Goal: Transaction & Acquisition: Purchase product/service

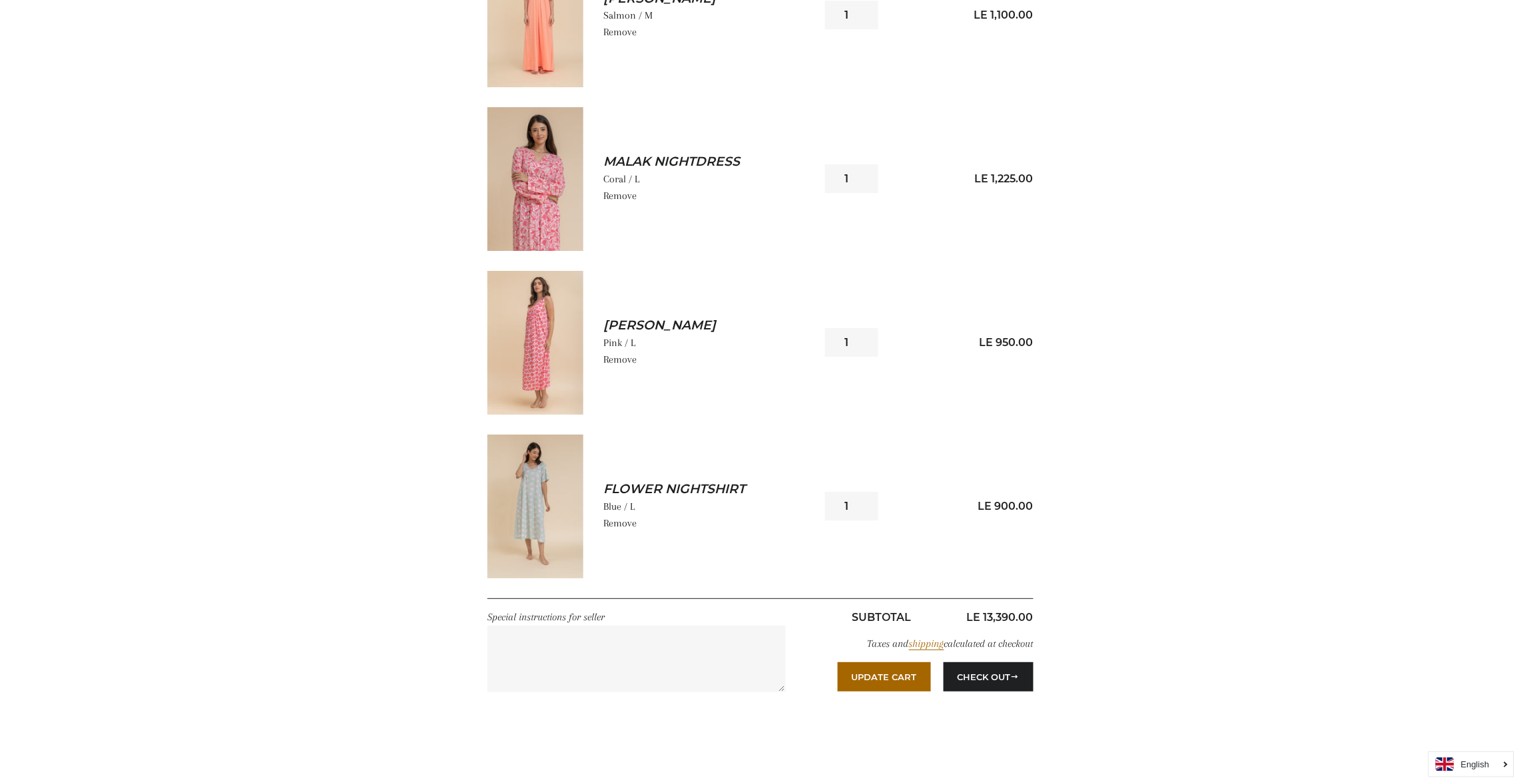
scroll to position [1757, 0]
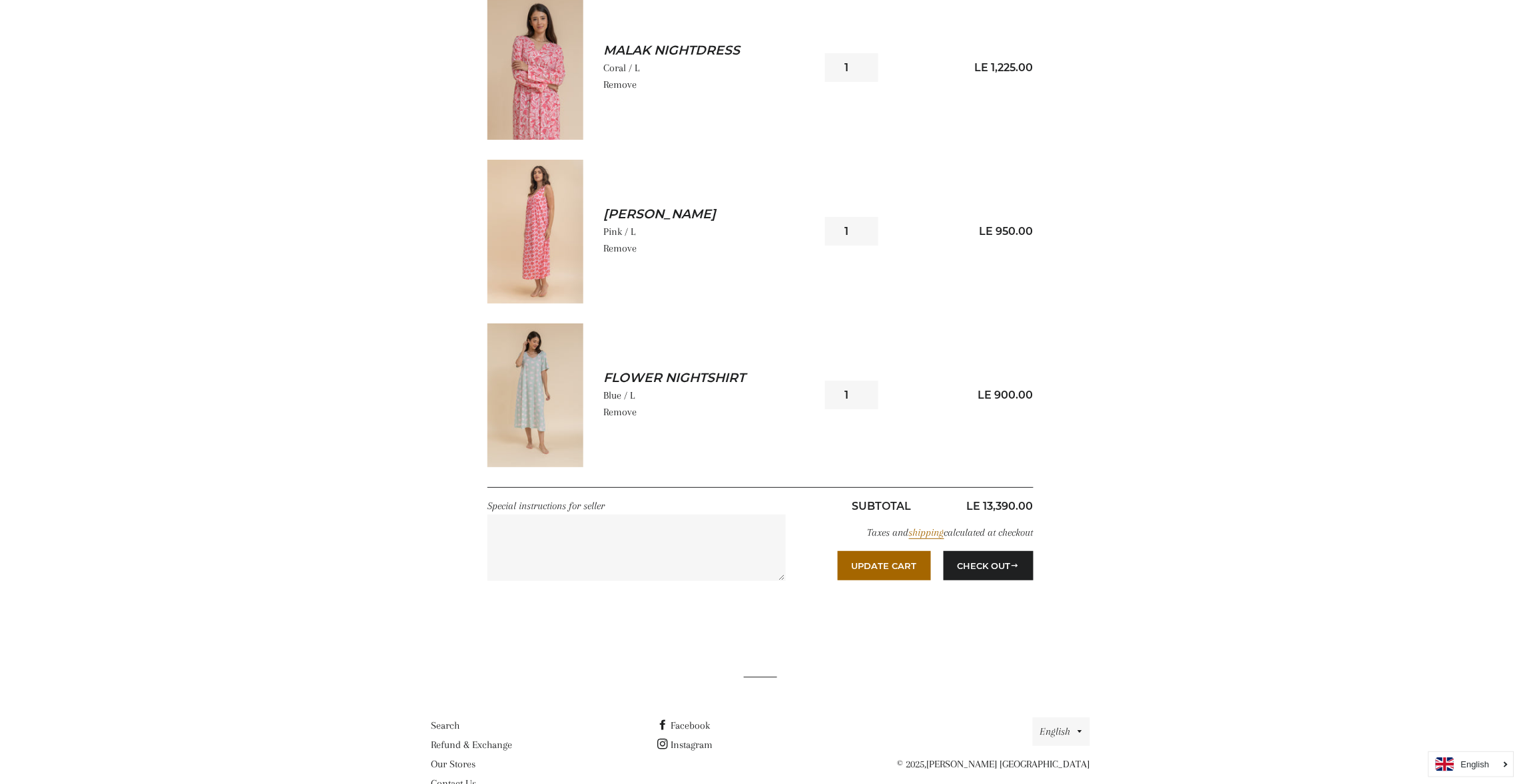
click at [542, 214] on img at bounding box center [535, 231] width 96 height 144
click at [537, 402] on img at bounding box center [535, 395] width 96 height 144
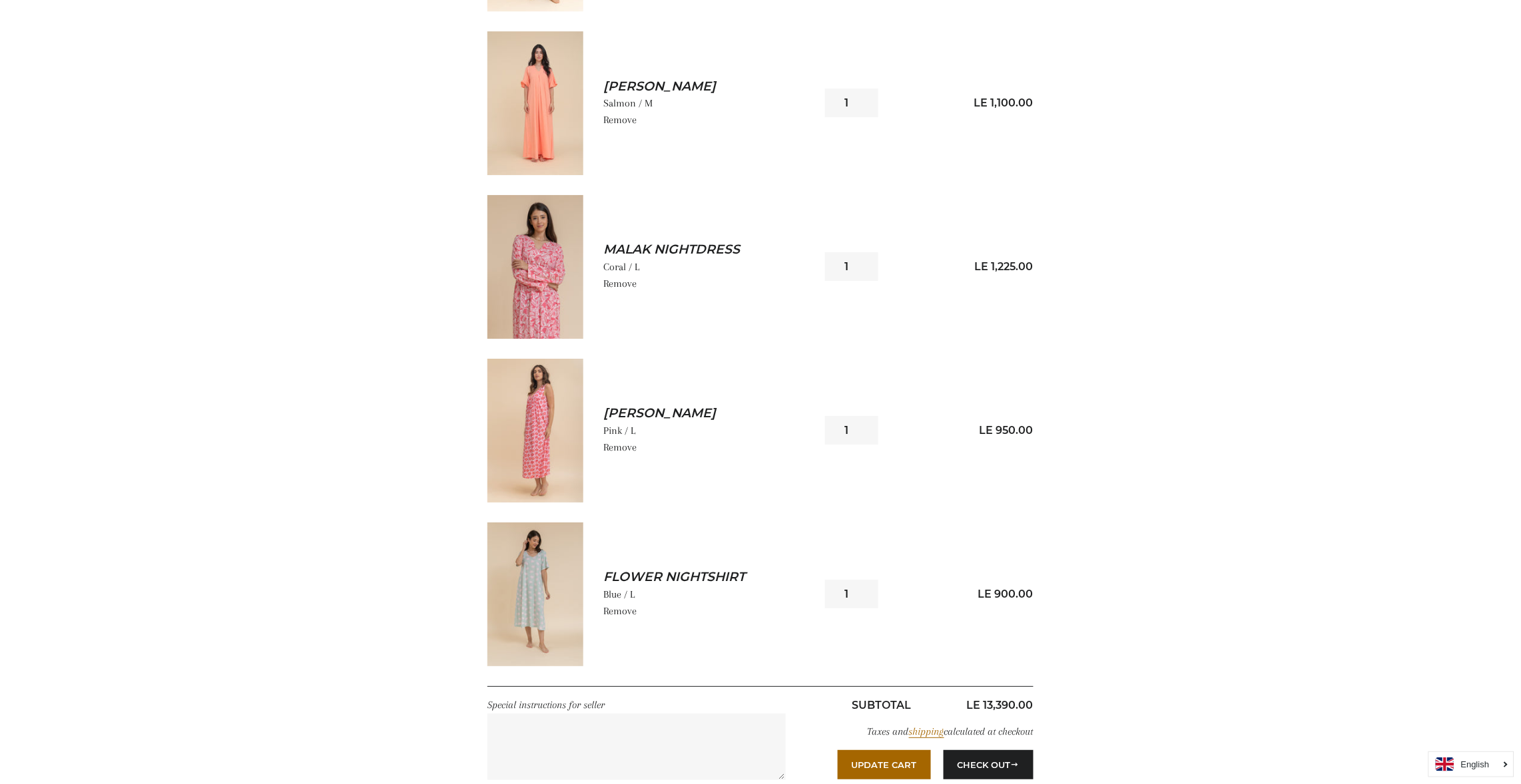
scroll to position [1518, 0]
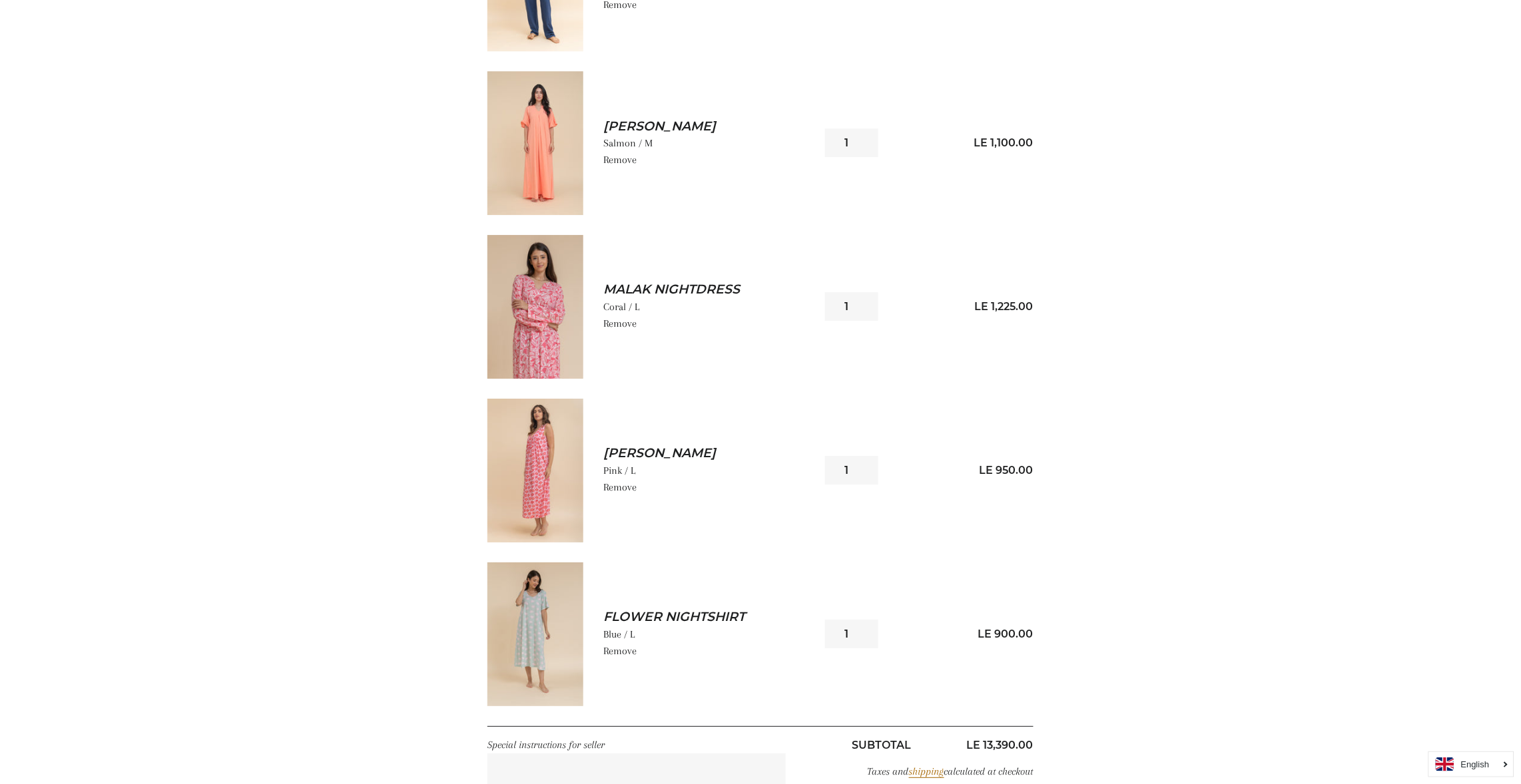
click at [561, 294] on img at bounding box center [535, 307] width 96 height 144
click at [537, 125] on img at bounding box center [535, 142] width 96 height 144
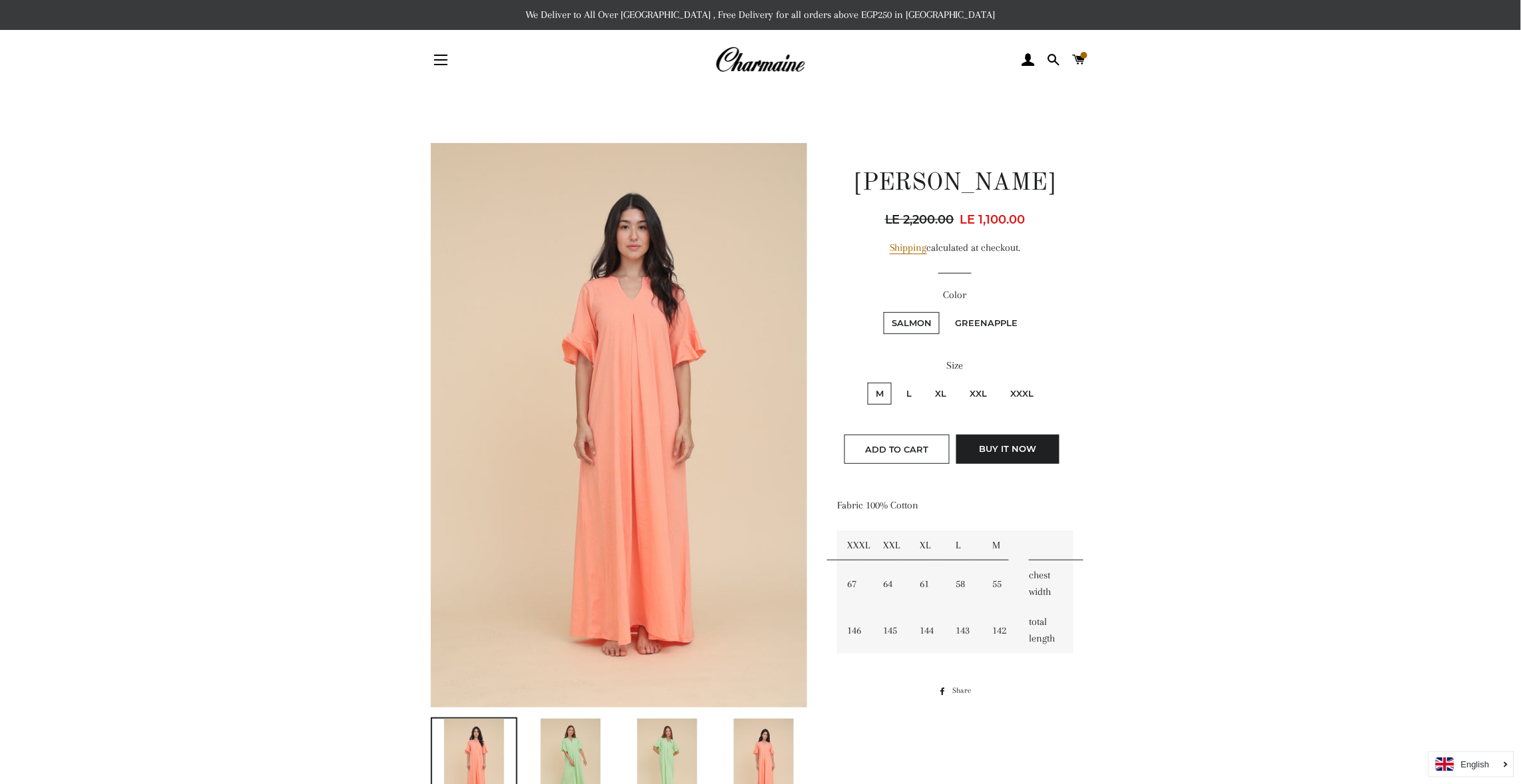
click at [909, 393] on label "L" at bounding box center [909, 393] width 21 height 22
click at [898, 382] on input "L" at bounding box center [897, 381] width 1 height 1
radio input "true"
click at [926, 381] on input "XL" at bounding box center [926, 381] width 1 height 1
radio input "true"
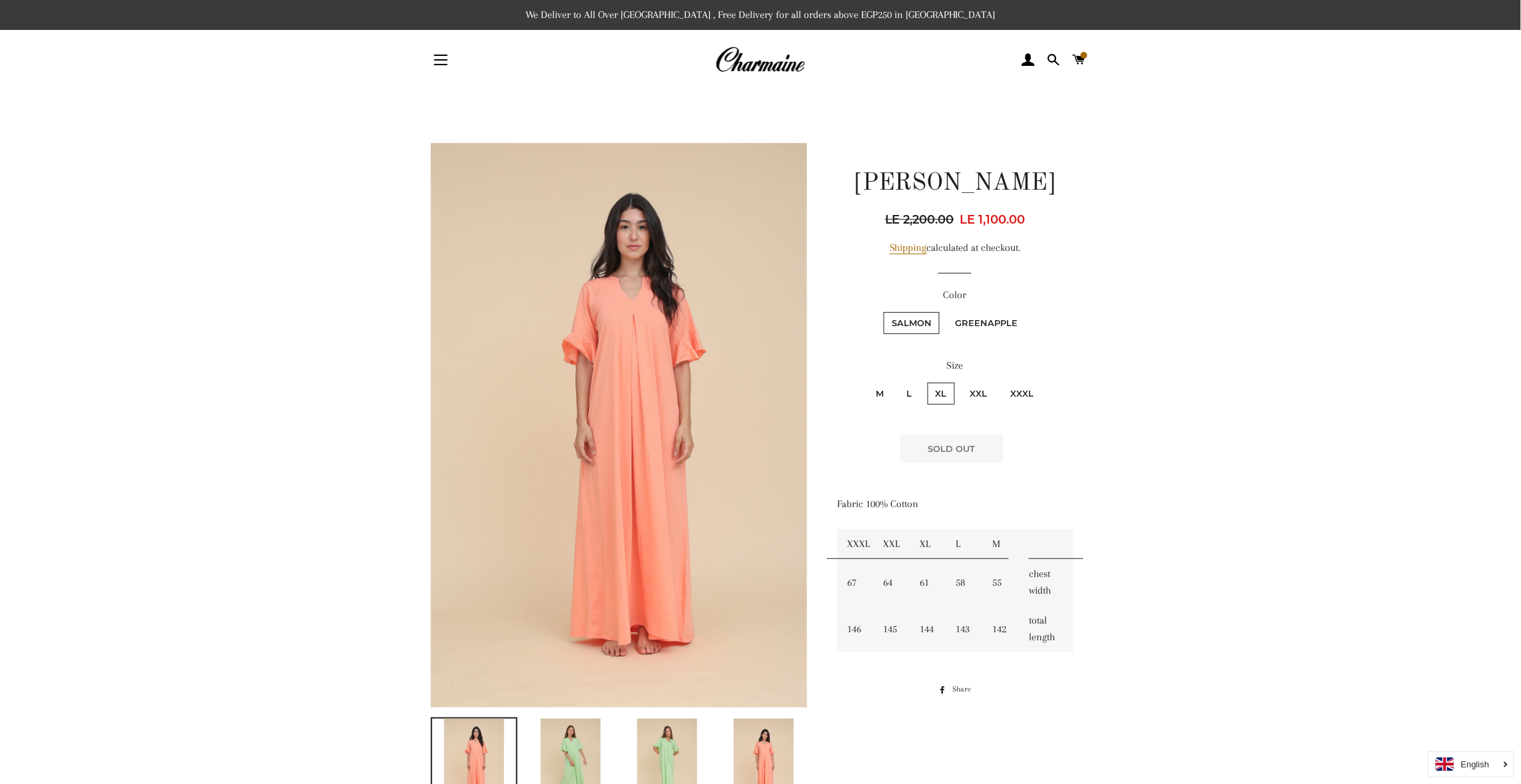
click at [960, 381] on input "XXL" at bounding box center [960, 381] width 1 height 1
radio input "true"
click at [1001, 381] on input "XXXL" at bounding box center [1001, 381] width 1 height 1
radio input "true"
click at [960, 381] on input "XXL" at bounding box center [960, 381] width 1 height 1
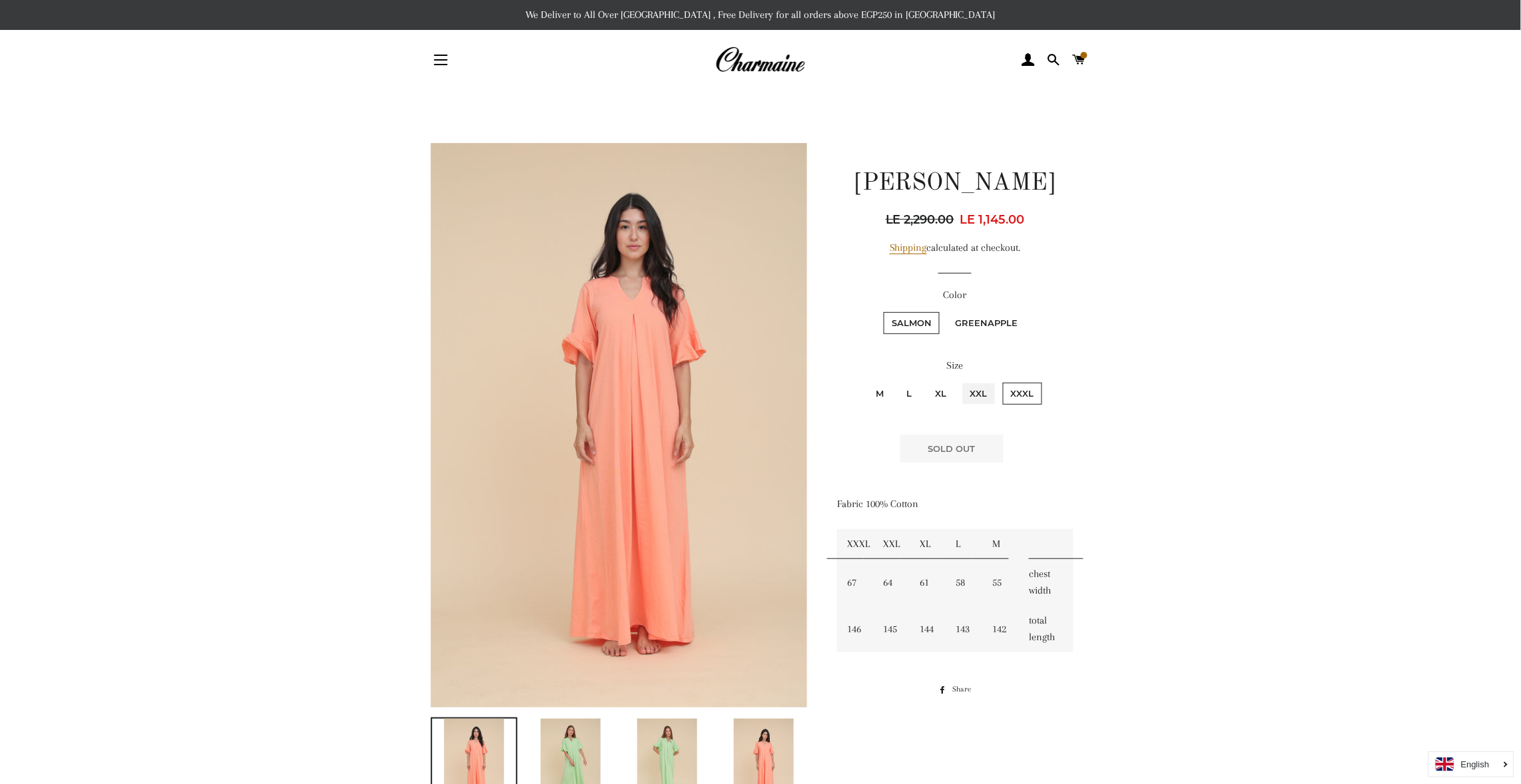
radio input "true"
click at [926, 381] on input "XL" at bounding box center [926, 381] width 1 height 1
radio input "true"
click at [897, 381] on input "L" at bounding box center [897, 381] width 1 height 1
radio input "true"
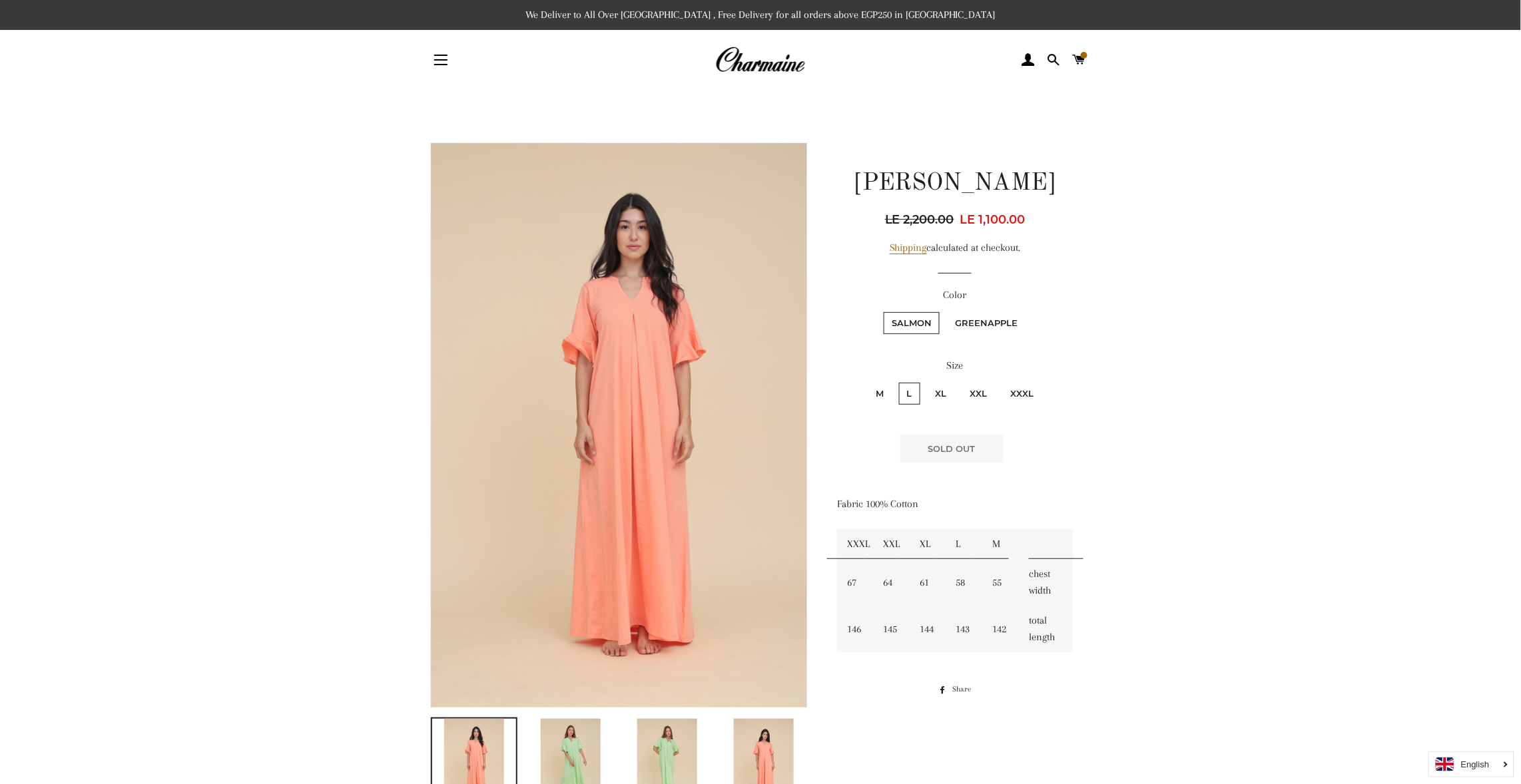
click at [866, 381] on input "M" at bounding box center [866, 381] width 1 height 1
radio input "true"
click at [897, 381] on input "L" at bounding box center [897, 381] width 1 height 1
radio input "true"
click at [926, 381] on input "XL" at bounding box center [926, 381] width 1 height 1
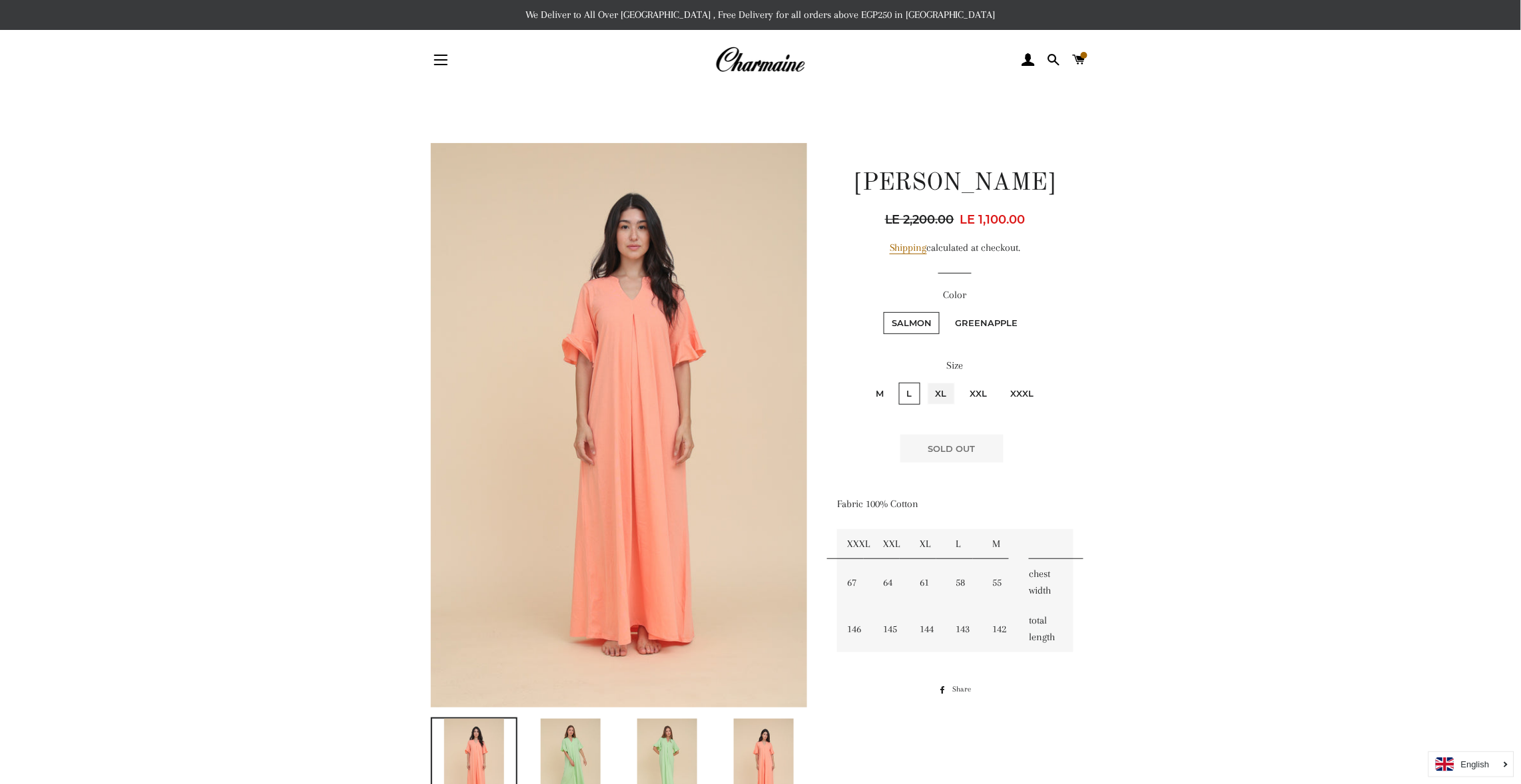
radio input "true"
click at [960, 381] on input "XXL" at bounding box center [960, 381] width 1 height 1
radio input "true"
click at [1001, 381] on input "XXXL" at bounding box center [1001, 381] width 1 height 1
radio input "true"
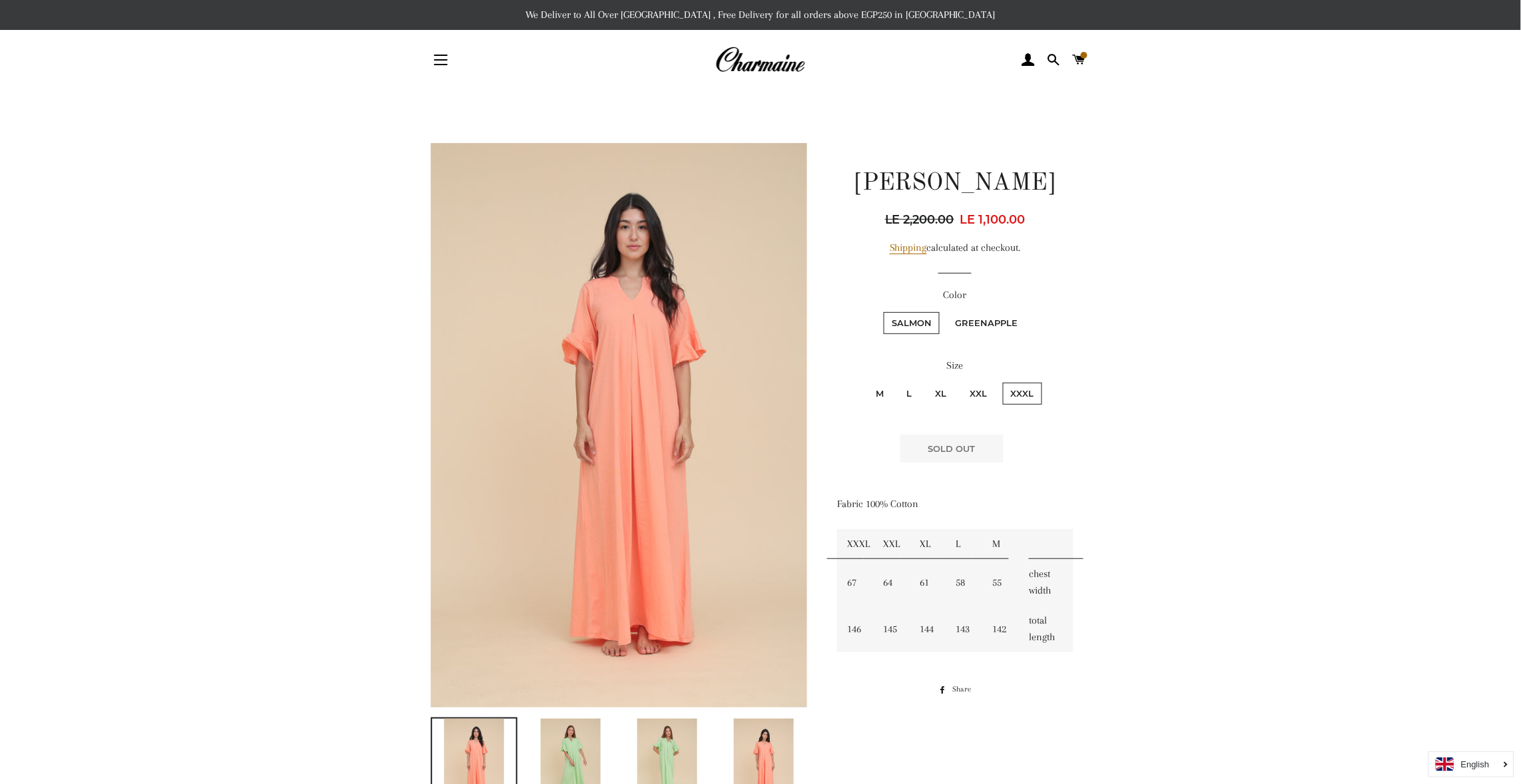
click at [866, 381] on input "M" at bounding box center [866, 381] width 1 height 1
radio input "true"
click at [897, 381] on input "L" at bounding box center [897, 381] width 1 height 1
radio input "true"
click at [1407, 592] on main at bounding box center [760, 751] width 1521 height 1323
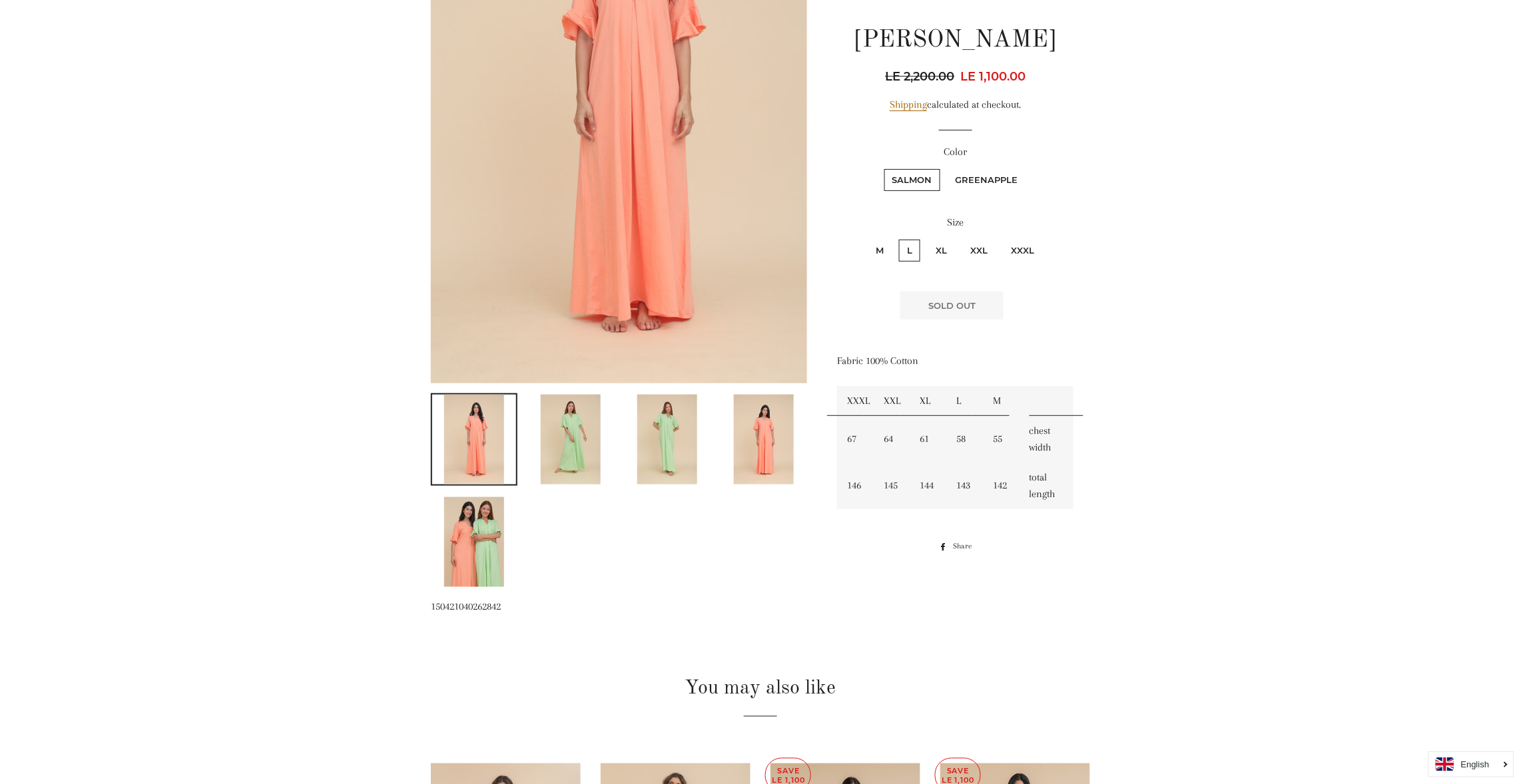
scroll to position [438, 0]
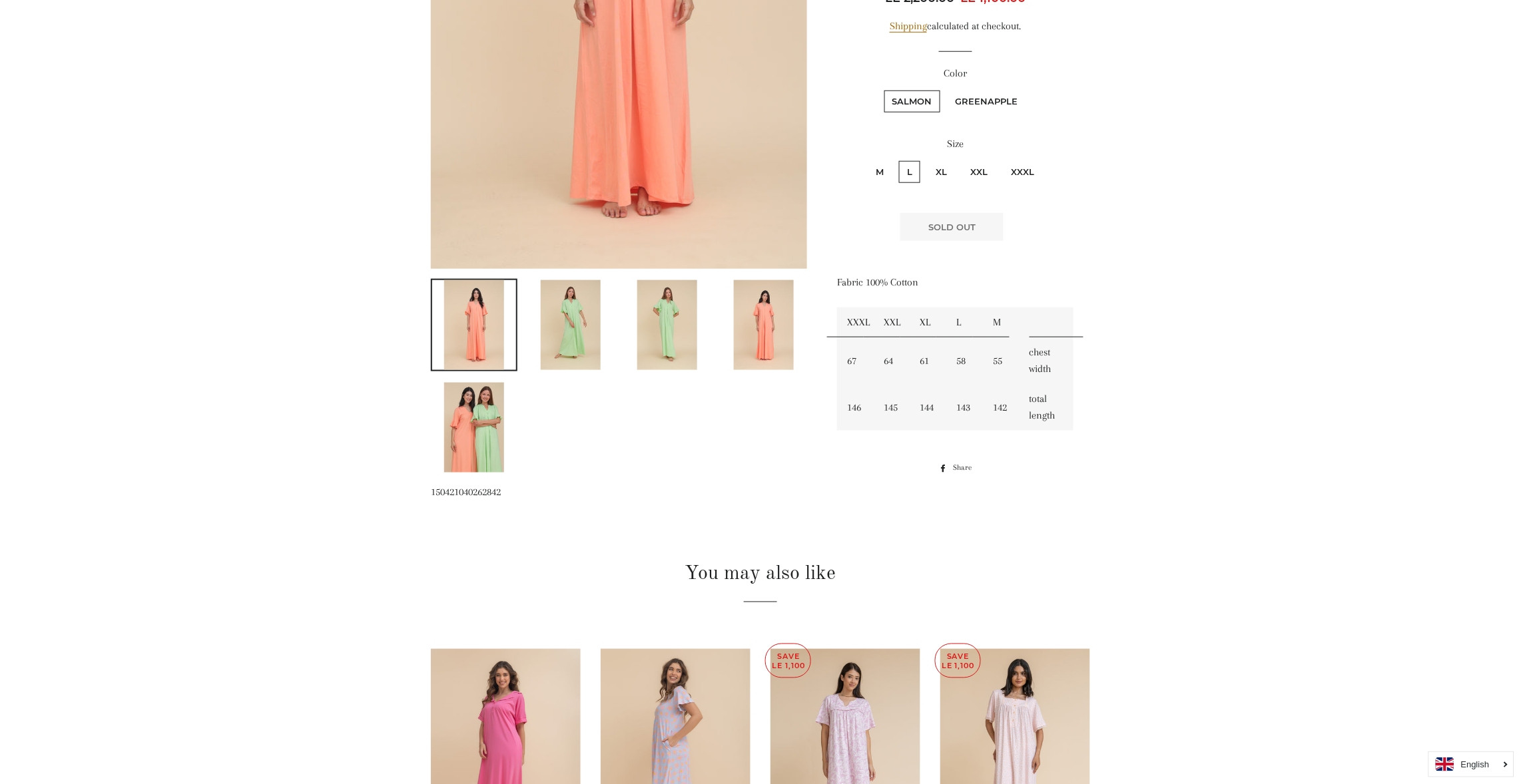
click at [575, 325] on img at bounding box center [571, 325] width 60 height 90
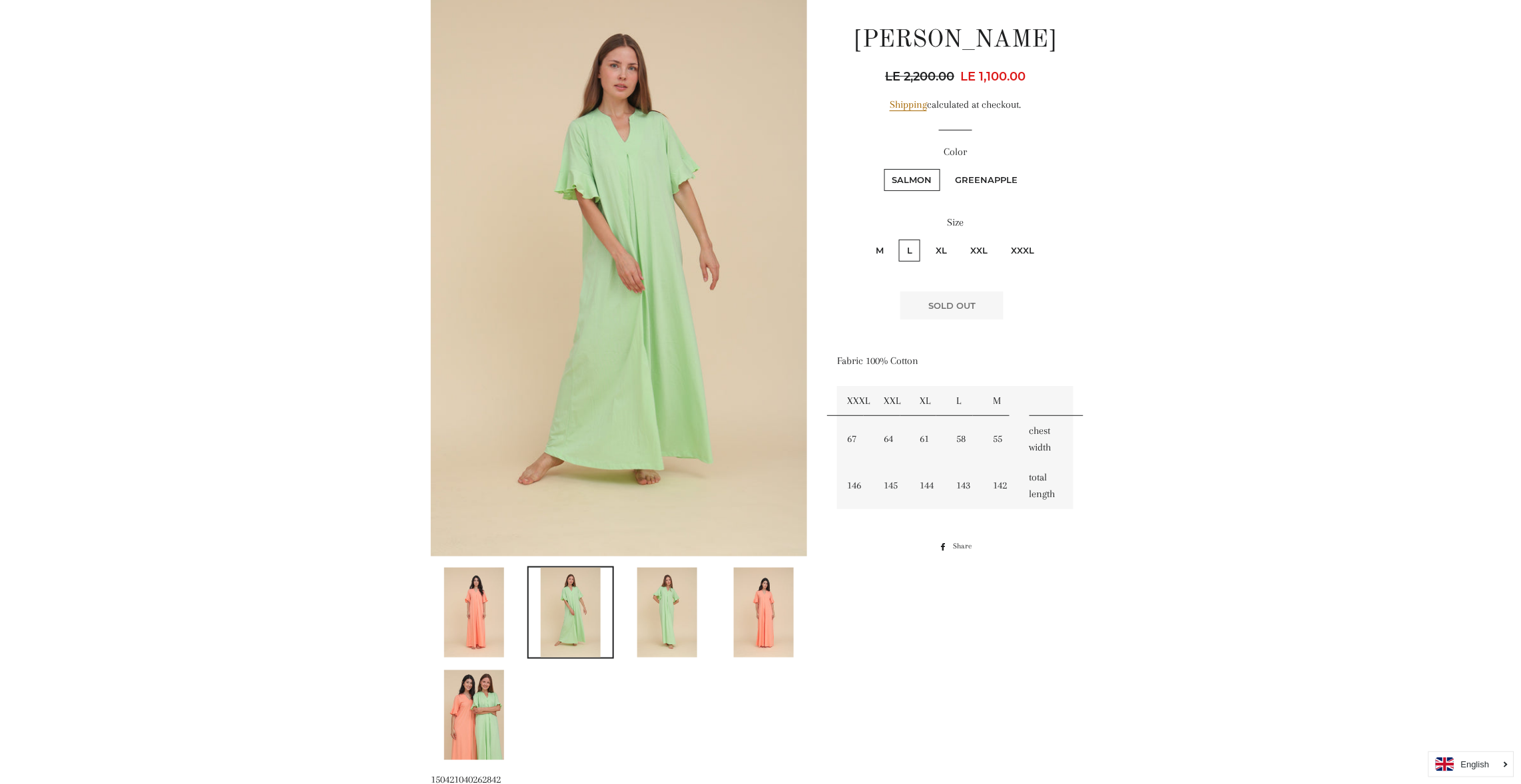
scroll to position [119, 0]
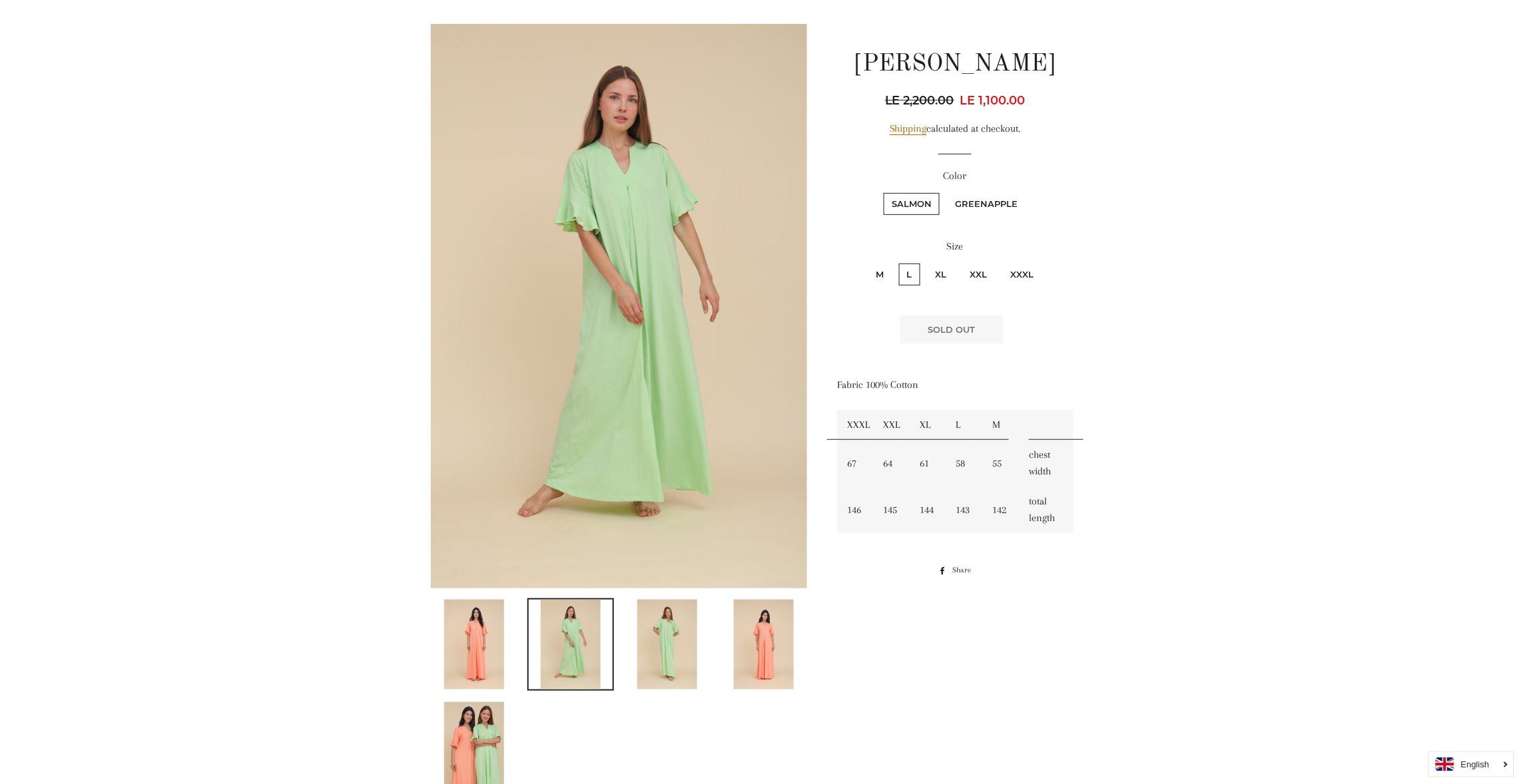
click at [876, 269] on label "M" at bounding box center [879, 275] width 24 height 22
click at [866, 262] on input "M" at bounding box center [866, 262] width 1 height 1
radio input "true"
click at [897, 262] on input "L" at bounding box center [897, 262] width 1 height 1
radio input "true"
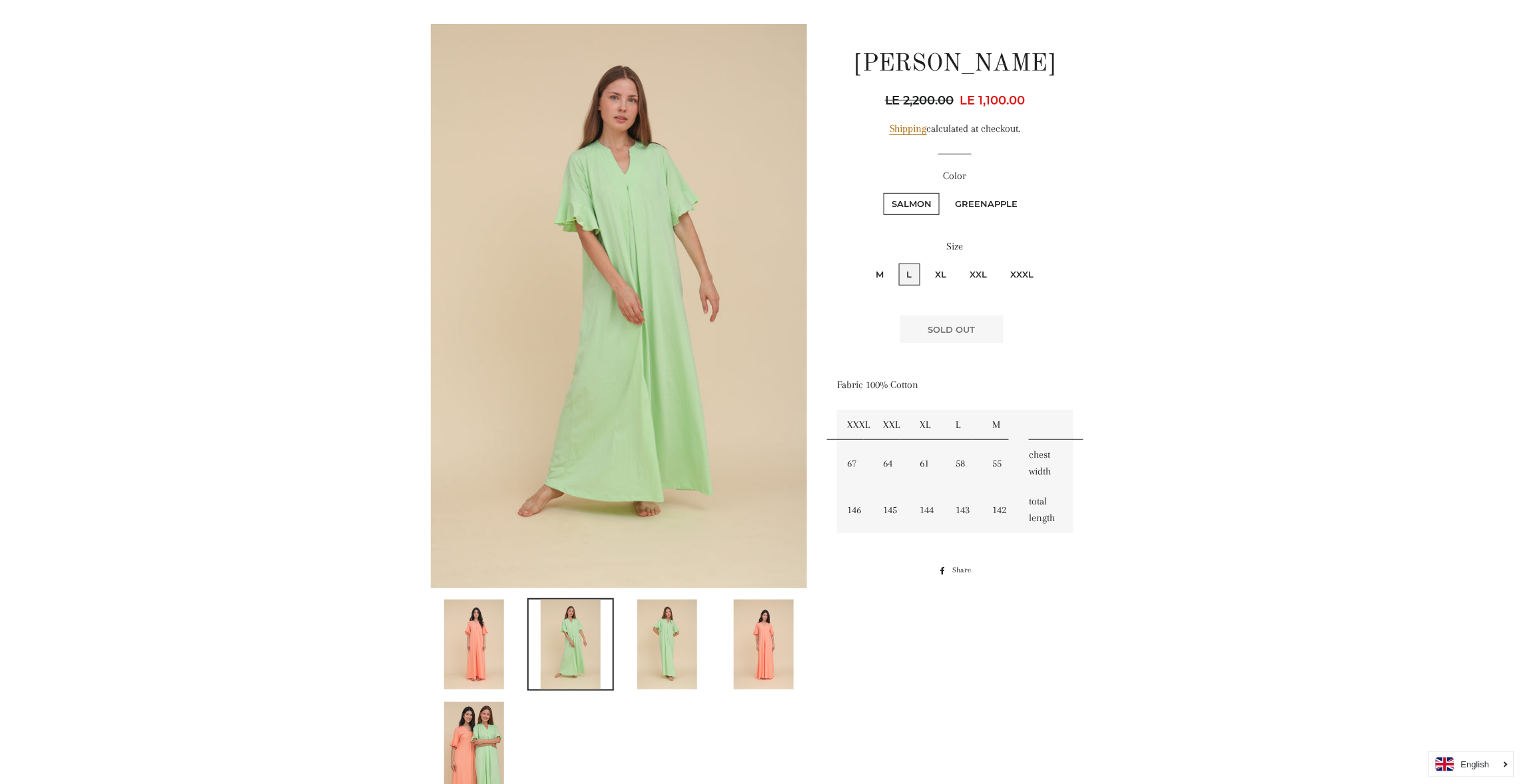
click at [926, 262] on input "XL" at bounding box center [926, 262] width 1 height 1
radio input "true"
click at [960, 262] on input "XXL" at bounding box center [960, 262] width 1 height 1
radio input "true"
click at [1001, 262] on input "XXXL" at bounding box center [1001, 262] width 1 height 1
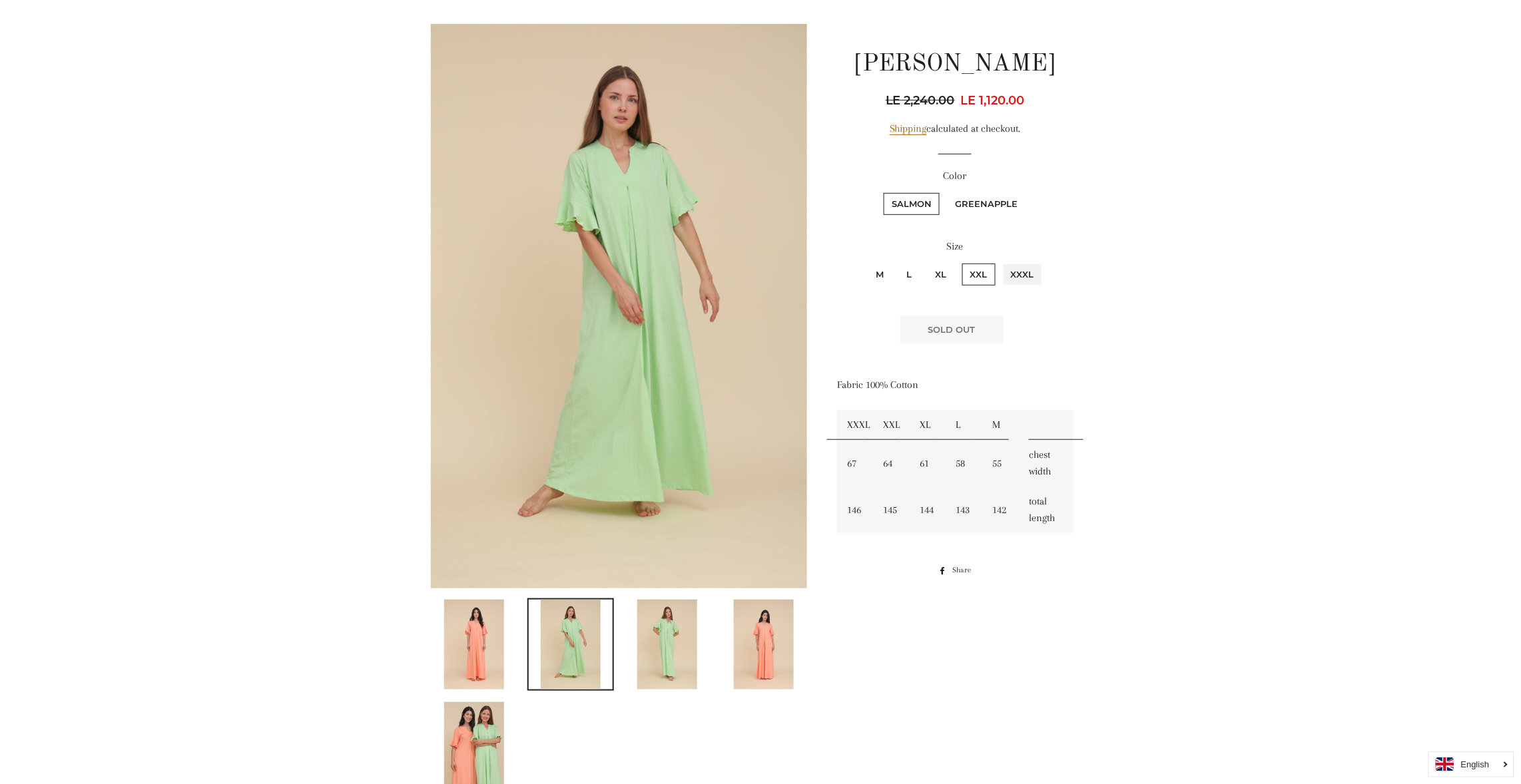
radio input "true"
click at [866, 262] on input "M" at bounding box center [866, 262] width 1 height 1
radio input "true"
click at [1001, 262] on input "XXXL" at bounding box center [1001, 262] width 1 height 1
radio input "true"
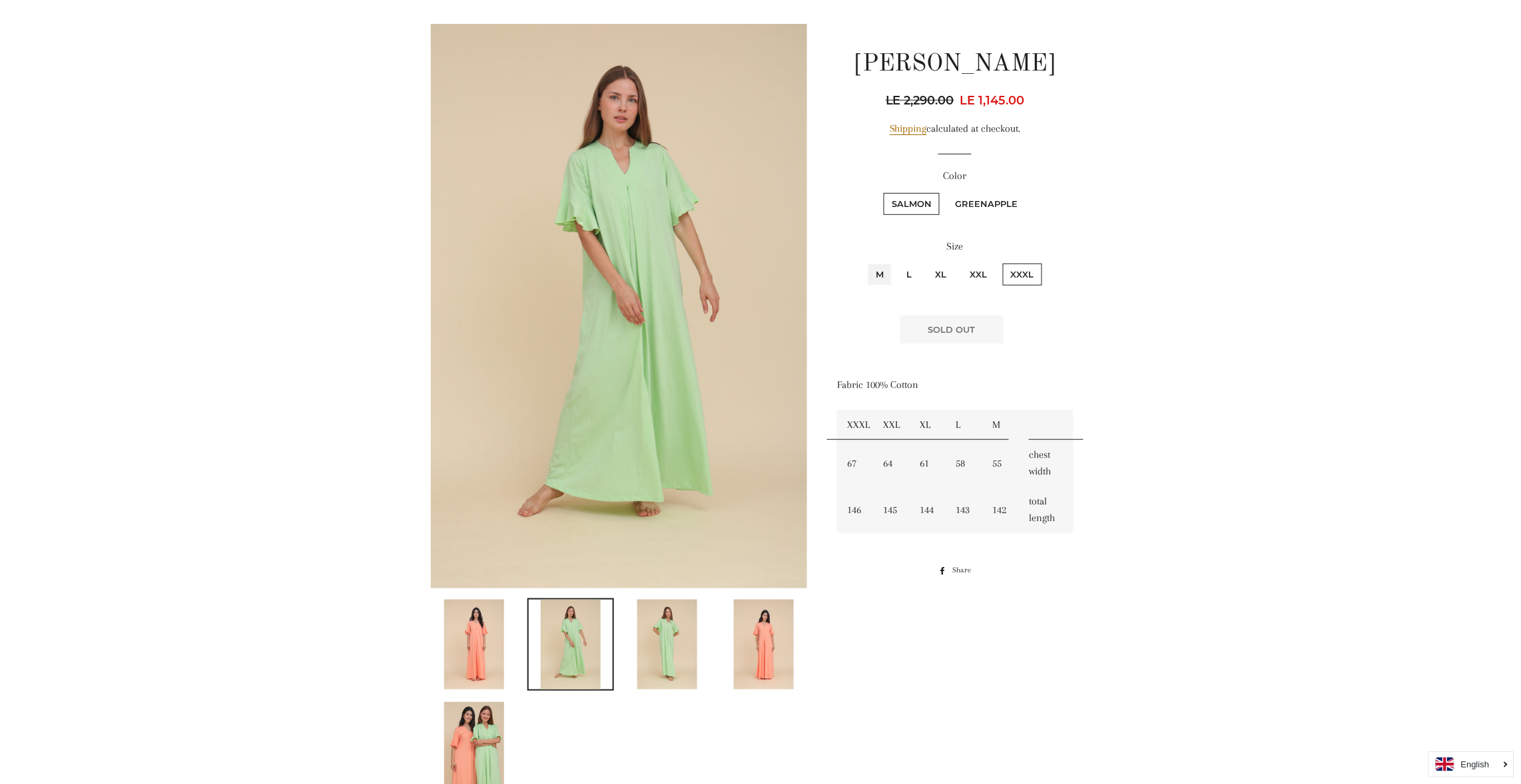
click at [866, 262] on input "M" at bounding box center [866, 262] width 1 height 1
radio input "true"
click at [897, 262] on input "L" at bounding box center [897, 262] width 1 height 1
radio input "true"
click at [926, 262] on input "XL" at bounding box center [926, 262] width 1 height 1
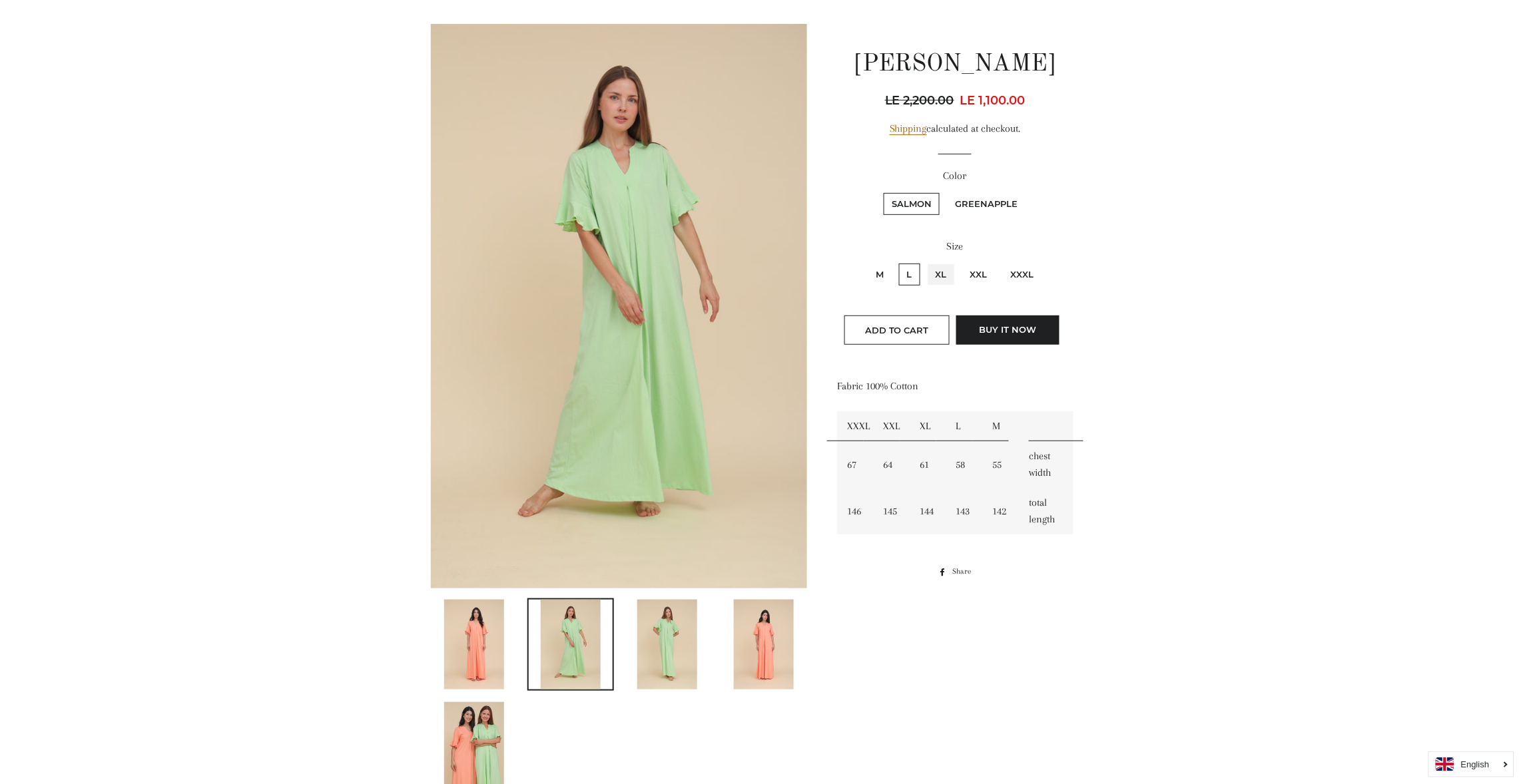
radio input "true"
click at [960, 262] on input "XXL" at bounding box center [960, 262] width 1 height 1
radio input "true"
click at [1001, 262] on input "XXXL" at bounding box center [1001, 262] width 1 height 1
radio input "true"
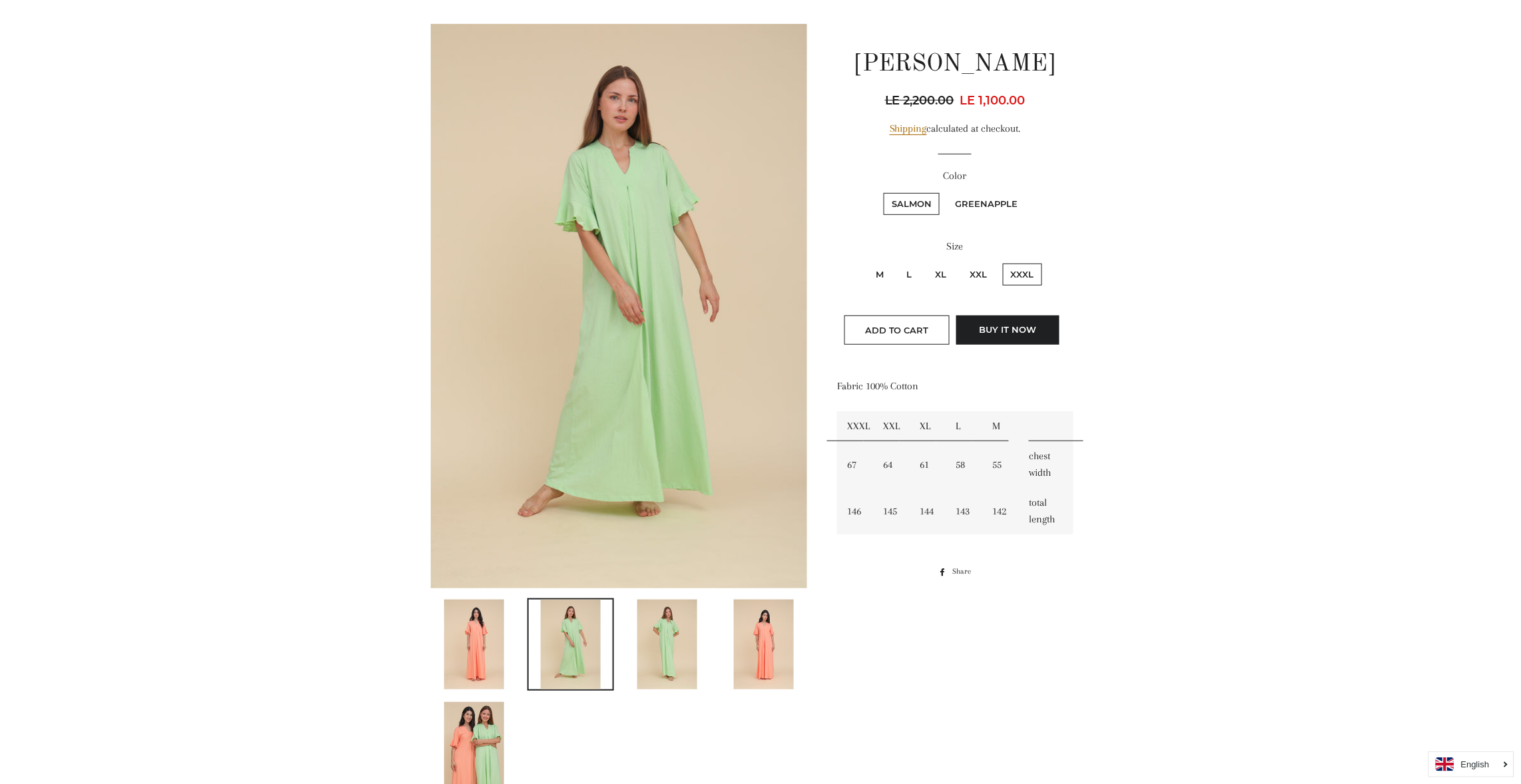
click at [866, 262] on input "M" at bounding box center [866, 262] width 1 height 1
radio input "true"
click at [897, 262] on input "L" at bounding box center [897, 262] width 1 height 1
radio input "true"
click at [926, 262] on input "XL" at bounding box center [926, 262] width 1 height 1
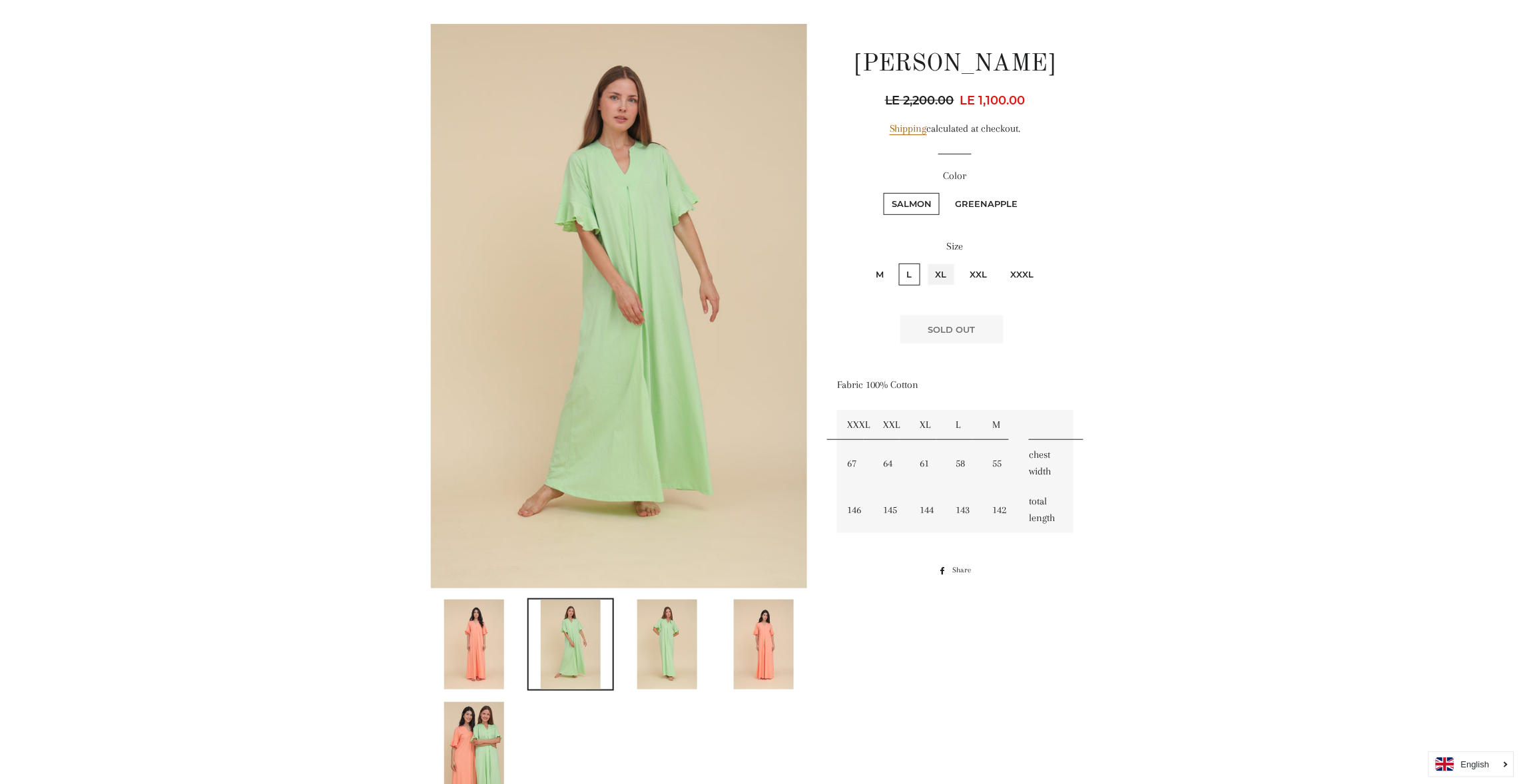
radio input "true"
click at [960, 262] on input "XXL" at bounding box center [960, 262] width 1 height 1
radio input "true"
click at [1001, 262] on input "XXXL" at bounding box center [1001, 262] width 1 height 1
radio input "true"
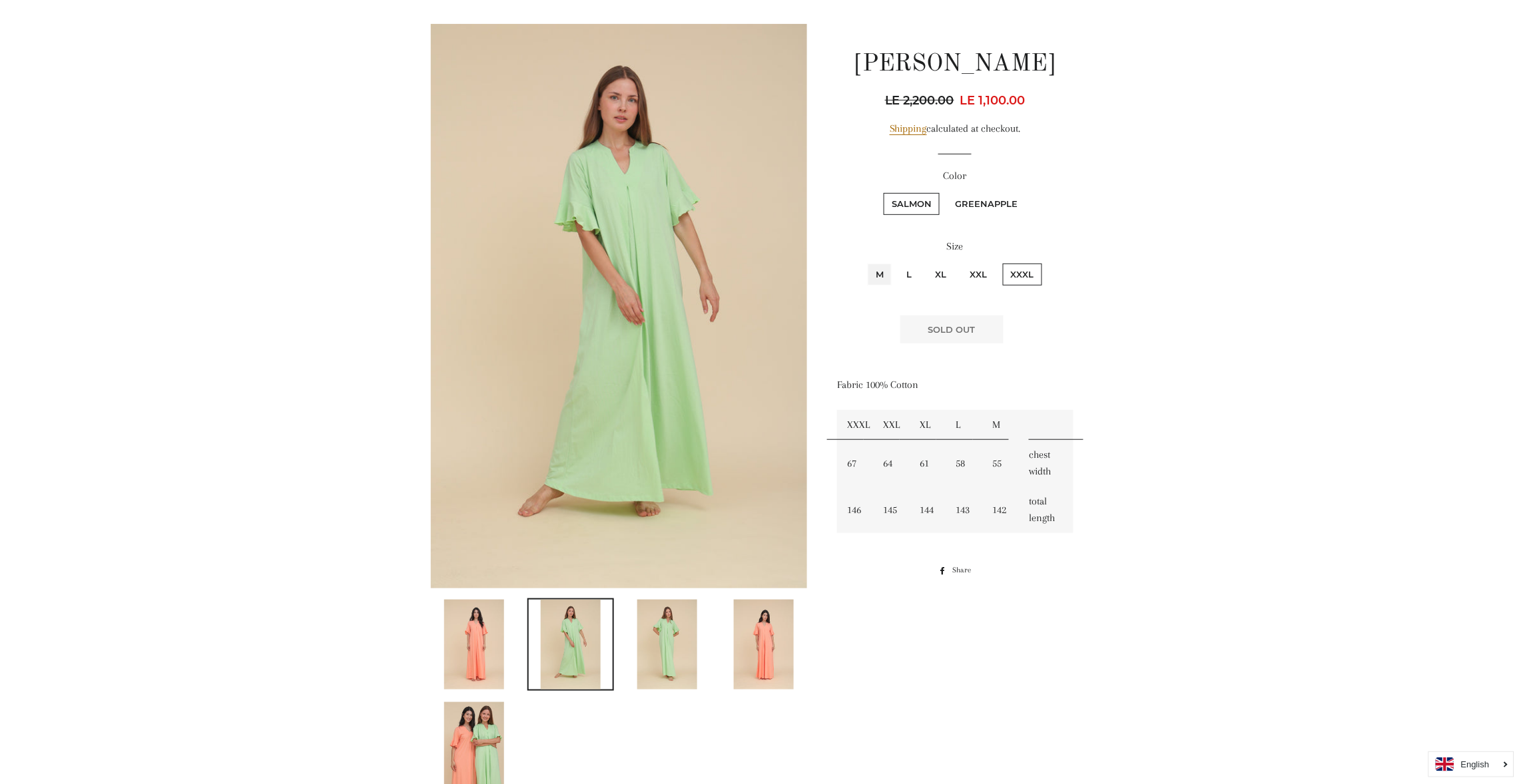
click at [866, 262] on input "M" at bounding box center [866, 262] width 1 height 1
radio input "true"
click at [897, 262] on input "L" at bounding box center [897, 262] width 1 height 1
radio input "true"
click at [926, 262] on input "XL" at bounding box center [926, 262] width 1 height 1
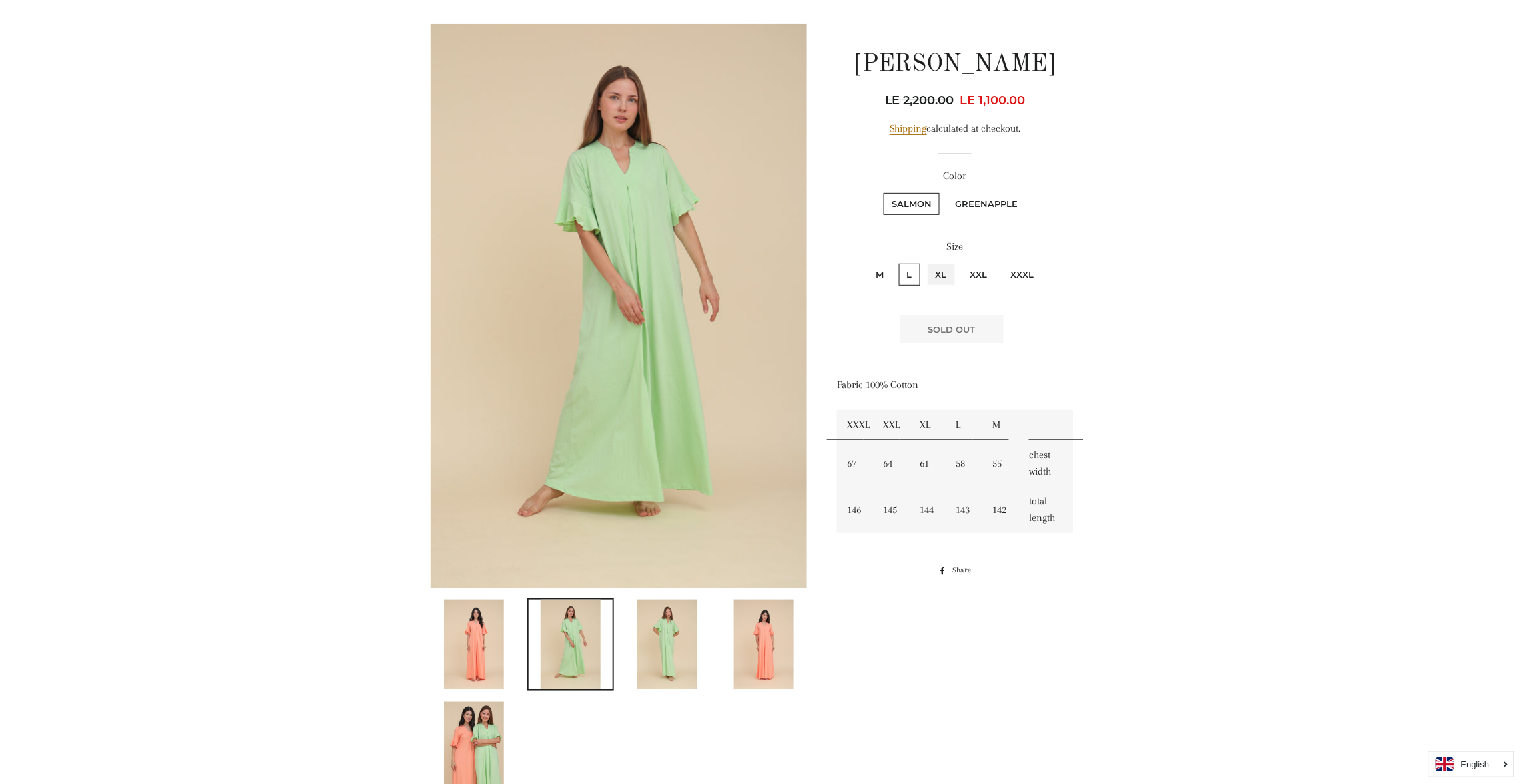
radio input "true"
click at [960, 262] on input "XXL" at bounding box center [960, 262] width 1 height 1
radio input "true"
click at [1001, 262] on input "XXXL" at bounding box center [1001, 262] width 1 height 1
radio input "true"
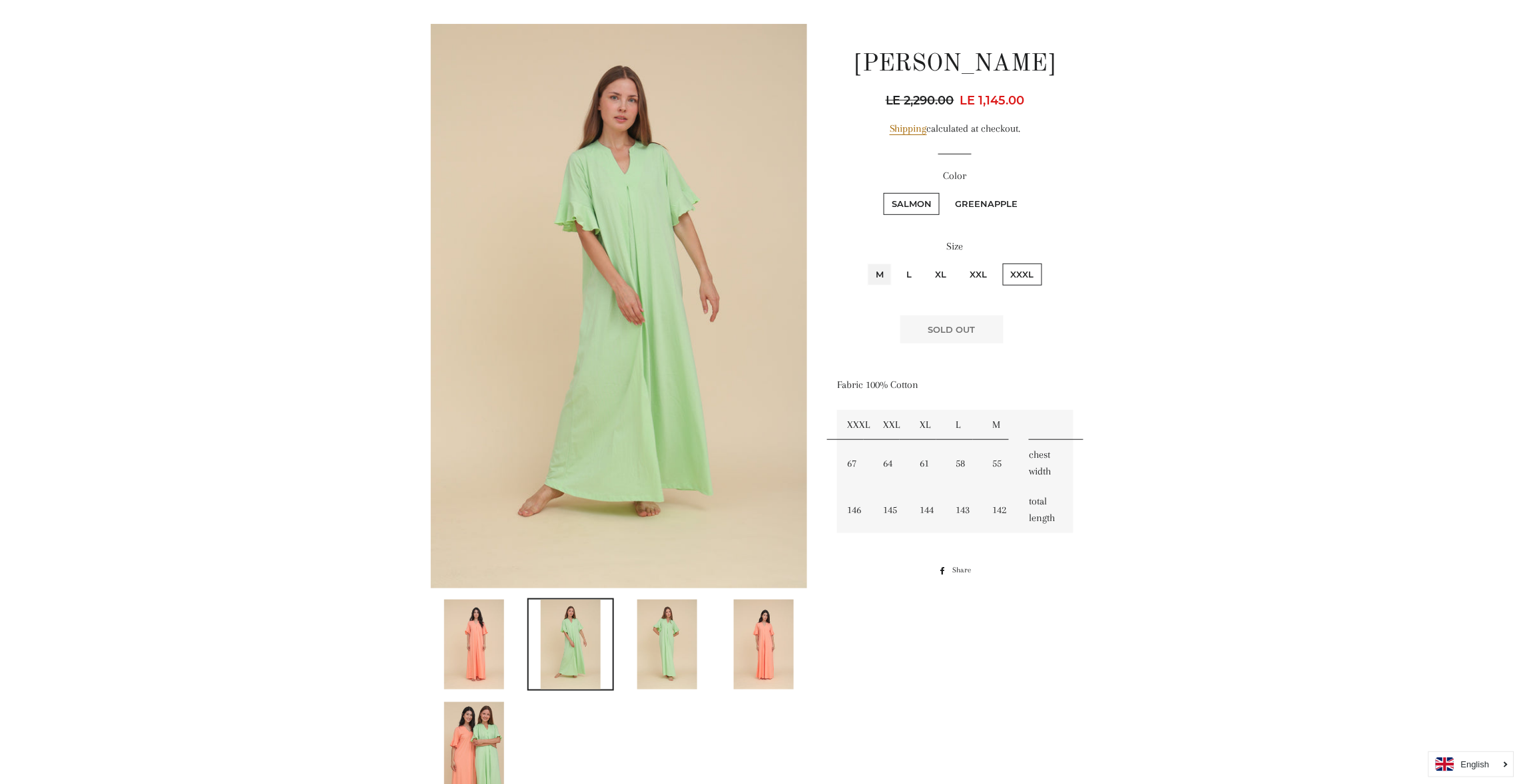
click at [866, 262] on input "M" at bounding box center [866, 262] width 1 height 1
radio input "true"
click at [897, 262] on input "L" at bounding box center [897, 262] width 1 height 1
radio input "true"
click at [926, 262] on input "XL" at bounding box center [926, 262] width 1 height 1
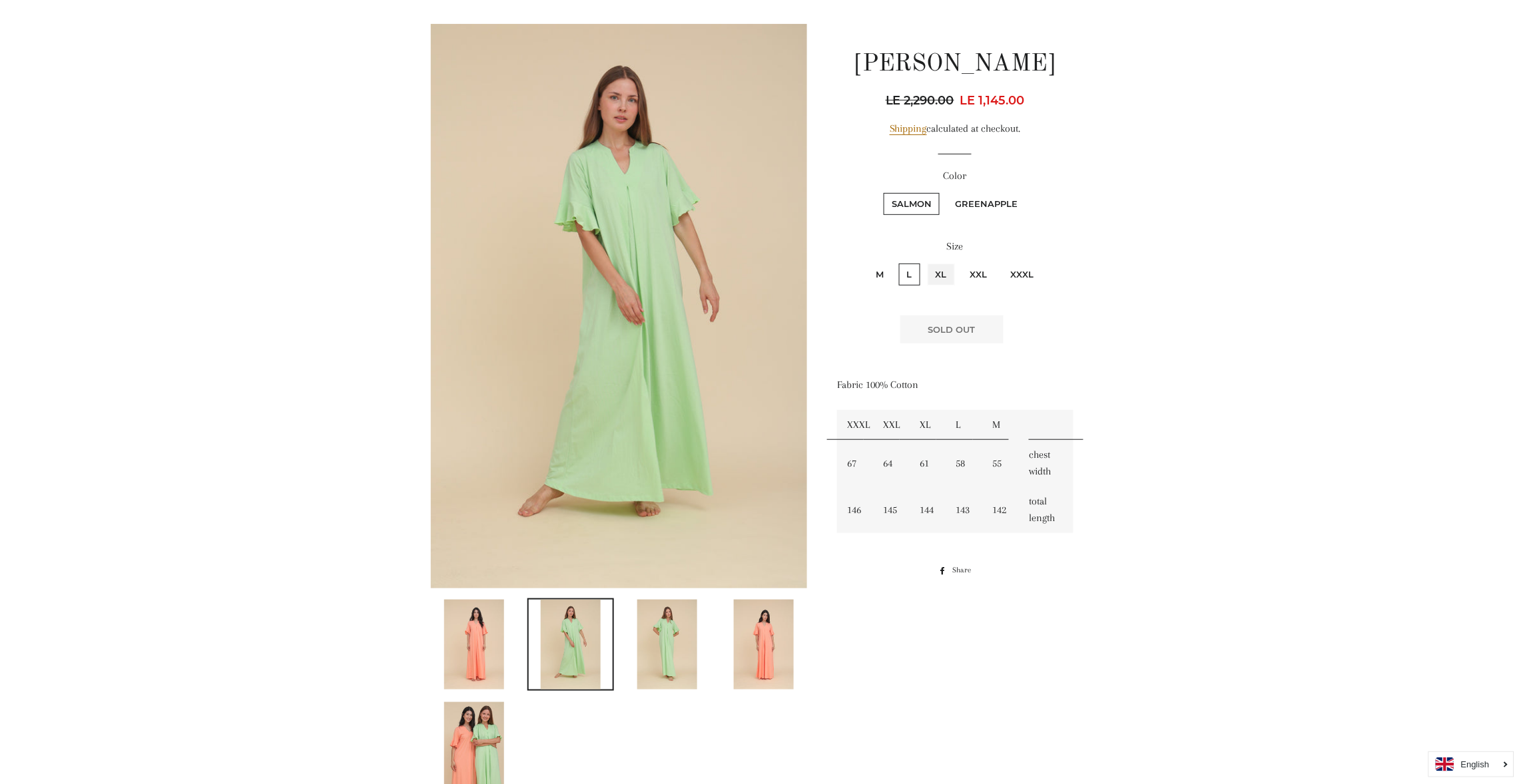
radio input "true"
click at [960, 262] on input "XXL" at bounding box center [960, 262] width 1 height 1
radio input "true"
click at [1011, 631] on div at bounding box center [750, 413] width 679 height 779
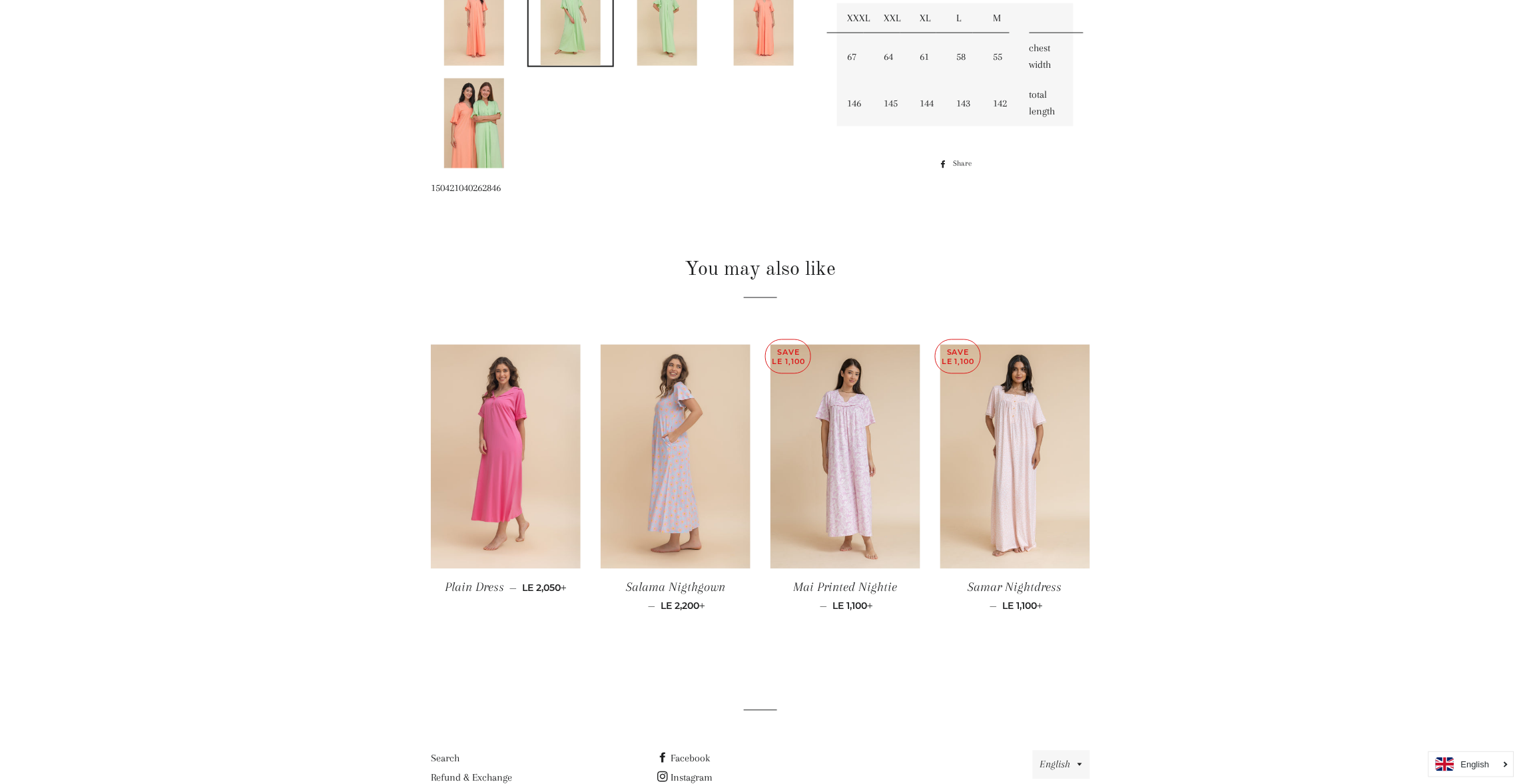
scroll to position [812, 0]
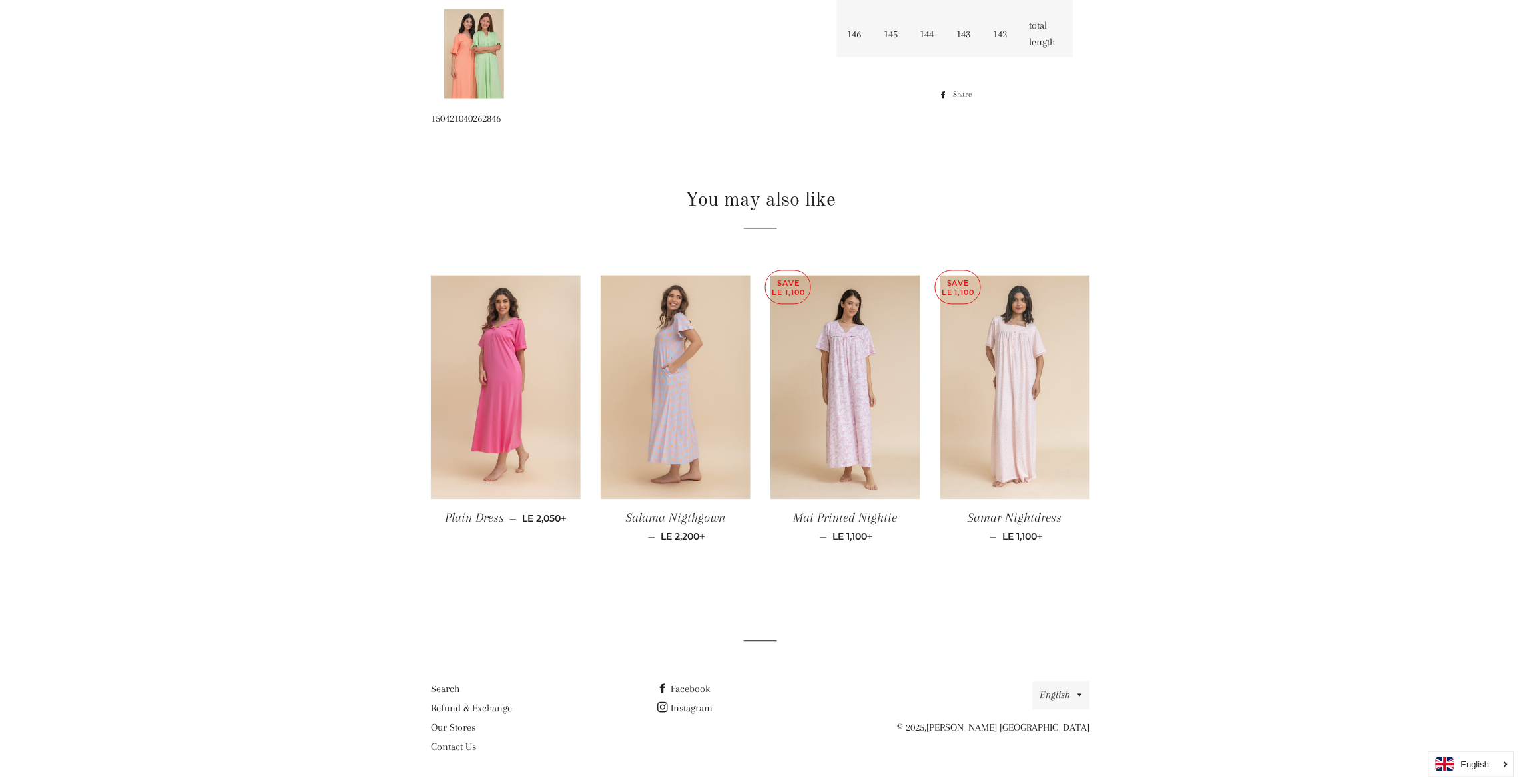
click at [1020, 432] on img at bounding box center [1016, 388] width 150 height 225
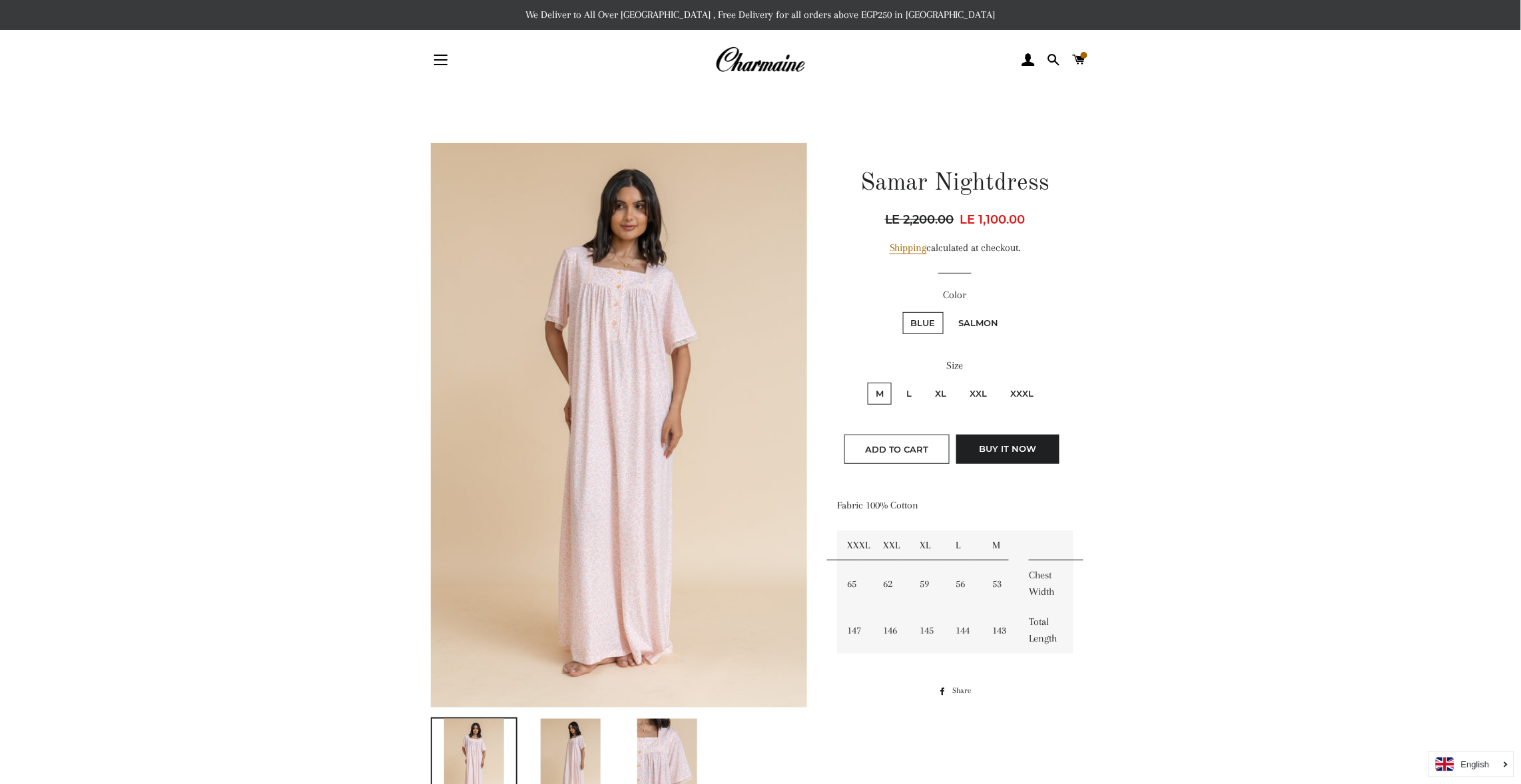
click at [985, 318] on label "Salmon" at bounding box center [979, 323] width 56 height 22
click at [949, 311] on input "Salmon" at bounding box center [949, 310] width 1 height 1
radio input "true"
click at [930, 316] on label "Blue" at bounding box center [924, 323] width 41 height 22
click at [902, 311] on input "Blue" at bounding box center [901, 310] width 1 height 1
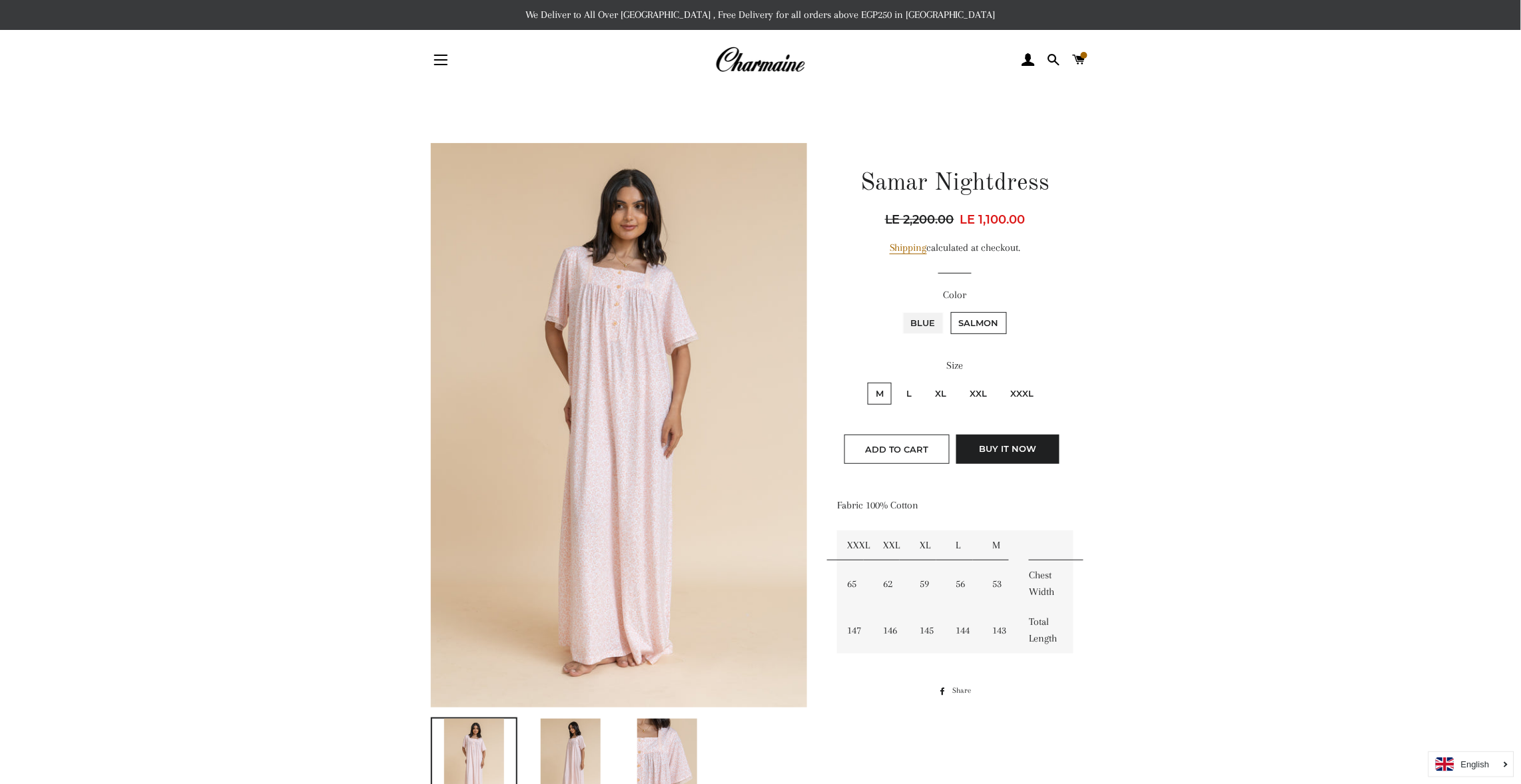
radio input "true"
click at [973, 314] on label "Salmon" at bounding box center [979, 323] width 56 height 22
click at [949, 311] on input "Salmon" at bounding box center [949, 310] width 1 height 1
radio input "true"
click at [886, 377] on div "Size M L XL XXL XXXL" at bounding box center [955, 388] width 237 height 62
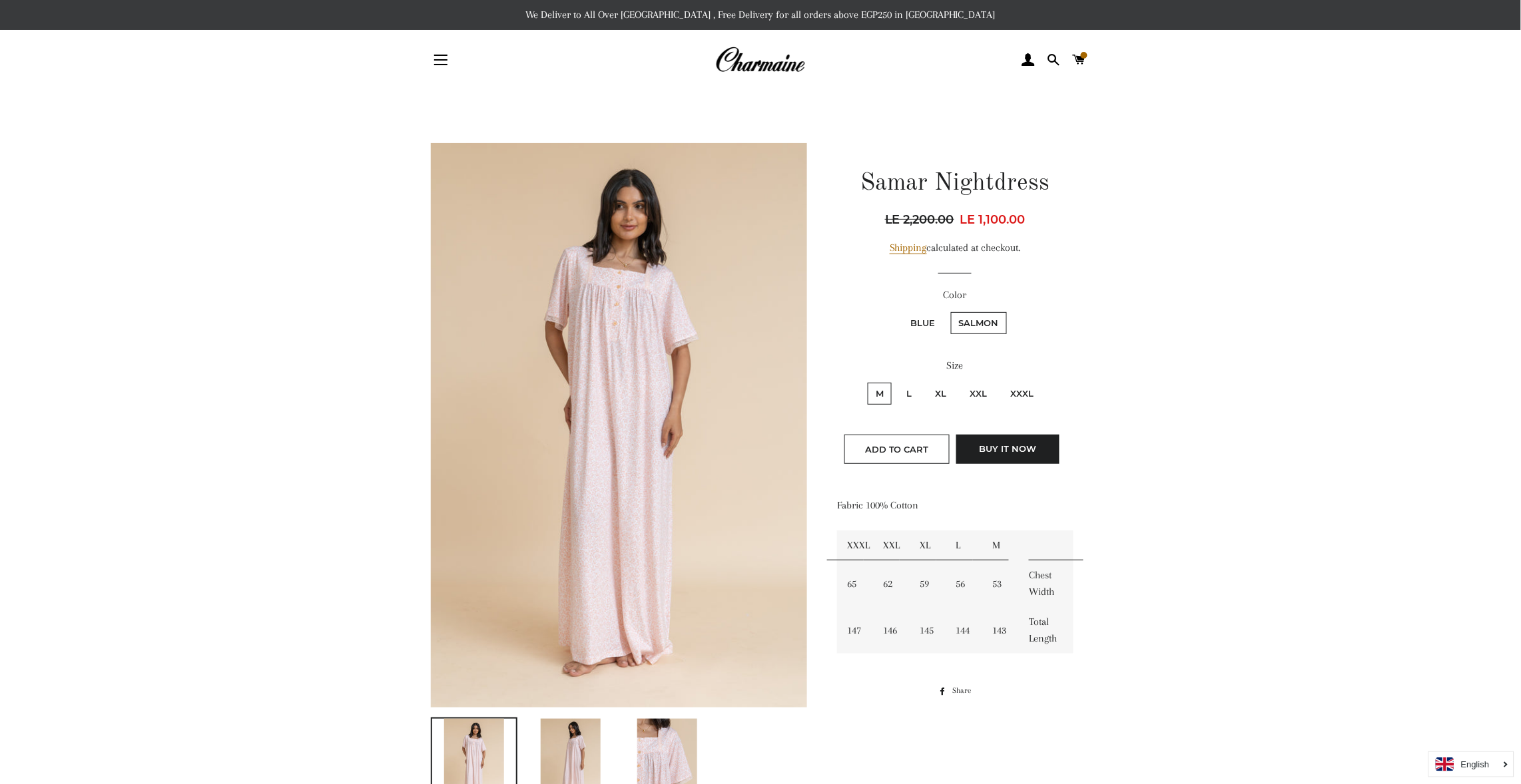
click at [882, 388] on label "M" at bounding box center [879, 393] width 24 height 22
click at [866, 382] on input "M" at bounding box center [866, 381] width 1 height 1
click at [897, 381] on input "L" at bounding box center [897, 381] width 1 height 1
radio input "true"
click at [926, 381] on input "XL" at bounding box center [926, 381] width 1 height 1
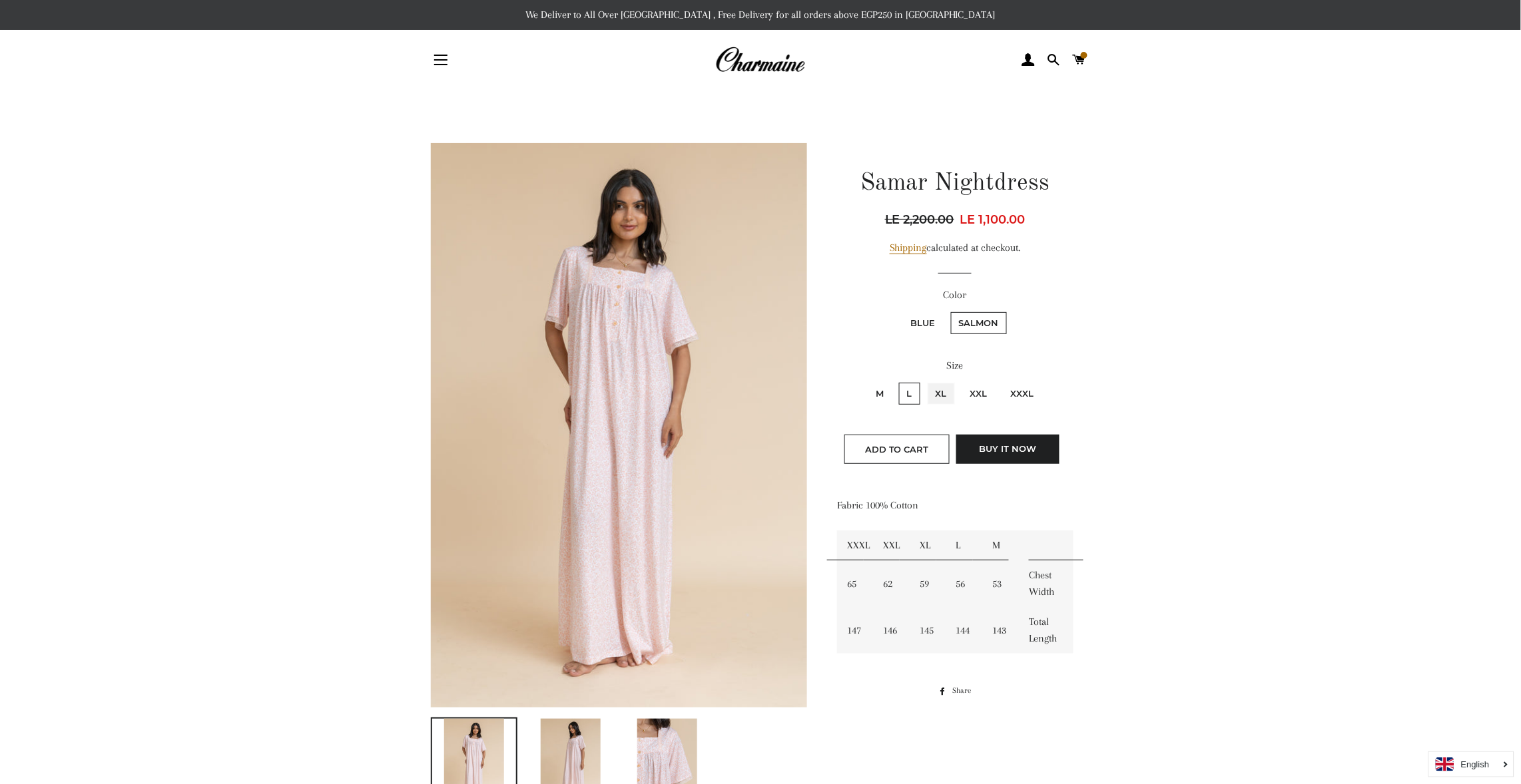
radio input "true"
click at [960, 381] on input "XXL" at bounding box center [960, 381] width 1 height 1
radio input "true"
click at [1001, 381] on input "XXXL" at bounding box center [1001, 381] width 1 height 1
radio input "true"
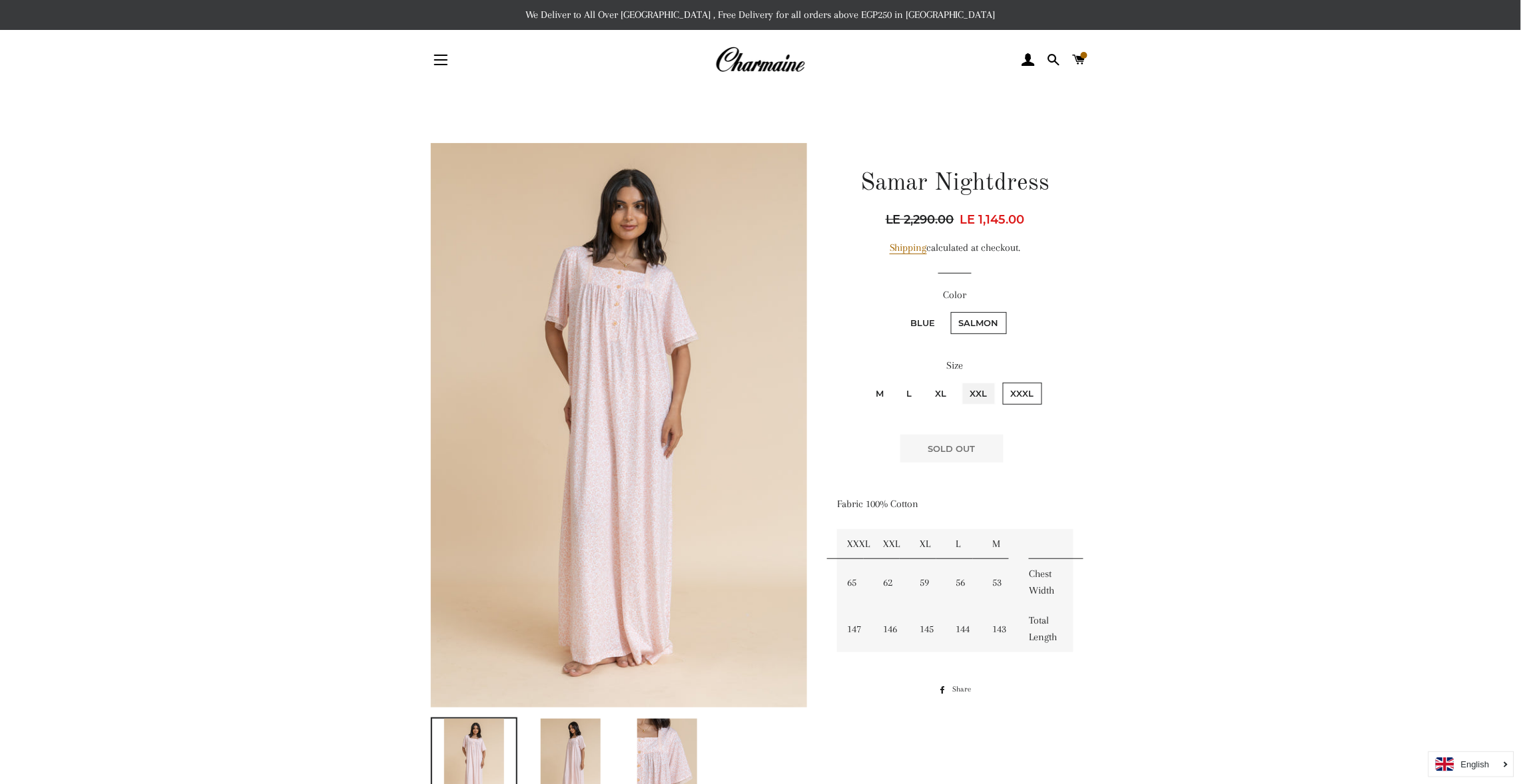
click at [960, 381] on input "XXL" at bounding box center [960, 381] width 1 height 1
radio input "true"
click at [926, 381] on input "XL" at bounding box center [926, 381] width 1 height 1
radio input "true"
click at [897, 381] on input "L" at bounding box center [897, 381] width 1 height 1
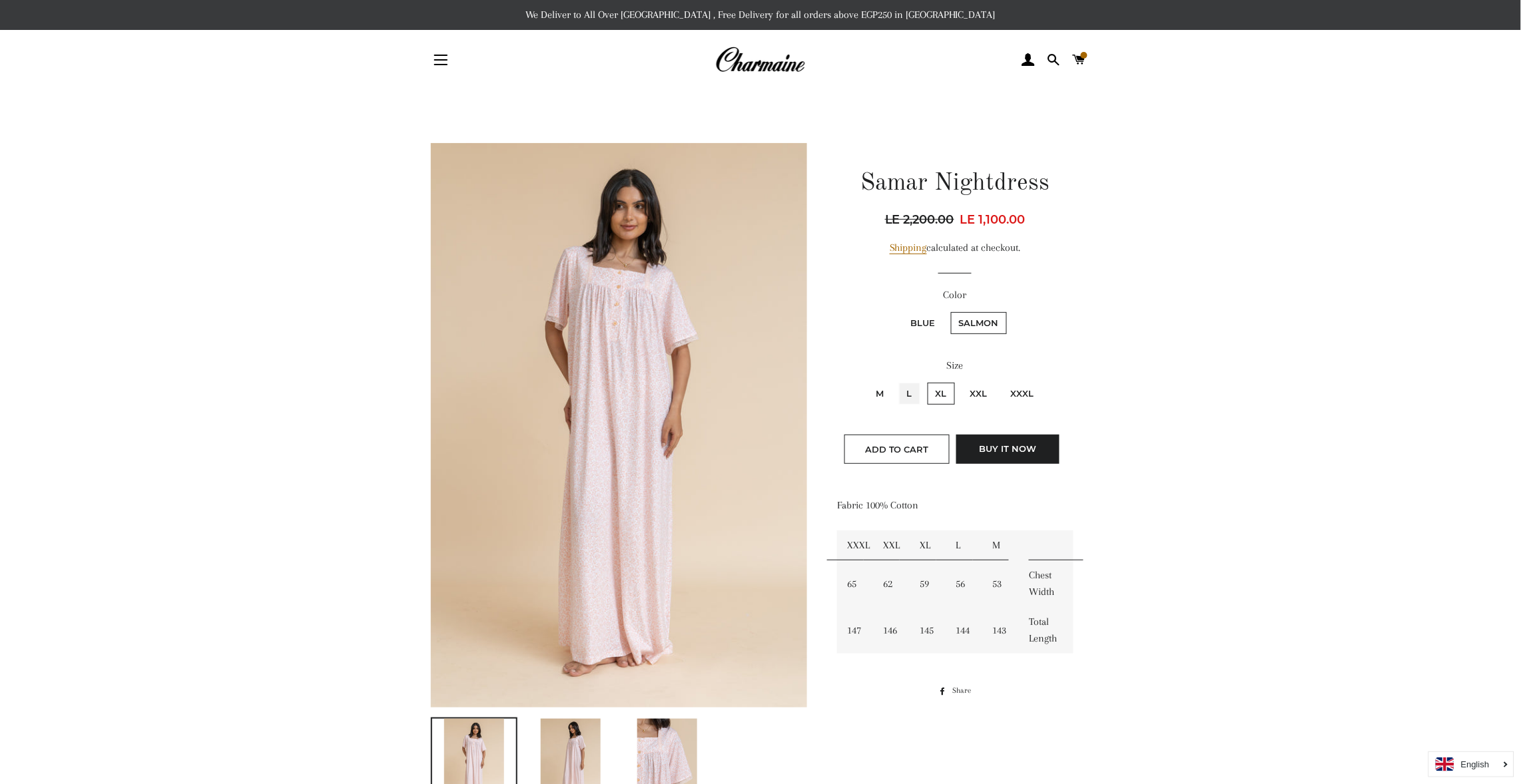
radio input "true"
click at [885, 449] on span "Add to Cart" at bounding box center [897, 449] width 64 height 11
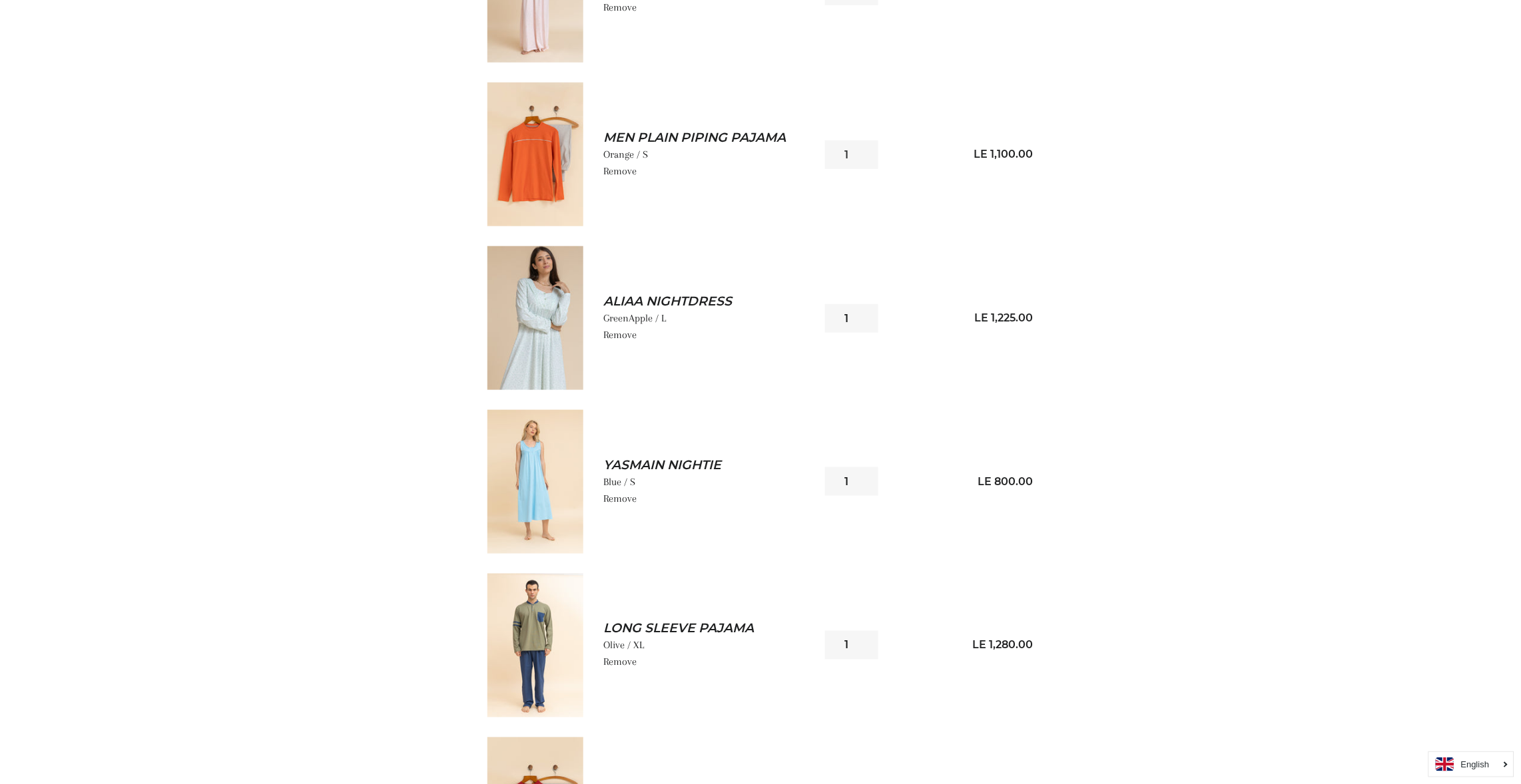
scroll to position [359, 0]
click at [530, 479] on img at bounding box center [535, 482] width 96 height 144
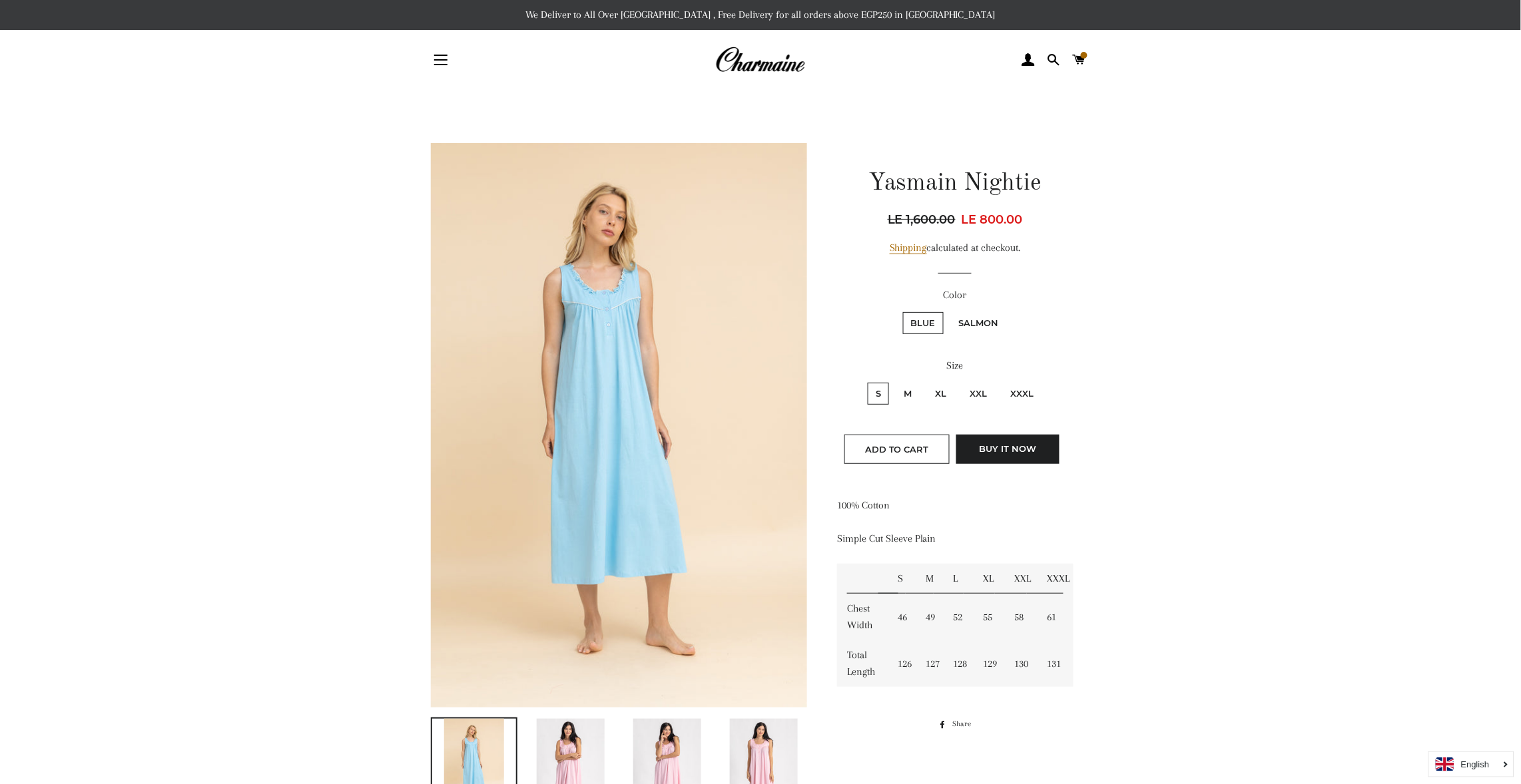
click at [1488, 584] on main at bounding box center [760, 757] width 1521 height 1336
click at [970, 320] on label "Salmon" at bounding box center [979, 323] width 56 height 22
click at [949, 311] on input "Salmon" at bounding box center [949, 310] width 1 height 1
radio input "true"
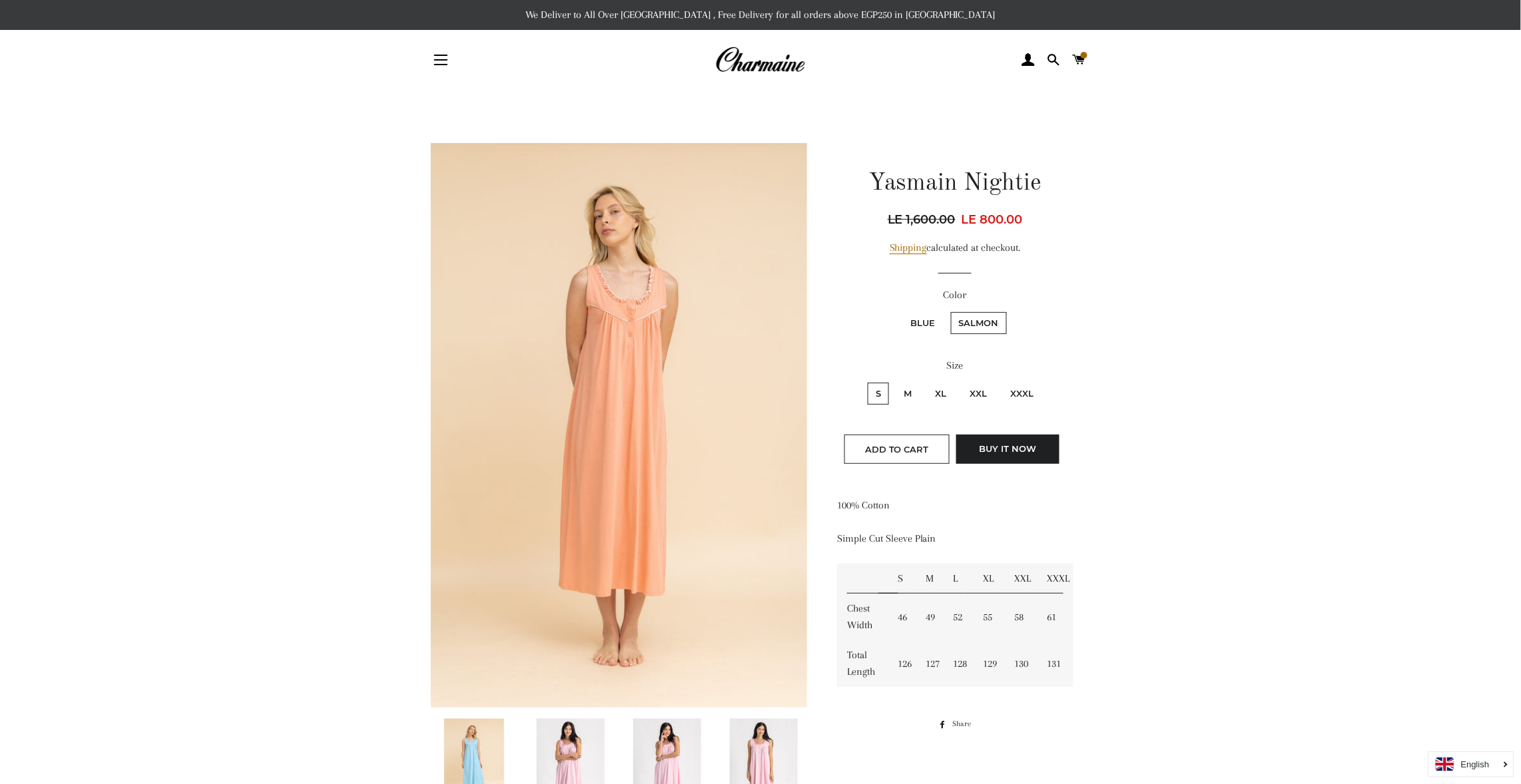
click at [881, 391] on label "S" at bounding box center [878, 393] width 21 height 22
click at [866, 382] on input "S" at bounding box center [866, 381] width 1 height 1
click at [894, 381] on input "M" at bounding box center [894, 381] width 1 height 1
radio input "true"
click at [926, 381] on input "XL" at bounding box center [926, 381] width 1 height 1
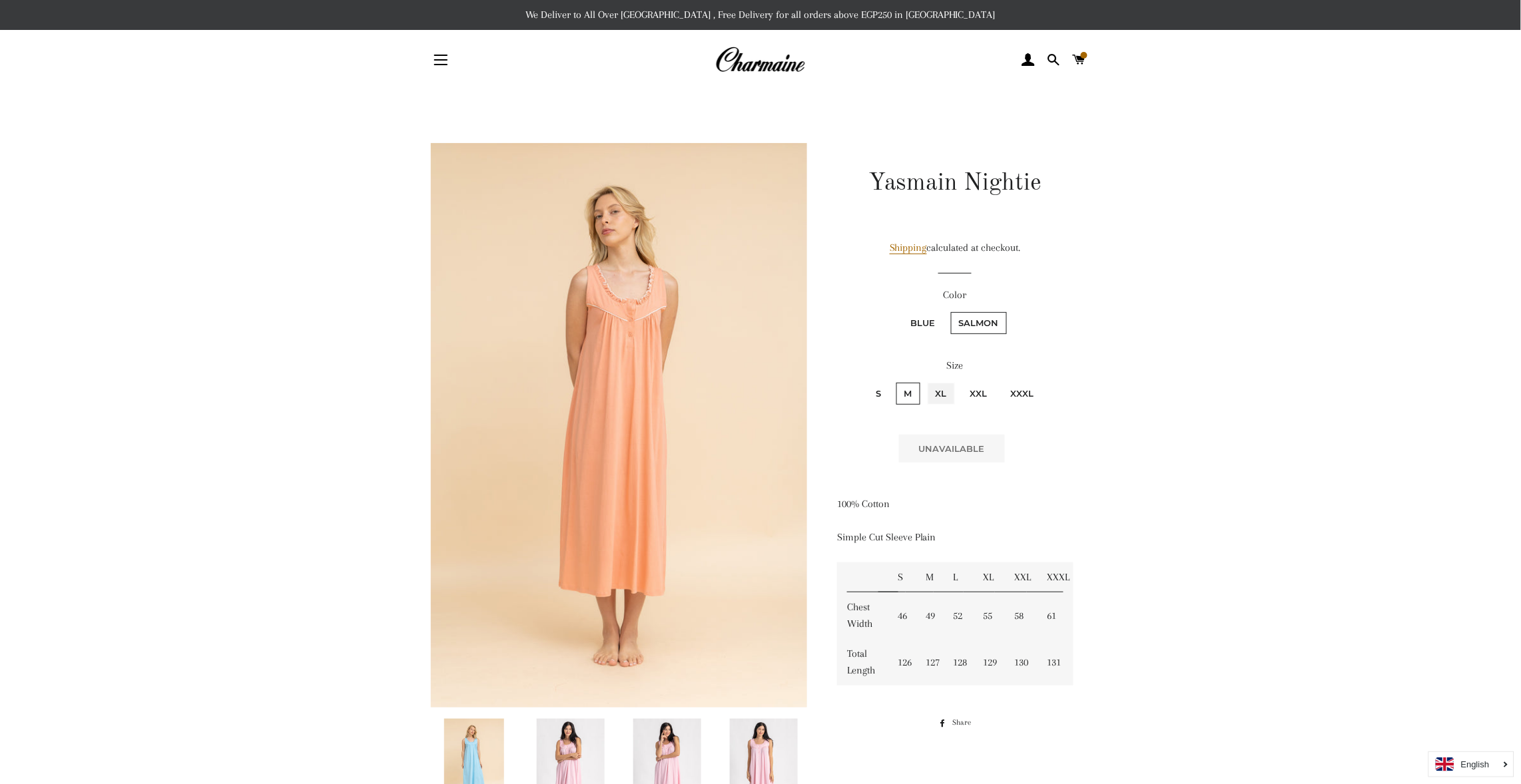
radio input "true"
click at [960, 381] on input "XXL" at bounding box center [960, 381] width 1 height 1
radio input "true"
click at [1001, 381] on input "XXXL" at bounding box center [1001, 381] width 1 height 1
radio input "true"
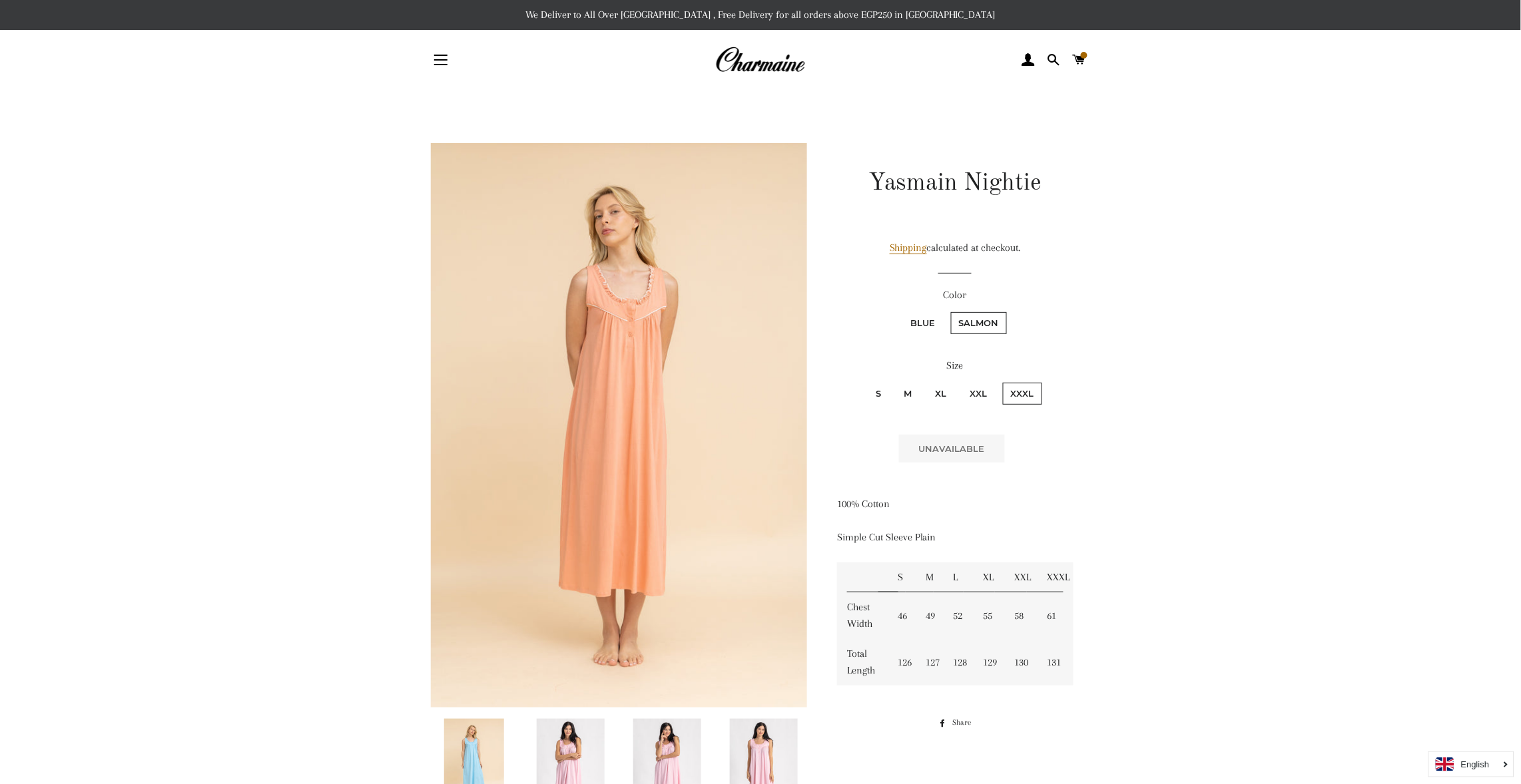
click at [926, 313] on label "Blue" at bounding box center [924, 323] width 41 height 22
click at [902, 311] on input "Blue" at bounding box center [901, 310] width 1 height 1
radio input "true"
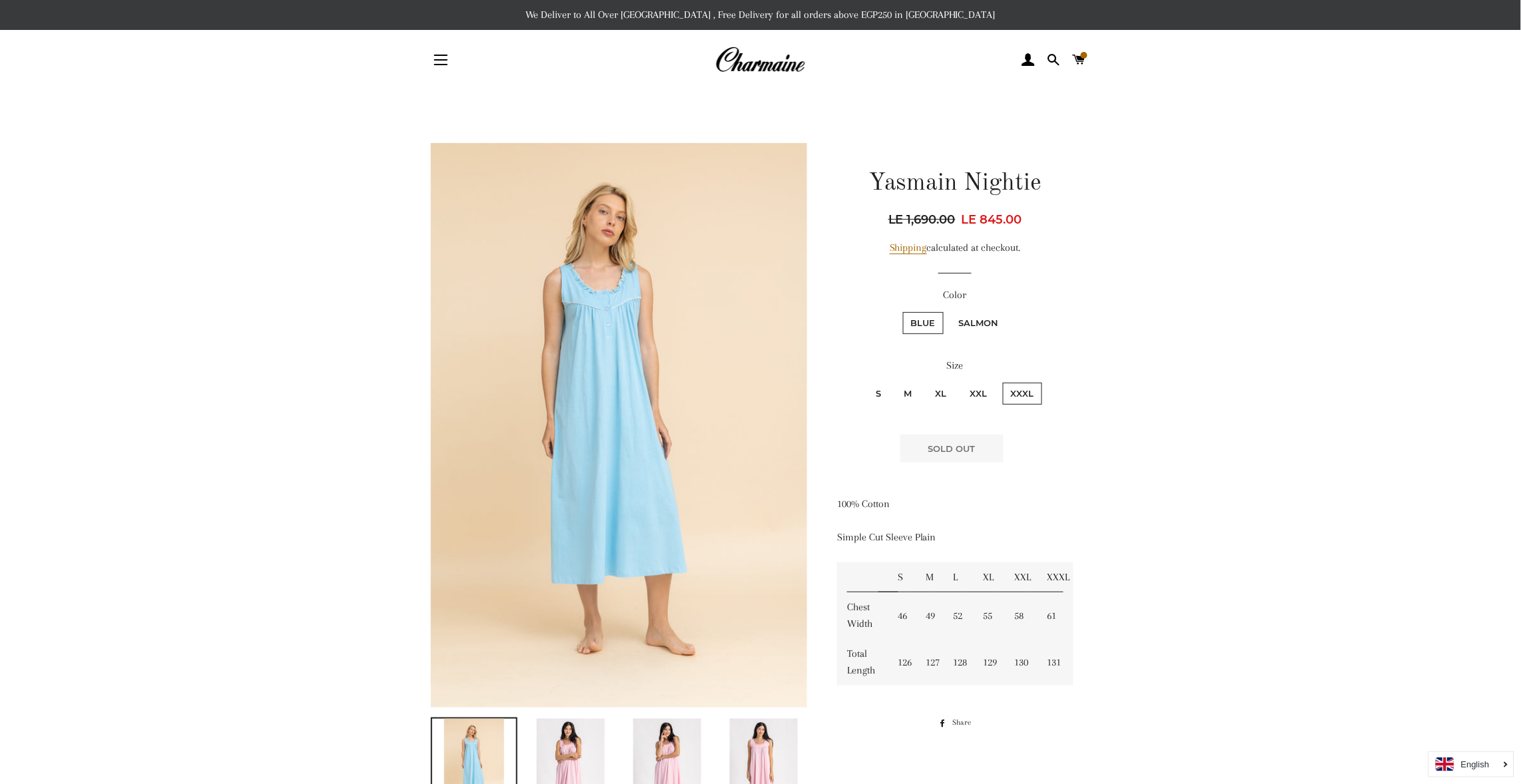
click at [878, 386] on label "S" at bounding box center [878, 393] width 21 height 22
click at [866, 382] on input "S" at bounding box center [866, 381] width 1 height 1
radio input "true"
click at [894, 381] on input "M" at bounding box center [894, 381] width 1 height 1
radio input "true"
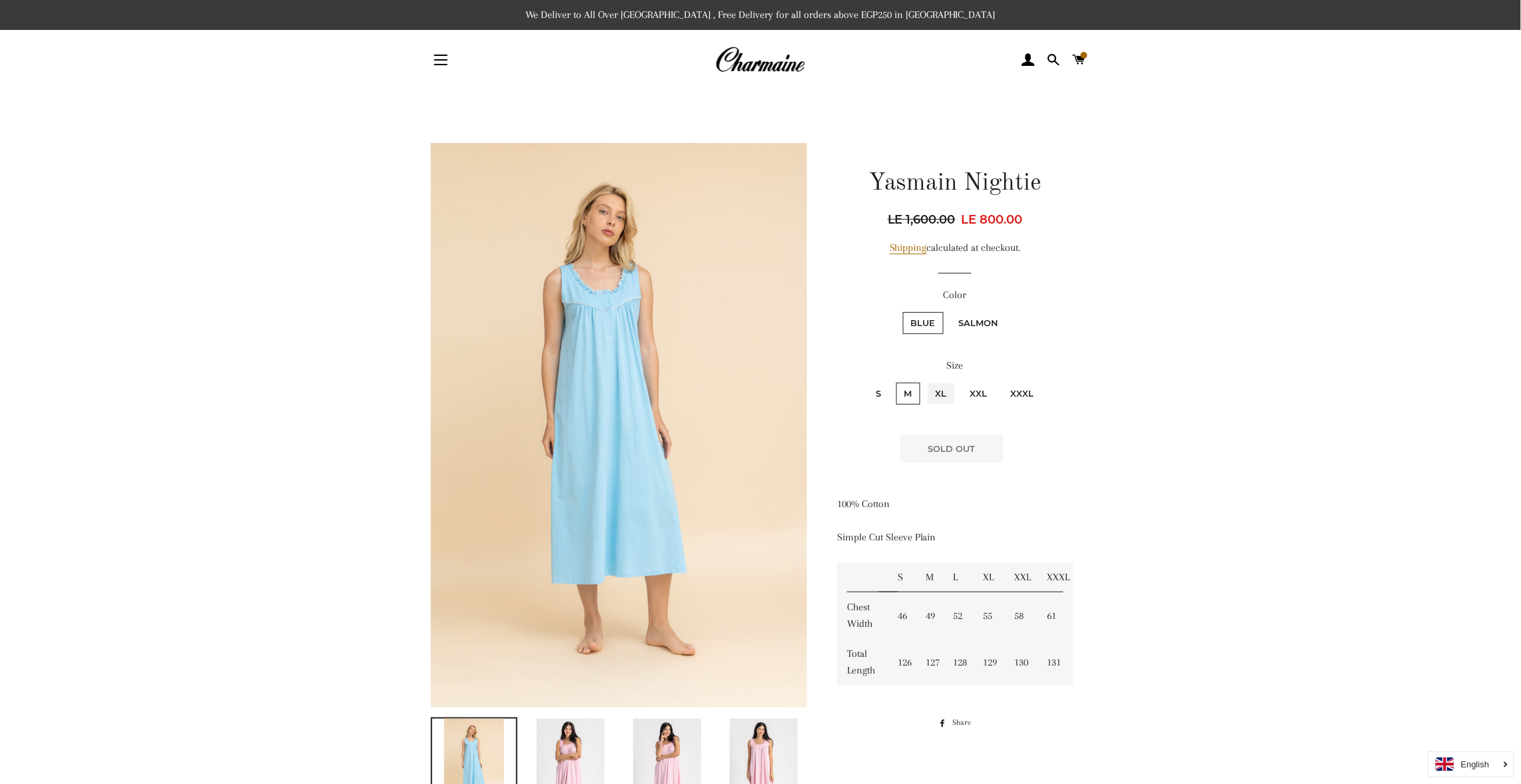
click at [926, 381] on input "XL" at bounding box center [926, 381] width 1 height 1
radio input "true"
click at [960, 381] on input "XXL" at bounding box center [960, 381] width 1 height 1
radio input "true"
click at [1001, 381] on input "XXXL" at bounding box center [1001, 381] width 1 height 1
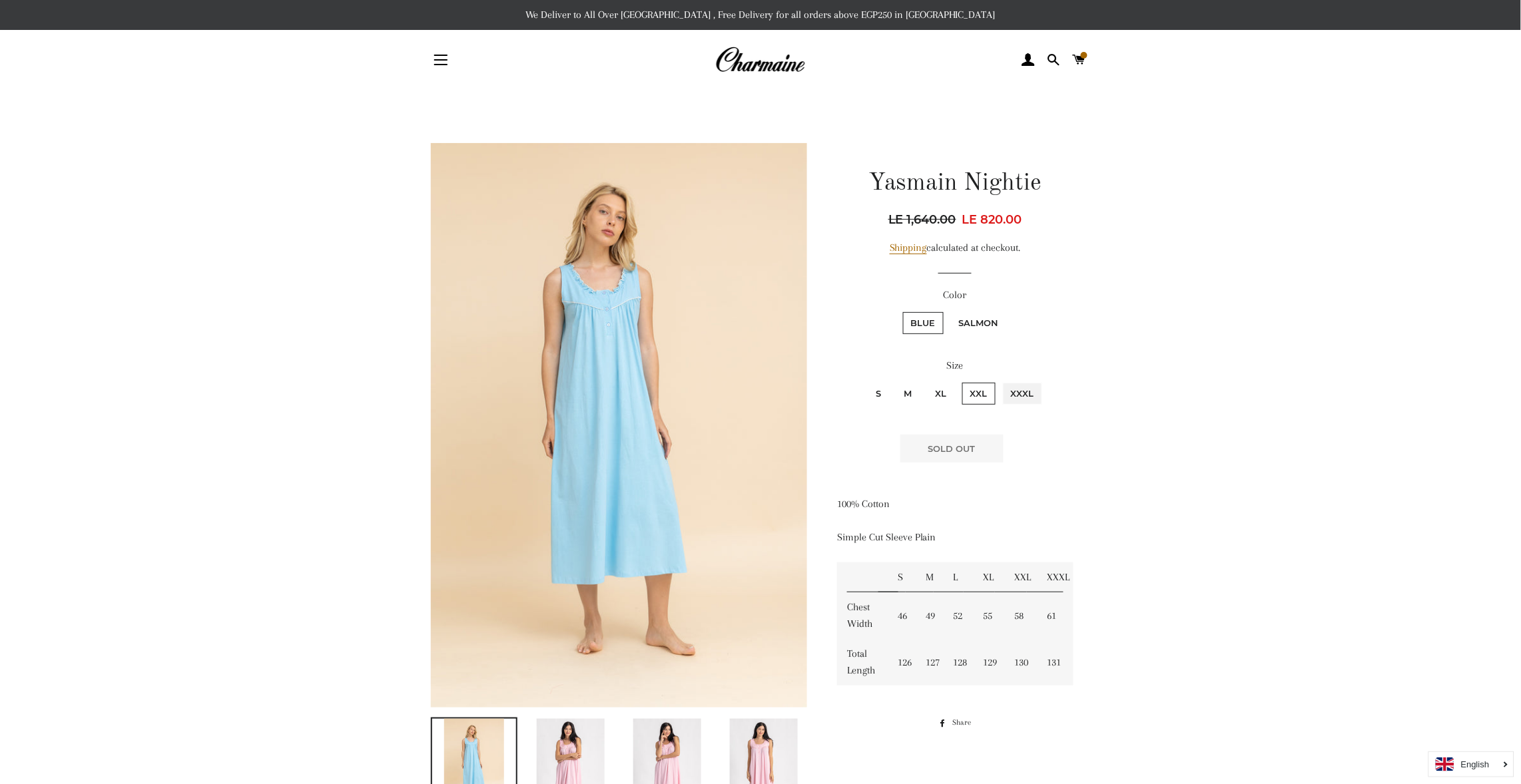
radio input "true"
click at [878, 393] on label "S" at bounding box center [878, 393] width 21 height 22
click at [866, 382] on input "S" at bounding box center [866, 381] width 1 height 1
radio input "true"
click at [977, 320] on label "Salmon" at bounding box center [979, 323] width 56 height 22
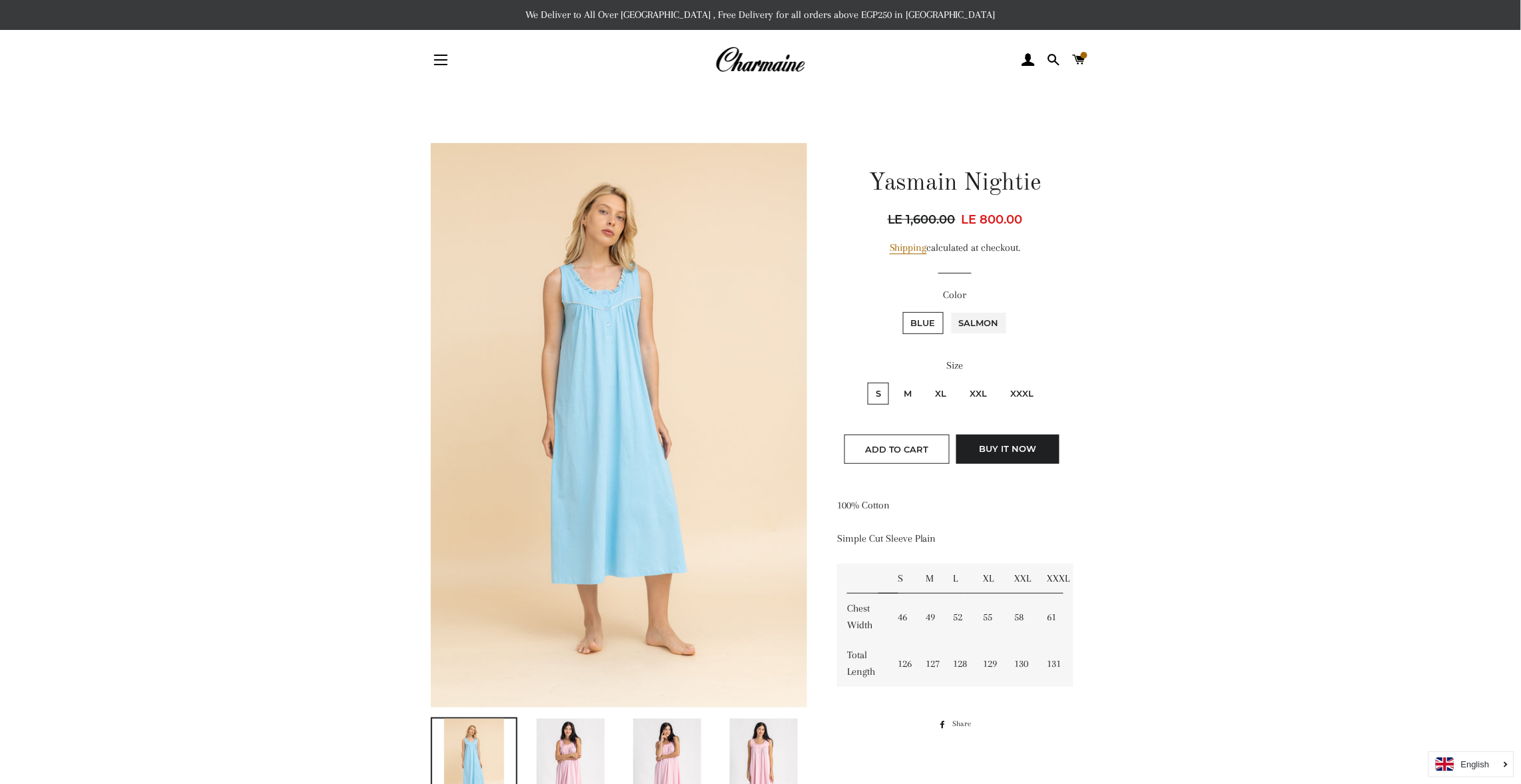
click at [949, 311] on input "Salmon" at bounding box center [949, 310] width 1 height 1
radio input "true"
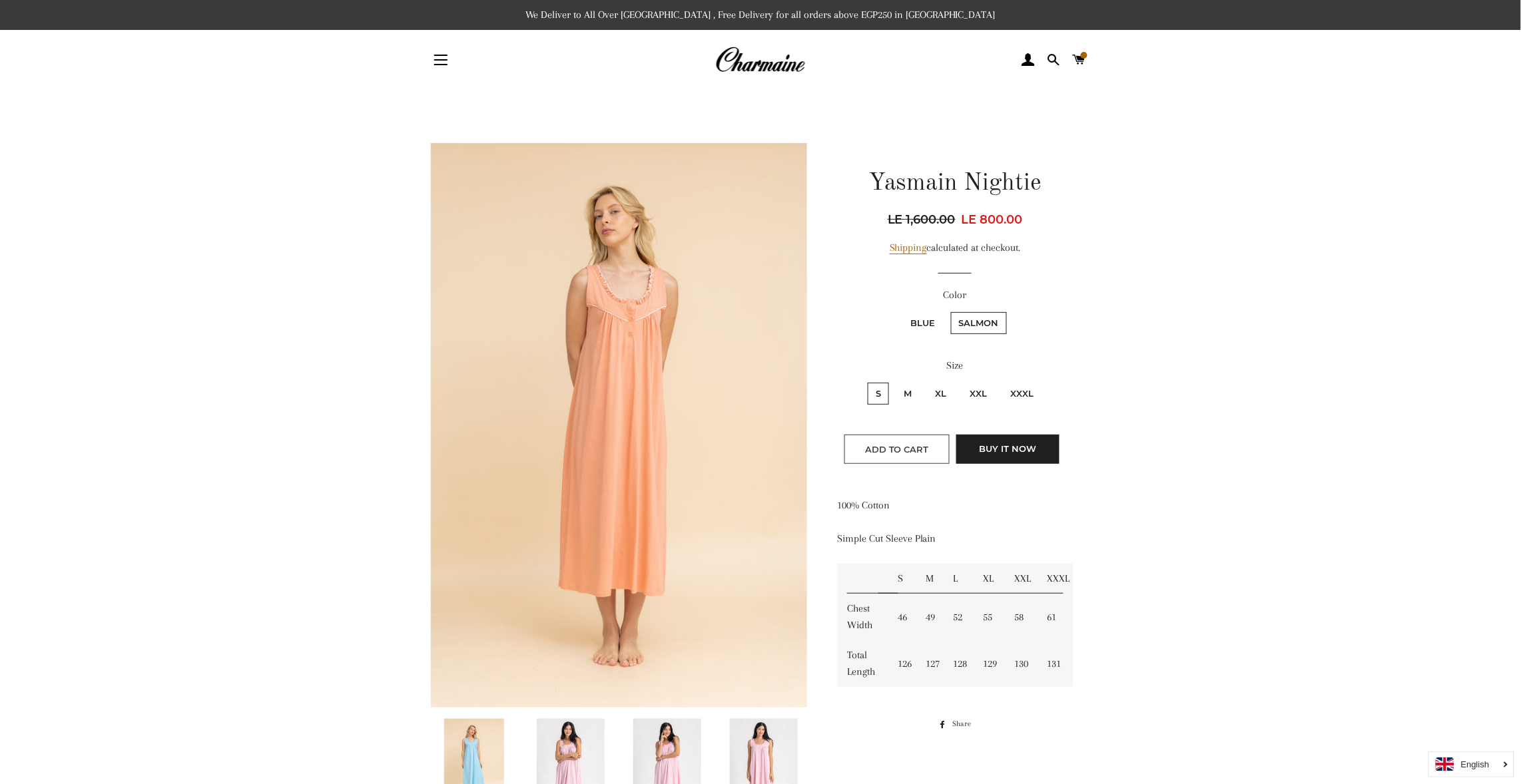
click at [904, 442] on button "Add to Cart" at bounding box center [897, 449] width 105 height 29
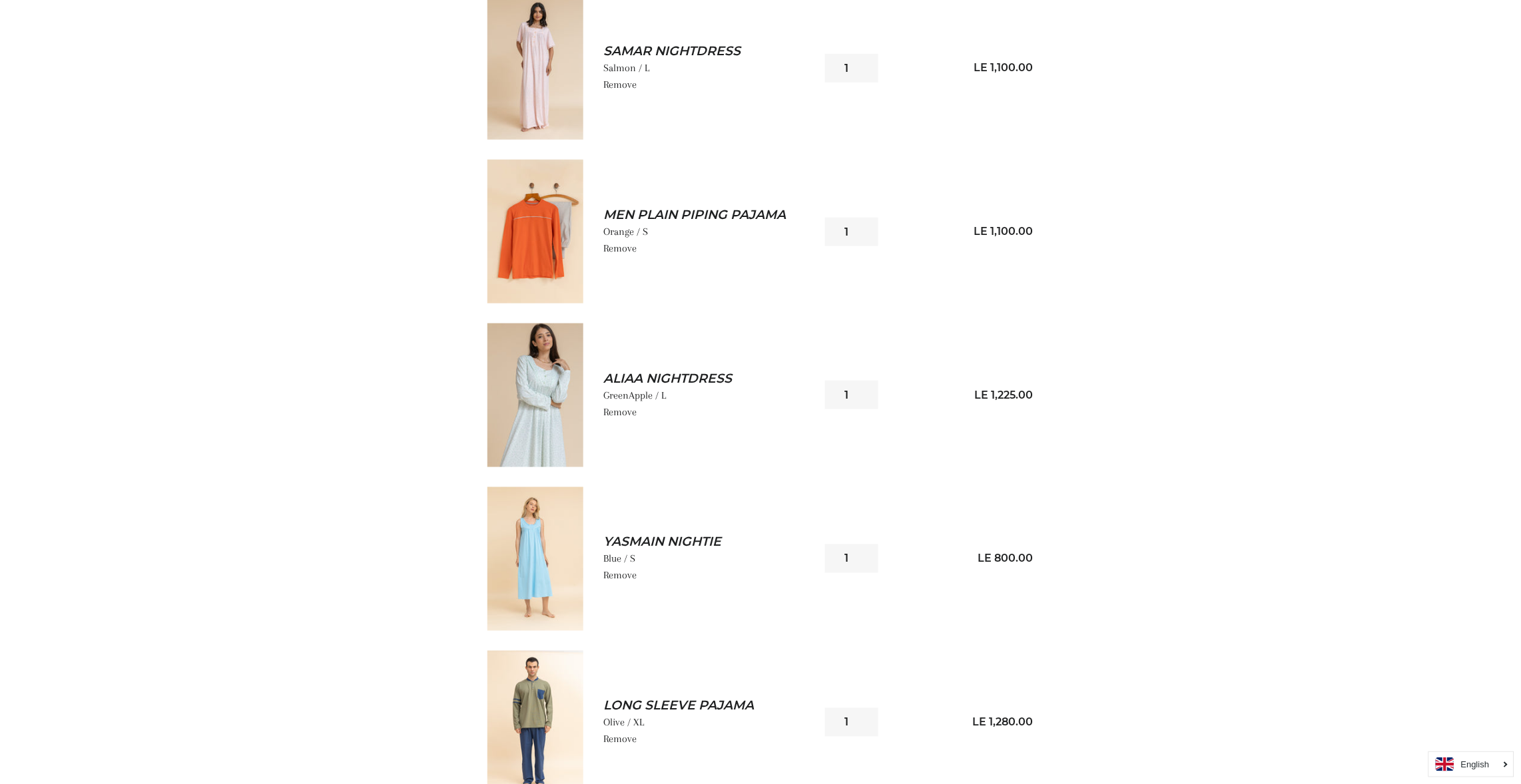
scroll to position [438, 0]
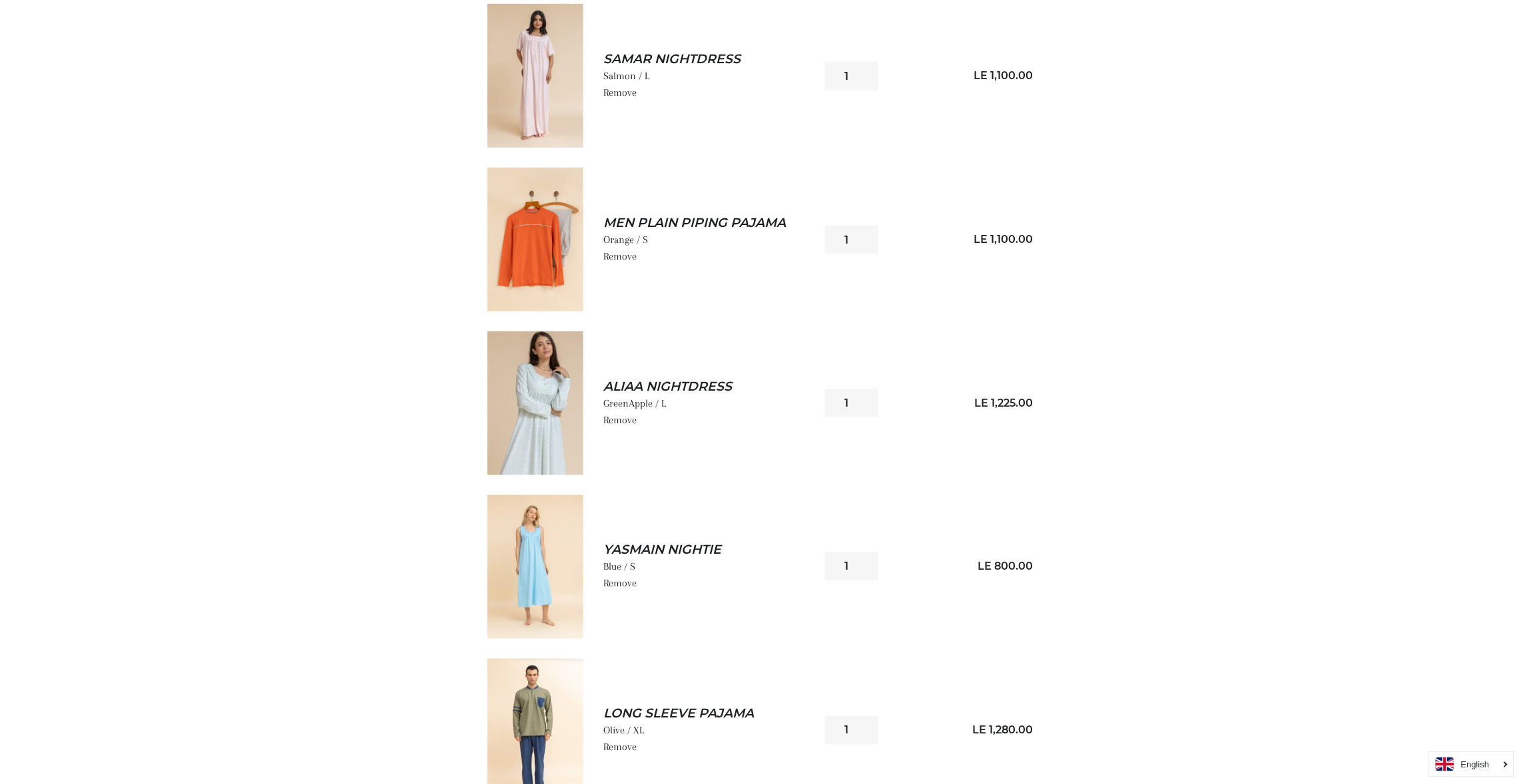
click at [569, 404] on img at bounding box center [535, 403] width 96 height 144
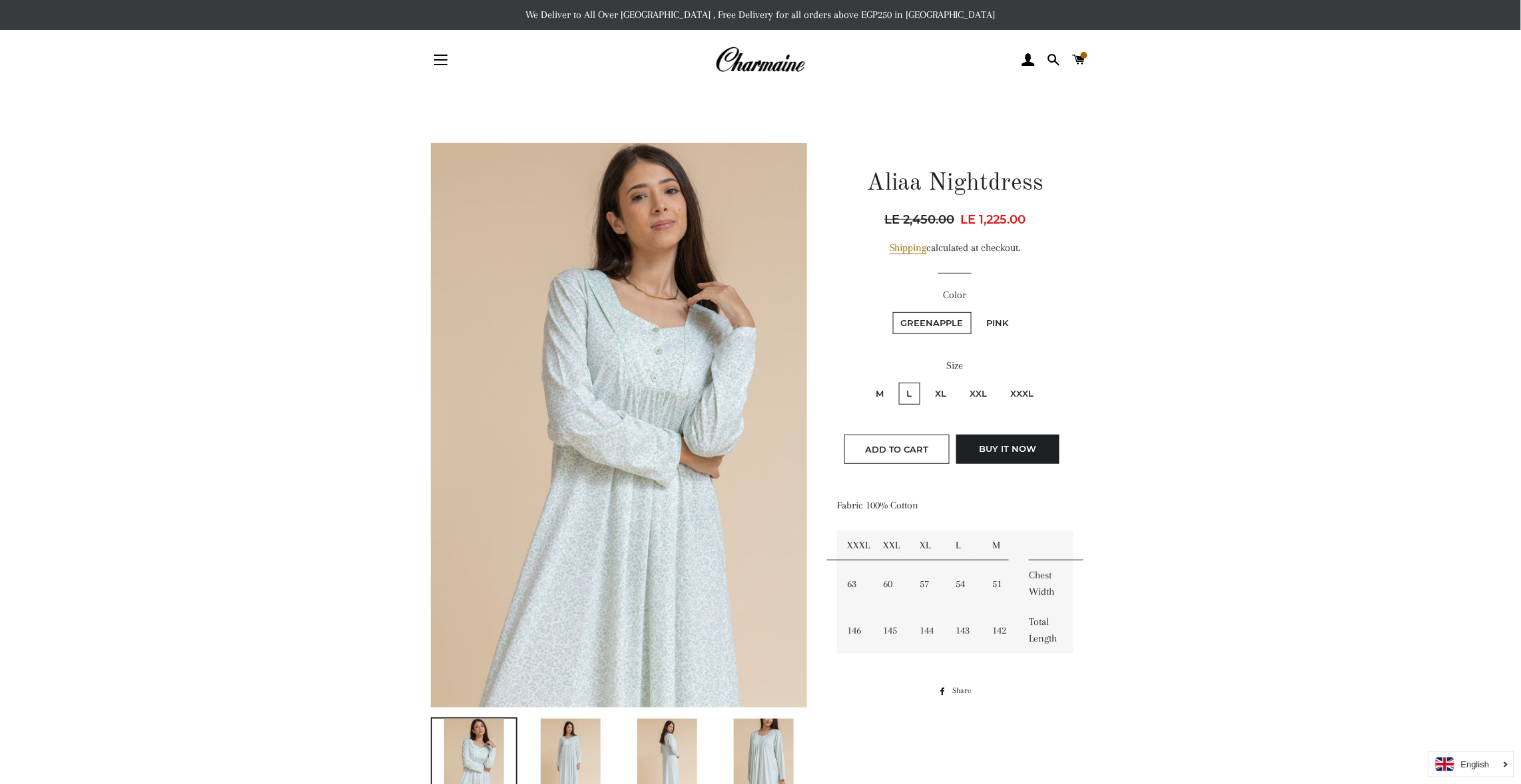
click at [994, 319] on label "Pink" at bounding box center [998, 323] width 38 height 22
click at [977, 311] on input "Pink" at bounding box center [977, 310] width 1 height 1
radio input "true"
click at [989, 320] on label "Pink" at bounding box center [998, 323] width 38 height 22
click at [977, 311] on input "Pink" at bounding box center [977, 310] width 1 height 1
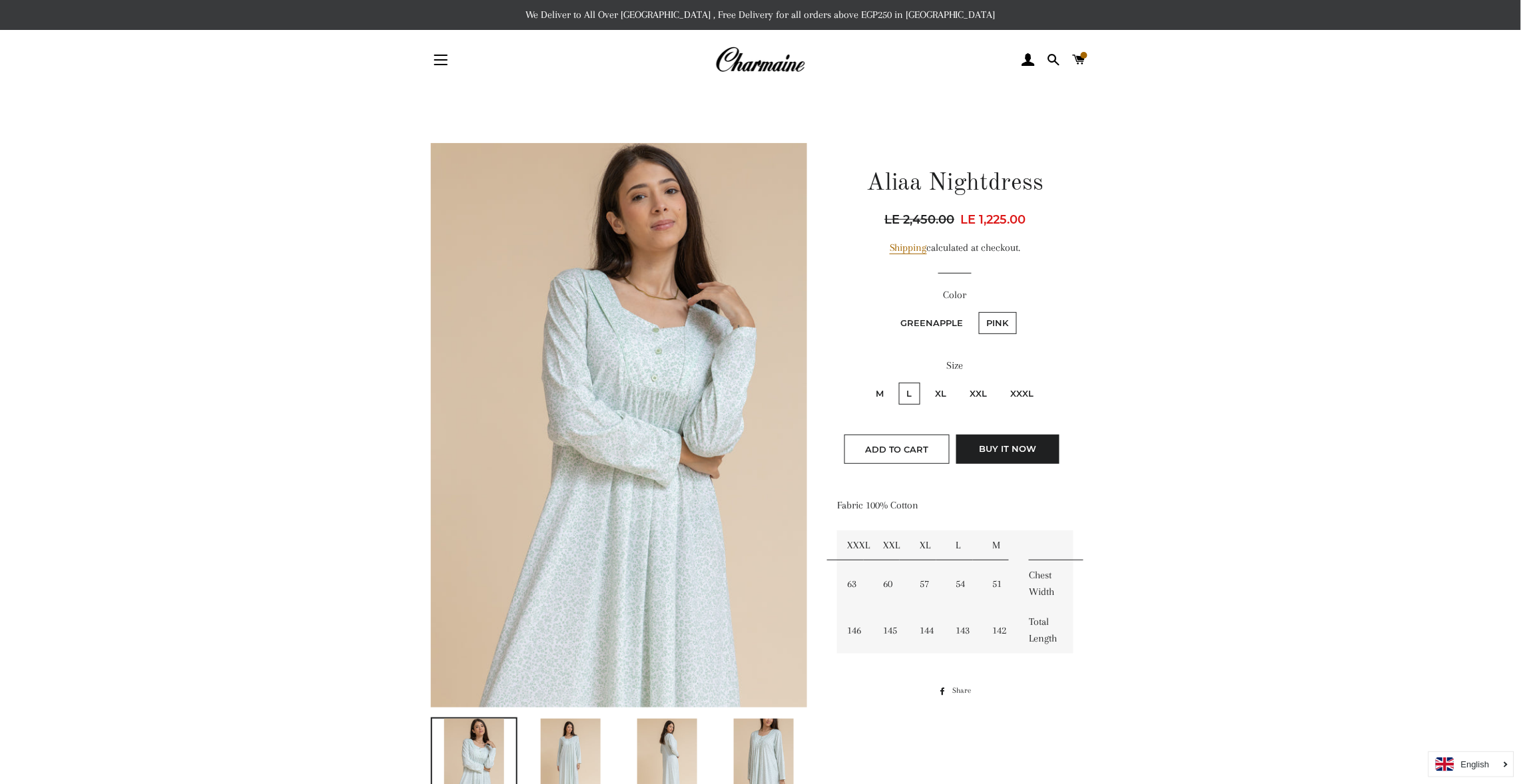
click at [941, 314] on label "GreenApple" at bounding box center [932, 323] width 78 height 22
click at [891, 311] on input "GreenApple" at bounding box center [891, 310] width 1 height 1
radio input "true"
click at [1001, 311] on fieldset "GreenApple Pink" at bounding box center [955, 329] width 234 height 39
click at [1335, 406] on main at bounding box center [760, 700] width 1521 height 1221
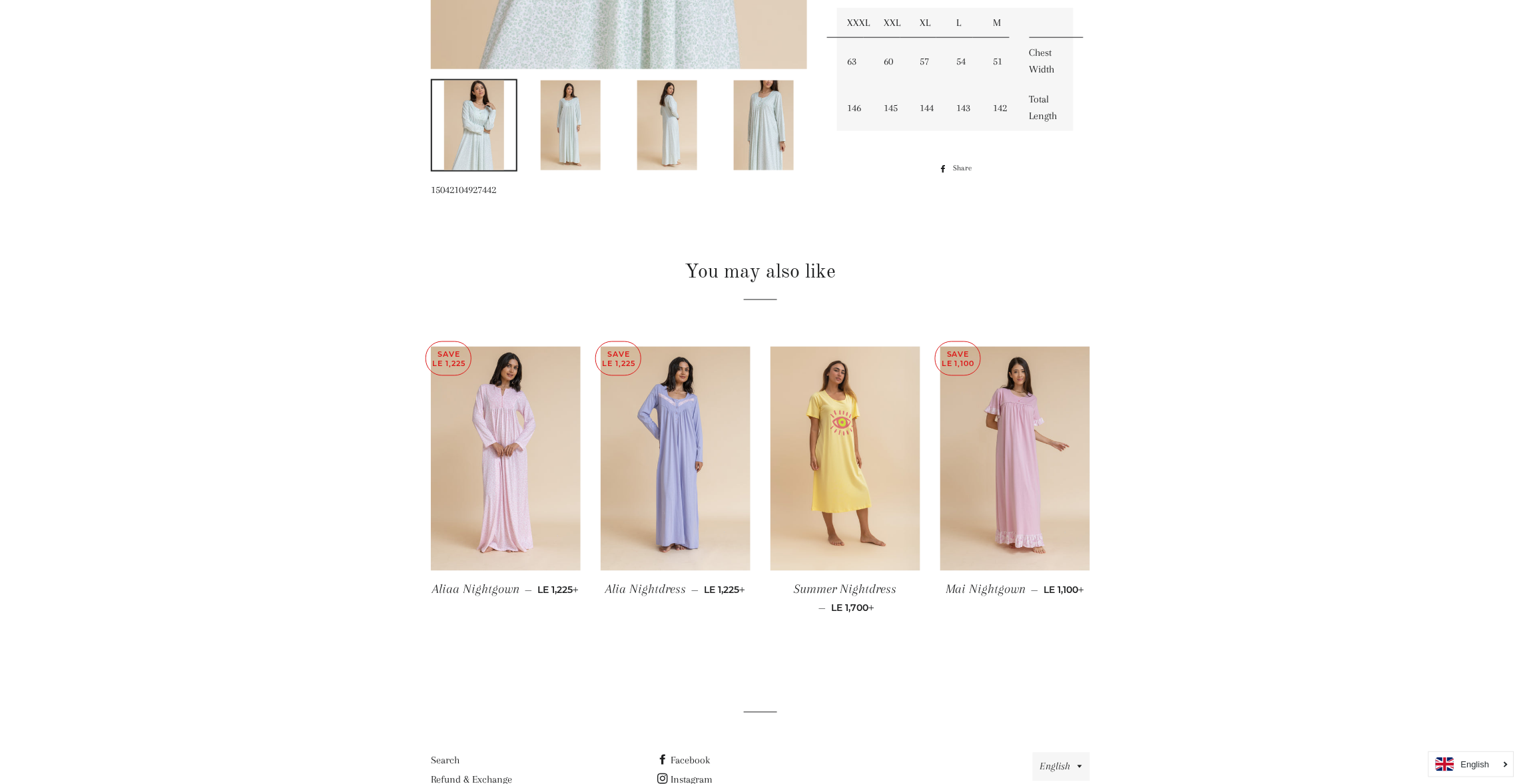
scroll to position [678, 0]
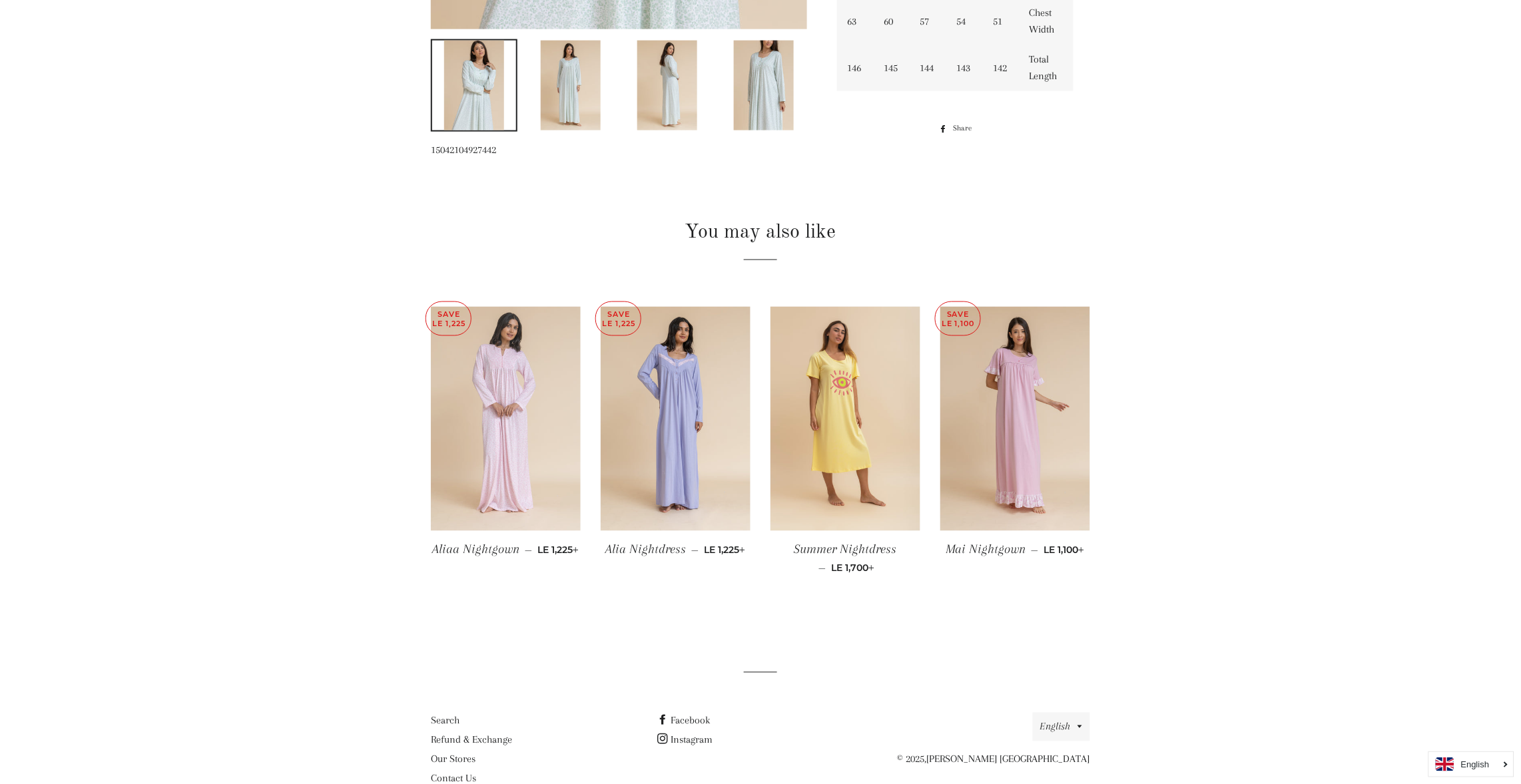
click at [510, 406] on img at bounding box center [506, 419] width 150 height 225
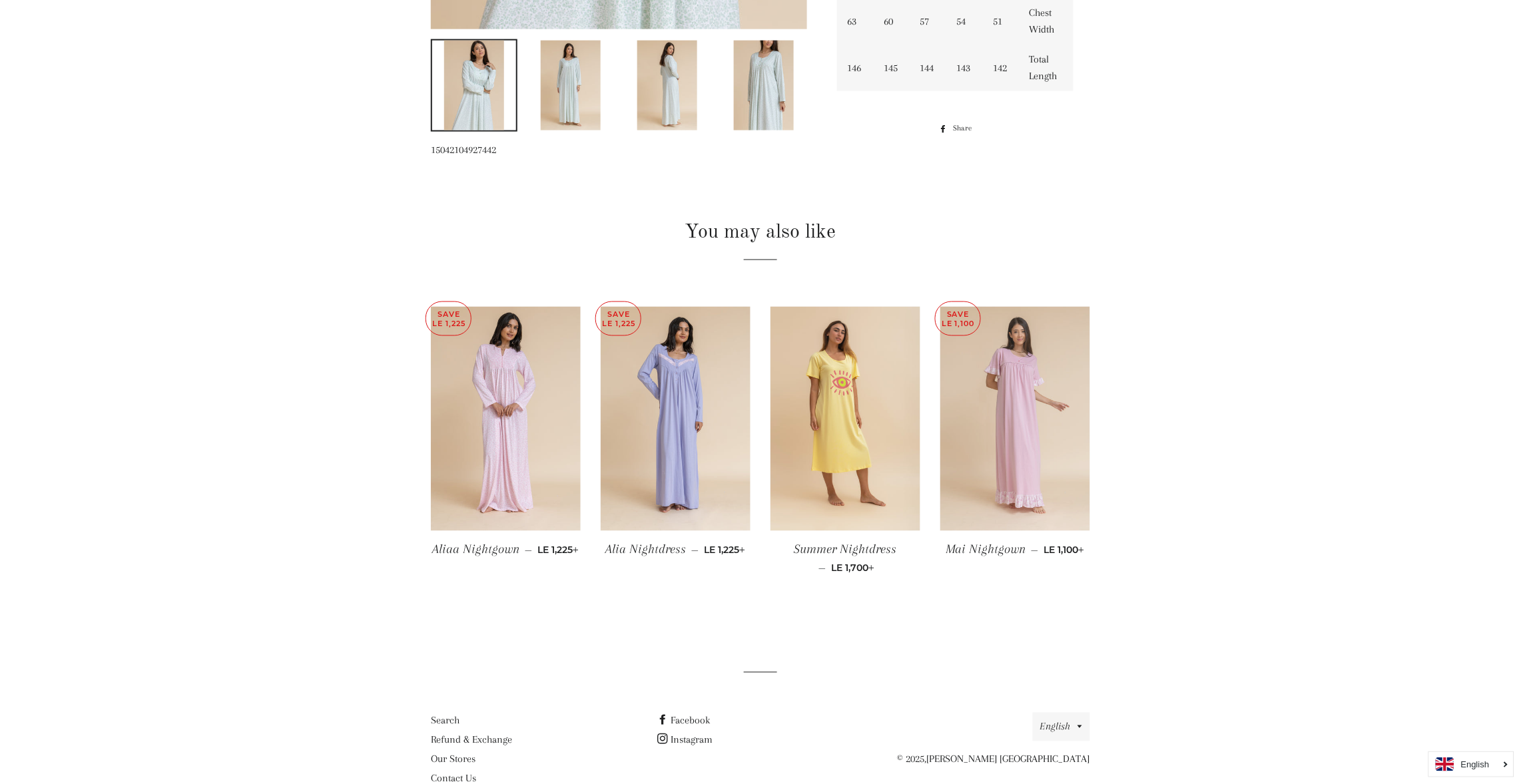
click at [1029, 397] on img at bounding box center [1016, 419] width 150 height 225
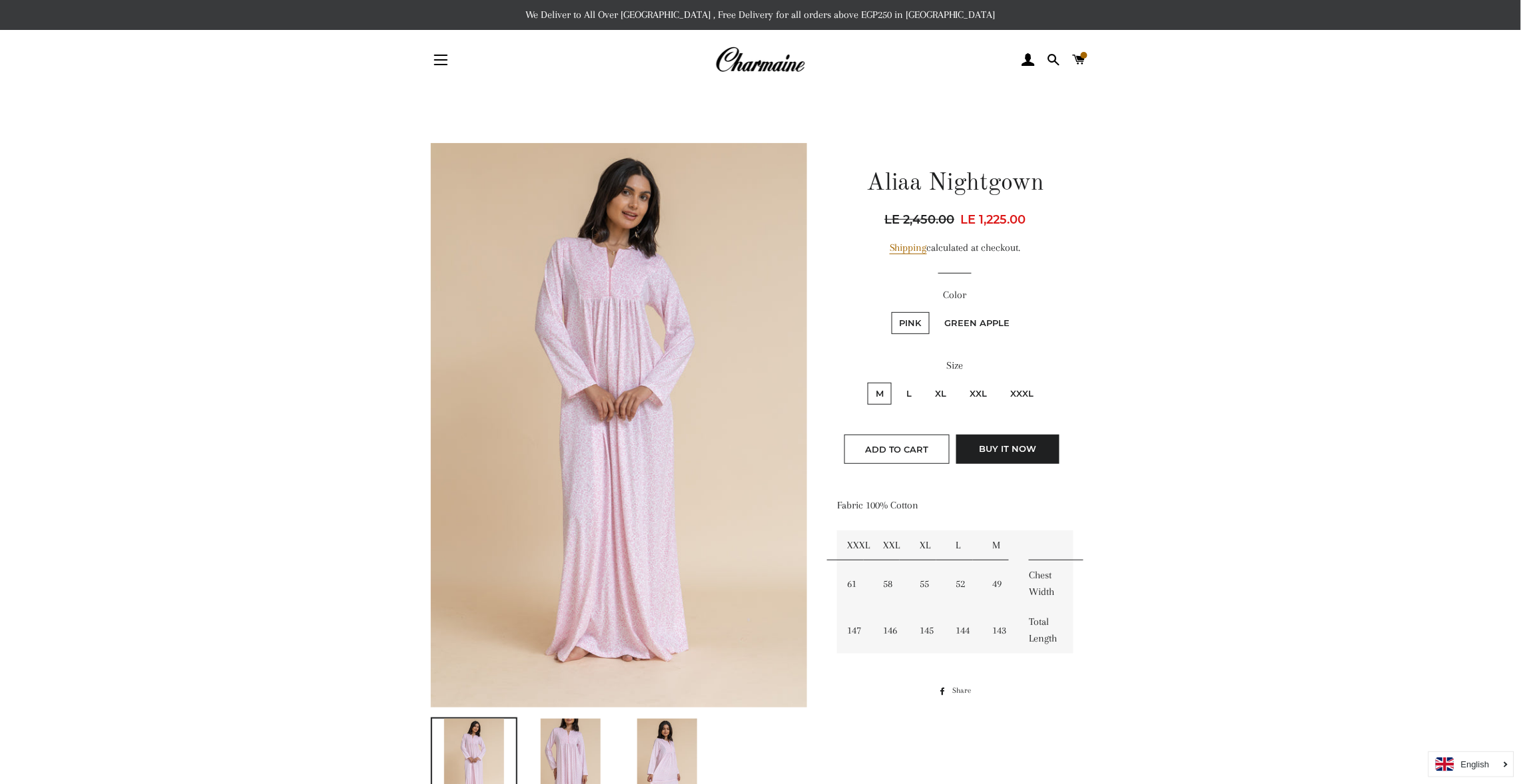
click at [642, 290] on img at bounding box center [619, 425] width 376 height 564
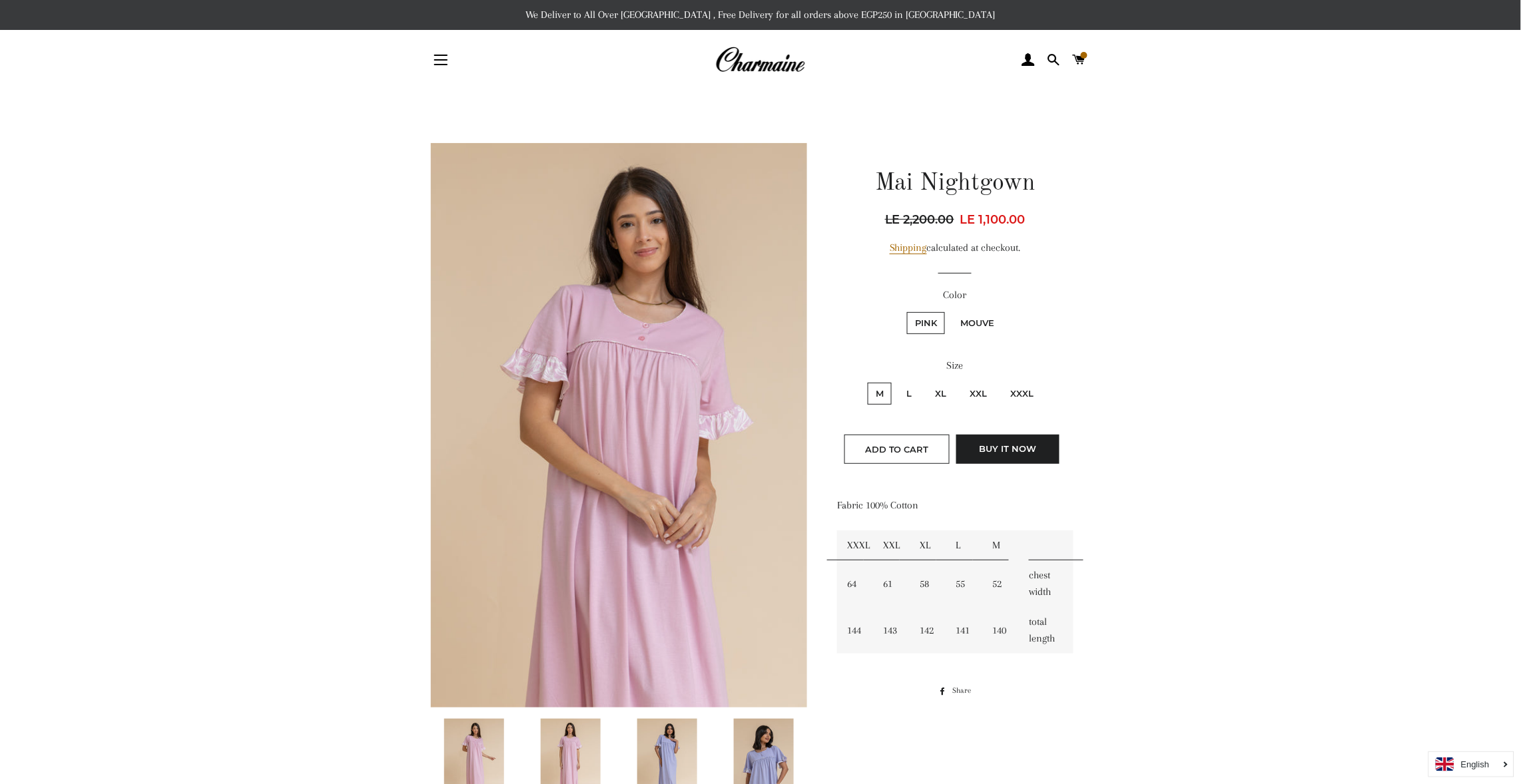
click at [970, 302] on label "Color" at bounding box center [955, 295] width 237 height 16
click at [919, 314] on label "Pink" at bounding box center [926, 323] width 38 height 22
click at [906, 311] on input "Pink" at bounding box center [905, 310] width 1 height 1
click at [1215, 484] on main at bounding box center [760, 751] width 1521 height 1323
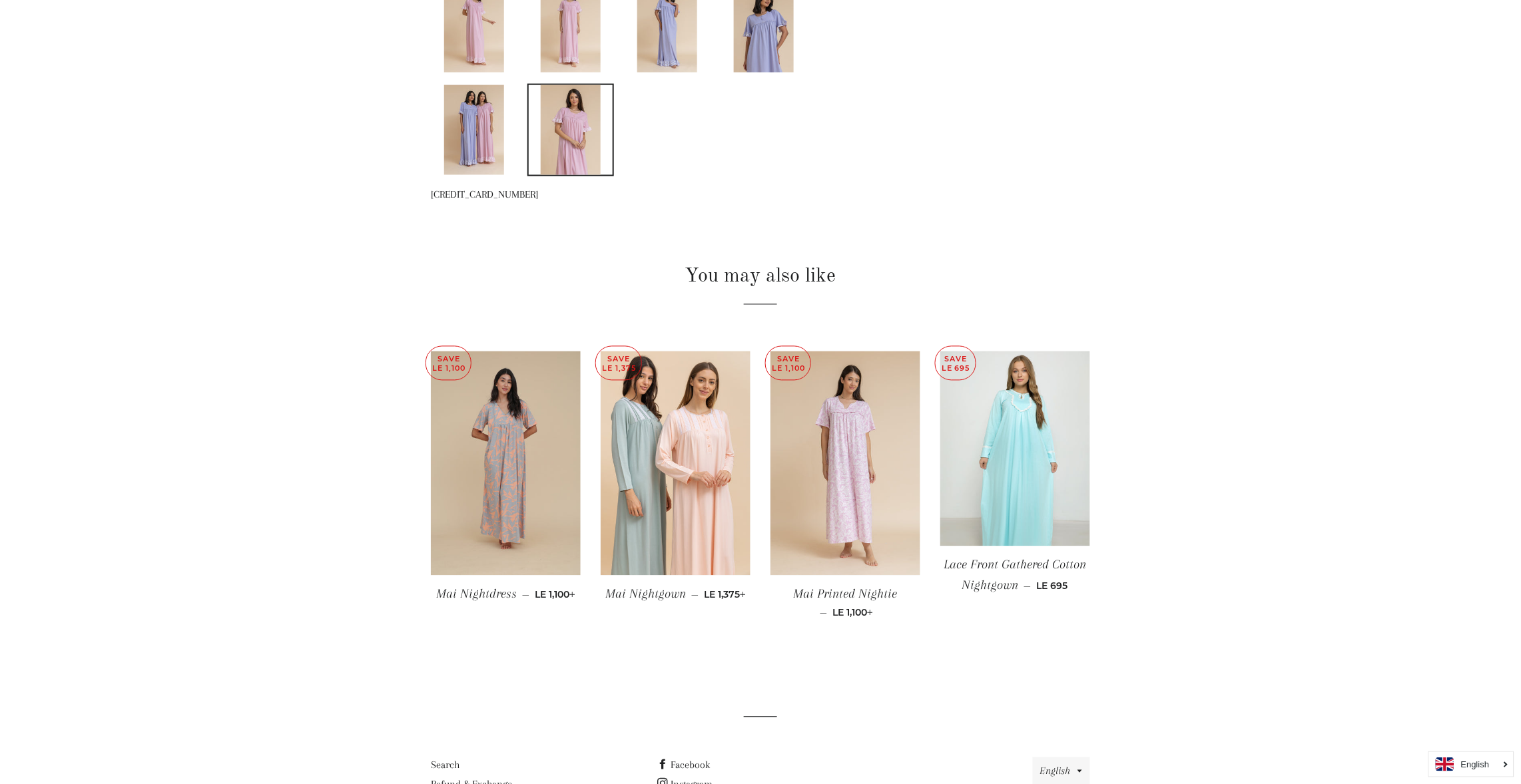
scroll to position [812, 0]
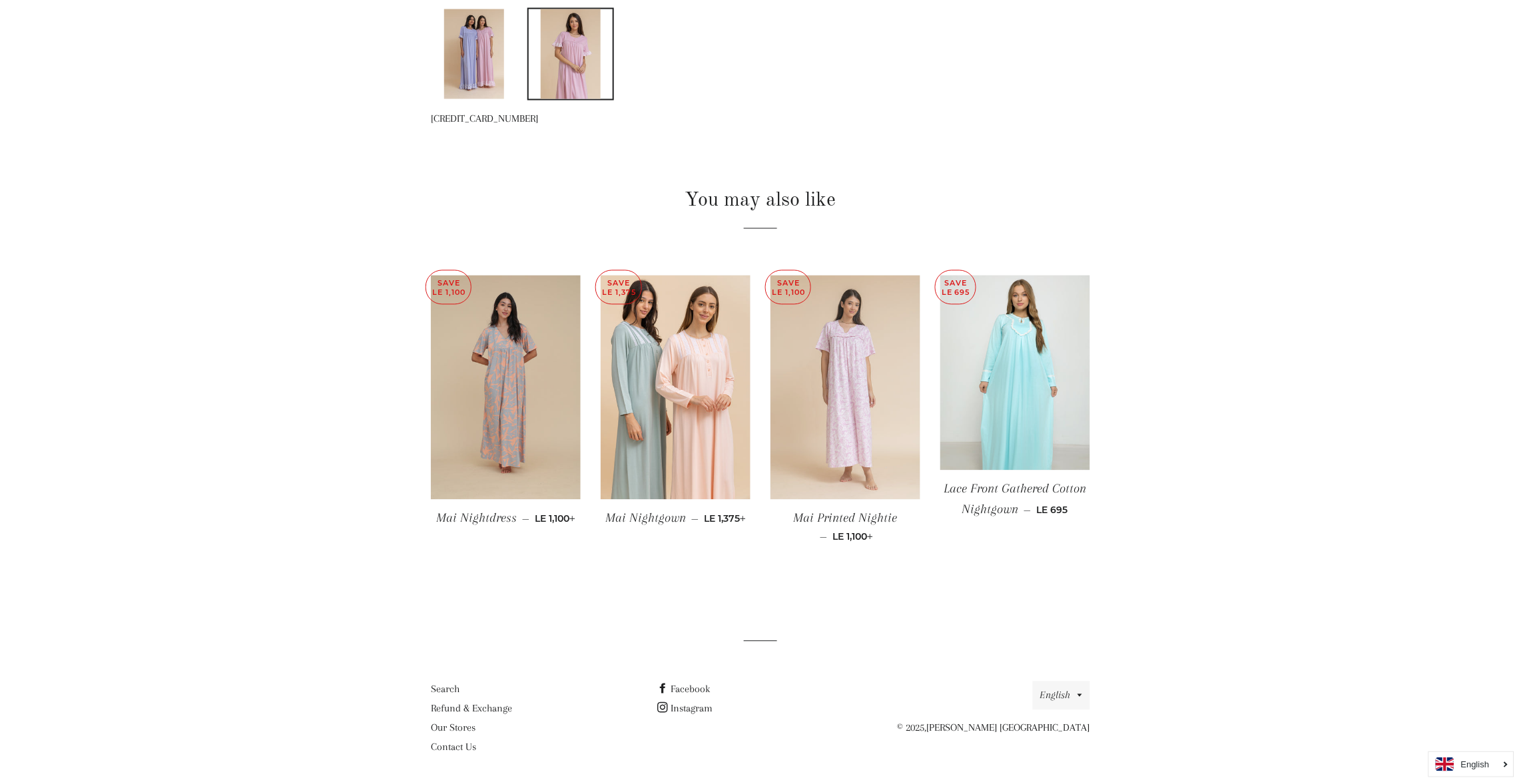
click at [865, 389] on img at bounding box center [846, 388] width 150 height 225
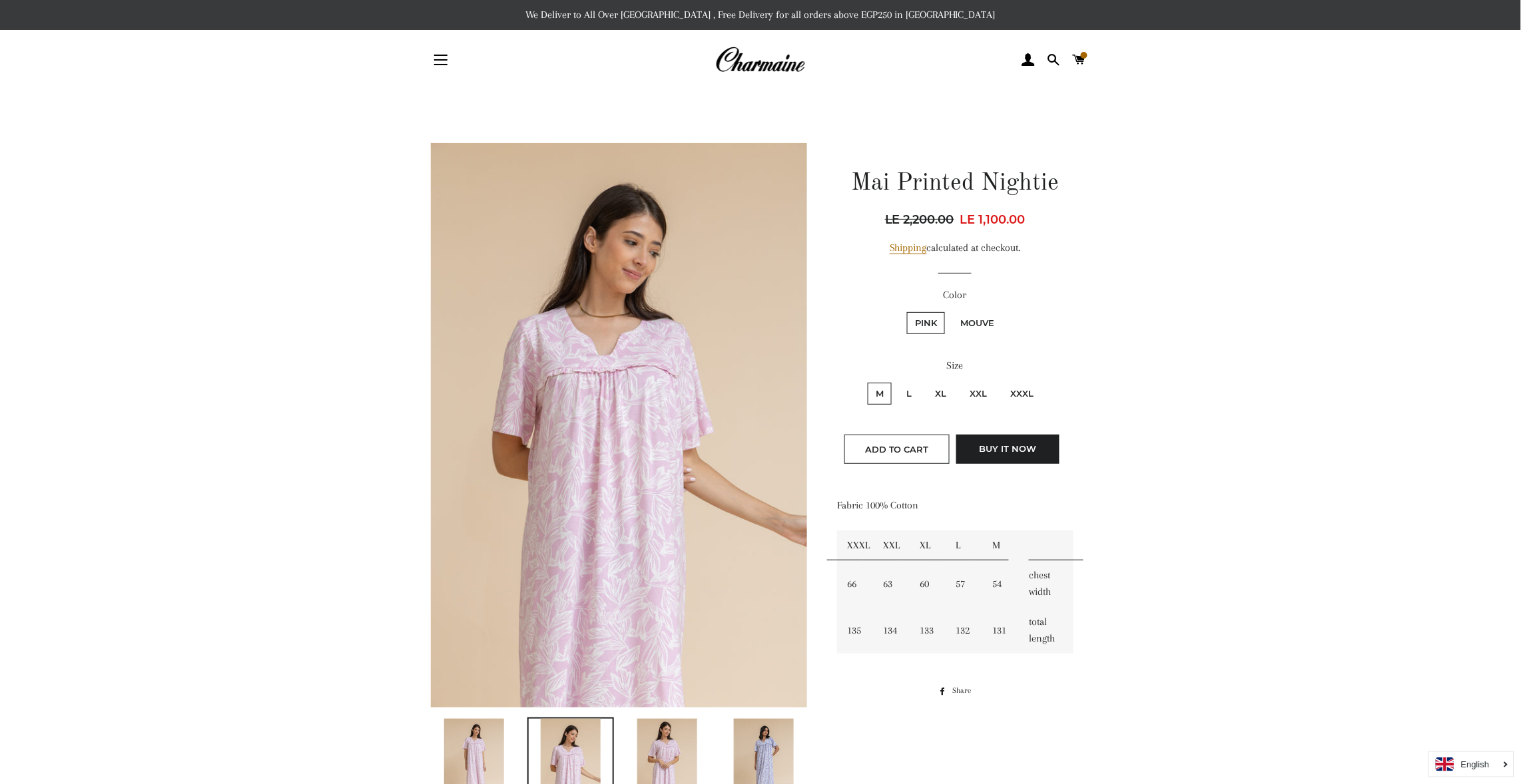
click at [971, 314] on label "Mouve" at bounding box center [977, 323] width 50 height 22
click at [951, 311] on input "Mouve" at bounding box center [950, 310] width 1 height 1
radio input "true"
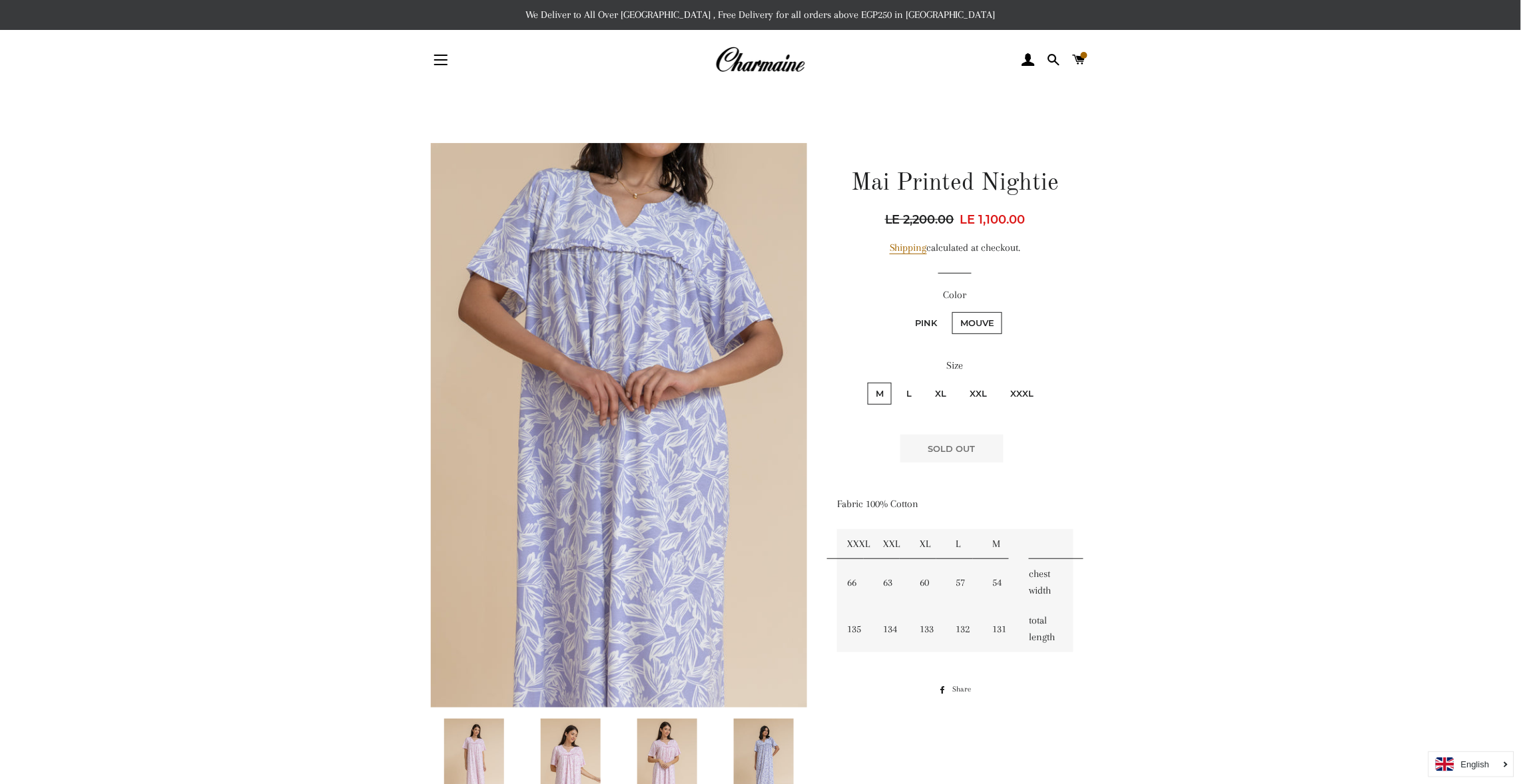
click at [917, 318] on label "Pink" at bounding box center [926, 323] width 38 height 22
click at [906, 311] on input "Pink" at bounding box center [905, 310] width 1 height 1
radio input "true"
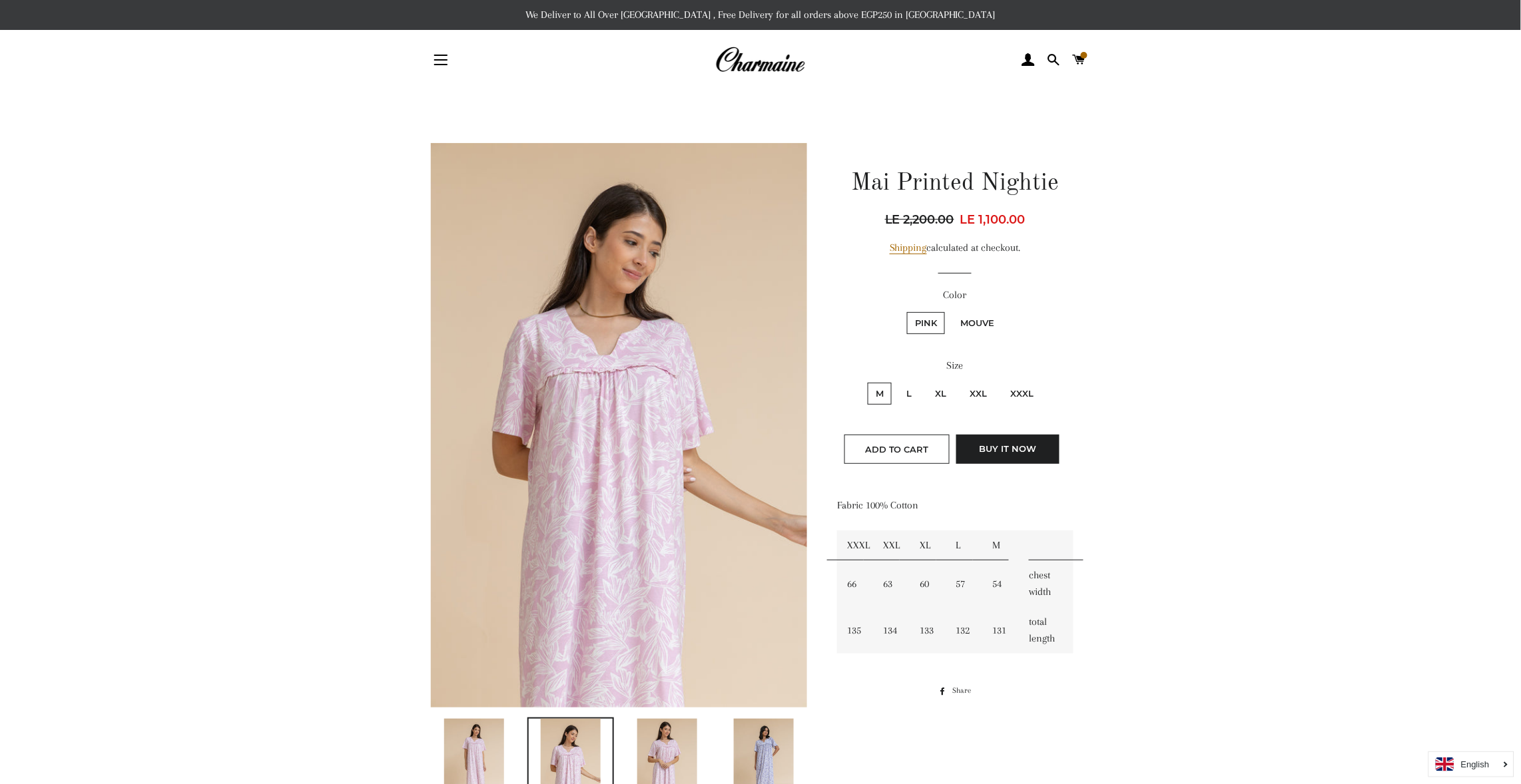
click at [1278, 456] on main at bounding box center [760, 751] width 1521 height 1323
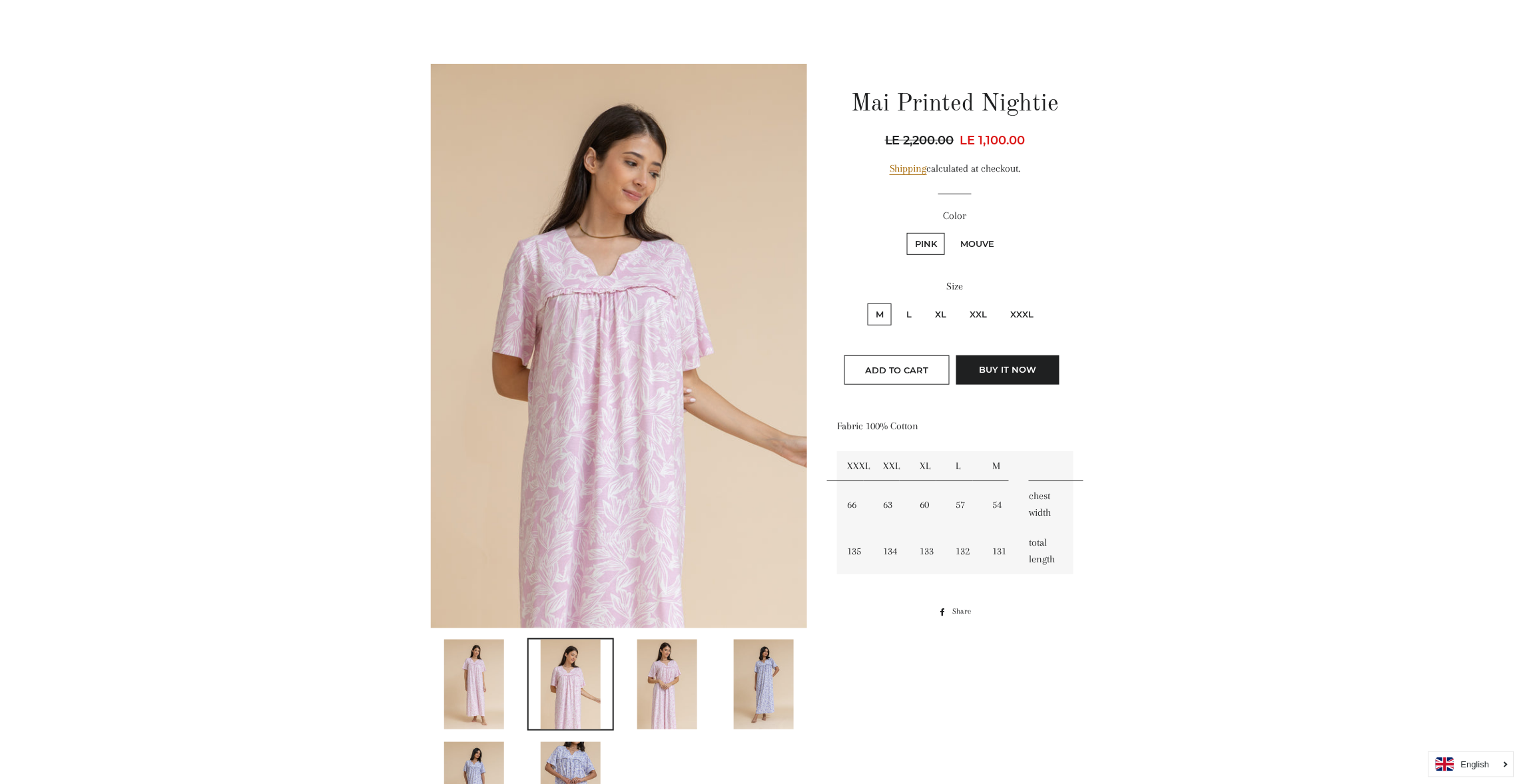
scroll to position [40, 0]
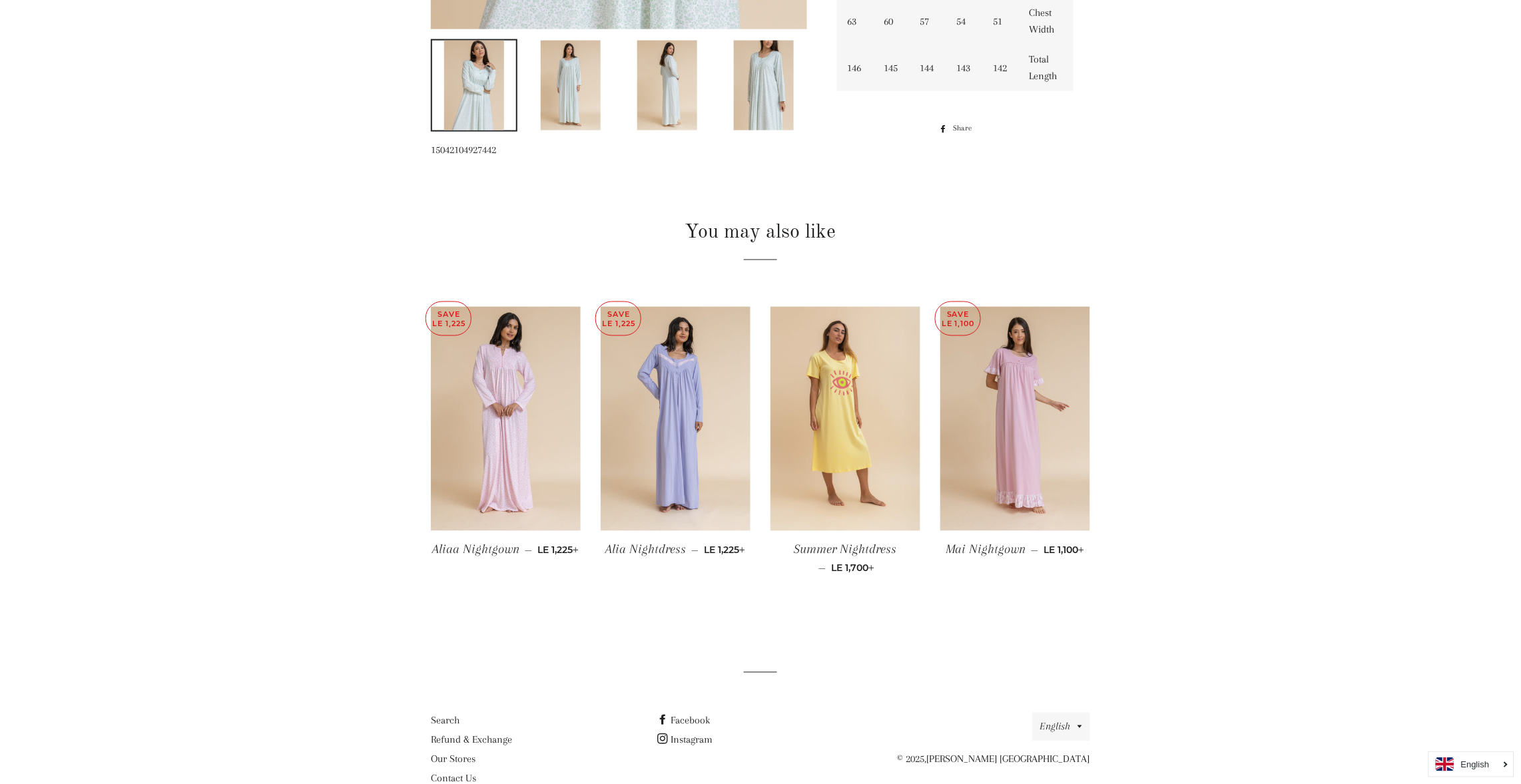
scroll to position [711, 0]
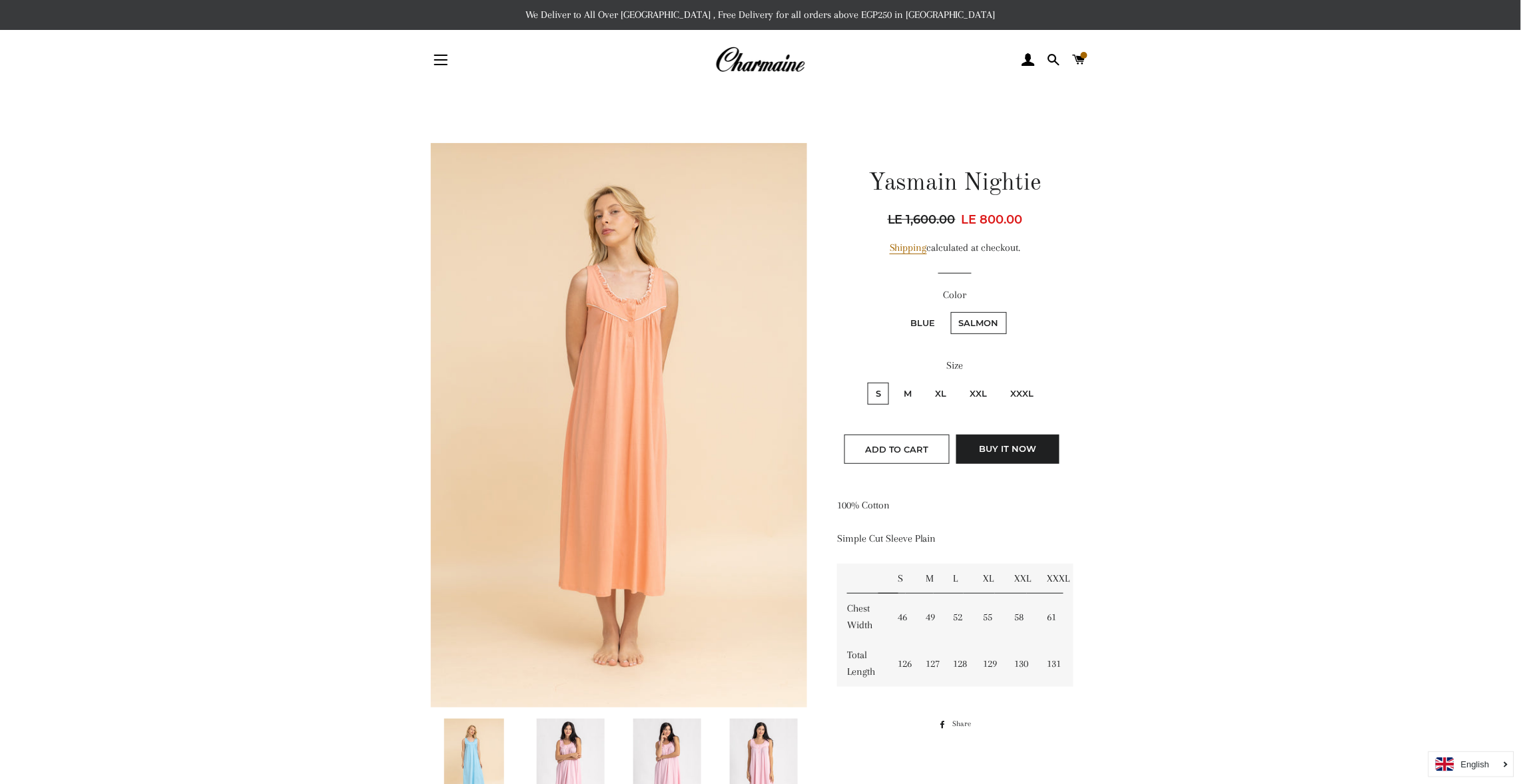
click at [881, 385] on label "S" at bounding box center [878, 393] width 21 height 22
click at [866, 382] on input "S" at bounding box center [866, 381] width 1 height 1
click at [894, 381] on input "M" at bounding box center [894, 381] width 1 height 1
radio input "true"
click at [866, 381] on input "S" at bounding box center [866, 381] width 1 height 1
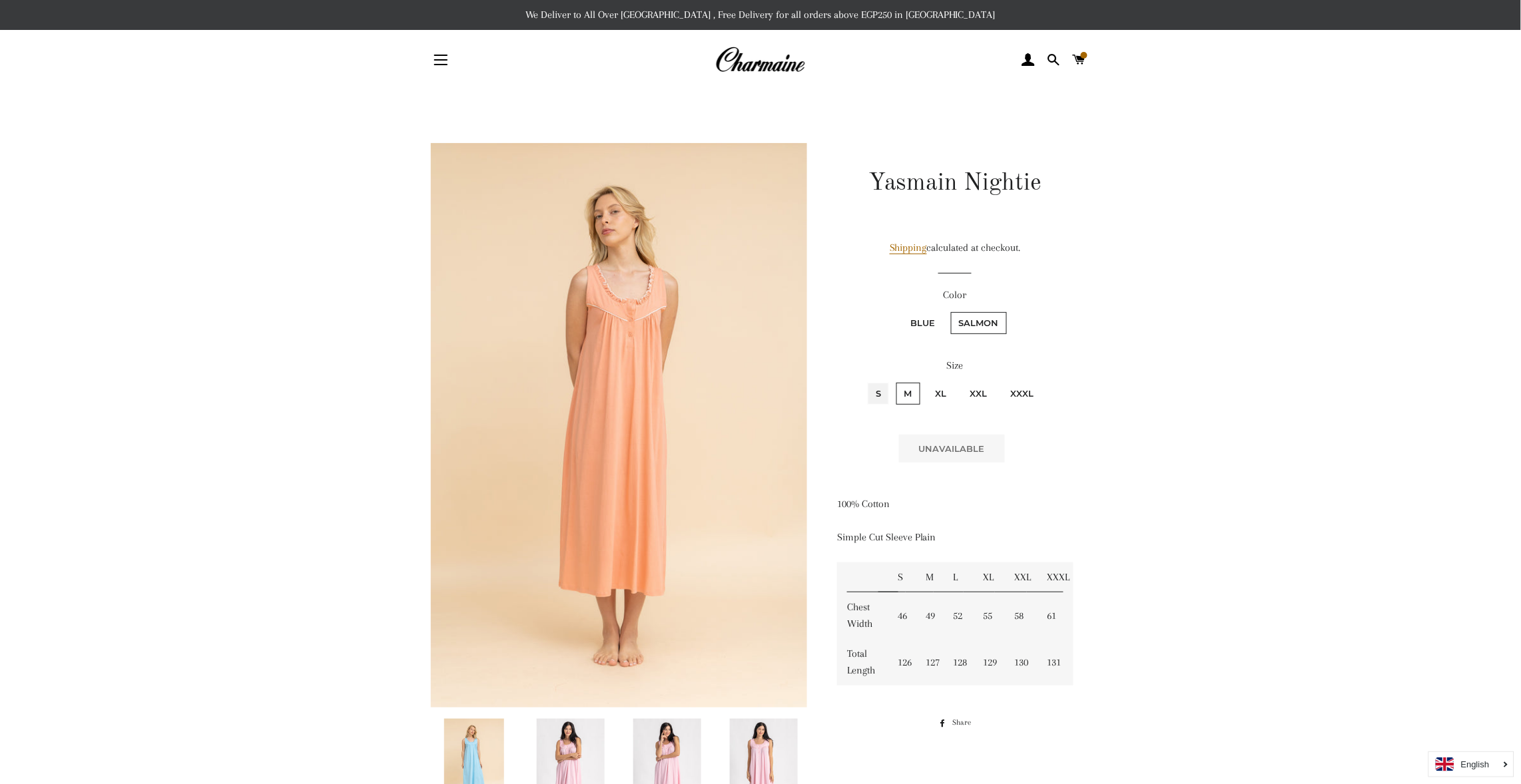
radio input "true"
click at [894, 444] on span "Add to Cart" at bounding box center [897, 449] width 64 height 11
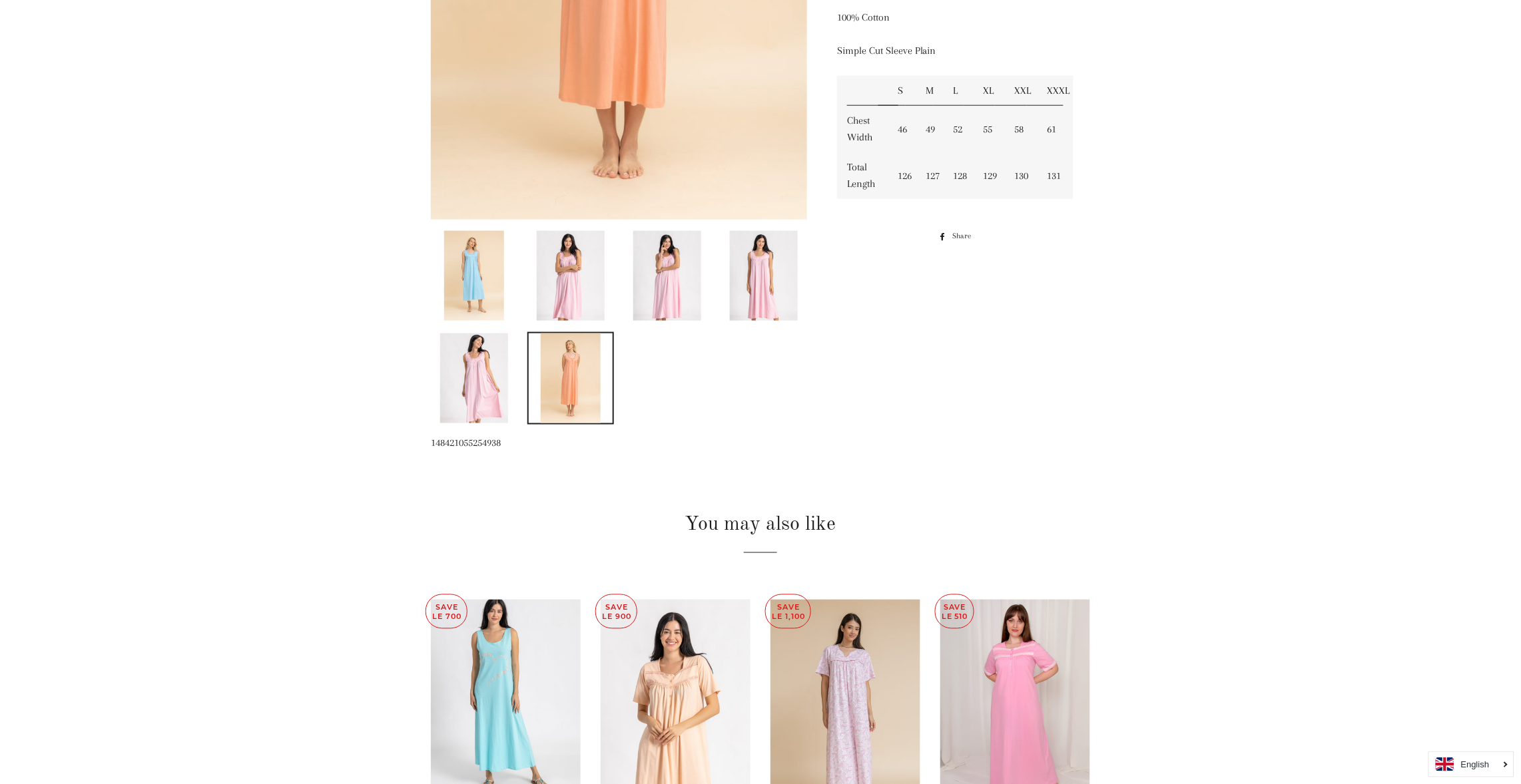
scroll to position [558, 0]
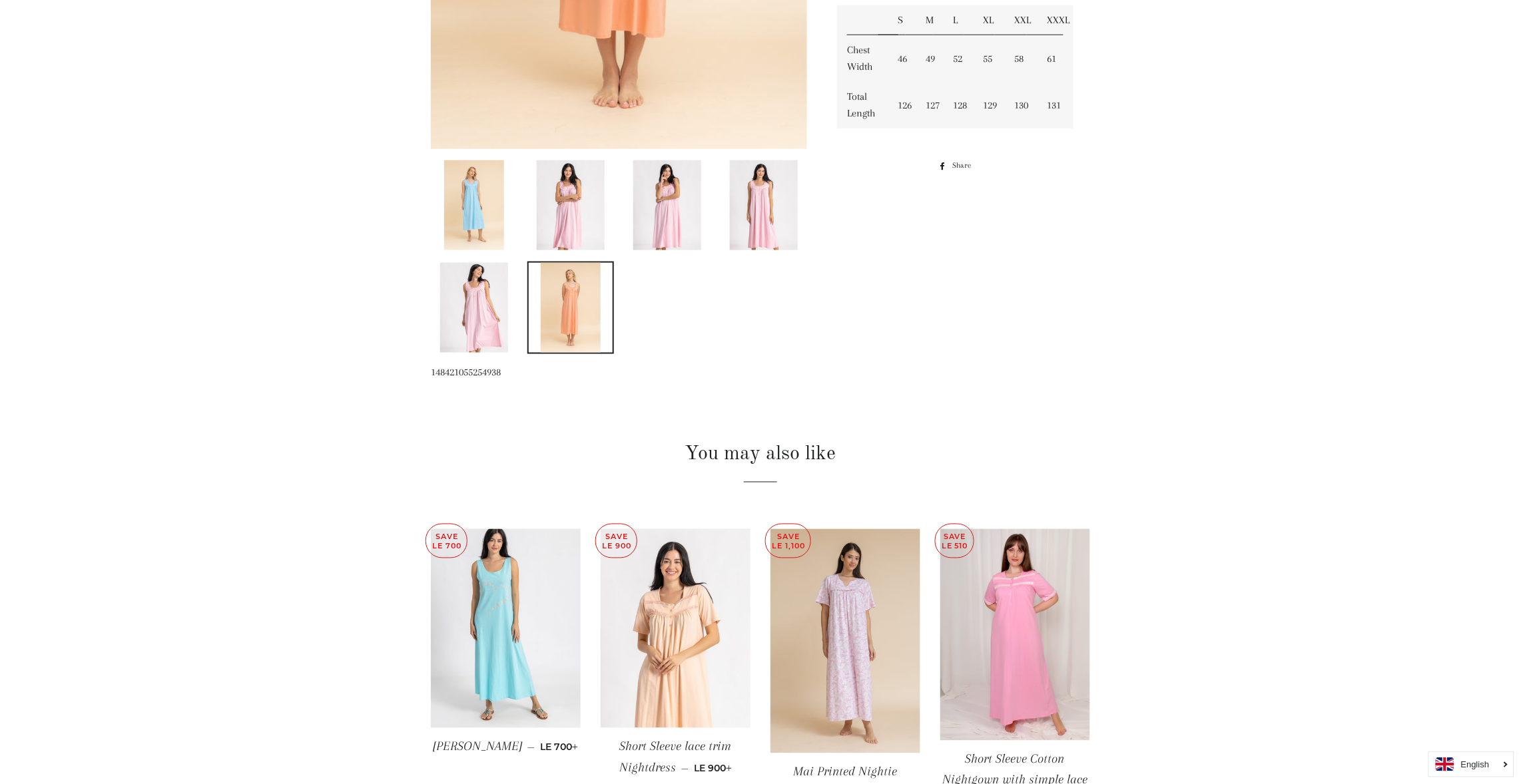
click at [474, 314] on img at bounding box center [473, 308] width 68 height 90
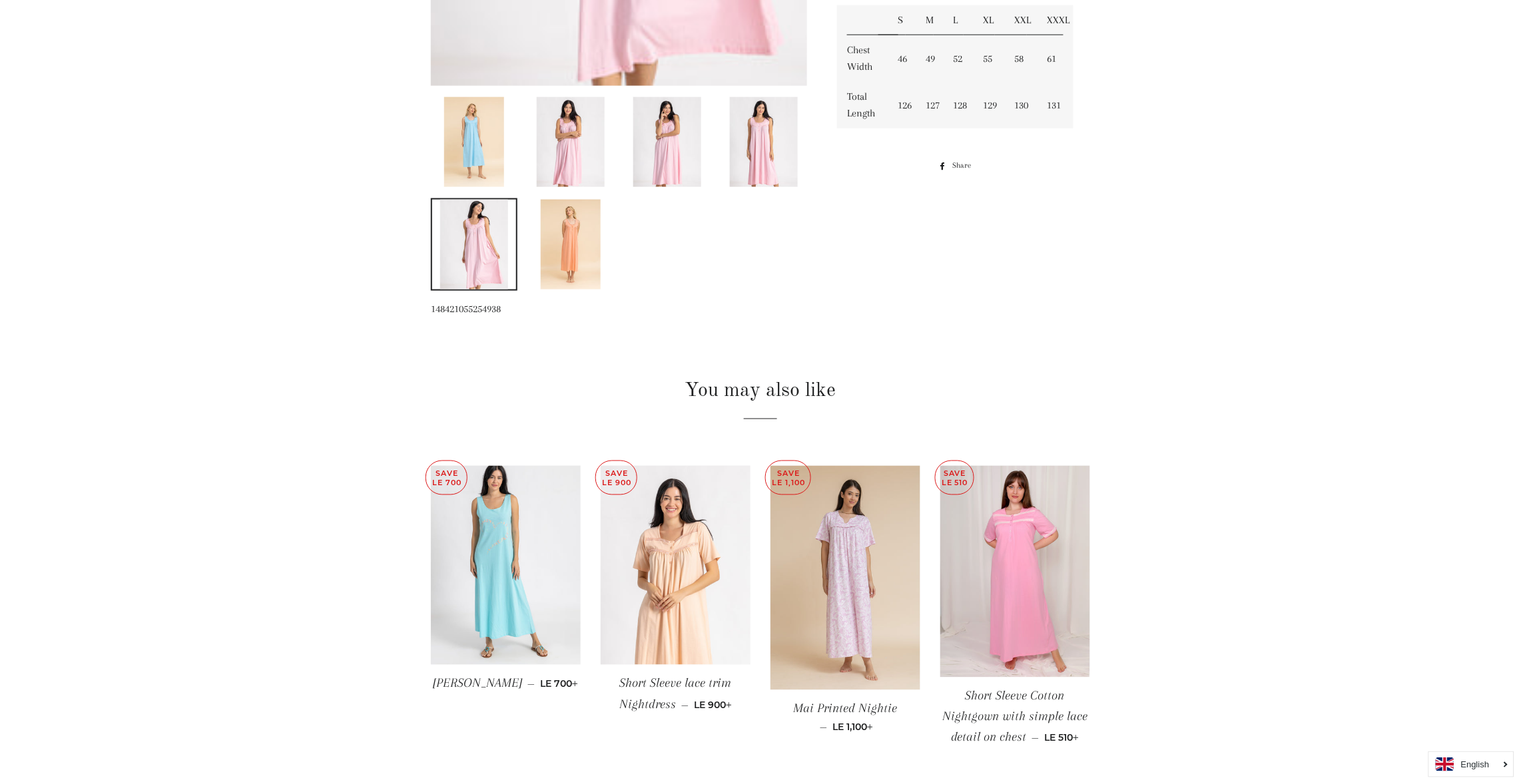
scroll to position [761, 0]
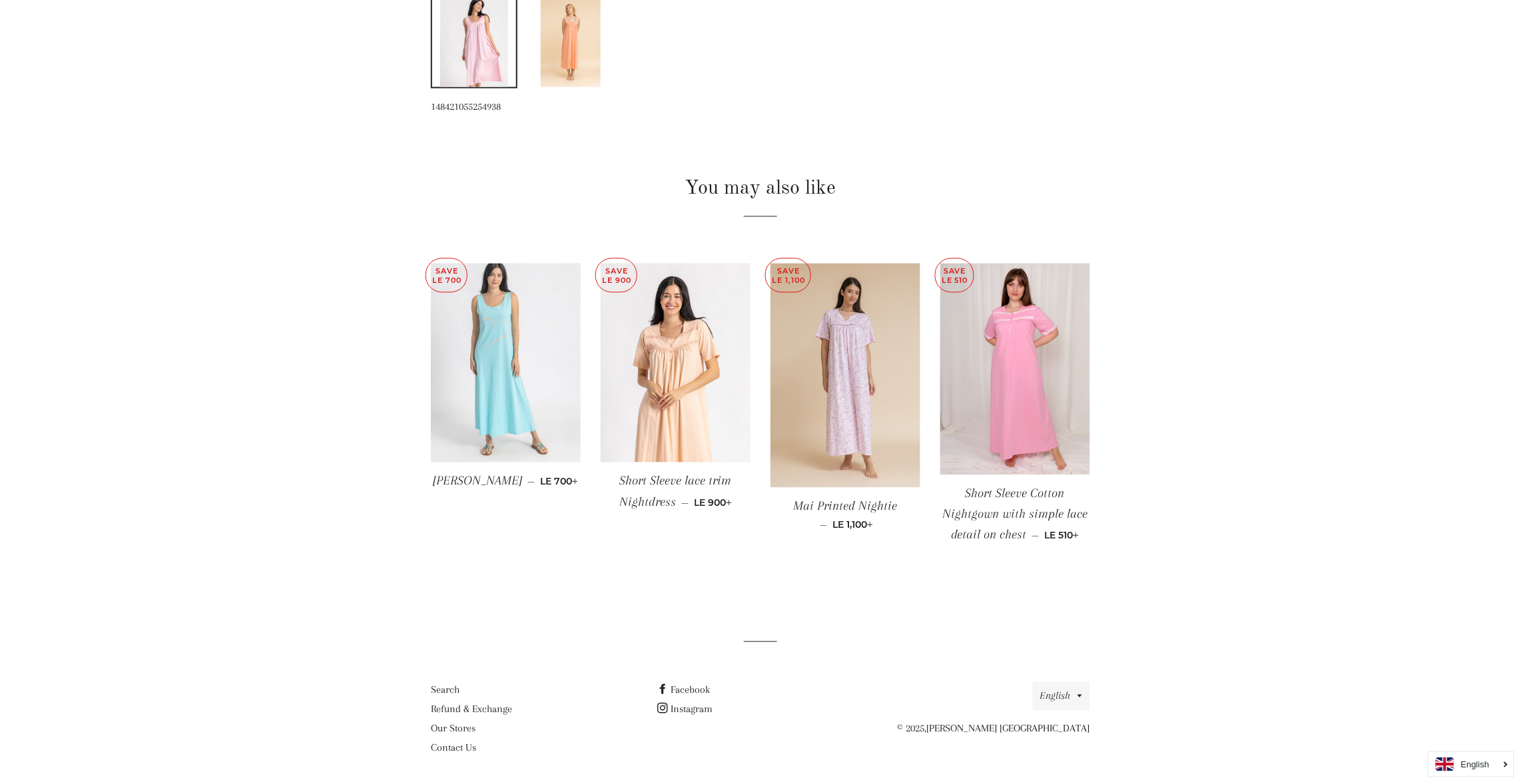
click at [519, 374] on img at bounding box center [506, 363] width 150 height 200
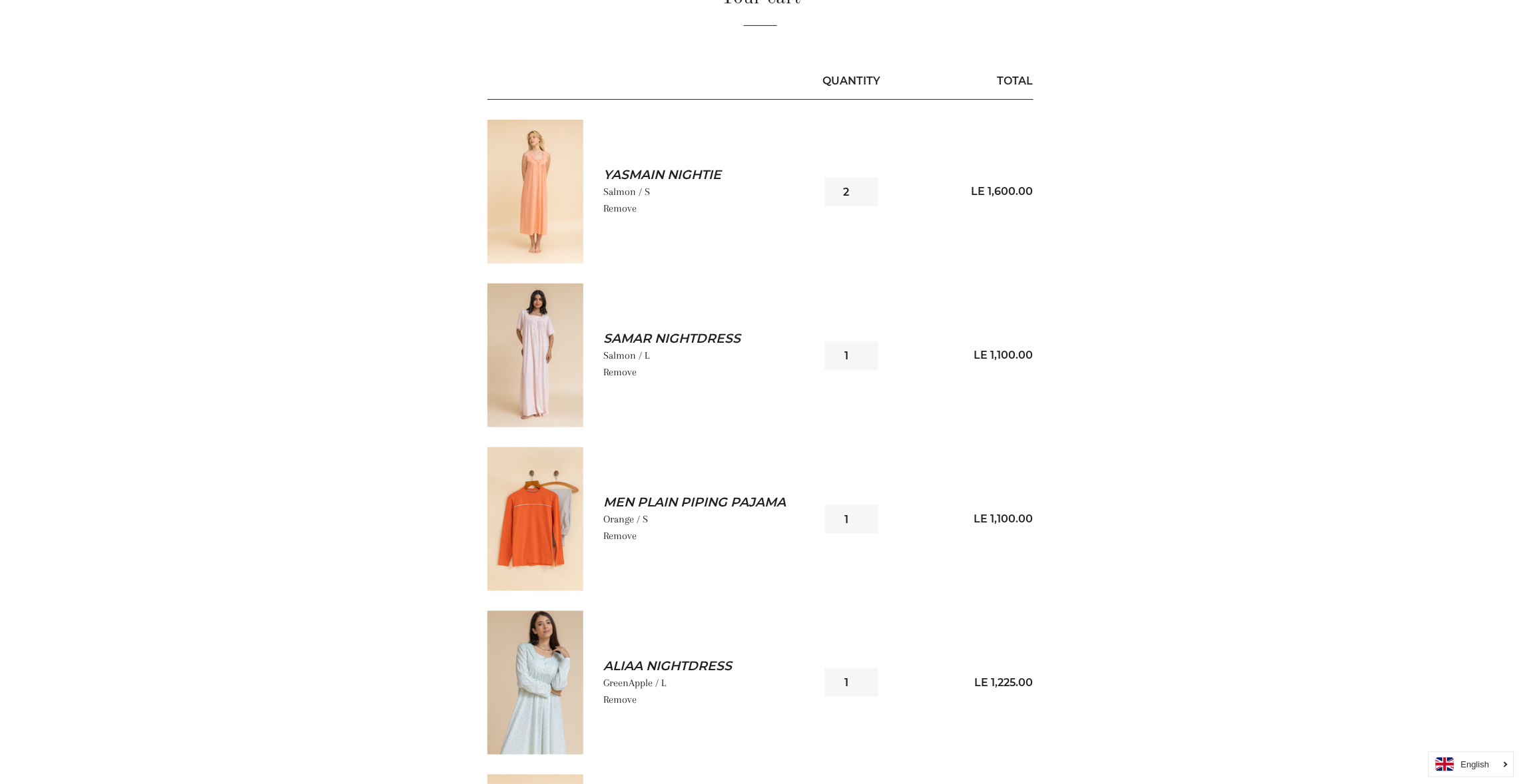
scroll to position [200, 0]
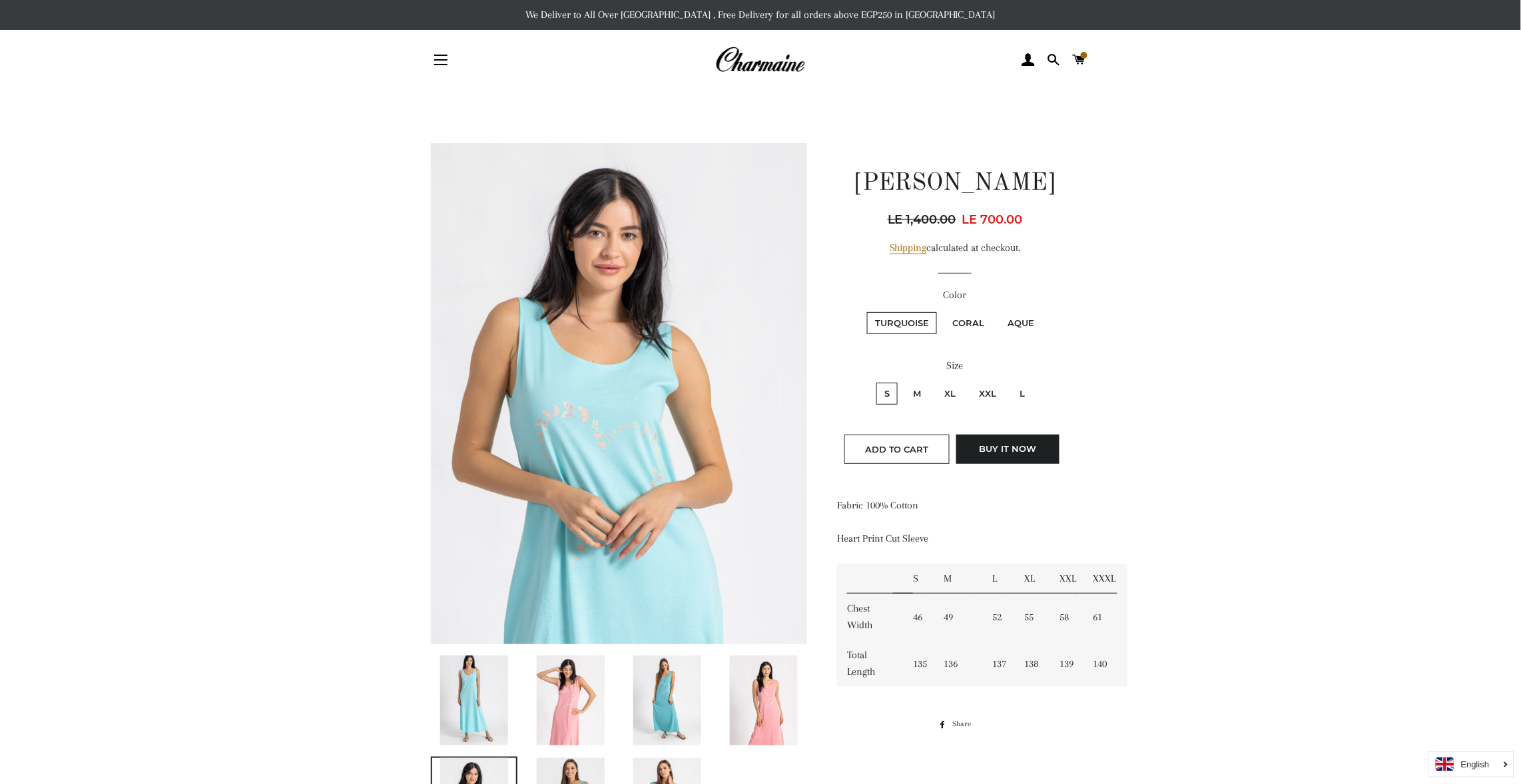
click at [916, 389] on label "M" at bounding box center [917, 393] width 24 height 22
click at [904, 382] on input "M" at bounding box center [903, 381] width 1 height 1
radio input "true"
click at [934, 381] on input "XL" at bounding box center [934, 381] width 1 height 1
radio input "true"
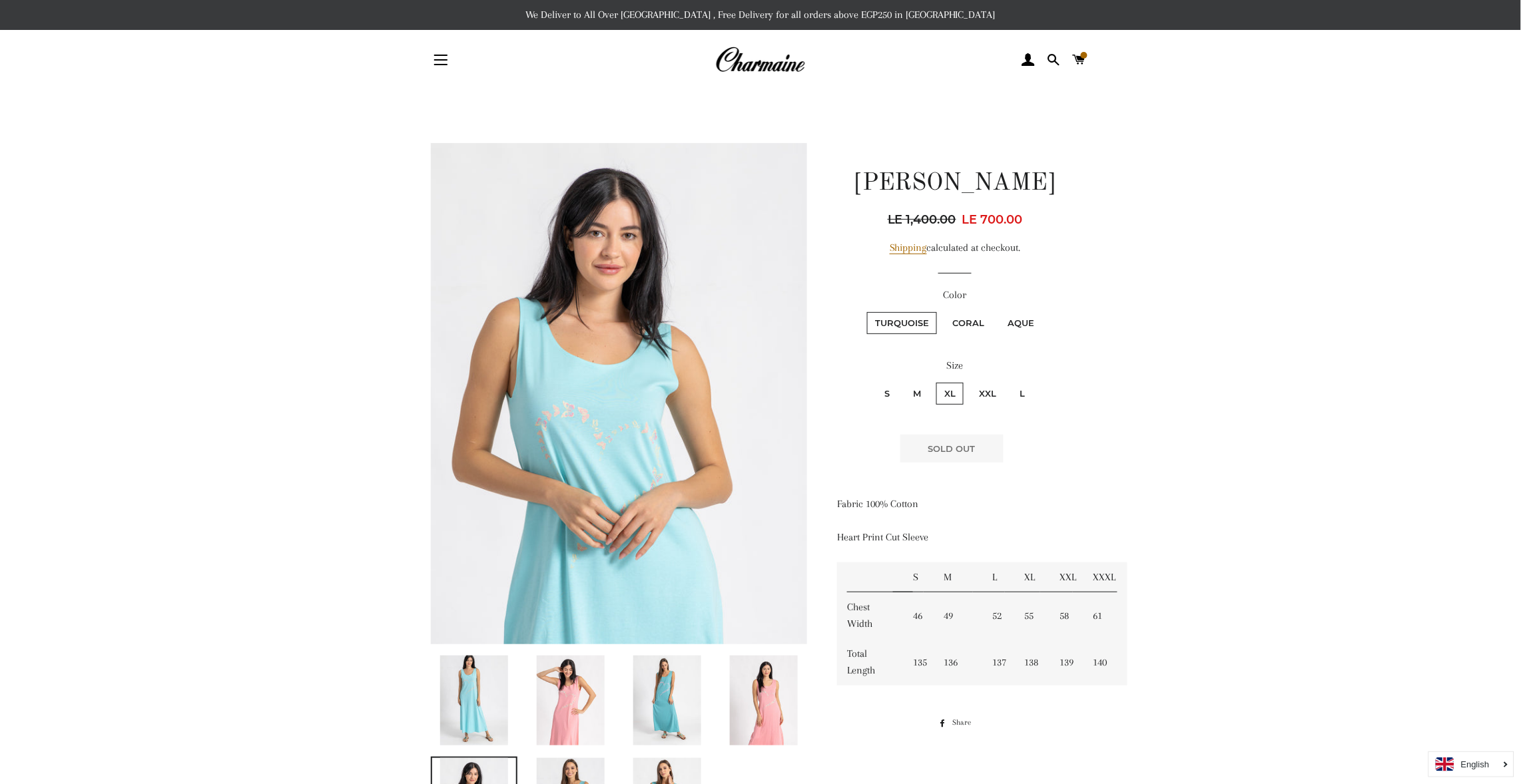
click at [969, 381] on input "XXL" at bounding box center [969, 381] width 1 height 1
radio input "true"
click at [1009, 381] on input "L" at bounding box center [1009, 381] width 1 height 1
radio input "true"
click at [874, 381] on input "S" at bounding box center [874, 381] width 1 height 1
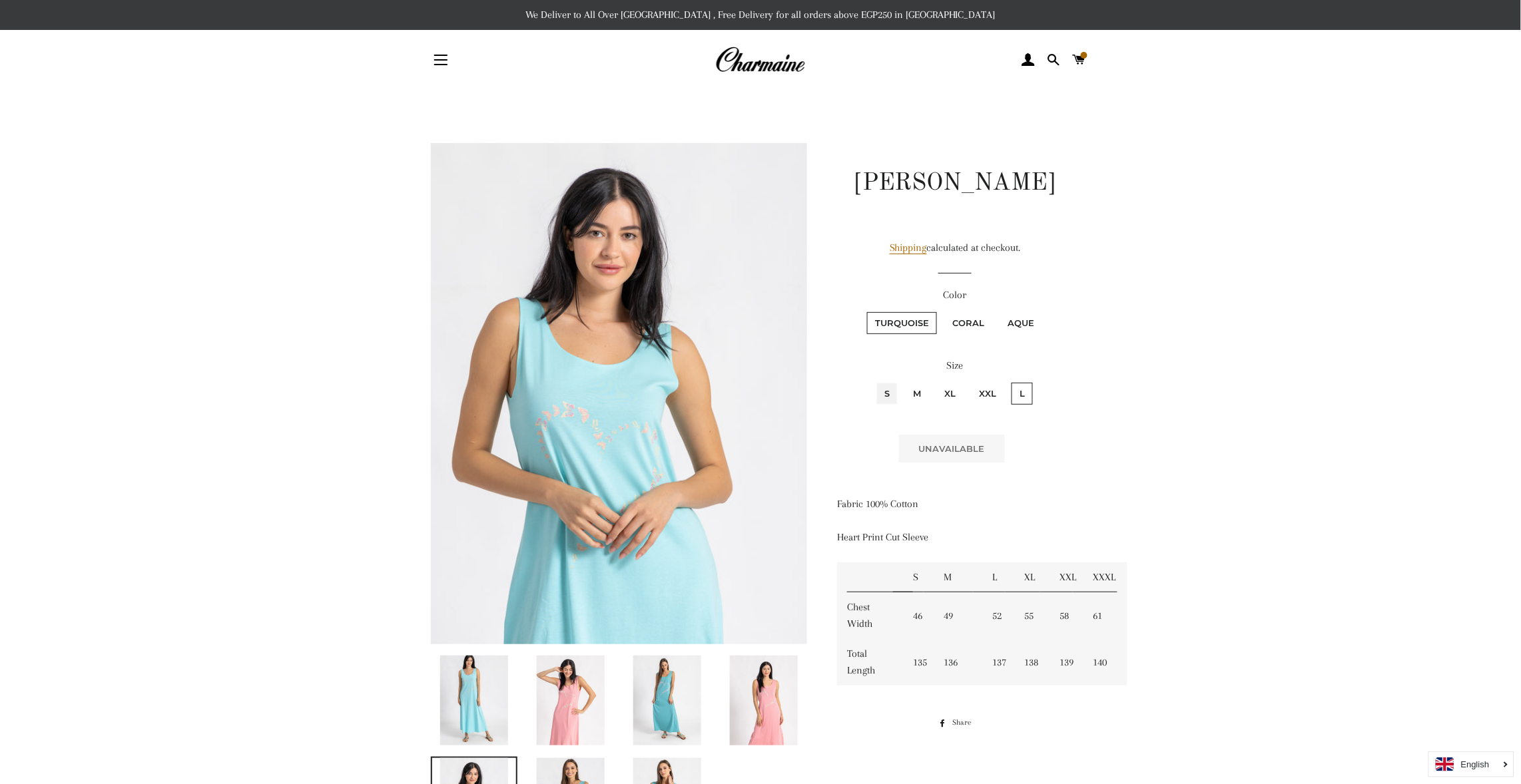
radio input "true"
click at [872, 438] on button "Add to Cart" at bounding box center [897, 449] width 105 height 29
click at [1315, 636] on main at bounding box center [760, 720] width 1521 height 1260
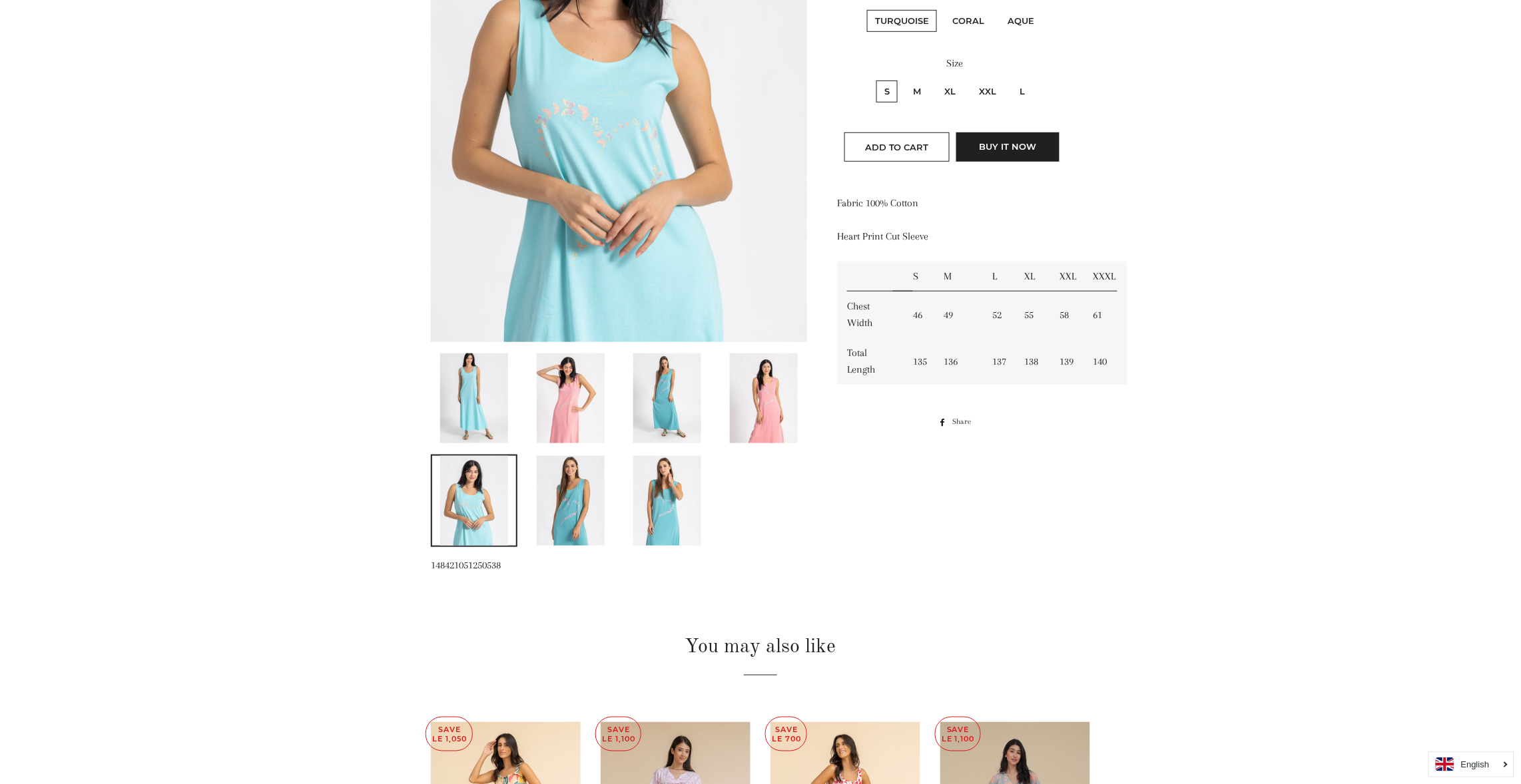
scroll to position [319, 0]
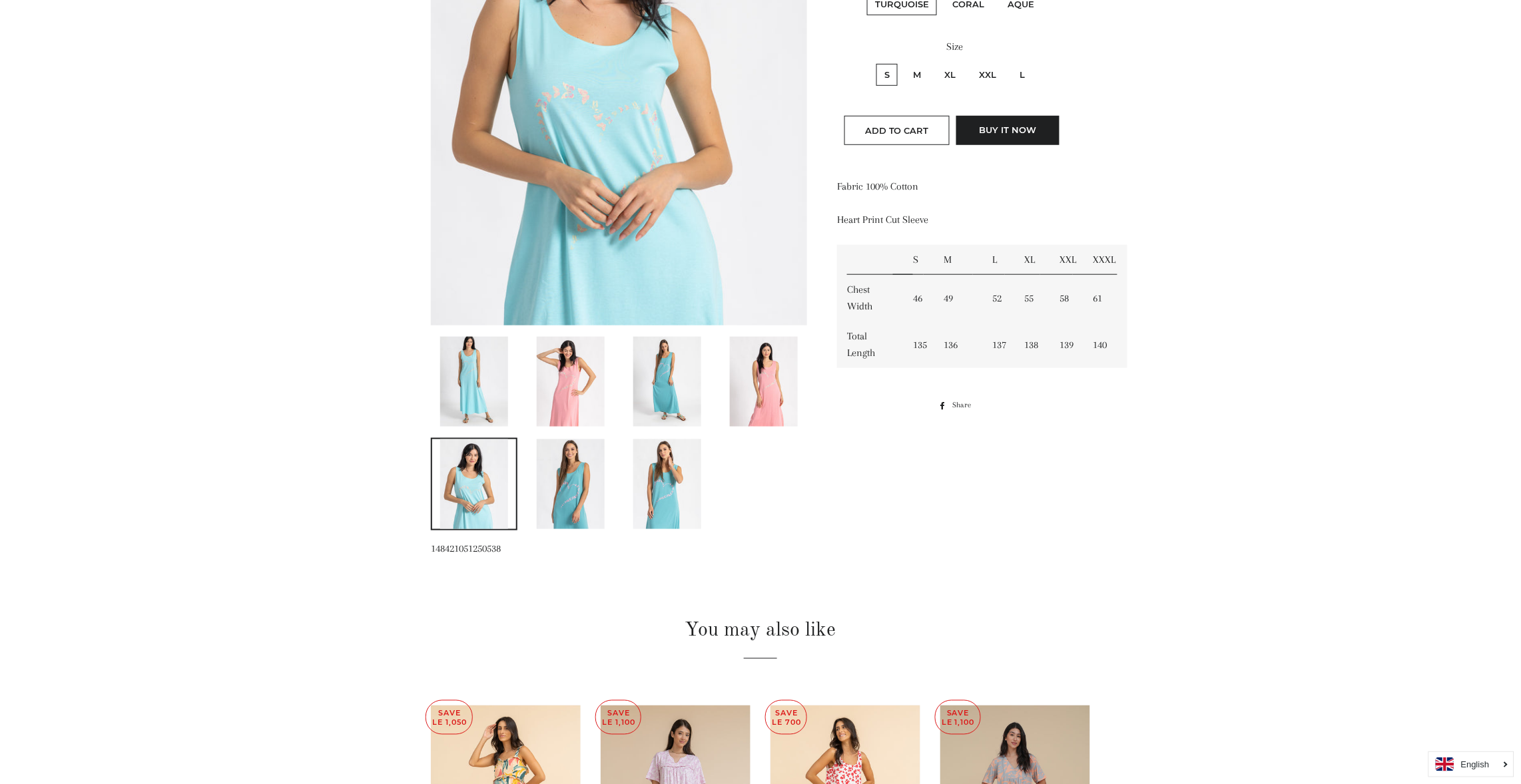
click at [572, 391] on img at bounding box center [570, 382] width 68 height 90
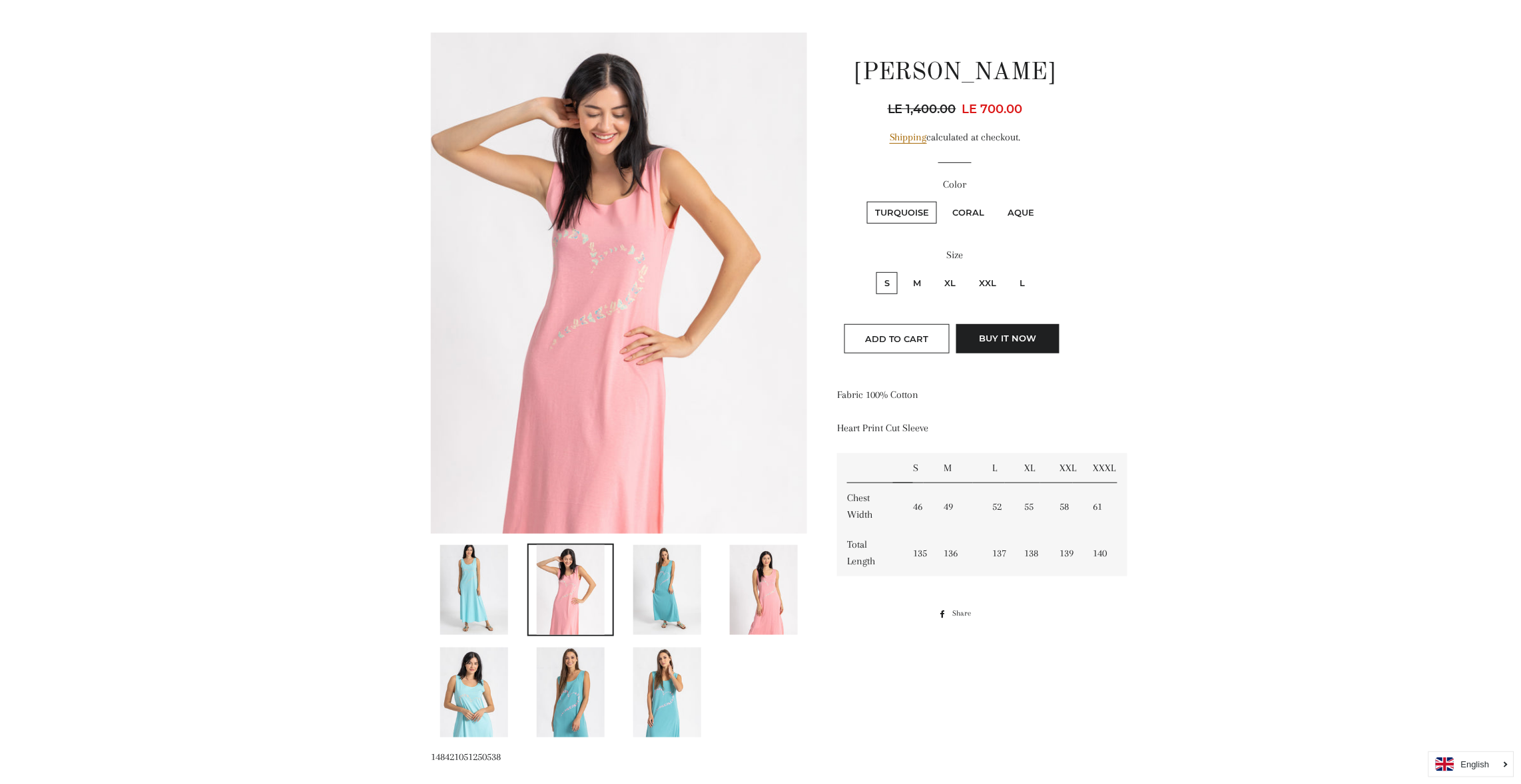
scroll to position [110, 0]
click at [887, 279] on label "S" at bounding box center [887, 284] width 21 height 22
click at [875, 271] on input "S" at bounding box center [874, 271] width 1 height 1
click at [903, 271] on input "M" at bounding box center [903, 271] width 1 height 1
radio input "true"
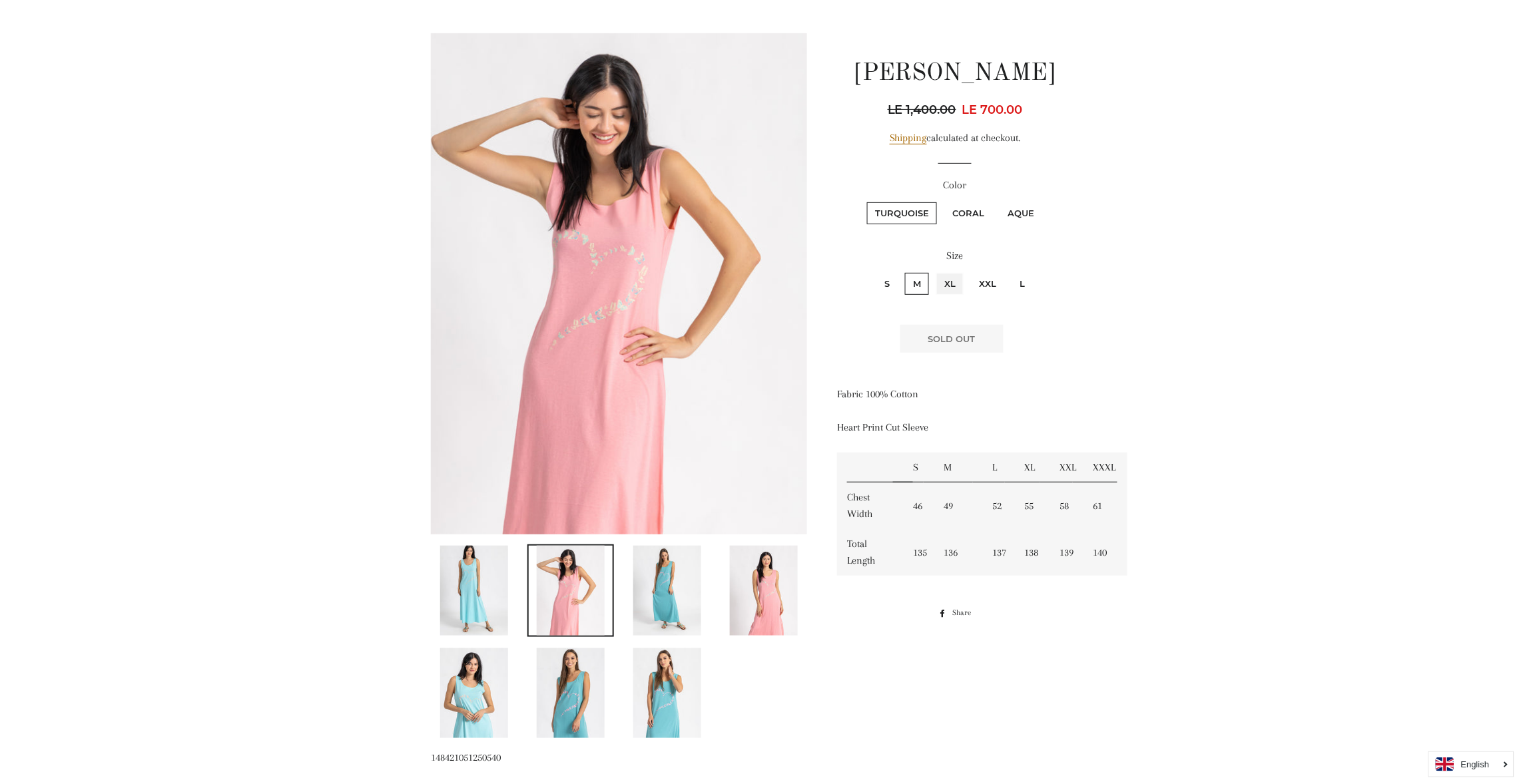
click at [934, 271] on input "XL" at bounding box center [934, 271] width 1 height 1
radio input "true"
click at [969, 271] on input "XXL" at bounding box center [969, 271] width 1 height 1
radio input "true"
click at [1009, 271] on input "L" at bounding box center [1009, 271] width 1 height 1
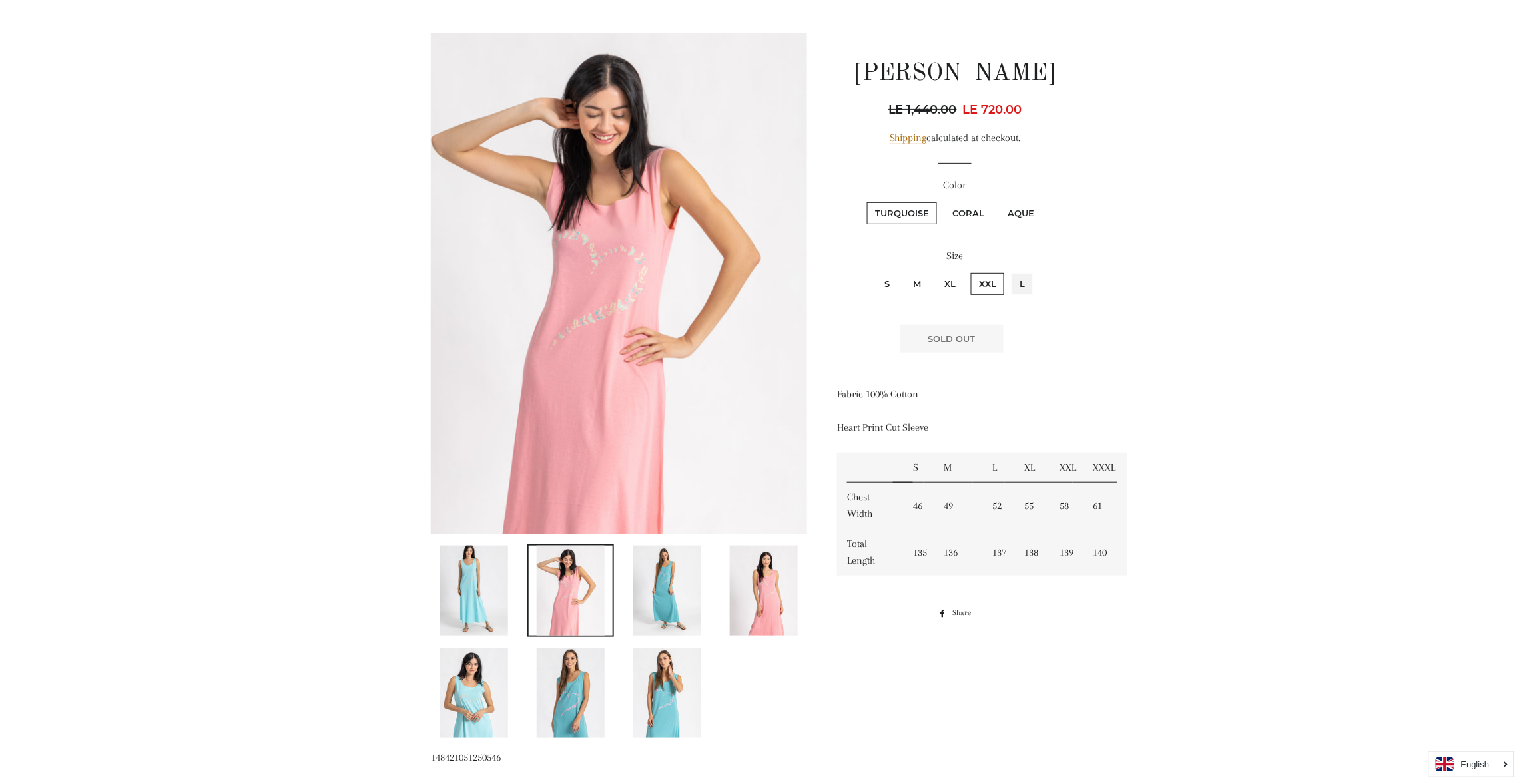
radio input "true"
click at [874, 271] on input "S" at bounding box center [874, 271] width 1 height 1
radio input "true"
click at [903, 271] on input "M" at bounding box center [903, 271] width 1 height 1
radio input "true"
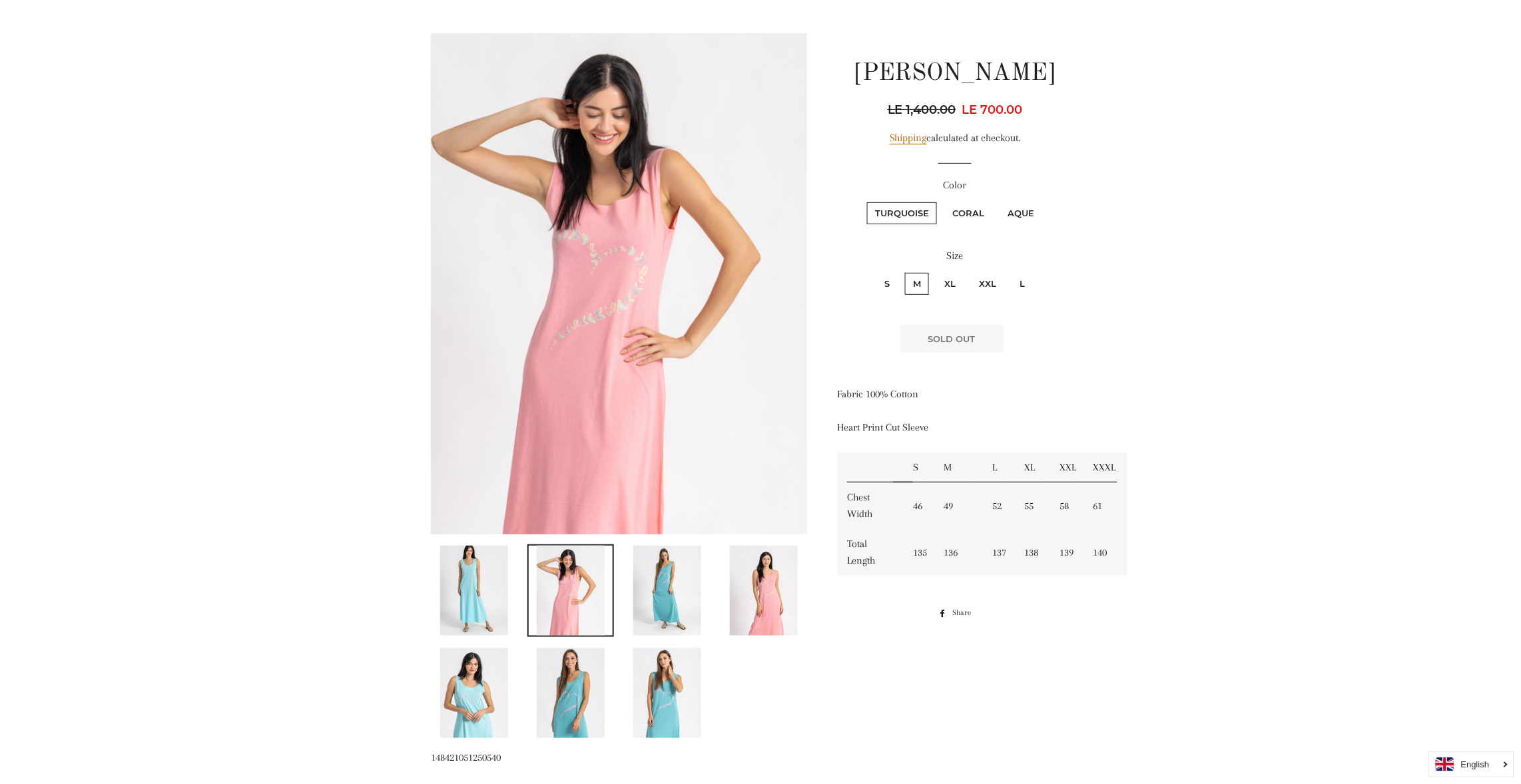
click at [874, 271] on input "S" at bounding box center [874, 271] width 1 height 1
radio input "true"
click at [880, 334] on span "Add to Cart" at bounding box center [897, 340] width 64 height 11
click at [962, 193] on label "Color" at bounding box center [955, 185] width 237 height 16
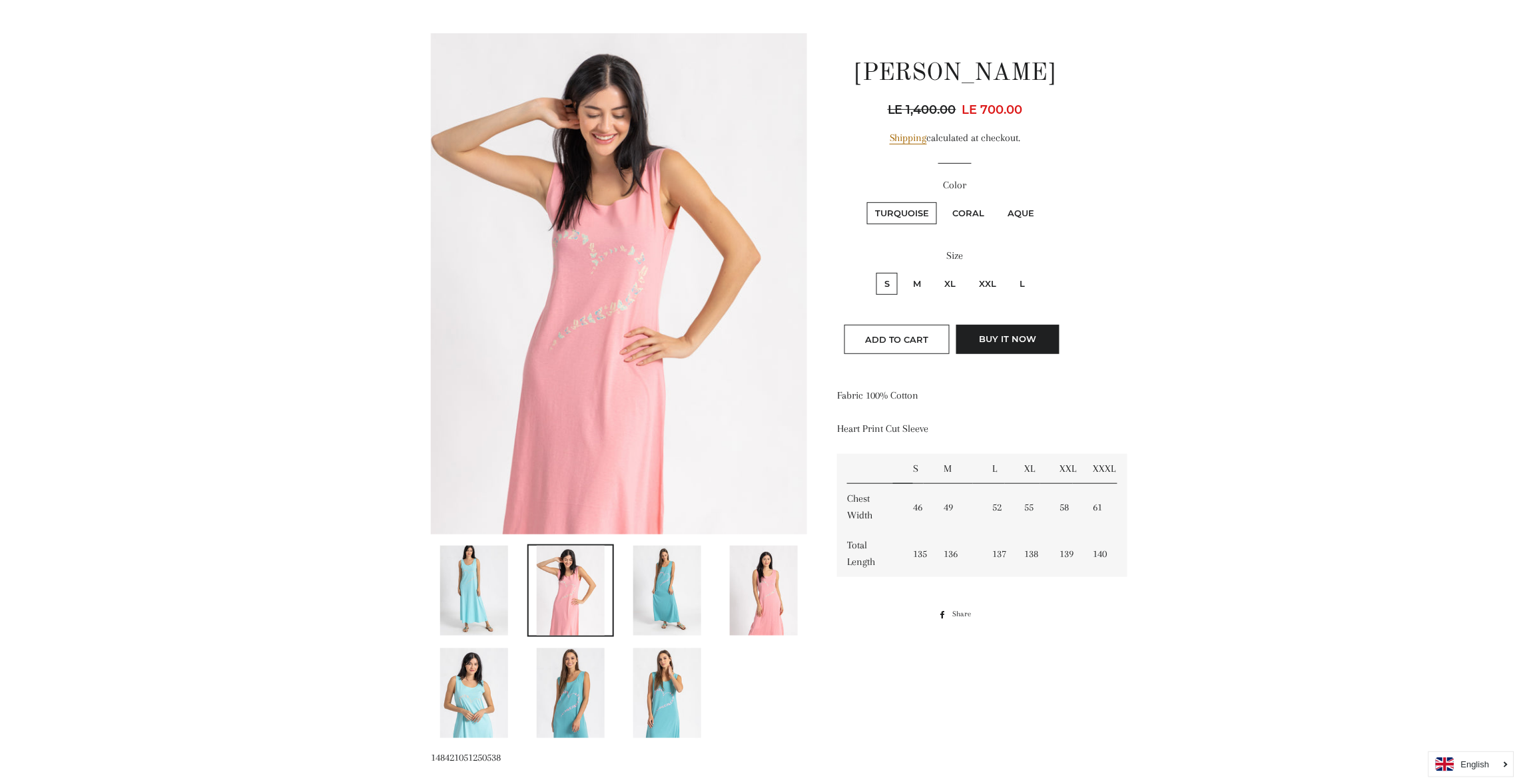
click at [966, 212] on label "Coral" at bounding box center [969, 213] width 48 height 22
click at [943, 201] on input "Coral" at bounding box center [943, 200] width 1 height 1
radio input "true"
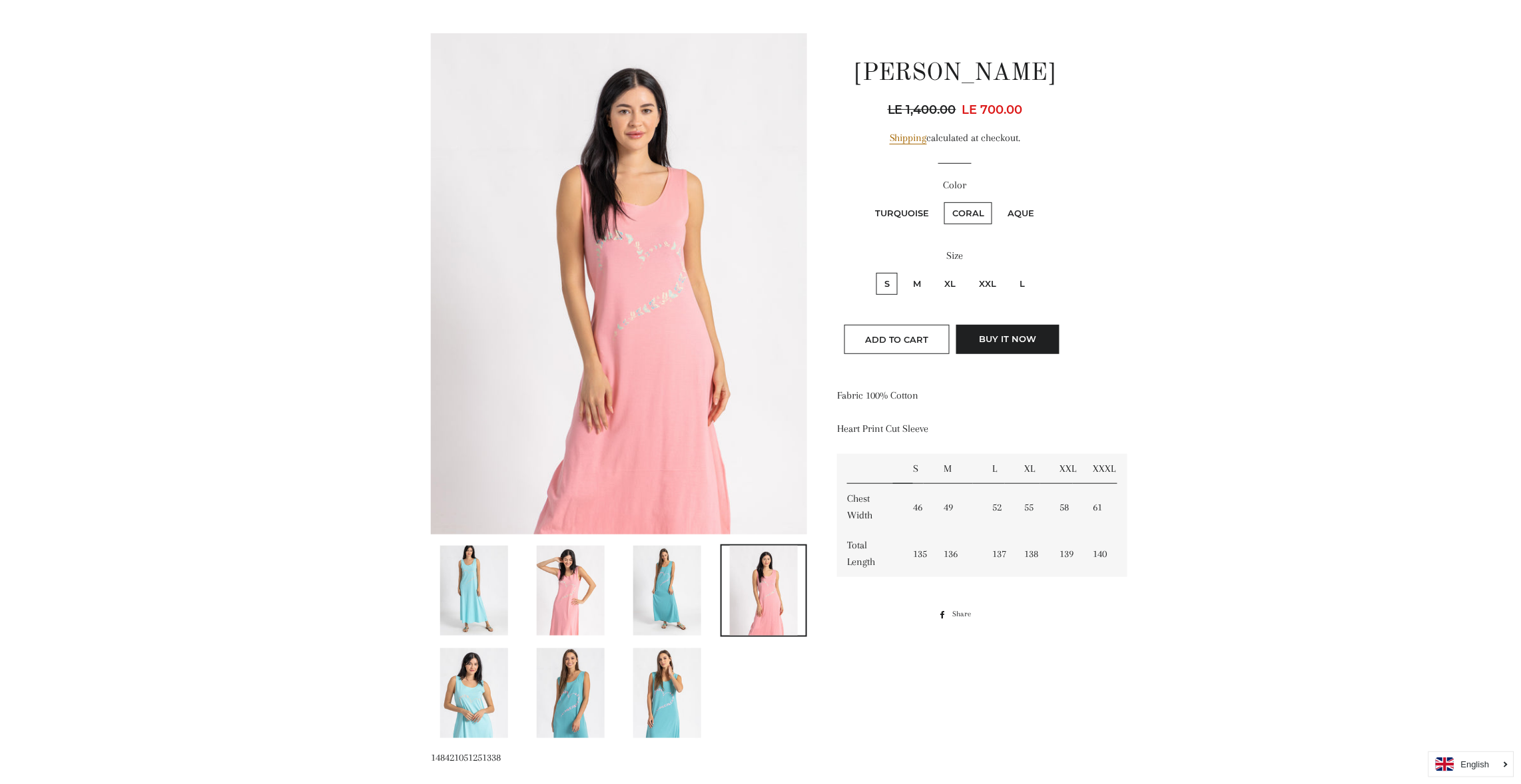
click at [1020, 209] on label "Aque" at bounding box center [1021, 213] width 42 height 22
click at [999, 201] on input "Aque" at bounding box center [998, 200] width 1 height 1
radio input "true"
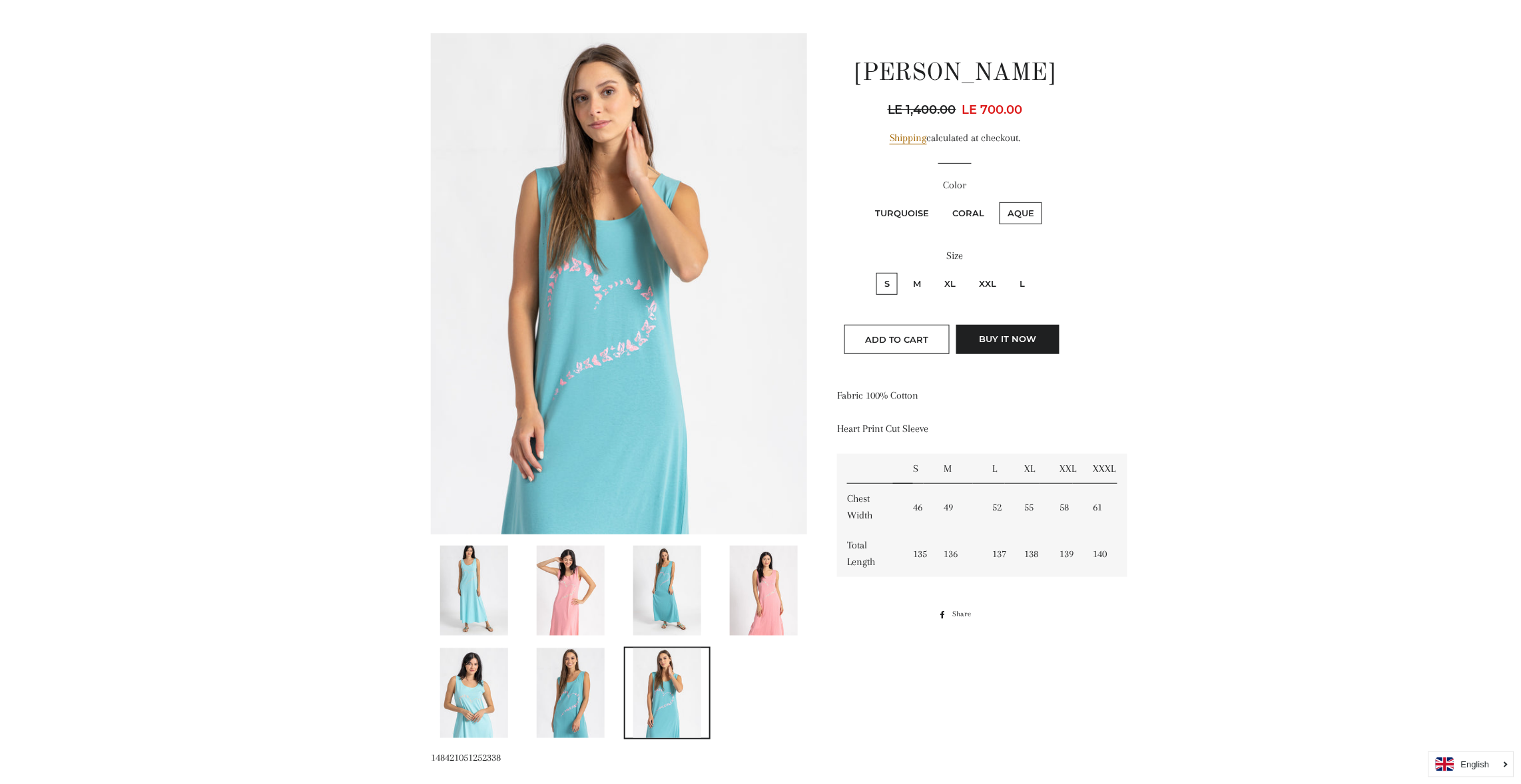
click at [885, 202] on label "Turquoise" at bounding box center [902, 213] width 70 height 22
click at [866, 201] on input "Turquoise" at bounding box center [865, 200] width 1 height 1
radio input "true"
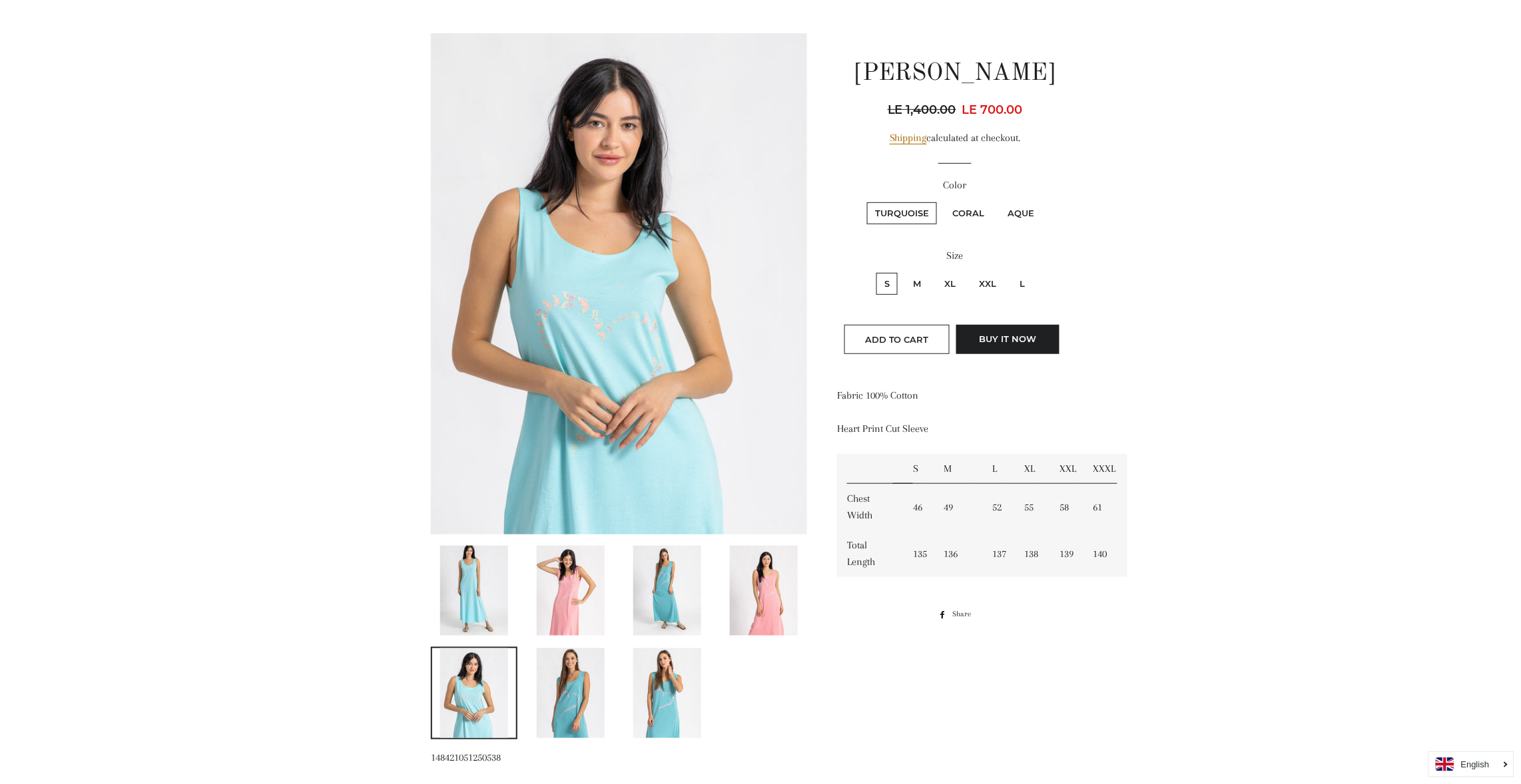
click at [969, 207] on label "Coral" at bounding box center [969, 213] width 48 height 22
click at [943, 201] on input "Coral" at bounding box center [943, 200] width 1 height 1
radio input "true"
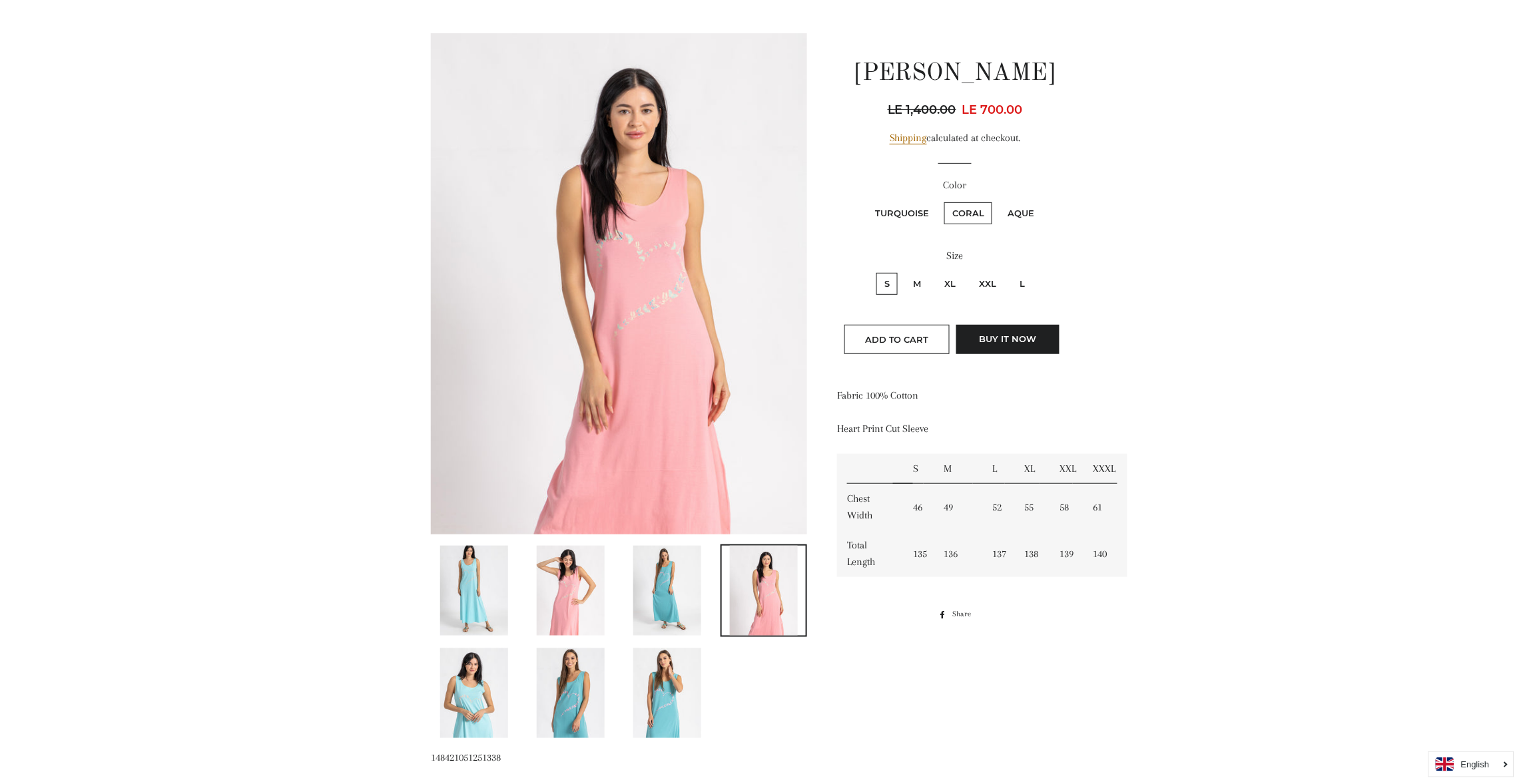
click at [889, 276] on label "S" at bounding box center [887, 284] width 21 height 22
click at [875, 271] on input "S" at bounding box center [874, 271] width 1 height 1
click at [903, 271] on input "M" at bounding box center [903, 271] width 1 height 1
radio input "true"
click at [934, 271] on input "XL" at bounding box center [934, 271] width 1 height 1
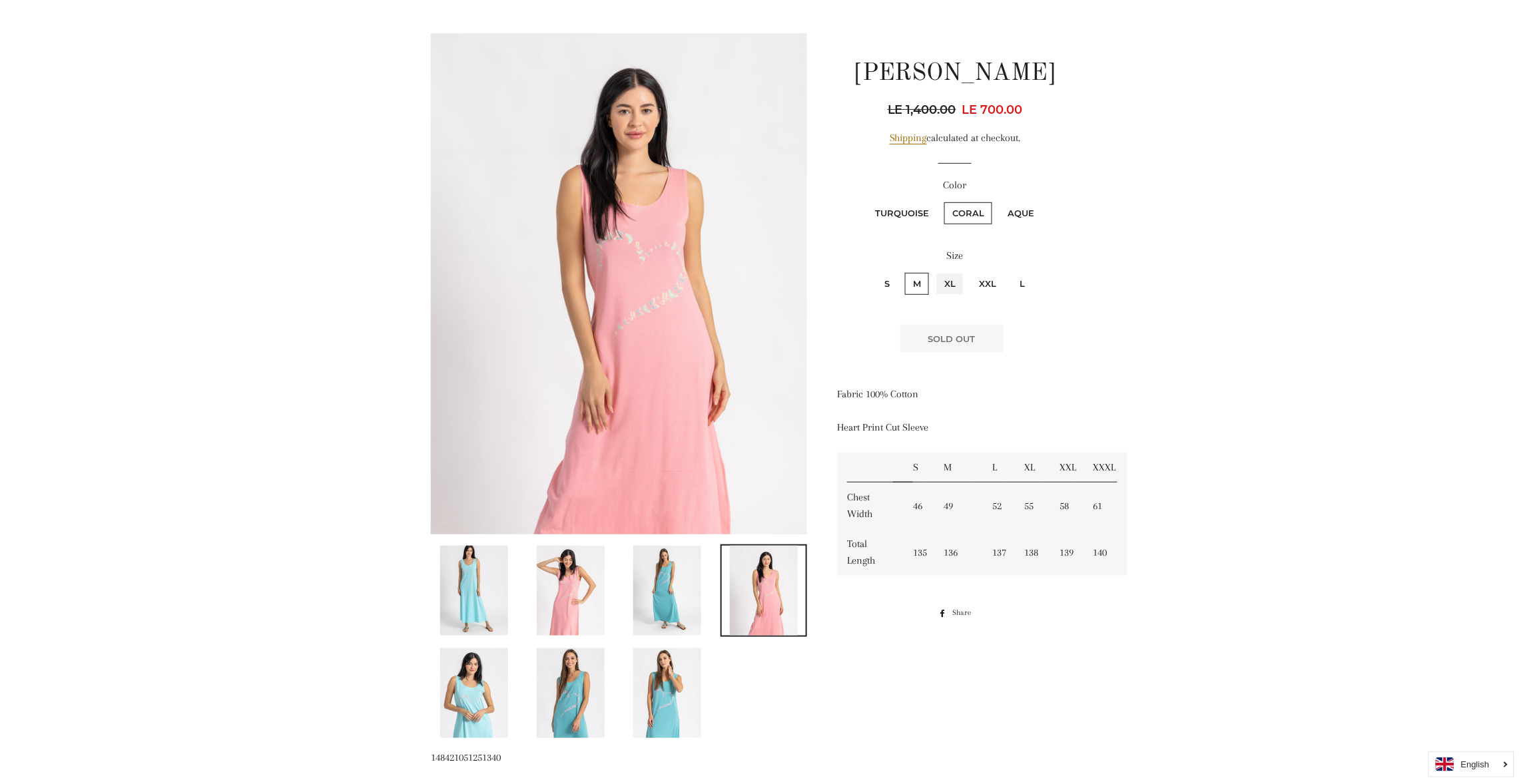
radio input "true"
click at [969, 271] on input "XXL" at bounding box center [969, 271] width 1 height 1
radio input "true"
click at [1009, 271] on input "L" at bounding box center [1009, 271] width 1 height 1
radio input "true"
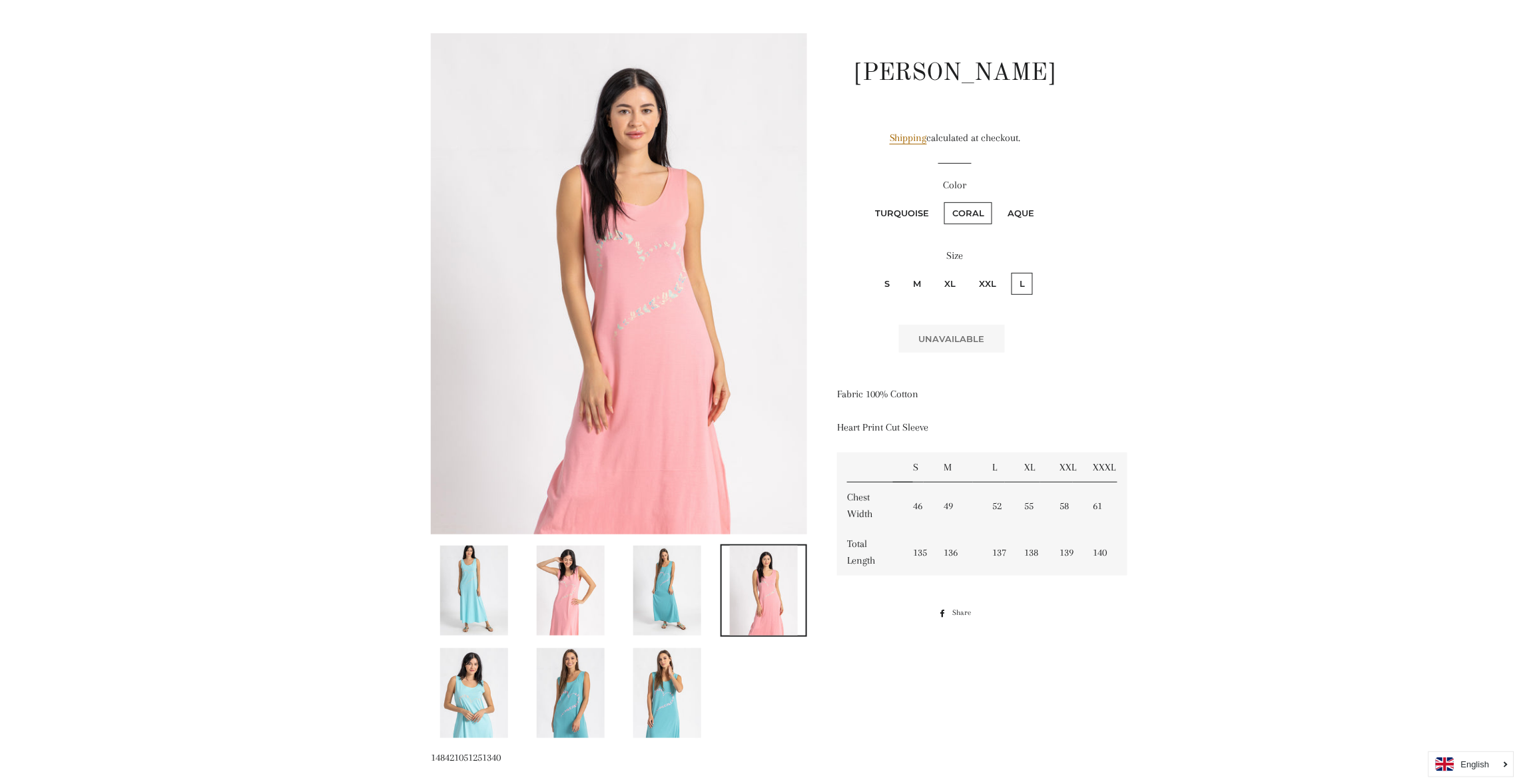
click at [874, 271] on input "S" at bounding box center [874, 271] width 1 height 1
radio input "true"
click at [901, 335] on span "Add to Cart" at bounding box center [897, 340] width 64 height 11
click at [1428, 484] on main at bounding box center [760, 610] width 1521 height 1260
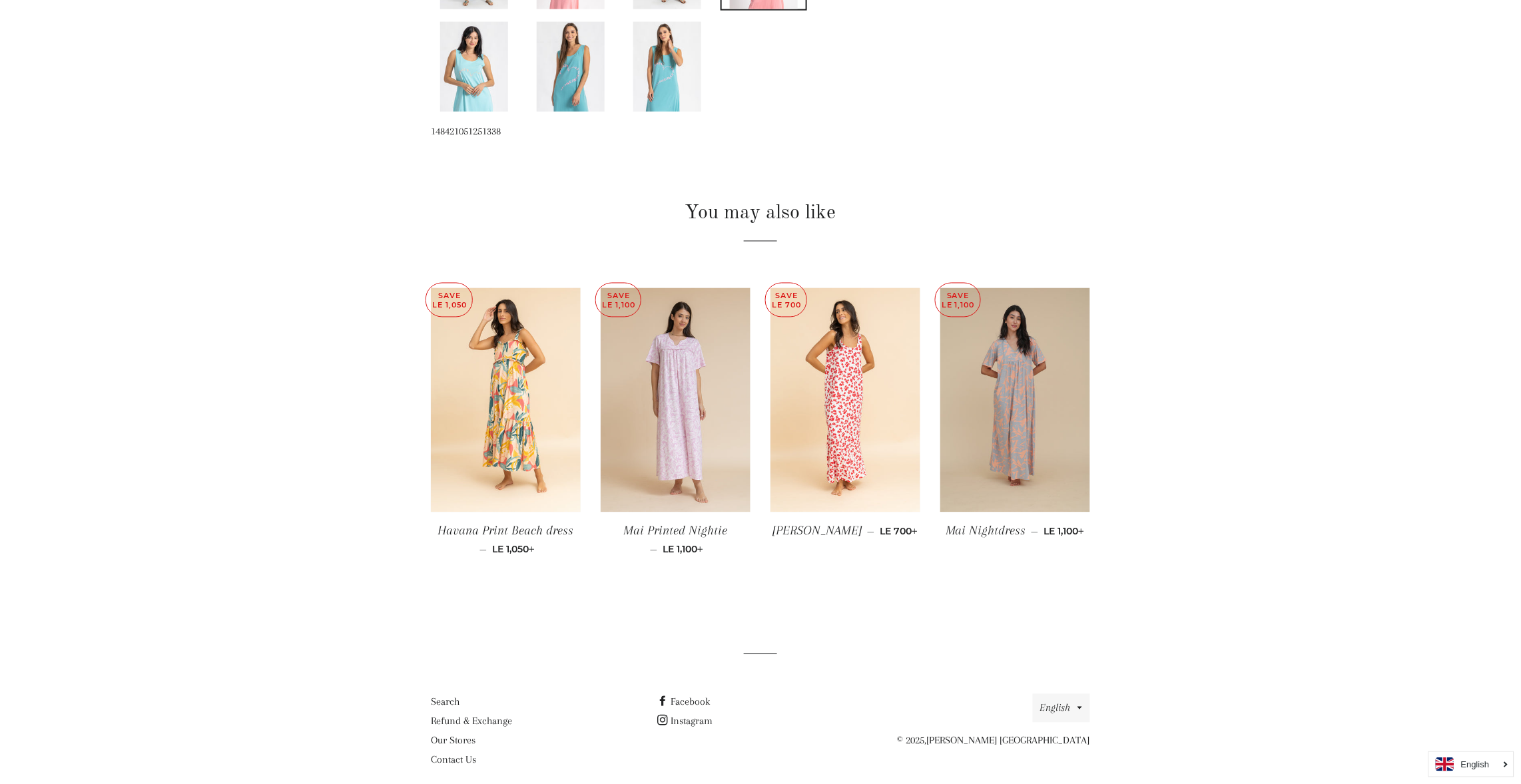
scroll to position [749, 0]
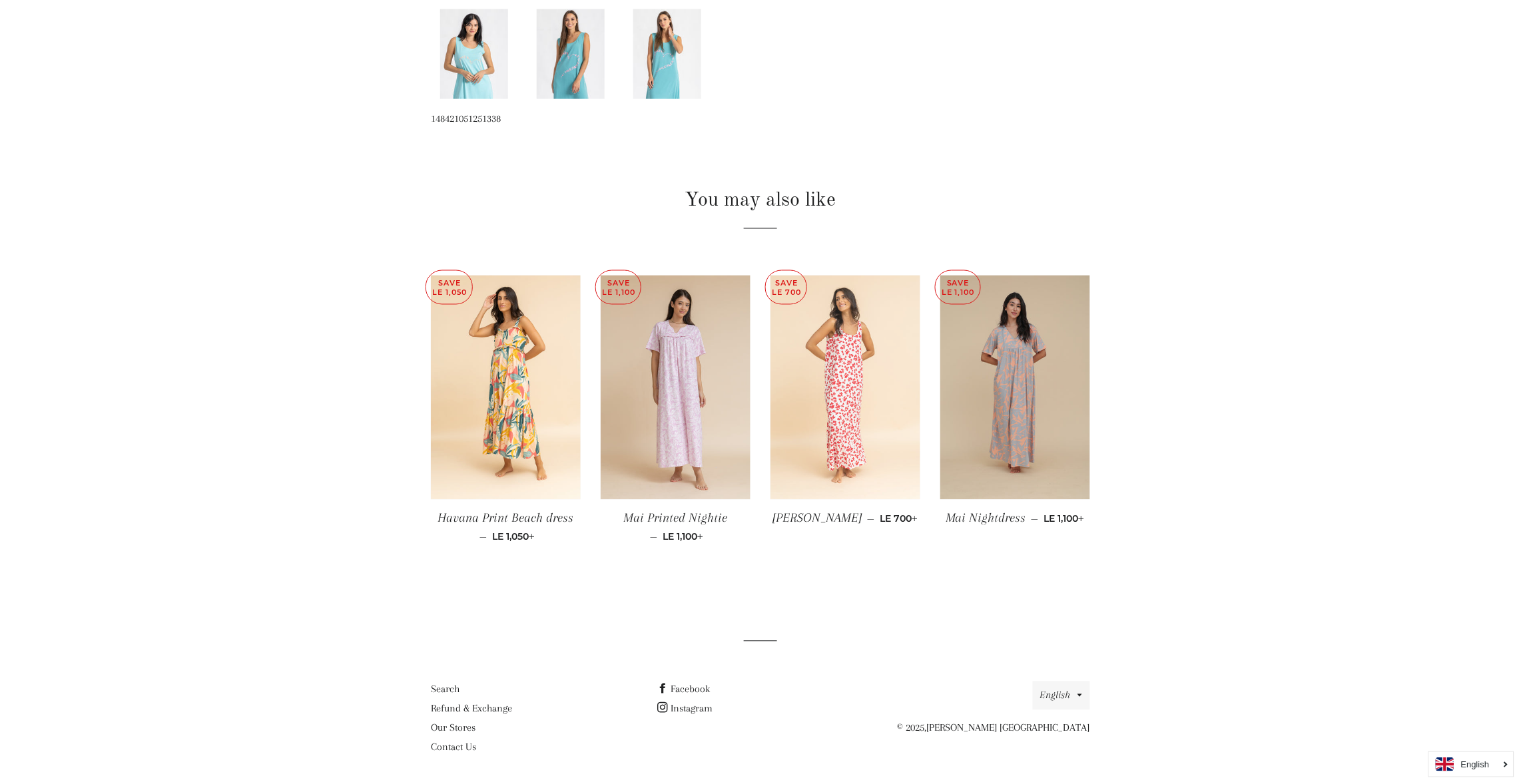
click at [846, 422] on img at bounding box center [846, 388] width 150 height 225
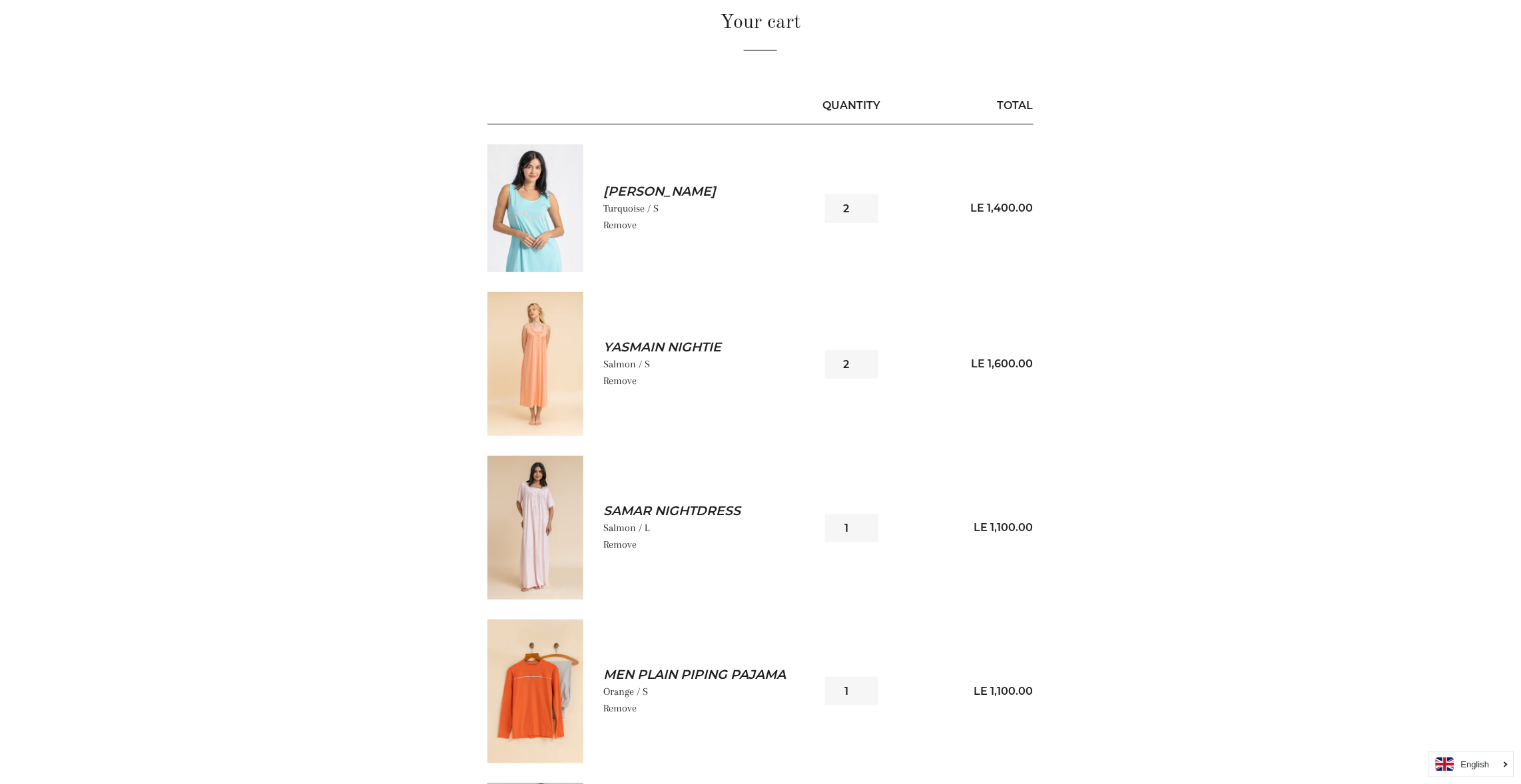
scroll to position [119, 0]
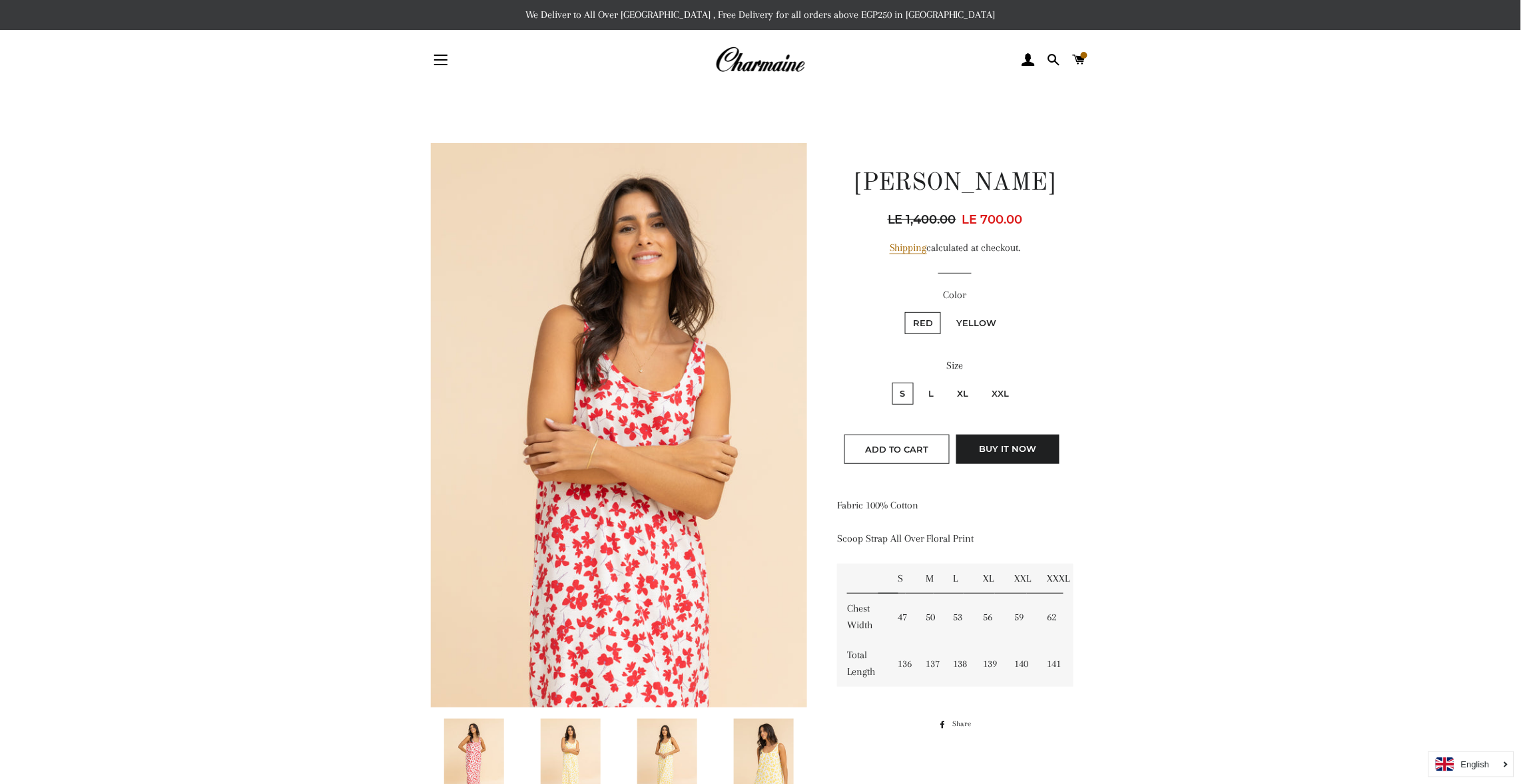
click at [973, 312] on label "Yellow" at bounding box center [976, 323] width 56 height 22
click at [947, 311] on input "Yellow" at bounding box center [947, 310] width 1 height 1
radio input "true"
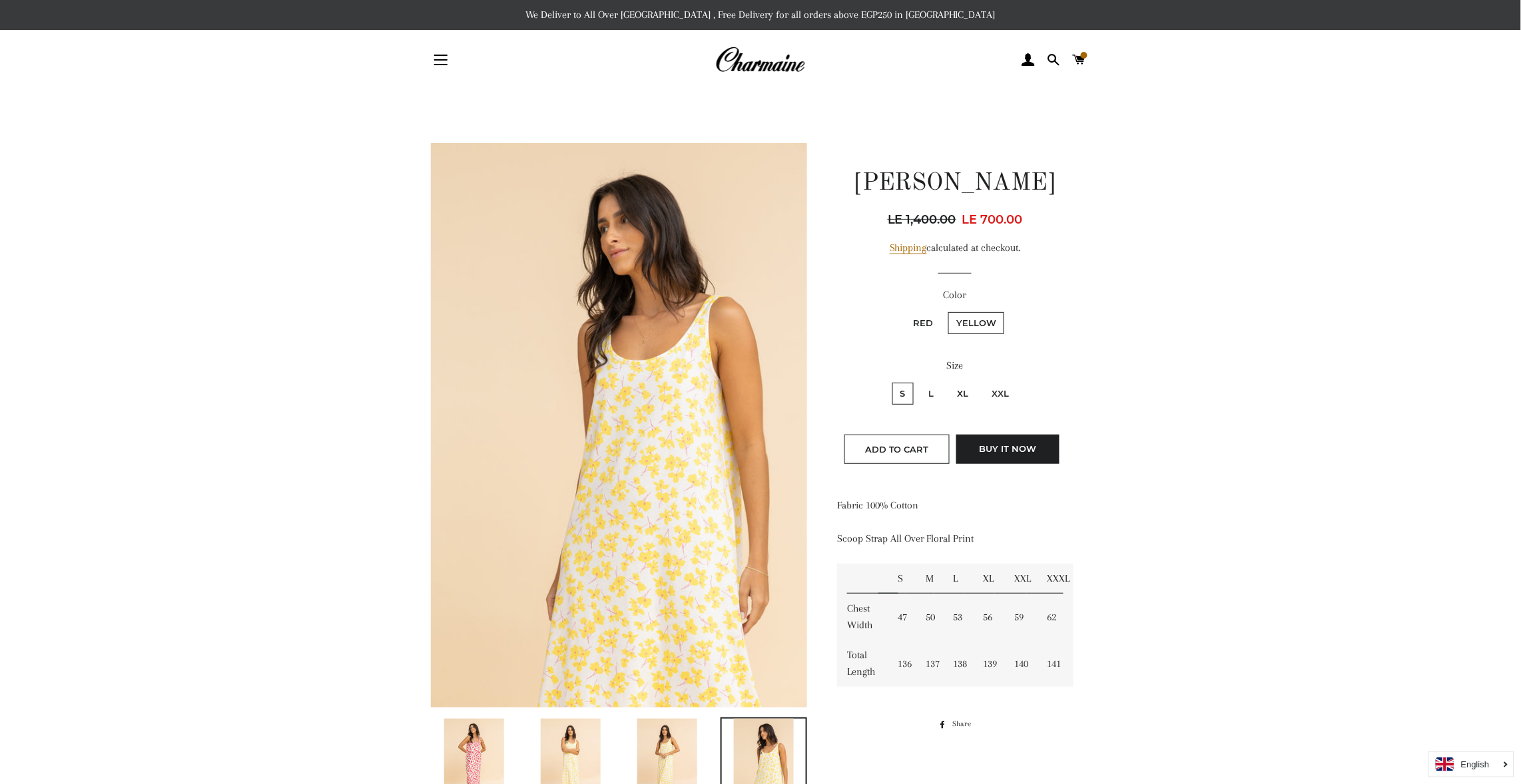
click at [902, 387] on label "S" at bounding box center [902, 393] width 21 height 22
click at [891, 382] on input "S" at bounding box center [891, 381] width 1 height 1
click at [919, 381] on input "L" at bounding box center [919, 381] width 1 height 1
radio input "true"
click at [947, 381] on input "XL" at bounding box center [947, 381] width 1 height 1
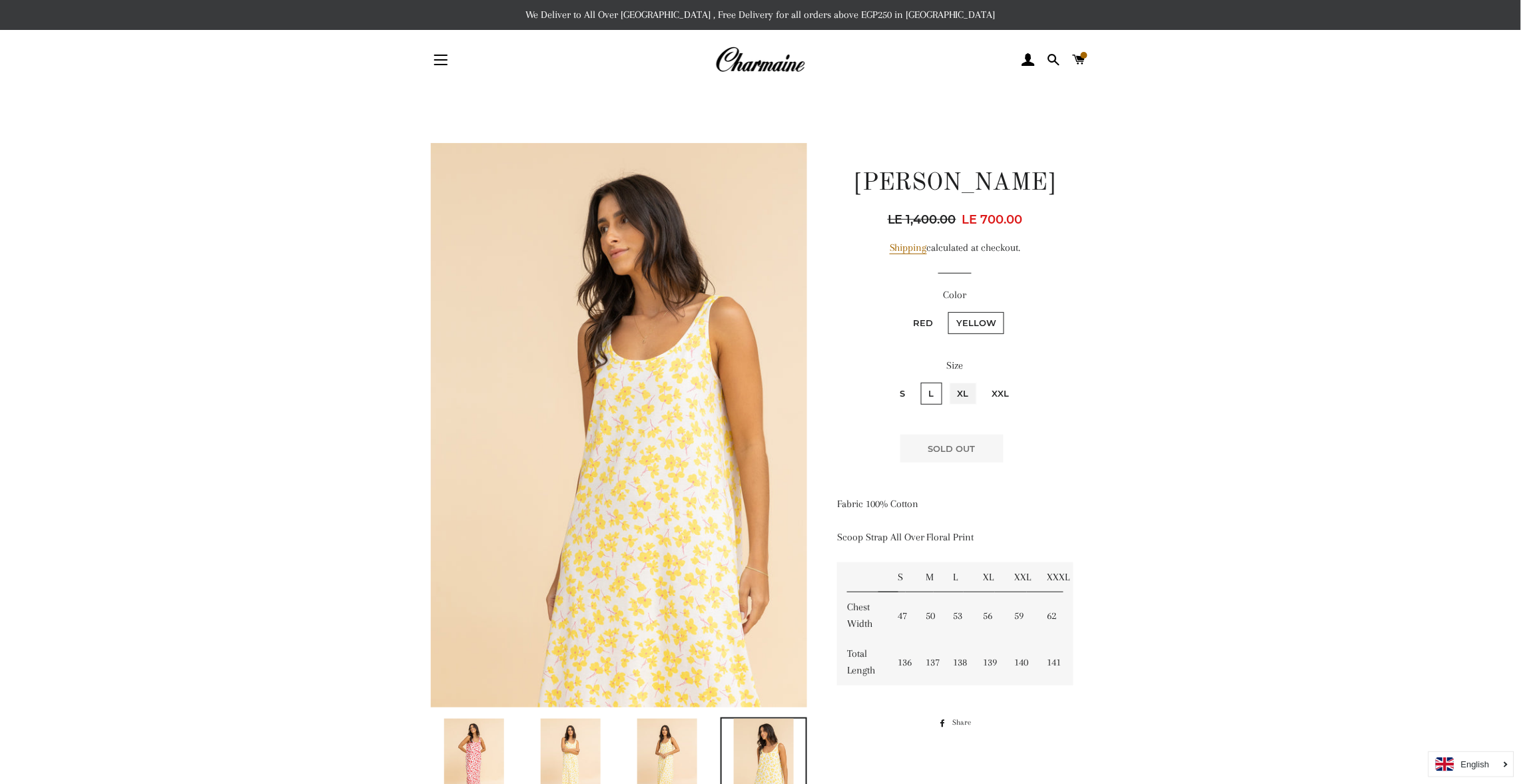
radio input "true"
click at [982, 381] on input "XXL" at bounding box center [982, 381] width 1 height 1
radio input "true"
click at [891, 381] on input "S" at bounding box center [891, 381] width 1 height 1
radio input "true"
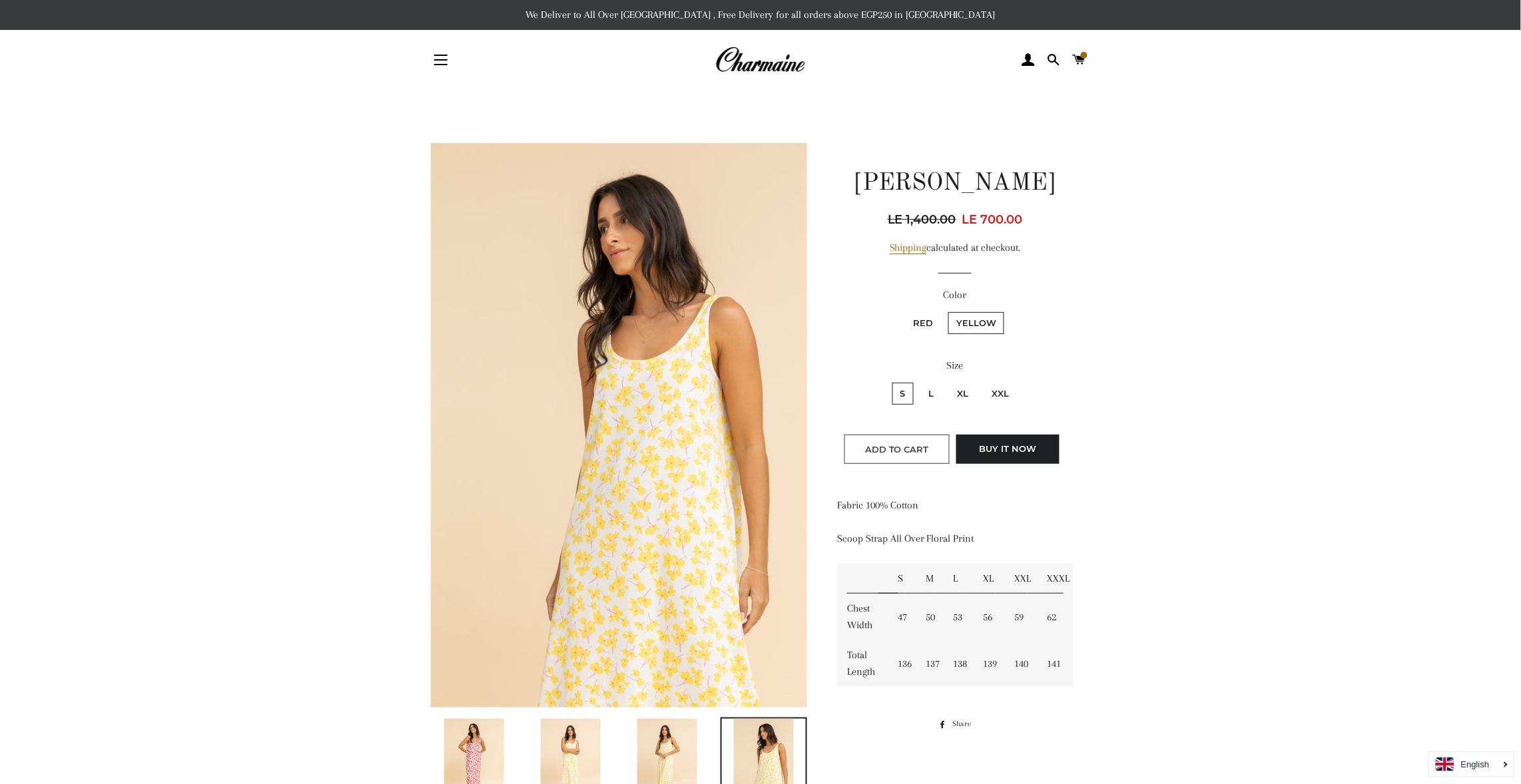
click at [894, 446] on span "Add to Cart" at bounding box center [897, 449] width 64 height 11
click at [929, 319] on label "Red" at bounding box center [923, 323] width 36 height 22
click at [904, 311] on input "Red" at bounding box center [903, 310] width 1 height 1
radio input "true"
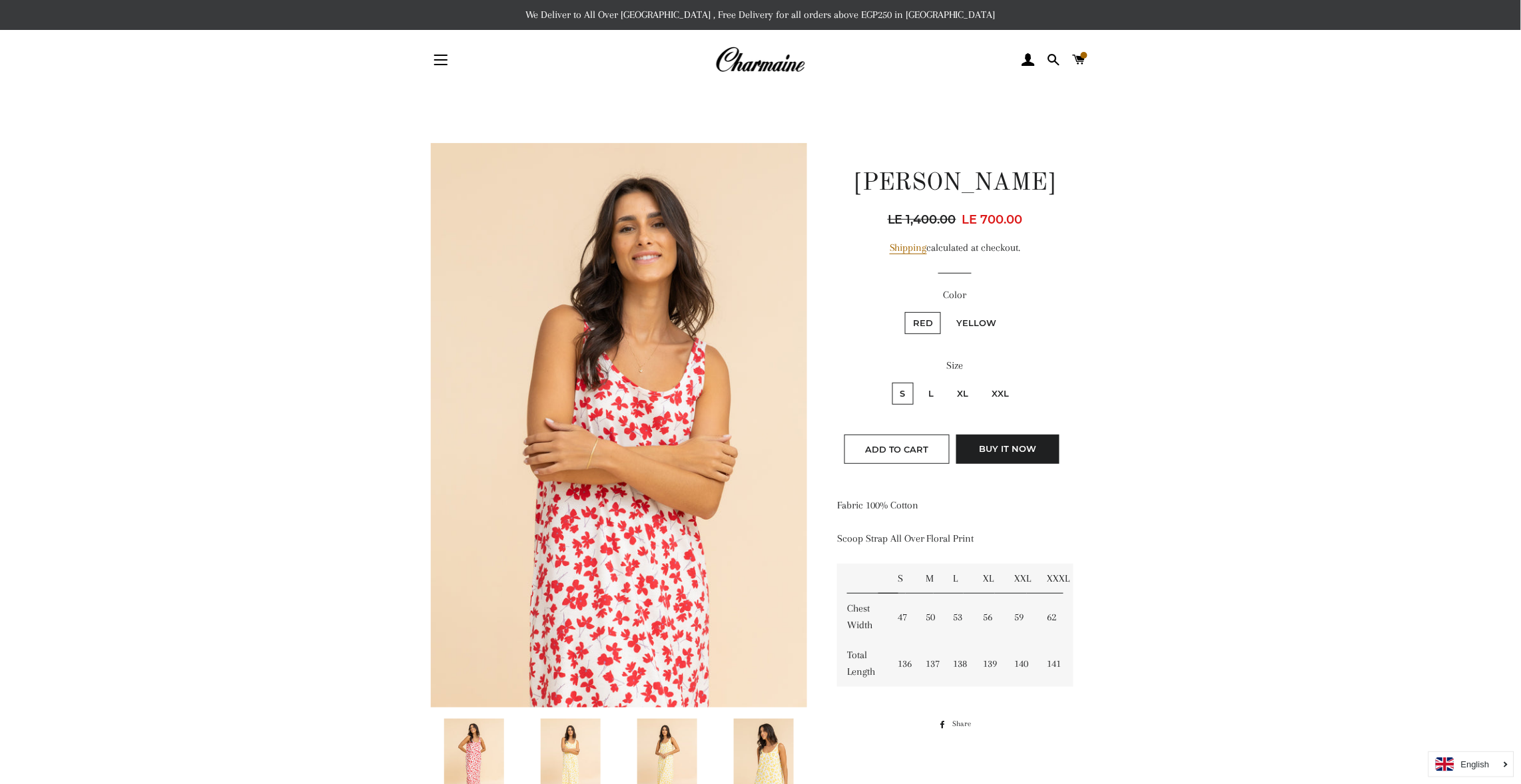
click at [904, 384] on label "S" at bounding box center [902, 393] width 21 height 22
click at [891, 382] on input "S" at bounding box center [891, 381] width 1 height 1
click at [919, 381] on input "L" at bounding box center [919, 381] width 1 height 1
radio input "true"
click at [947, 381] on input "XL" at bounding box center [947, 381] width 1 height 1
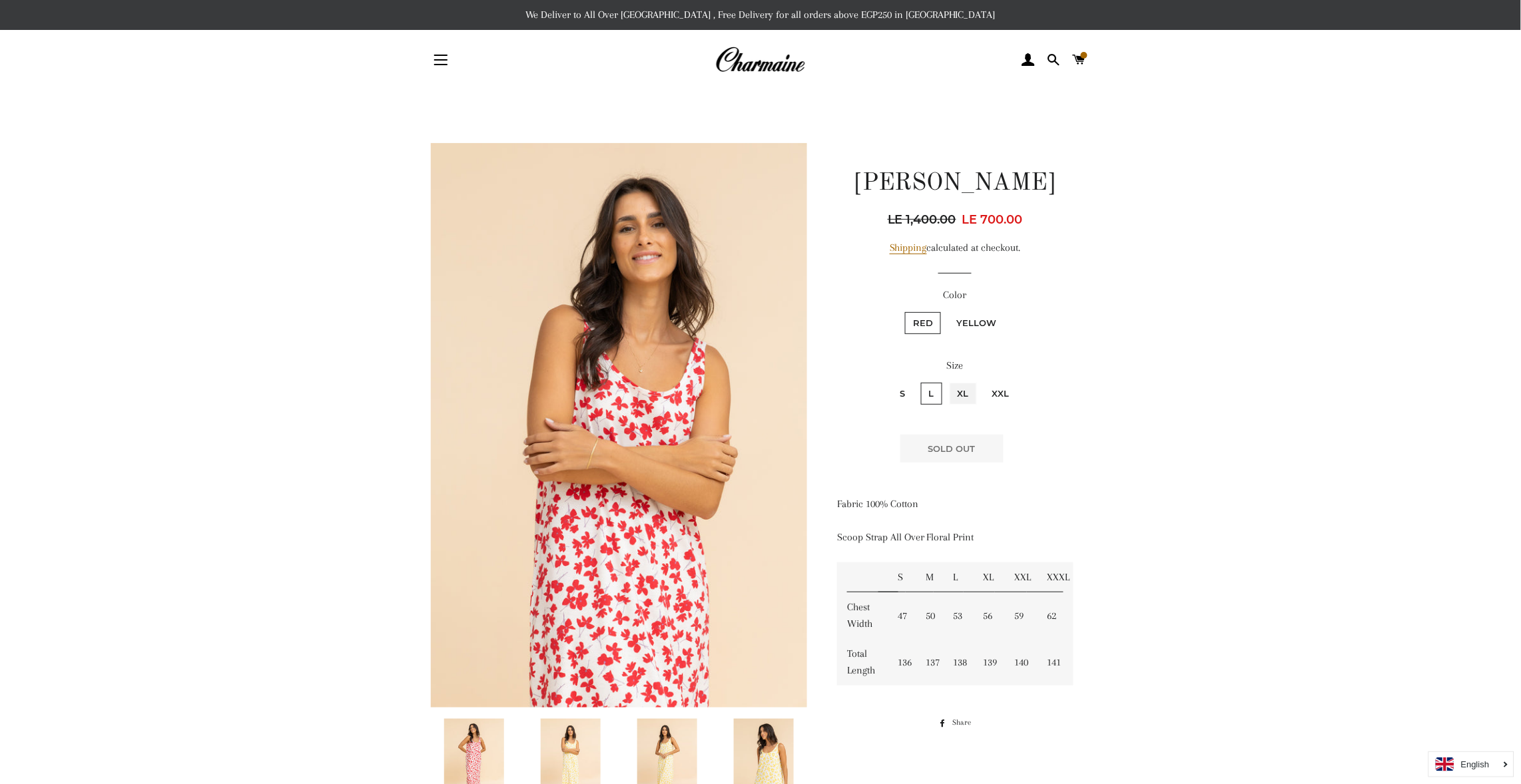
radio input "true"
click at [982, 381] on input "XXL" at bounding box center [982, 381] width 1 height 1
radio input "true"
click at [891, 381] on input "S" at bounding box center [891, 381] width 1 height 1
radio input "true"
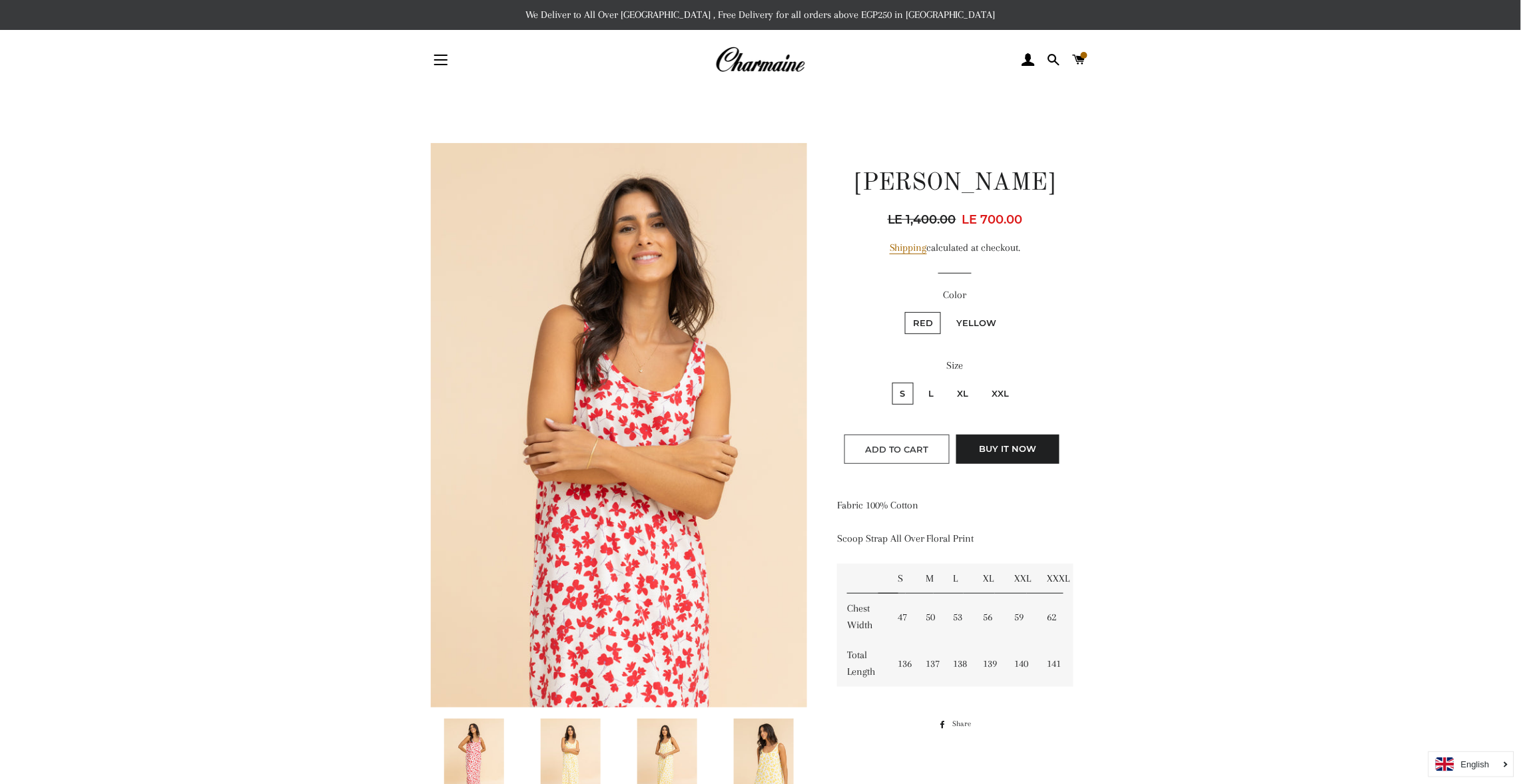
click at [900, 449] on span "Add to Cart" at bounding box center [897, 449] width 64 height 11
click at [1412, 466] on main at bounding box center [760, 753] width 1521 height 1327
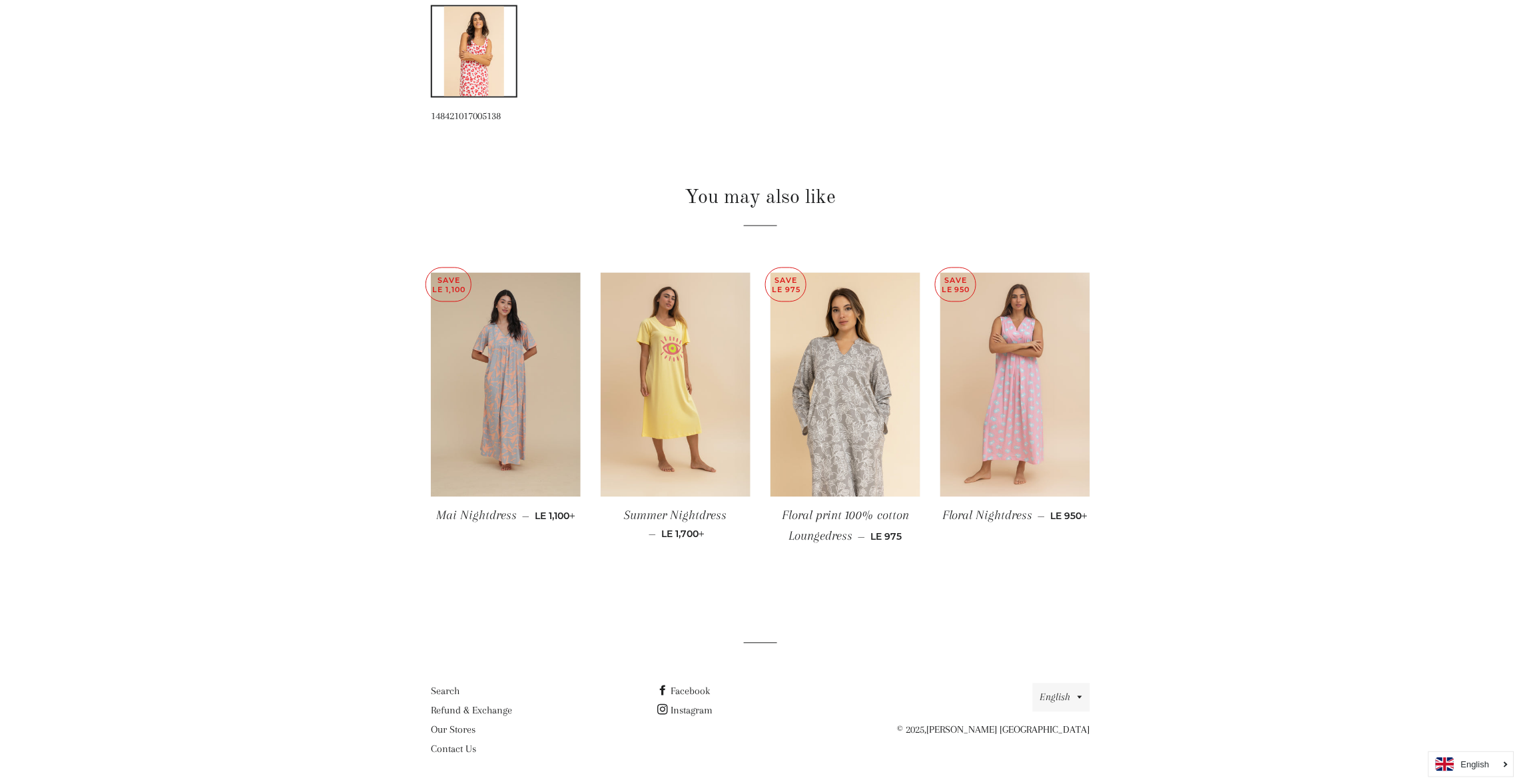
scroll to position [816, 0]
drag, startPoint x: 25, startPoint y: 2, endPoint x: 1012, endPoint y: 379, distance: 1056.6
click at [1012, 379] on img at bounding box center [1016, 384] width 150 height 225
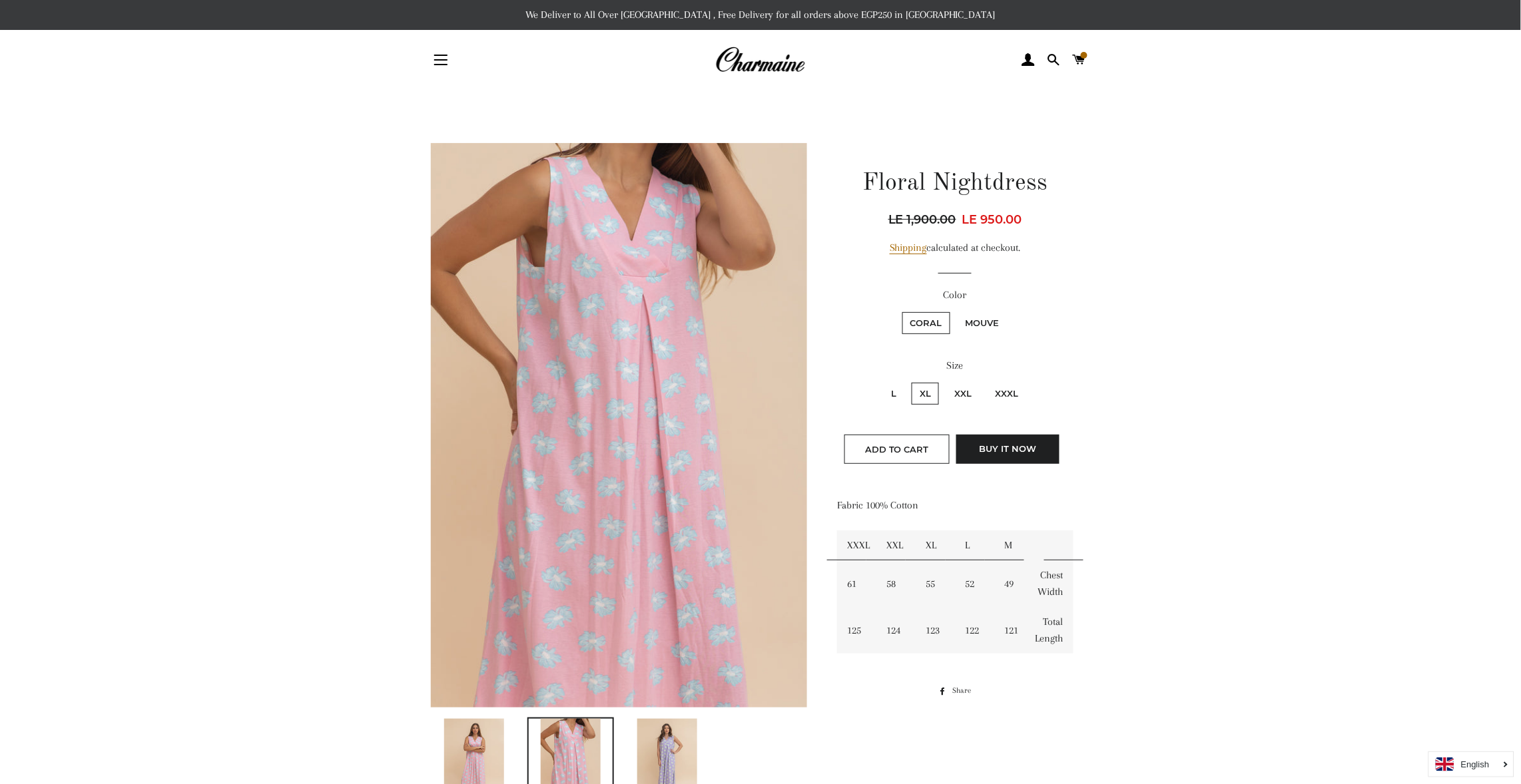
click at [974, 315] on label "Mouve" at bounding box center [982, 323] width 50 height 22
click at [956, 311] on input "Mouve" at bounding box center [956, 310] width 1 height 1
radio input "true"
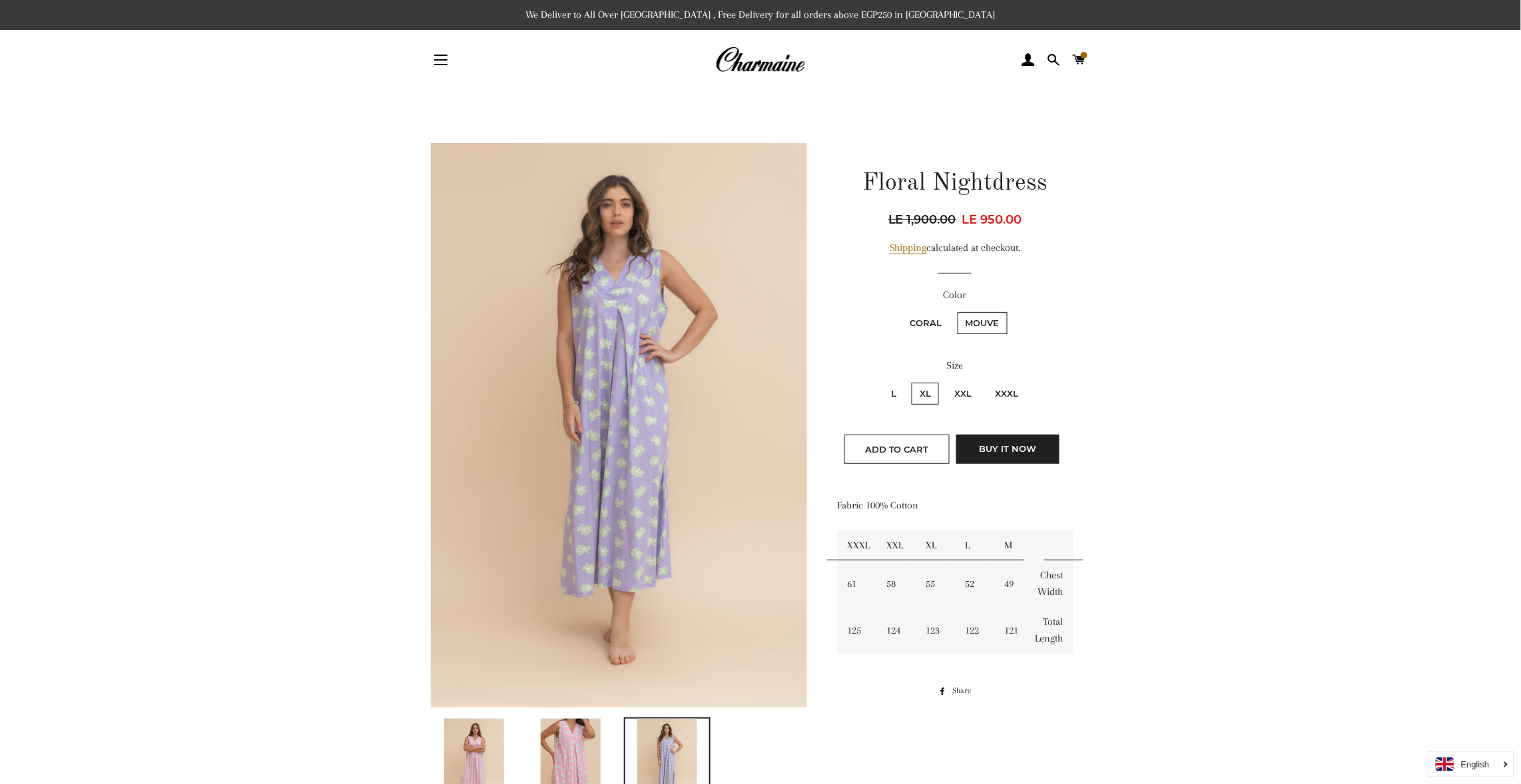
click at [1259, 488] on main at bounding box center [760, 700] width 1521 height 1221
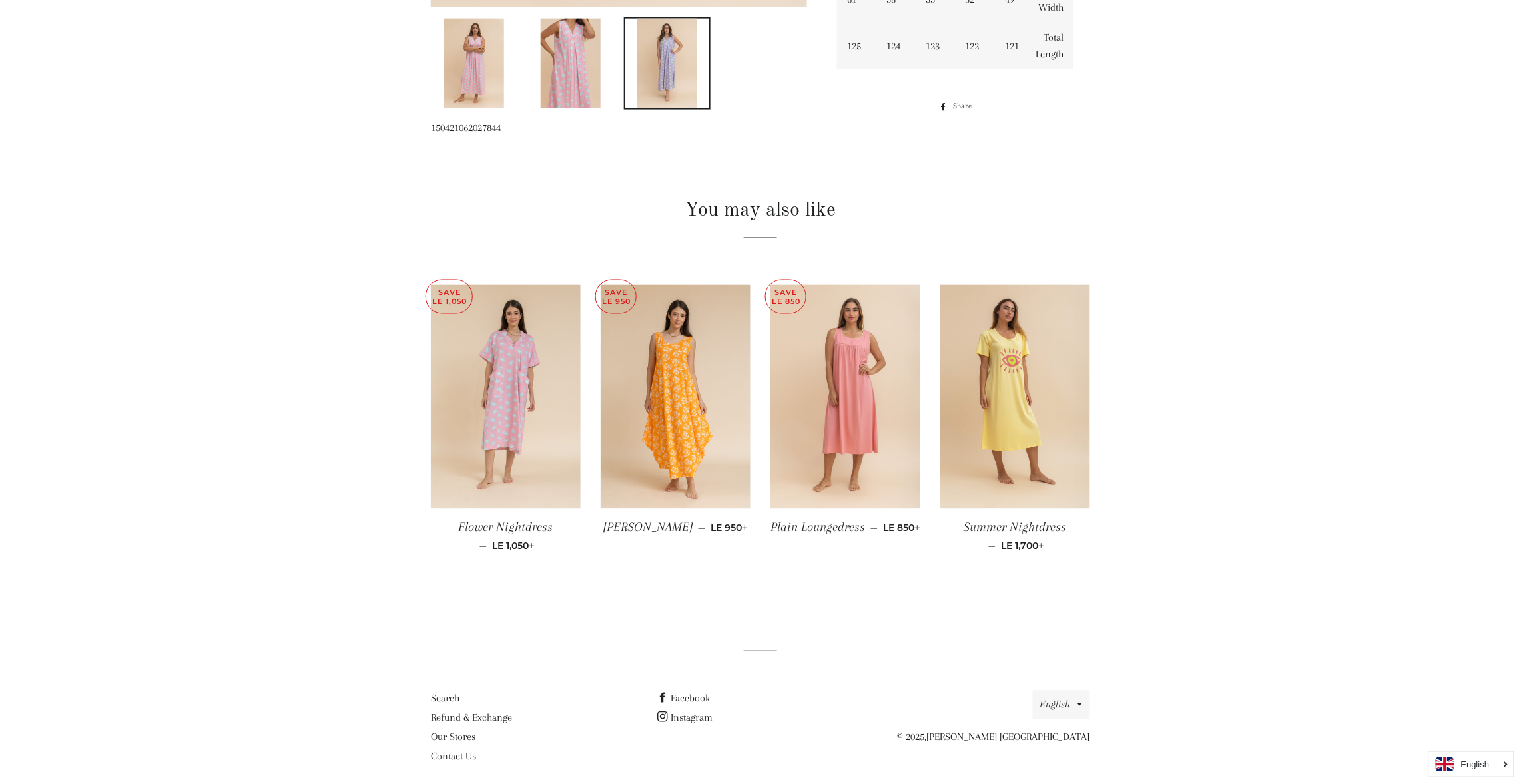
scroll to position [711, 0]
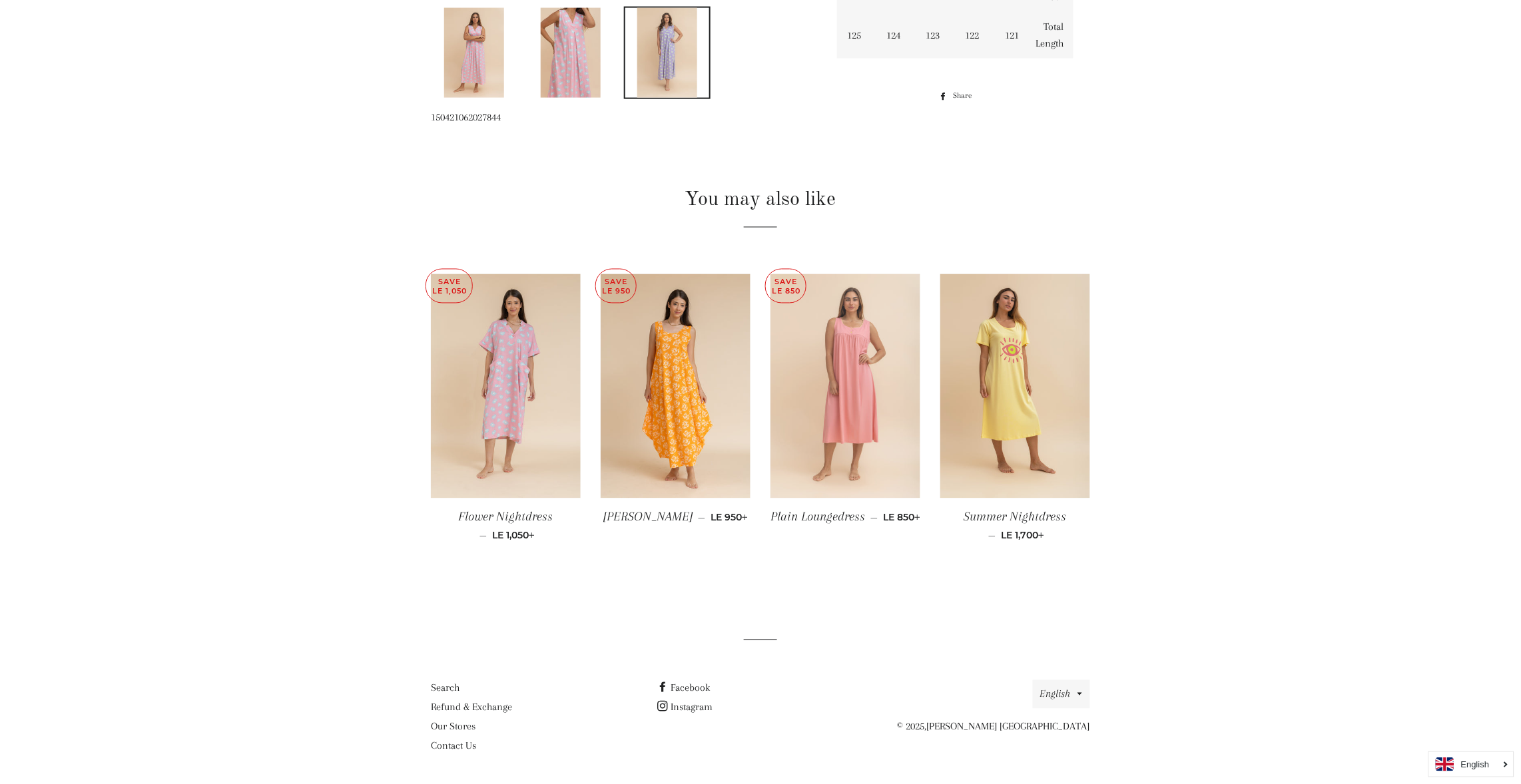
click at [868, 410] on img at bounding box center [846, 387] width 150 height 225
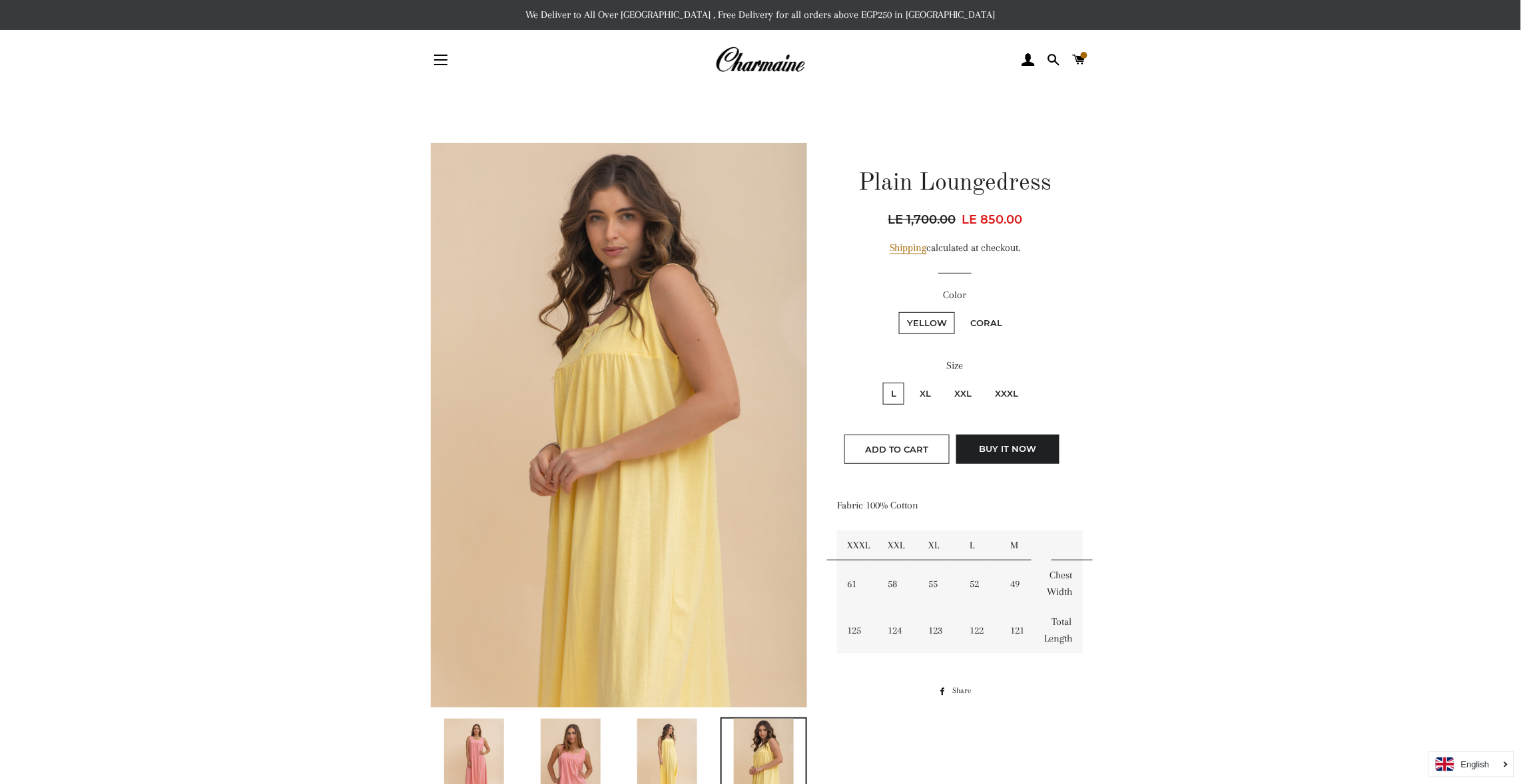
click at [896, 389] on label "L" at bounding box center [894, 393] width 21 height 22
click at [882, 382] on input "L" at bounding box center [881, 381] width 1 height 1
click at [844, 435] on button "Add to Cart" at bounding box center [897, 449] width 105 height 29
click at [921, 388] on label "XL" at bounding box center [926, 393] width 27 height 22
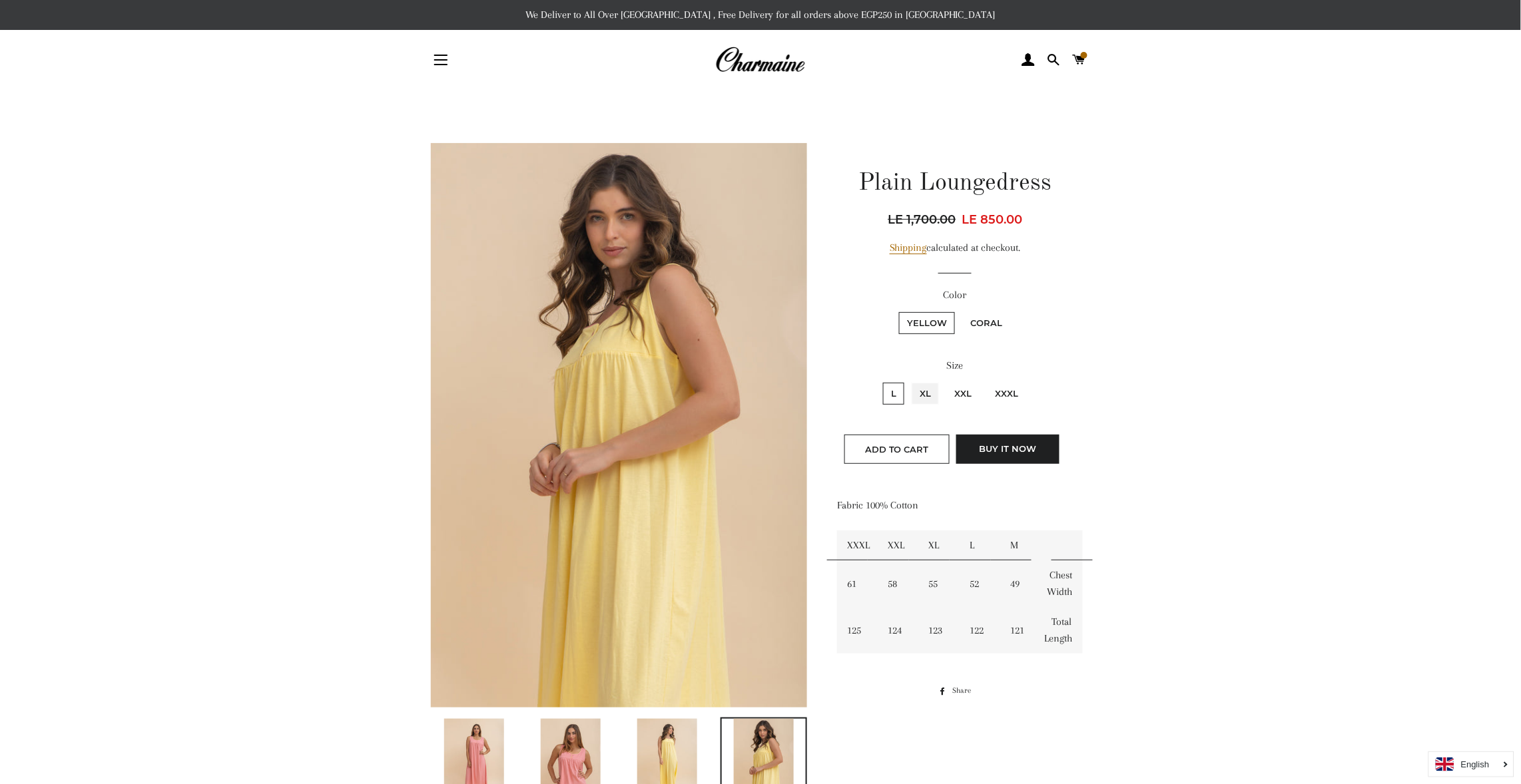
click at [911, 382] on input "XL" at bounding box center [910, 381] width 1 height 1
radio input "true"
click at [894, 385] on label "L" at bounding box center [894, 393] width 21 height 22
click at [882, 382] on input "L" at bounding box center [881, 381] width 1 height 1
radio input "true"
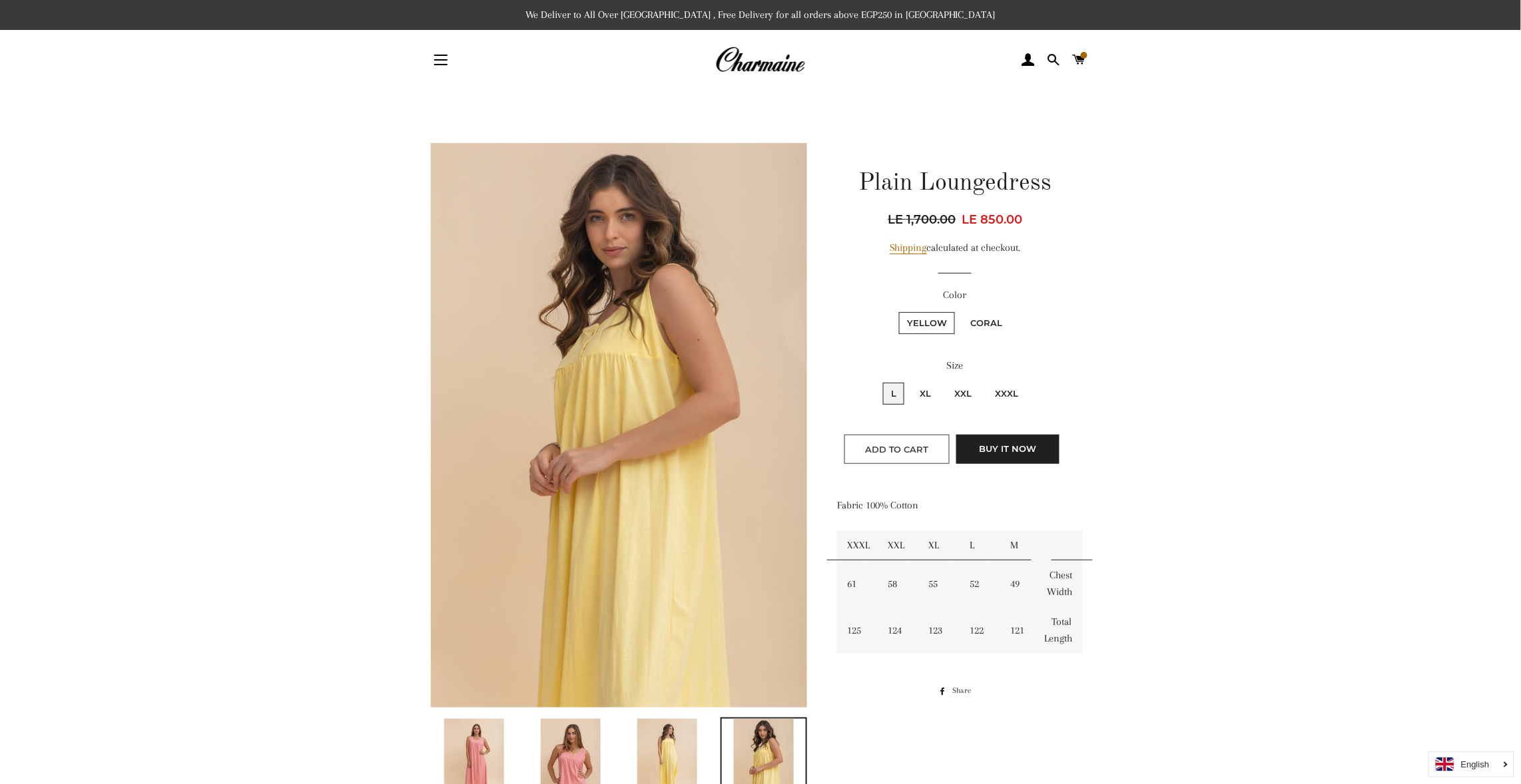
click at [910, 381] on input "XL" at bounding box center [910, 381] width 1 height 1
radio input "true"
click at [945, 381] on input "XXL" at bounding box center [945, 381] width 1 height 1
radio input "true"
click at [985, 381] on input "XXXL" at bounding box center [985, 381] width 1 height 1
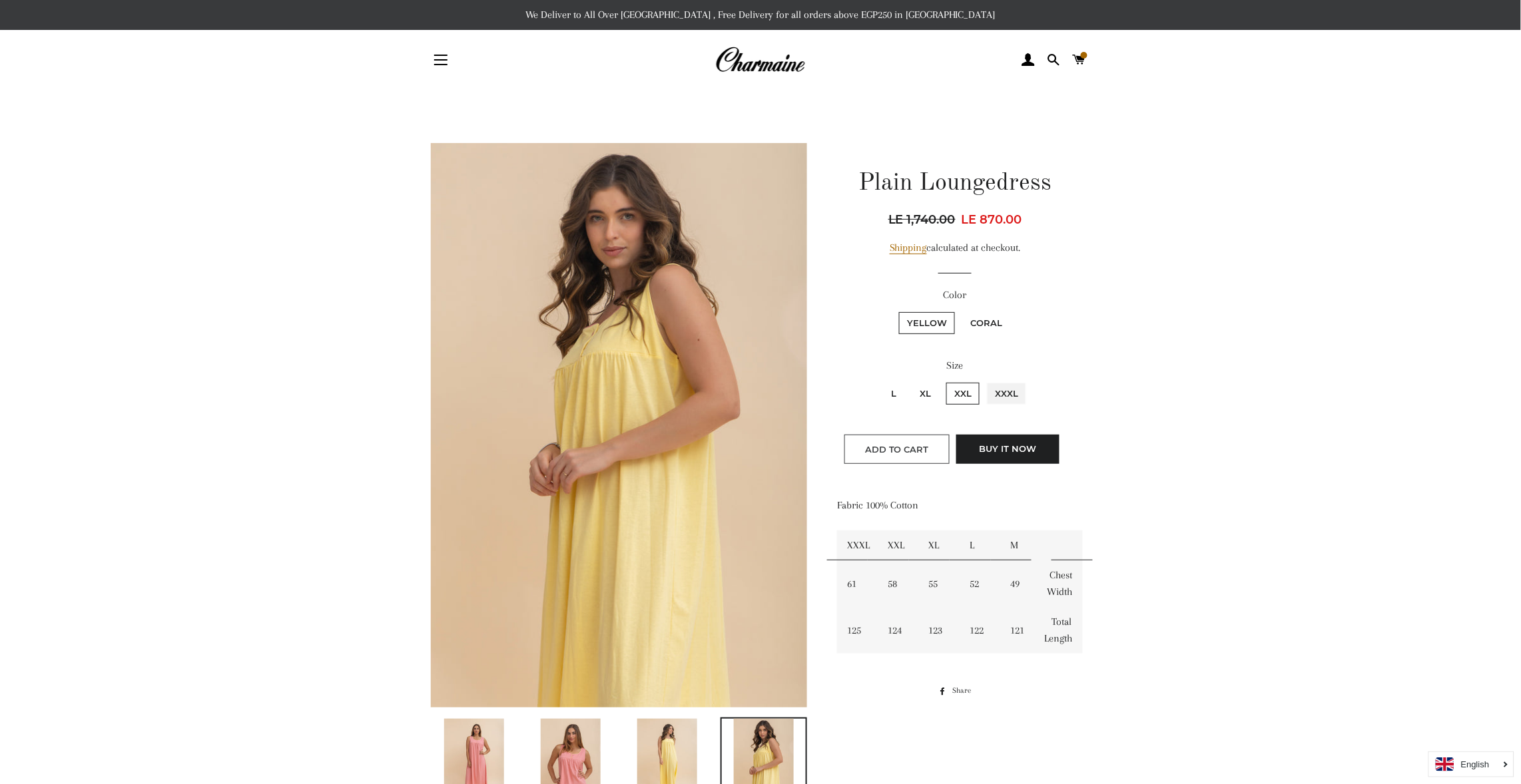
radio input "true"
click at [924, 386] on label "XL" at bounding box center [926, 393] width 27 height 22
click at [911, 382] on input "XL" at bounding box center [910, 381] width 1 height 1
radio input "true"
click at [865, 445] on button "Add to Cart" at bounding box center [897, 449] width 105 height 29
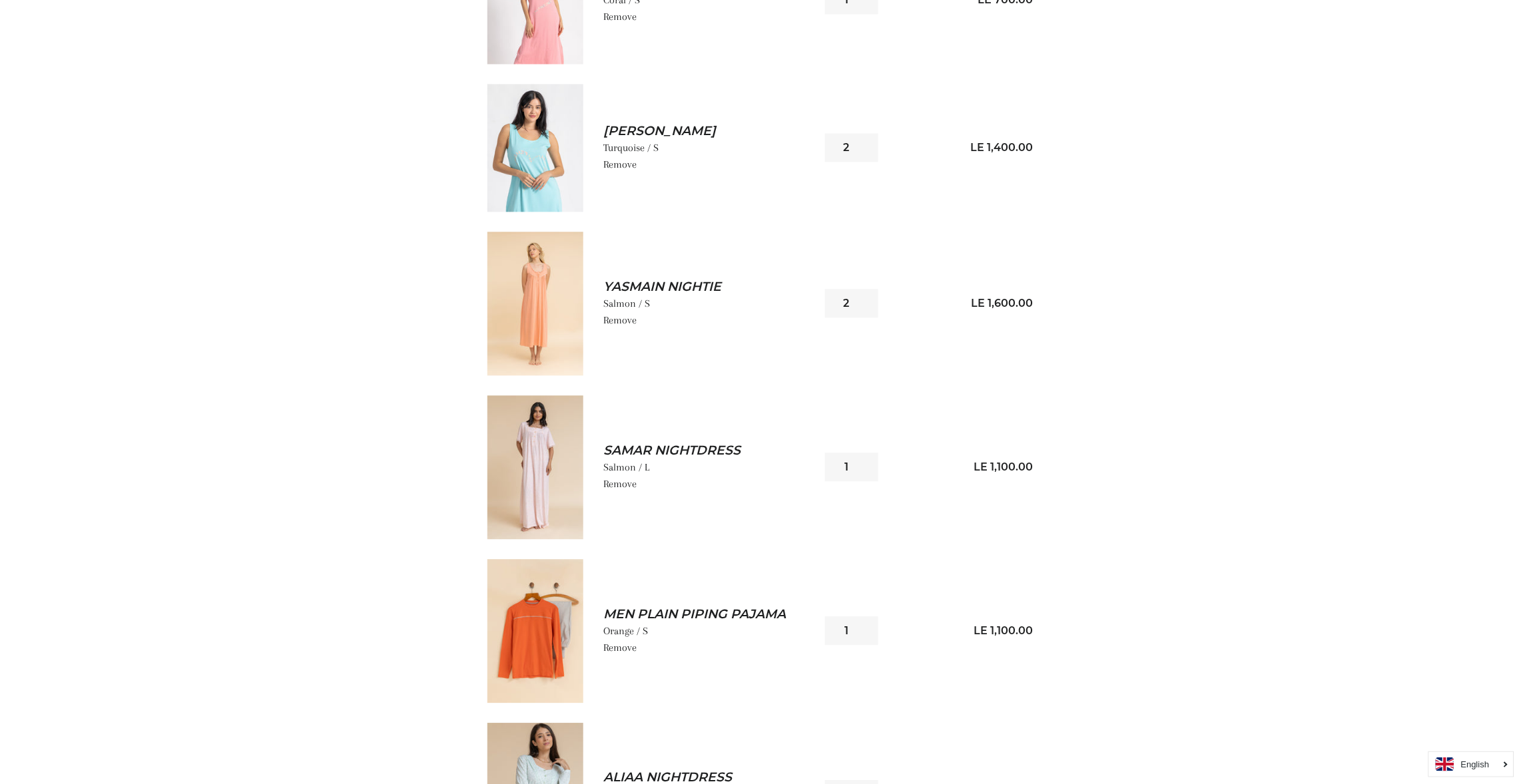
scroll to position [1038, 0]
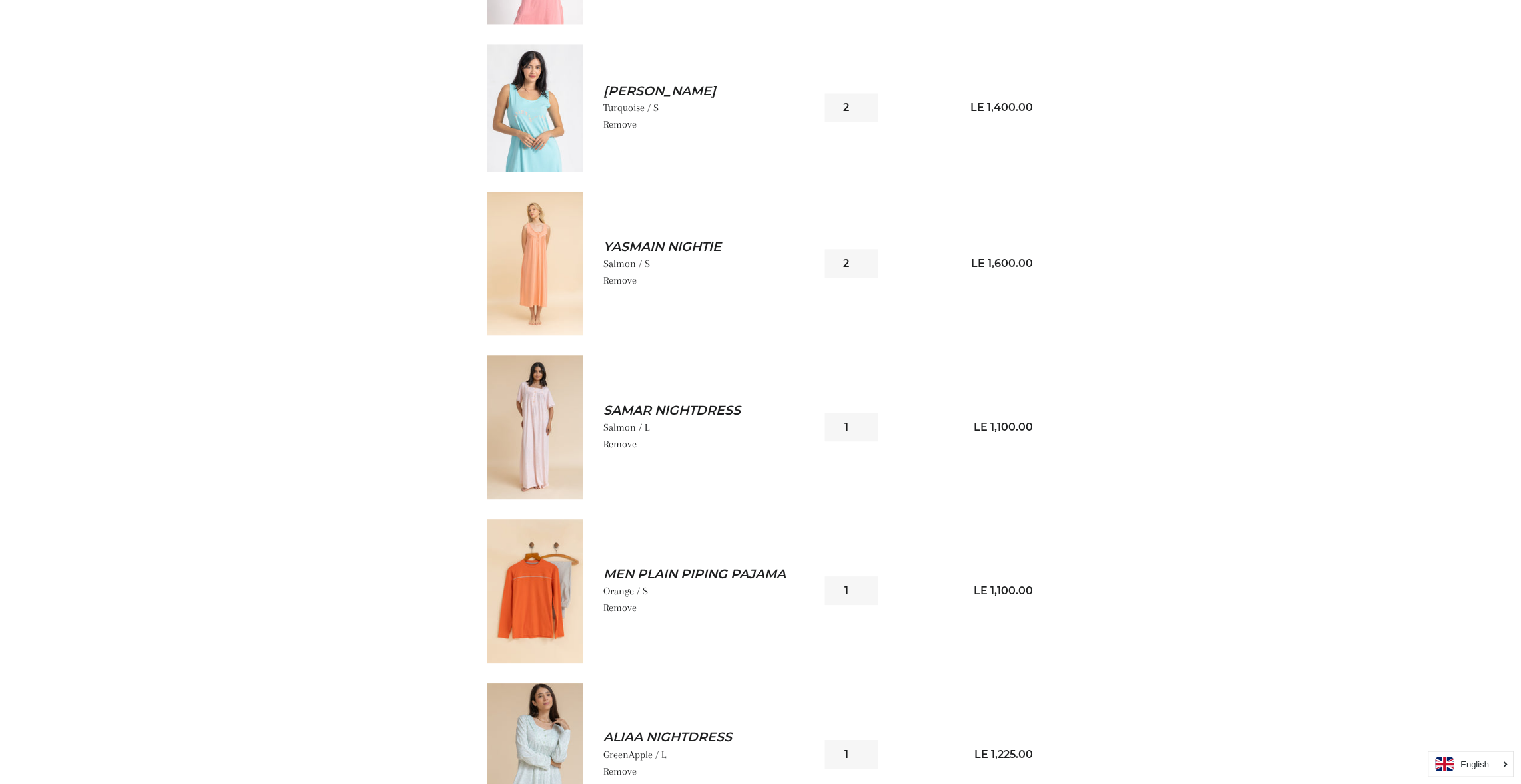
click at [542, 407] on img at bounding box center [535, 427] width 96 height 144
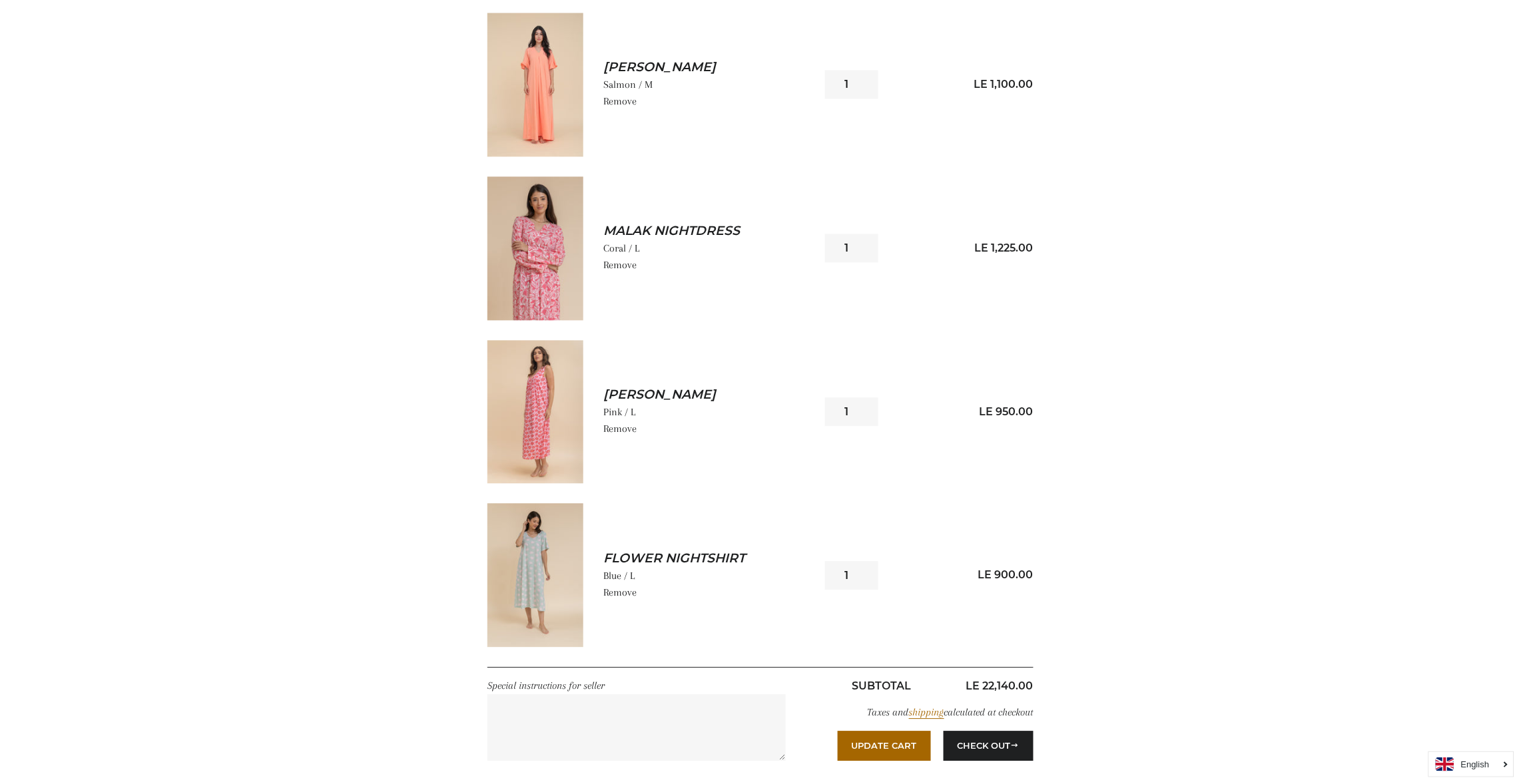
scroll to position [2955, 0]
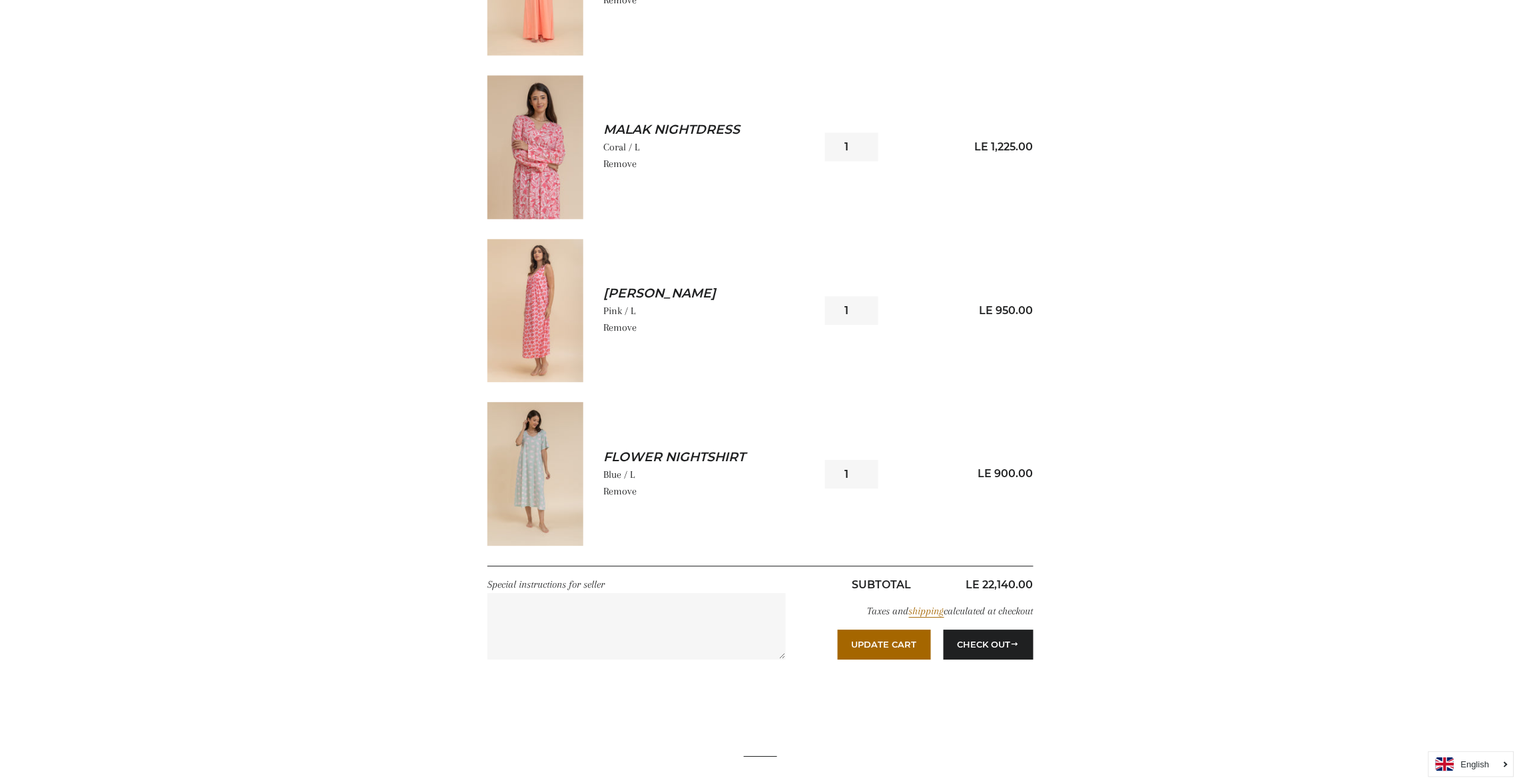
click at [545, 466] on img at bounding box center [535, 474] width 96 height 144
click at [520, 307] on img at bounding box center [535, 311] width 96 height 144
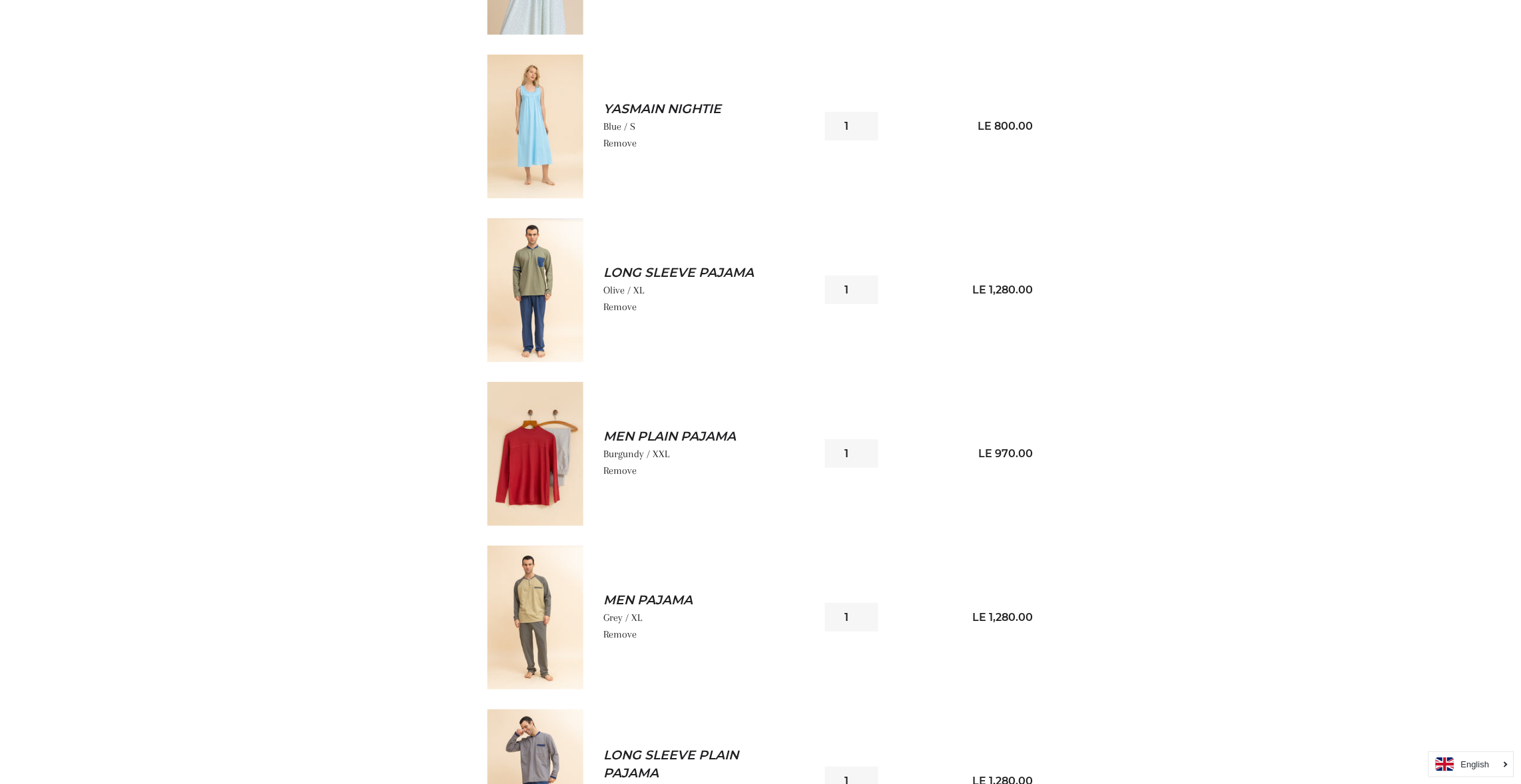
scroll to position [1757, 0]
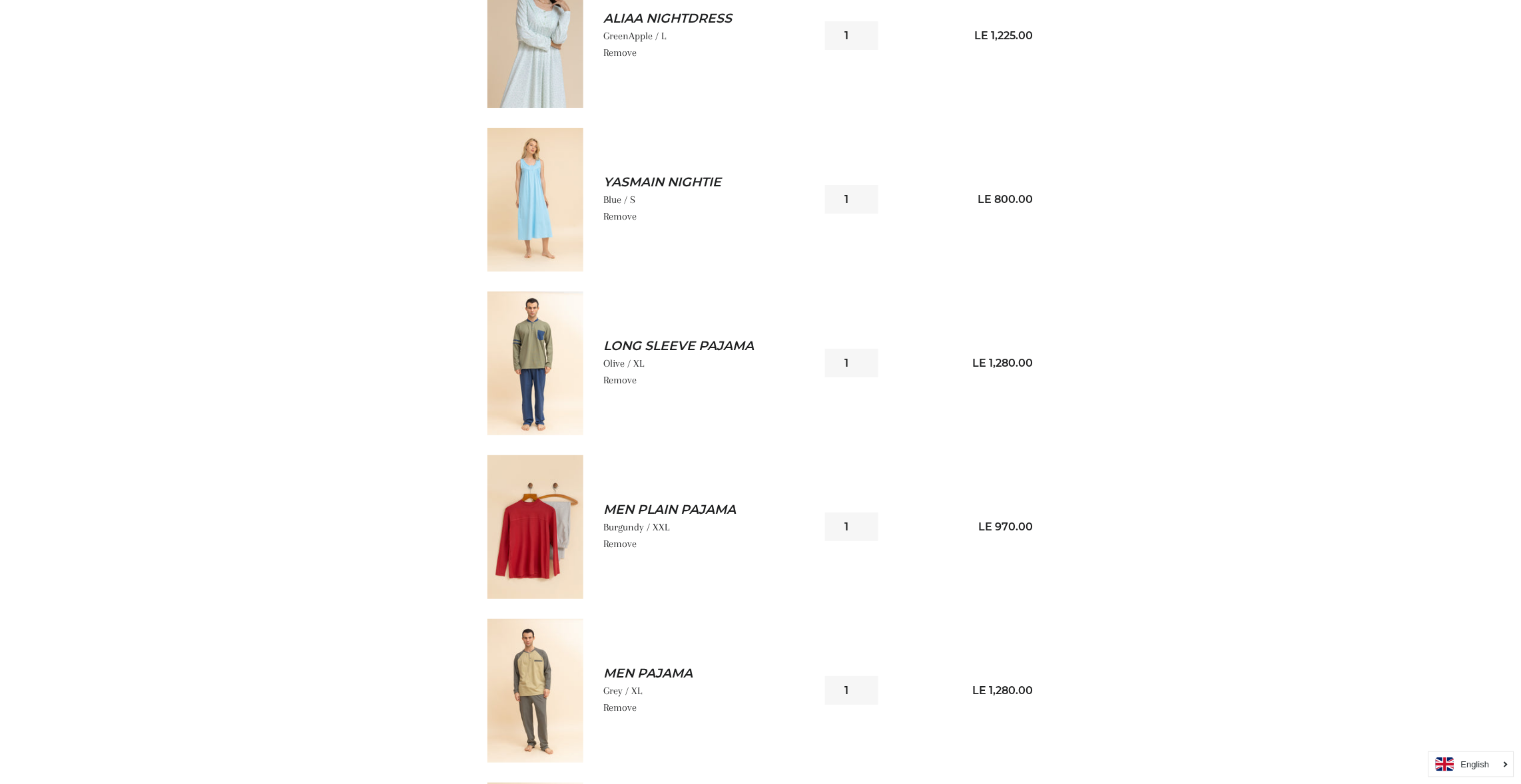
click at [527, 554] on img at bounding box center [535, 527] width 96 height 144
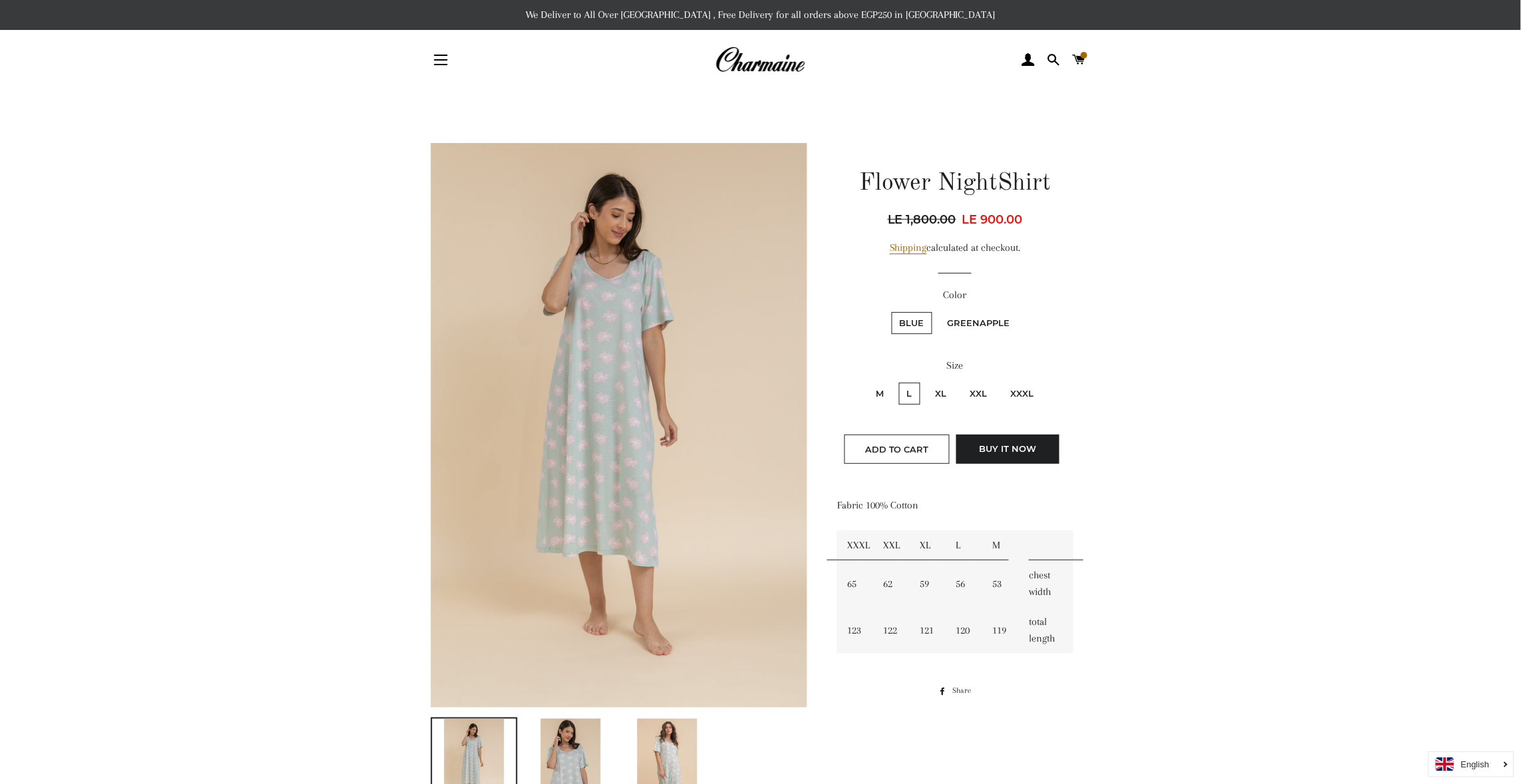
click at [908, 391] on label "L" at bounding box center [909, 393] width 21 height 22
click at [898, 382] on input "L" at bounding box center [897, 381] width 1 height 1
click at [926, 381] on input "XL" at bounding box center [926, 381] width 1 height 1
radio input "true"
click at [960, 381] on input "XXL" at bounding box center [960, 381] width 1 height 1
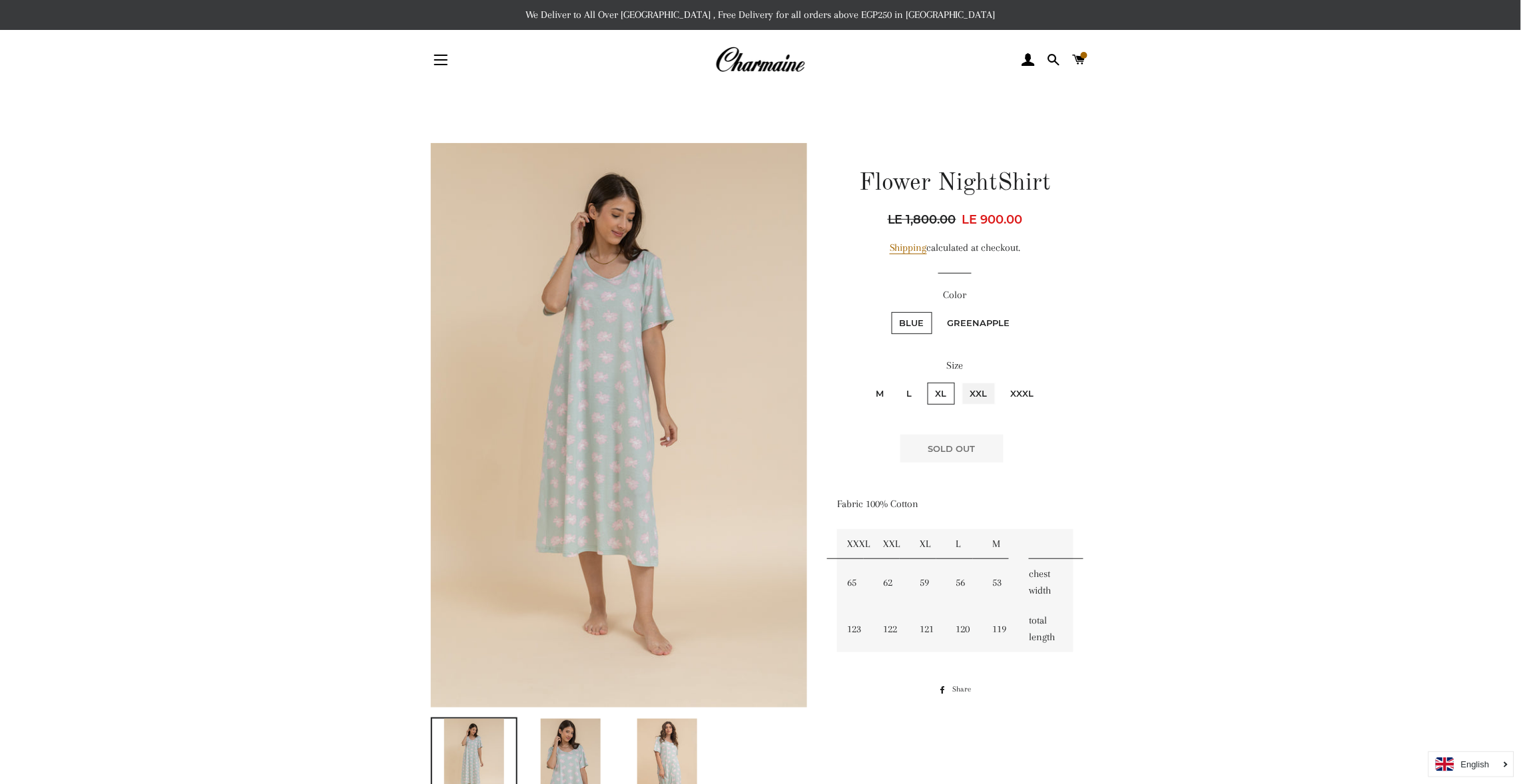
radio input "true"
click at [1001, 381] on input "XXXL" at bounding box center [1001, 381] width 1 height 1
radio input "true"
click at [866, 381] on input "M" at bounding box center [866, 381] width 1 height 1
radio input "true"
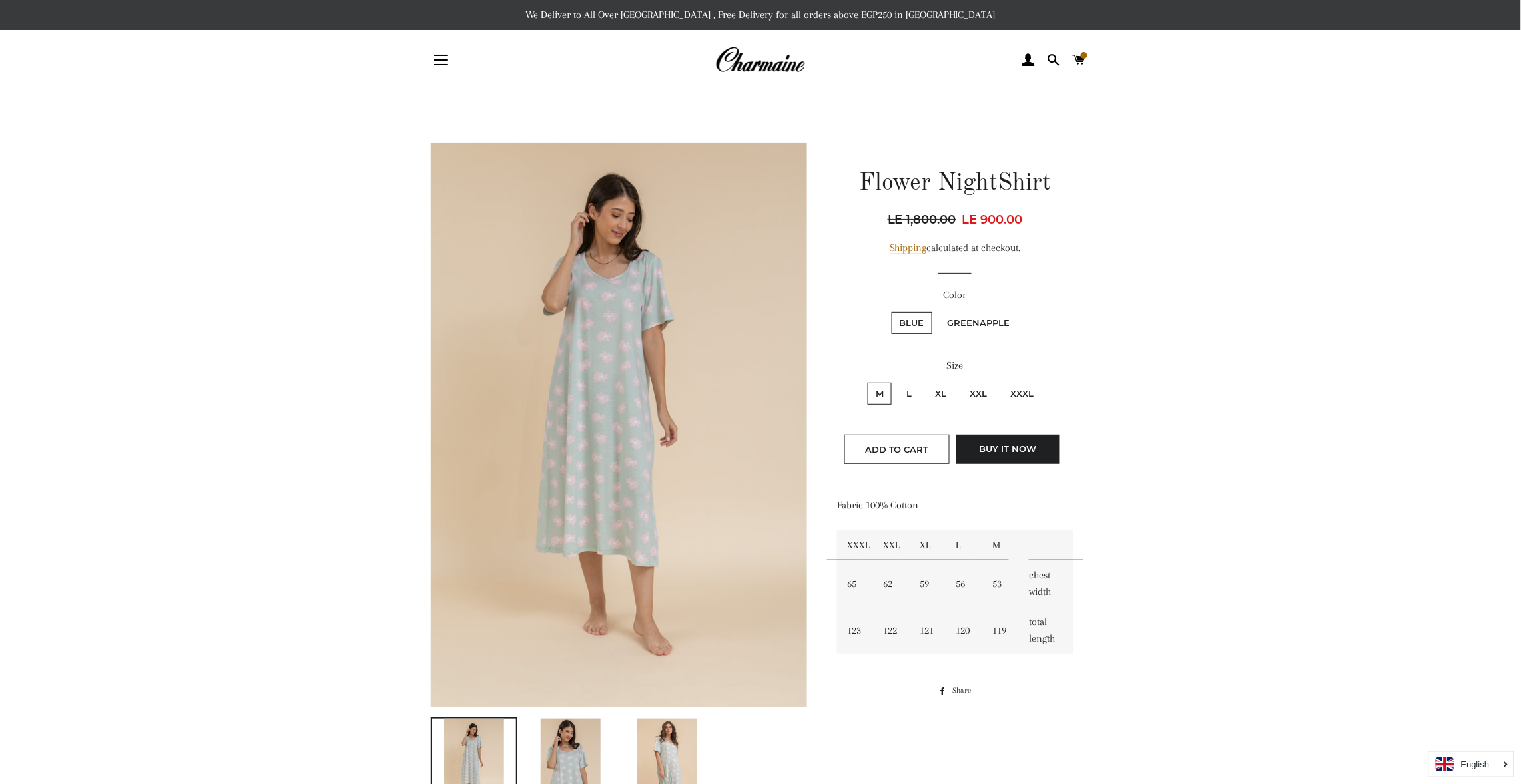
click at [897, 381] on input "L" at bounding box center [897, 381] width 1 height 1
radio input "true"
click at [982, 316] on label "Greenapple" at bounding box center [979, 323] width 78 height 22
click at [939, 311] on input "Greenapple" at bounding box center [938, 310] width 1 height 1
radio input "true"
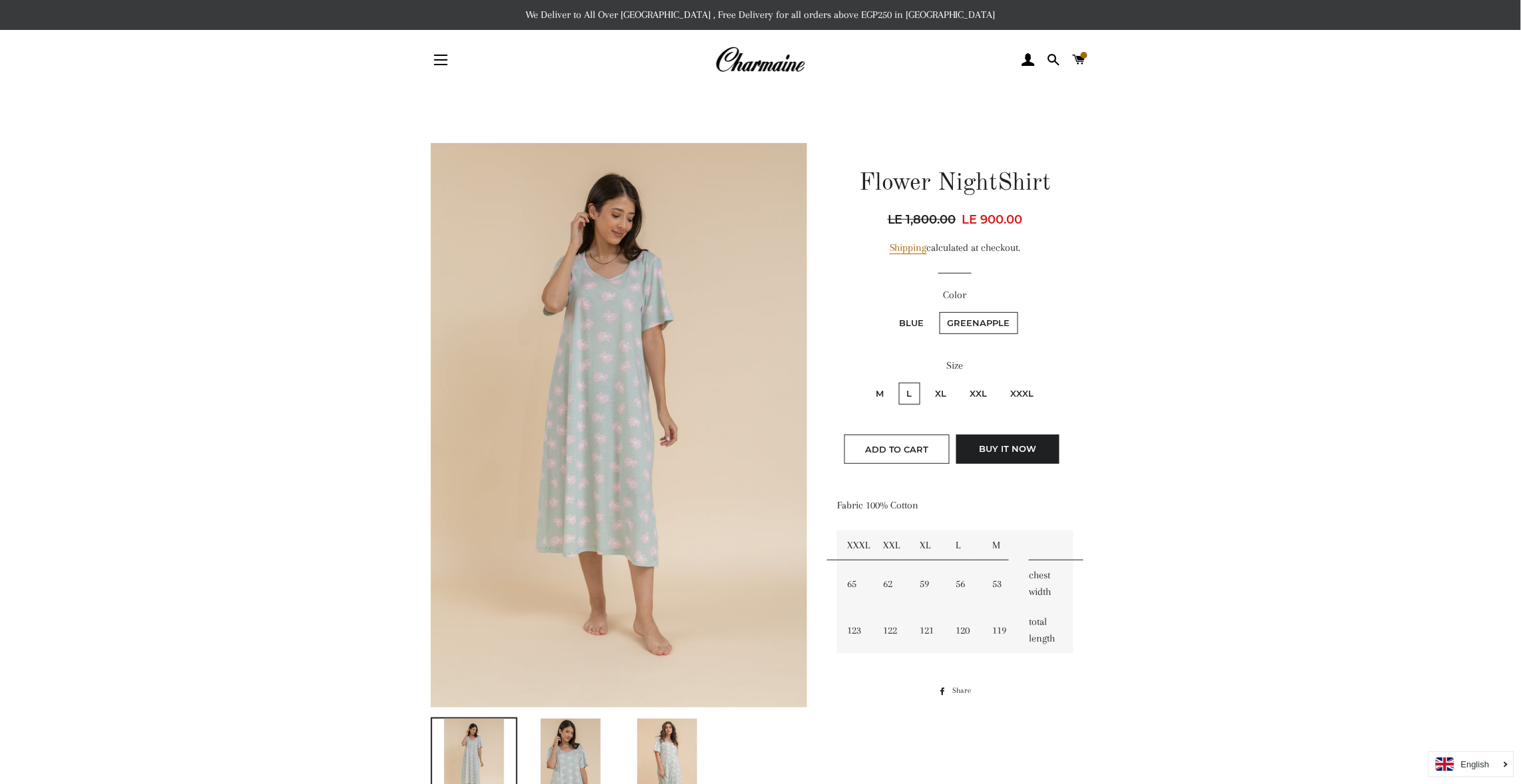
click at [913, 315] on label "Blue" at bounding box center [912, 323] width 41 height 22
click at [891, 311] on input "Blue" at bounding box center [890, 310] width 1 height 1
radio input "true"
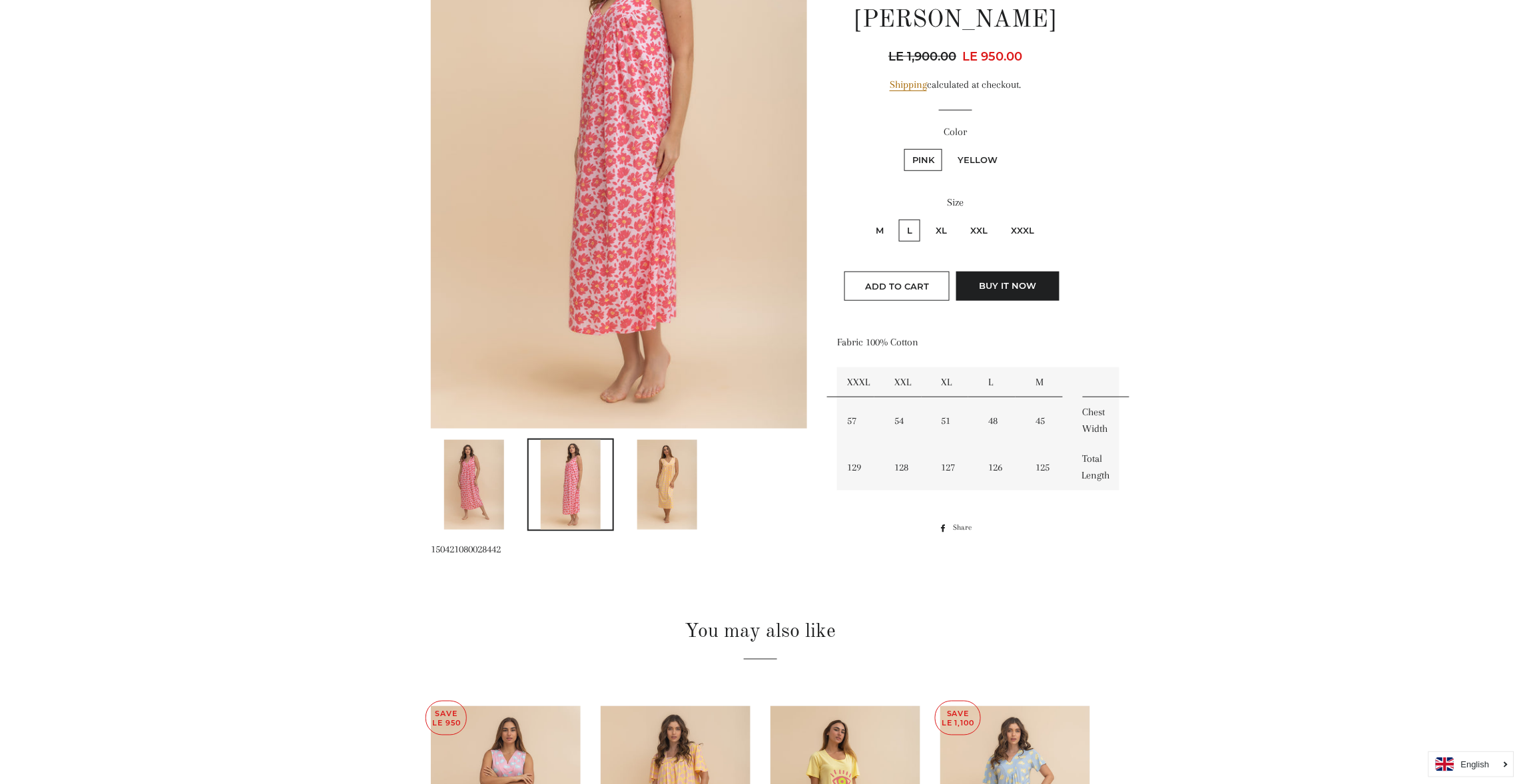
scroll to position [239, 0]
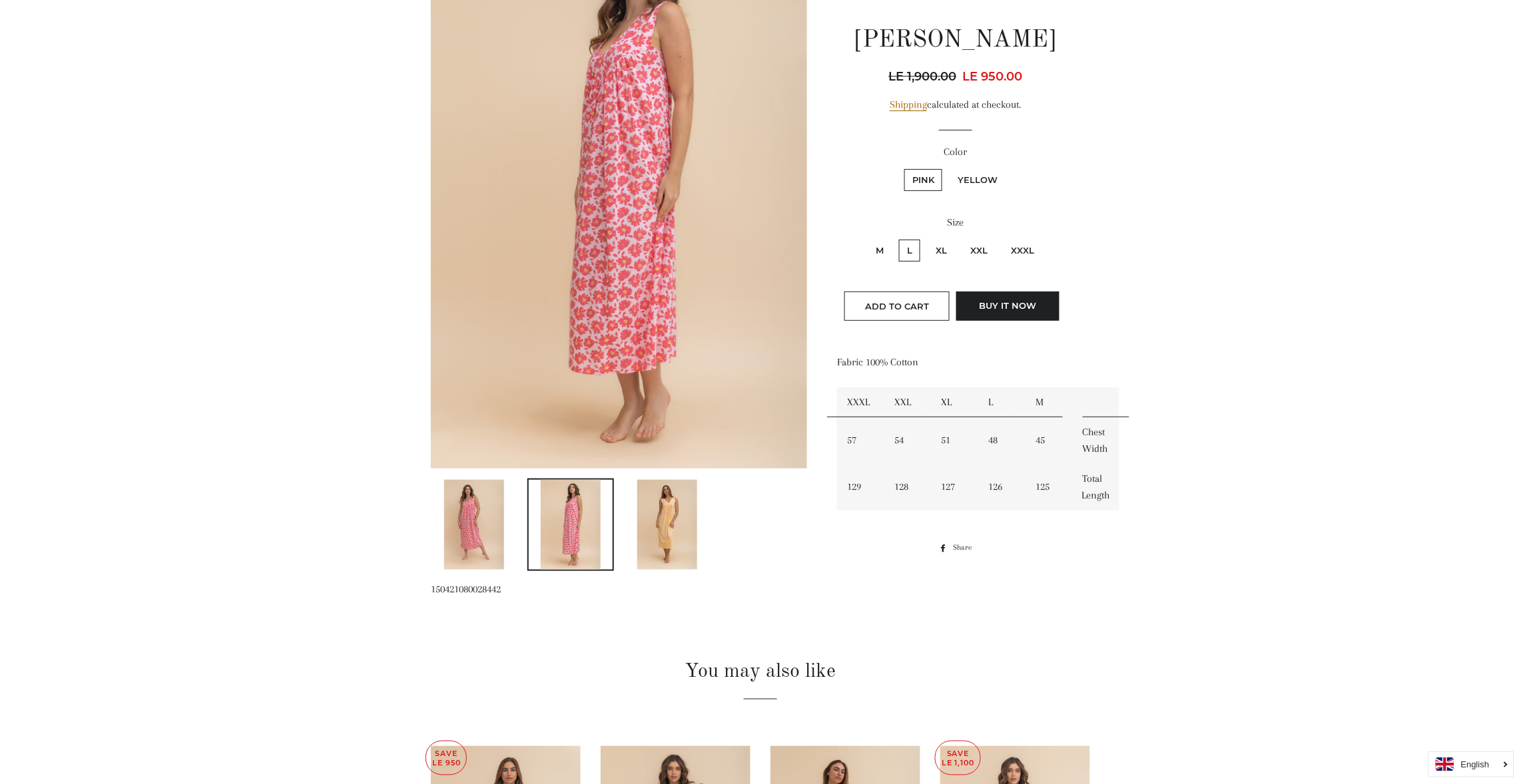
click at [478, 508] on img at bounding box center [474, 525] width 60 height 90
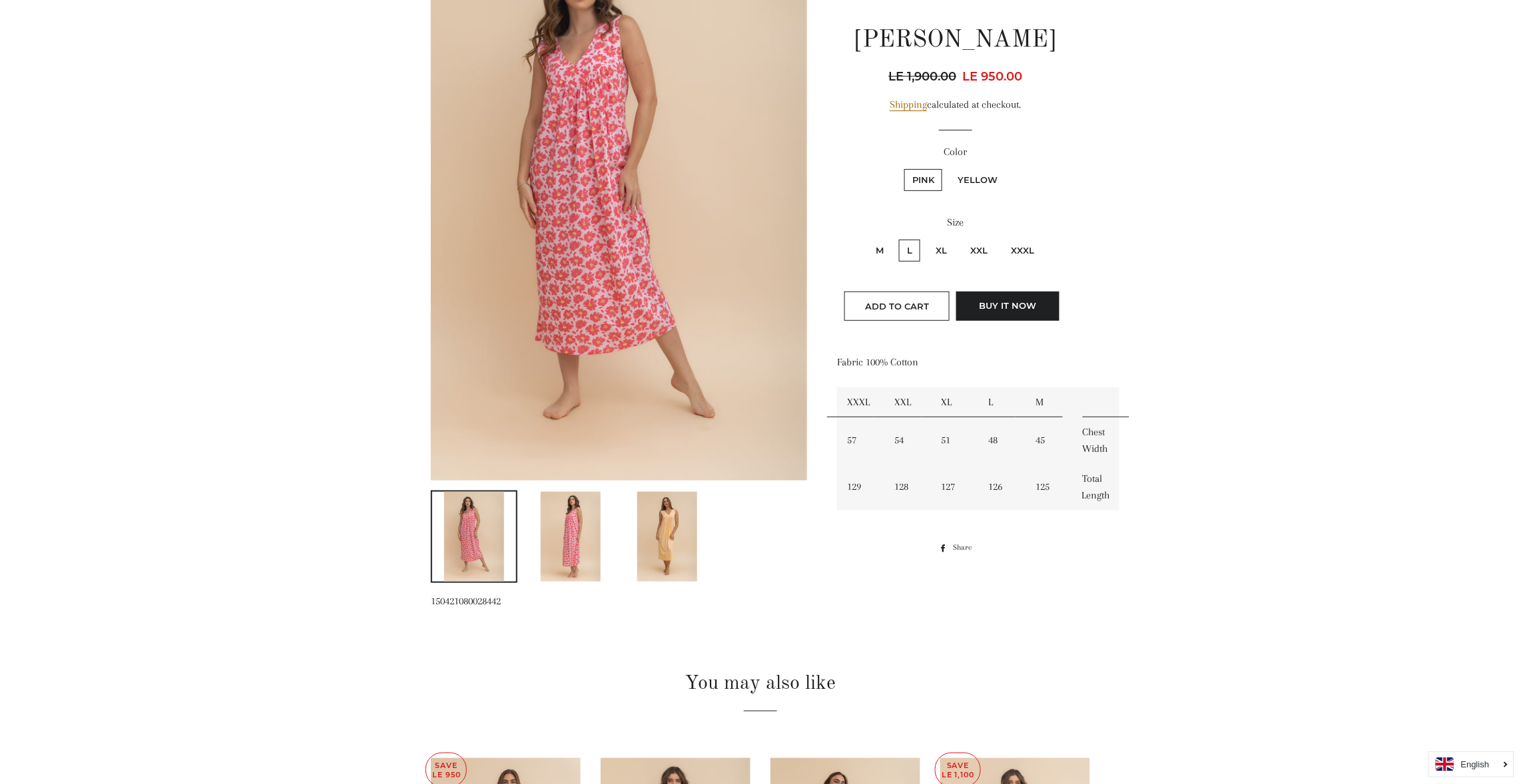
scroll to position [231, 0]
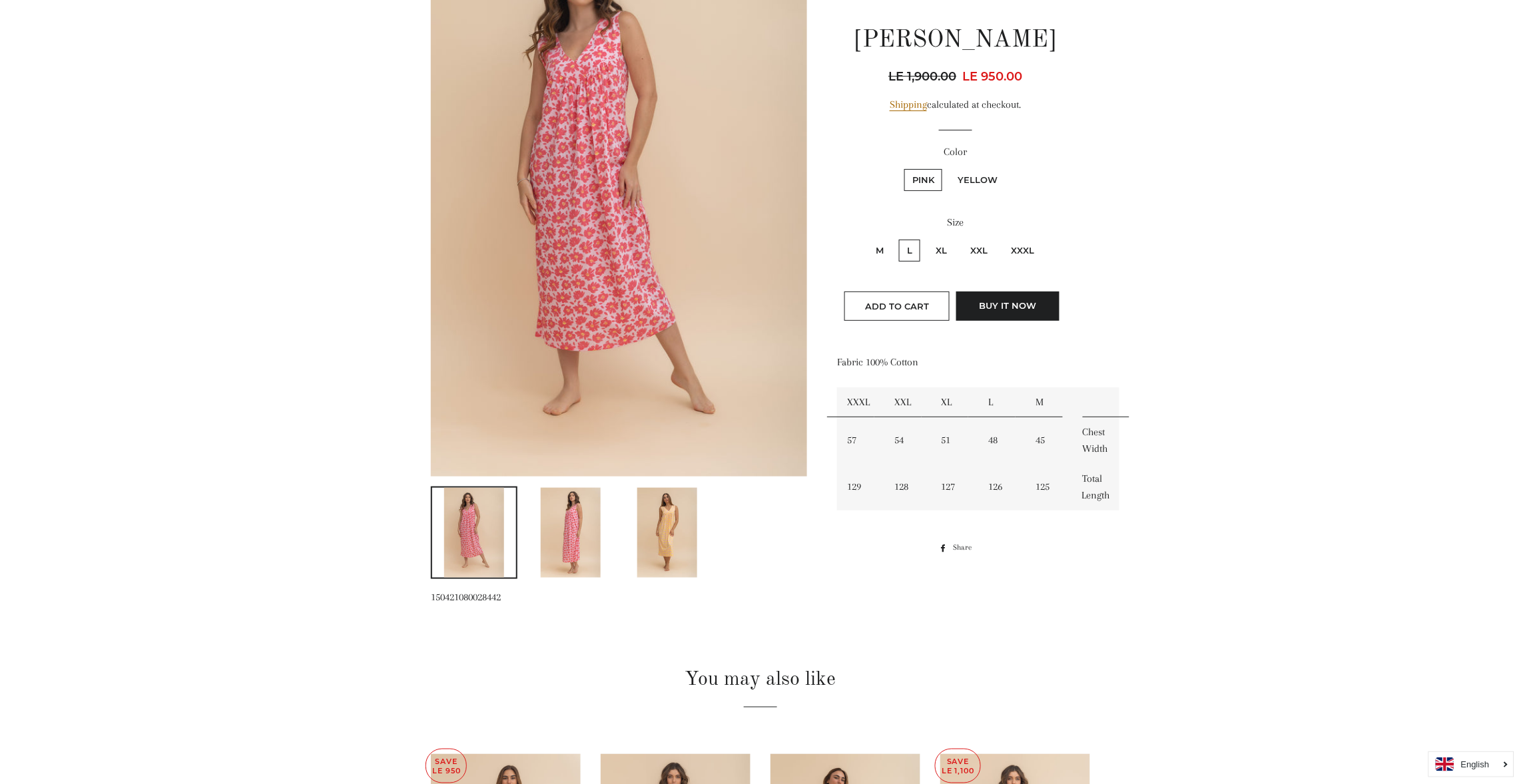
click at [665, 524] on img at bounding box center [667, 533] width 60 height 90
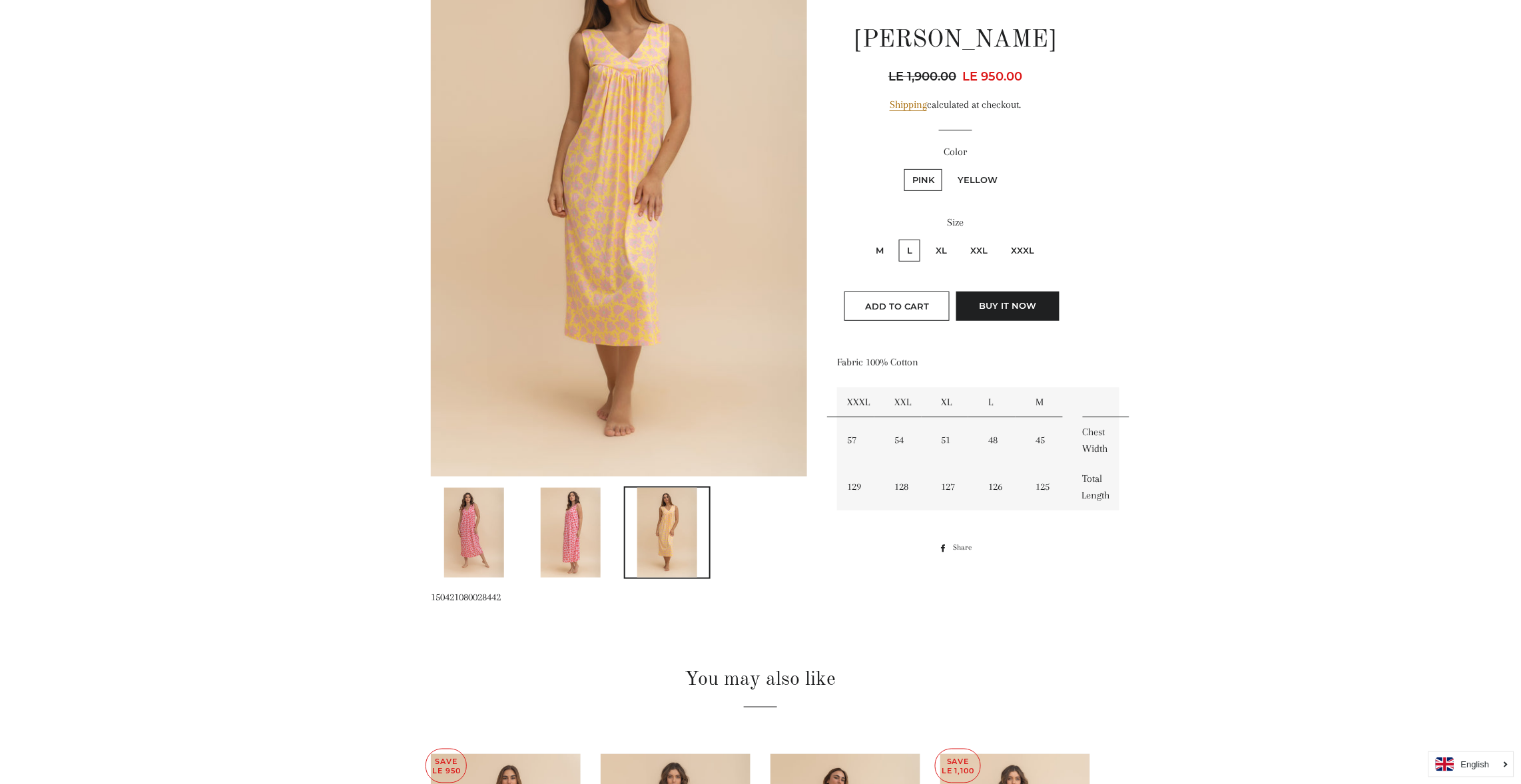
click at [1292, 323] on main at bounding box center [760, 469] width 1521 height 1221
click at [481, 543] on img at bounding box center [474, 533] width 60 height 90
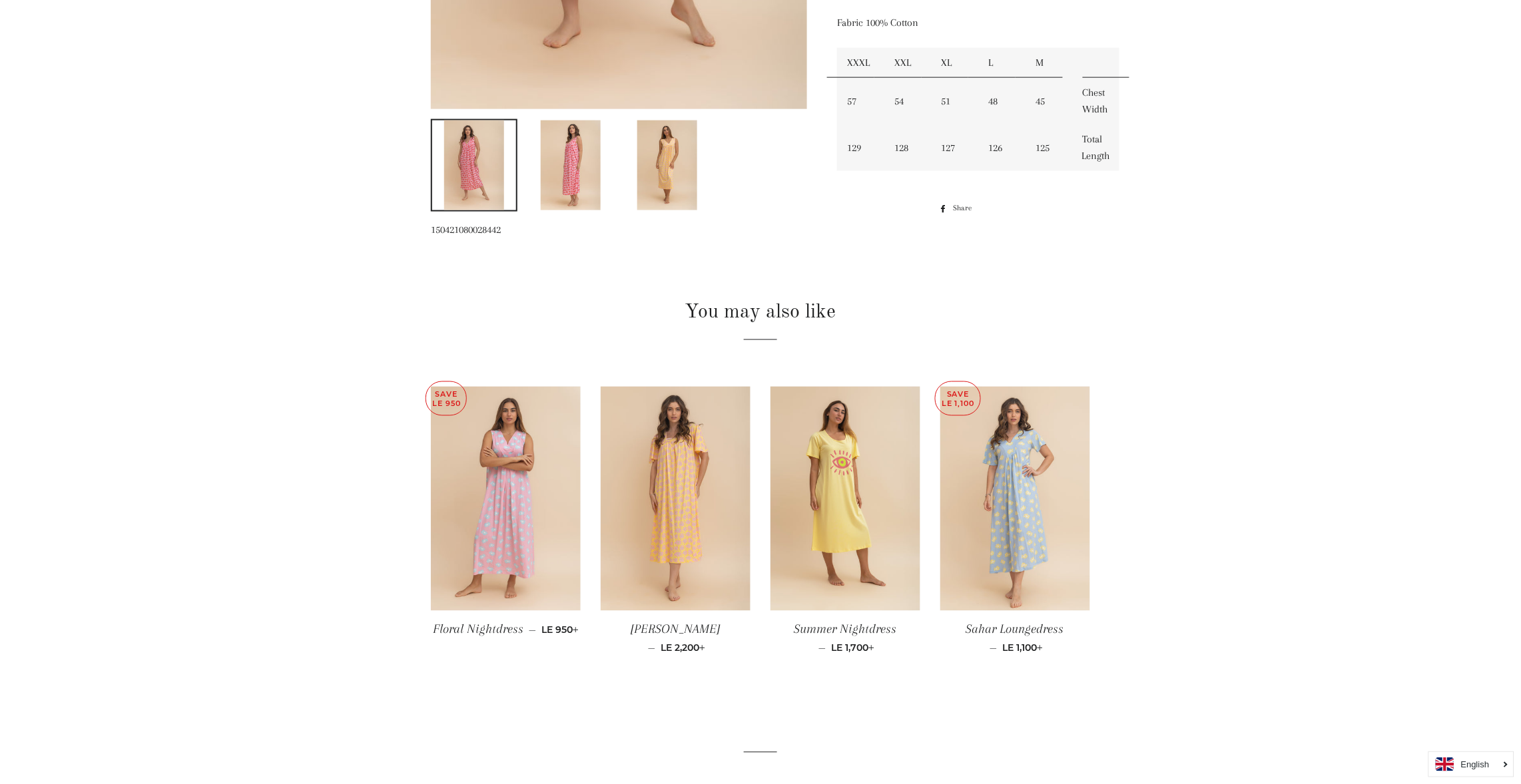
scroll to position [638, 0]
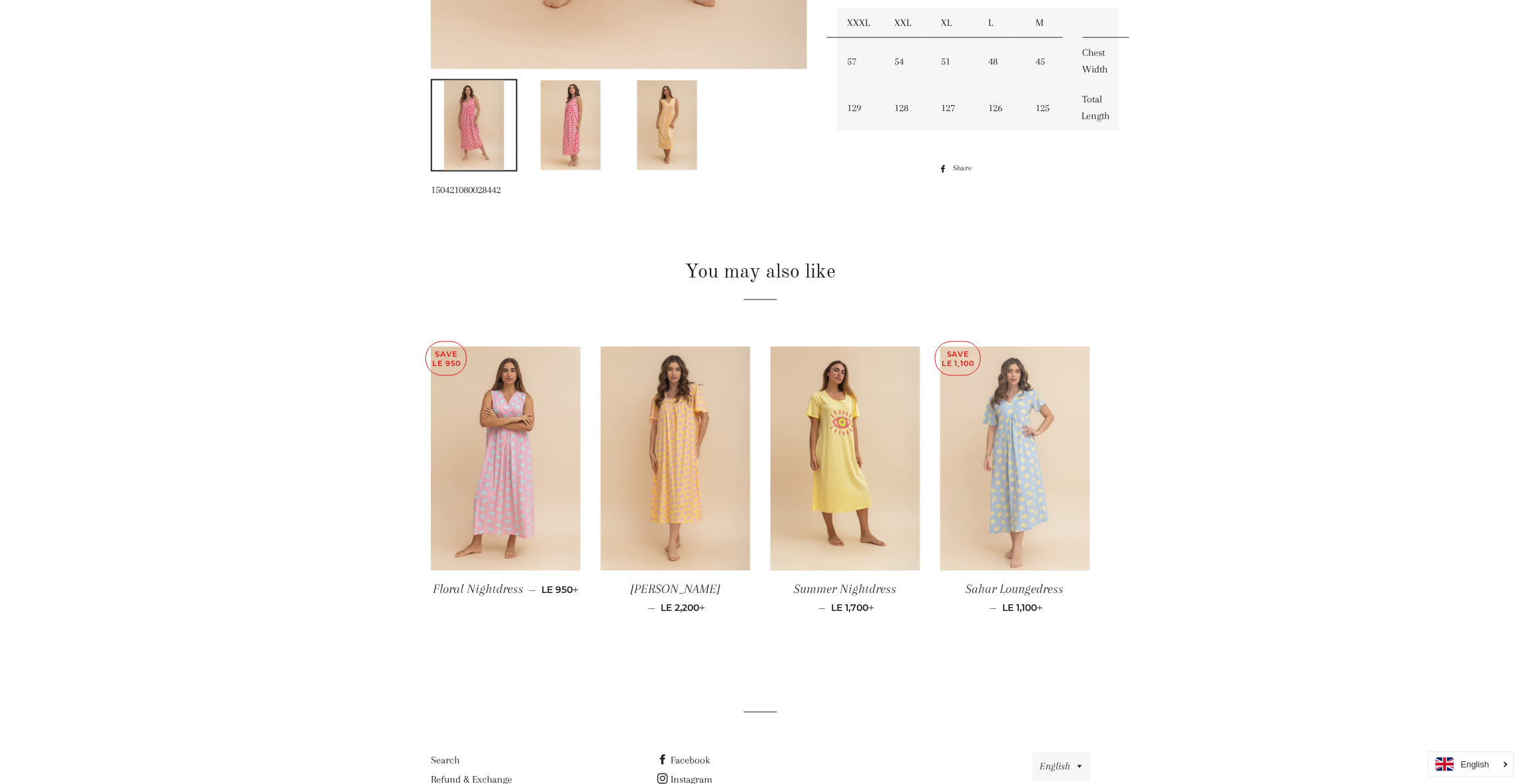
click at [1032, 465] on img at bounding box center [1016, 459] width 150 height 225
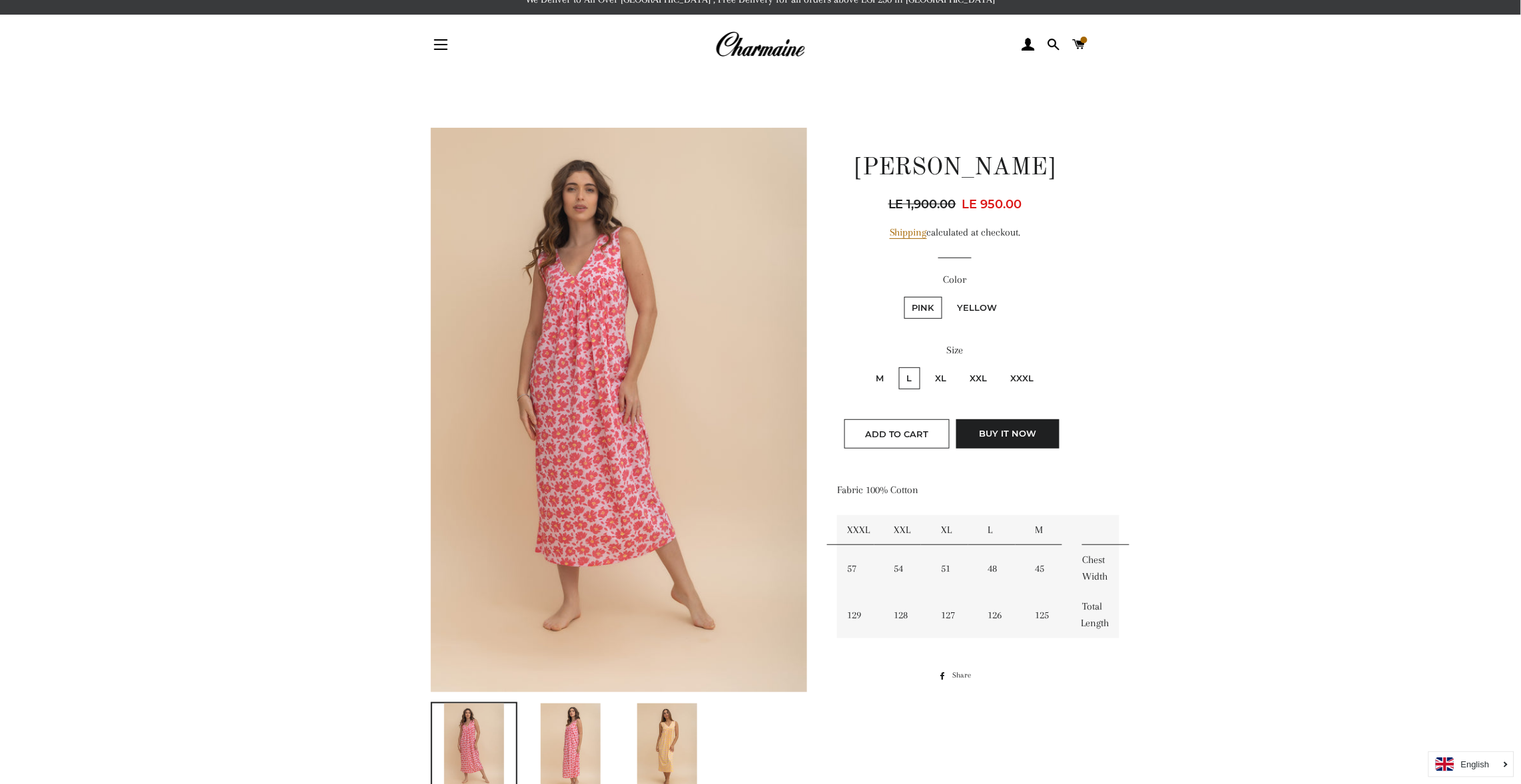
scroll to position [0, 0]
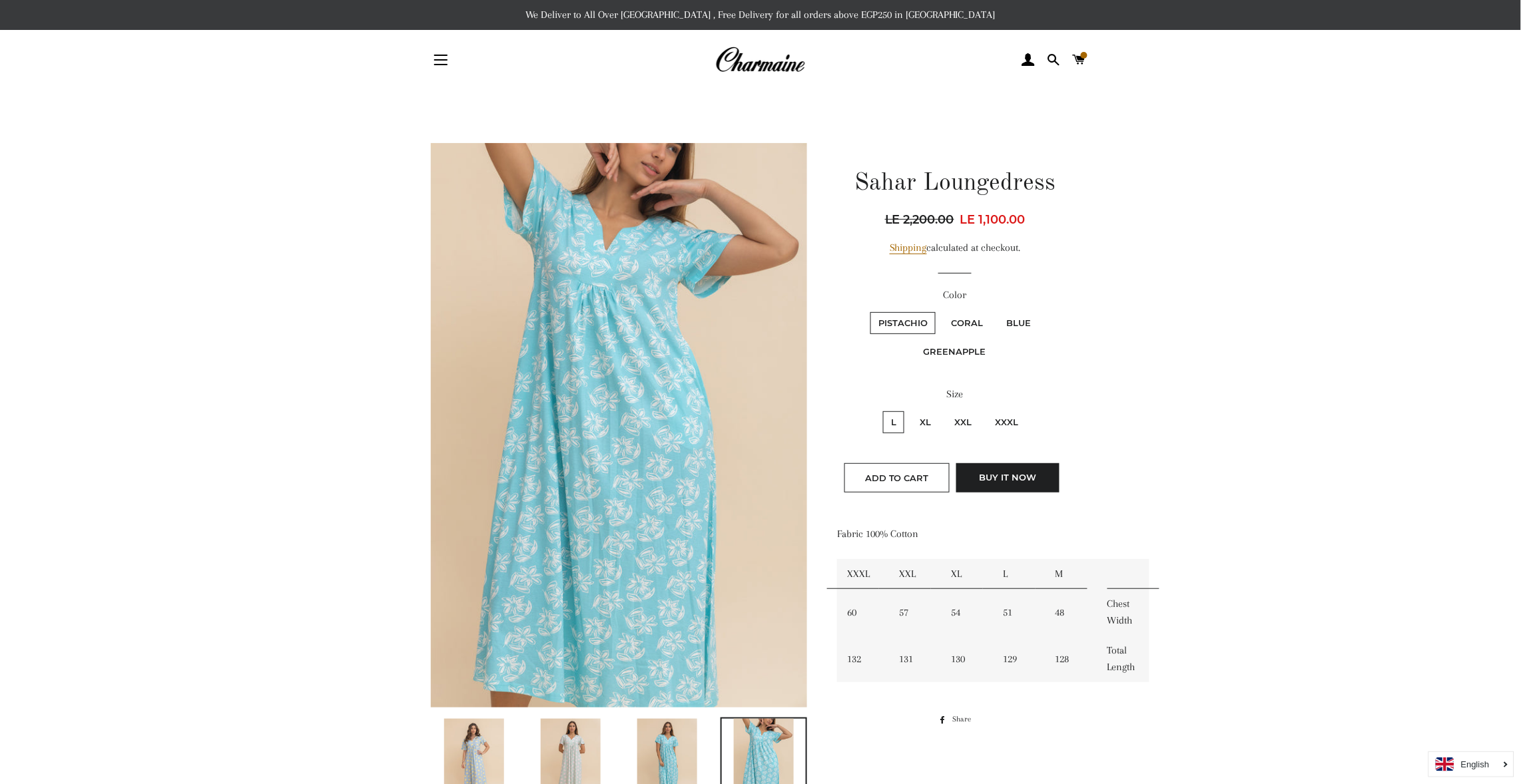
click at [969, 317] on label "Coral" at bounding box center [967, 323] width 48 height 22
click at [942, 311] on input "Coral" at bounding box center [941, 310] width 1 height 1
radio input "true"
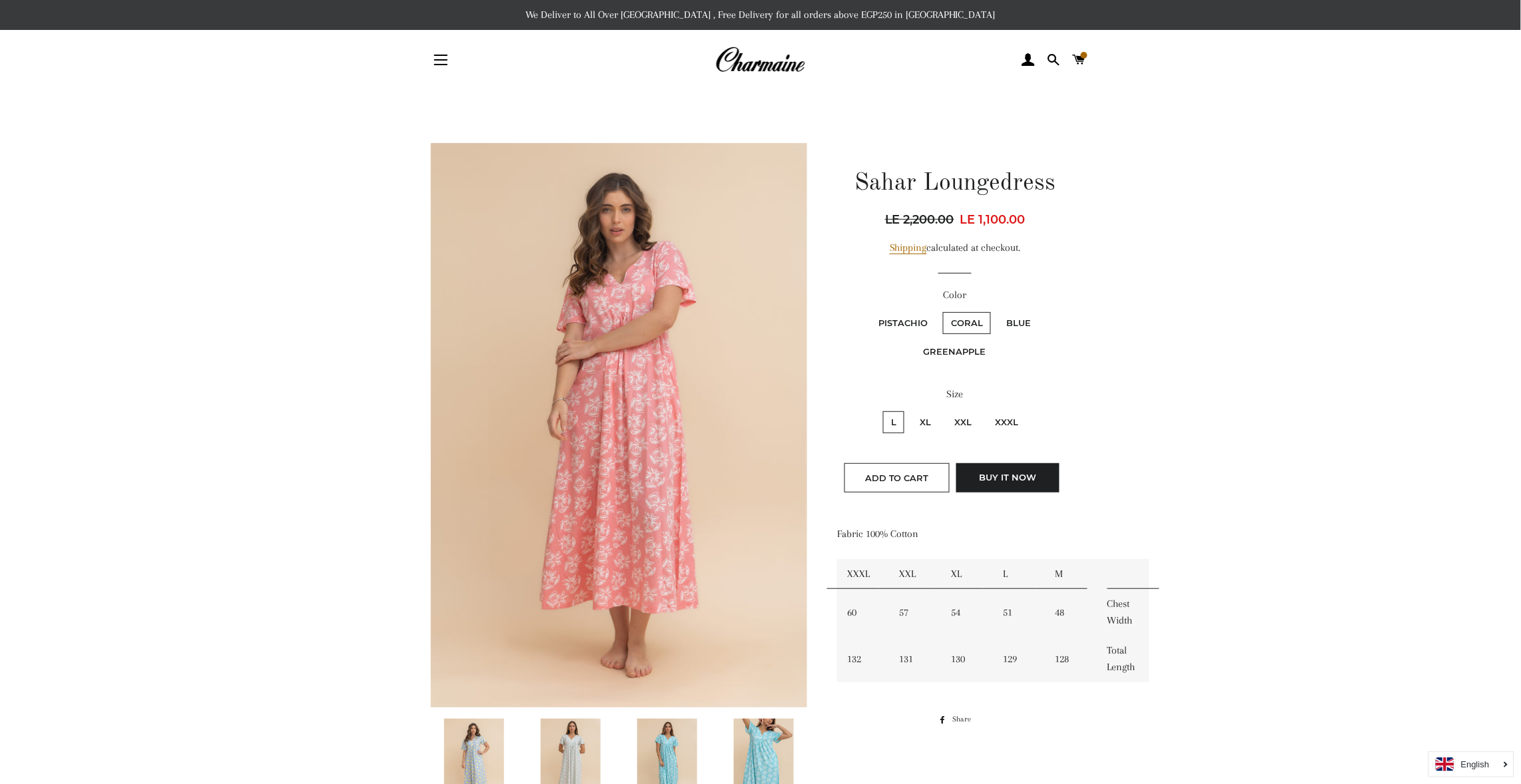
click at [1017, 321] on label "Blue" at bounding box center [1019, 323] width 41 height 22
click at [997, 311] on input "Blue" at bounding box center [996, 310] width 1 height 1
radio input "true"
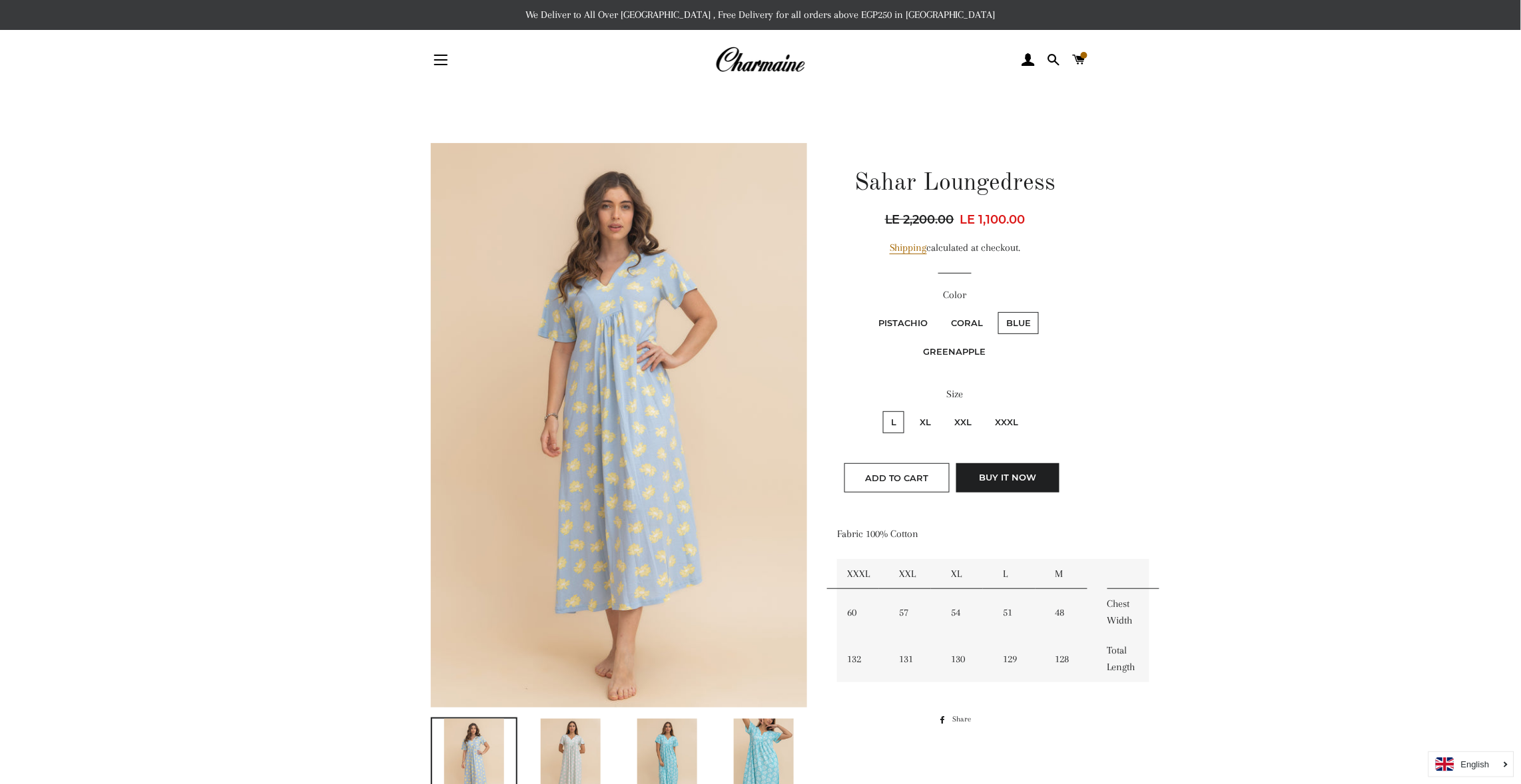
click at [934, 335] on fieldset "Pistachio Coral Blue Greenapple" at bounding box center [955, 344] width 234 height 67
click at [934, 345] on label "Greenapple" at bounding box center [955, 352] width 78 height 22
click at [1042, 311] on input "Greenapple" at bounding box center [1042, 310] width 1 height 1
radio input "true"
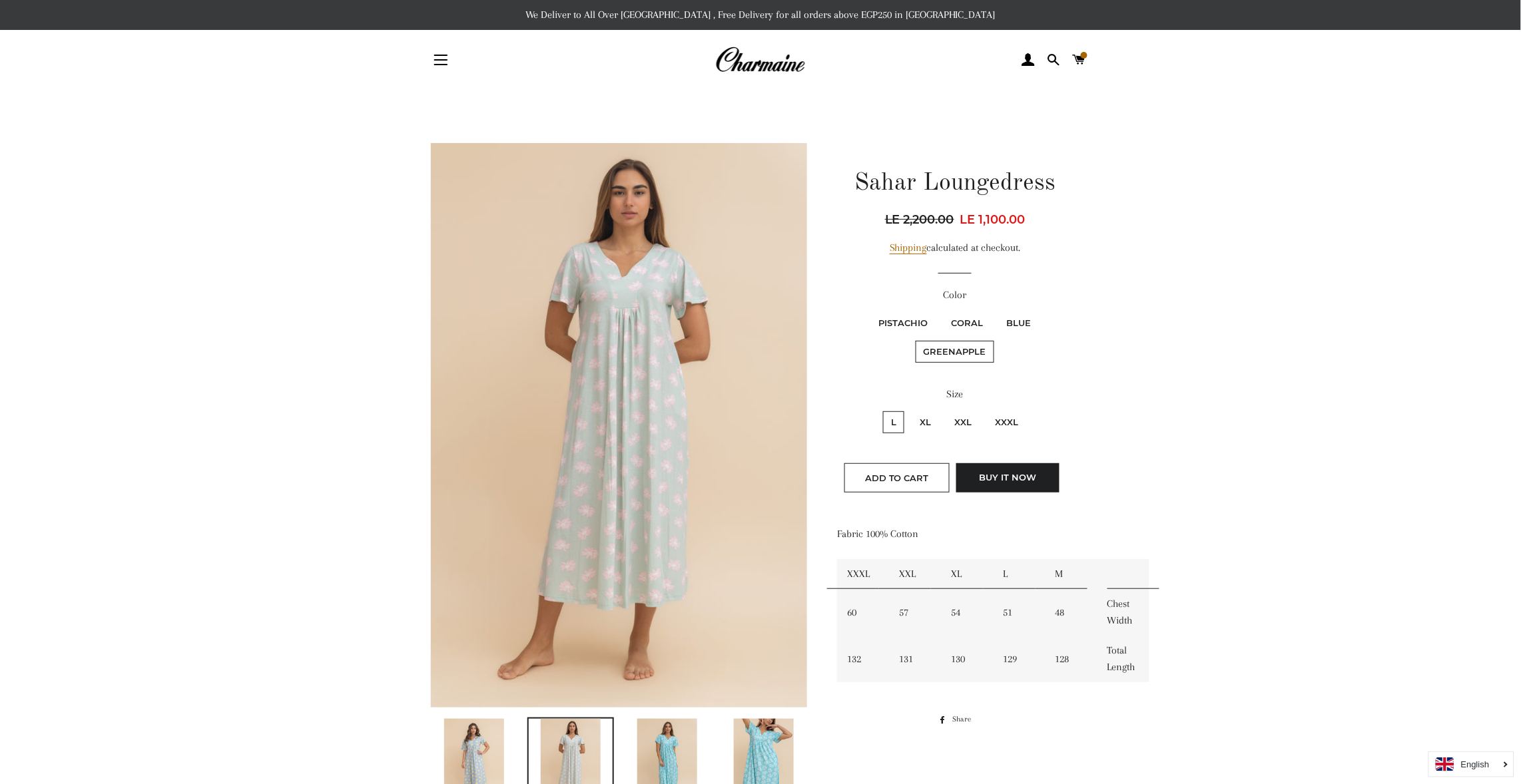
click at [889, 315] on label "Pistachio" at bounding box center [903, 323] width 65 height 22
click at [869, 311] on input "Pistachio" at bounding box center [868, 310] width 1 height 1
radio input "true"
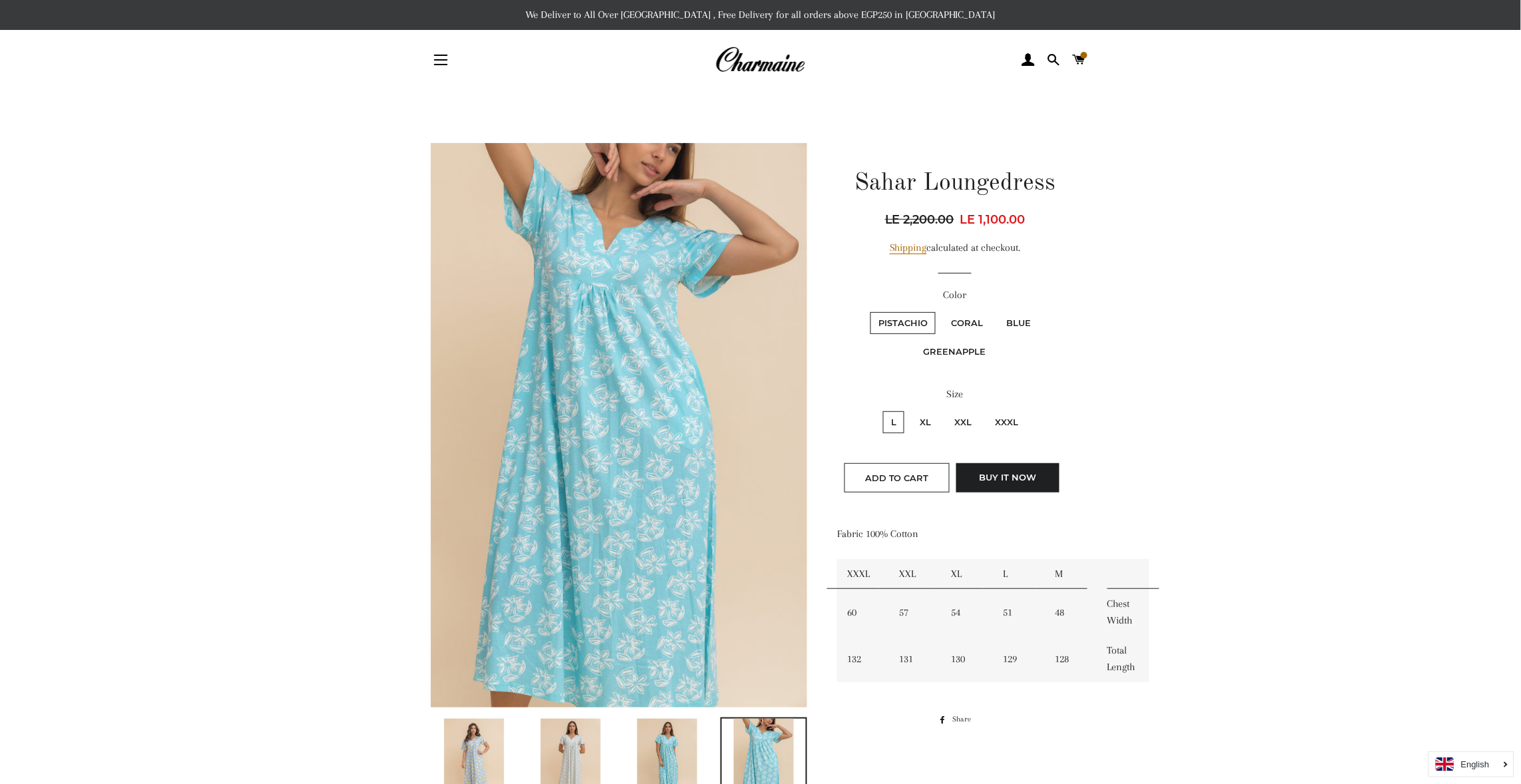
click at [950, 342] on label "Greenapple" at bounding box center [955, 352] width 78 height 22
click at [1042, 311] on input "Greenapple" at bounding box center [1042, 310] width 1 height 1
radio input "true"
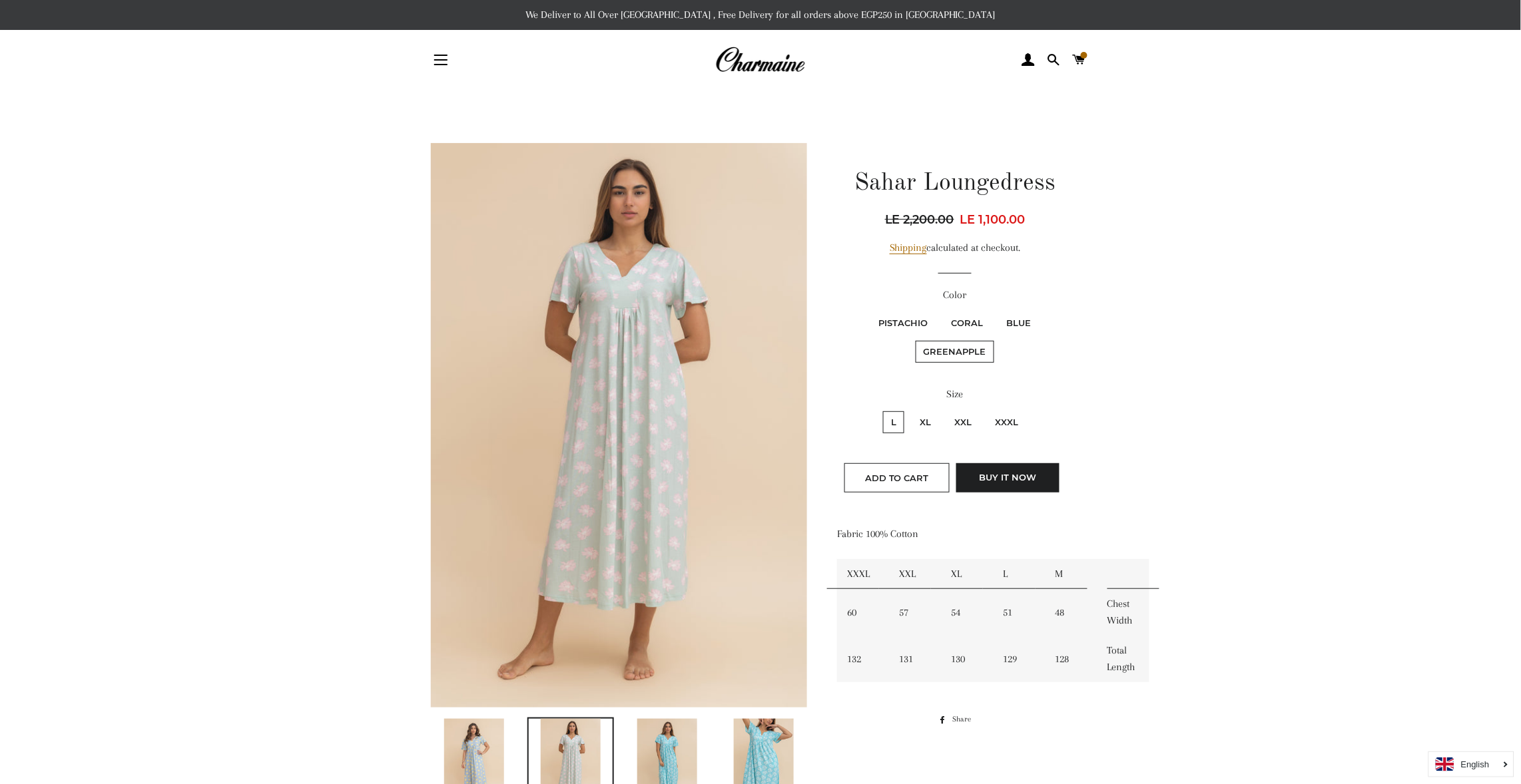
click at [954, 317] on label "Coral" at bounding box center [967, 323] width 48 height 22
click at [942, 311] on input "Coral" at bounding box center [941, 310] width 1 height 1
radio input "true"
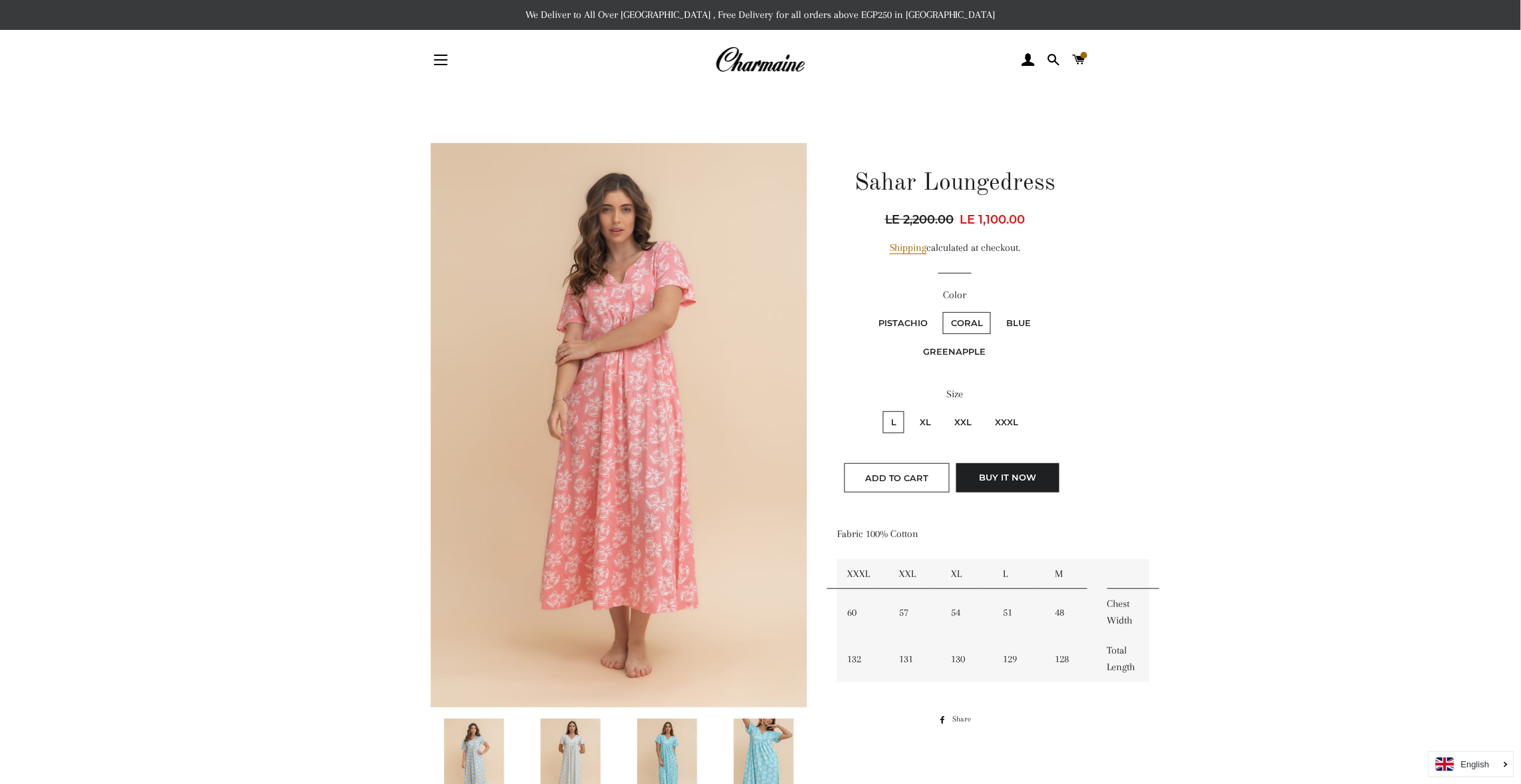
click at [1020, 318] on label "Blue" at bounding box center [1019, 323] width 41 height 22
click at [997, 311] on input "Blue" at bounding box center [996, 310] width 1 height 1
radio input "true"
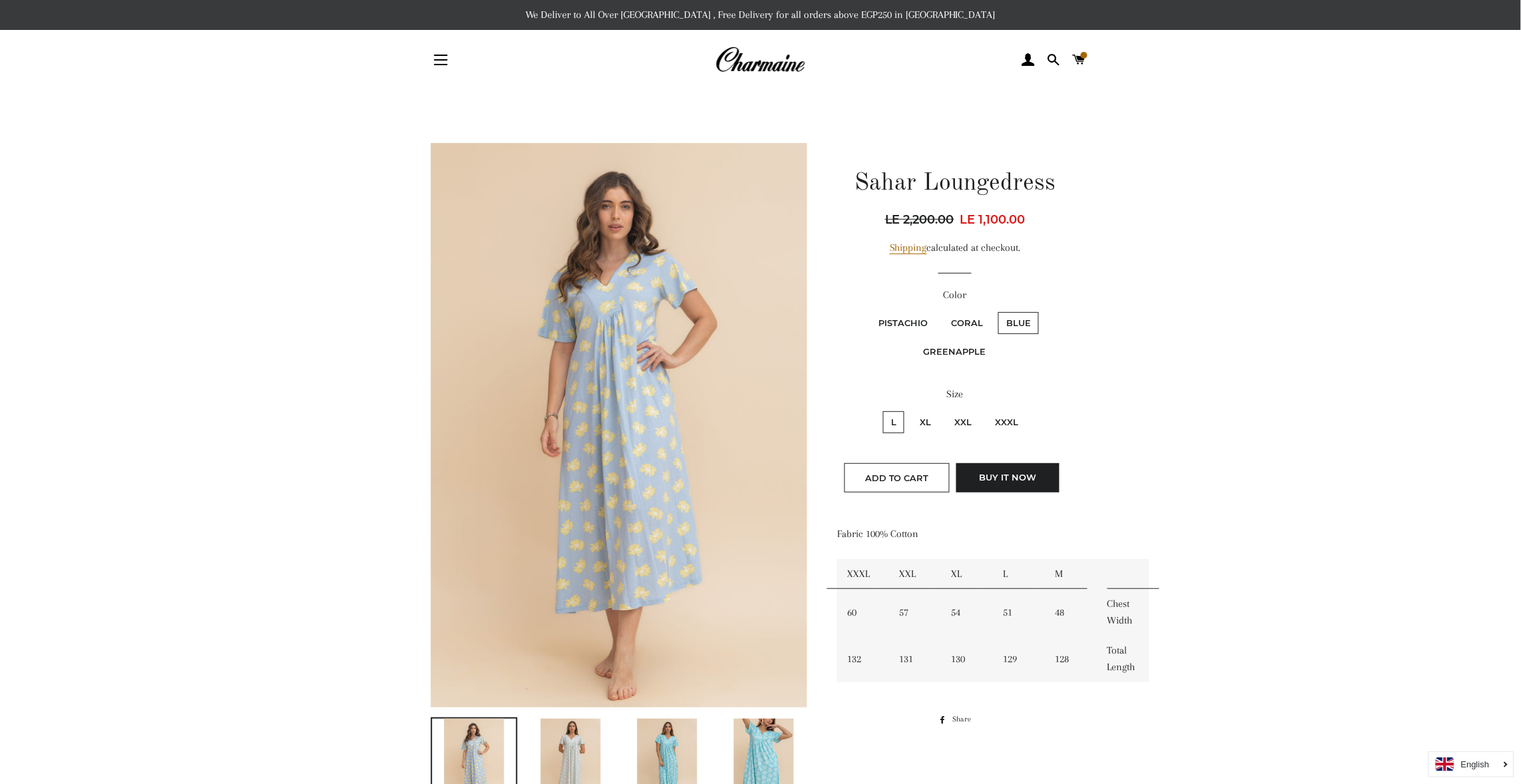
click at [958, 344] on label "Greenapple" at bounding box center [955, 352] width 78 height 22
click at [1042, 311] on input "Greenapple" at bounding box center [1042, 310] width 1 height 1
radio input "true"
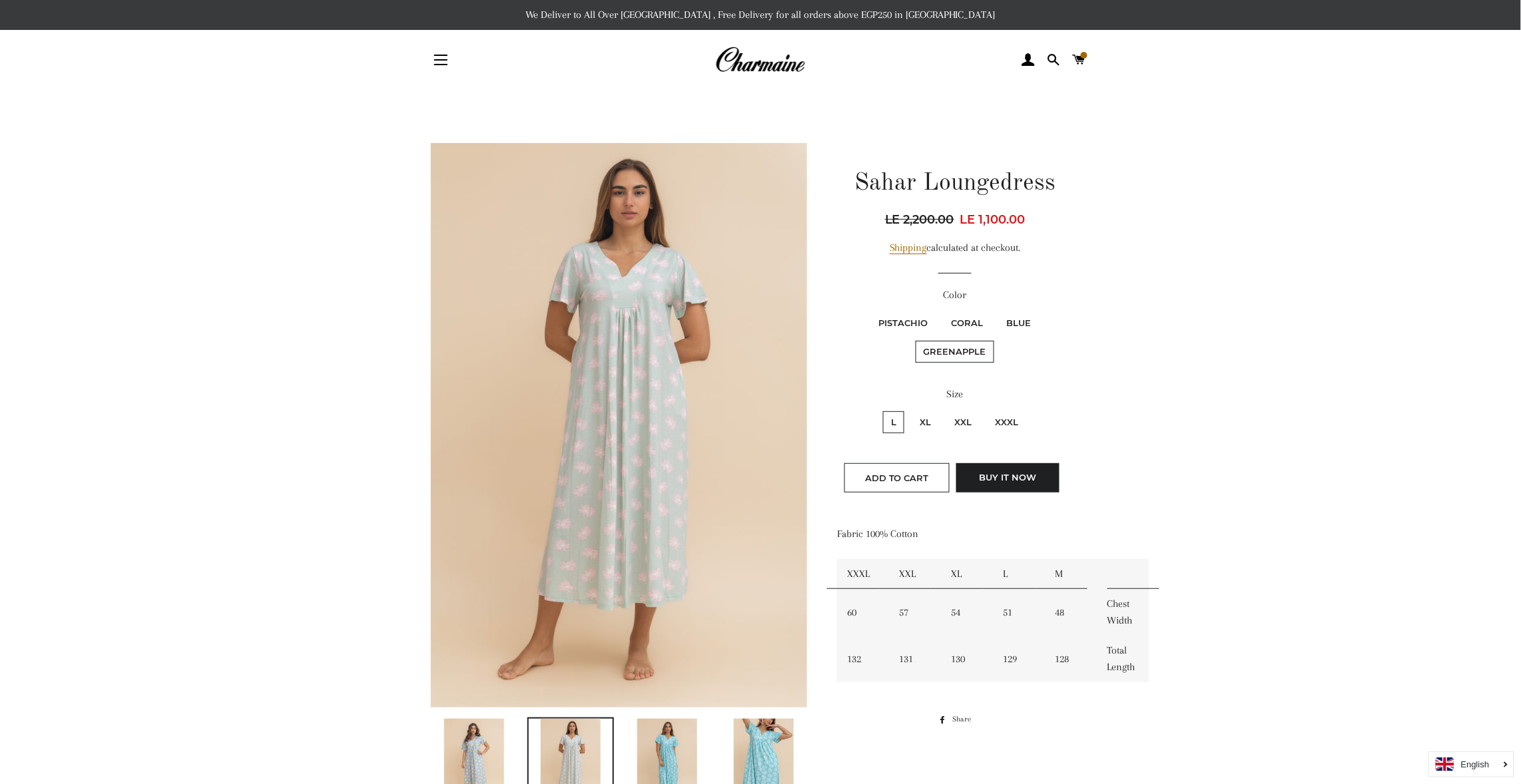
click at [1014, 325] on label "Blue" at bounding box center [1019, 323] width 41 height 22
click at [997, 311] on input "Blue" at bounding box center [996, 310] width 1 height 1
radio input "true"
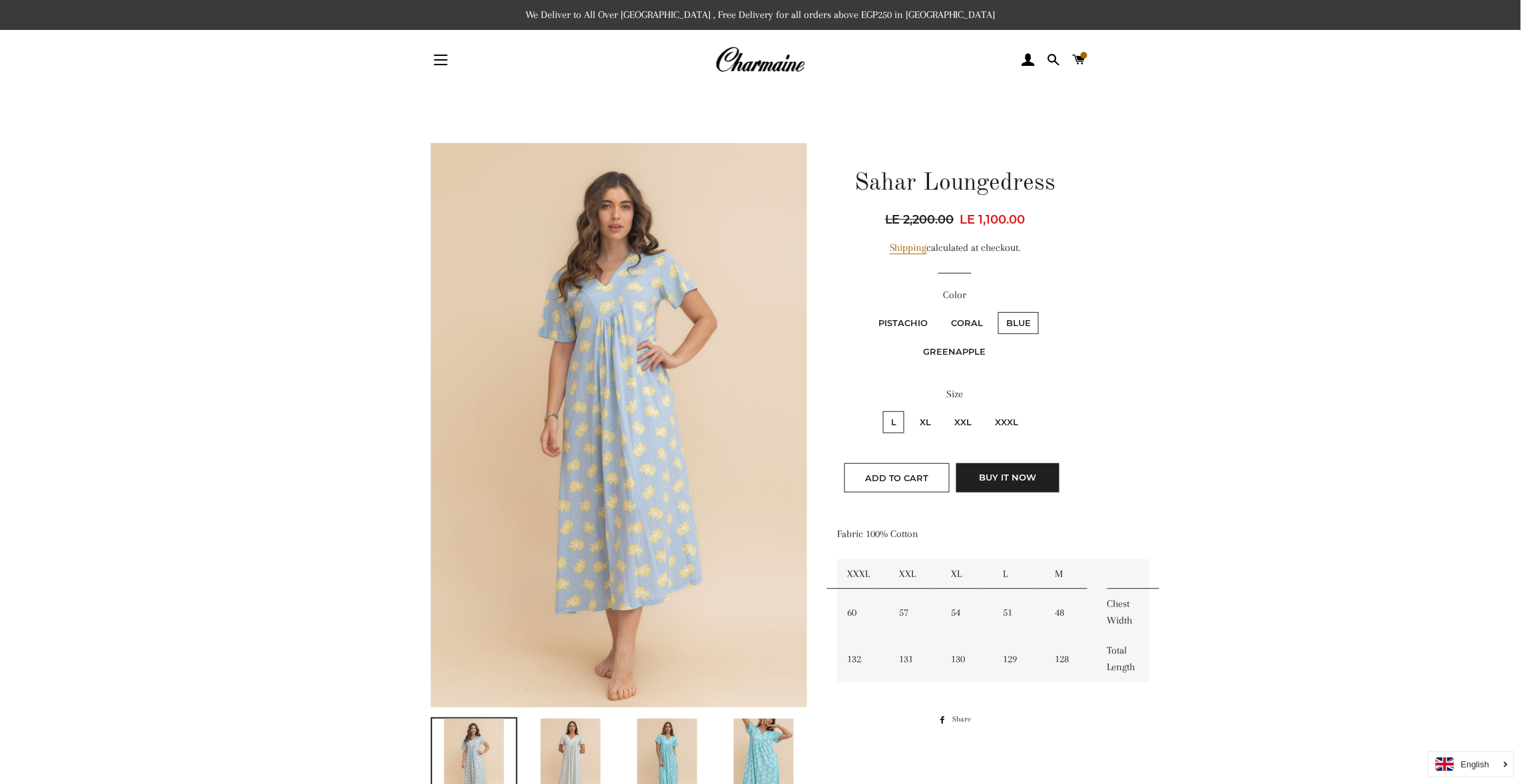
click at [960, 353] on label "Greenapple" at bounding box center [955, 352] width 78 height 22
click at [1042, 311] on input "Greenapple" at bounding box center [1042, 310] width 1 height 1
radio input "true"
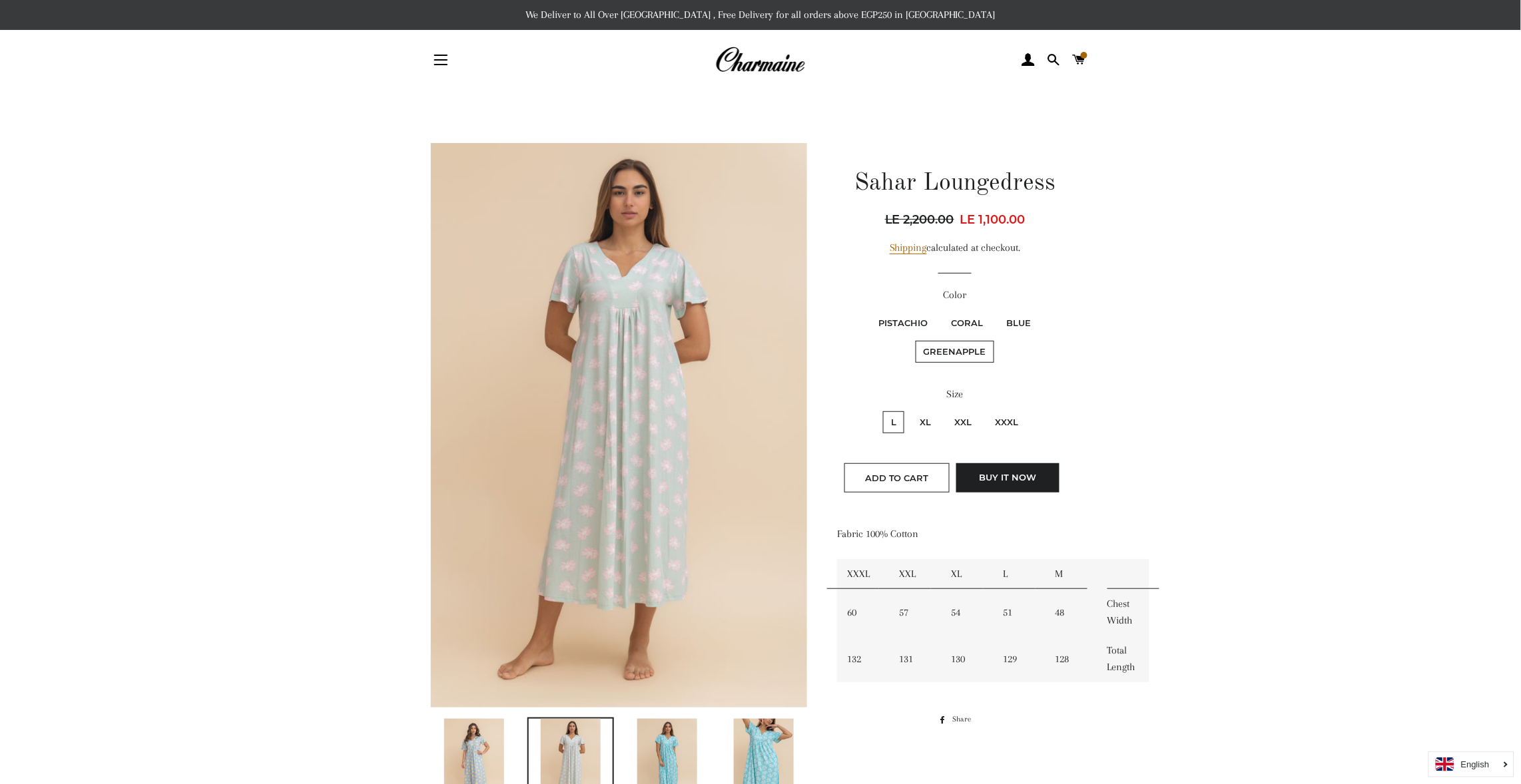
click at [957, 318] on label "Coral" at bounding box center [967, 323] width 48 height 22
click at [942, 311] on input "Coral" at bounding box center [941, 310] width 1 height 1
radio input "true"
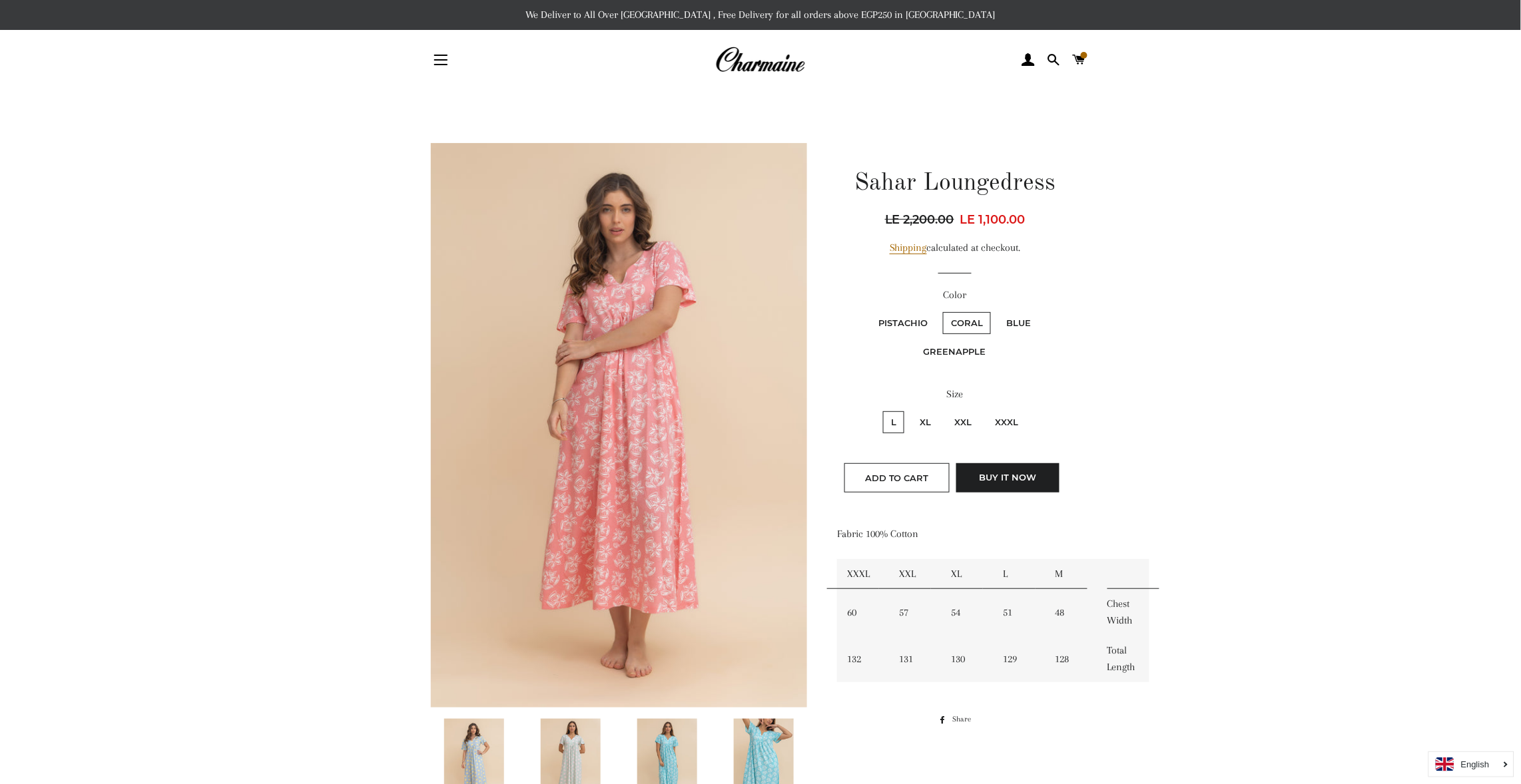
click at [884, 323] on label "Pistachio" at bounding box center [903, 323] width 65 height 22
click at [869, 311] on input "Pistachio" at bounding box center [868, 310] width 1 height 1
radio input "true"
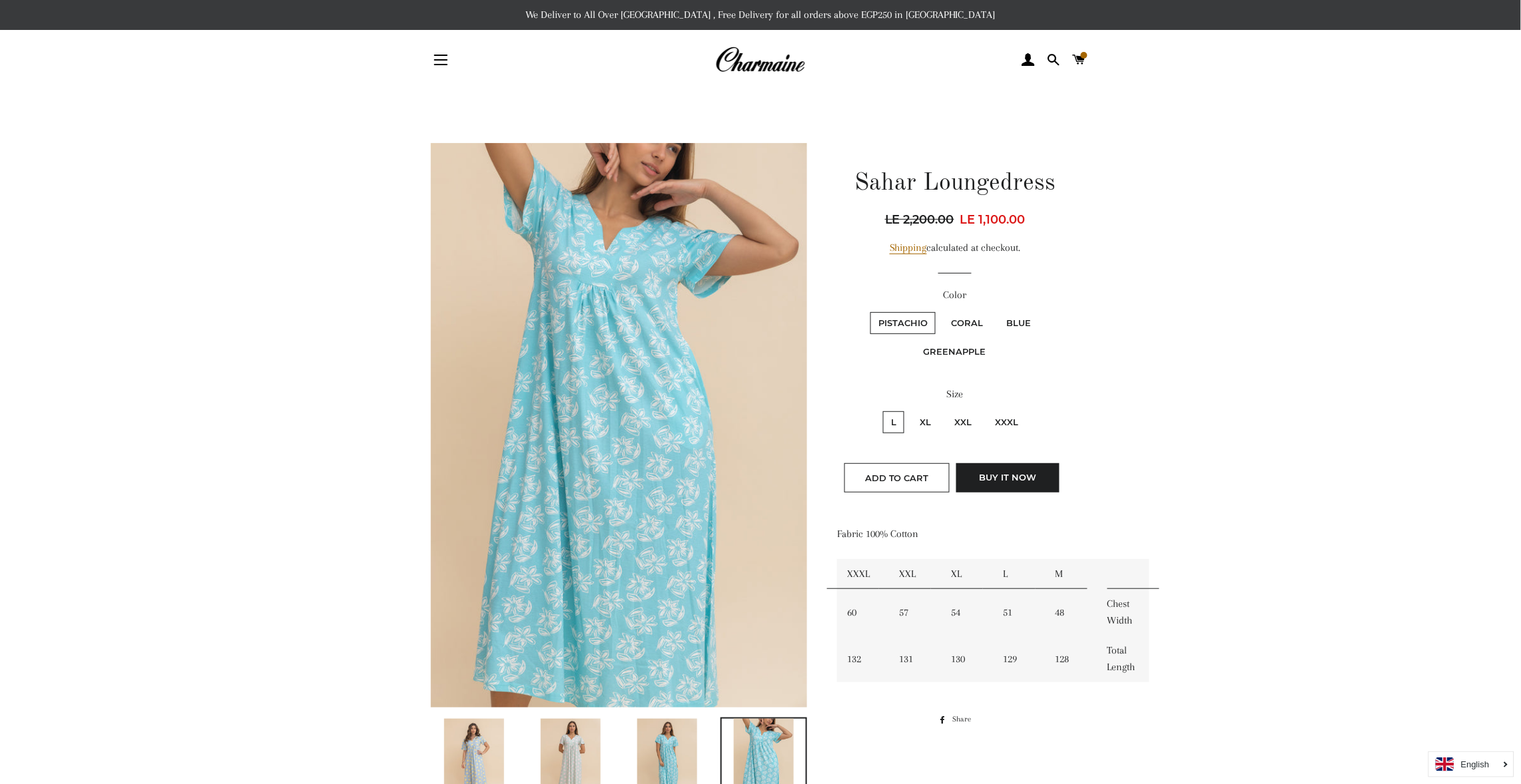
click at [957, 346] on label "Greenapple" at bounding box center [955, 352] width 78 height 22
click at [1042, 311] on input "Greenapple" at bounding box center [1042, 310] width 1 height 1
radio input "true"
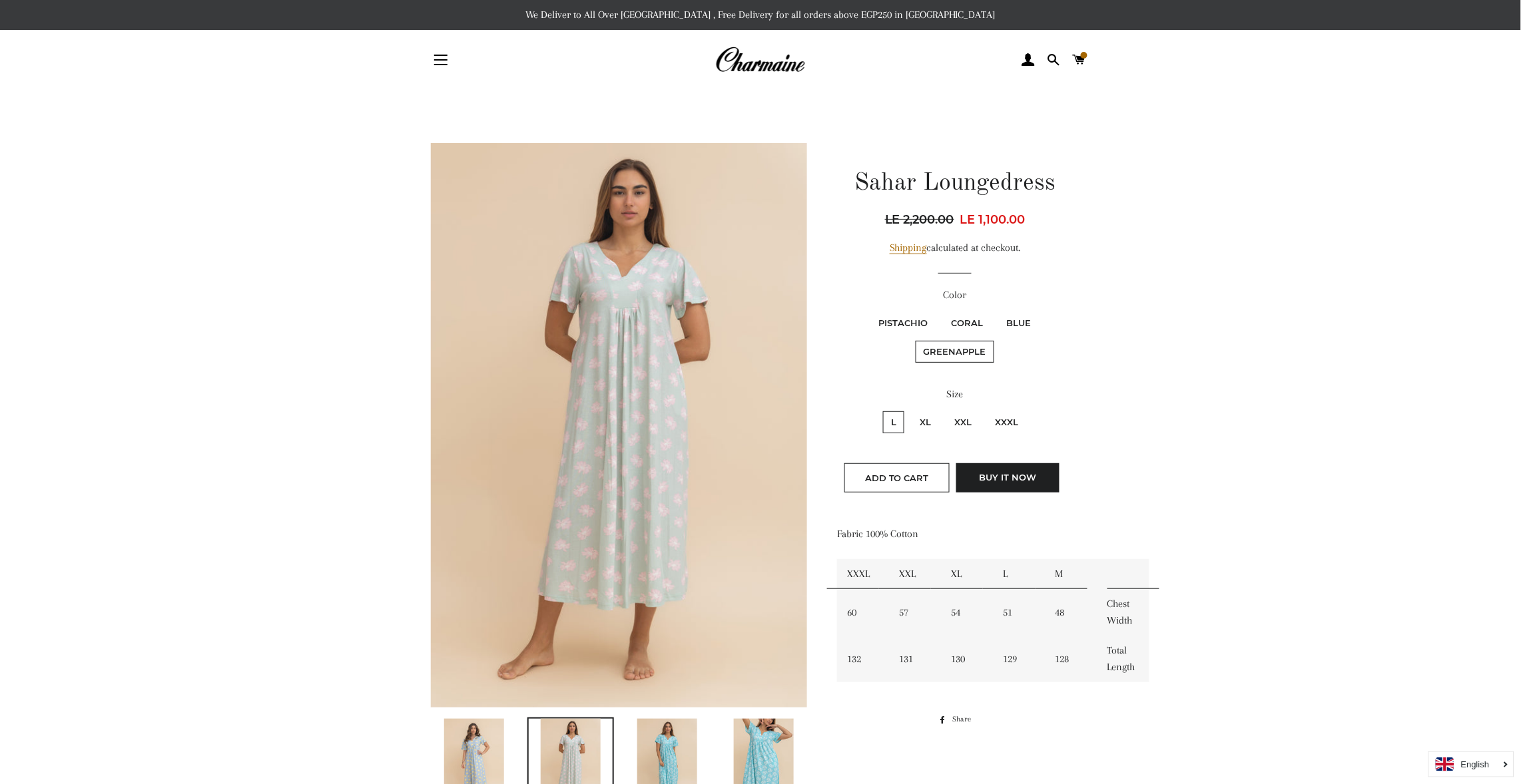
click at [1013, 313] on label "Blue" at bounding box center [1019, 323] width 41 height 22
click at [997, 311] on input "Blue" at bounding box center [996, 310] width 1 height 1
radio input "true"
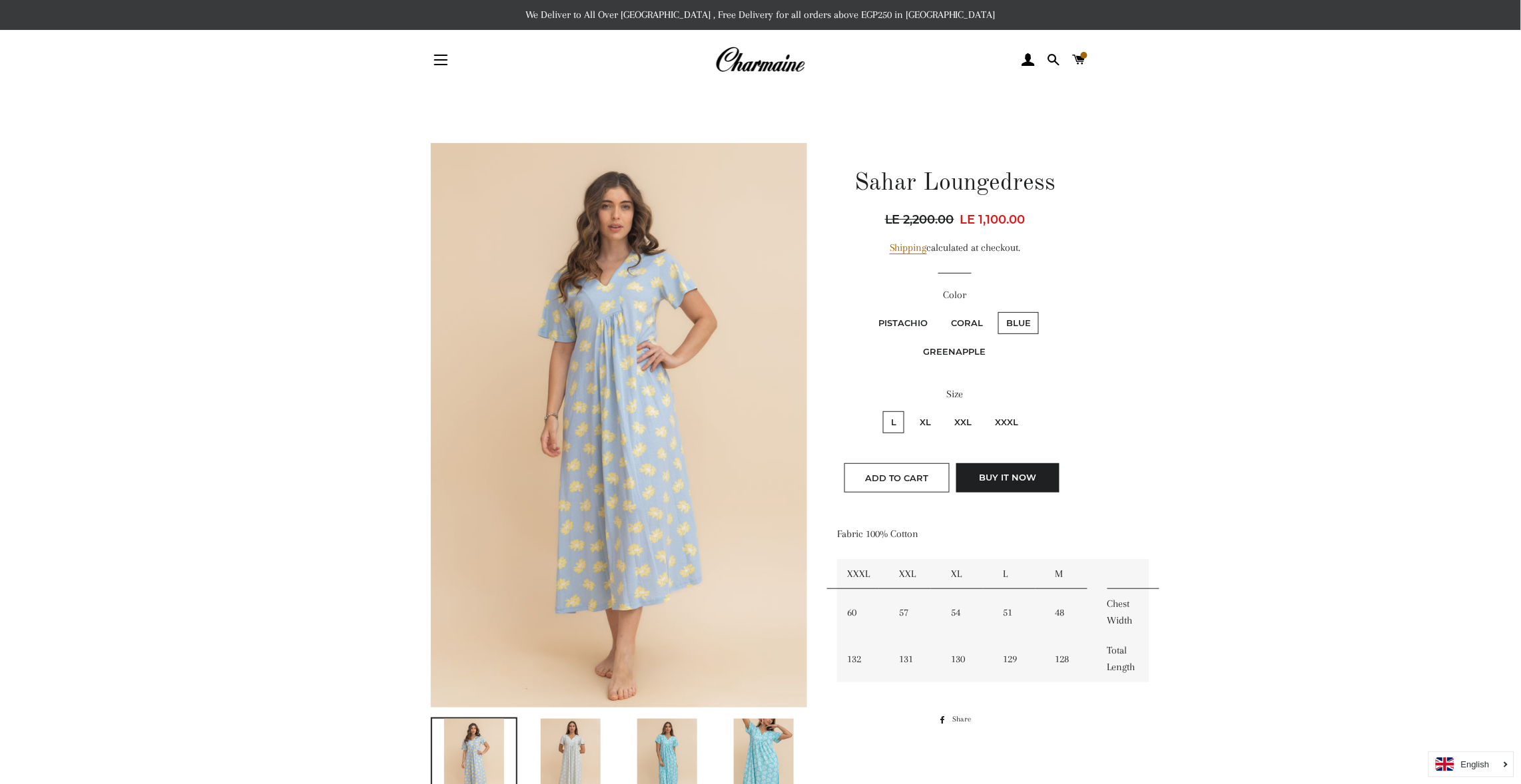
click at [961, 318] on label "Coral" at bounding box center [967, 323] width 48 height 22
click at [942, 311] on input "Coral" at bounding box center [941, 310] width 1 height 1
radio input "true"
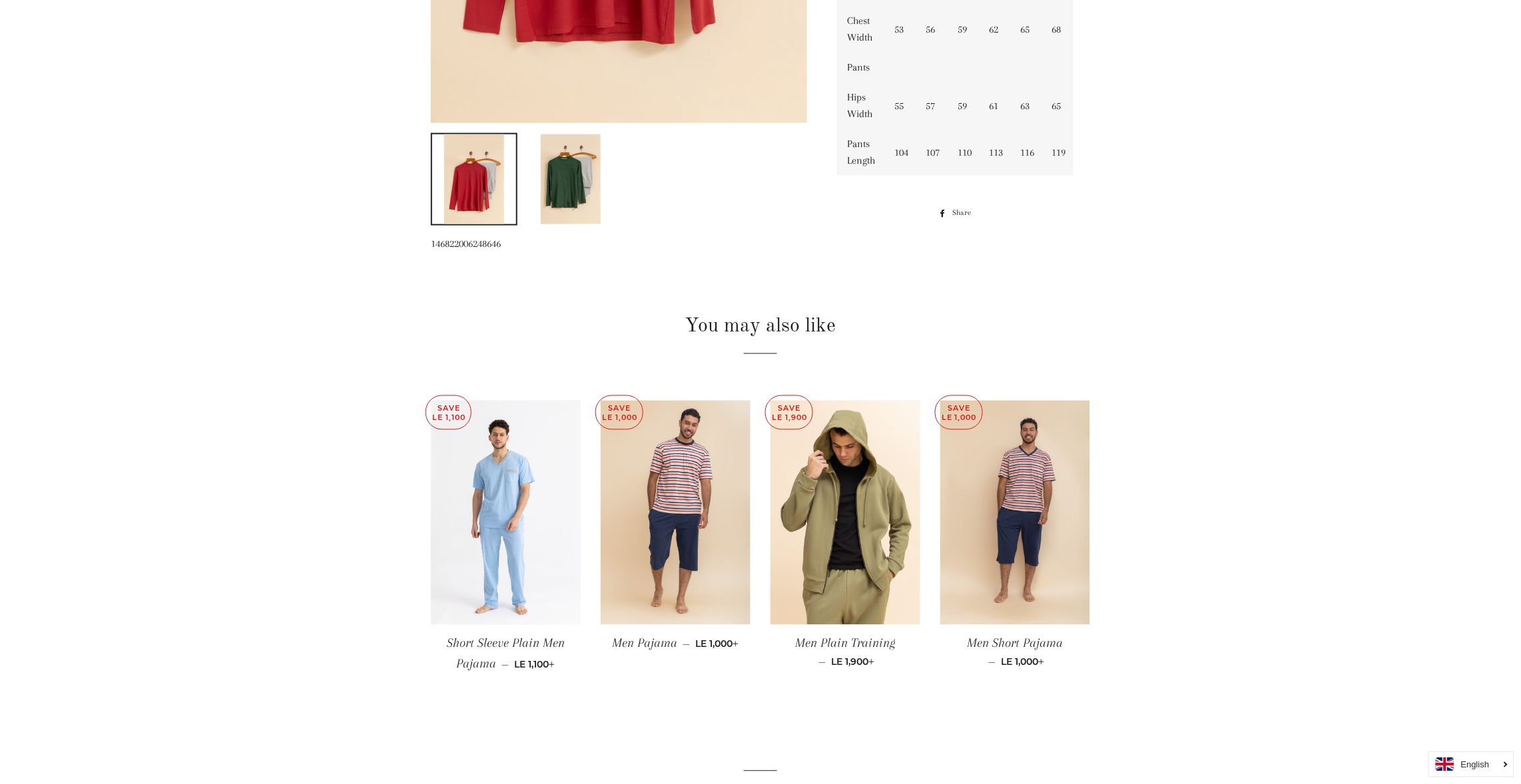
scroll to position [599, 0]
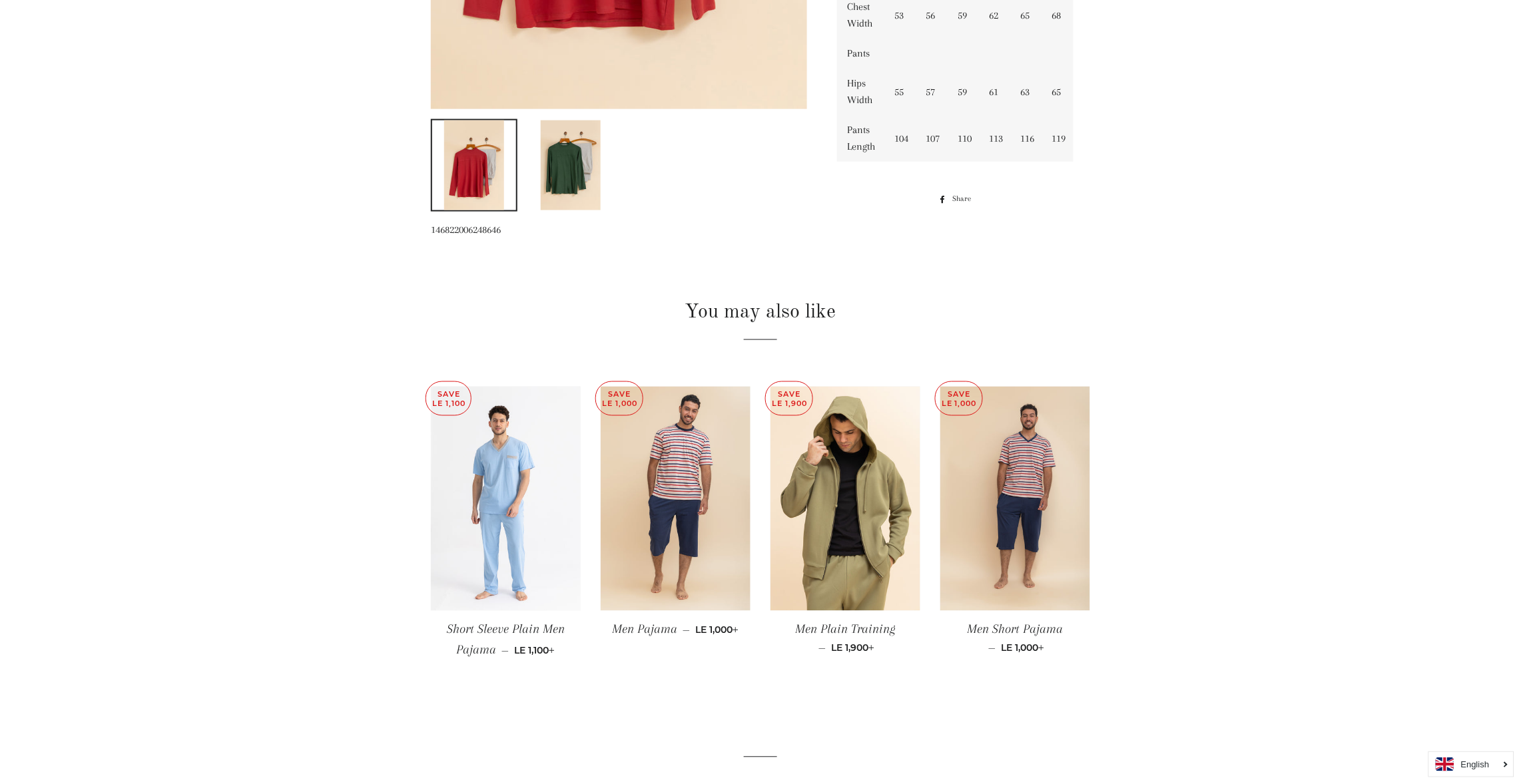
click at [572, 162] on img at bounding box center [571, 166] width 60 height 90
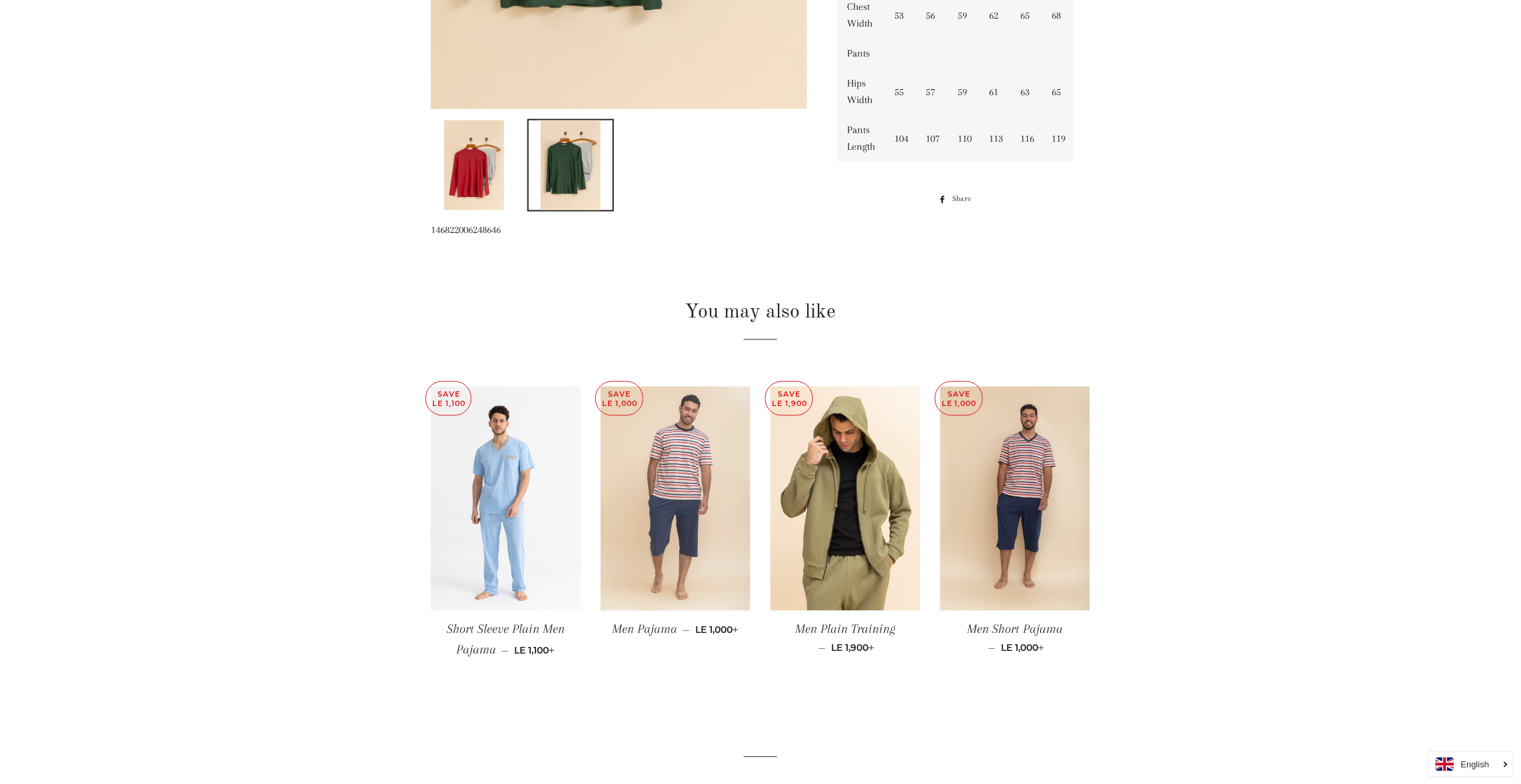
click at [681, 456] on img at bounding box center [676, 499] width 150 height 225
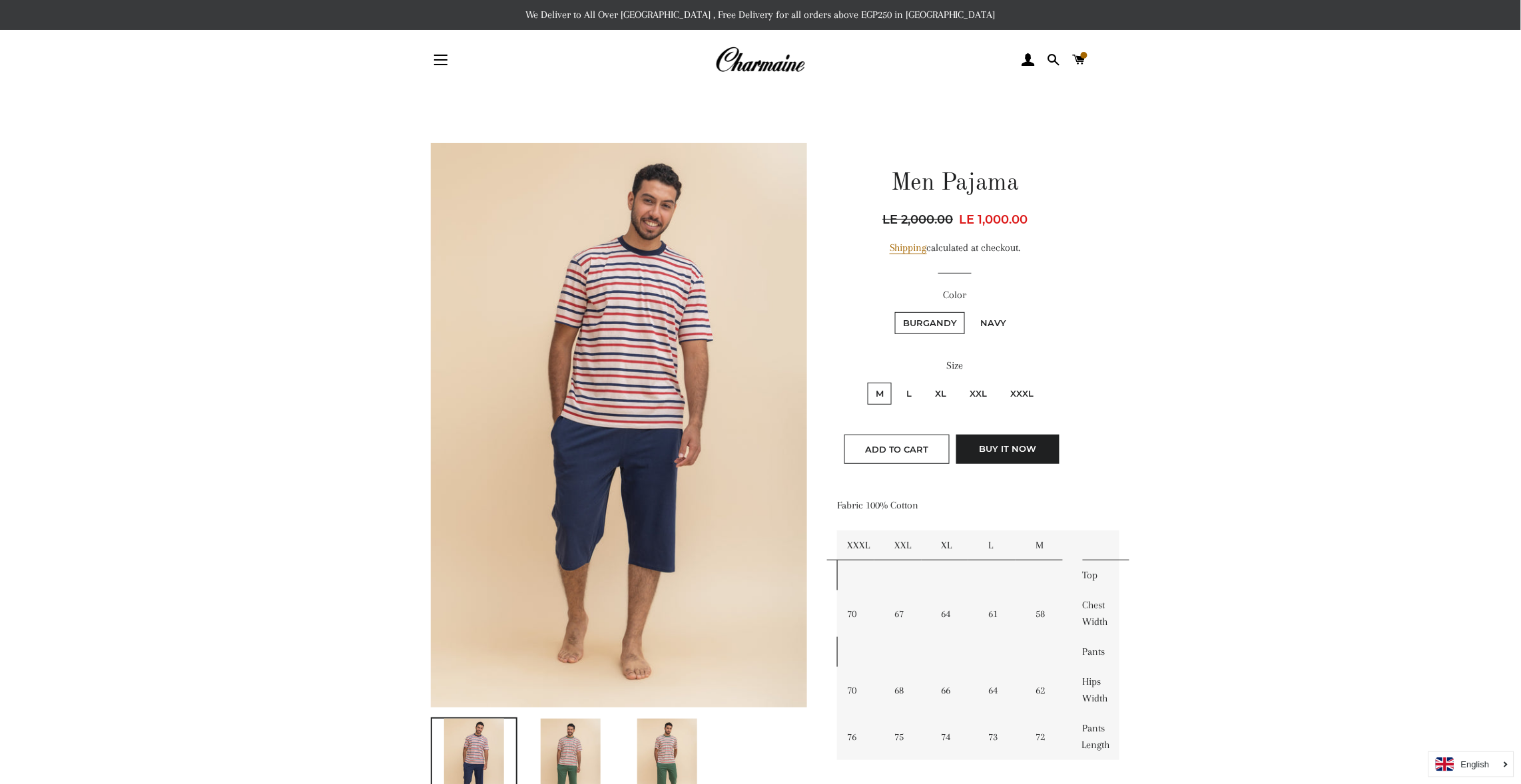
click at [908, 387] on label "L" at bounding box center [909, 393] width 21 height 22
click at [898, 382] on input "L" at bounding box center [897, 381] width 1 height 1
radio input "true"
click at [993, 316] on label "Navy" at bounding box center [994, 323] width 42 height 22
click at [971, 311] on input "Navy" at bounding box center [971, 310] width 1 height 1
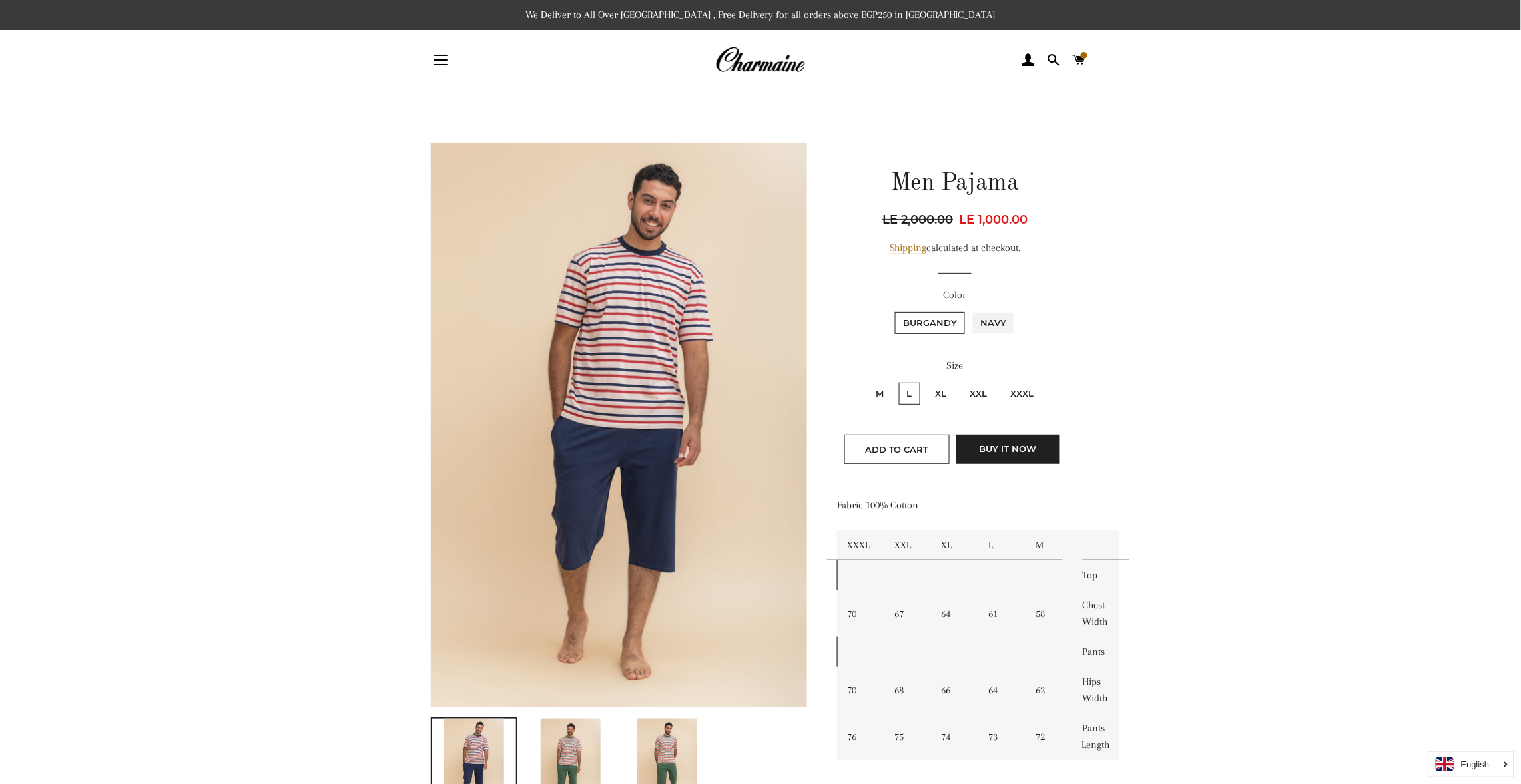
radio input "true"
click at [939, 386] on label "XL" at bounding box center [941, 393] width 27 height 22
click at [926, 382] on input "XL" at bounding box center [926, 381] width 1 height 1
radio input "true"
click at [960, 381] on input "XXL" at bounding box center [960, 381] width 1 height 1
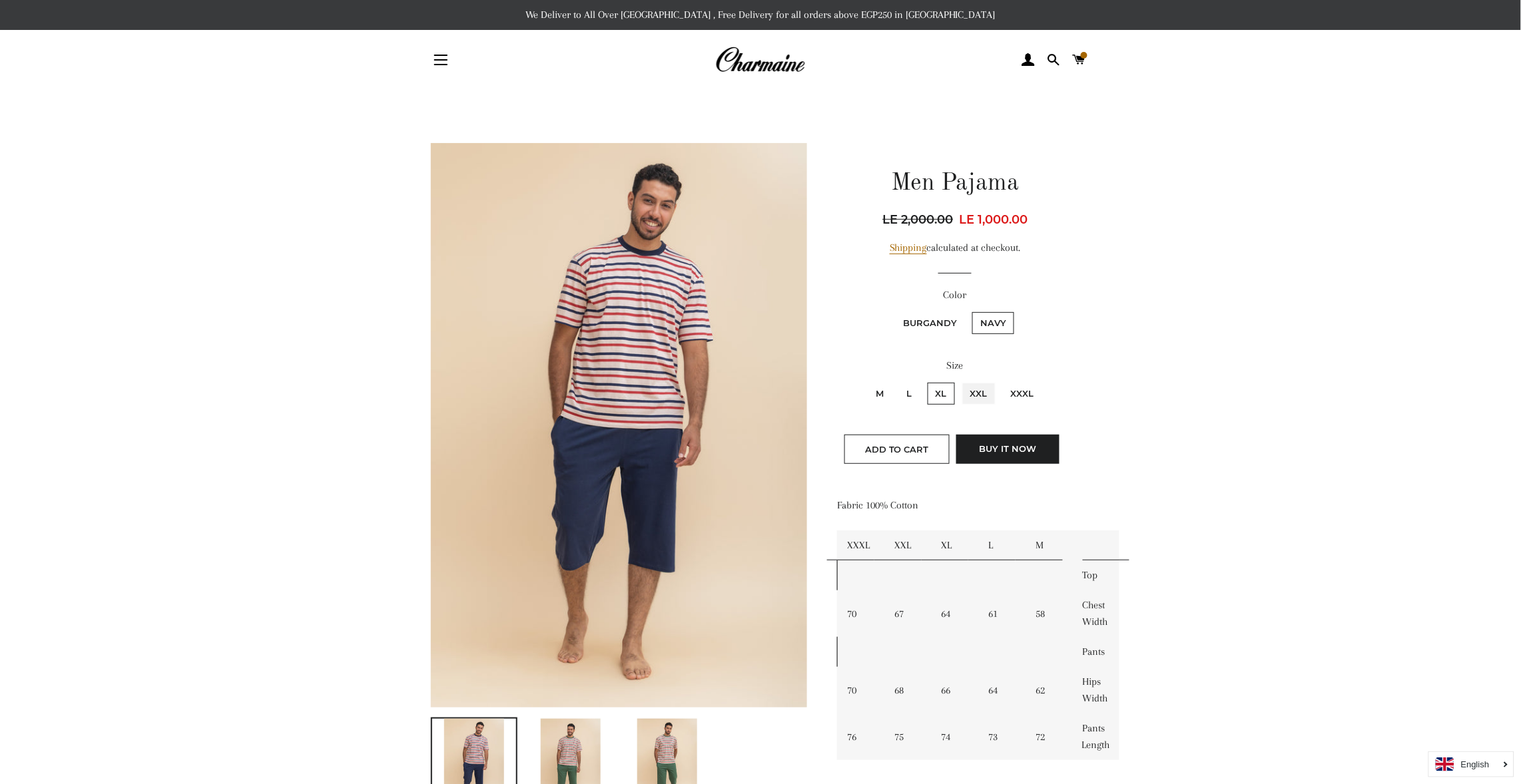
radio input "true"
click at [926, 381] on input "XL" at bounding box center [926, 381] width 1 height 1
radio input "true"
click at [918, 449] on span "Add to Cart" at bounding box center [897, 449] width 64 height 11
click at [924, 310] on fieldset "Burgandy Navy" at bounding box center [955, 329] width 234 height 39
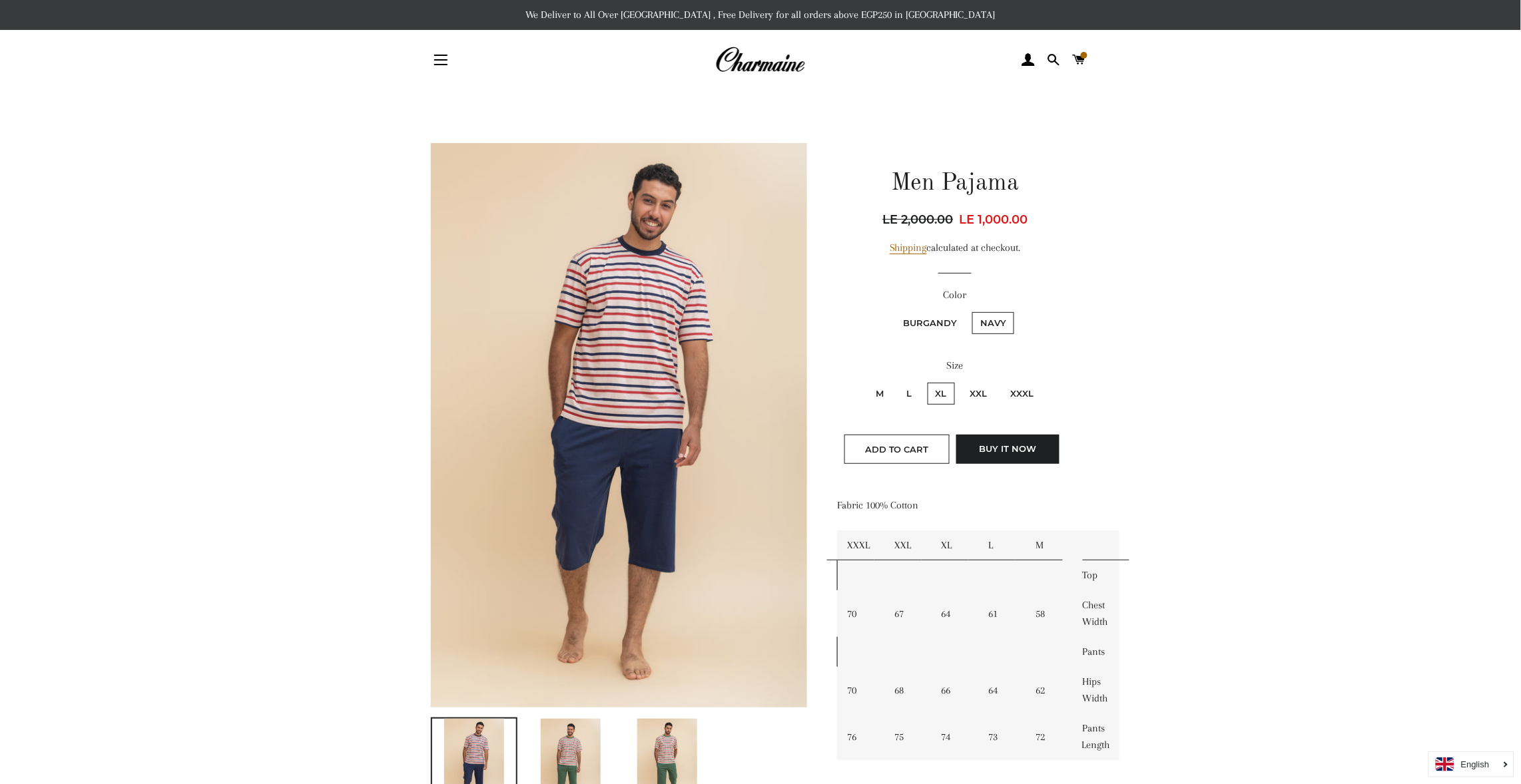
click at [926, 320] on label "Burgandy" at bounding box center [930, 323] width 70 height 22
click at [894, 311] on input "Burgandy" at bounding box center [893, 310] width 1 height 1
radio input "true"
click at [971, 310] on input "Navy" at bounding box center [971, 310] width 1 height 1
radio input "true"
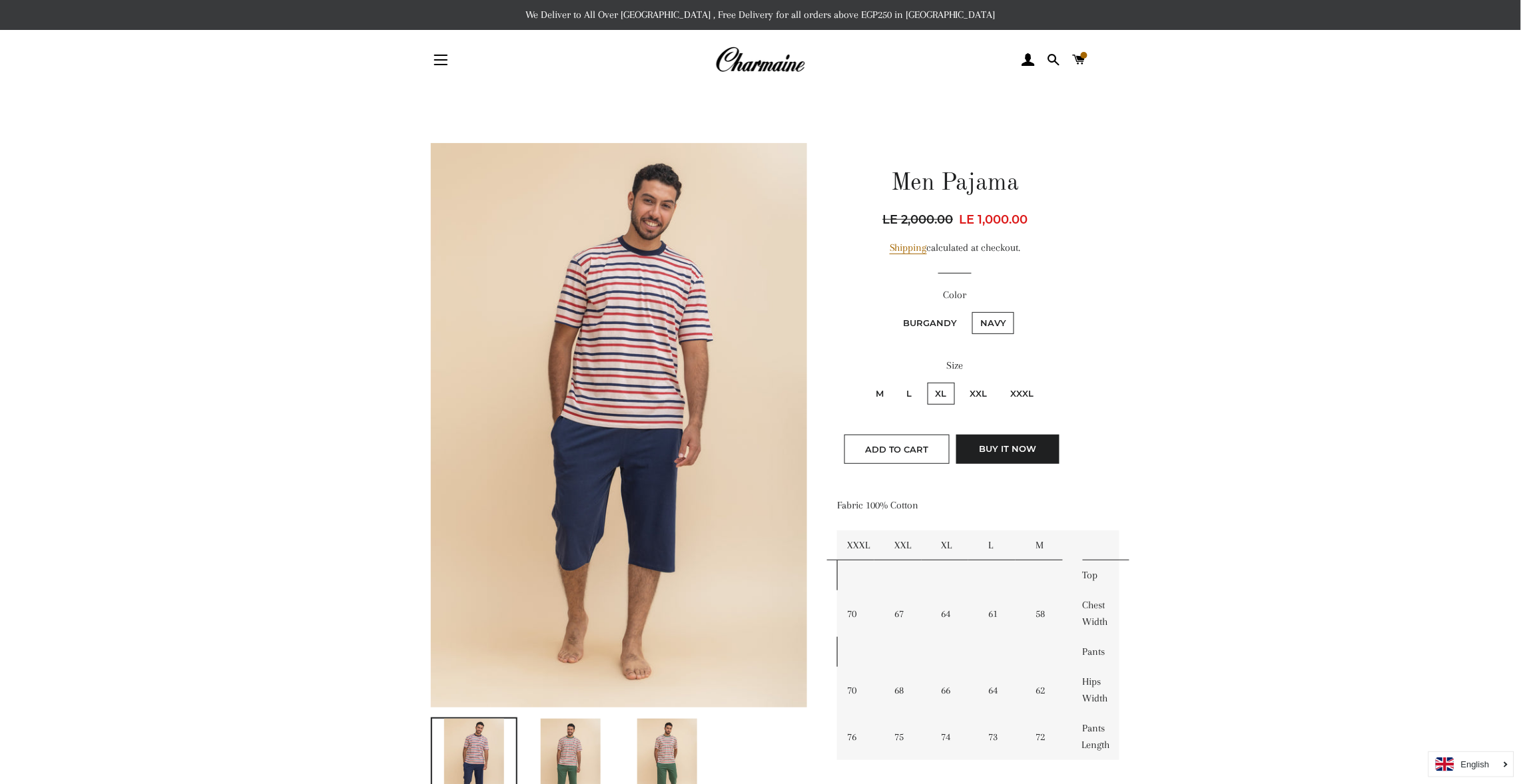
click at [893, 310] on input "Burgandy" at bounding box center [893, 310] width 1 height 1
radio input "true"
click at [971, 310] on input "Navy" at bounding box center [971, 310] width 1 height 1
radio input "true"
click at [893, 310] on input "Burgandy" at bounding box center [893, 310] width 1 height 1
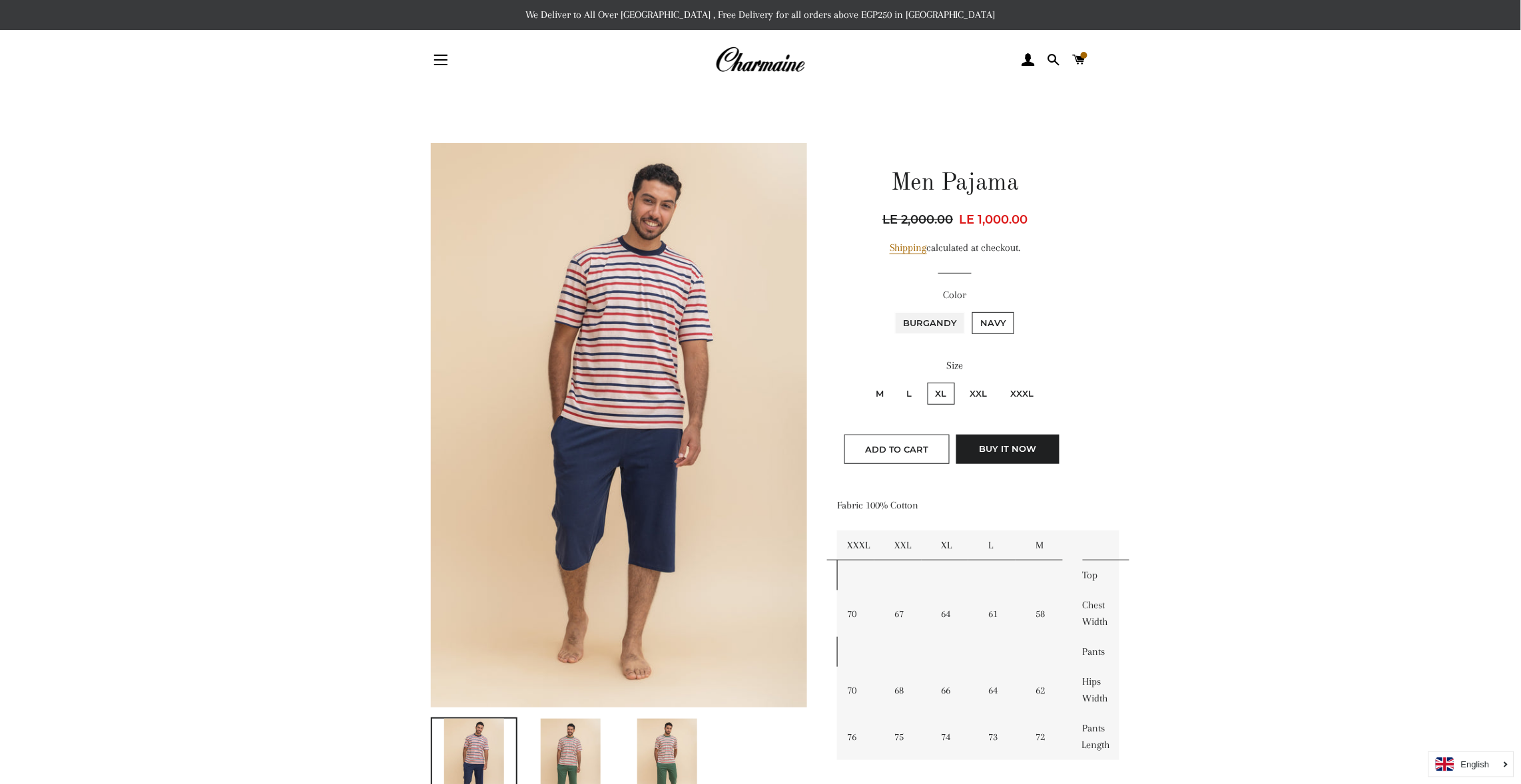
radio input "true"
click at [971, 310] on input "Navy" at bounding box center [971, 310] width 1 height 1
radio input "true"
click at [893, 310] on input "Burgandy" at bounding box center [893, 310] width 1 height 1
radio input "true"
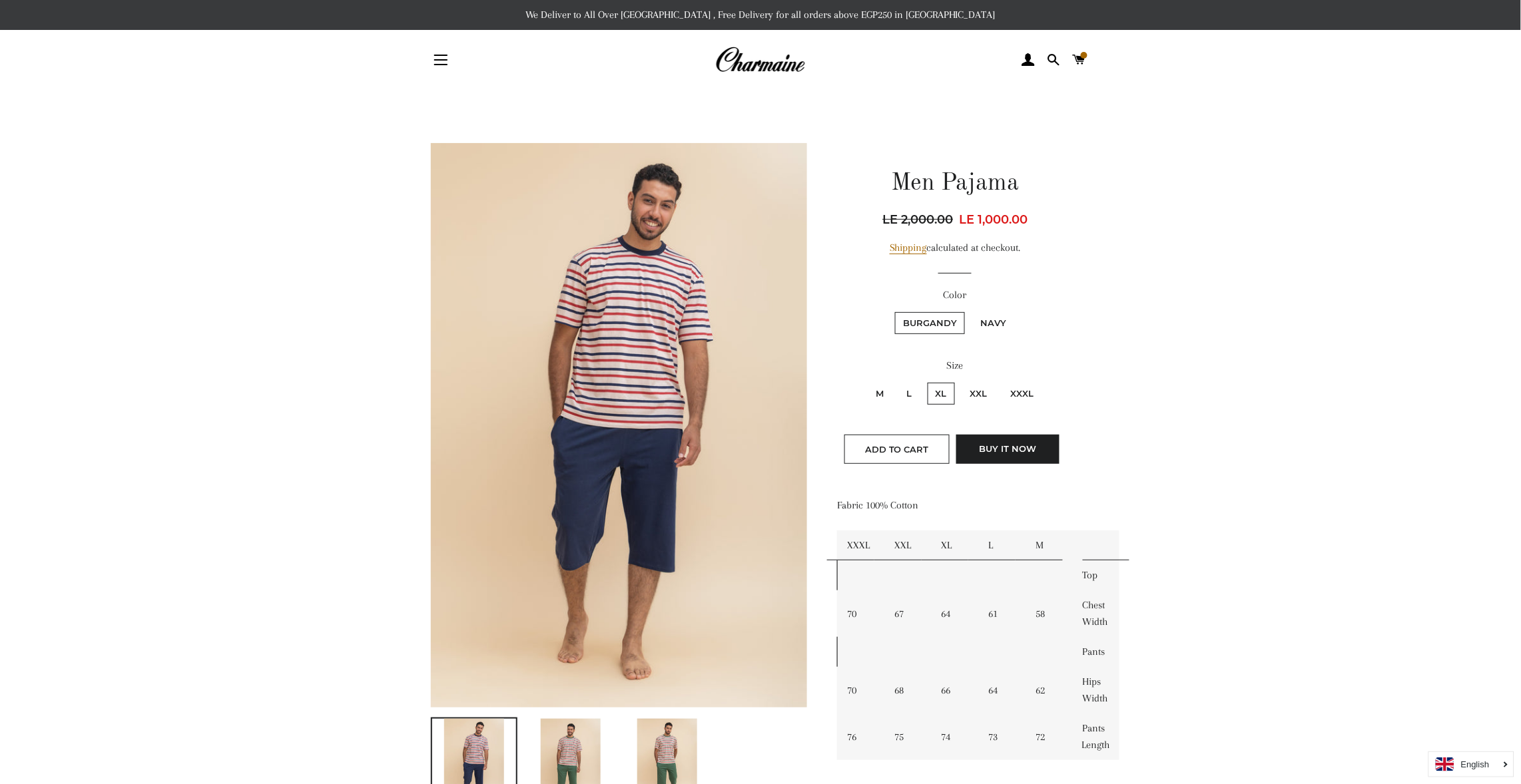
click at [1363, 538] on main at bounding box center [760, 700] width 1521 height 1221
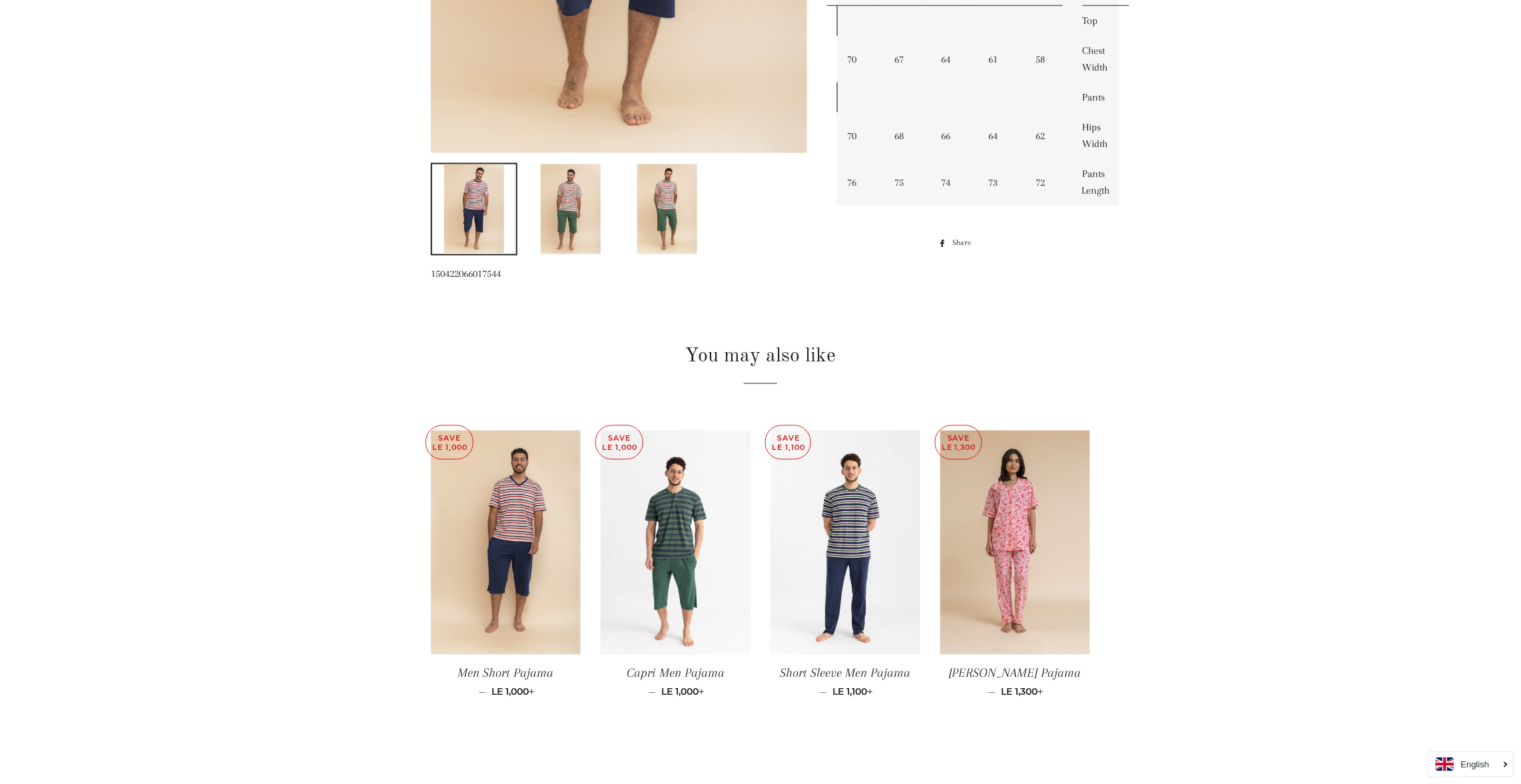
scroll to position [558, 0]
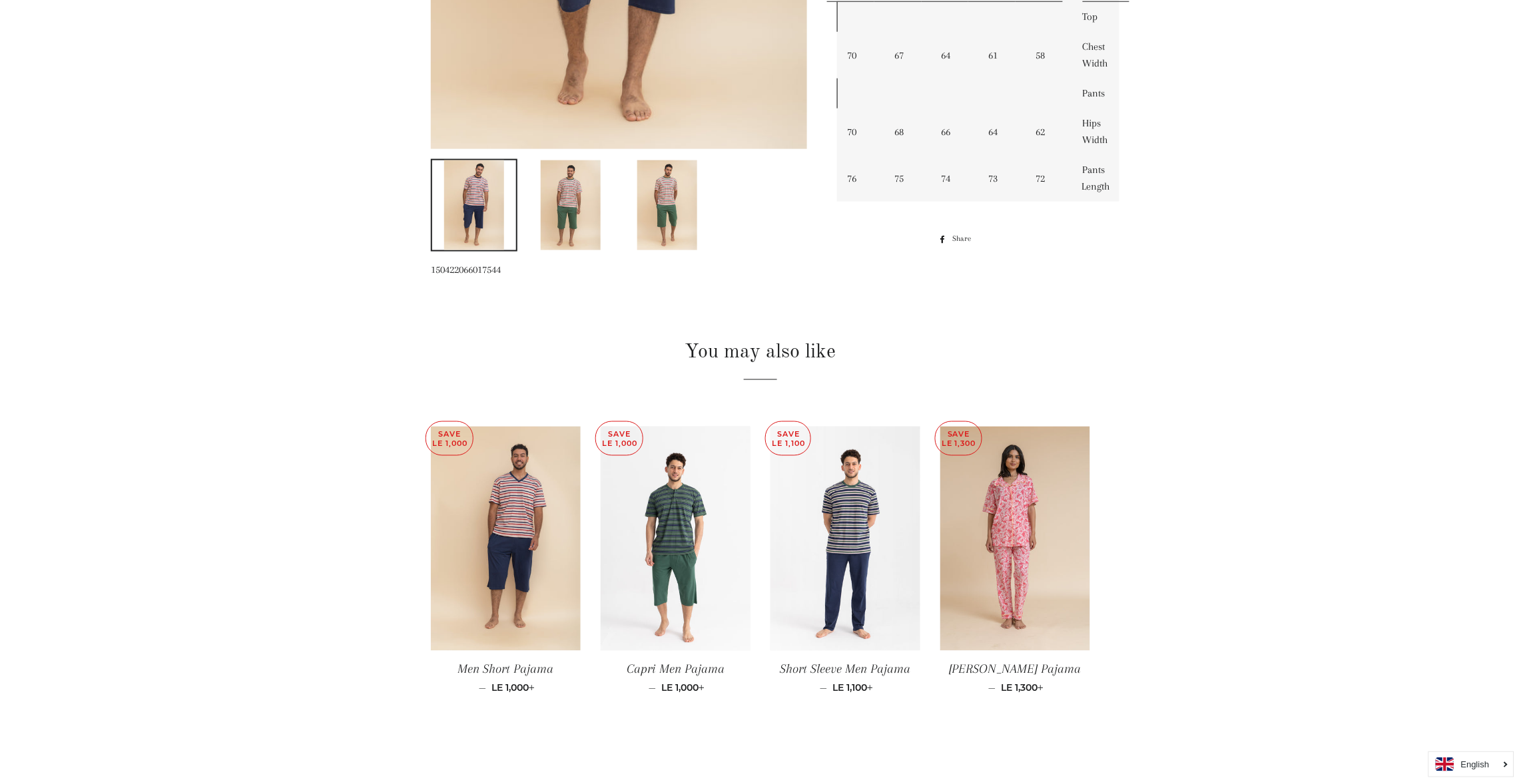
click at [574, 207] on img at bounding box center [571, 205] width 60 height 90
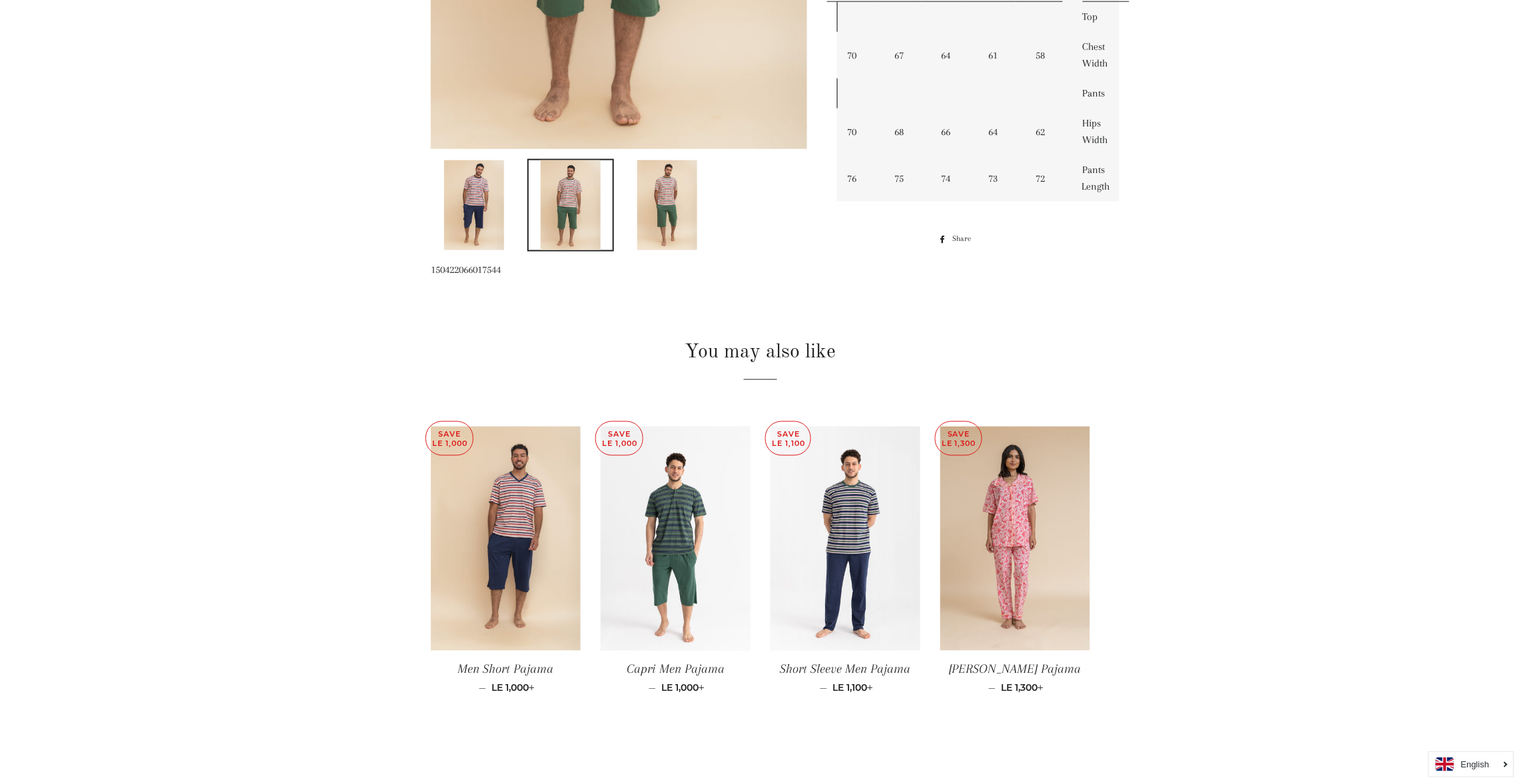
click at [1312, 103] on main at bounding box center [760, 142] width 1521 height 1221
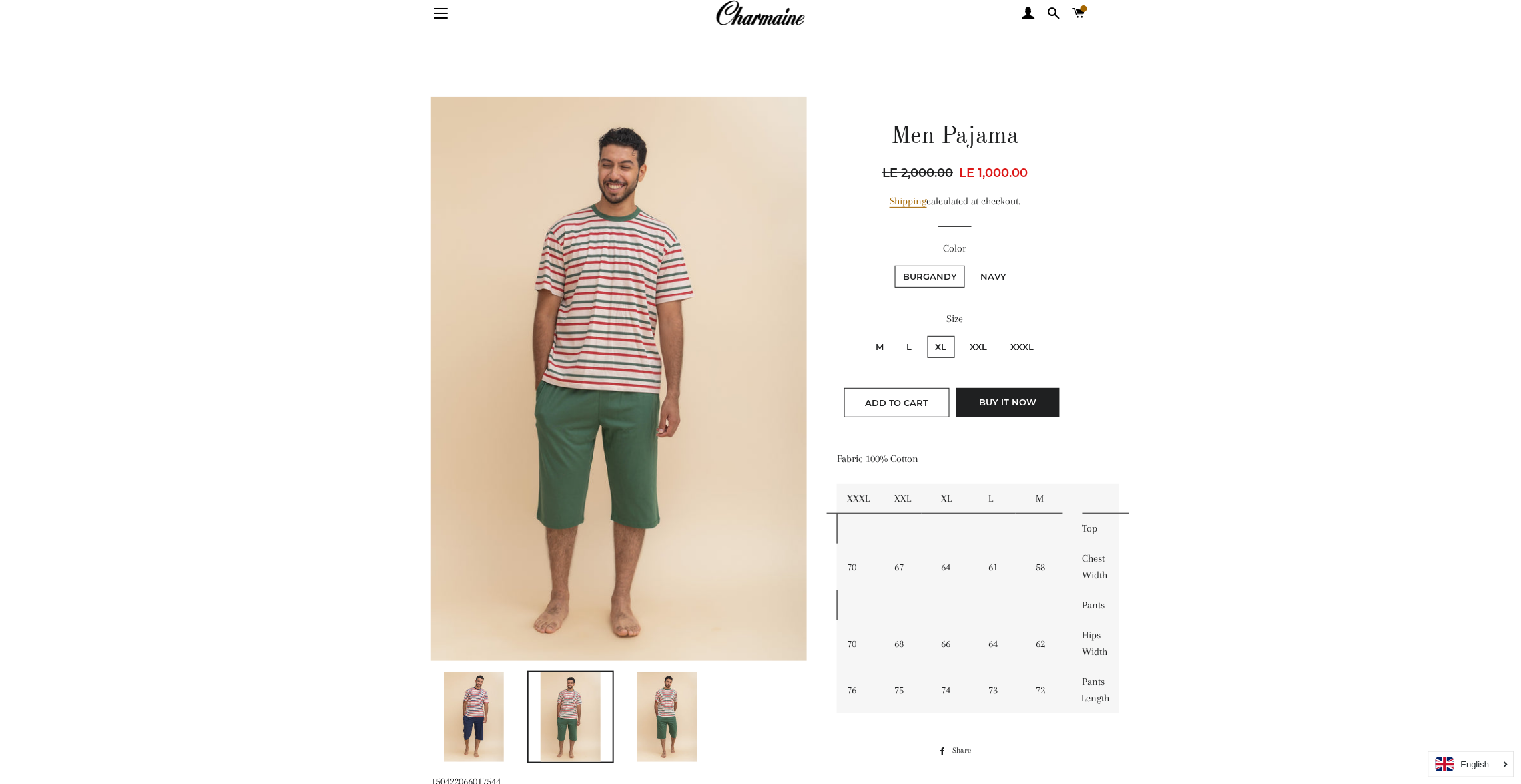
scroll to position [0, 0]
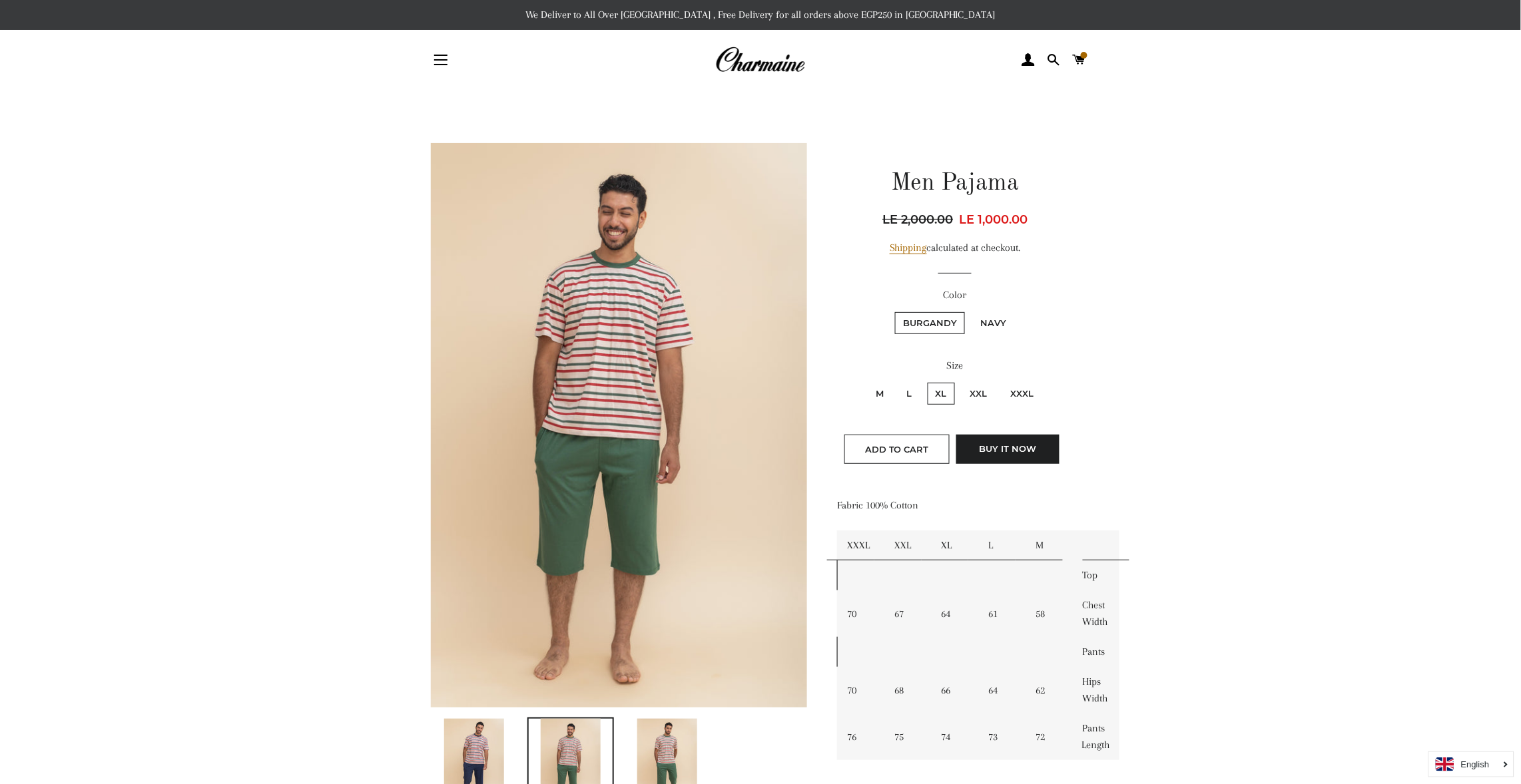
click at [909, 387] on label "L" at bounding box center [909, 393] width 21 height 22
click at [898, 382] on input "L" at bounding box center [897, 381] width 1 height 1
radio input "true"
click at [880, 386] on label "M" at bounding box center [879, 393] width 24 height 22
click at [866, 382] on input "M" at bounding box center [866, 381] width 1 height 1
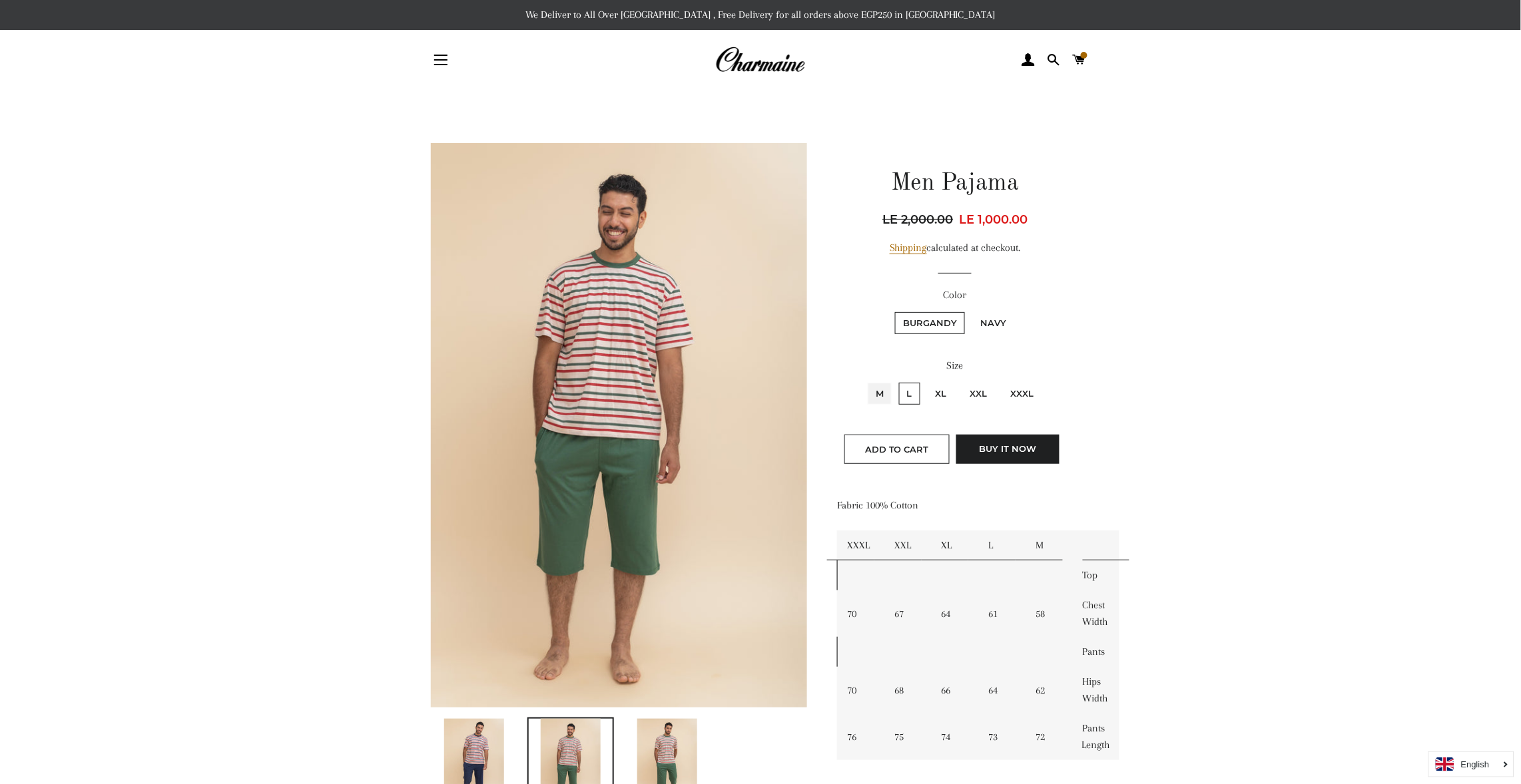
radio input "true"
click at [941, 380] on div "Size M L XL XXL XXXL" at bounding box center [955, 388] width 237 height 62
click at [941, 387] on label "XL" at bounding box center [941, 393] width 27 height 22
click at [926, 382] on input "XL" at bounding box center [926, 381] width 1 height 1
radio input "true"
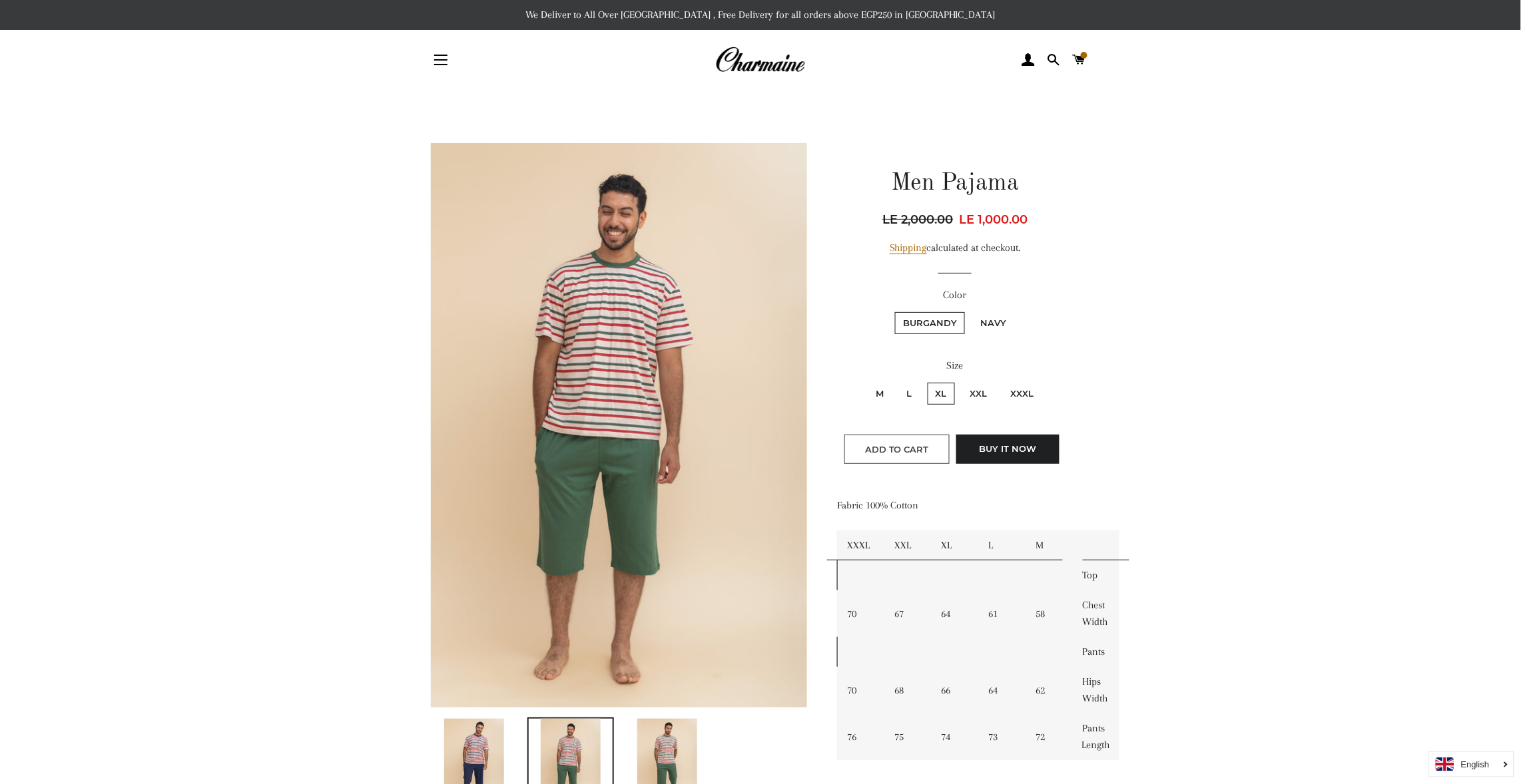
click at [906, 444] on span "Add to Cart" at bounding box center [897, 449] width 64 height 11
click at [990, 321] on label "Navy" at bounding box center [994, 323] width 42 height 22
click at [971, 311] on input "Navy" at bounding box center [971, 310] width 1 height 1
radio input "true"
click at [930, 317] on label "Burgandy" at bounding box center [930, 323] width 70 height 22
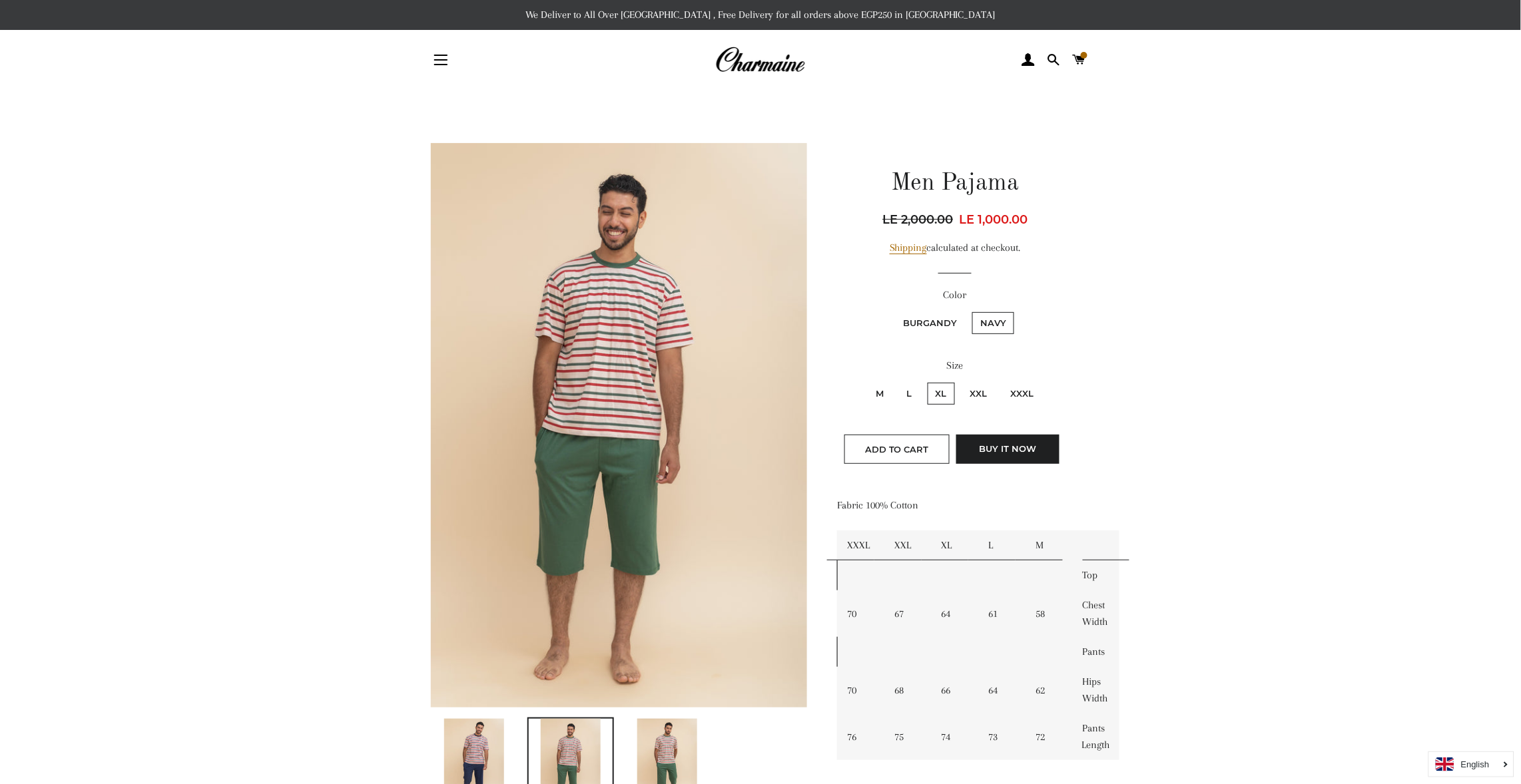
click at [894, 311] on input "Burgandy" at bounding box center [893, 310] width 1 height 1
radio input "true"
click at [988, 316] on label "Navy" at bounding box center [994, 323] width 42 height 22
click at [971, 311] on input "Navy" at bounding box center [971, 310] width 1 height 1
radio input "true"
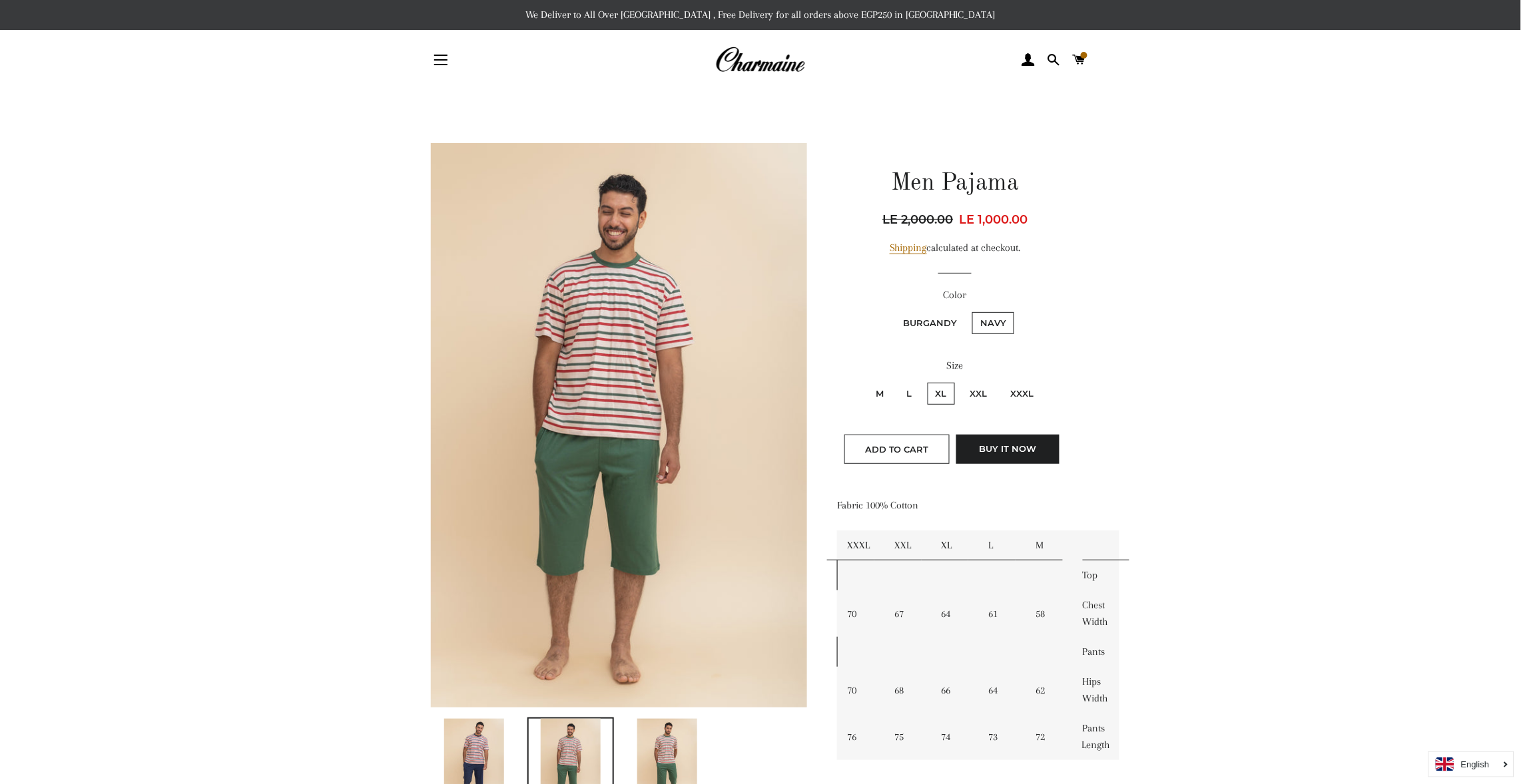
click at [893, 310] on input "Burgandy" at bounding box center [893, 310] width 1 height 1
radio input "true"
click at [971, 310] on input "Navy" at bounding box center [971, 310] width 1 height 1
radio input "true"
click at [893, 310] on input "Burgandy" at bounding box center [893, 310] width 1 height 1
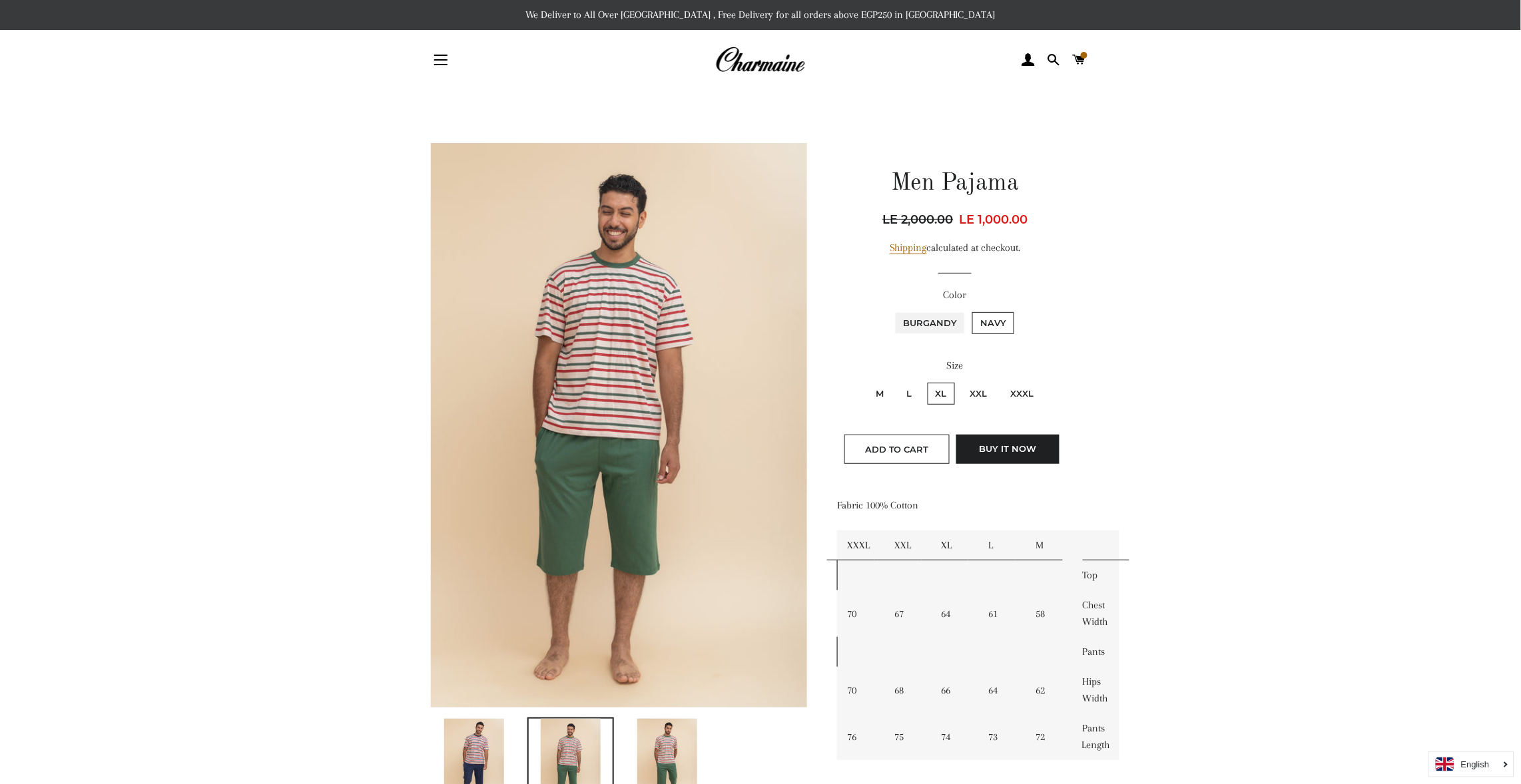
radio input "true"
click at [1416, 575] on main at bounding box center [760, 700] width 1521 height 1221
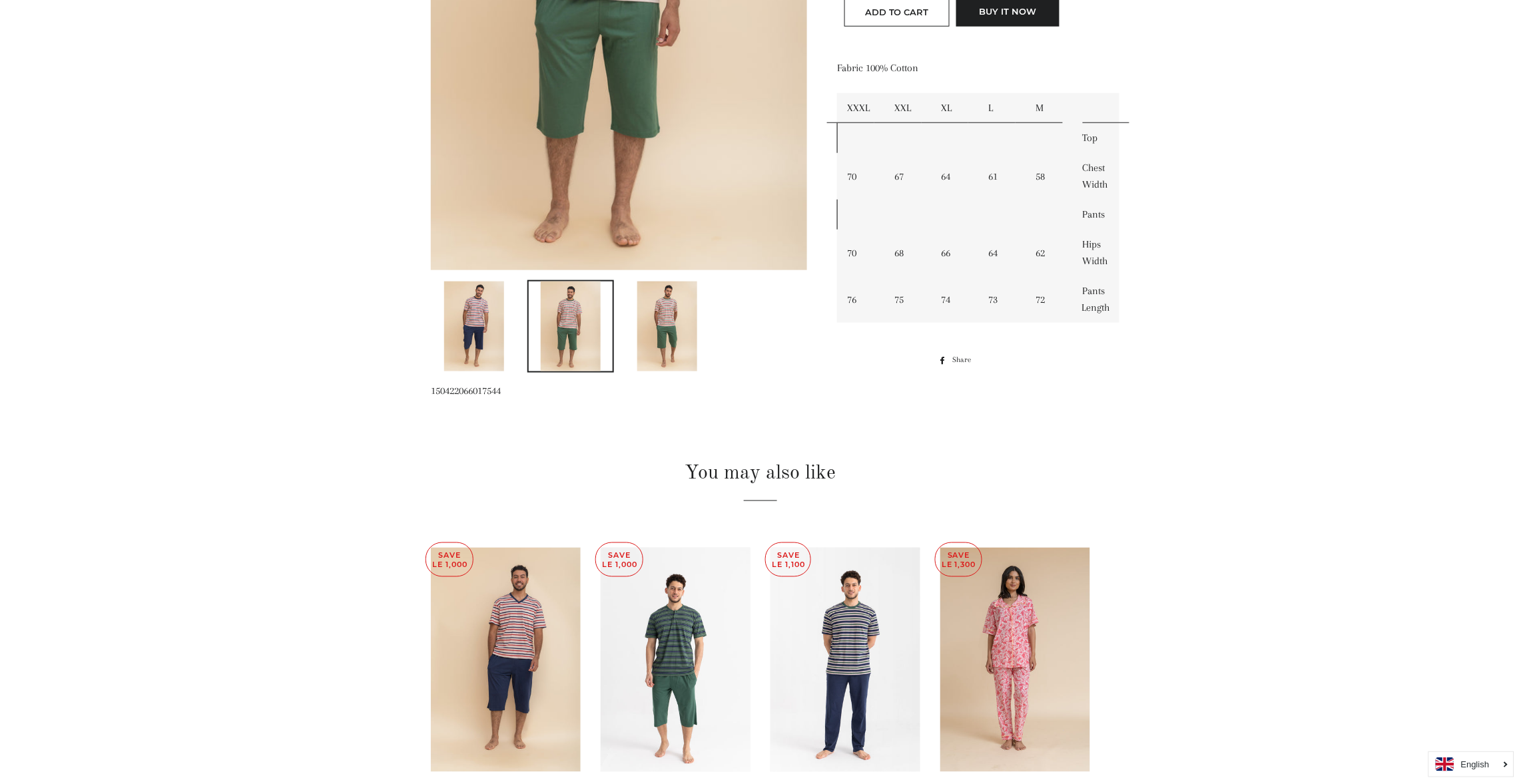
scroll to position [438, 0]
click at [1174, 181] on main at bounding box center [760, 261] width 1521 height 1221
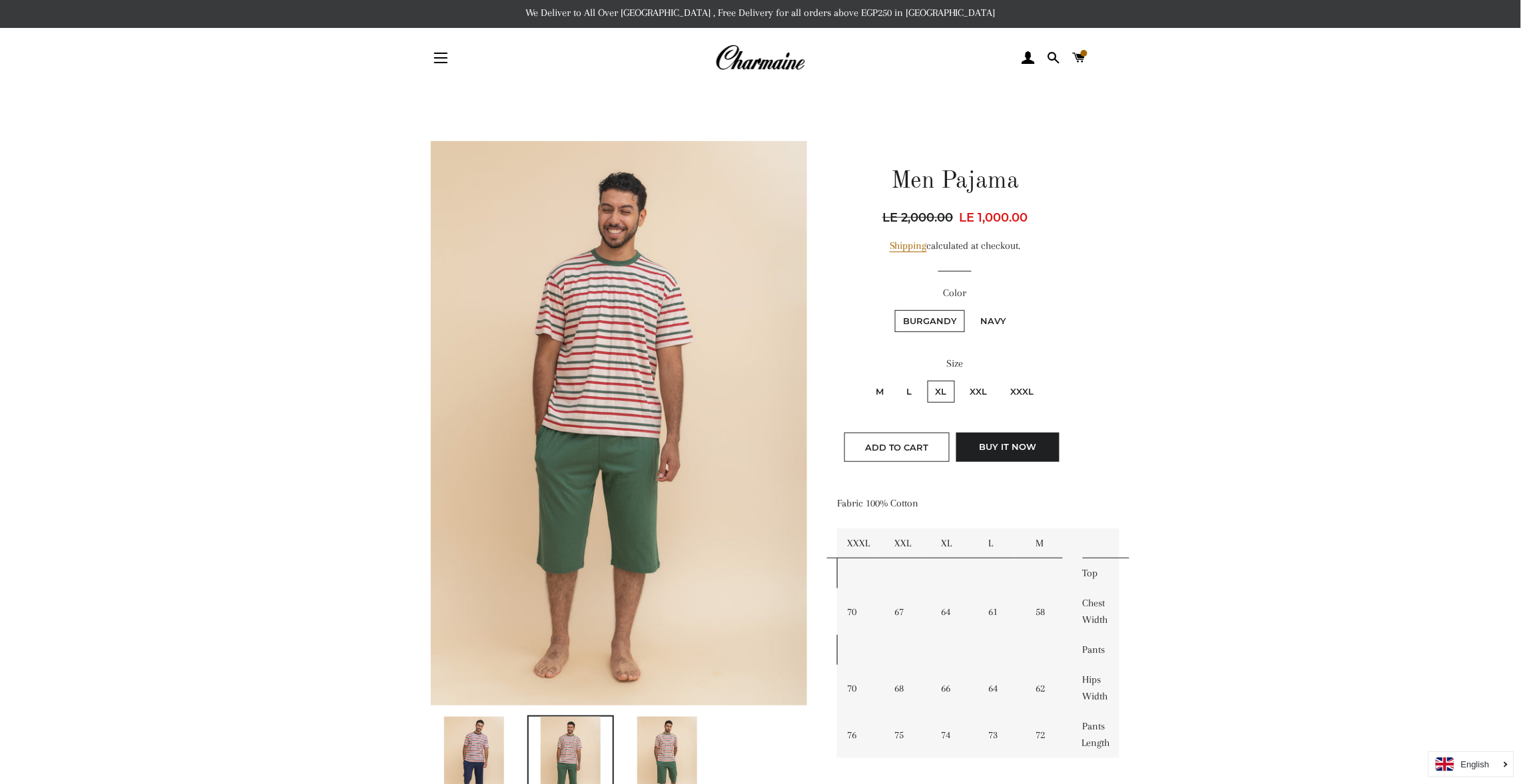
scroll to position [0, 0]
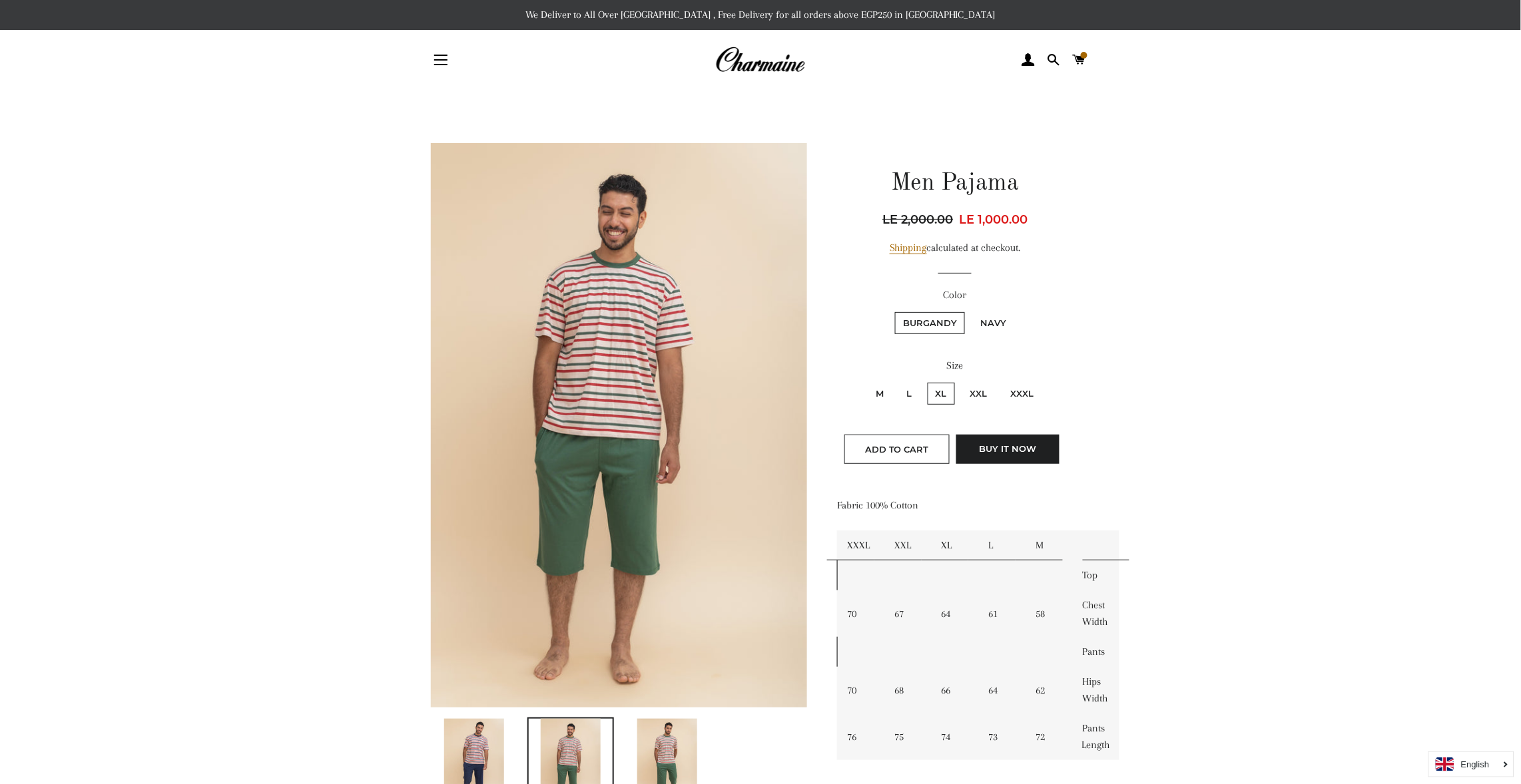
click at [990, 320] on label "Navy" at bounding box center [994, 323] width 42 height 22
click at [971, 311] on input "Navy" at bounding box center [971, 310] width 1 height 1
radio input "true"
click at [910, 390] on label "L" at bounding box center [909, 393] width 21 height 22
click at [898, 382] on input "L" at bounding box center [897, 381] width 1 height 1
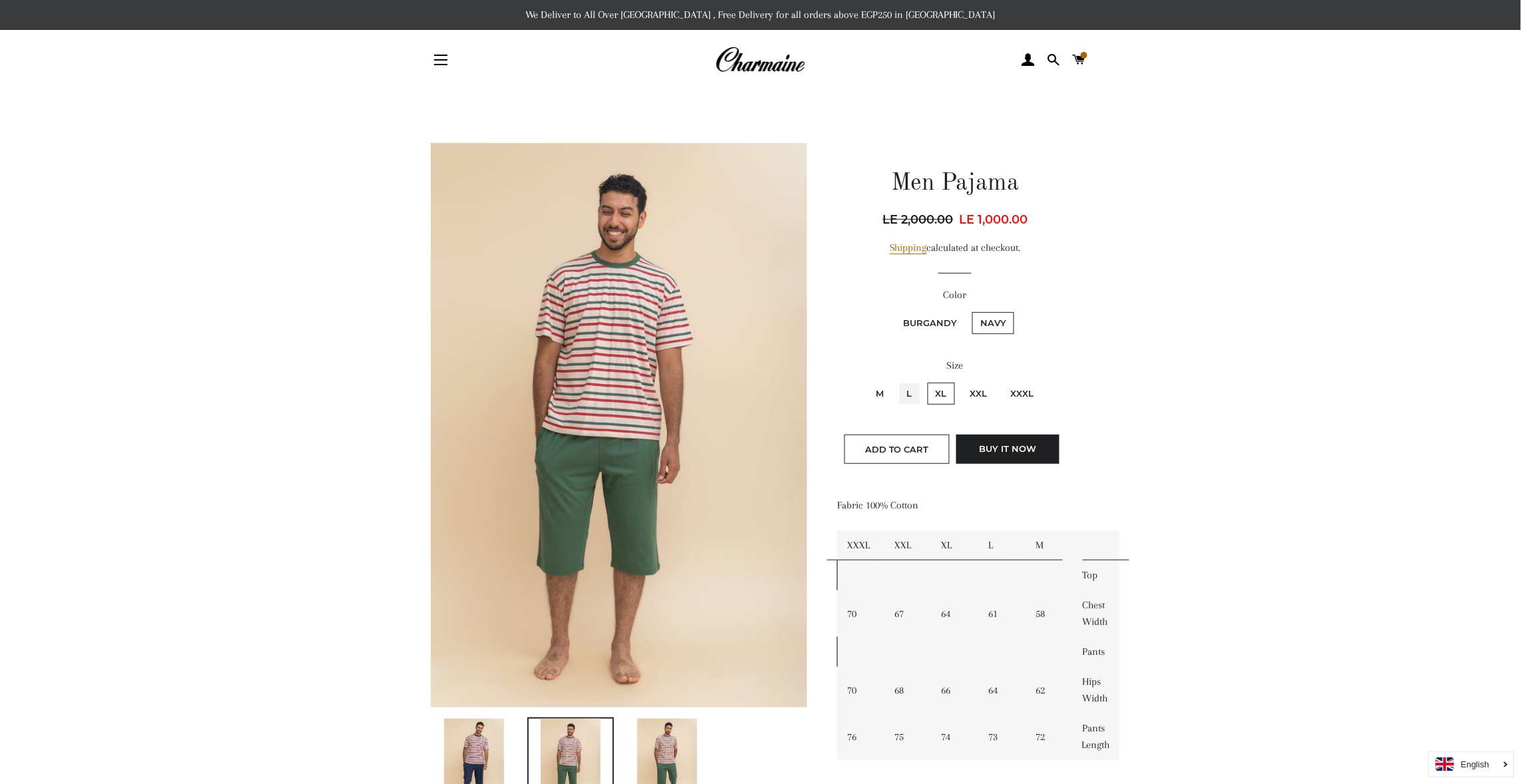
radio input "true"
click at [922, 318] on label "Burgandy" at bounding box center [930, 323] width 70 height 22
click at [894, 311] on input "Burgandy" at bounding box center [893, 310] width 1 height 1
radio input "true"
click at [990, 310] on fieldset "Burgandy Navy" at bounding box center [955, 329] width 234 height 39
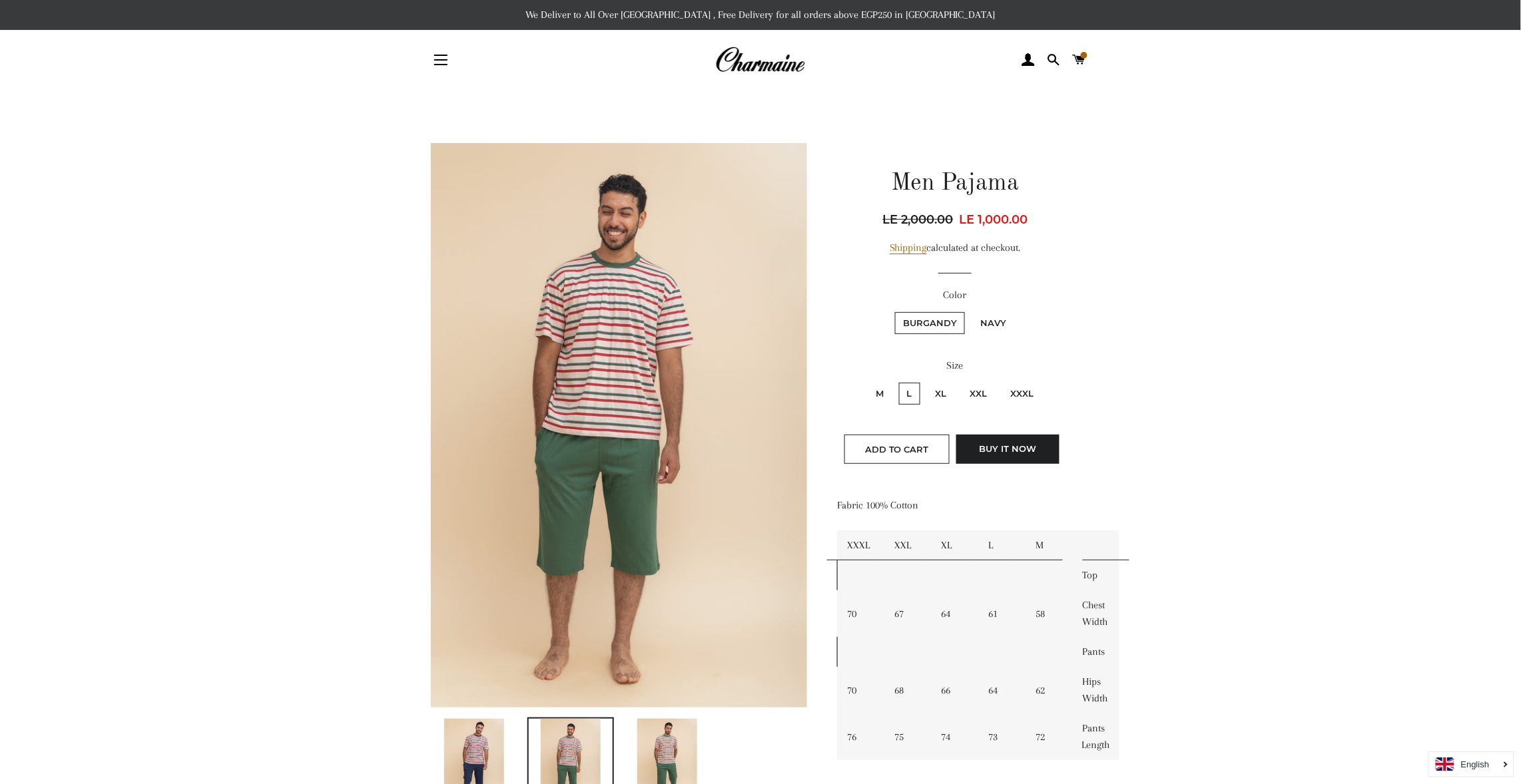
click at [992, 322] on label "Navy" at bounding box center [994, 323] width 42 height 22
click at [971, 311] on input "Navy" at bounding box center [971, 310] width 1 height 1
radio input "true"
click at [918, 319] on label "Burgandy" at bounding box center [930, 323] width 70 height 22
click at [894, 311] on input "Burgandy" at bounding box center [893, 310] width 1 height 1
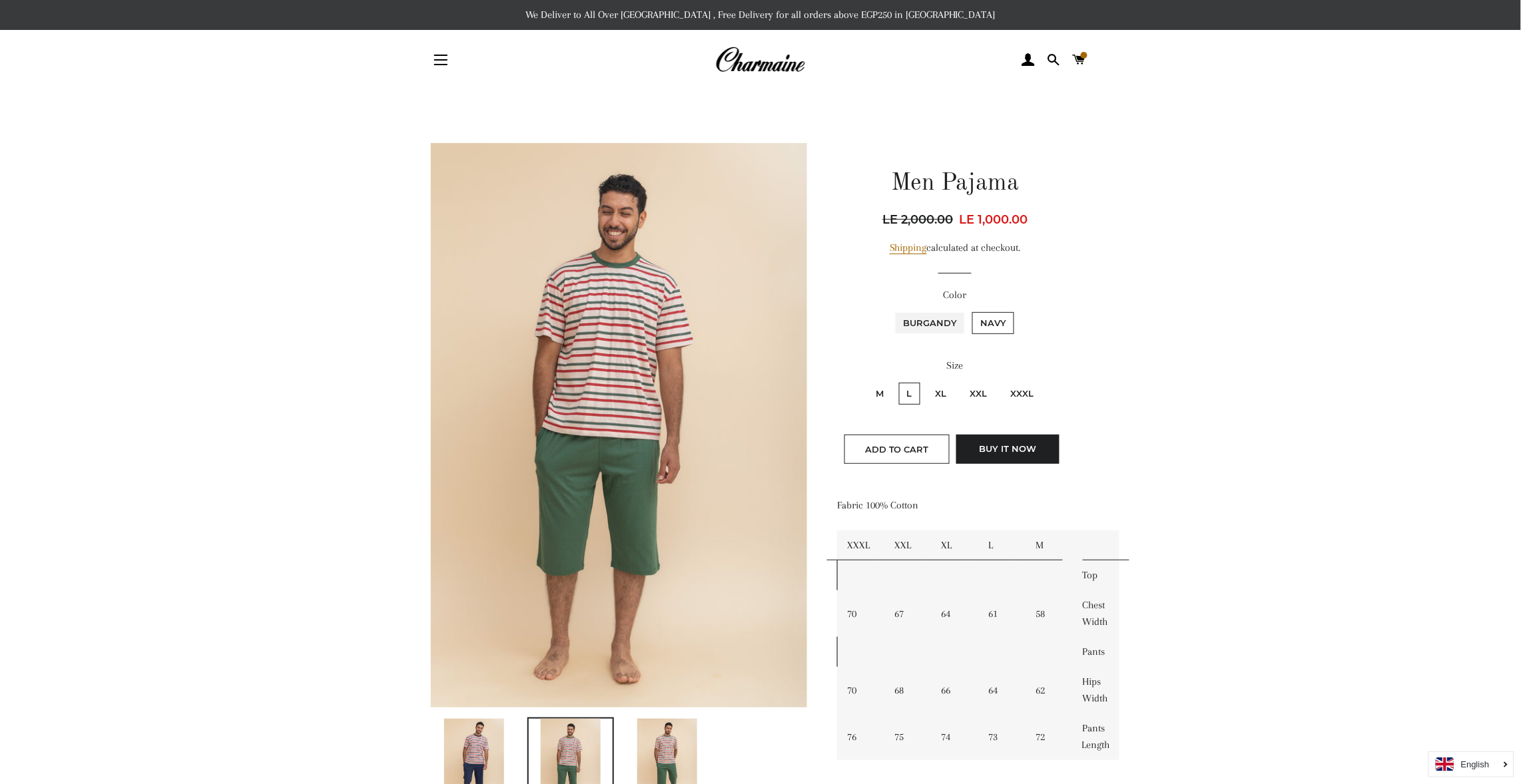
radio input "true"
click at [893, 444] on span "Add to Cart" at bounding box center [897, 449] width 64 height 11
click at [1282, 416] on main at bounding box center [760, 700] width 1521 height 1221
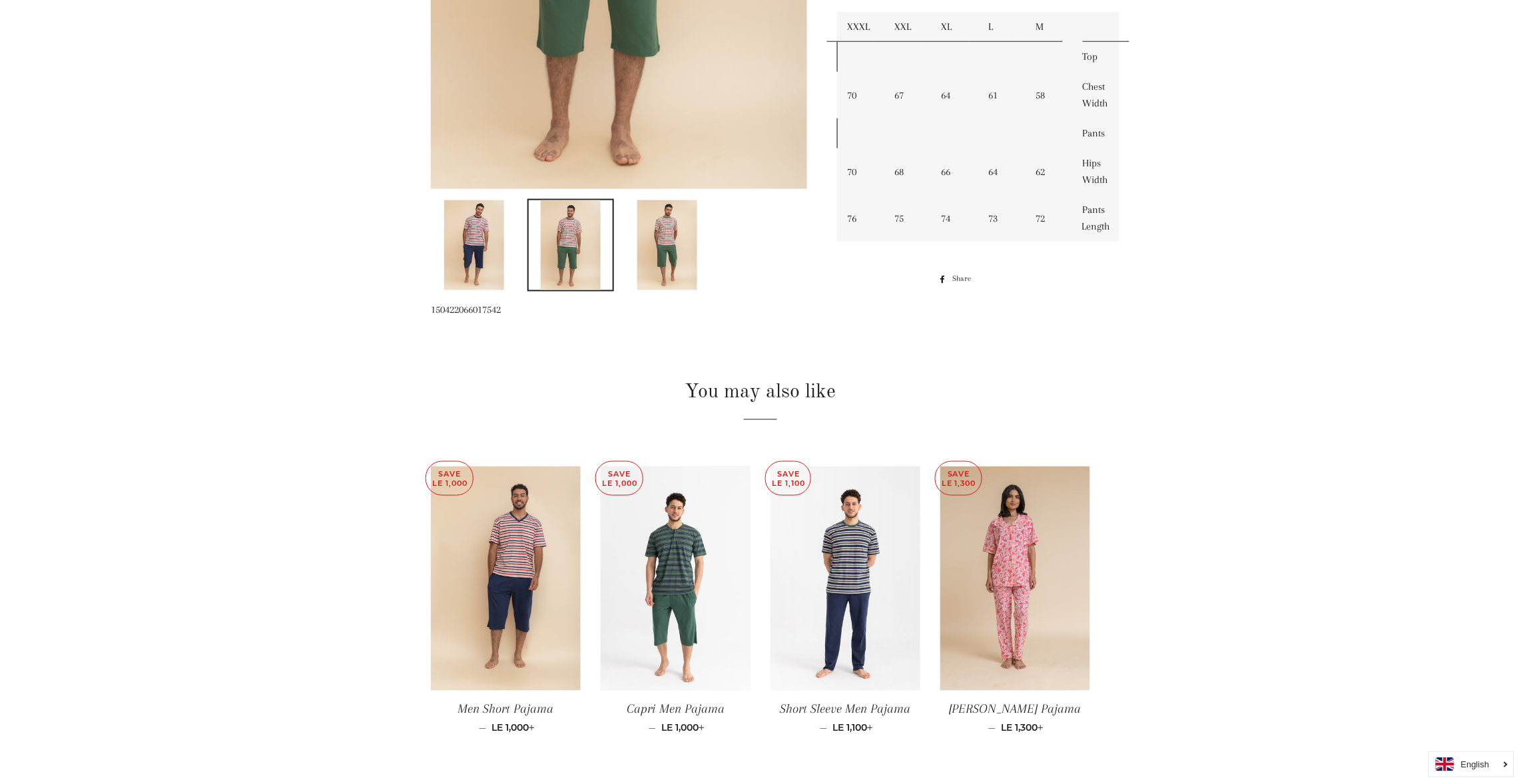
scroll to position [558, 0]
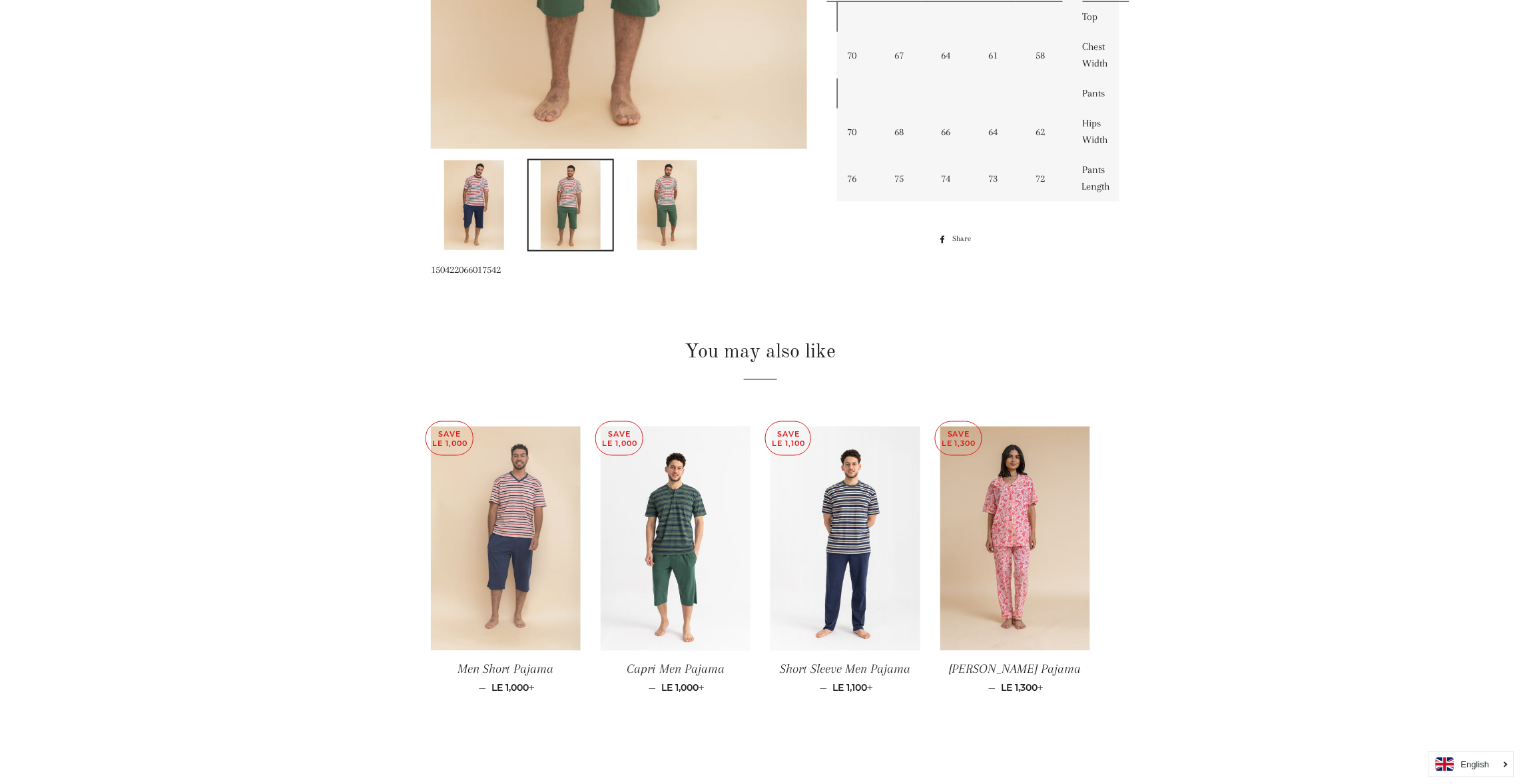
click at [528, 524] on img at bounding box center [506, 539] width 150 height 225
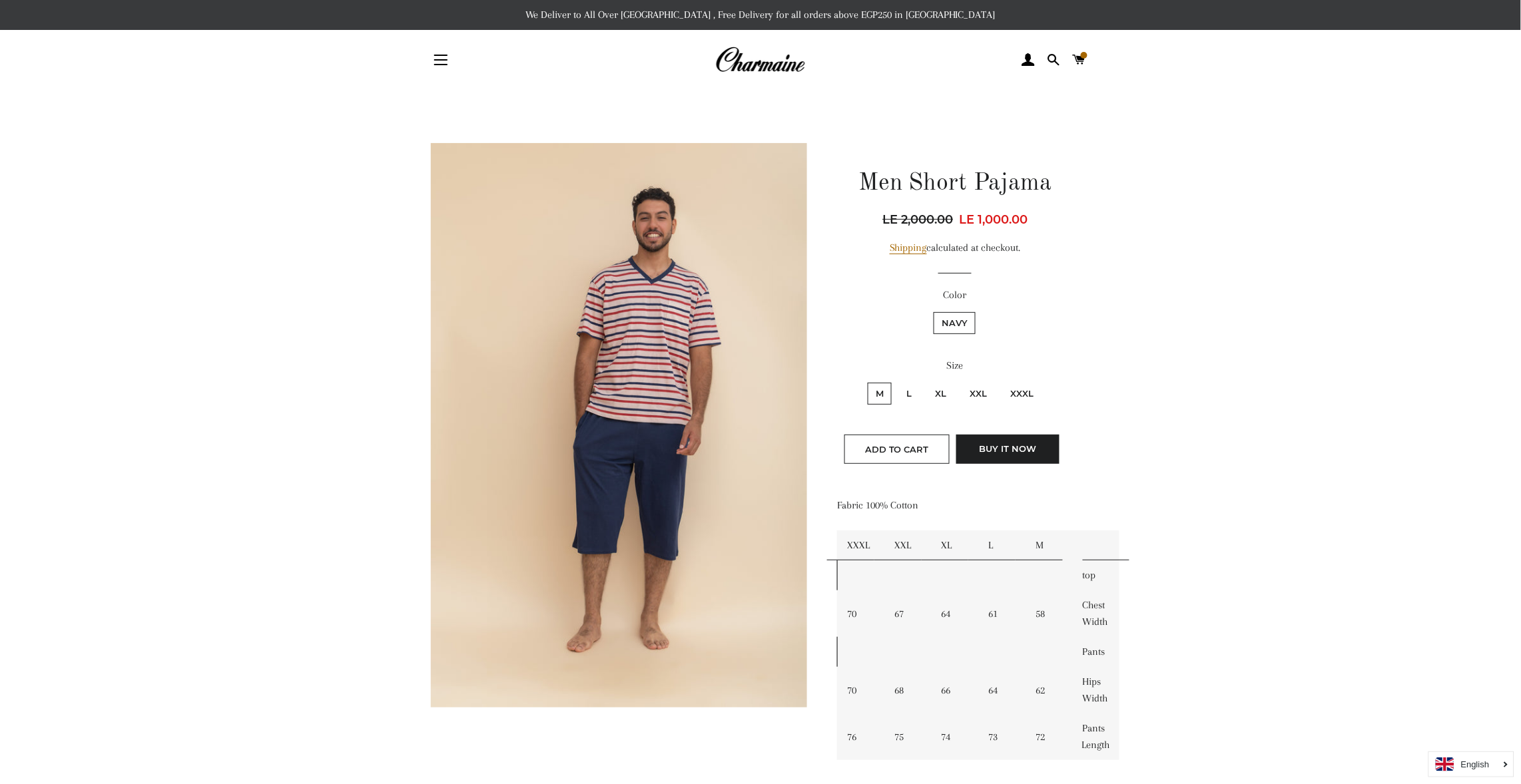
click at [873, 394] on label "M" at bounding box center [879, 393] width 24 height 22
click at [866, 382] on input "M" at bounding box center [866, 381] width 1 height 1
click at [897, 381] on input "L" at bounding box center [897, 381] width 1 height 1
radio input "true"
click at [926, 381] on input "XL" at bounding box center [926, 381] width 1 height 1
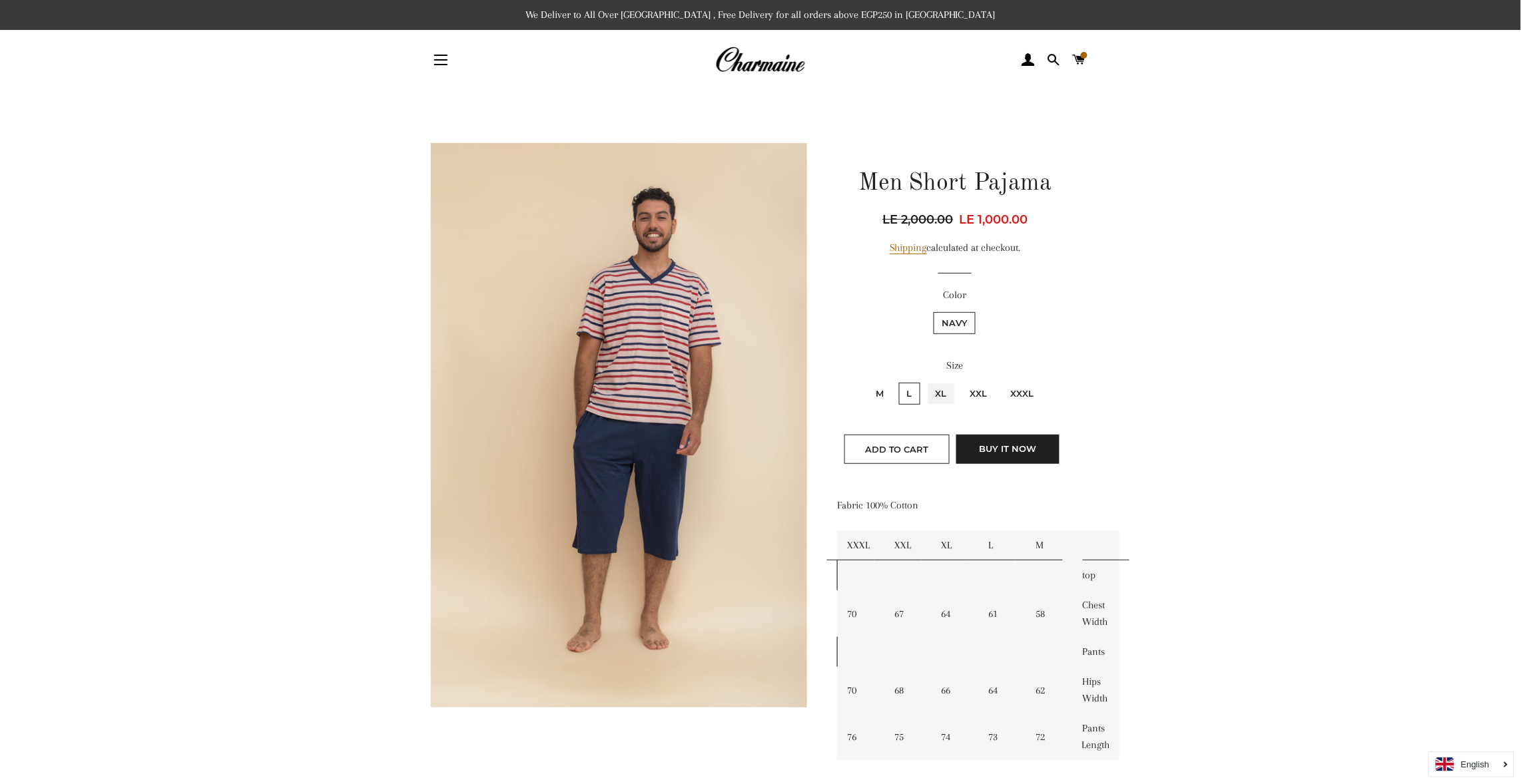
radio input "true"
click at [960, 381] on input "XXL" at bounding box center [960, 381] width 1 height 1
radio input "true"
click at [1001, 381] on input "XXXL" at bounding box center [1001, 381] width 1 height 1
radio input "true"
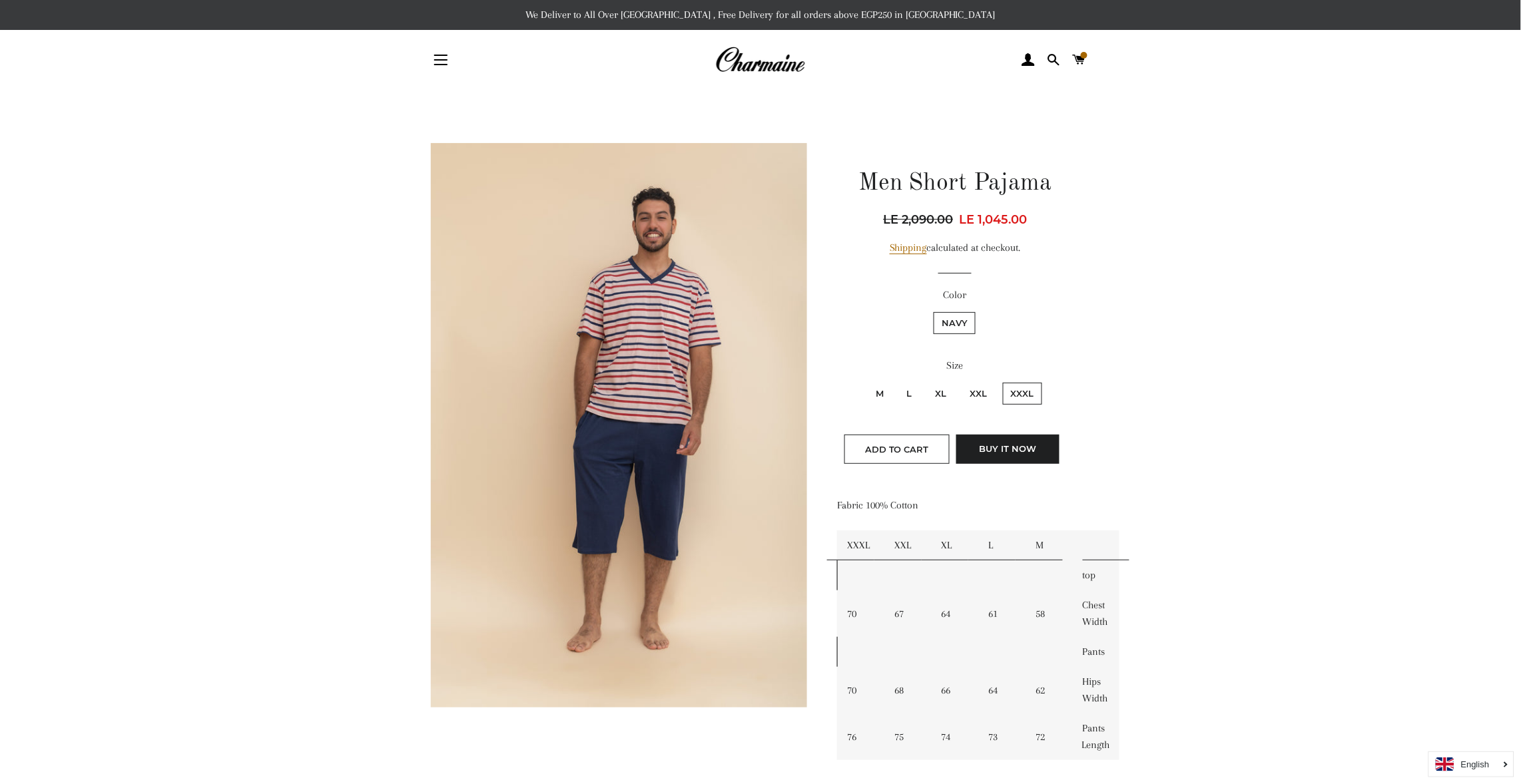
click at [866, 381] on input "M" at bounding box center [866, 381] width 1 height 1
radio input "true"
click at [897, 381] on input "L" at bounding box center [897, 381] width 1 height 1
radio input "true"
click at [926, 381] on input "XL" at bounding box center [926, 381] width 1 height 1
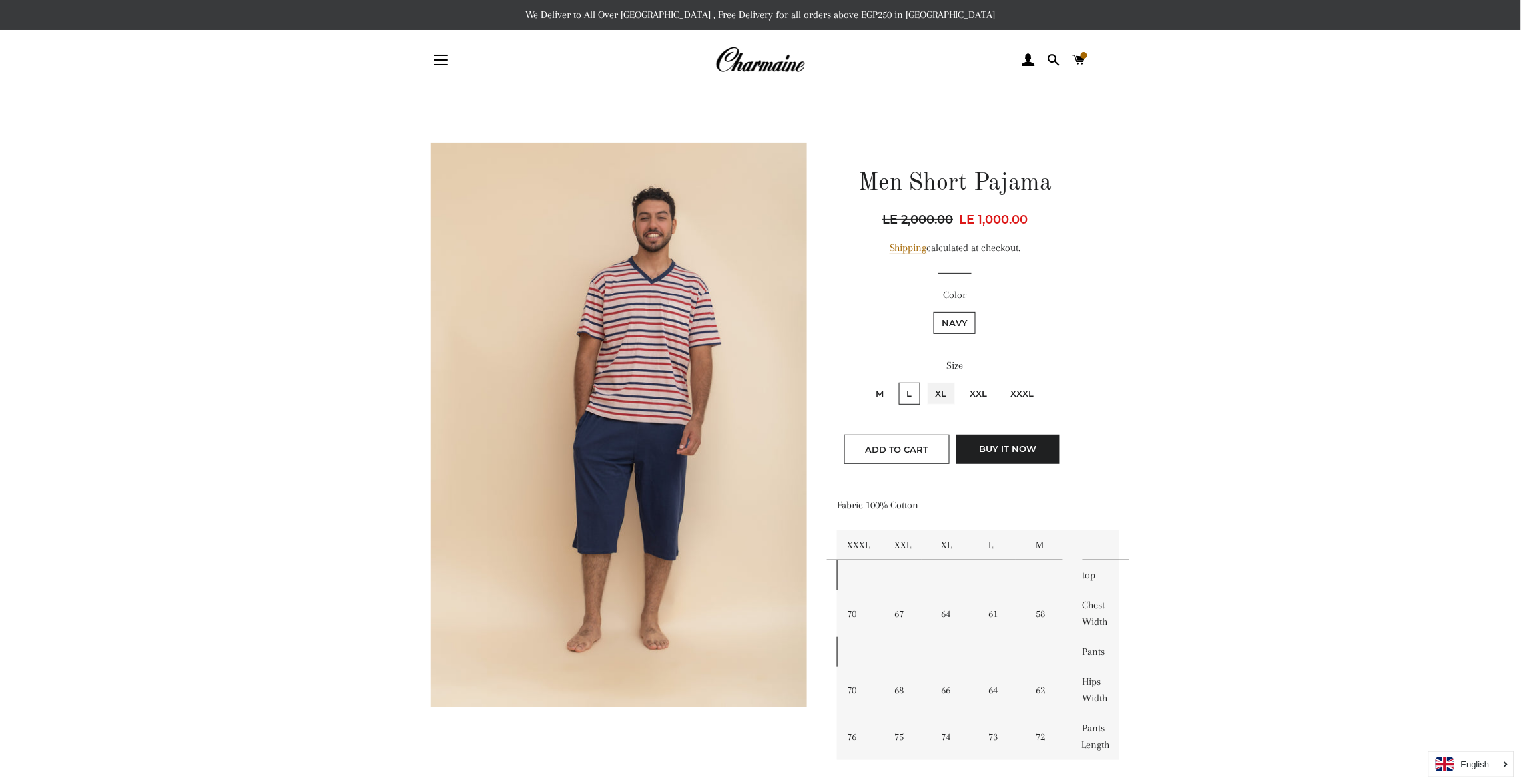
radio input "true"
click at [896, 446] on span "Add to Cart" at bounding box center [897, 449] width 64 height 11
click at [1460, 570] on main "Men Short Pajama Regular price LE 2,000.00 Sale price LE 1,000.00 Unit price / …" at bounding box center [760, 697] width 1521 height 1213
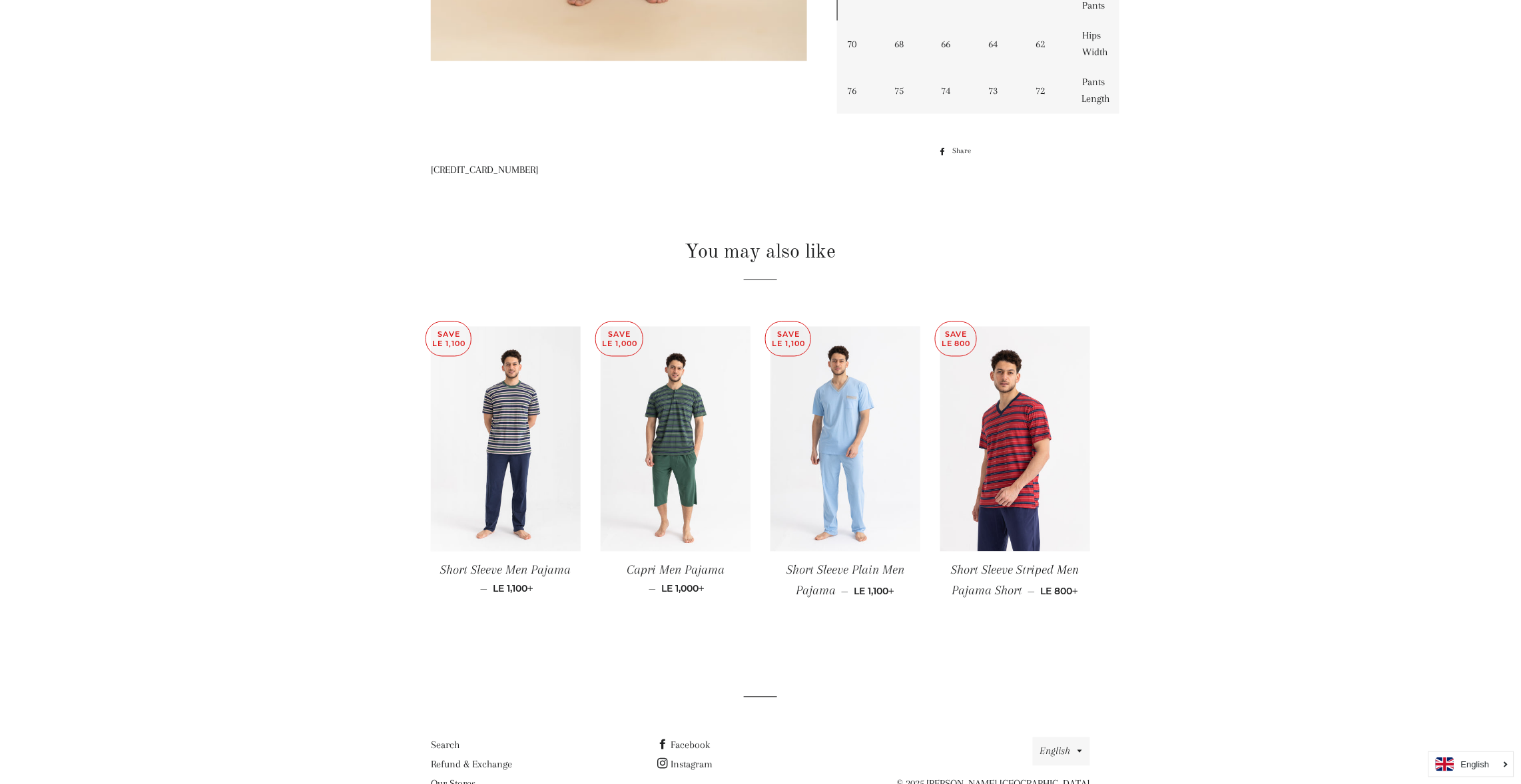
scroll to position [678, 0]
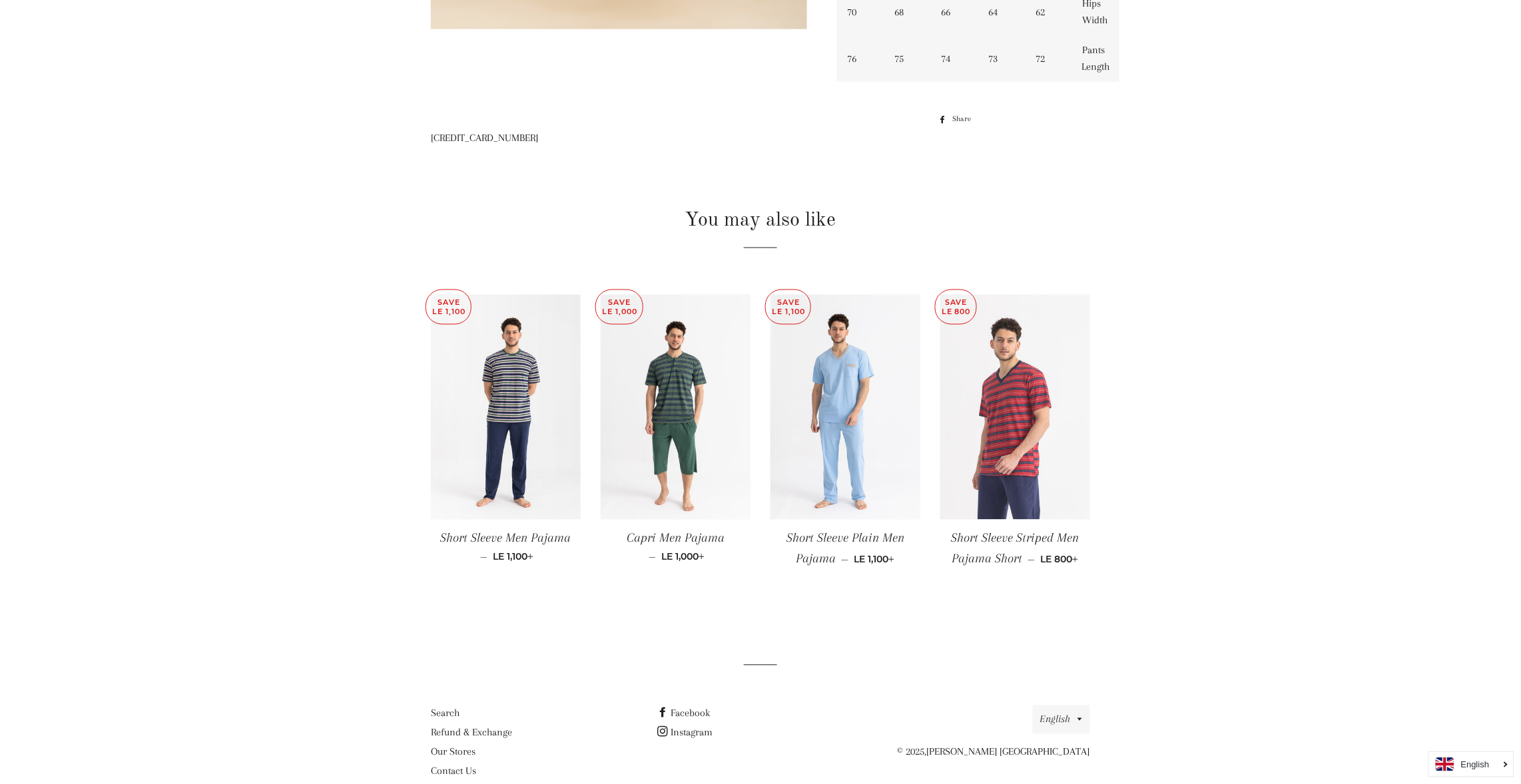
click at [1009, 426] on img at bounding box center [1016, 408] width 150 height 225
click at [850, 426] on img at bounding box center [846, 408] width 150 height 225
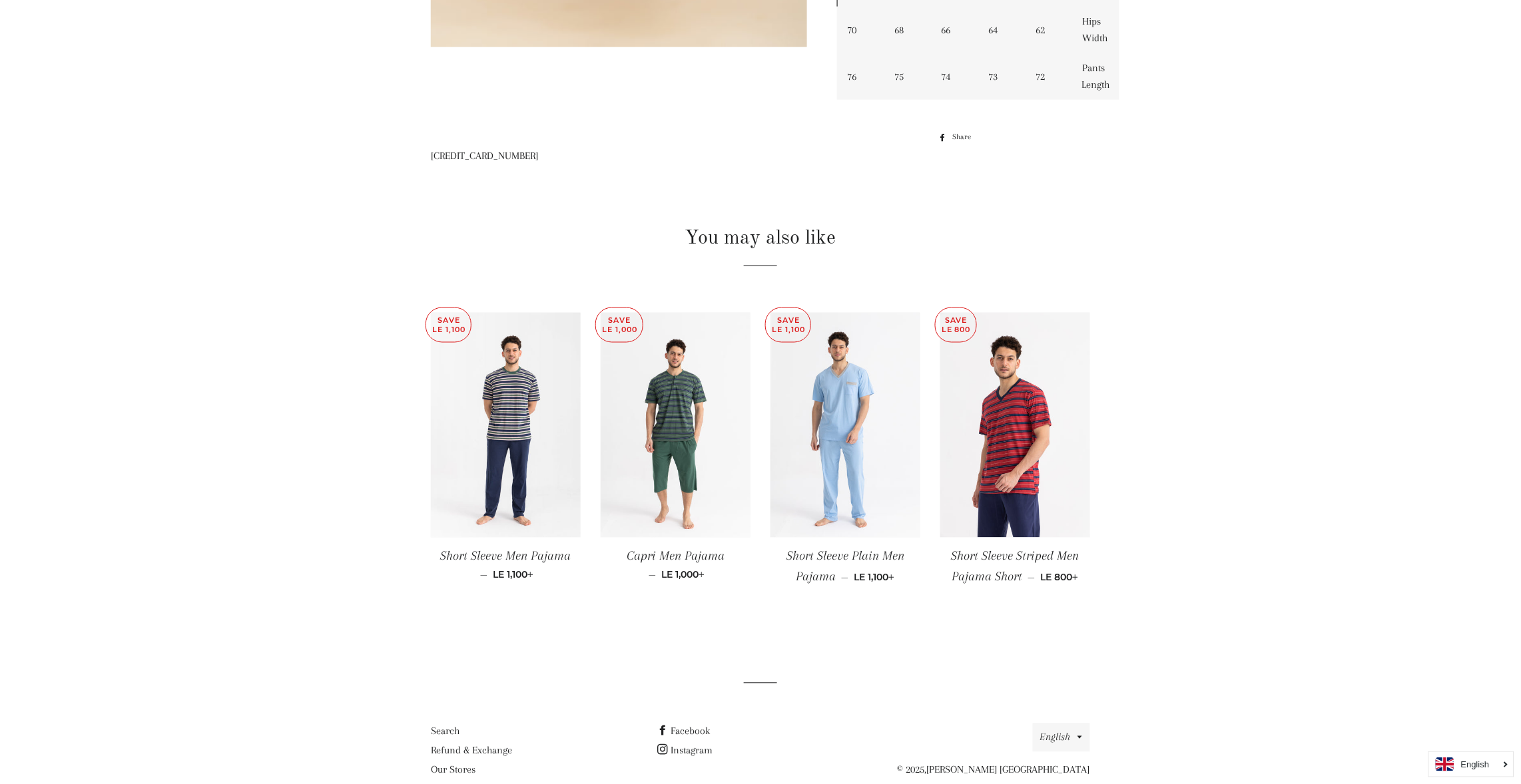
scroll to position [705, 0]
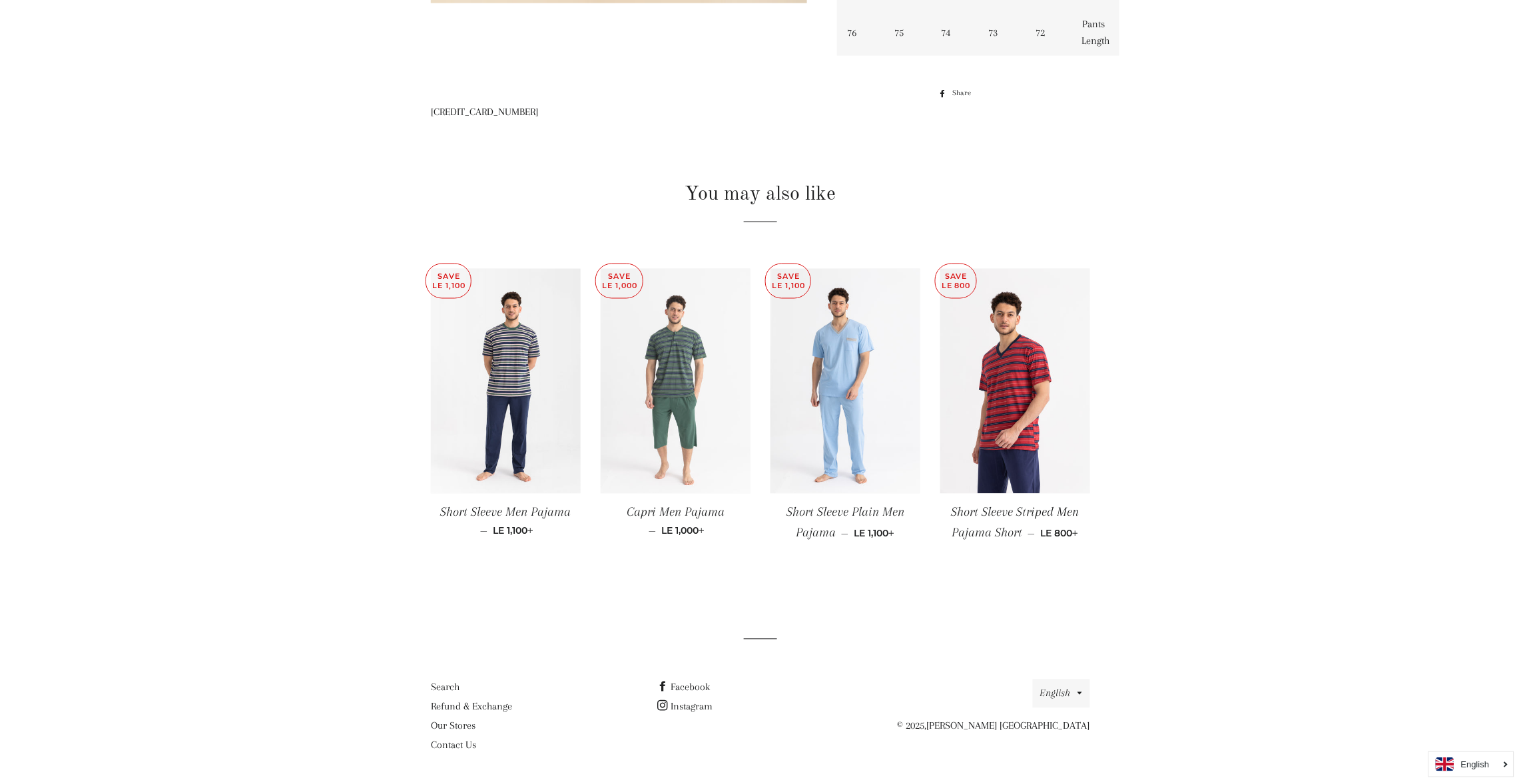
click at [682, 426] on img at bounding box center [676, 381] width 150 height 225
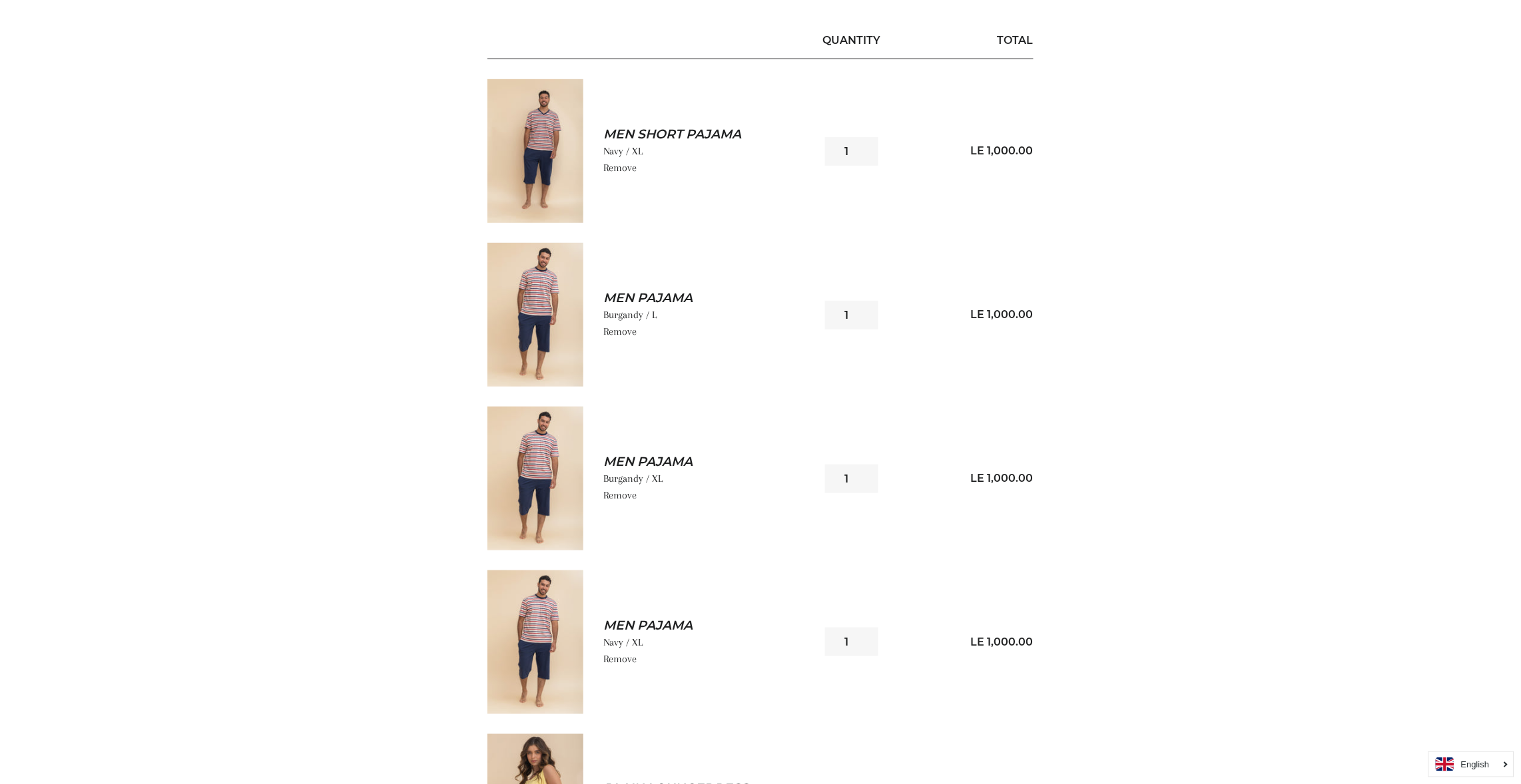
scroll to position [239, 0]
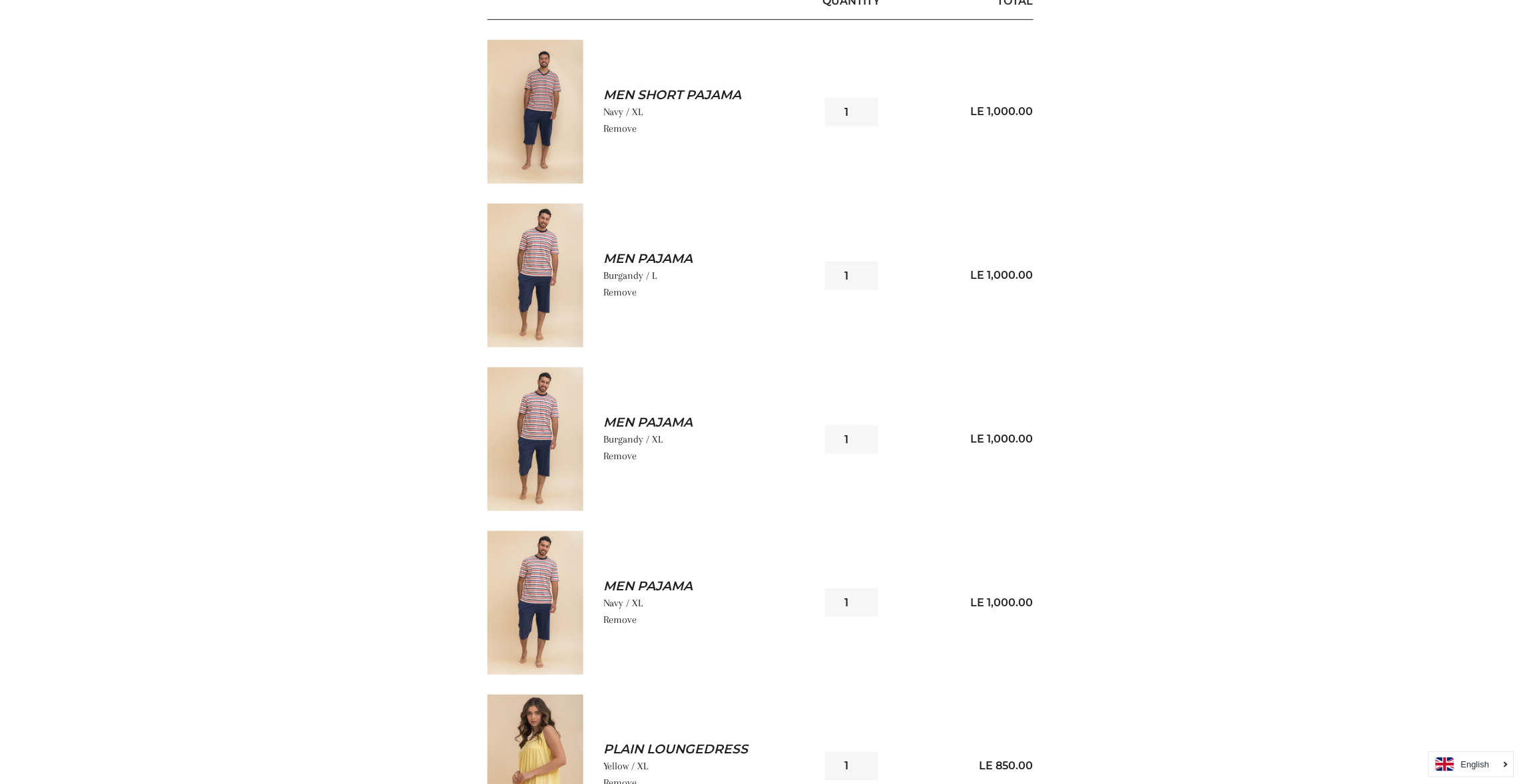
click at [617, 125] on link "Remove" at bounding box center [620, 129] width 33 height 12
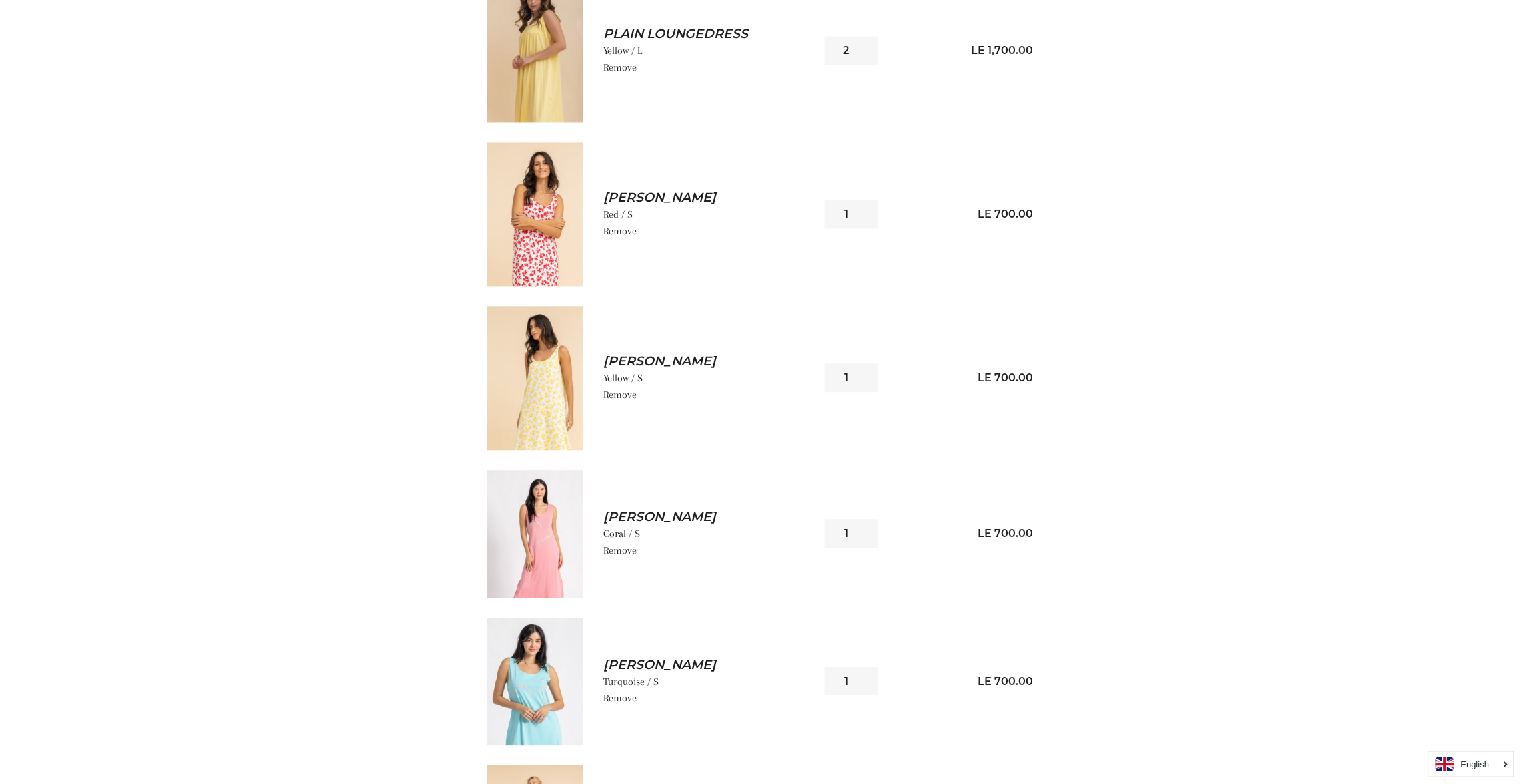
scroll to position [958, 0]
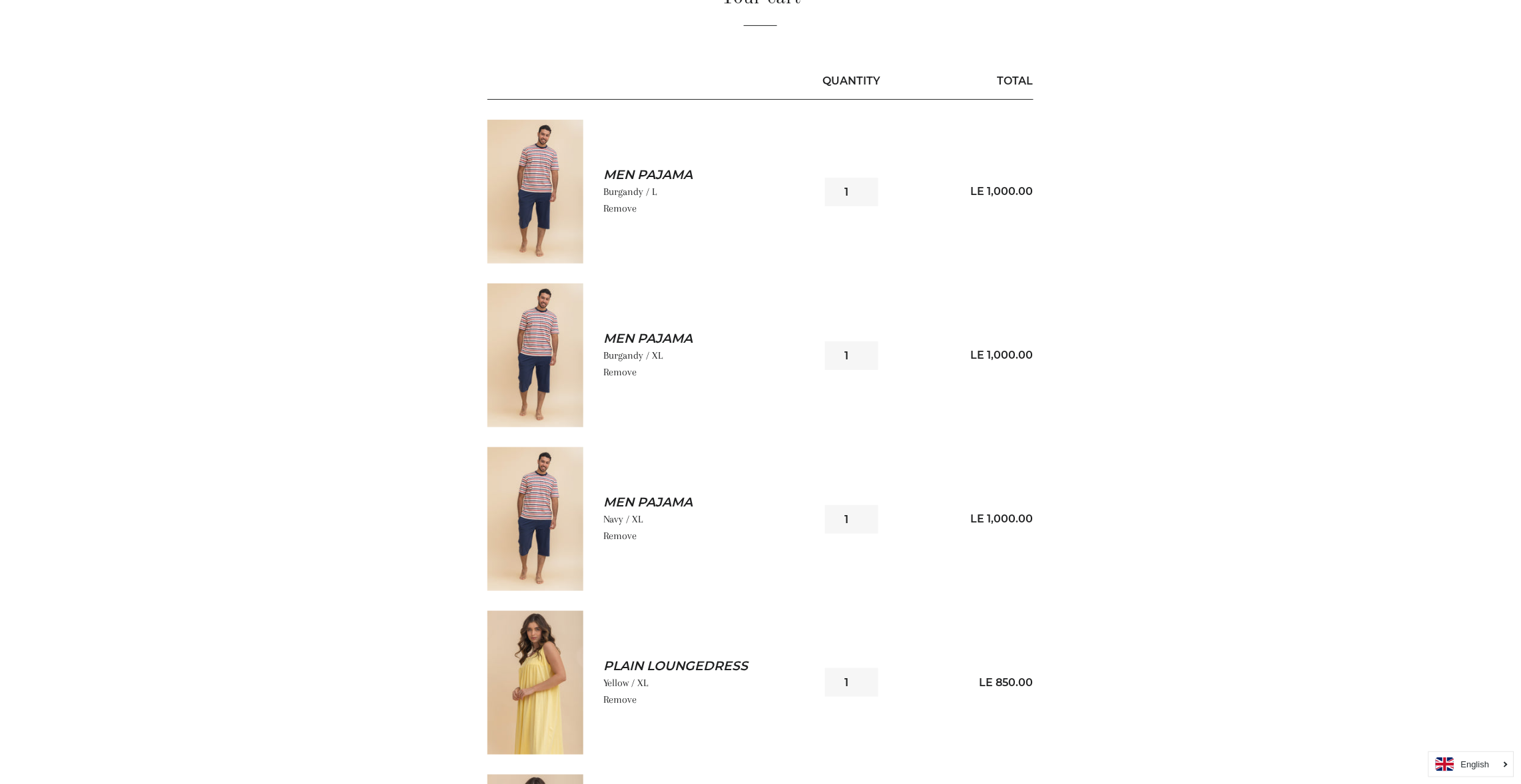
scroll to position [119, 0]
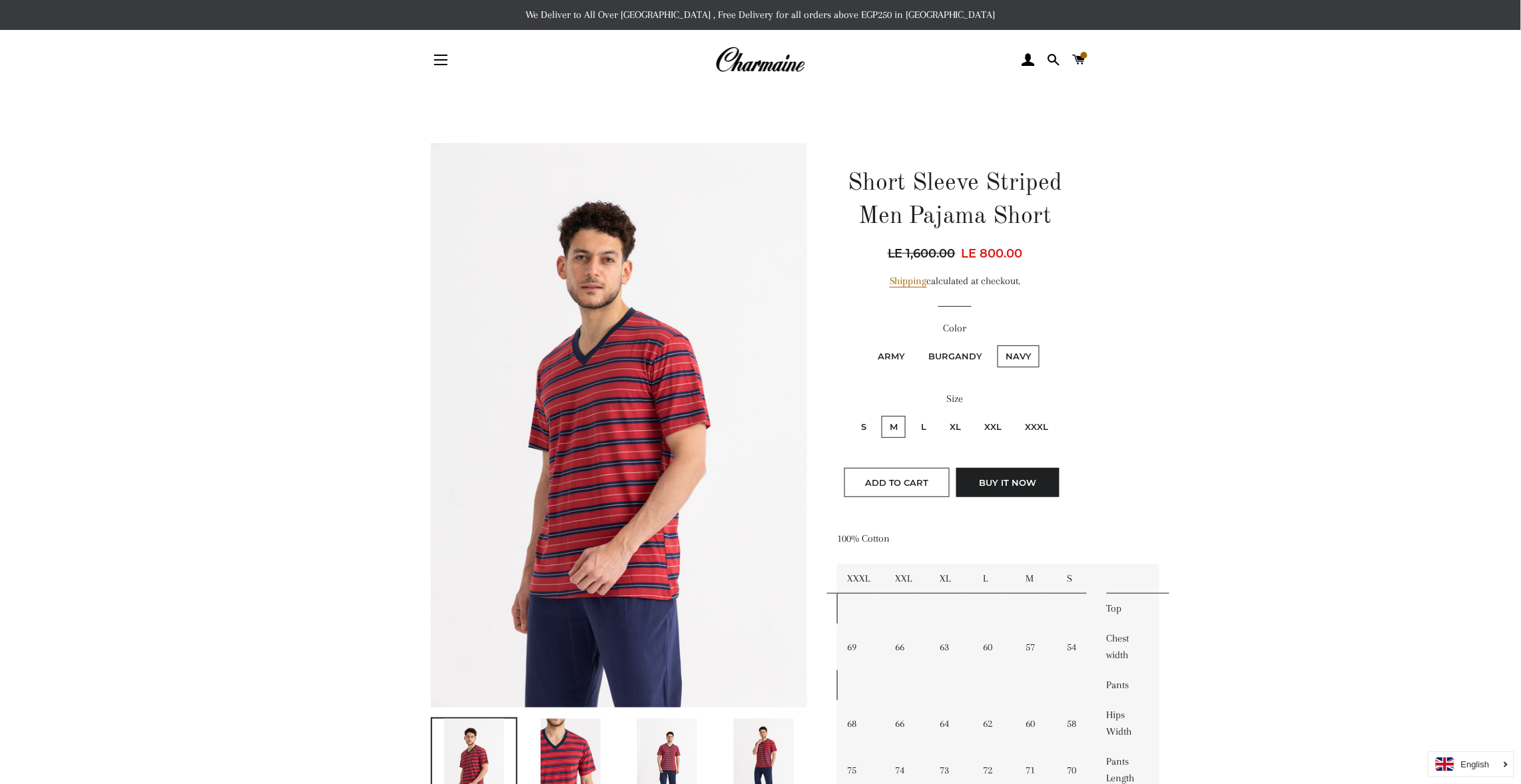
click at [866, 425] on label "S" at bounding box center [863, 427] width 21 height 22
click at [852, 414] on input "S" at bounding box center [851, 414] width 1 height 1
radio input "true"
click at [880, 414] on input "M" at bounding box center [880, 414] width 1 height 1
radio input "true"
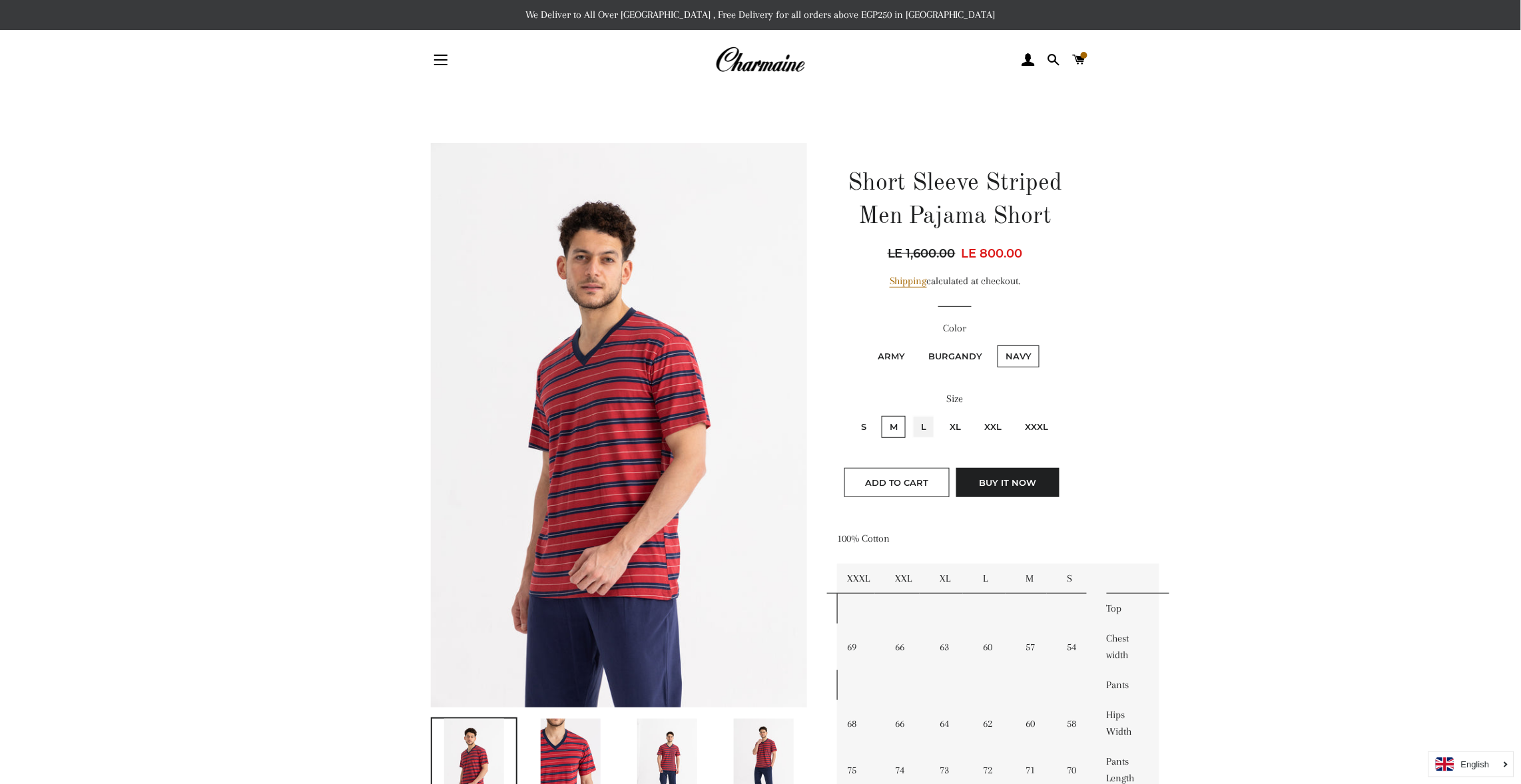
click at [911, 414] on input "L" at bounding box center [911, 414] width 1 height 1
radio input "true"
click at [940, 414] on input "XL" at bounding box center [940, 414] width 1 height 1
radio input "true"
click at [975, 414] on input "XXL" at bounding box center [975, 414] width 1 height 1
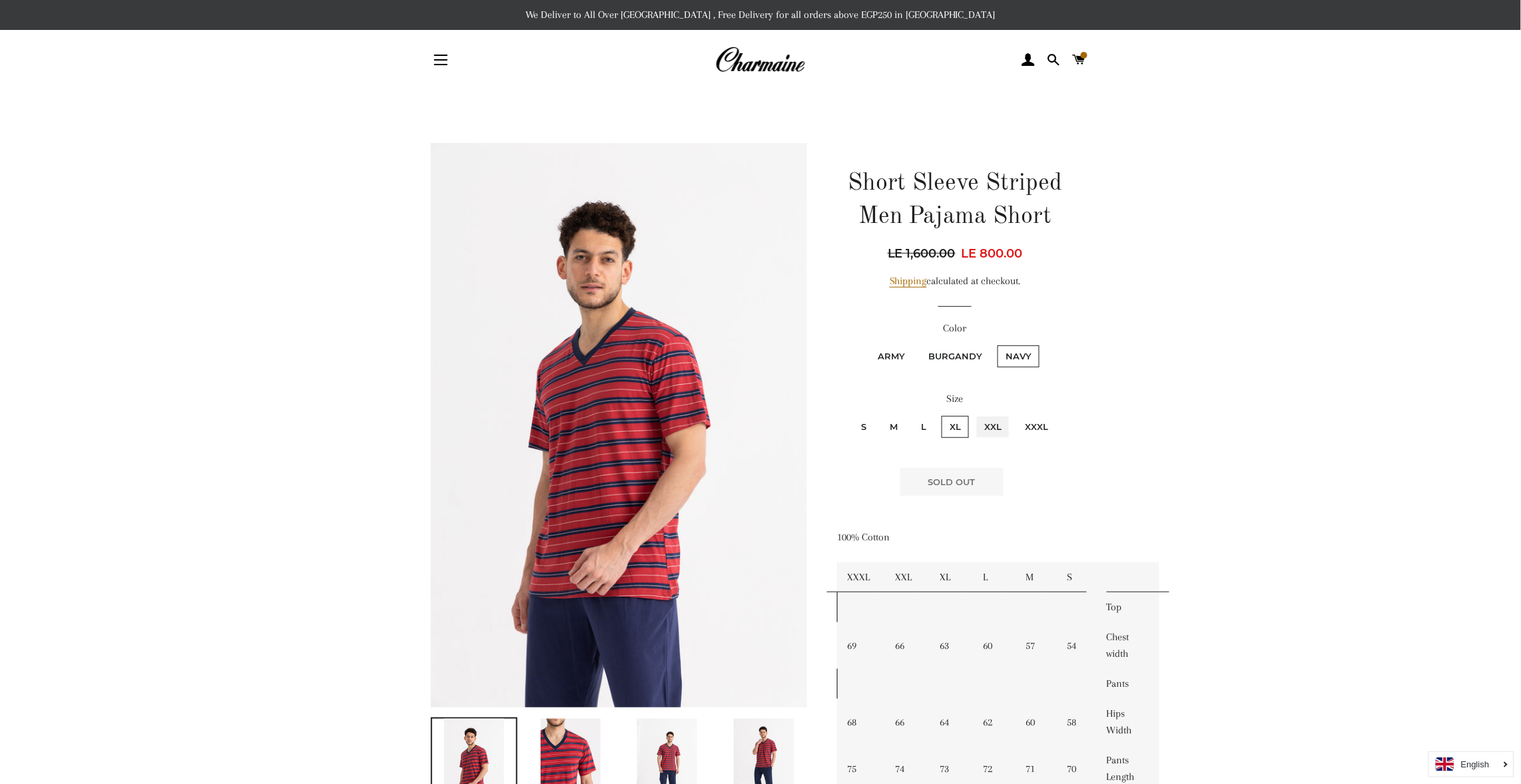
radio input "true"
click at [1015, 414] on input "XXXL" at bounding box center [1015, 414] width 1 height 1
radio input "true"
click at [851, 414] on input "S" at bounding box center [851, 414] width 1 height 1
radio input "true"
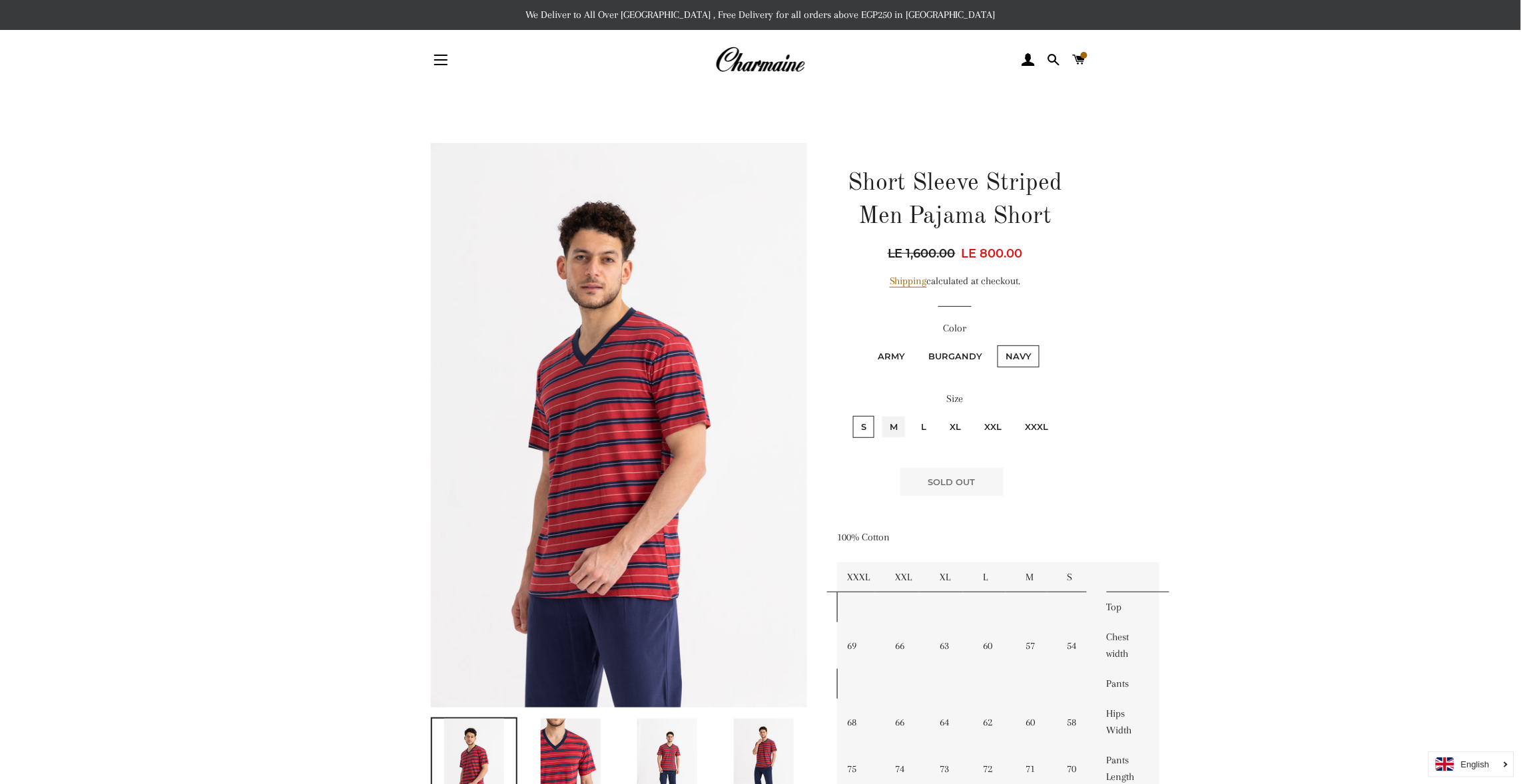
click at [880, 414] on input "M" at bounding box center [880, 414] width 1 height 1
radio input "true"
click at [911, 414] on input "L" at bounding box center [911, 414] width 1 height 1
radio input "true"
click at [880, 414] on input "M" at bounding box center [880, 414] width 1 height 1
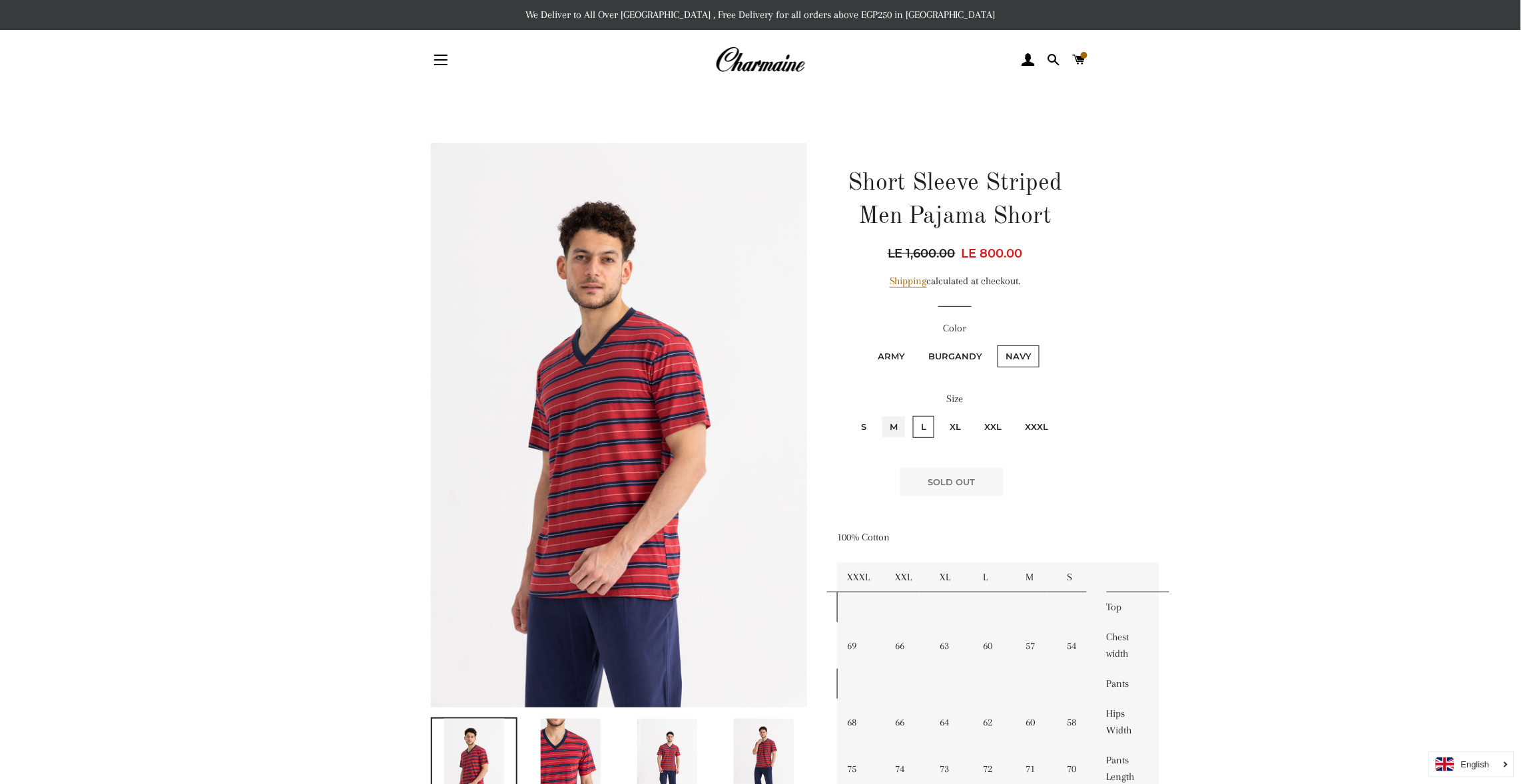
radio input "true"
click at [908, 473] on button "Add to Cart" at bounding box center [897, 482] width 105 height 29
click at [1364, 459] on main at bounding box center [760, 753] width 1521 height 1327
click at [886, 348] on label "Army" at bounding box center [891, 357] width 43 height 22
click at [868, 344] on input "Army" at bounding box center [868, 344] width 1 height 1
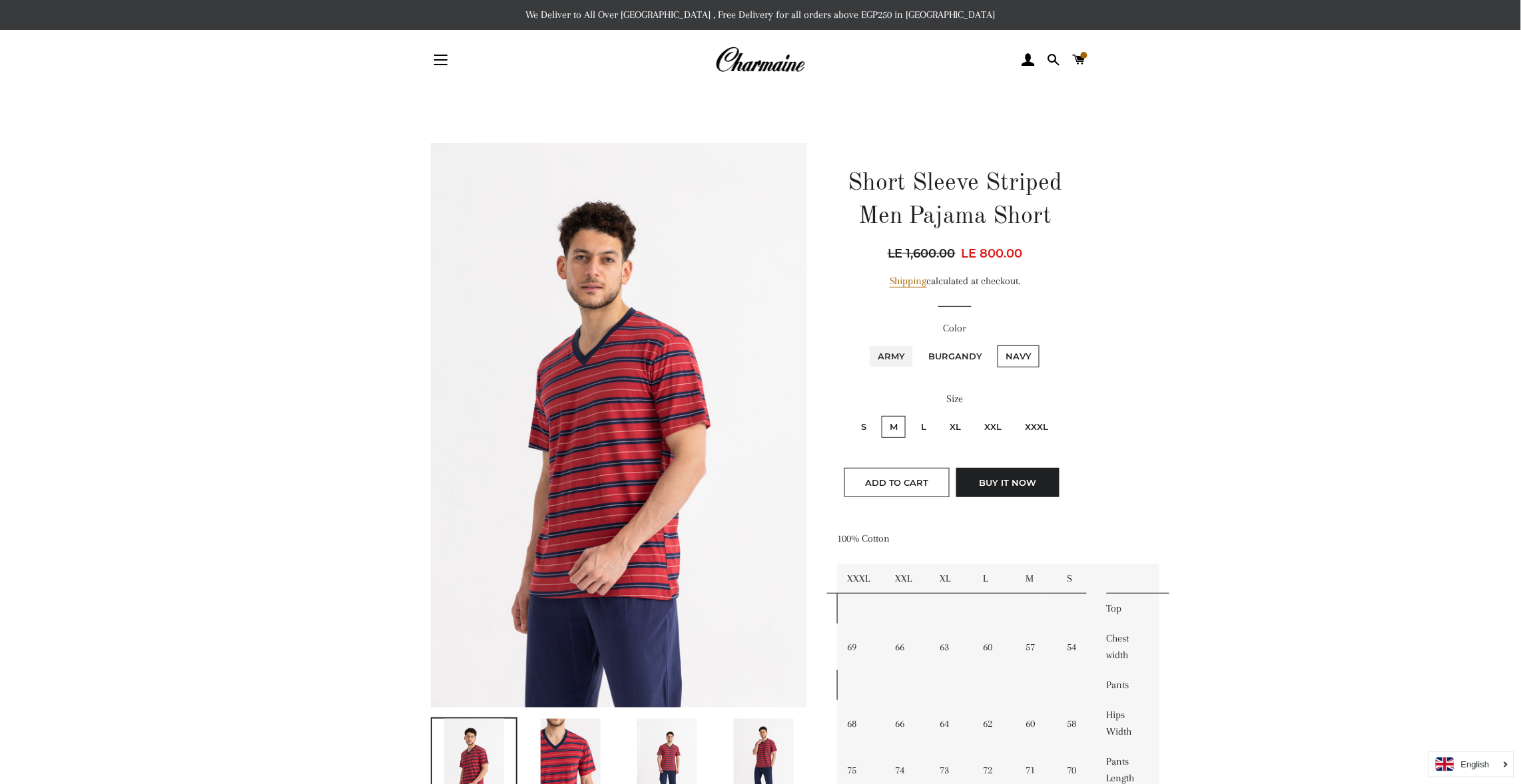
radio input "true"
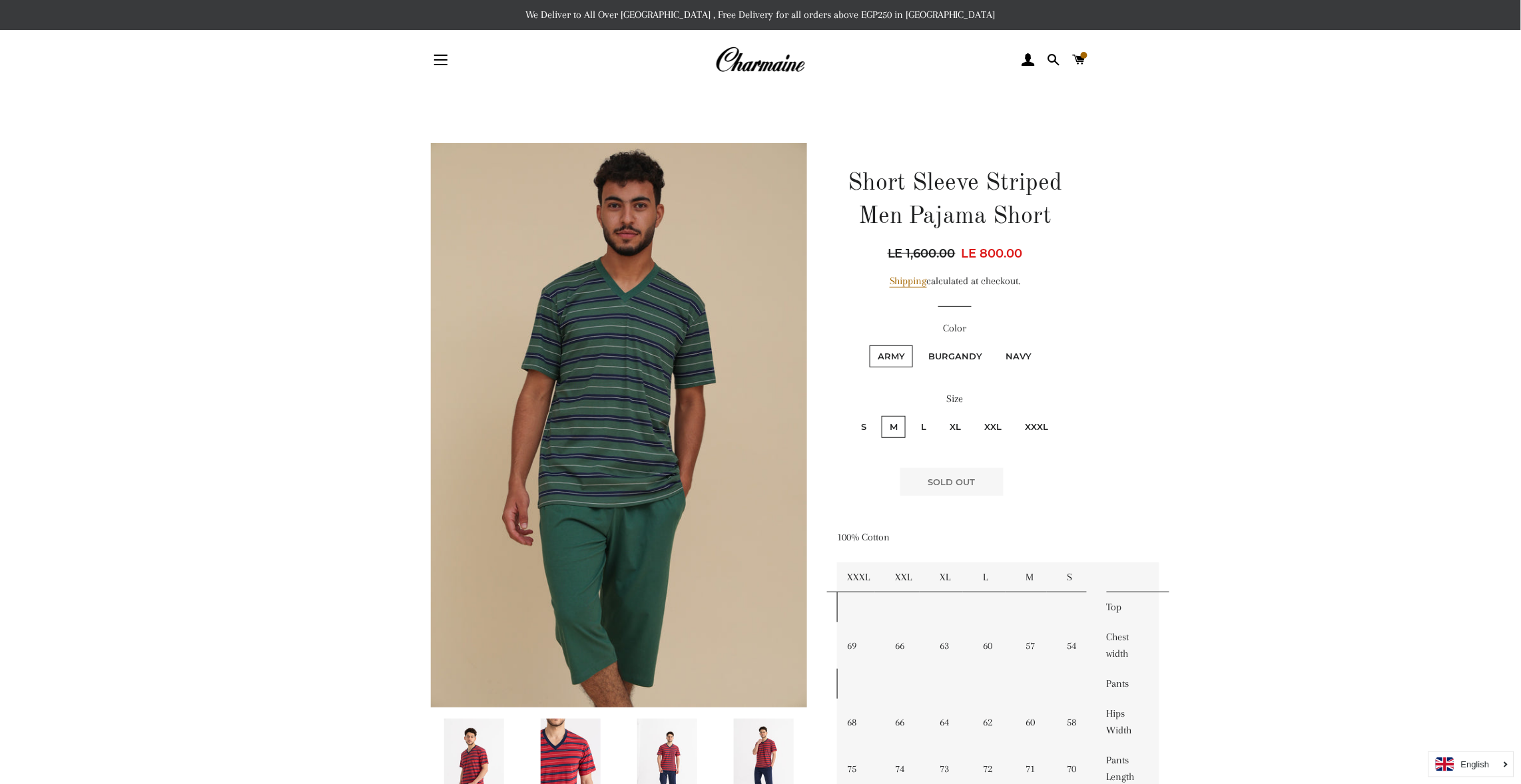
click at [954, 346] on label "Burgandy" at bounding box center [955, 357] width 70 height 22
click at [919, 344] on input "Burgandy" at bounding box center [919, 344] width 1 height 1
radio input "true"
click at [890, 345] on fieldset "Army Burgandy Navy" at bounding box center [955, 363] width 234 height 39
click at [890, 351] on label "Army" at bounding box center [891, 357] width 43 height 22
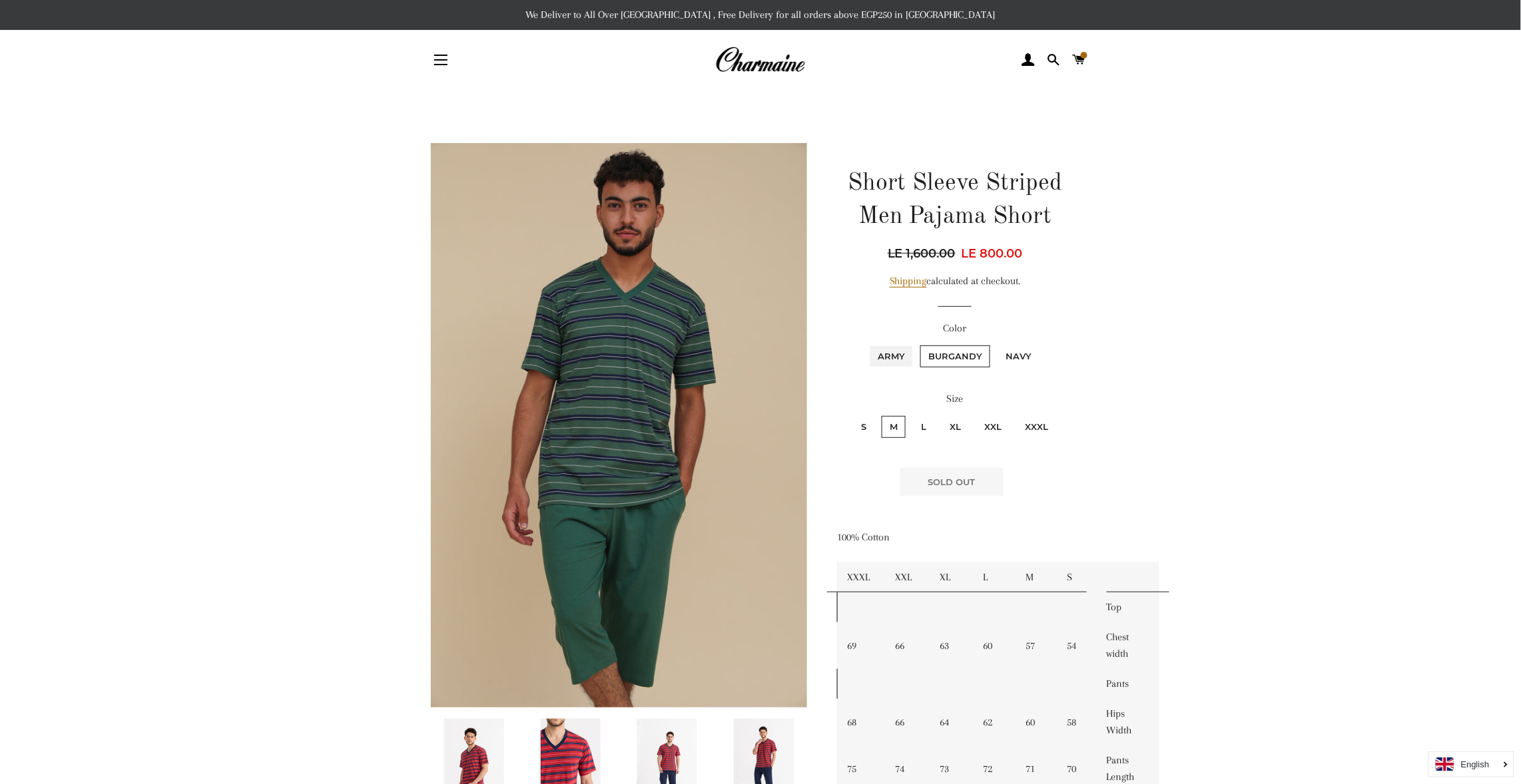
click at [868, 344] on input "Army" at bounding box center [868, 344] width 1 height 1
radio input "true"
click at [866, 421] on label "S" at bounding box center [863, 427] width 21 height 22
click at [852, 414] on input "S" at bounding box center [851, 414] width 1 height 1
radio input "true"
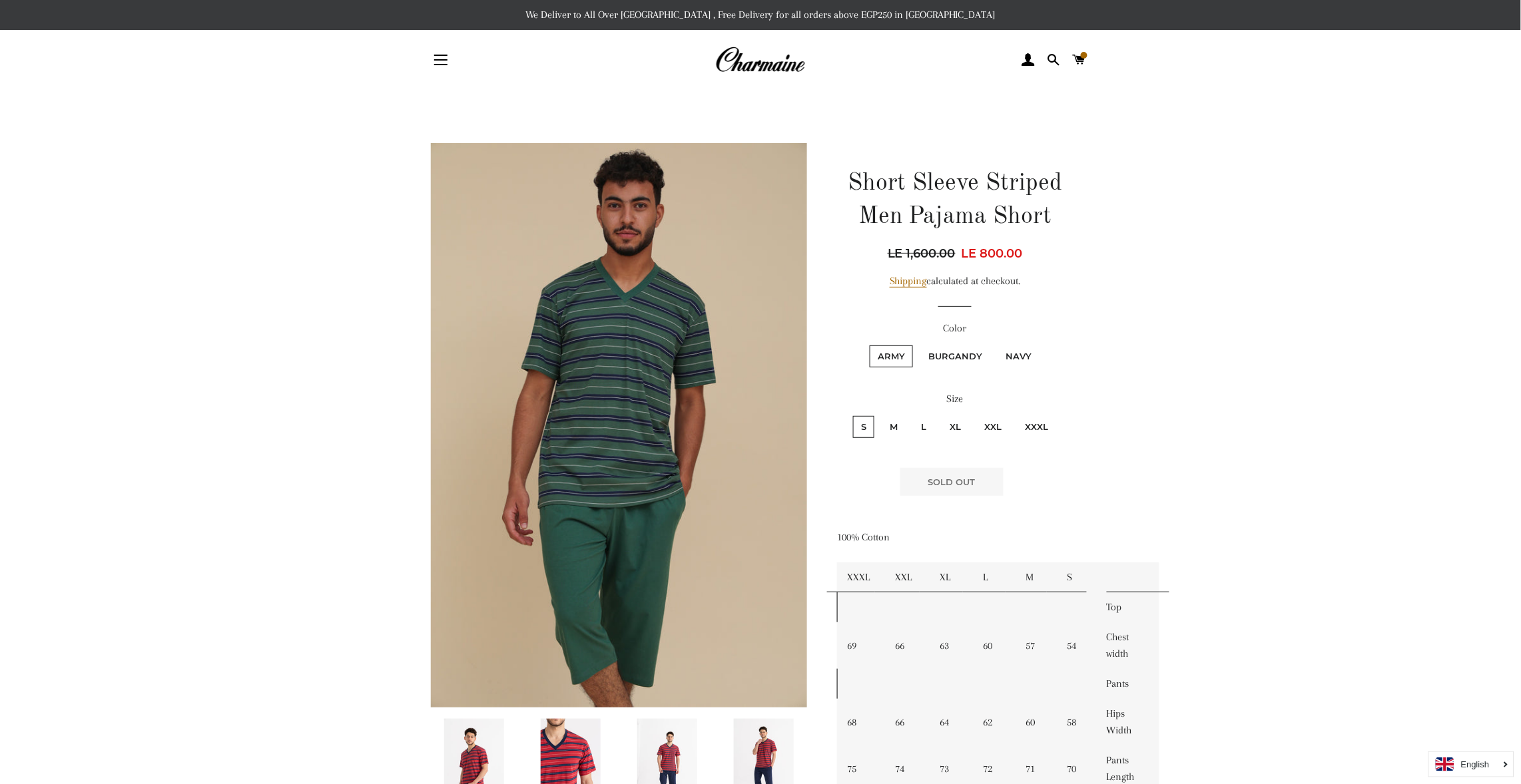
click at [880, 414] on input "M" at bounding box center [880, 414] width 1 height 1
radio input "true"
click at [911, 414] on input "L" at bounding box center [911, 414] width 1 height 1
radio input "true"
click at [940, 414] on input "XL" at bounding box center [940, 414] width 1 height 1
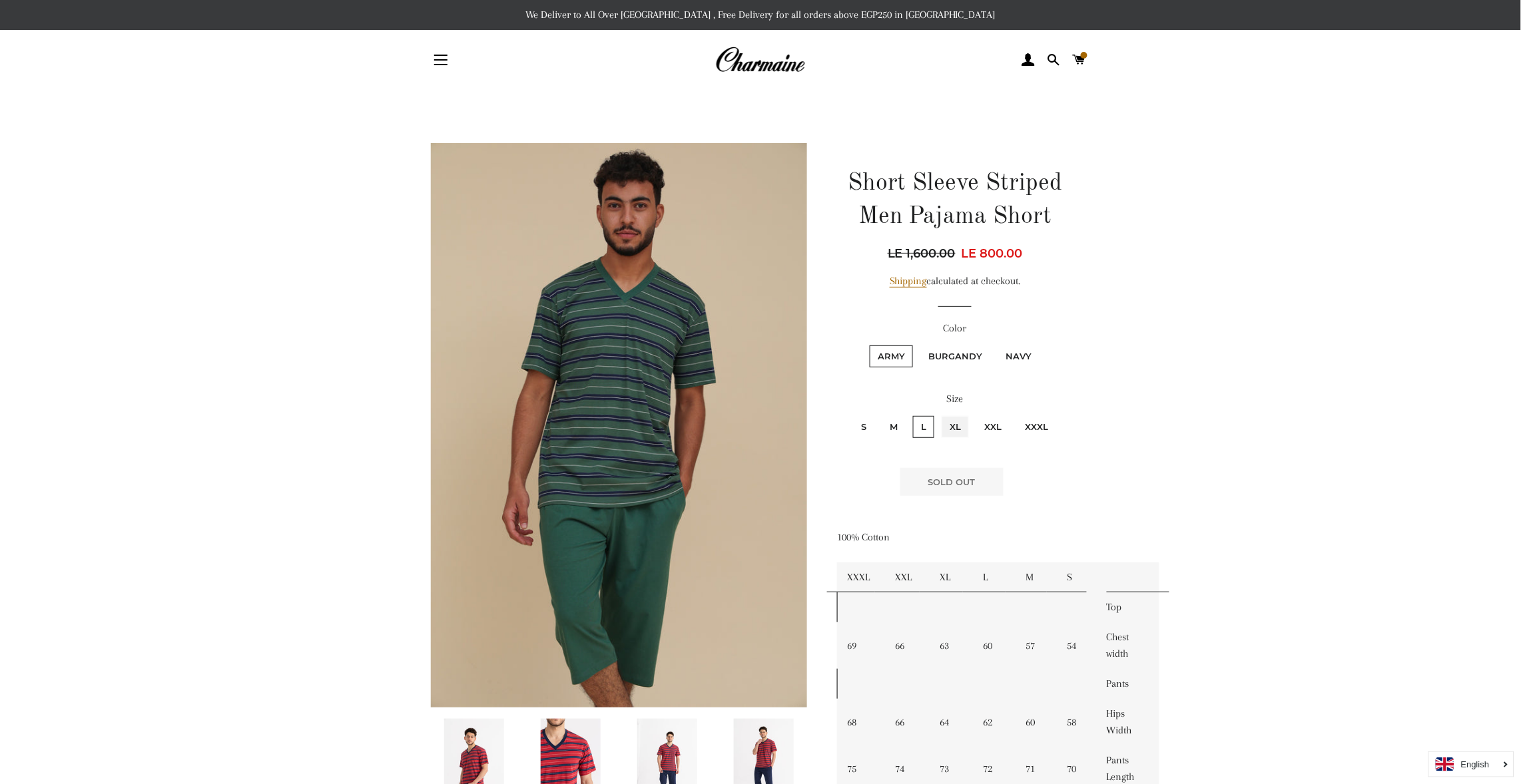
radio input "true"
click at [975, 414] on input "XXL" at bounding box center [975, 414] width 1 height 1
radio input "true"
click at [1015, 414] on input "XXXL" at bounding box center [1015, 414] width 1 height 1
radio input "true"
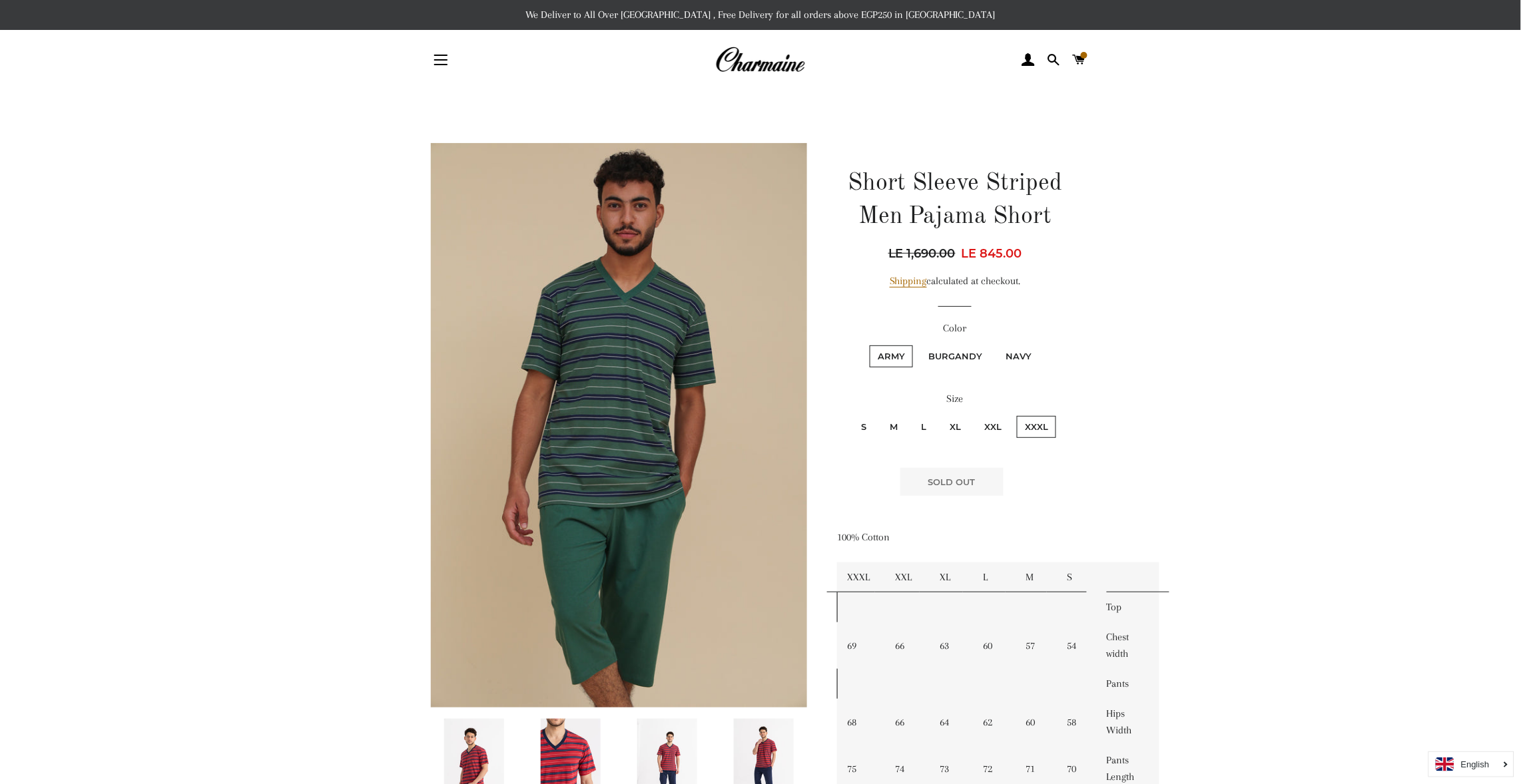
click at [956, 345] on fieldset "Army Burgandy Navy" at bounding box center [955, 363] width 234 height 39
click at [954, 349] on label "Burgandy" at bounding box center [955, 357] width 70 height 22
click at [919, 344] on input "Burgandy" at bounding box center [919, 344] width 1 height 1
radio input "true"
click at [860, 421] on label "S" at bounding box center [863, 427] width 21 height 22
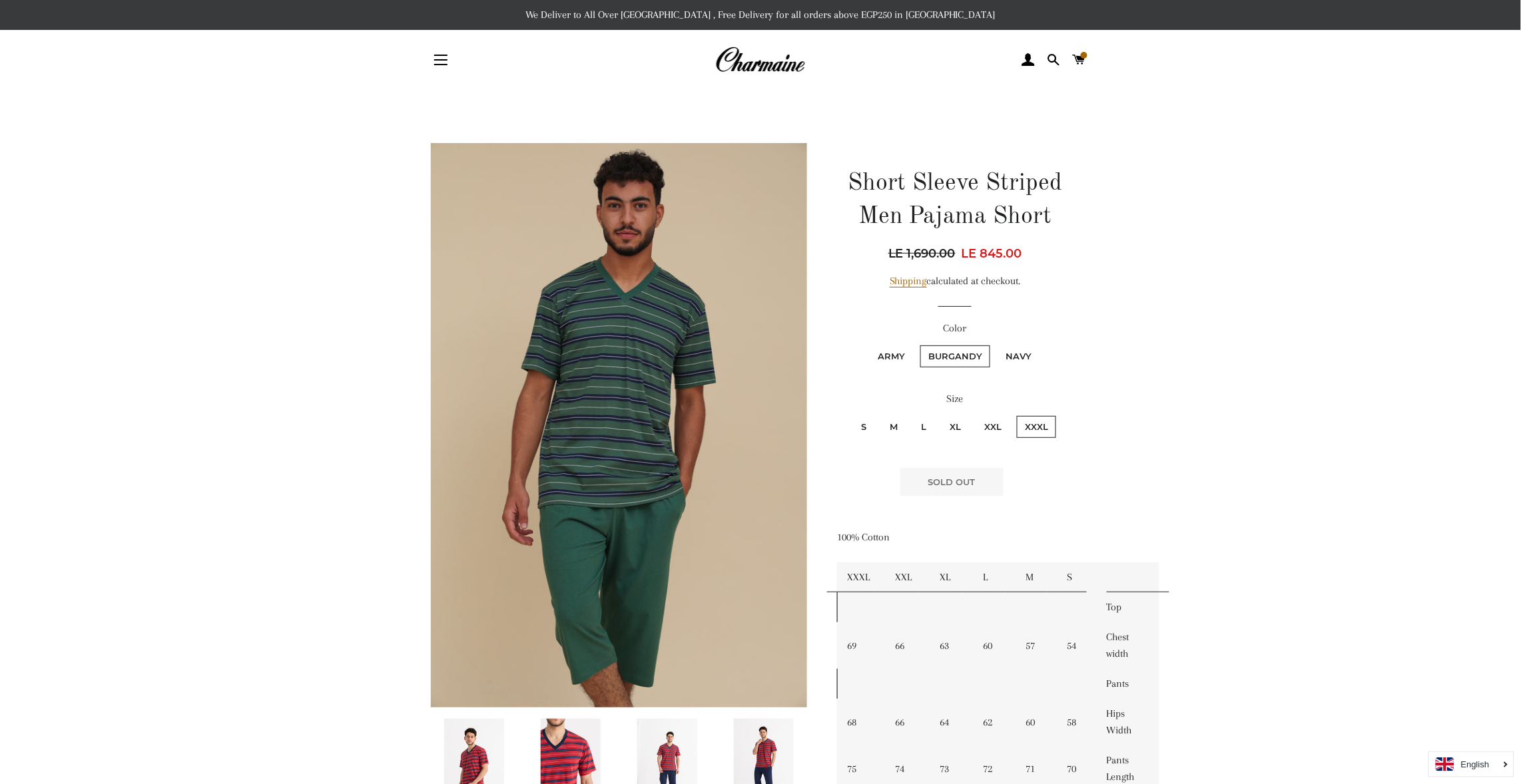
click at [852, 414] on input "S" at bounding box center [851, 414] width 1 height 1
radio input "true"
click at [880, 414] on input "M" at bounding box center [880, 414] width 1 height 1
radio input "true"
click at [911, 414] on input "L" at bounding box center [911, 414] width 1 height 1
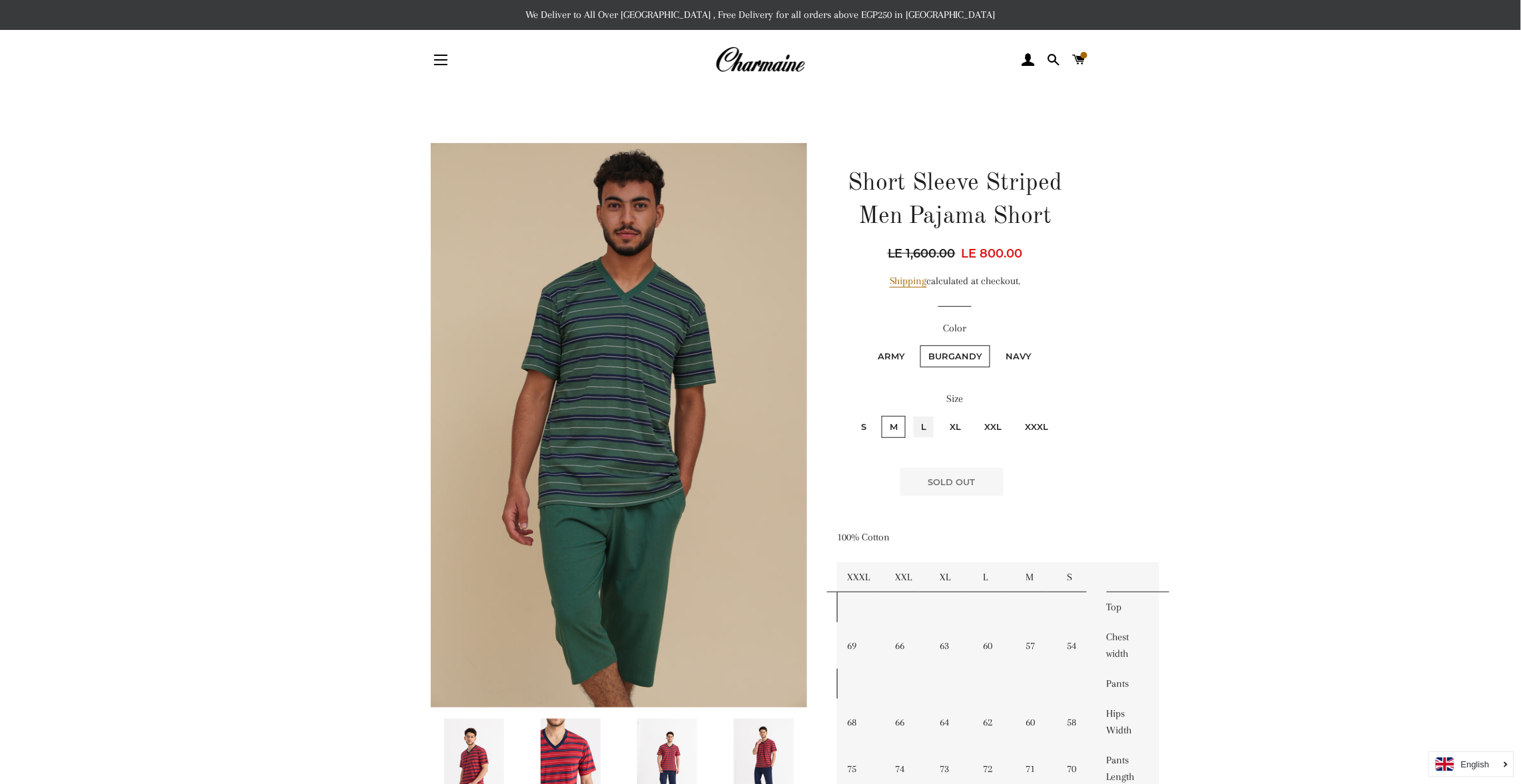
radio input "true"
click at [940, 414] on input "XL" at bounding box center [940, 414] width 1 height 1
radio input "true"
click at [975, 414] on input "XXL" at bounding box center [975, 414] width 1 height 1
radio input "true"
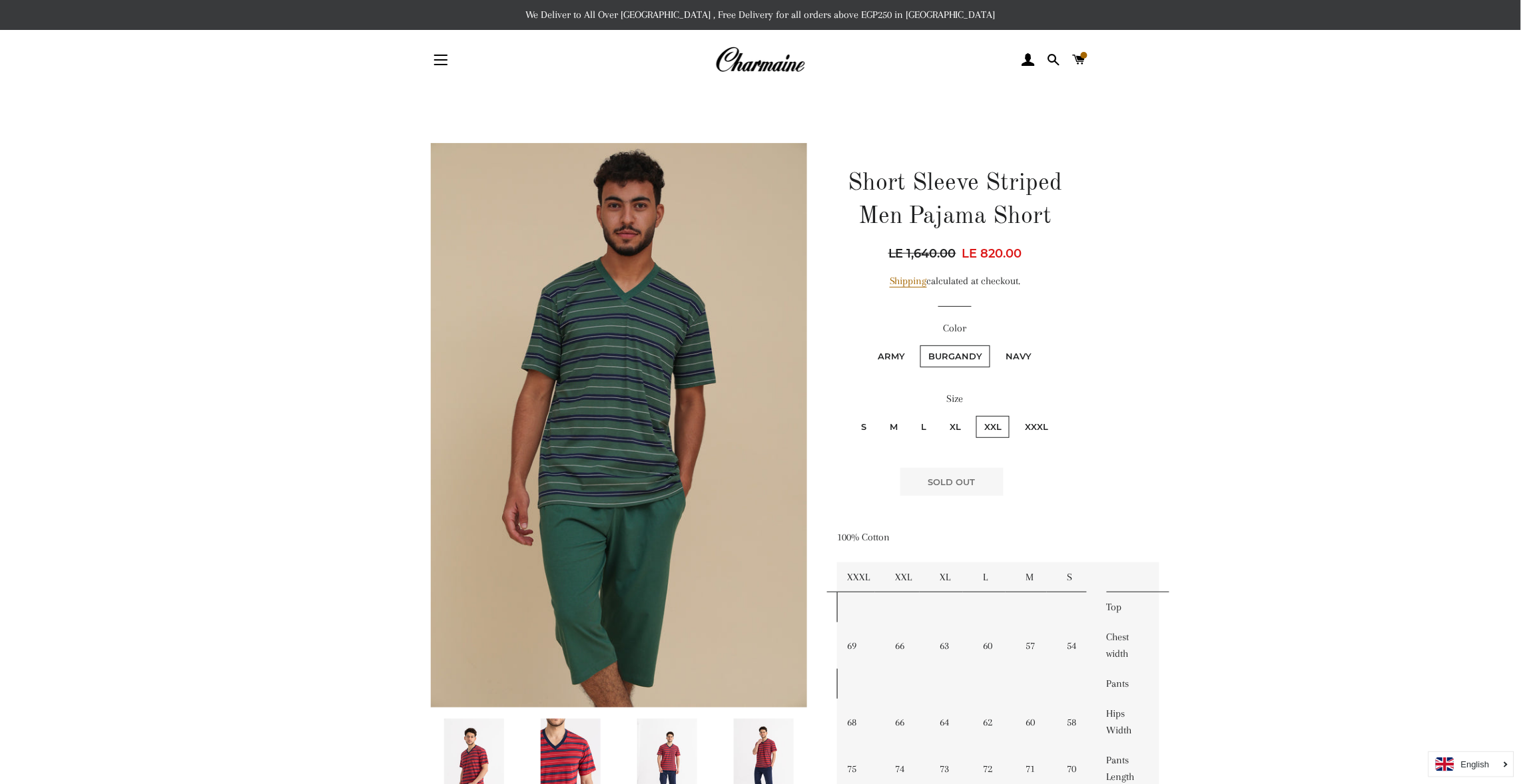
click at [1015, 414] on input "XXXL" at bounding box center [1015, 414] width 1 height 1
radio input "true"
click at [1021, 354] on label "Navy" at bounding box center [1019, 357] width 42 height 22
click at [996, 344] on input "Navy" at bounding box center [996, 344] width 1 height 1
radio input "true"
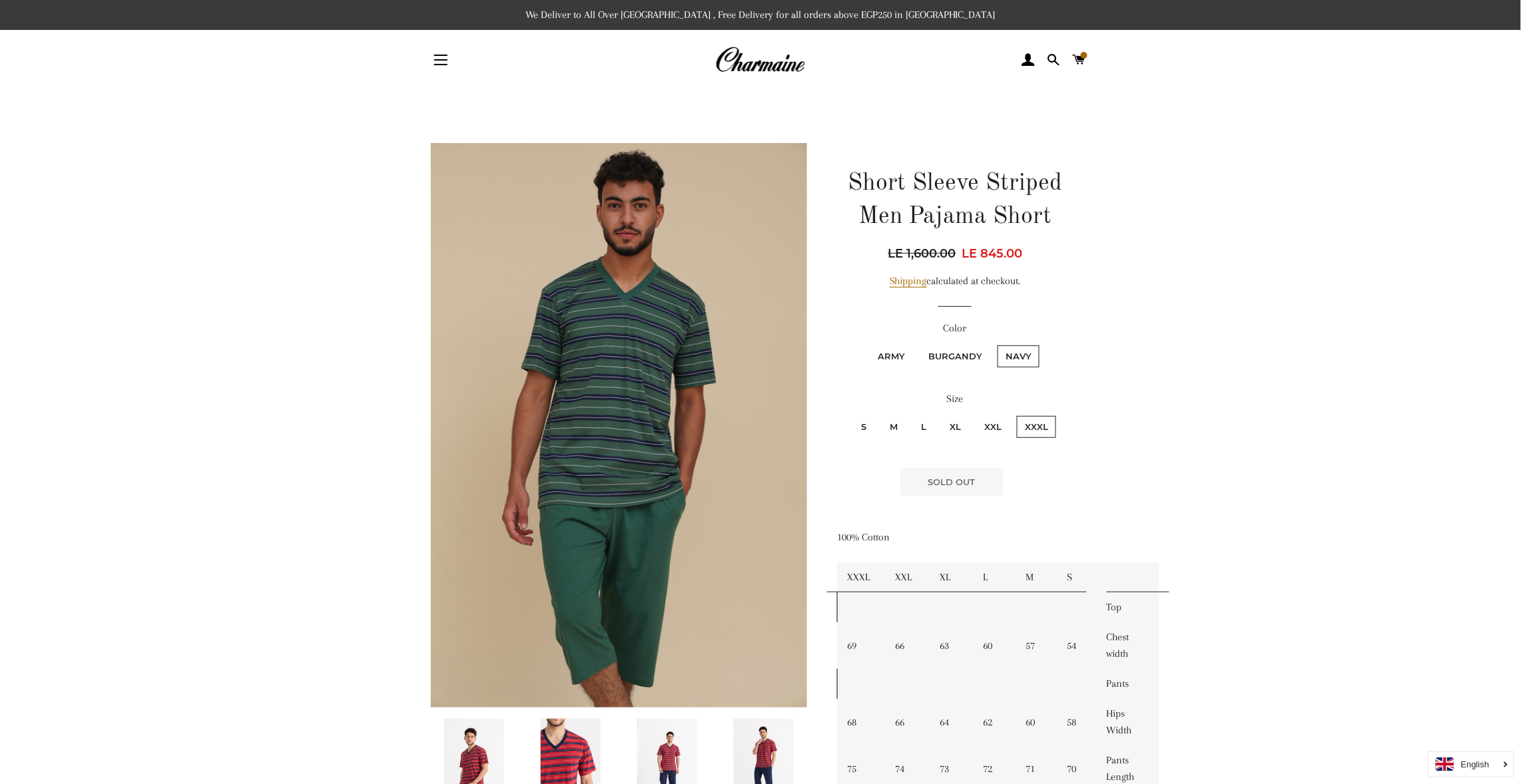
click at [892, 419] on label "M" at bounding box center [894, 427] width 24 height 22
click at [881, 414] on input "M" at bounding box center [880, 414] width 1 height 1
radio input "true"
click at [851, 414] on input "S" at bounding box center [851, 414] width 1 height 1
radio input "true"
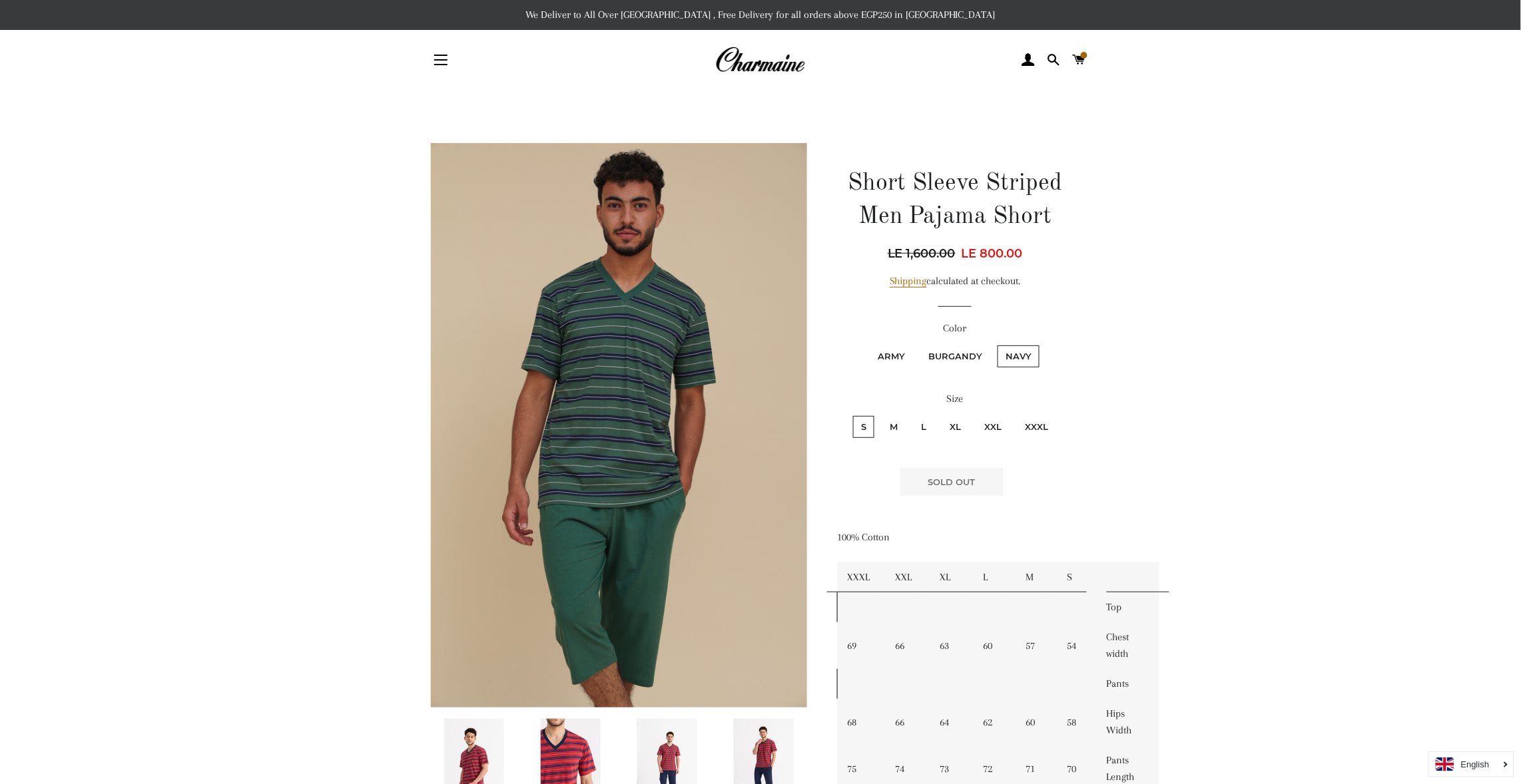
click at [880, 414] on input "M" at bounding box center [880, 414] width 1 height 1
radio input "true"
click at [911, 414] on input "L" at bounding box center [911, 414] width 1 height 1
radio input "true"
click at [940, 414] on input "XL" at bounding box center [940, 414] width 1 height 1
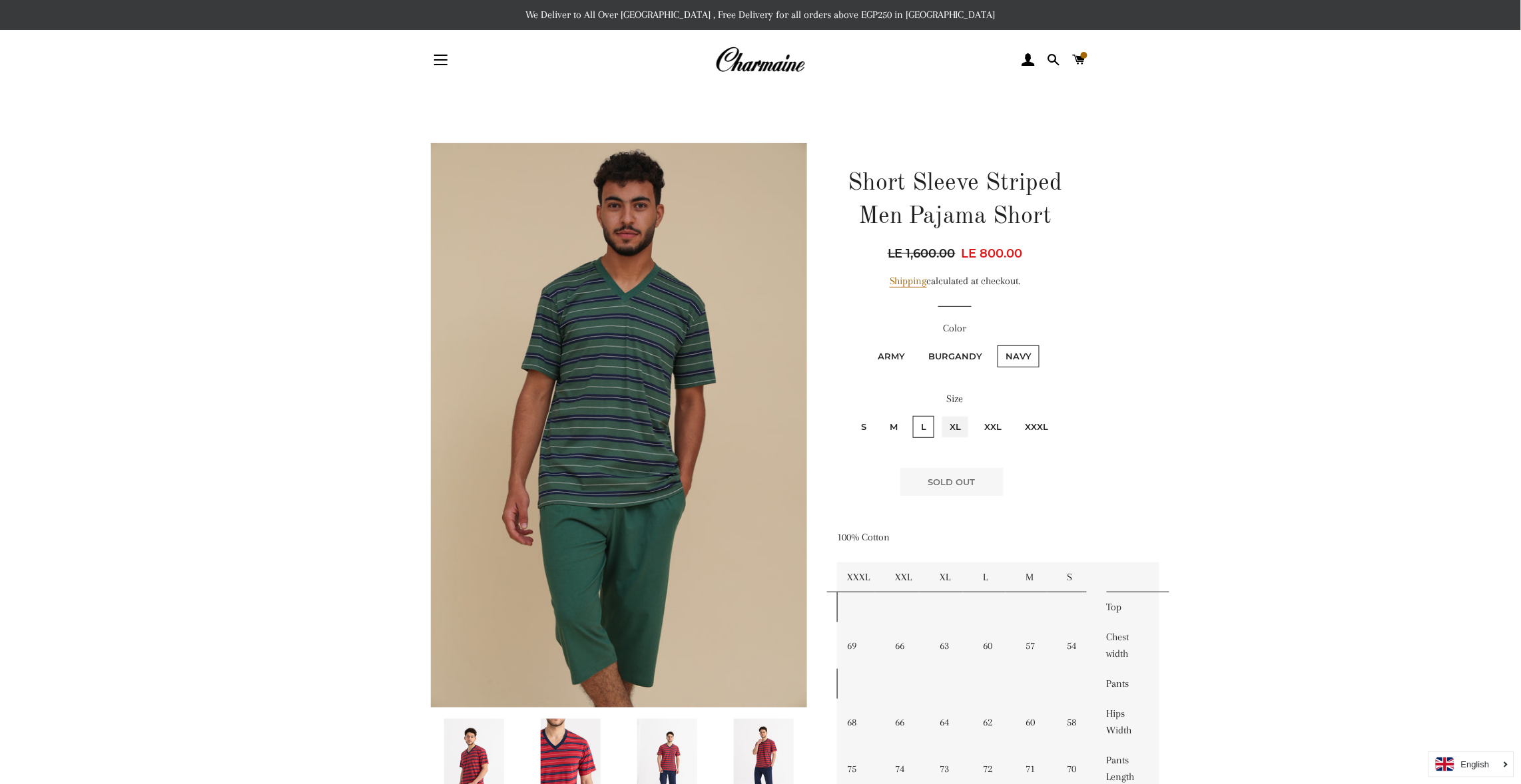
radio input "true"
click at [911, 414] on input "L" at bounding box center [911, 414] width 1 height 1
radio input "true"
click at [880, 414] on input "M" at bounding box center [880, 414] width 1 height 1
radio input "true"
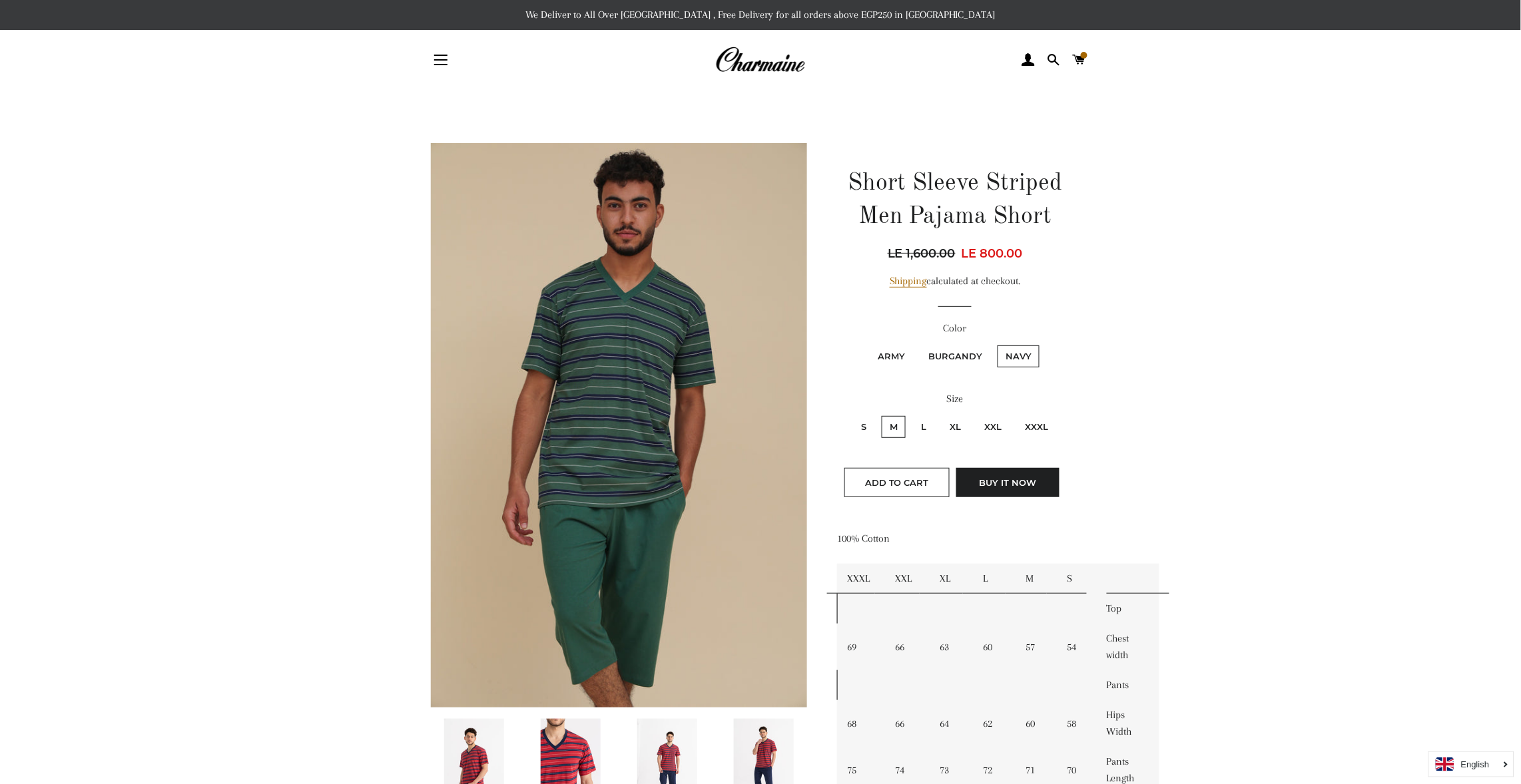
click at [1408, 600] on main at bounding box center [760, 753] width 1521 height 1327
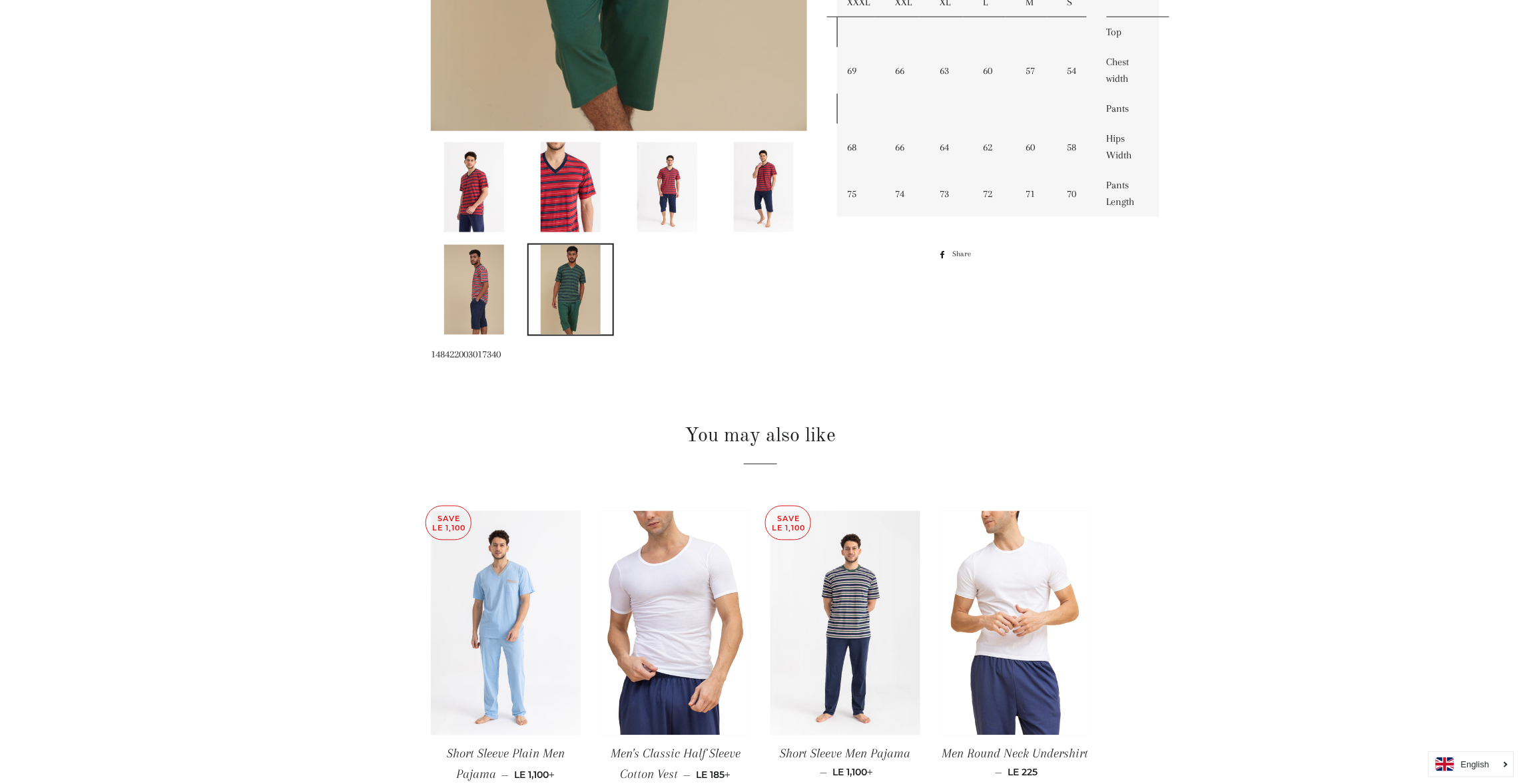
scroll to position [638, 0]
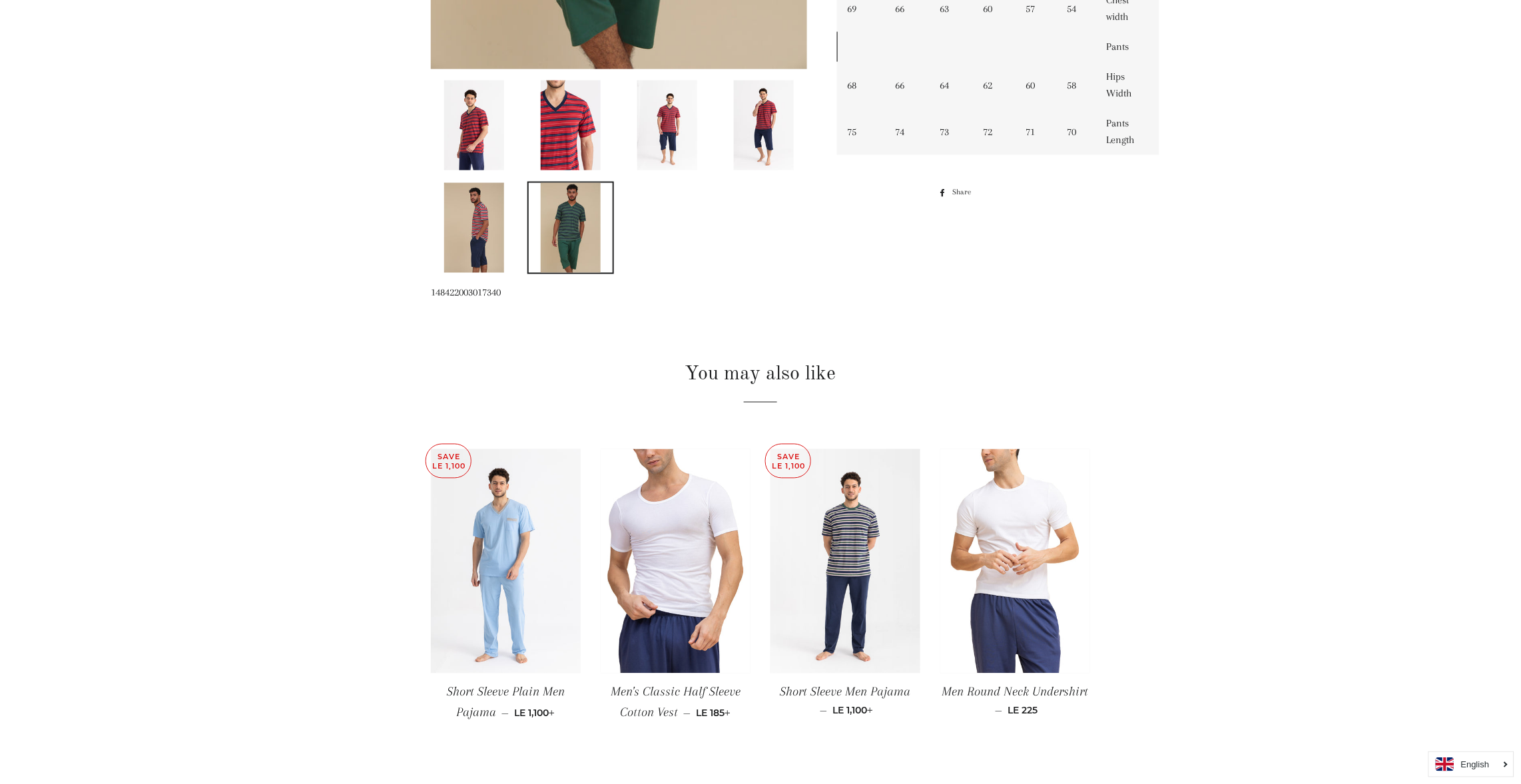
click at [477, 245] on img at bounding box center [474, 228] width 60 height 90
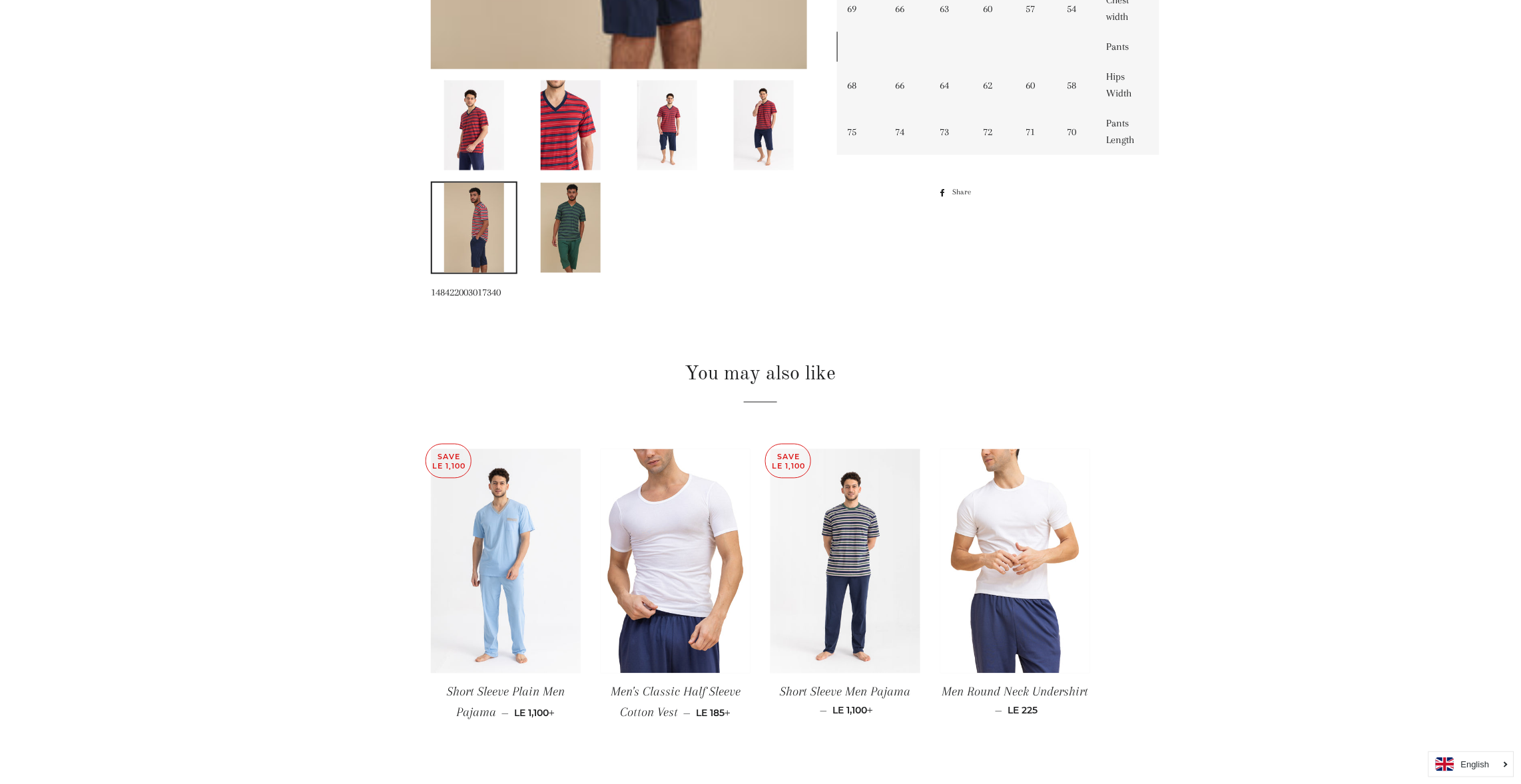
scroll to position [816, 0]
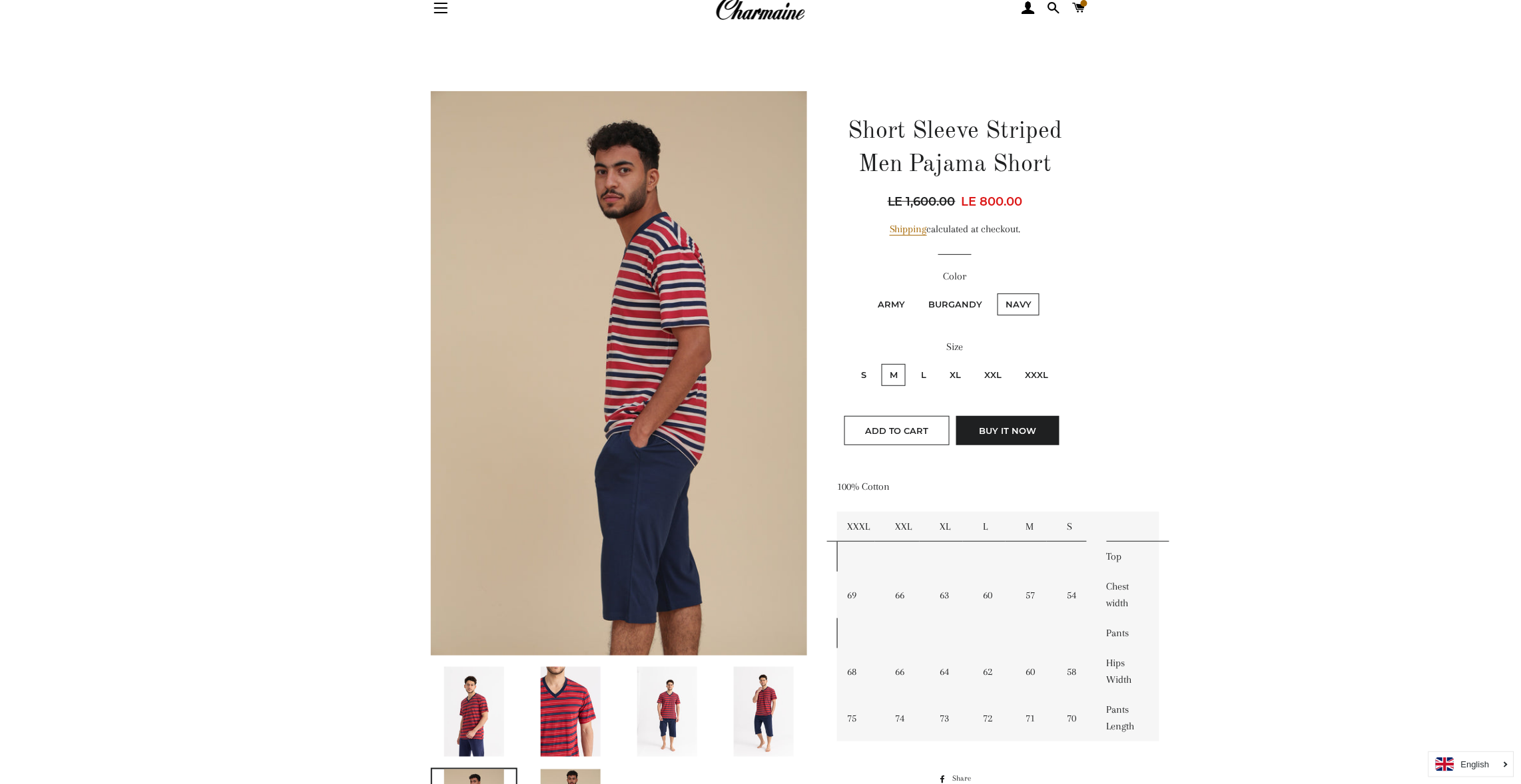
scroll to position [0, 0]
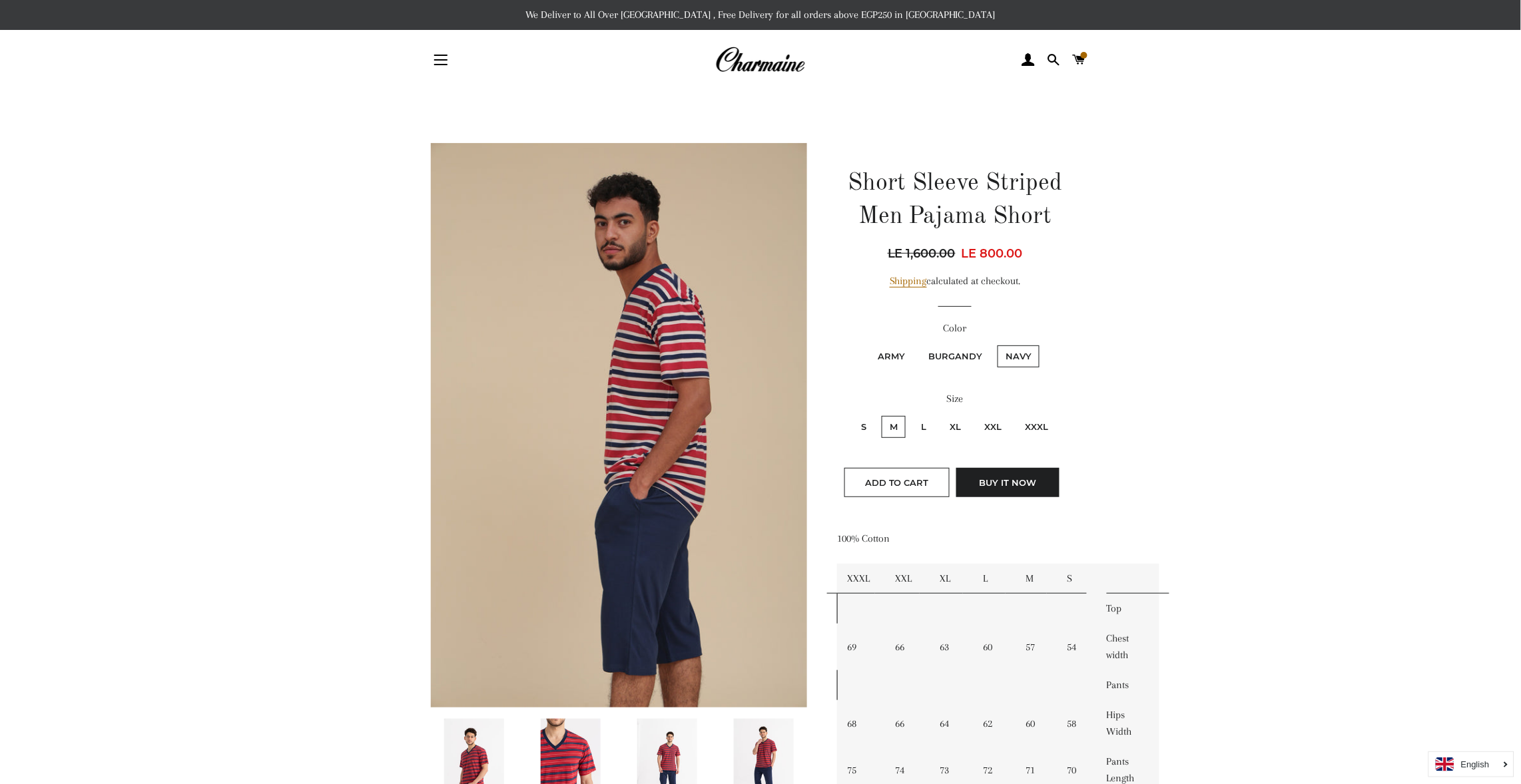
click at [897, 423] on label "M" at bounding box center [894, 427] width 24 height 22
click at [881, 414] on input "M" at bounding box center [880, 414] width 1 height 1
click at [911, 414] on input "L" at bounding box center [911, 414] width 1 height 1
radio input "true"
click at [880, 414] on input "M" at bounding box center [880, 414] width 1 height 1
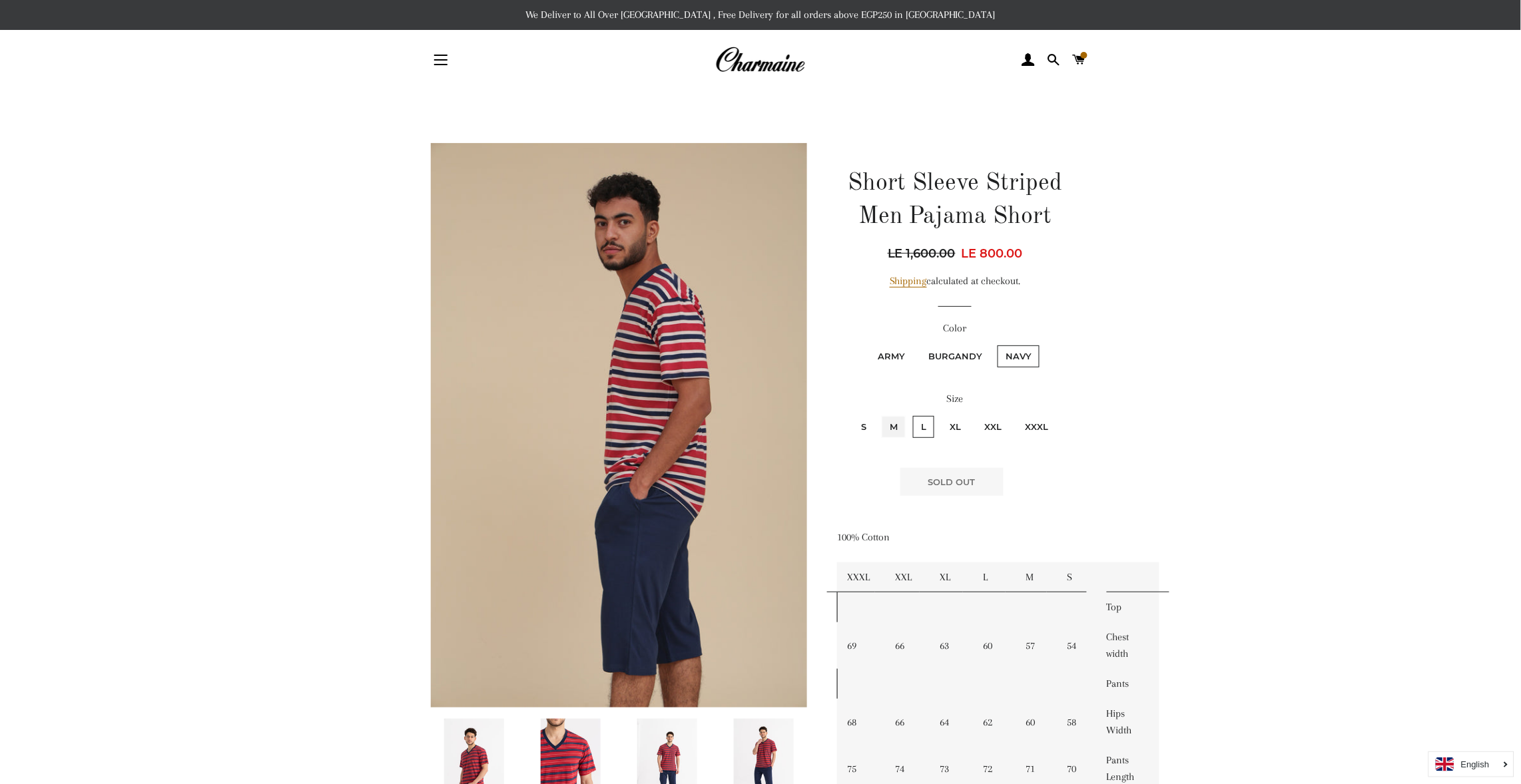
radio input "true"
click at [851, 414] on input "S" at bounding box center [851, 414] width 1 height 1
radio input "true"
click at [880, 414] on input "M" at bounding box center [880, 414] width 1 height 1
radio input "true"
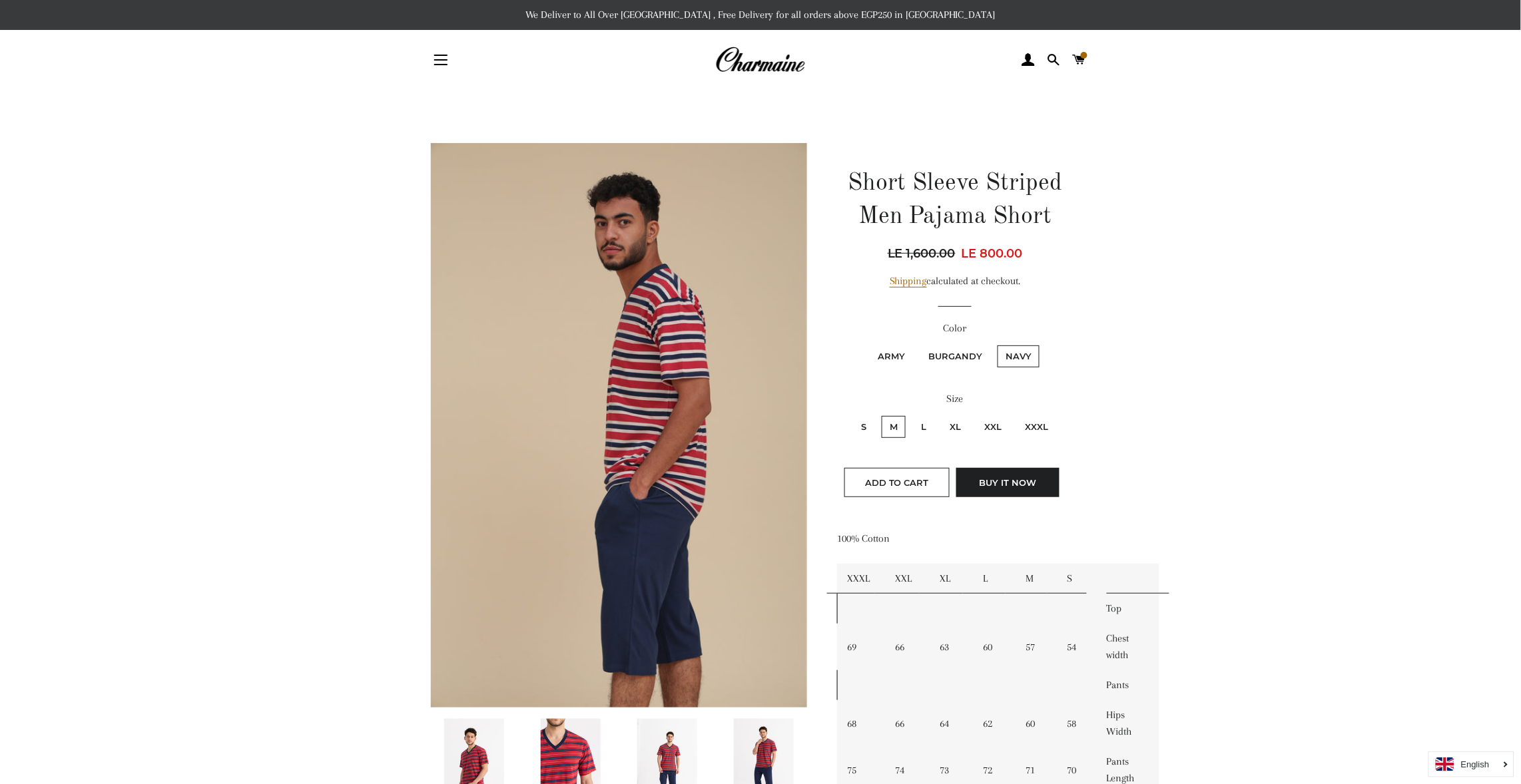
click at [911, 414] on input "L" at bounding box center [911, 414] width 1 height 1
radio input "true"
click at [880, 414] on input "M" at bounding box center [880, 414] width 1 height 1
radio input "true"
click at [851, 414] on input "S" at bounding box center [851, 414] width 1 height 1
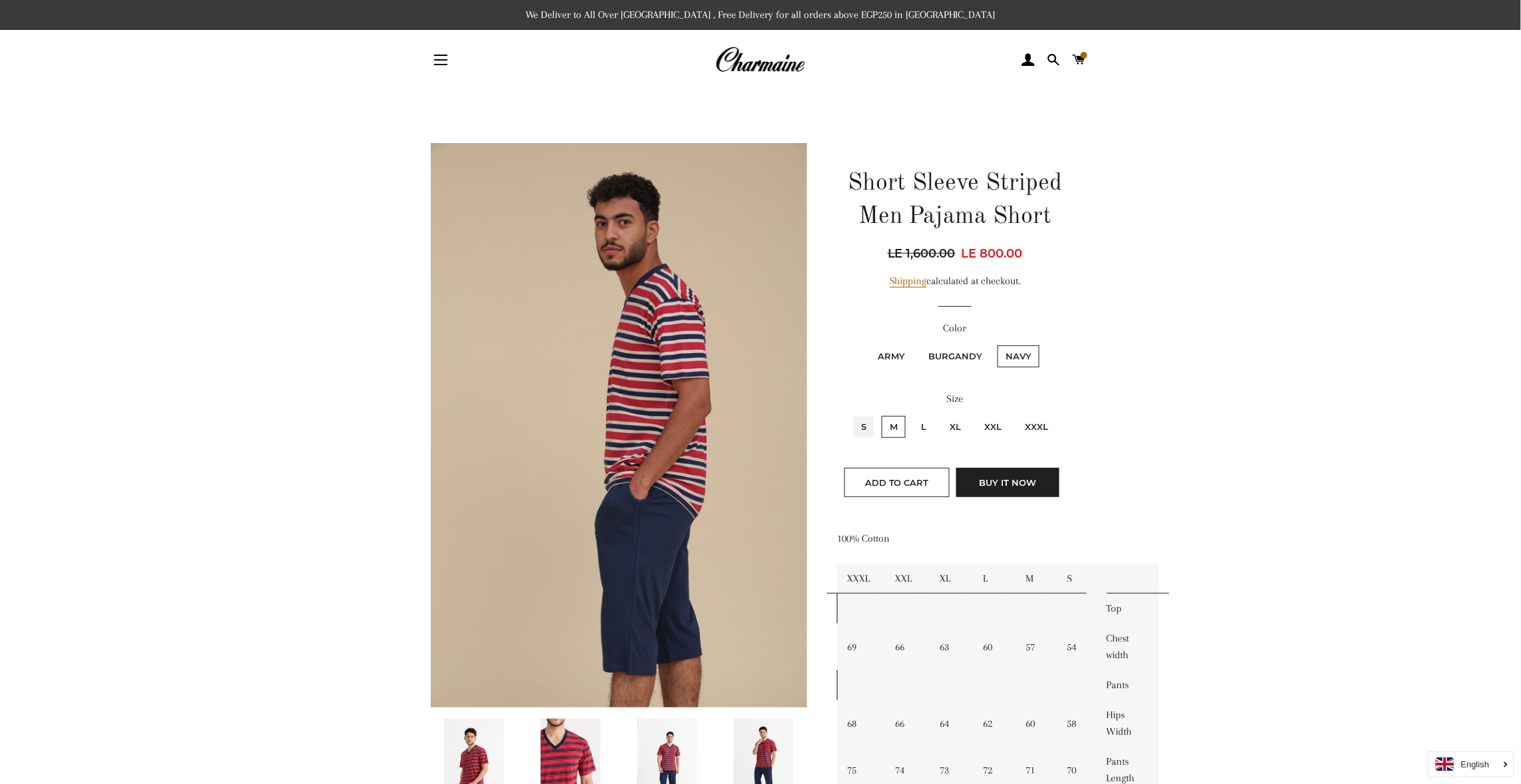
radio input "true"
click at [880, 414] on input "M" at bounding box center [880, 414] width 1 height 1
radio input "true"
click at [911, 414] on input "L" at bounding box center [911, 414] width 1 height 1
radio input "true"
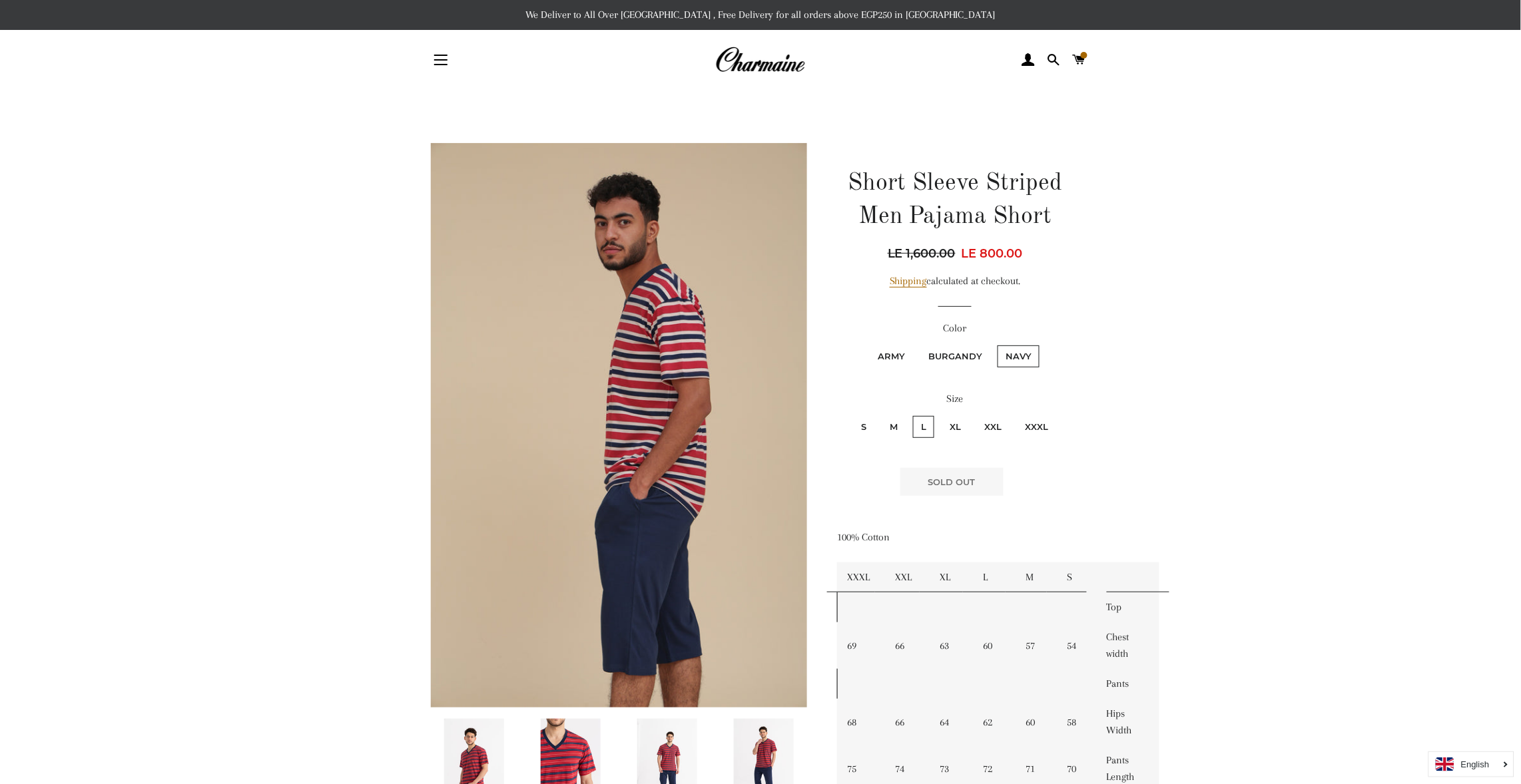
click at [940, 414] on input "XL" at bounding box center [940, 414] width 1 height 1
radio input "true"
click at [975, 414] on input "XXL" at bounding box center [975, 414] width 1 height 1
radio input "true"
click at [1015, 414] on input "XXXL" at bounding box center [1015, 414] width 1 height 1
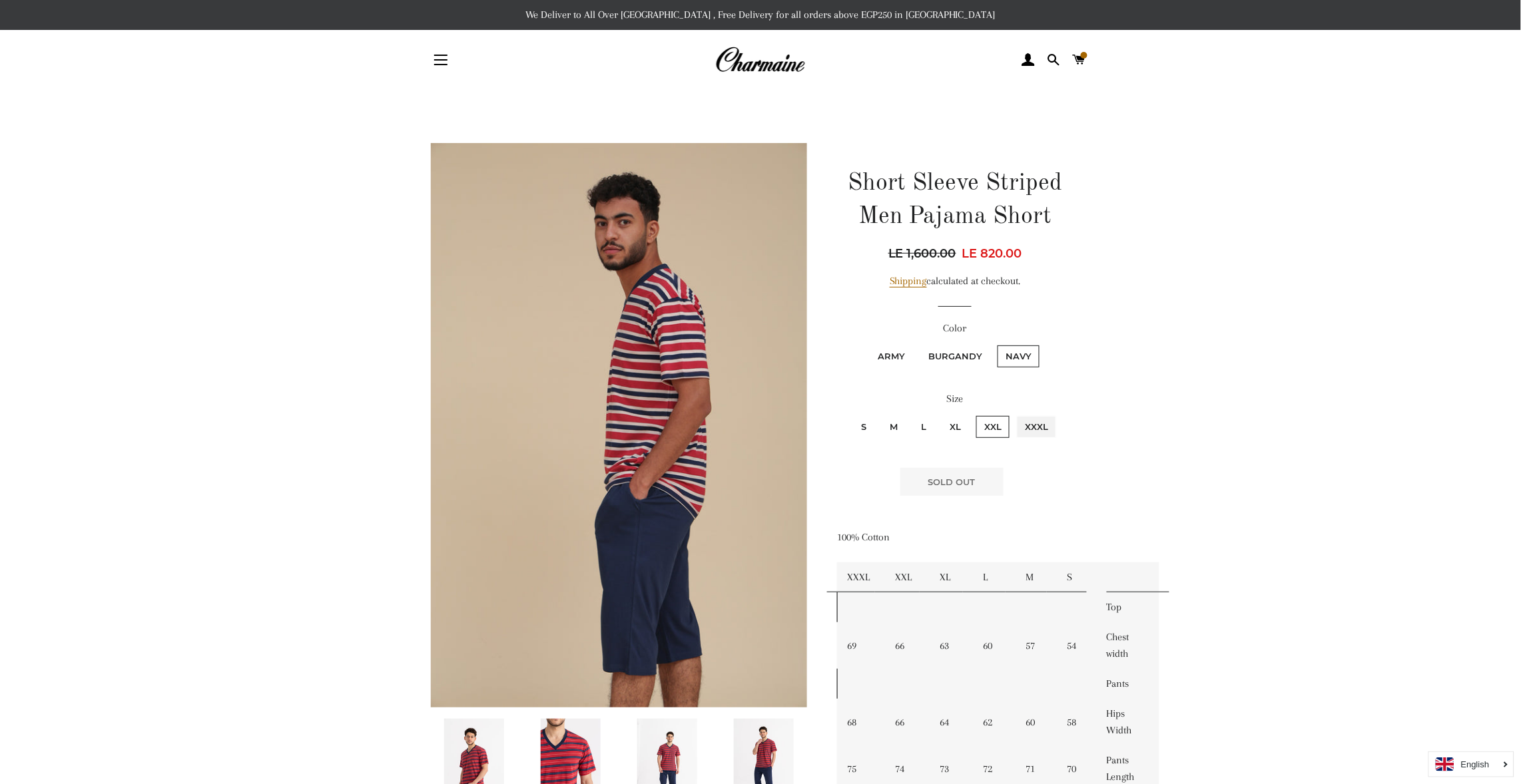
radio input "true"
click at [1453, 444] on main at bounding box center [760, 753] width 1521 height 1327
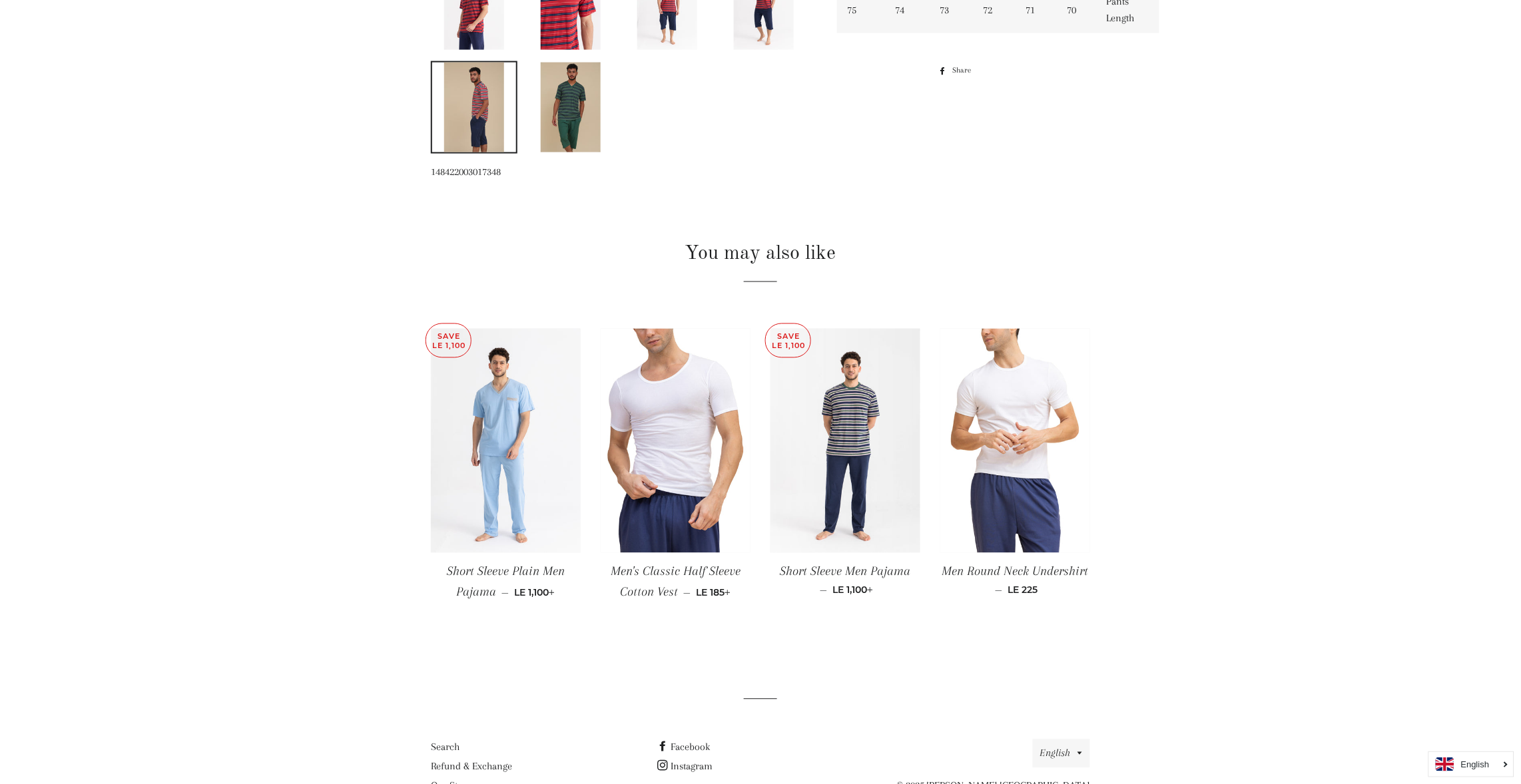
scroll to position [799, 0]
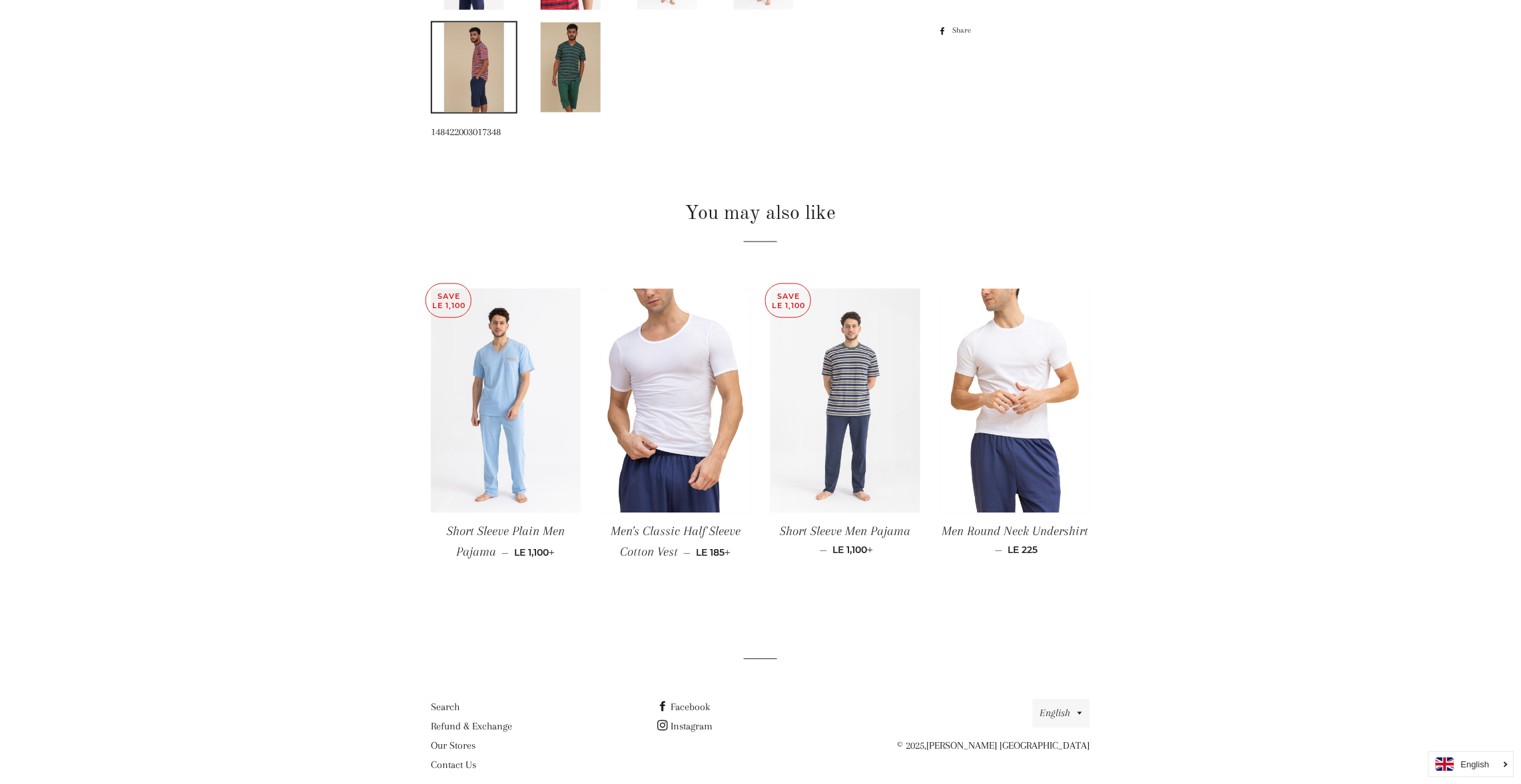
click at [848, 397] on img at bounding box center [846, 402] width 150 height 225
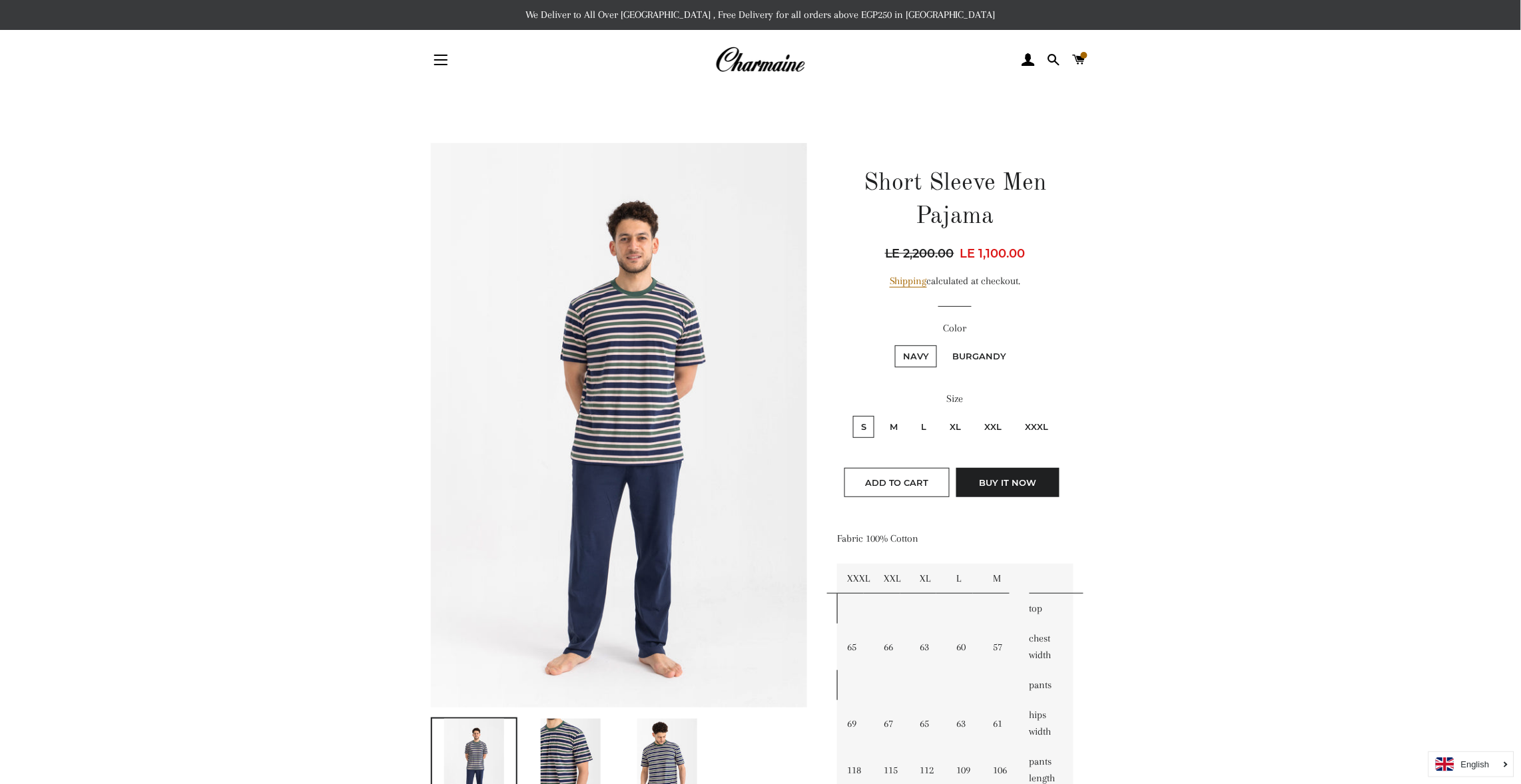
click at [973, 350] on label "Burgandy" at bounding box center [979, 357] width 70 height 22
click at [943, 344] on input "Burgandy" at bounding box center [943, 344] width 1 height 1
radio input "true"
click at [920, 353] on label "Navy" at bounding box center [916, 357] width 42 height 22
click at [894, 344] on input "Navy" at bounding box center [893, 344] width 1 height 1
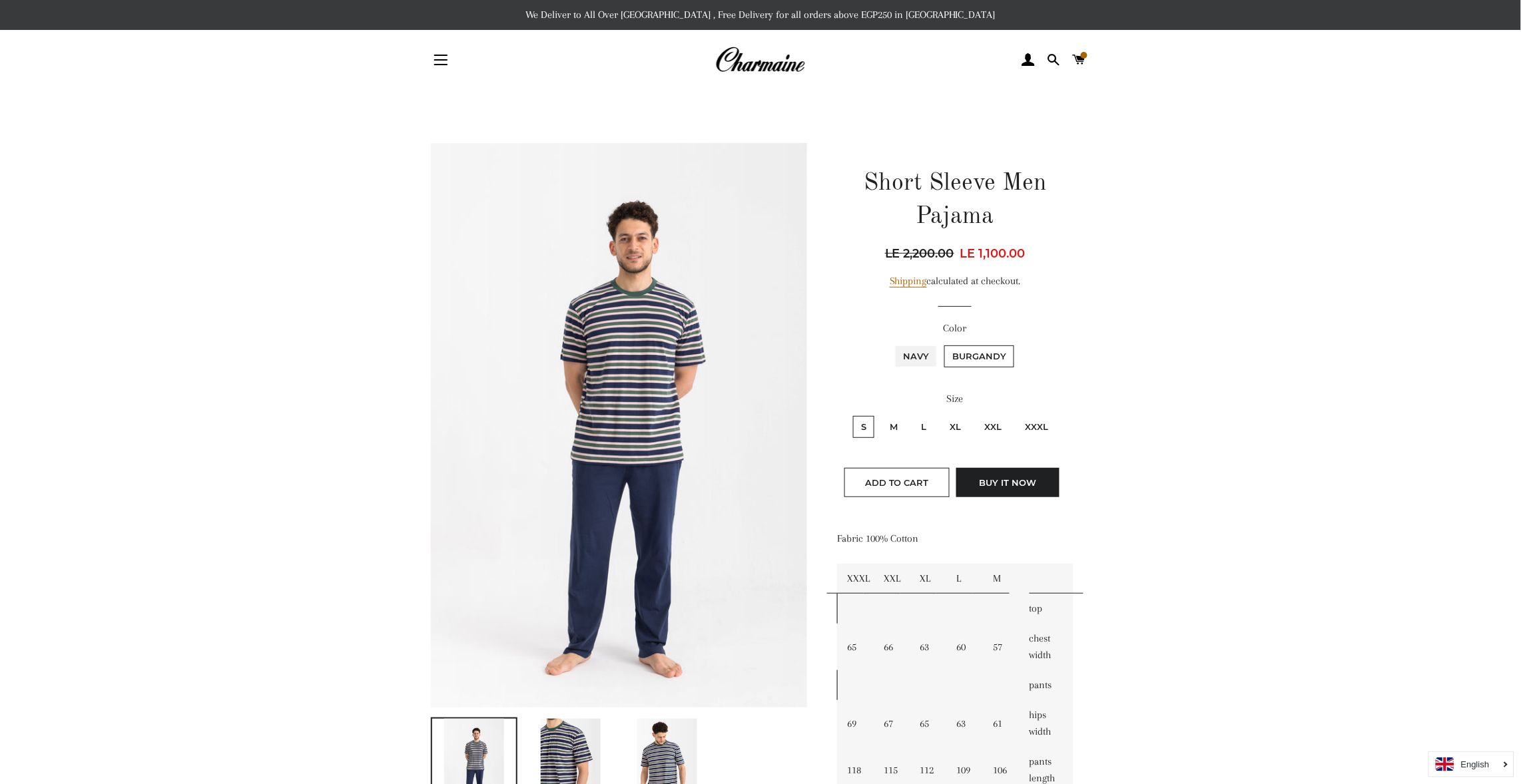
radio input "true"
click at [866, 427] on label "S" at bounding box center [863, 427] width 21 height 22
click at [852, 414] on input "S" at bounding box center [851, 414] width 1 height 1
click at [880, 414] on input "M" at bounding box center [880, 414] width 1 height 1
radio input "true"
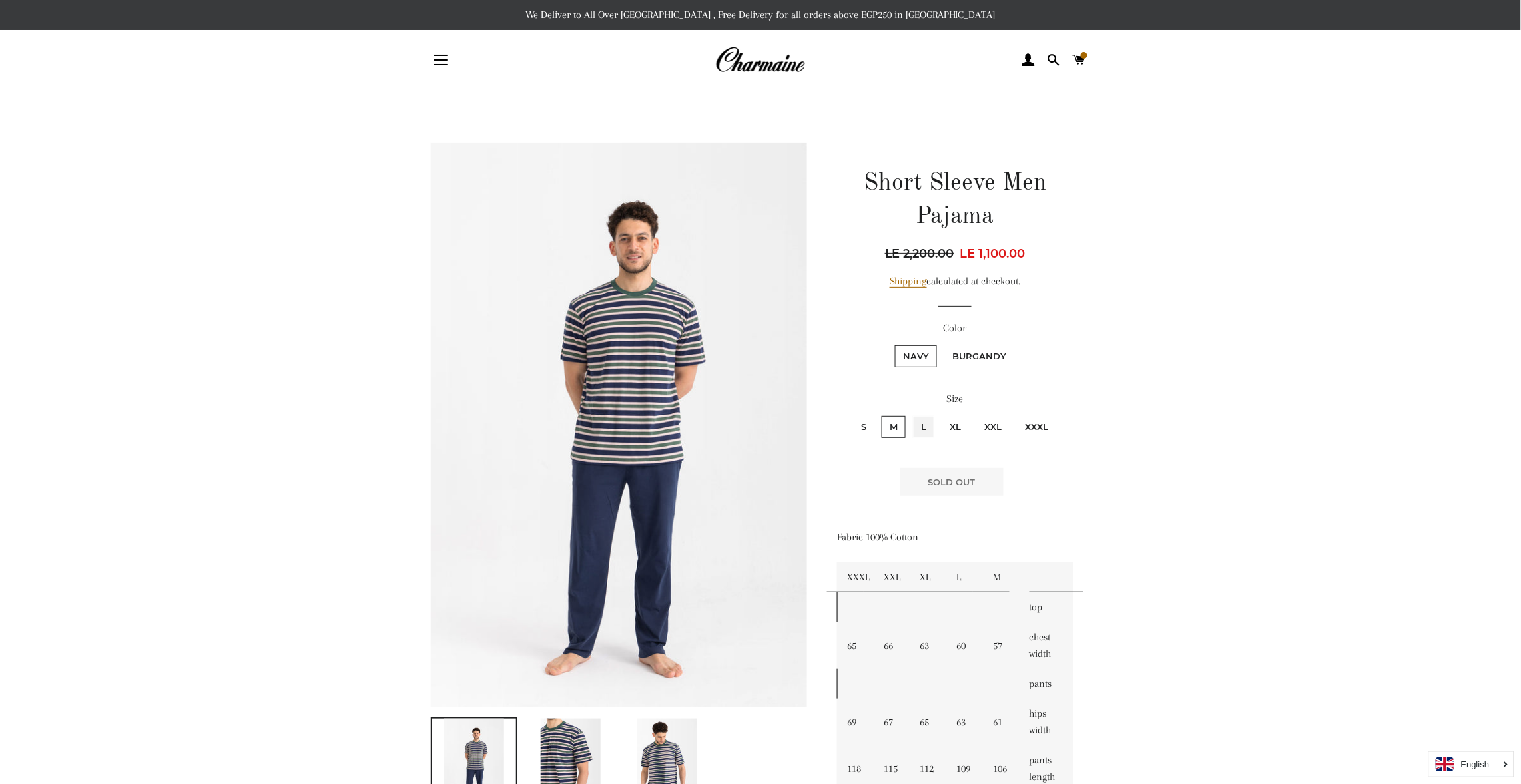
click at [911, 414] on input "L" at bounding box center [911, 414] width 1 height 1
radio input "true"
click at [940, 414] on input "XL" at bounding box center [940, 414] width 1 height 1
radio input "true"
click at [975, 414] on input "XXL" at bounding box center [975, 414] width 1 height 1
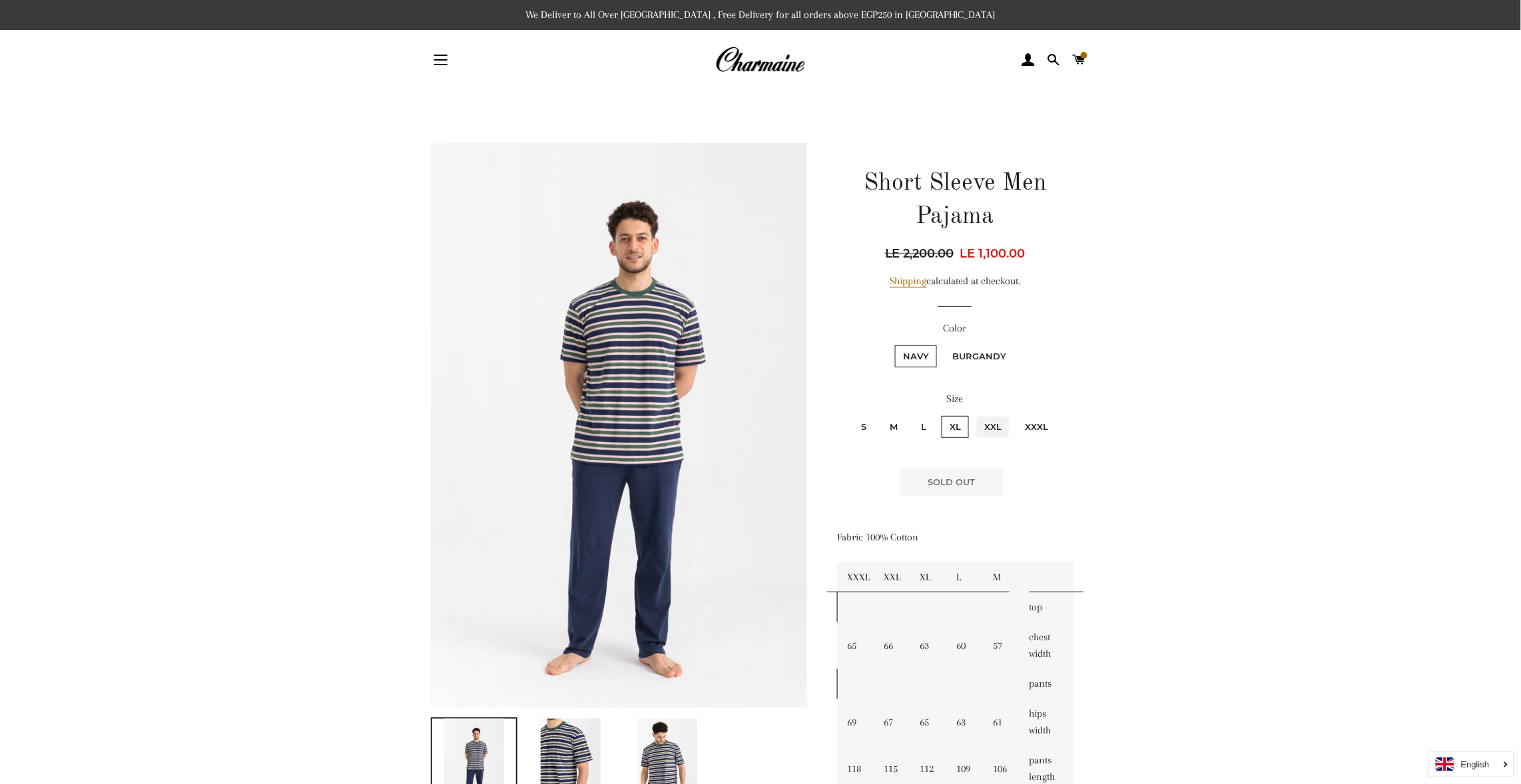
radio input "true"
click at [1015, 414] on input "XXXL" at bounding box center [1015, 414] width 1 height 1
radio input "true"
click at [975, 414] on input "XXL" at bounding box center [975, 414] width 1 height 1
radio input "true"
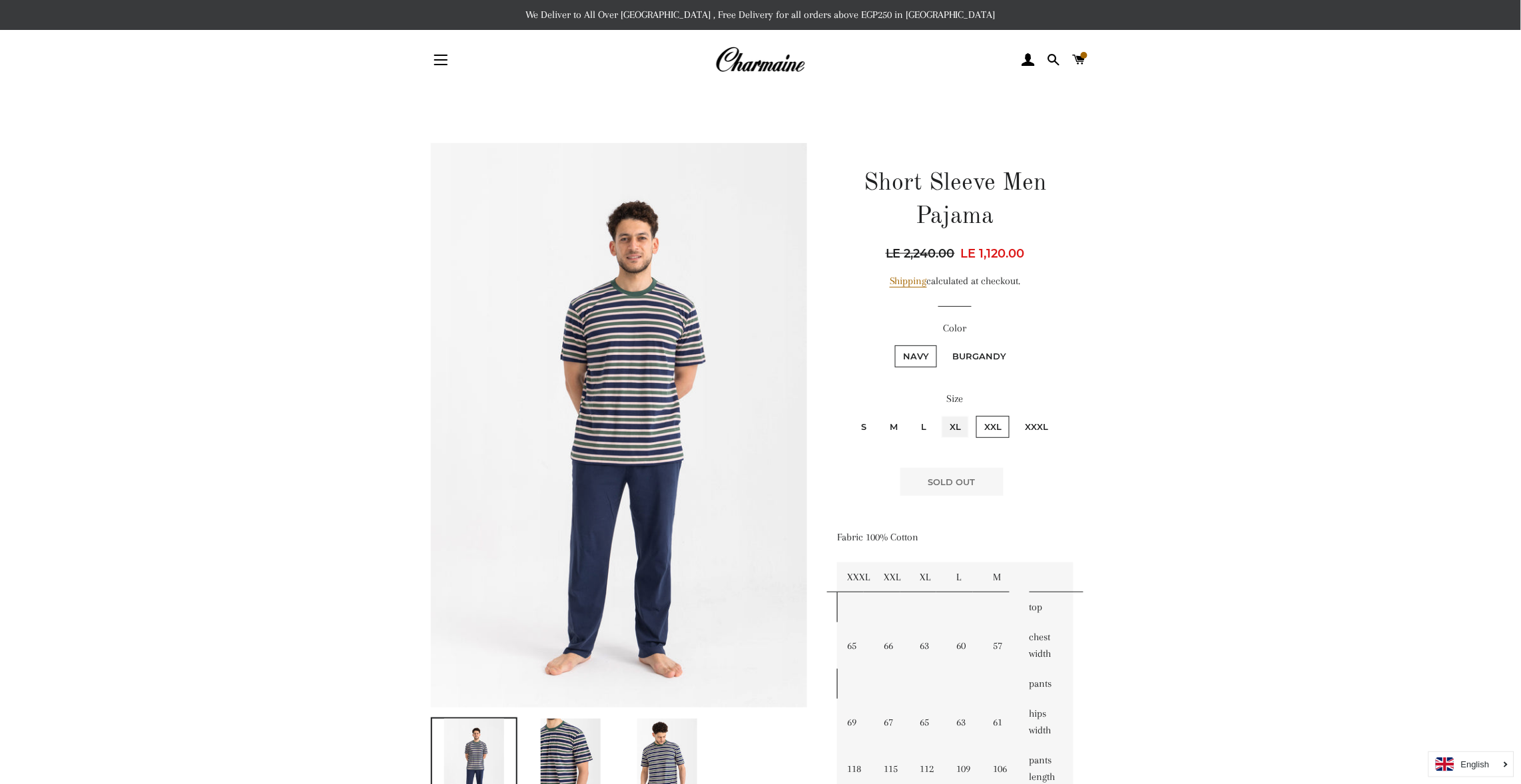
click at [940, 414] on input "XL" at bounding box center [940, 414] width 1 height 1
radio input "true"
click at [911, 414] on input "L" at bounding box center [911, 414] width 1 height 1
radio input "true"
click at [880, 414] on input "M" at bounding box center [880, 414] width 1 height 1
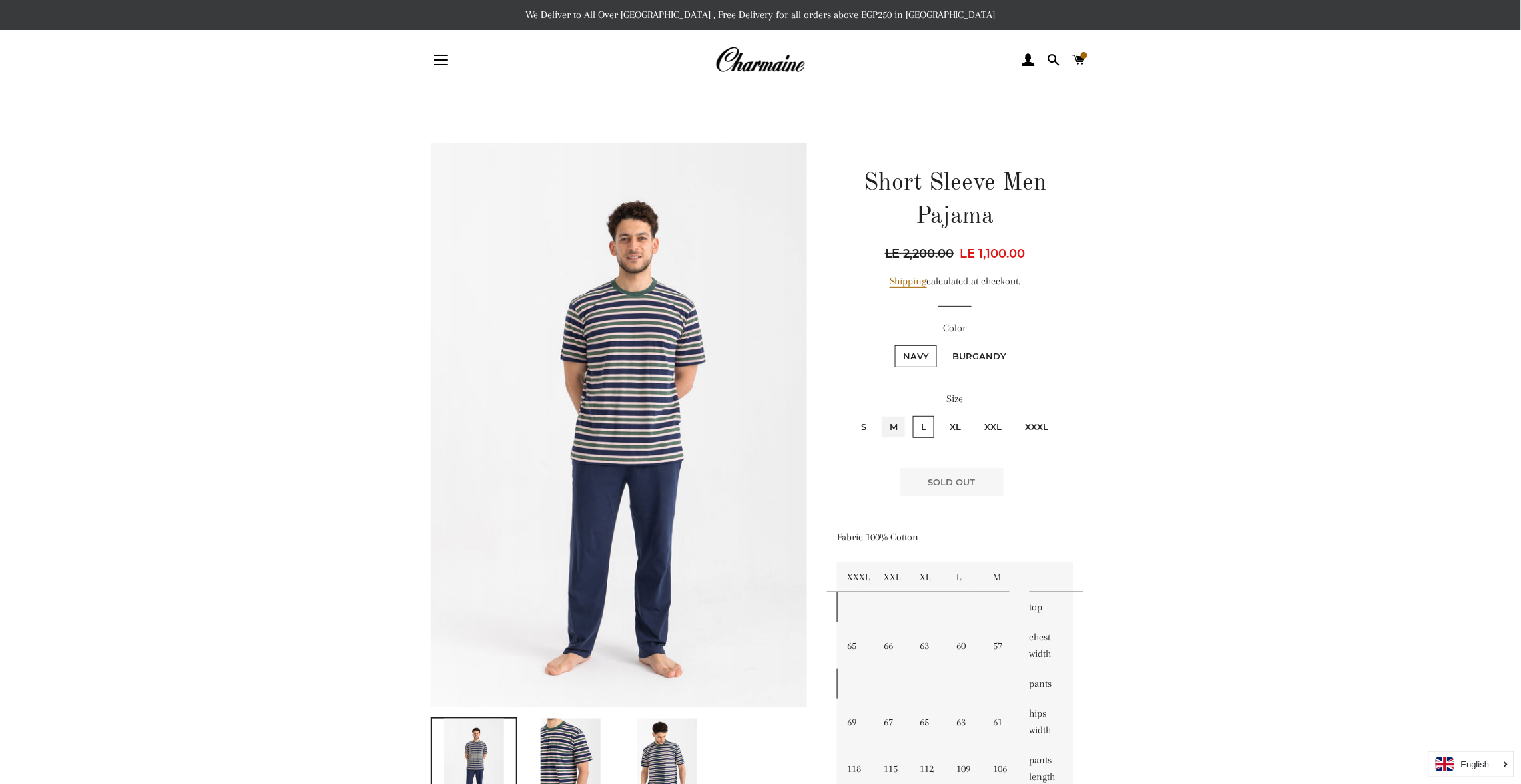
radio input "true"
click at [851, 414] on input "S" at bounding box center [851, 414] width 1 height 1
radio input "true"
click at [984, 347] on label "Burgandy" at bounding box center [979, 357] width 70 height 22
click at [943, 344] on input "Burgandy" at bounding box center [943, 344] width 1 height 1
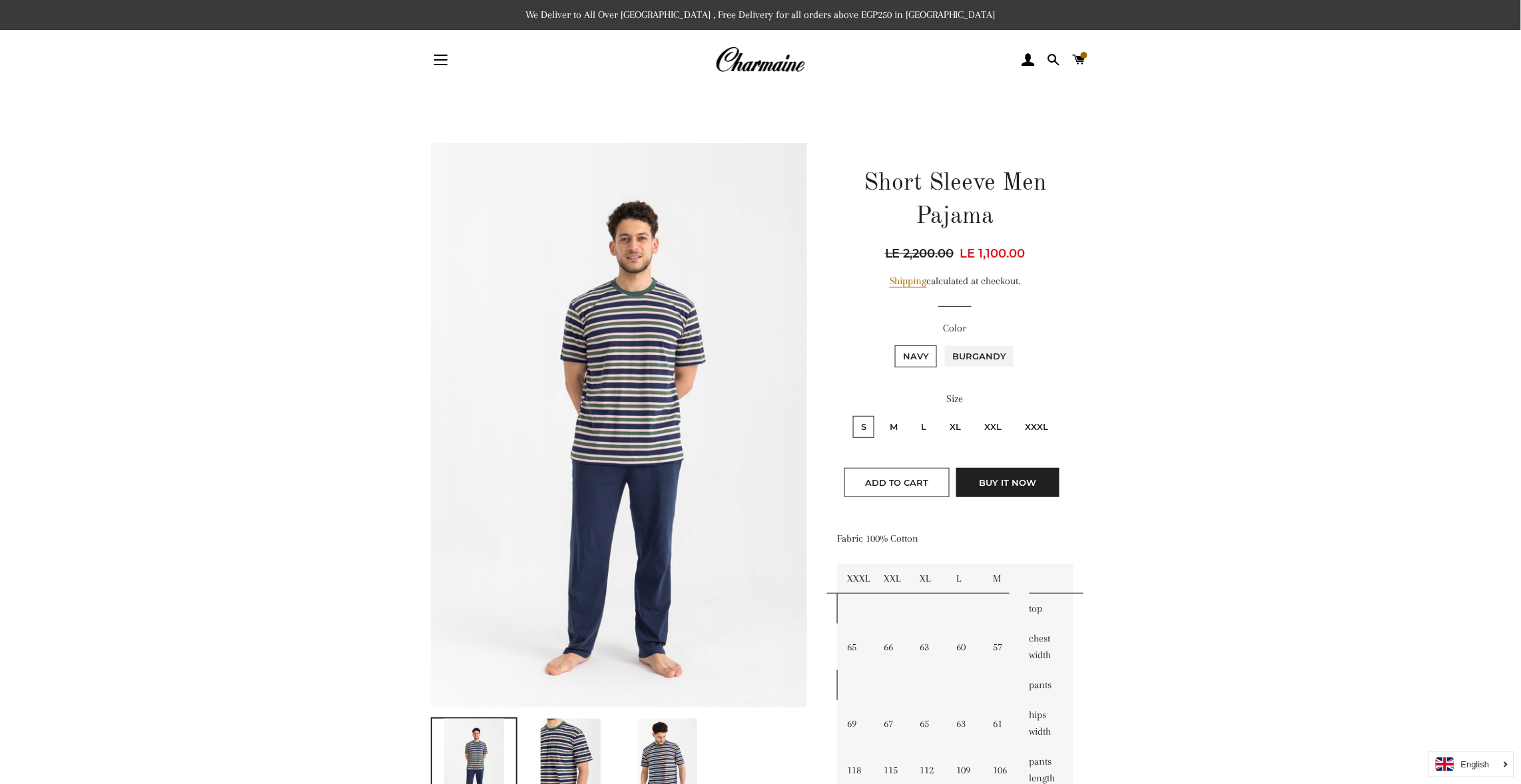
radio input "true"
click at [860, 429] on label "S" at bounding box center [863, 427] width 21 height 22
click at [852, 414] on input "S" at bounding box center [851, 414] width 1 height 1
click at [880, 414] on input "M" at bounding box center [880, 414] width 1 height 1
radio input "true"
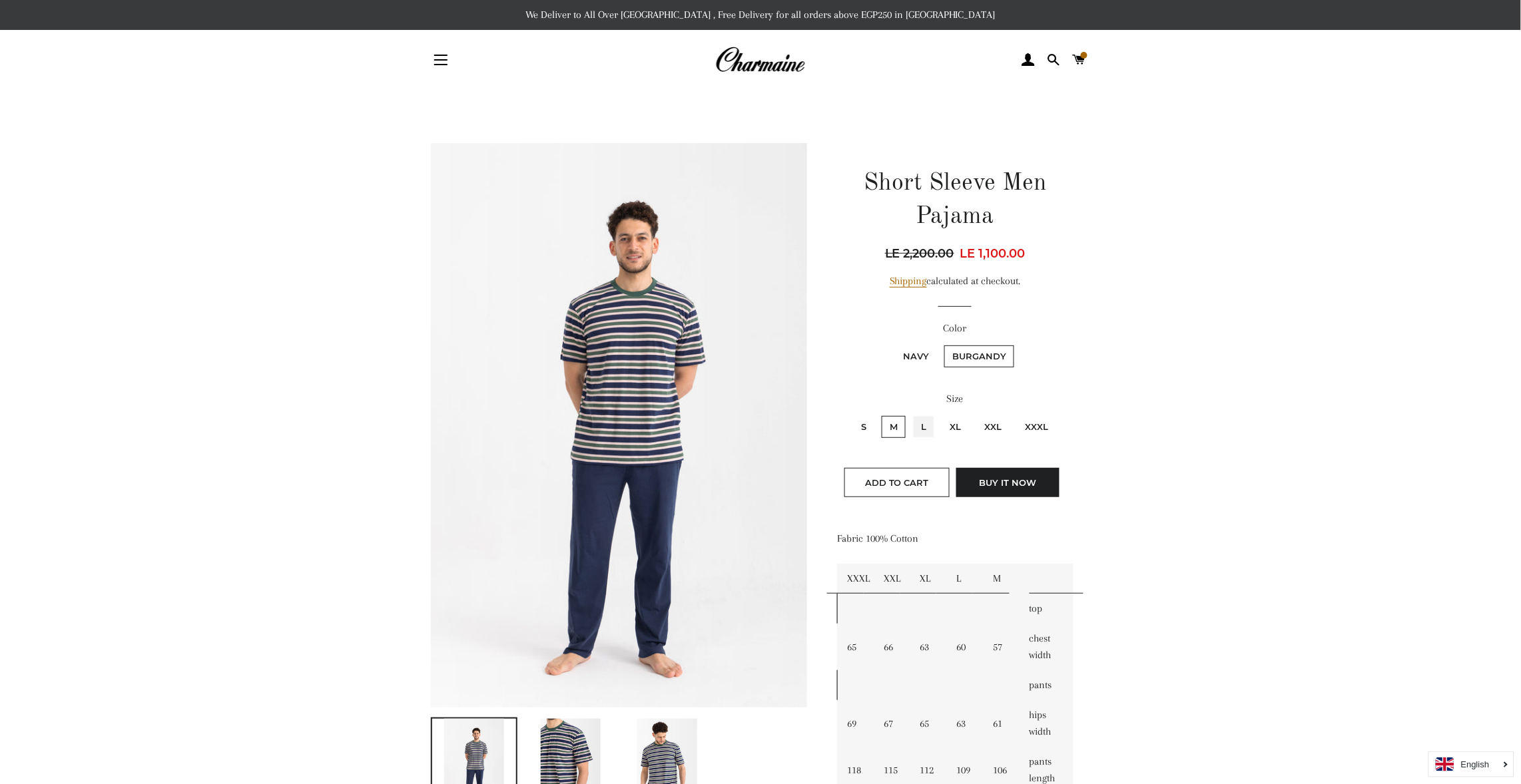
click at [911, 414] on input "L" at bounding box center [911, 414] width 1 height 1
radio input "true"
click at [880, 414] on input "M" at bounding box center [880, 414] width 1 height 1
radio input "true"
click at [1198, 574] on main at bounding box center [760, 713] width 1521 height 1247
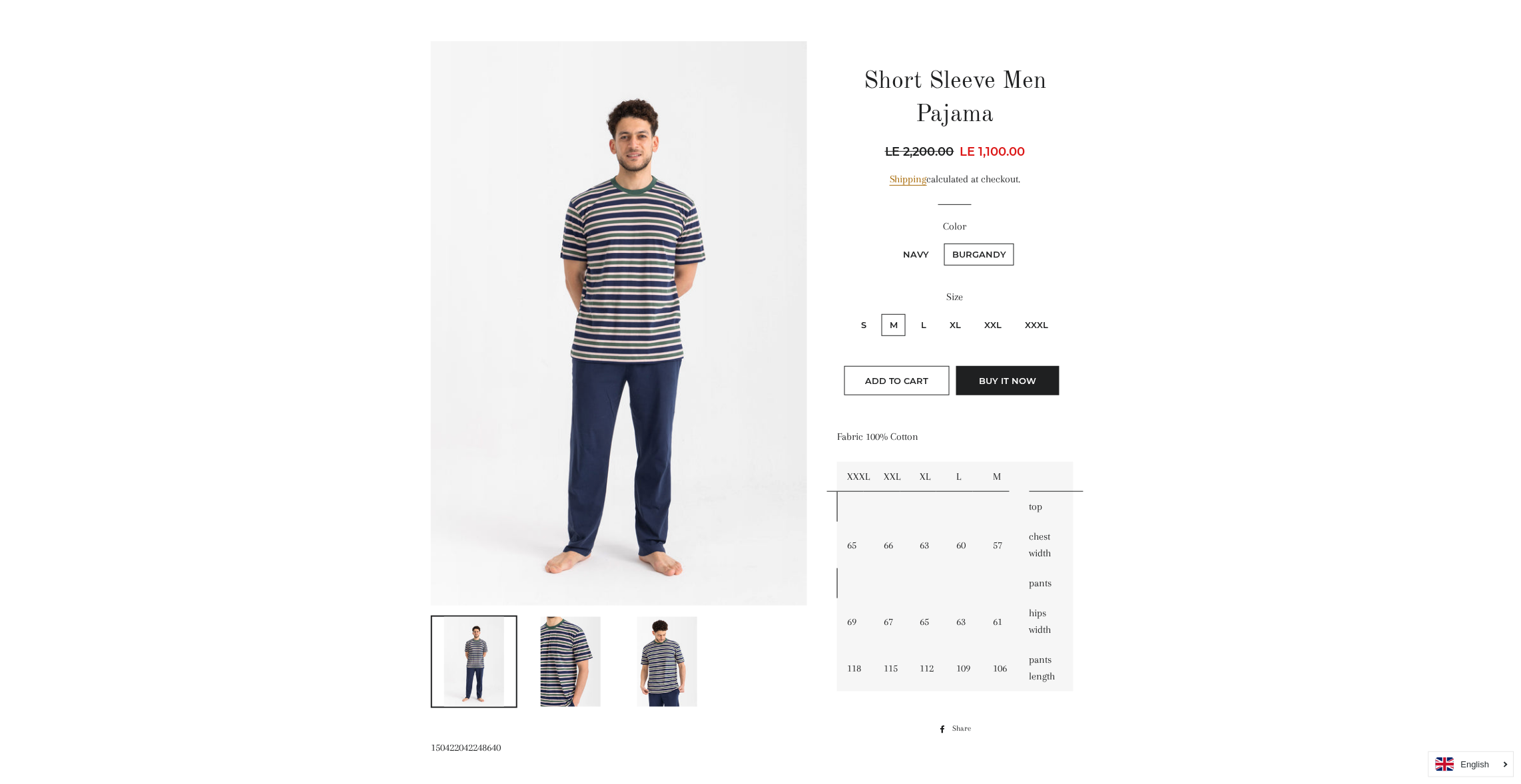
scroll to position [79, 0]
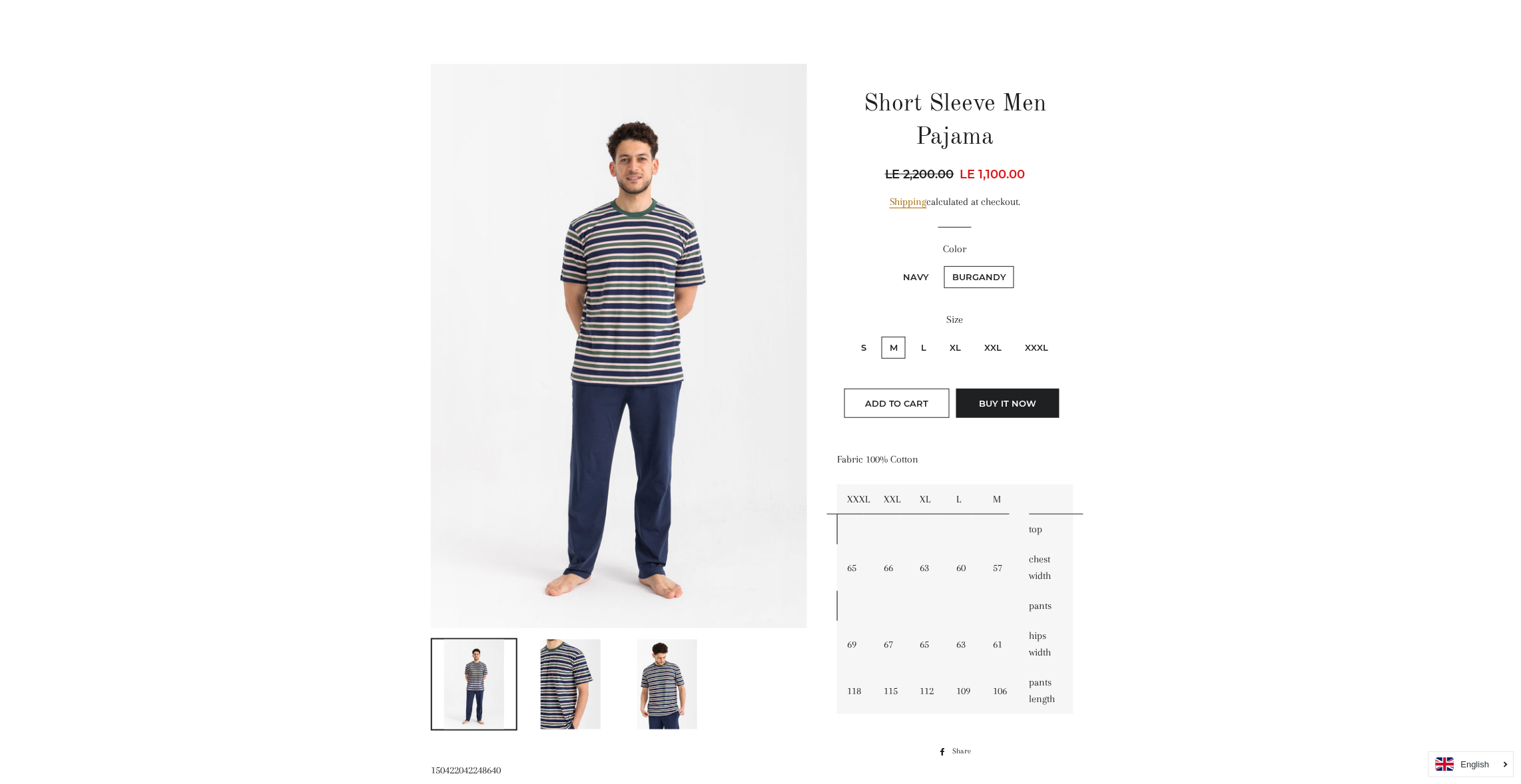
click at [861, 343] on label "S" at bounding box center [863, 348] width 21 height 22
click at [852, 335] on input "S" at bounding box center [851, 335] width 1 height 1
radio input "true"
click at [880, 335] on input "M" at bounding box center [880, 335] width 1 height 1
radio input "true"
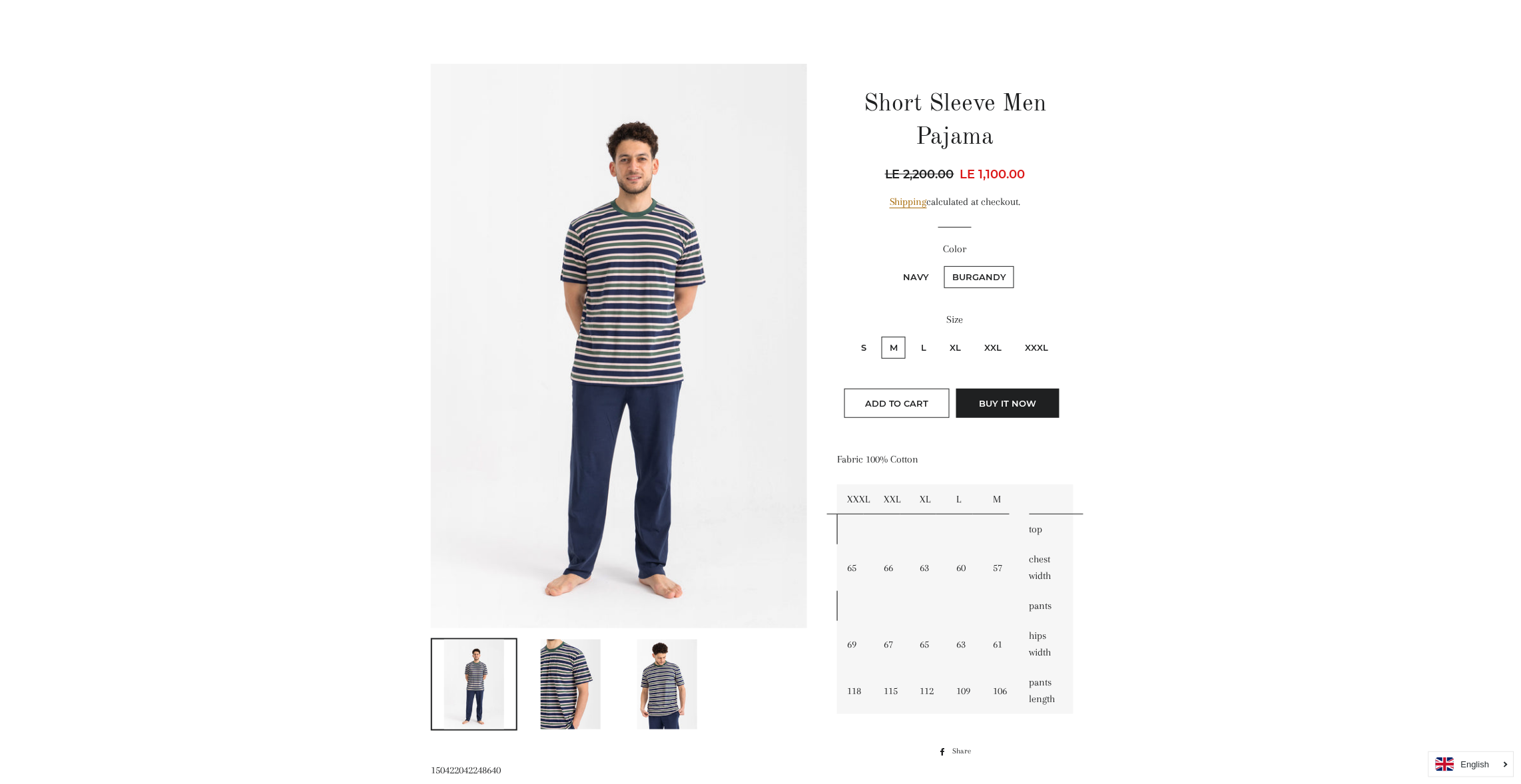
click at [851, 335] on input "S" at bounding box center [851, 335] width 1 height 1
radio input "true"
click at [880, 335] on input "M" at bounding box center [880, 335] width 1 height 1
radio input "true"
click at [911, 335] on input "L" at bounding box center [911, 335] width 1 height 1
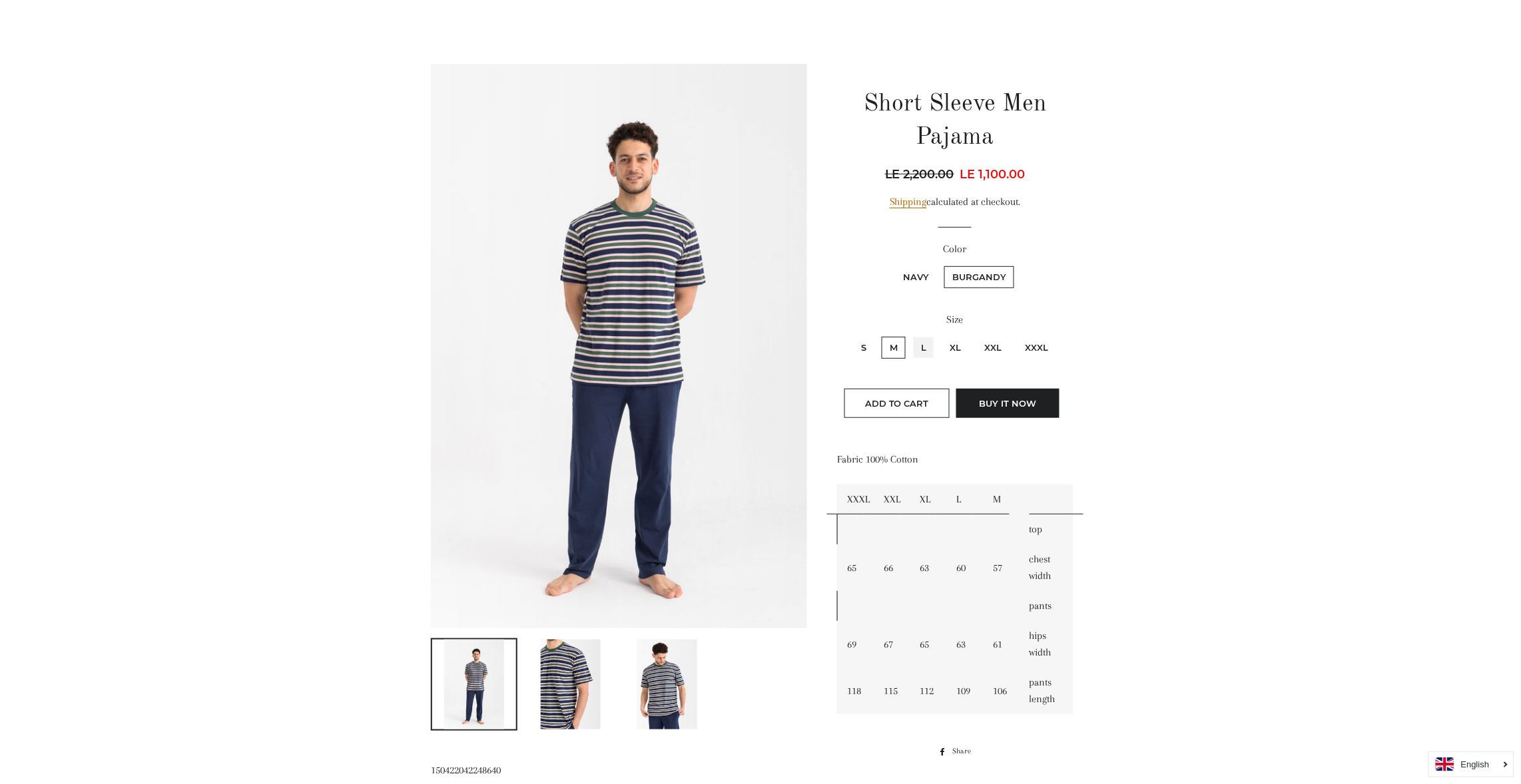
radio input "true"
click at [940, 335] on input "XL" at bounding box center [940, 335] width 1 height 1
radio input "true"
click at [975, 335] on input "XXL" at bounding box center [975, 335] width 1 height 1
radio input "true"
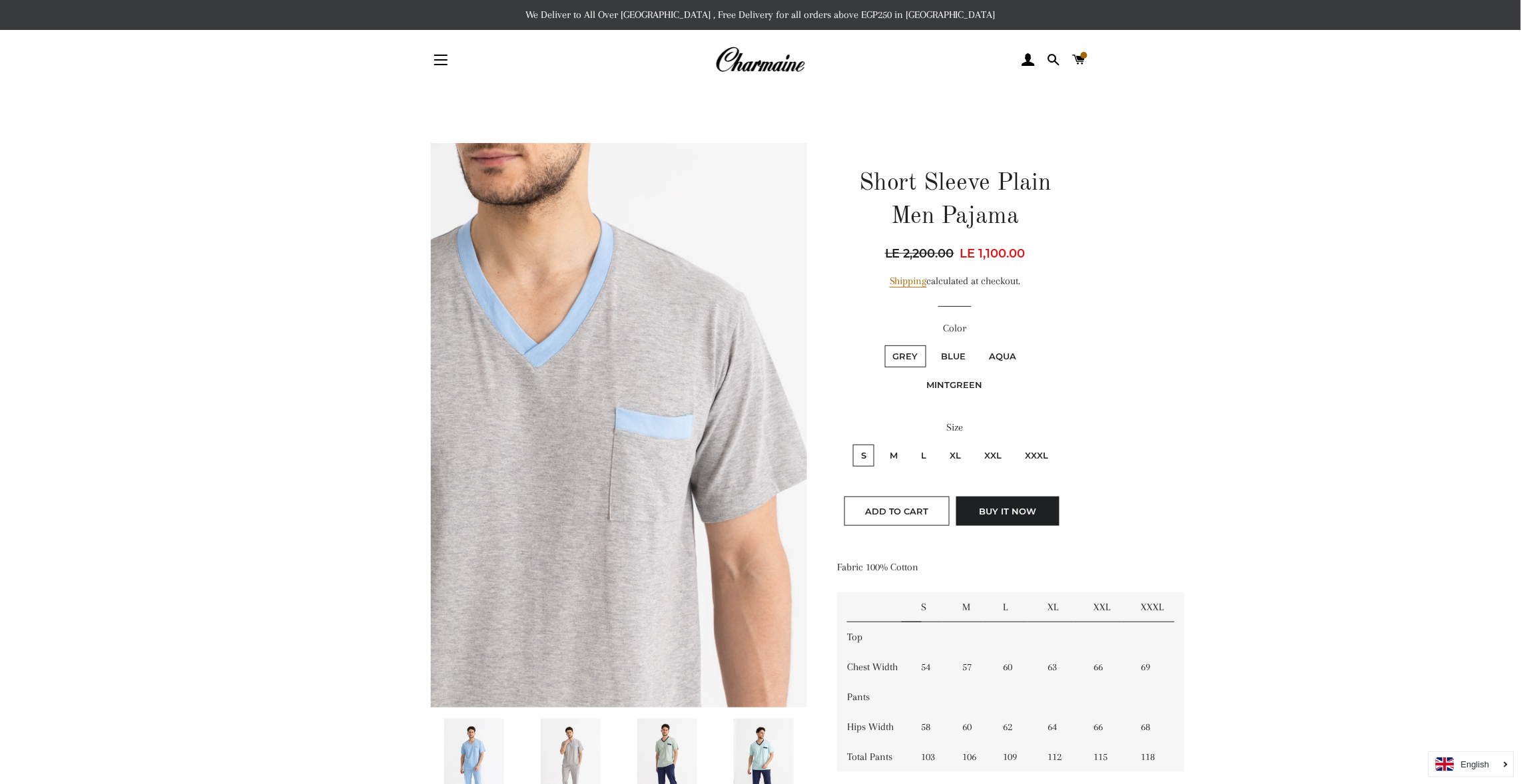
click at [962, 348] on label "Blue" at bounding box center [954, 357] width 41 height 22
click at [932, 344] on input "Blue" at bounding box center [932, 344] width 1 height 1
radio input "true"
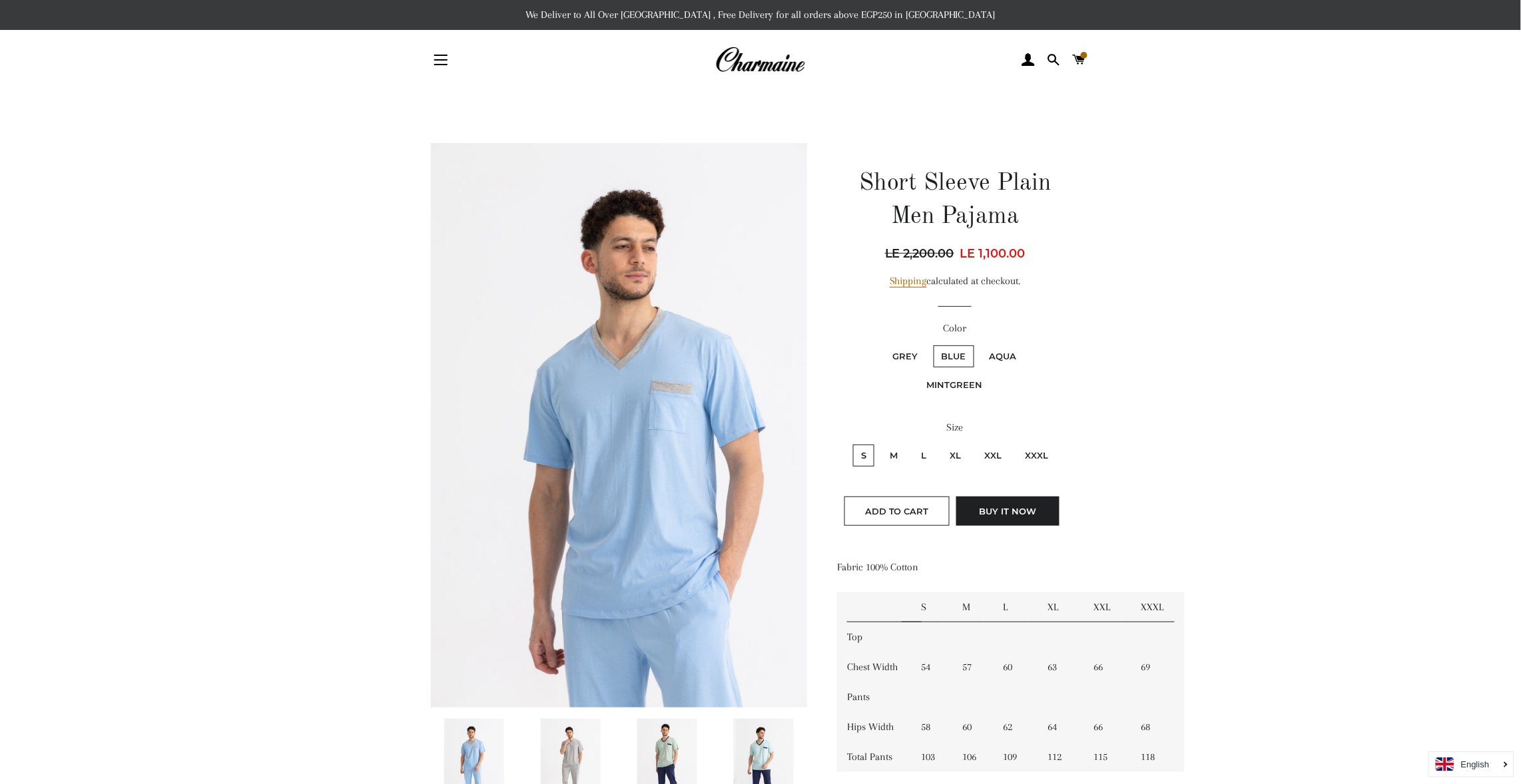
click at [861, 453] on label "S" at bounding box center [863, 455] width 21 height 22
click at [852, 443] on input "S" at bounding box center [851, 442] width 1 height 1
click at [880, 442] on input "M" at bounding box center [880, 442] width 1 height 1
radio input "true"
click at [911, 442] on input "L" at bounding box center [911, 442] width 1 height 1
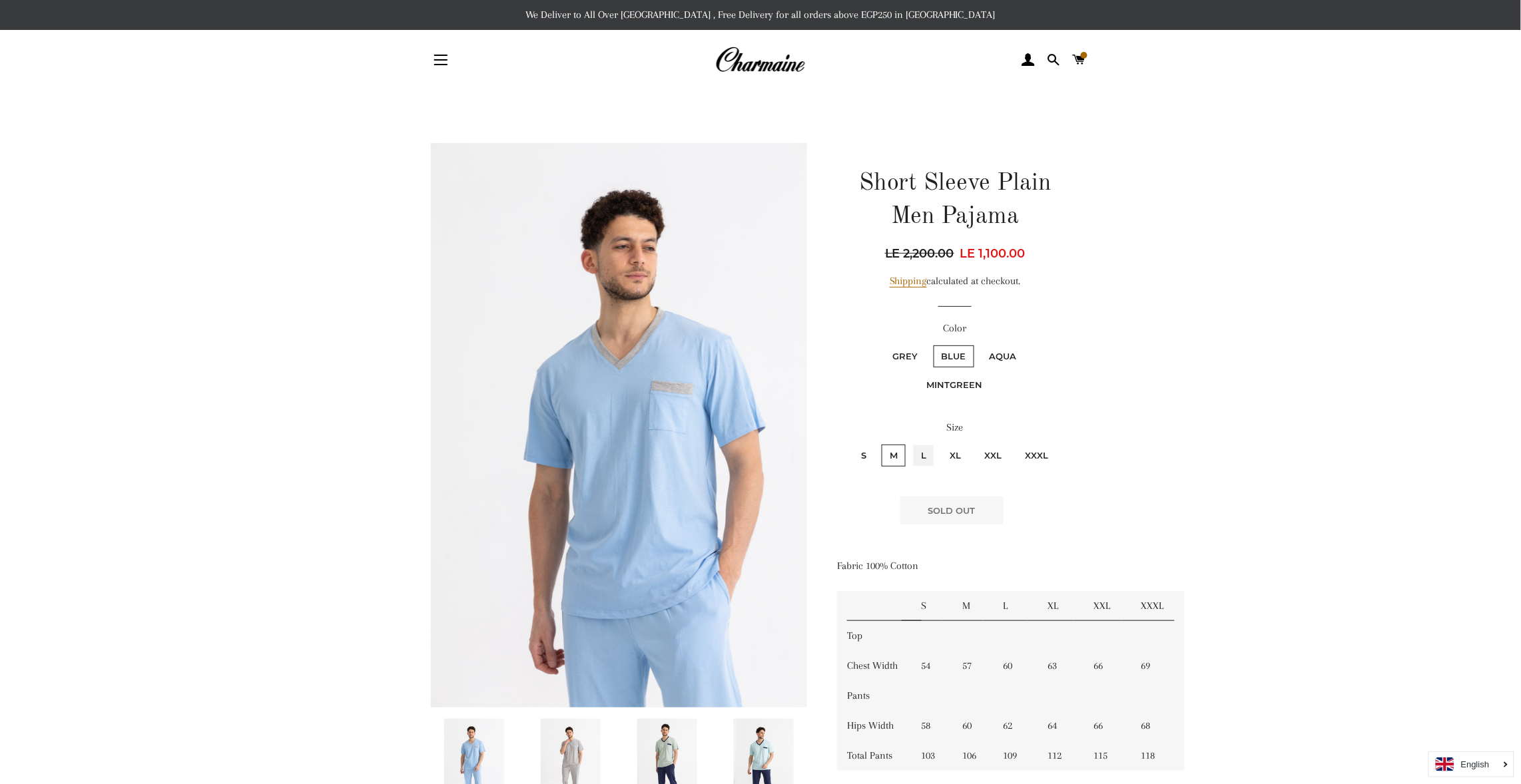
radio input "true"
click at [940, 442] on input "XL" at bounding box center [940, 442] width 1 height 1
radio input "true"
click at [975, 442] on input "XXL" at bounding box center [975, 442] width 1 height 1
radio input "true"
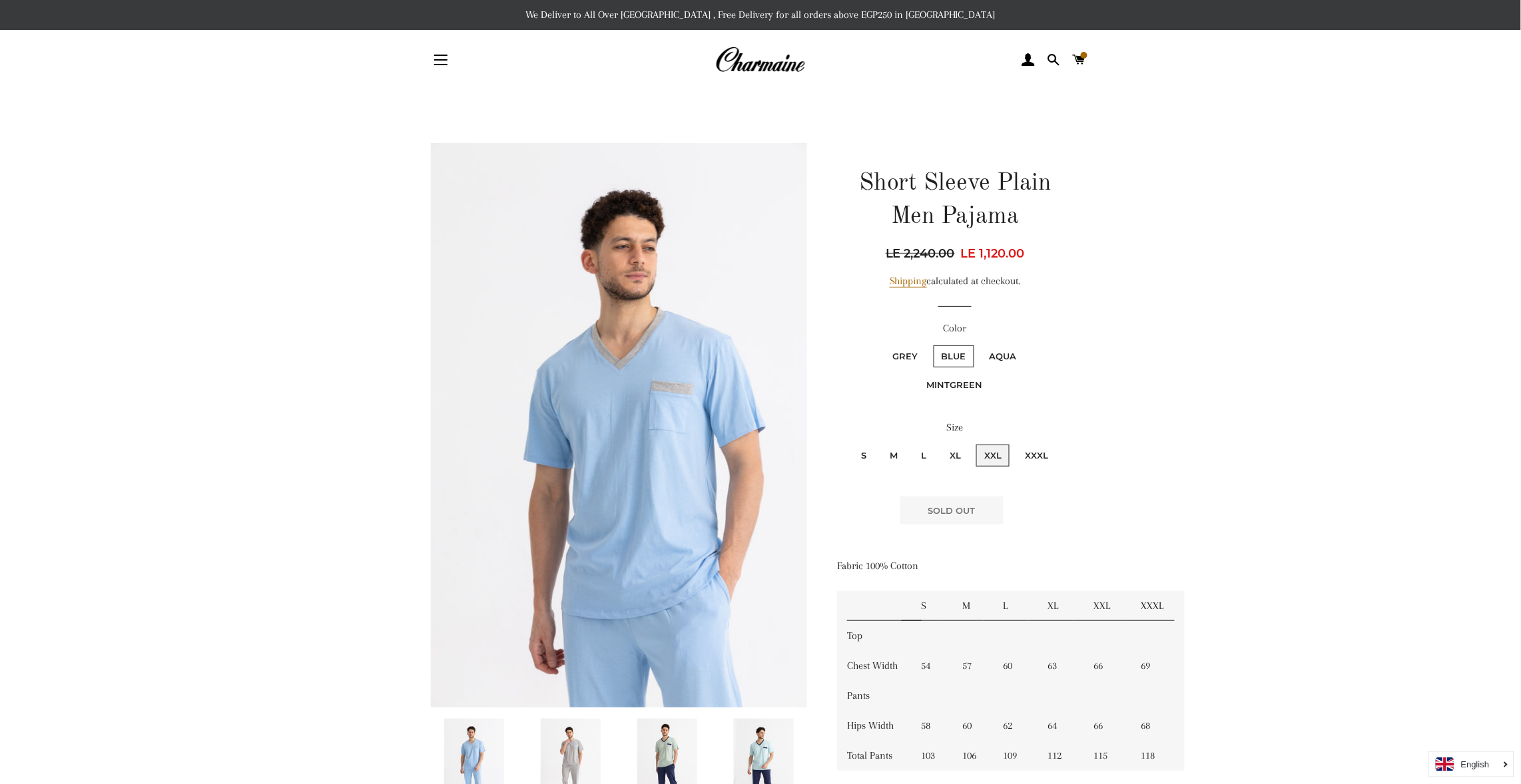
click at [1015, 442] on input "XXXL" at bounding box center [1015, 442] width 1 height 1
radio input "true"
click at [851, 442] on input "S" at bounding box center [851, 442] width 1 height 1
radio input "true"
click at [998, 353] on label "Aqua" at bounding box center [1003, 357] width 43 height 22
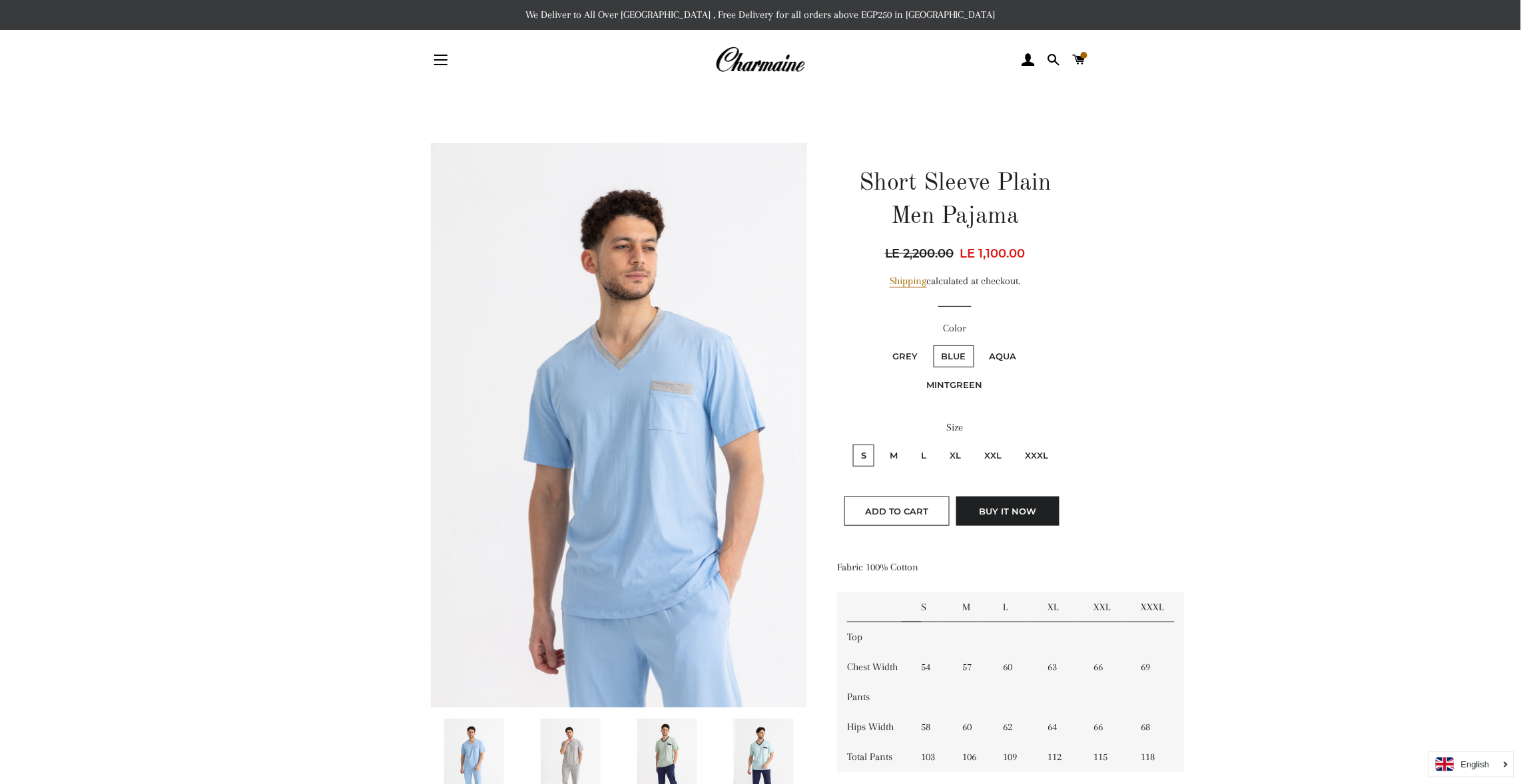
click at [980, 344] on input "Aqua" at bounding box center [979, 344] width 1 height 1
radio input "true"
click at [862, 450] on label "S" at bounding box center [863, 455] width 21 height 22
click at [852, 443] on input "S" at bounding box center [851, 442] width 1 height 1
click at [880, 442] on input "M" at bounding box center [880, 442] width 1 height 1
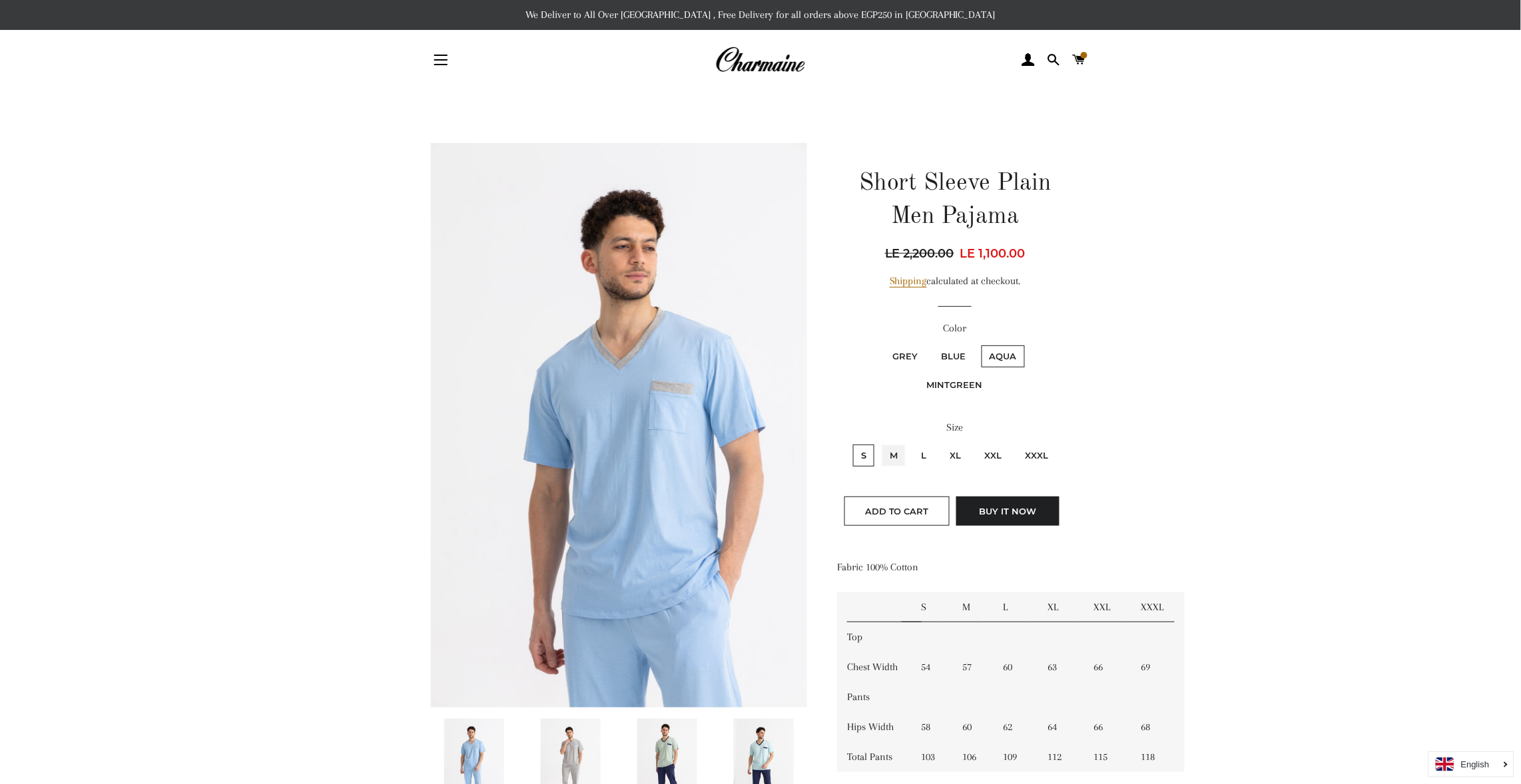
radio input "true"
click at [911, 442] on input "L" at bounding box center [911, 442] width 1 height 1
radio input "true"
click at [940, 442] on input "XL" at bounding box center [940, 442] width 1 height 1
radio input "true"
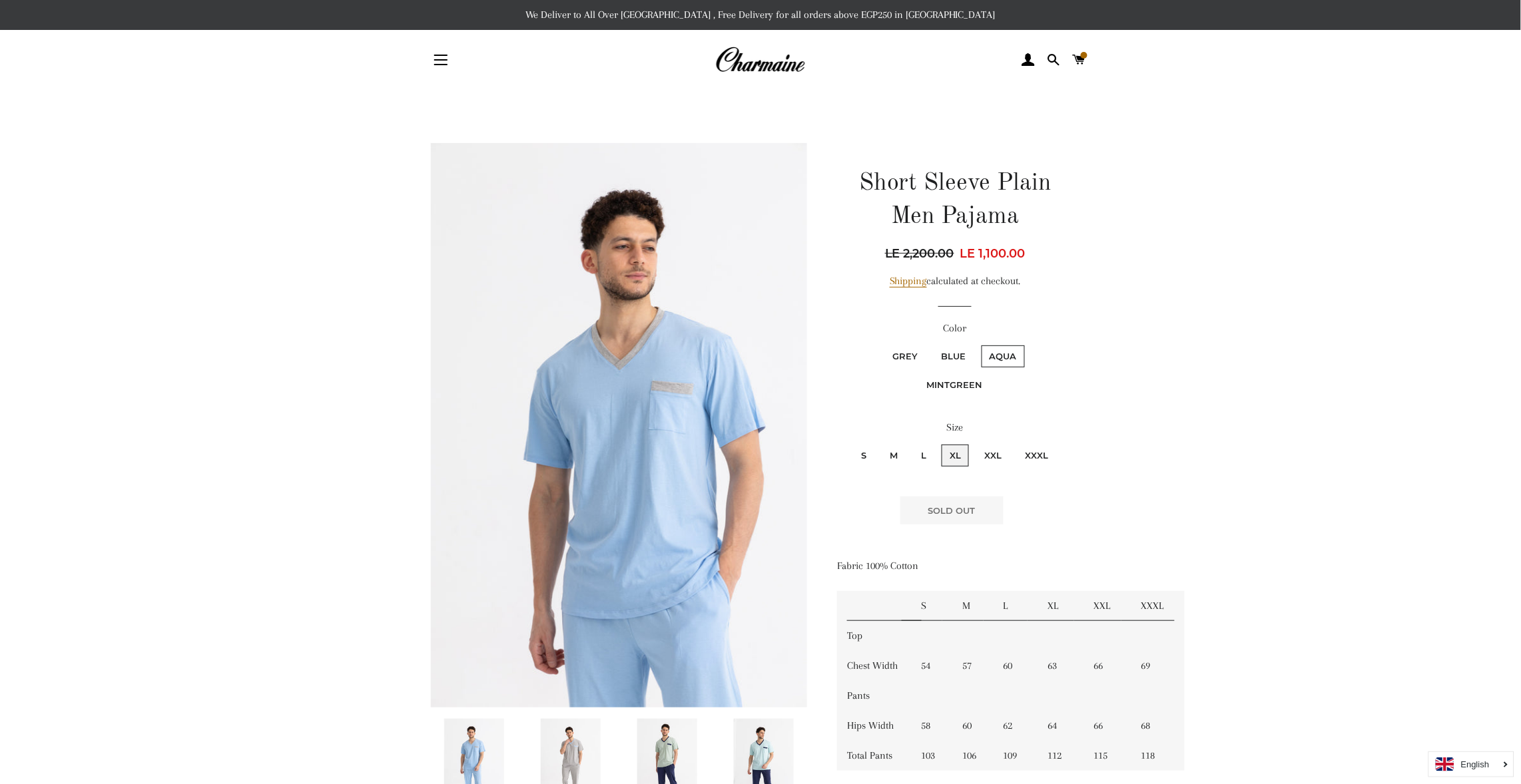
click at [975, 442] on input "XXL" at bounding box center [975, 442] width 1 height 1
radio input "true"
click at [1015, 442] on input "XXXL" at bounding box center [1015, 442] width 1 height 1
radio input "true"
click at [906, 352] on label "Grey" at bounding box center [906, 357] width 42 height 22
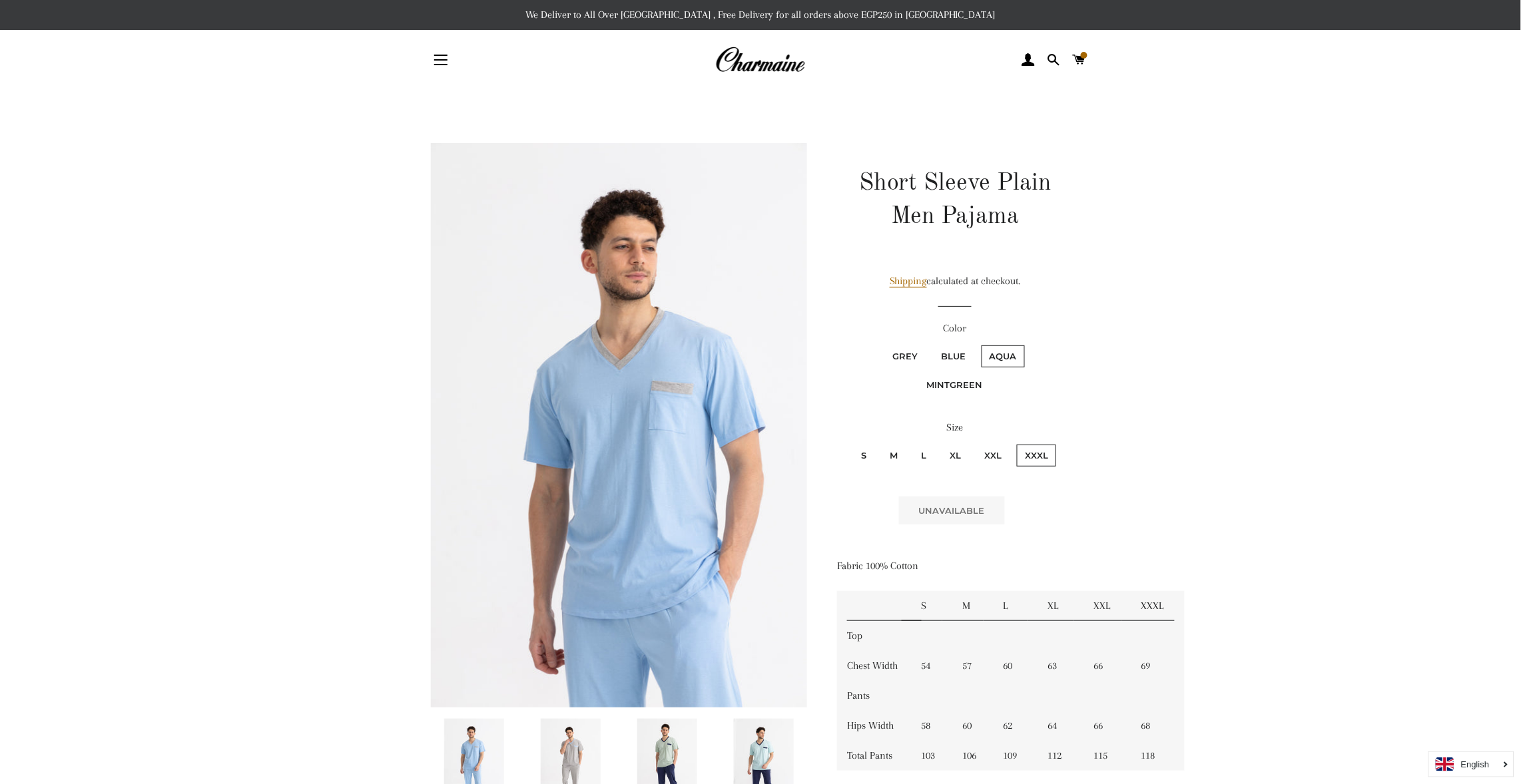
click at [884, 344] on input "Grey" at bounding box center [883, 344] width 1 height 1
radio input "true"
click at [865, 442] on div "Size S M L XL XXL XXXL" at bounding box center [955, 450] width 237 height 62
click at [868, 450] on label "S" at bounding box center [863, 455] width 21 height 22
click at [852, 443] on input "S" at bounding box center [851, 442] width 1 height 1
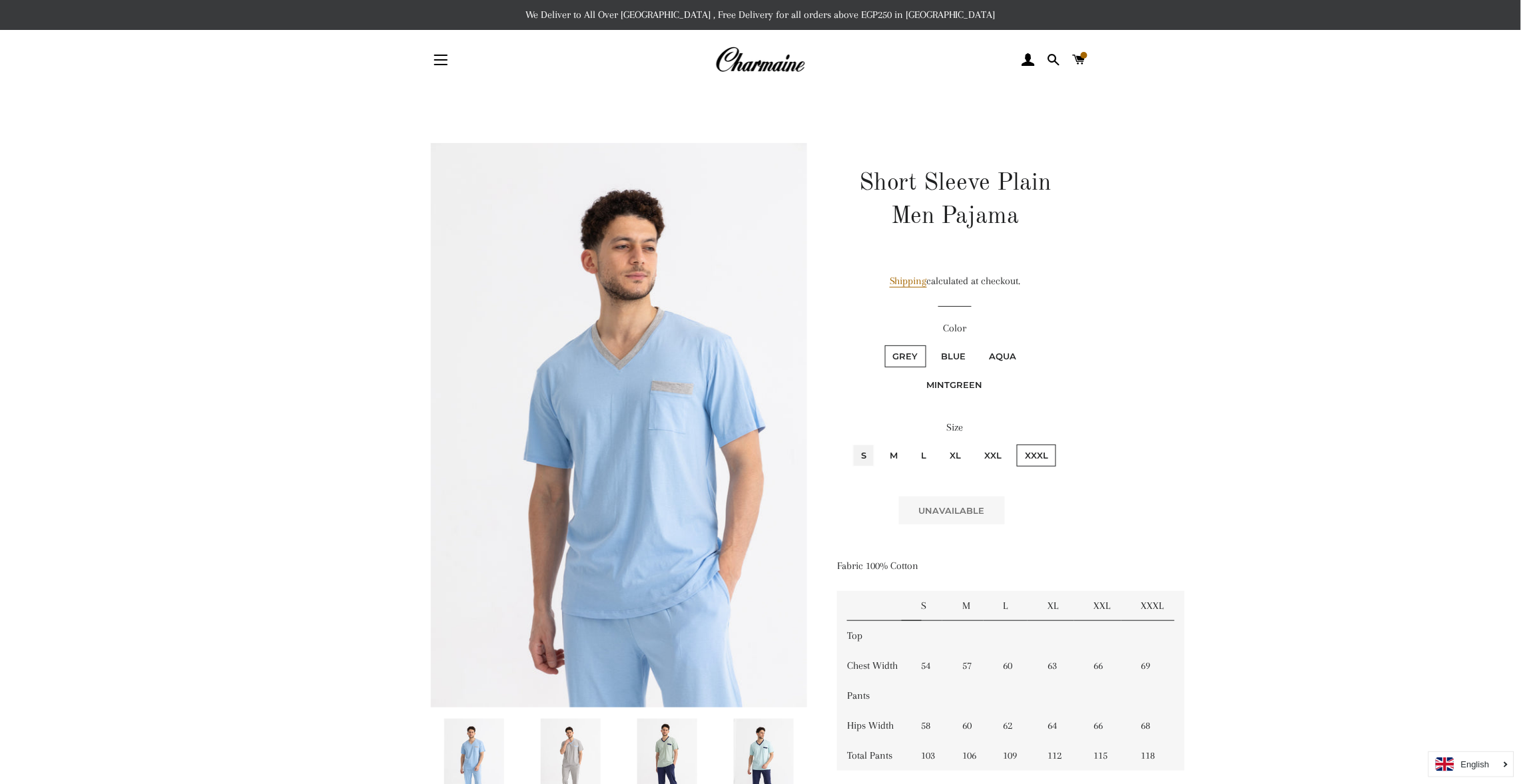
radio input "true"
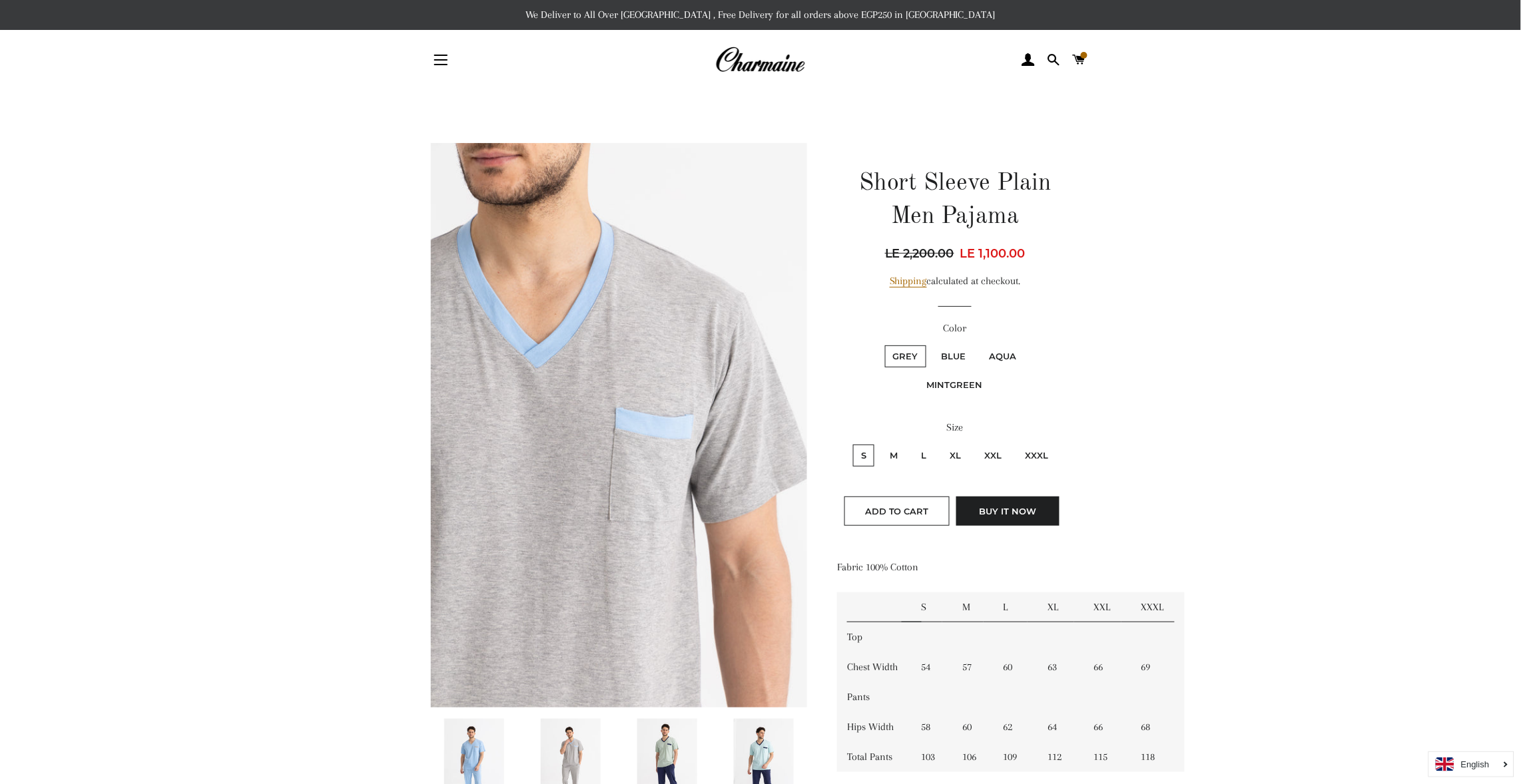
click at [880, 442] on input "M" at bounding box center [880, 442] width 1 height 1
radio input "true"
click at [911, 442] on input "L" at bounding box center [911, 442] width 1 height 1
radio input "true"
click at [940, 442] on input "XL" at bounding box center [940, 442] width 1 height 1
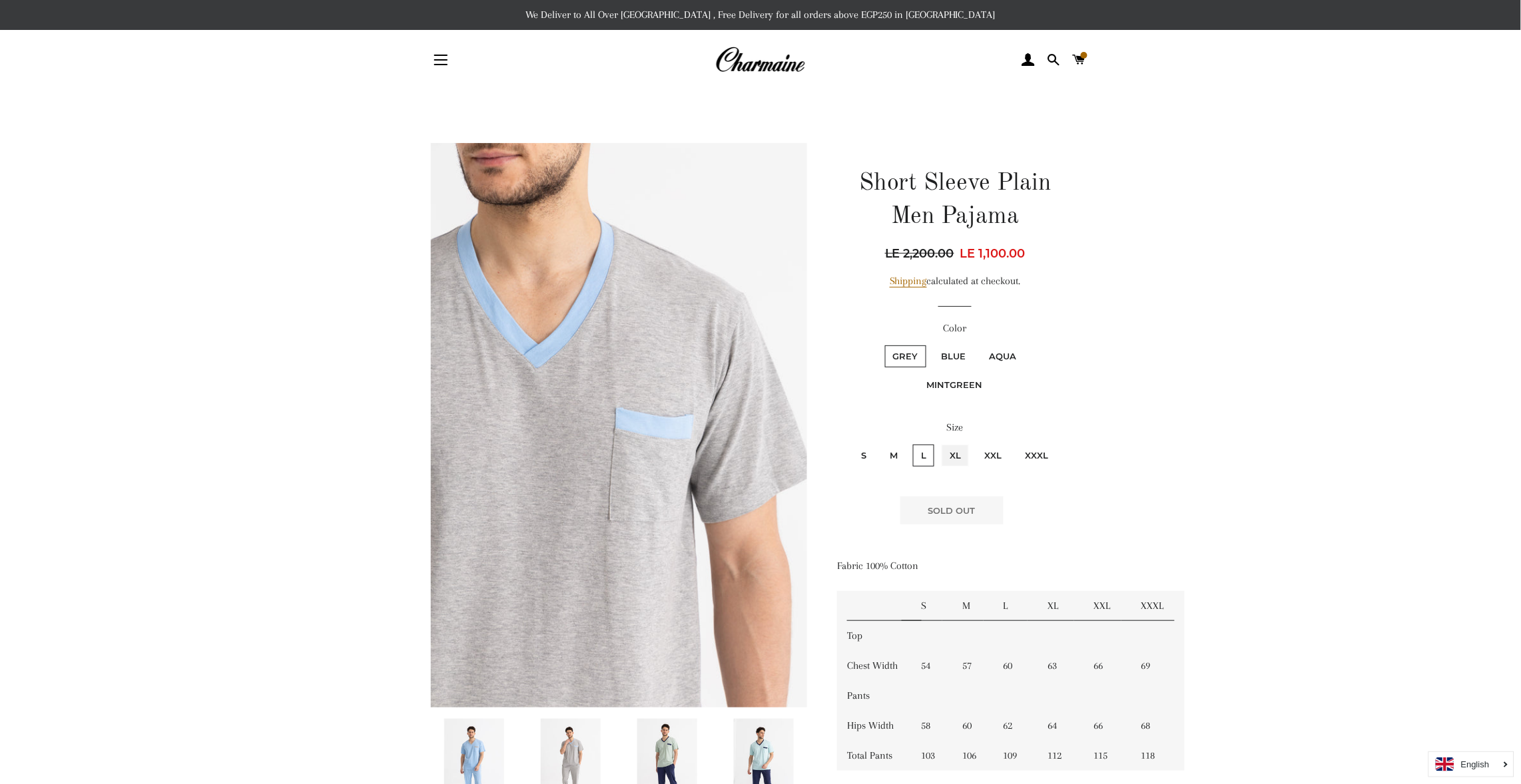
radio input "true"
click at [975, 442] on input "XXL" at bounding box center [975, 442] width 1 height 1
radio input "true"
click at [1015, 442] on input "XXXL" at bounding box center [1015, 442] width 1 height 1
radio input "true"
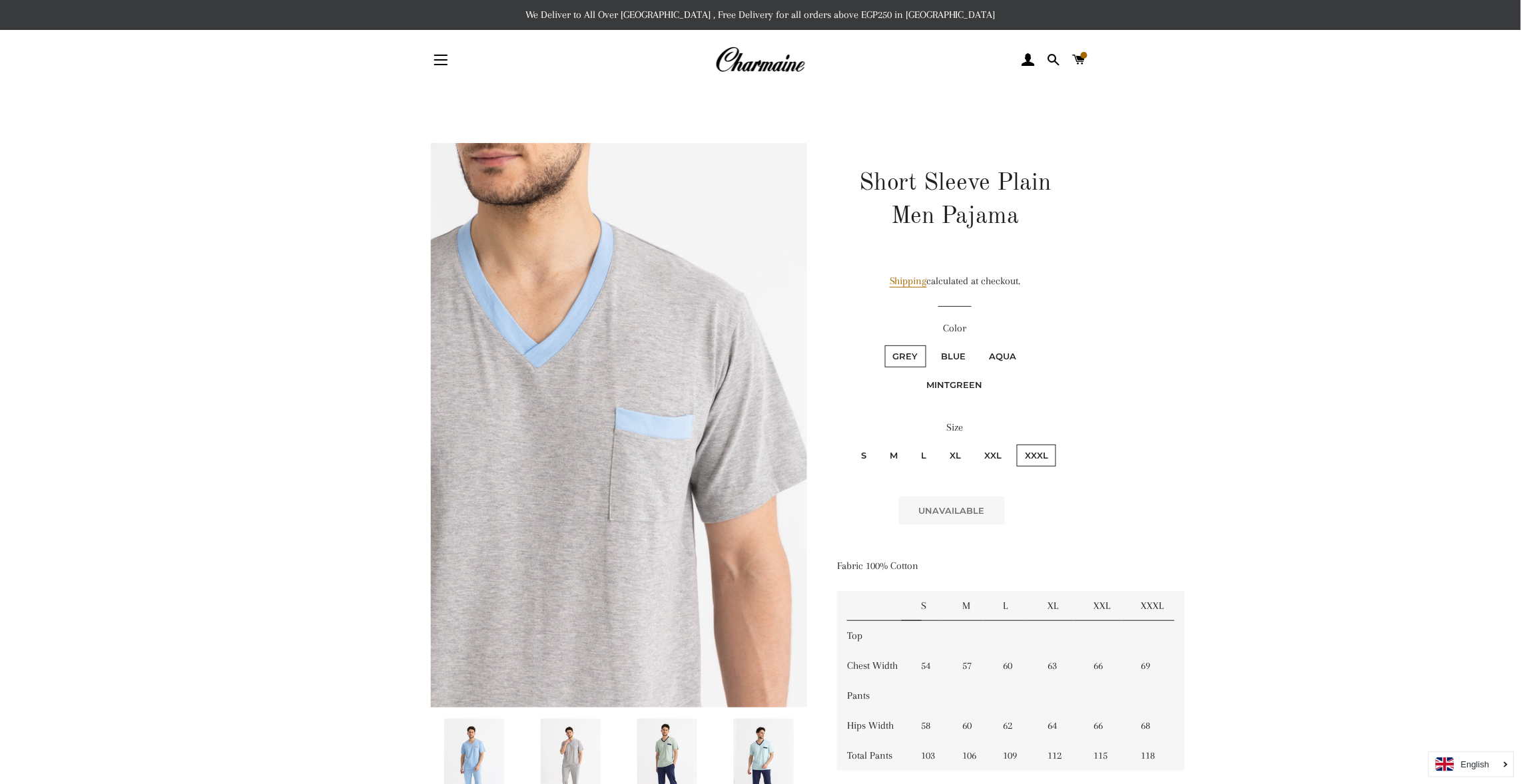
click at [851, 442] on input "S" at bounding box center [851, 442] width 1 height 1
radio input "true"
click at [880, 442] on input "M" at bounding box center [880, 442] width 1 height 1
radio input "true"
click at [947, 386] on label "MintGreen" at bounding box center [954, 385] width 72 height 22
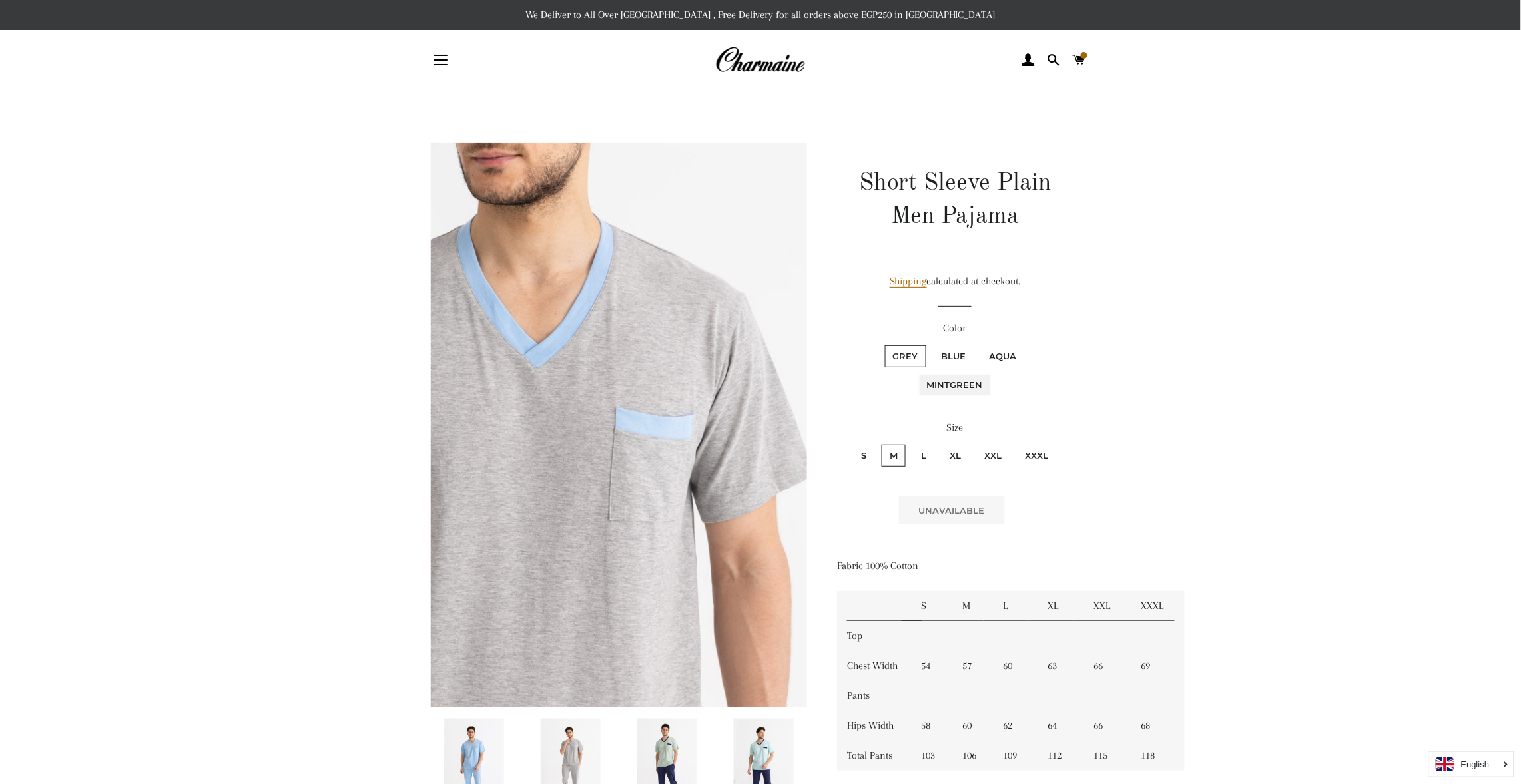
click at [1028, 344] on input "MintGreen" at bounding box center [1028, 344] width 1 height 1
radio input "true"
click at [866, 447] on label "S" at bounding box center [863, 455] width 21 height 22
click at [852, 443] on input "S" at bounding box center [851, 442] width 1 height 1
radio input "true"
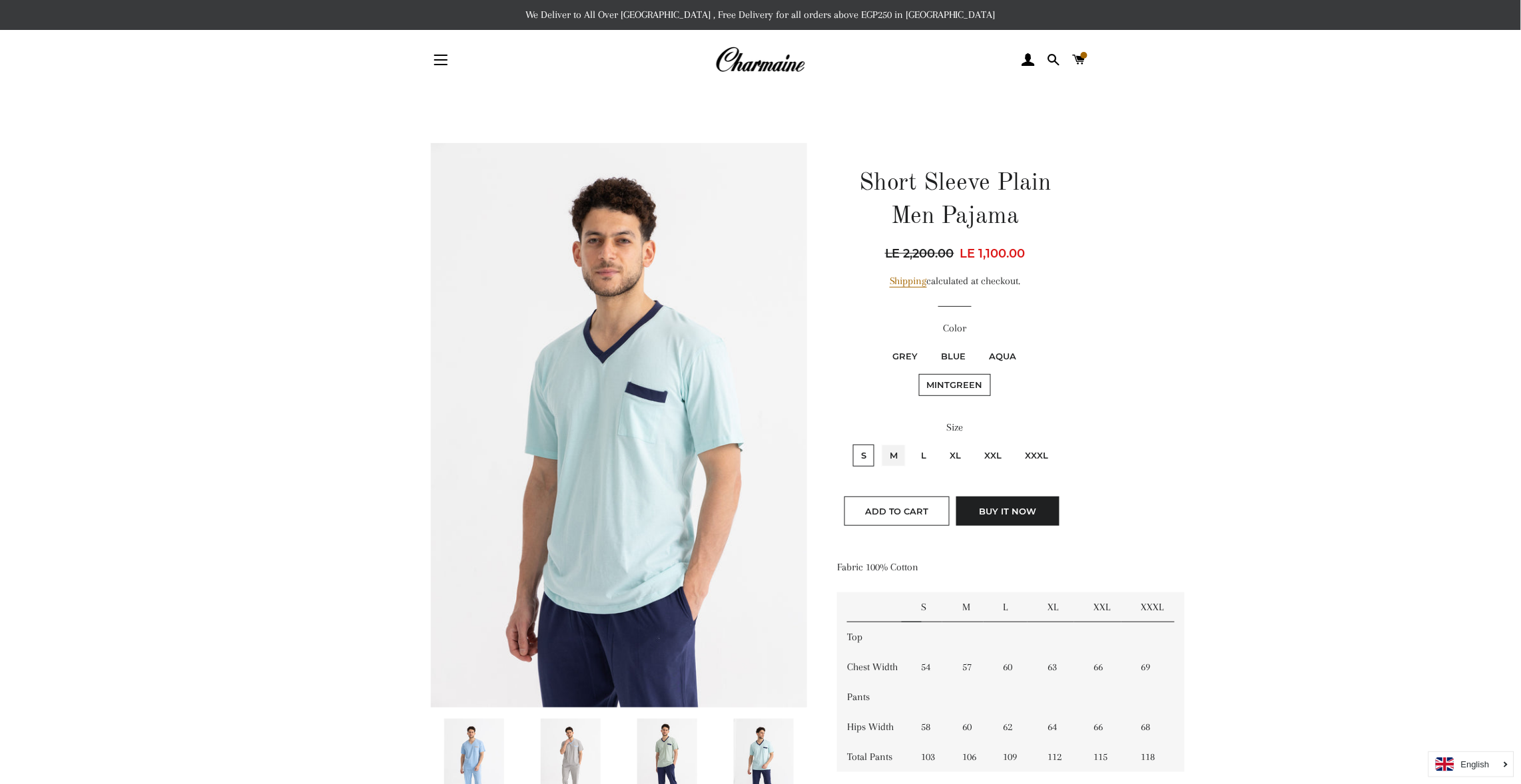
click at [880, 442] on input "M" at bounding box center [880, 442] width 1 height 1
radio input "true"
click at [911, 442] on input "L" at bounding box center [911, 442] width 1 height 1
radio input "true"
click at [940, 442] on input "XL" at bounding box center [940, 442] width 1 height 1
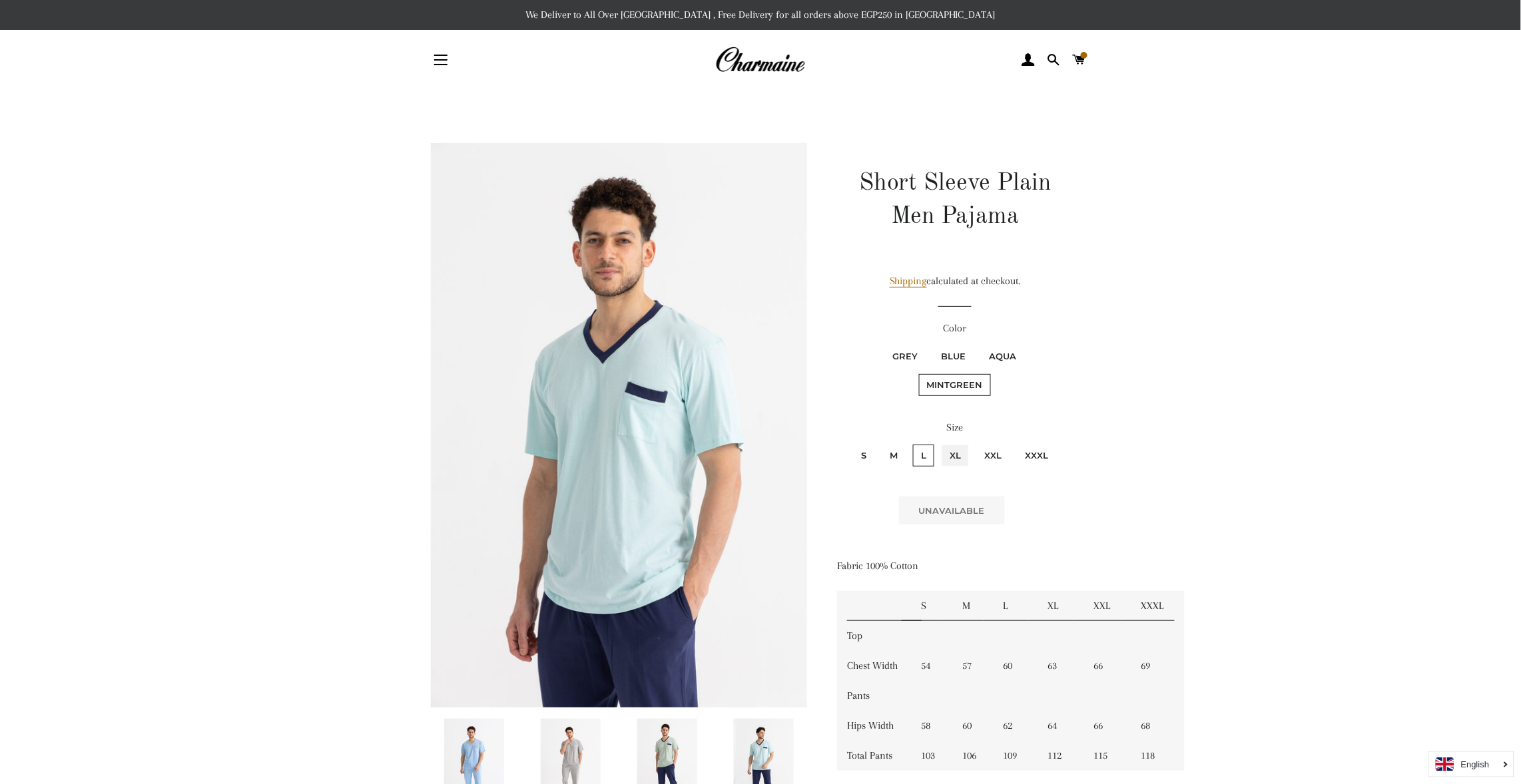
radio input "true"
click at [975, 442] on input "XXL" at bounding box center [975, 442] width 1 height 1
radio input "true"
click at [1015, 442] on input "XXXL" at bounding box center [1015, 442] width 1 height 1
radio input "true"
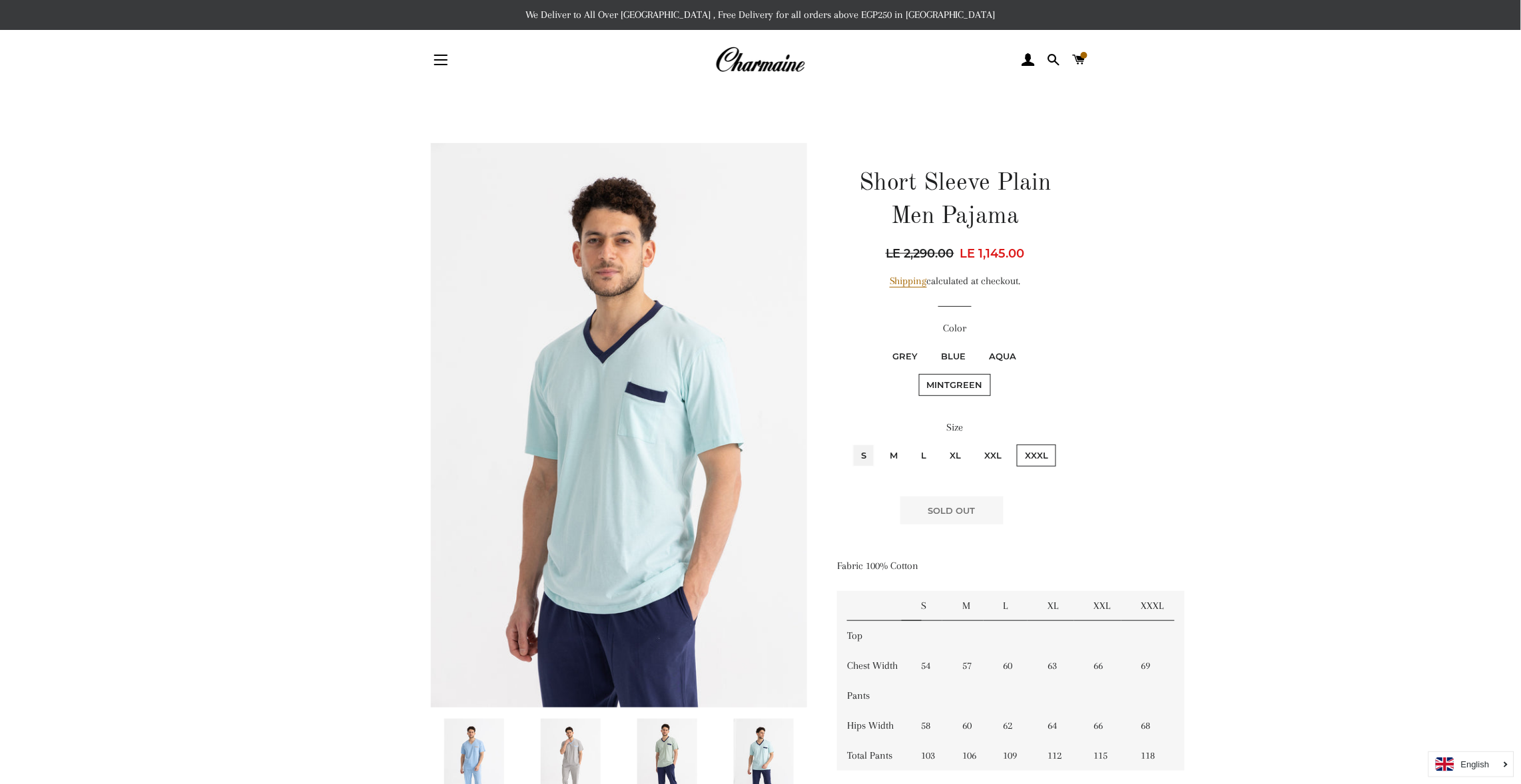
click at [851, 442] on input "S" at bounding box center [851, 442] width 1 height 1
radio input "true"
click at [880, 442] on input "M" at bounding box center [880, 442] width 1 height 1
radio input "true"
click at [851, 442] on input "S" at bounding box center [851, 442] width 1 height 1
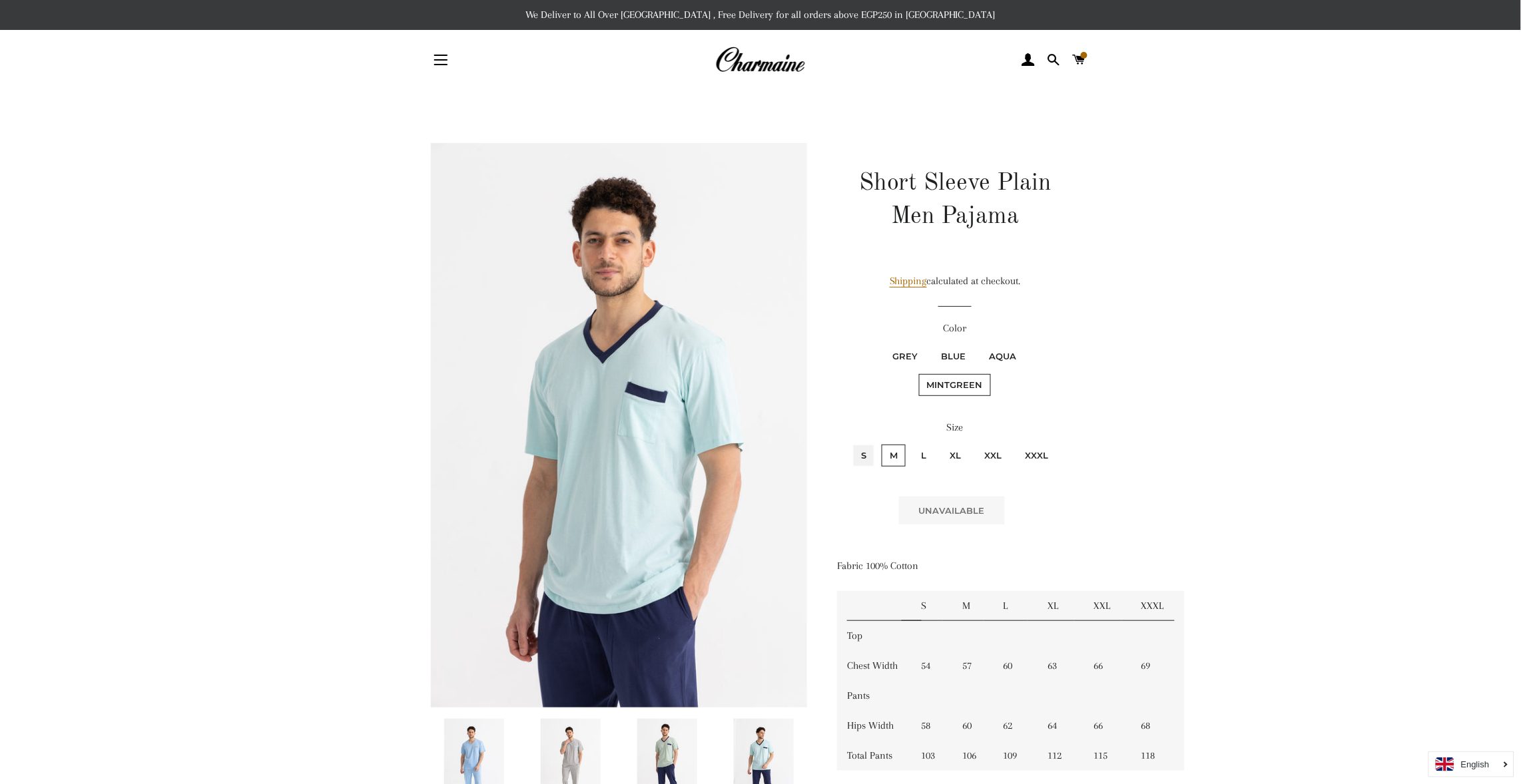
radio input "true"
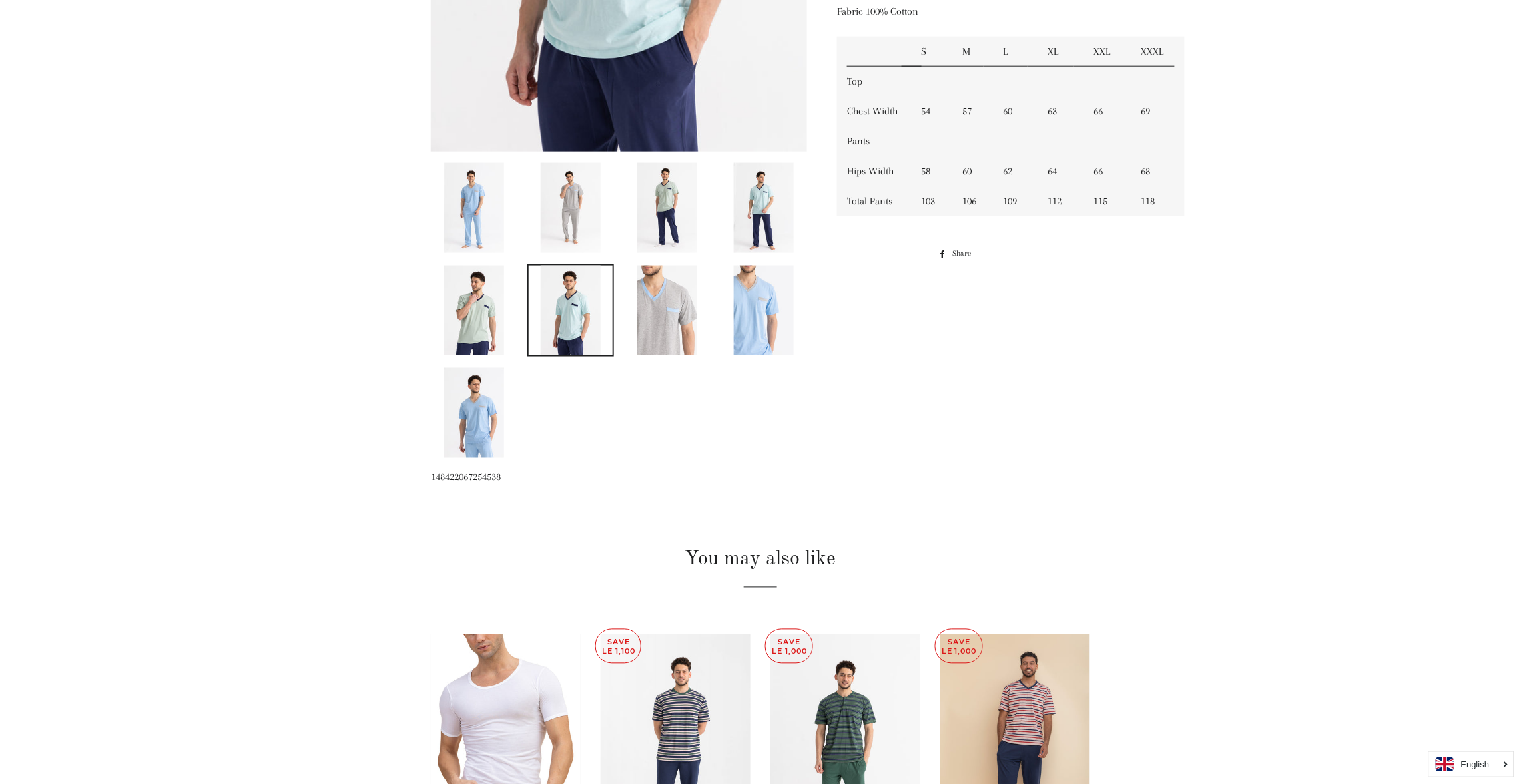
scroll to position [638, 0]
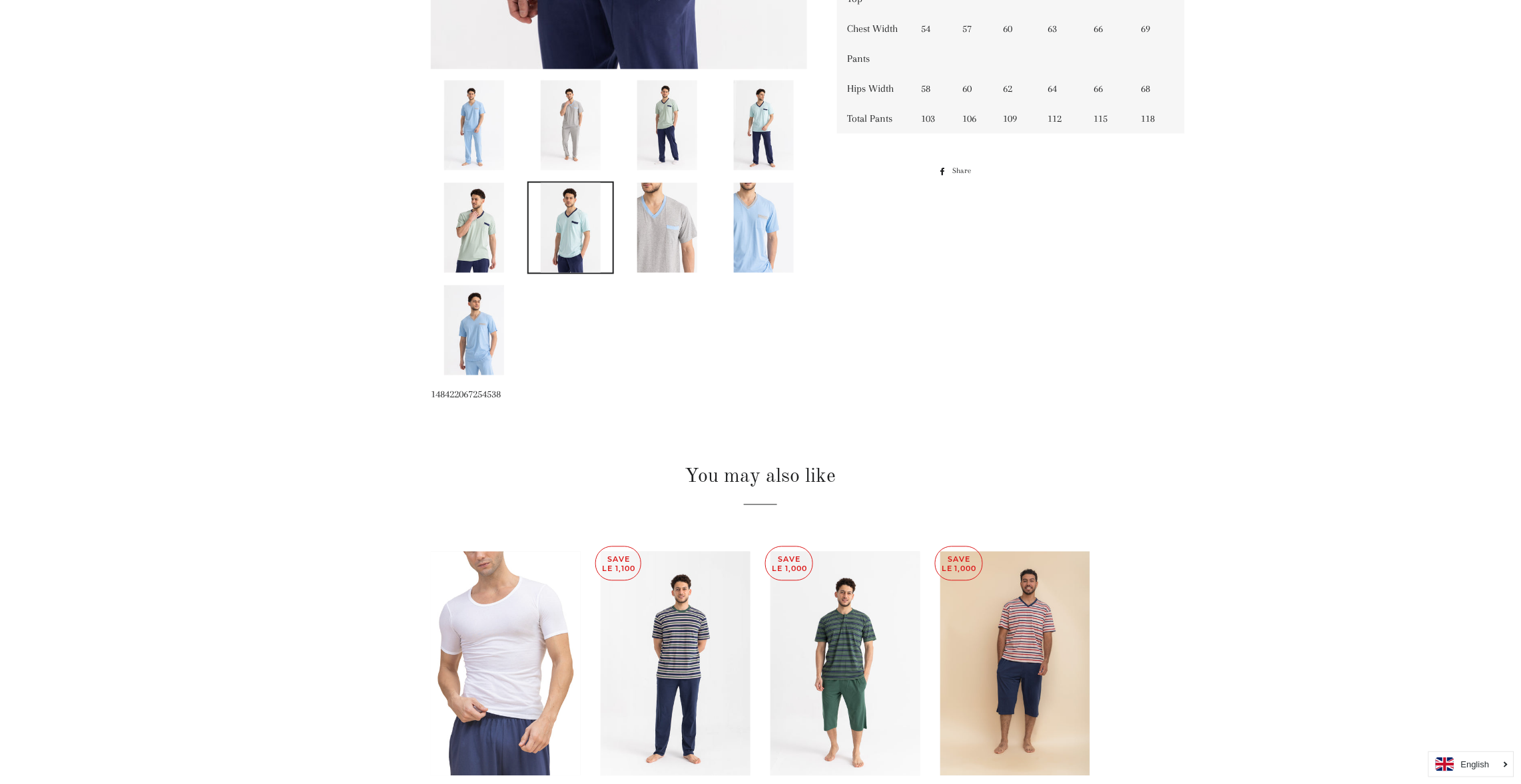
click at [497, 616] on img at bounding box center [506, 664] width 150 height 225
click at [1144, 477] on main at bounding box center [760, 166] width 1521 height 1430
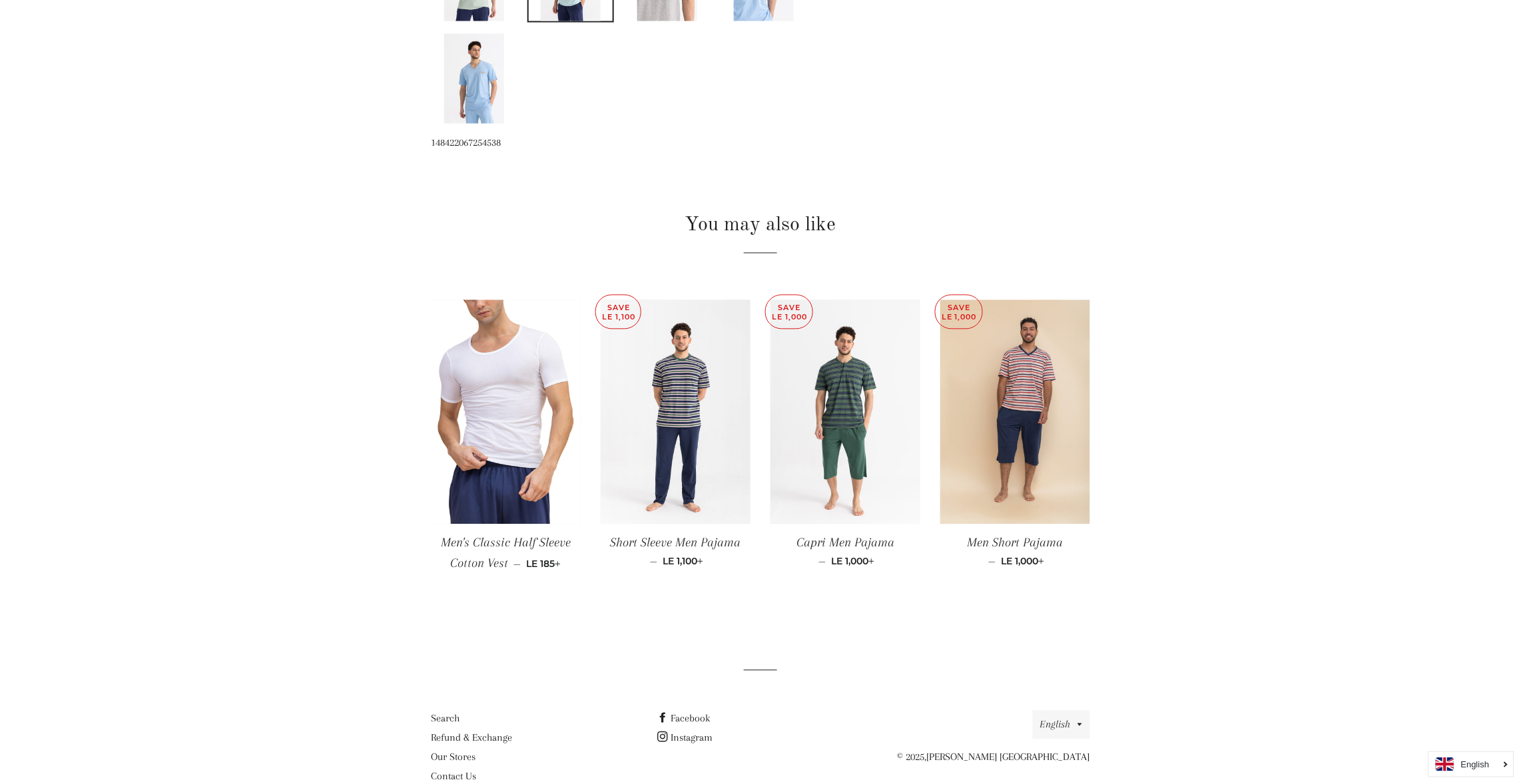
scroll to position [918, 0]
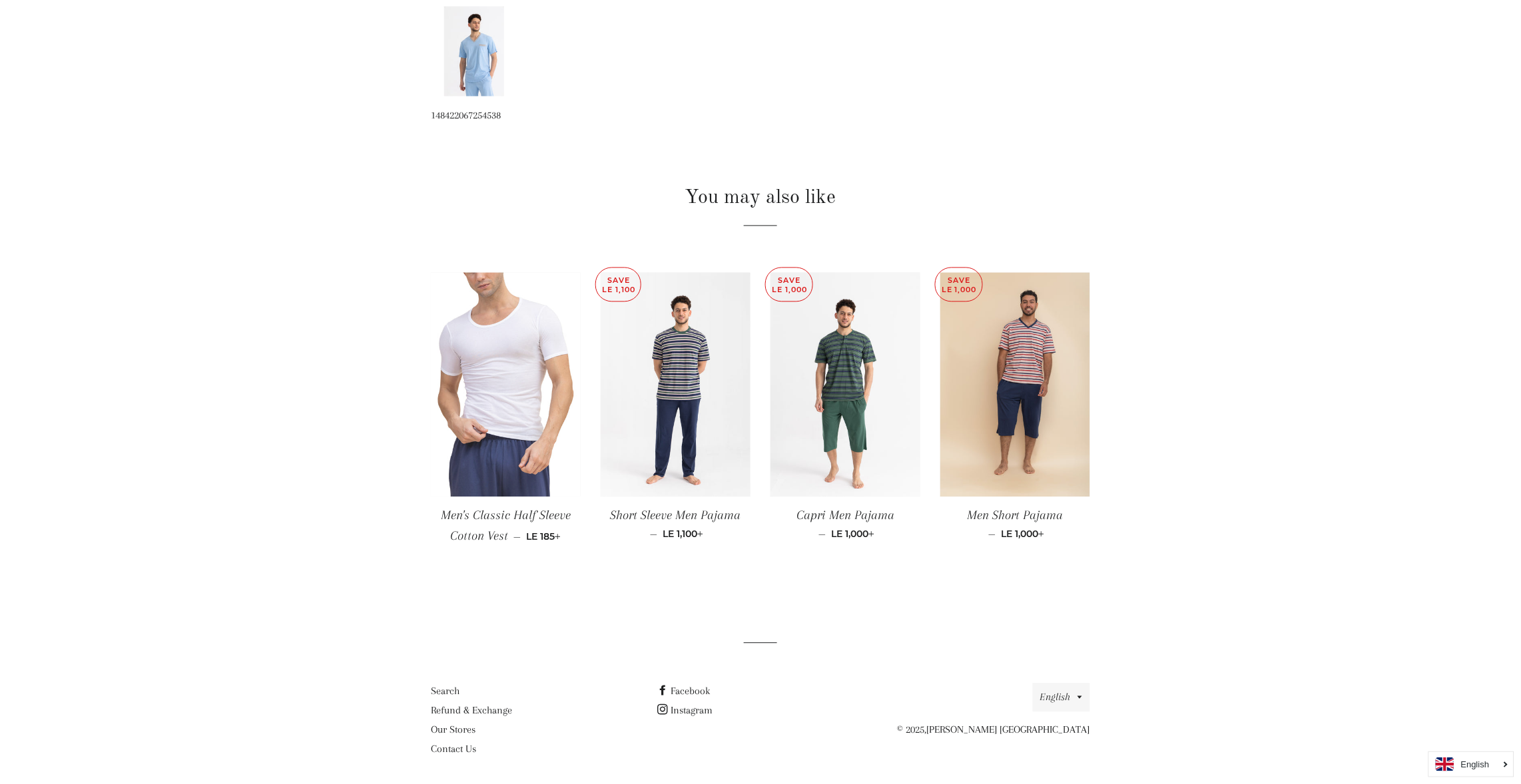
click at [505, 337] on img at bounding box center [506, 385] width 150 height 225
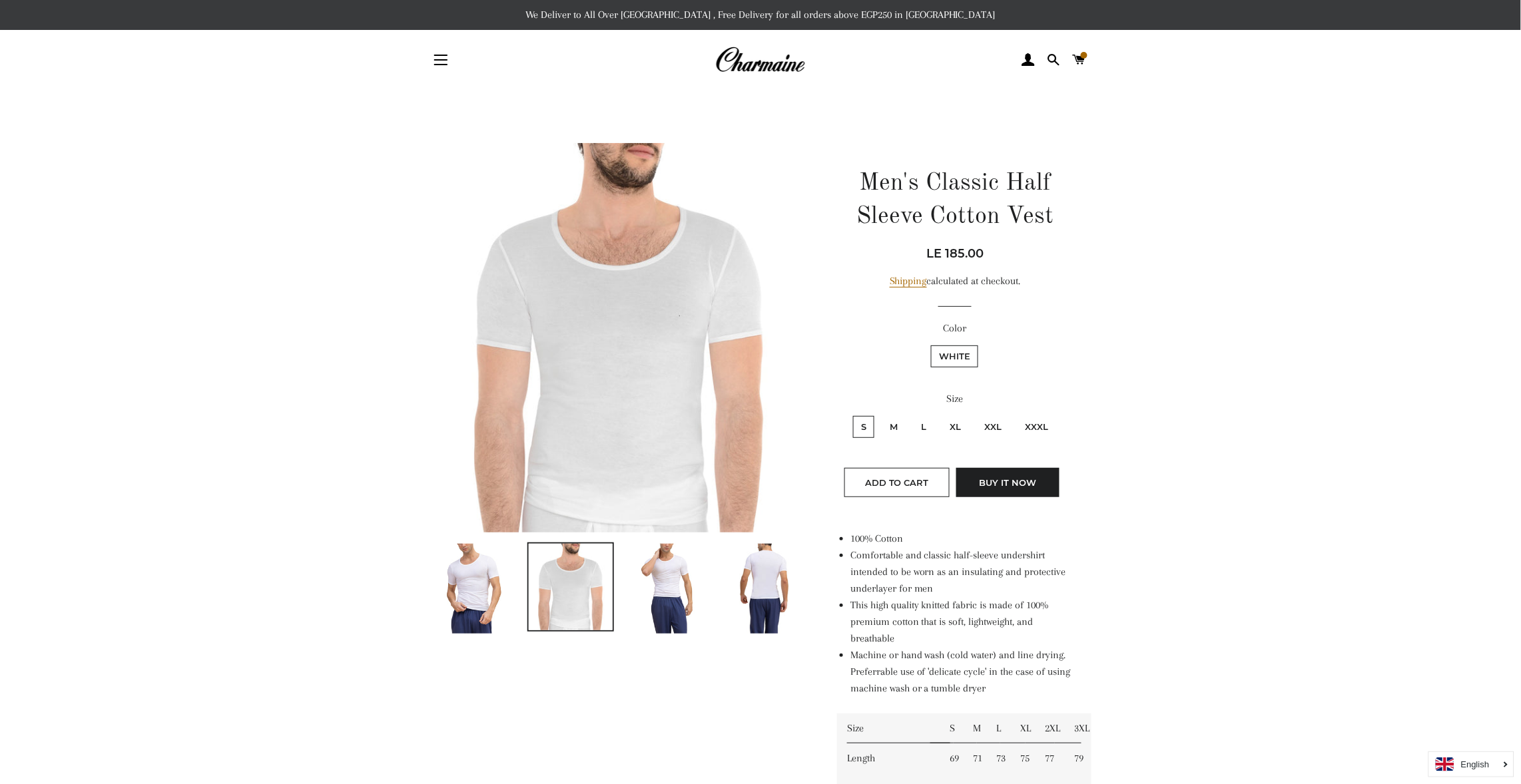
click at [894, 424] on label "M" at bounding box center [894, 427] width 24 height 22
click at [881, 414] on input "M" at bounding box center [880, 414] width 1 height 1
radio input "true"
click at [921, 422] on label "L" at bounding box center [924, 427] width 21 height 22
click at [912, 414] on input "L" at bounding box center [911, 414] width 1 height 1
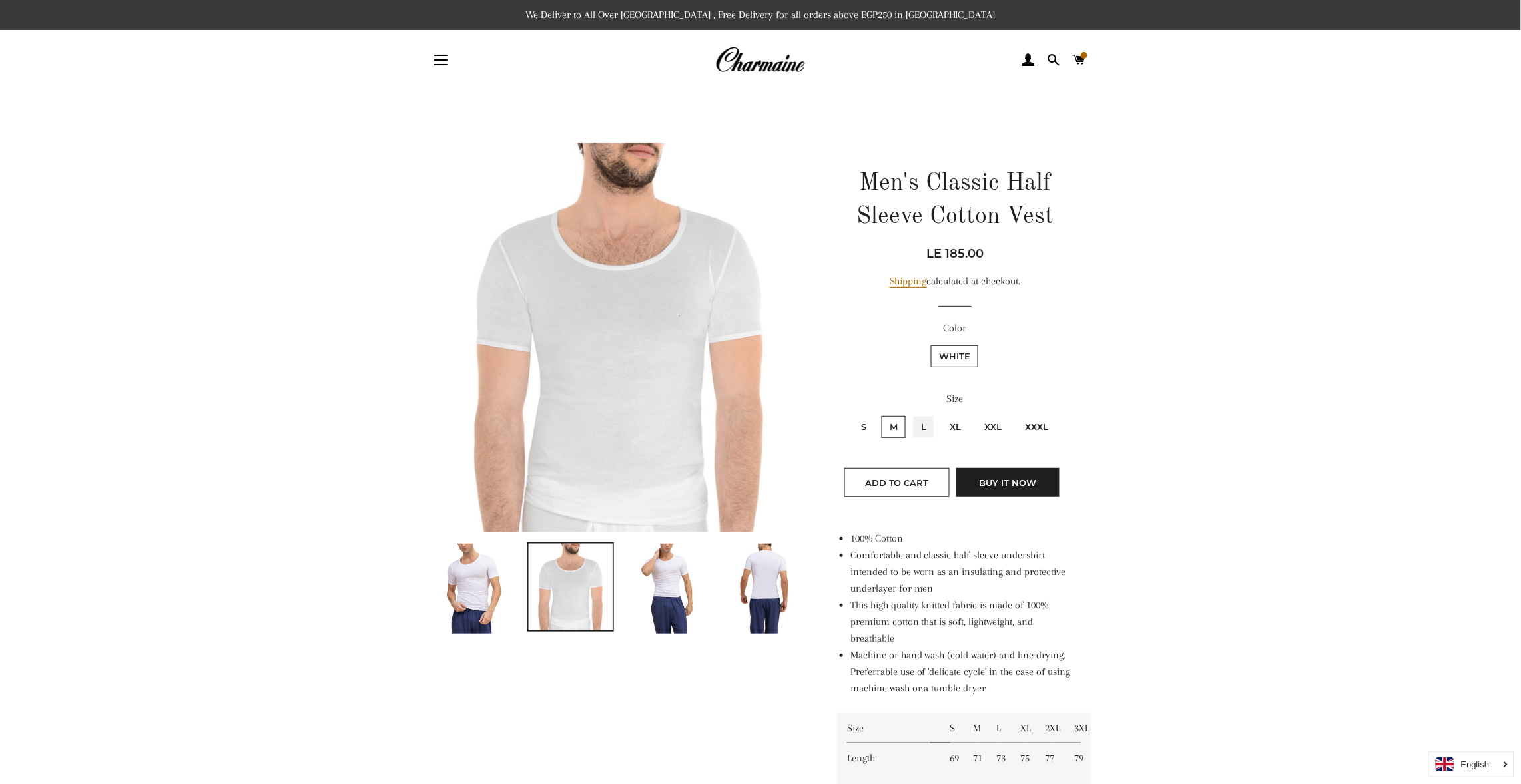
radio input "true"
click at [476, 579] on img at bounding box center [474, 589] width 60 height 90
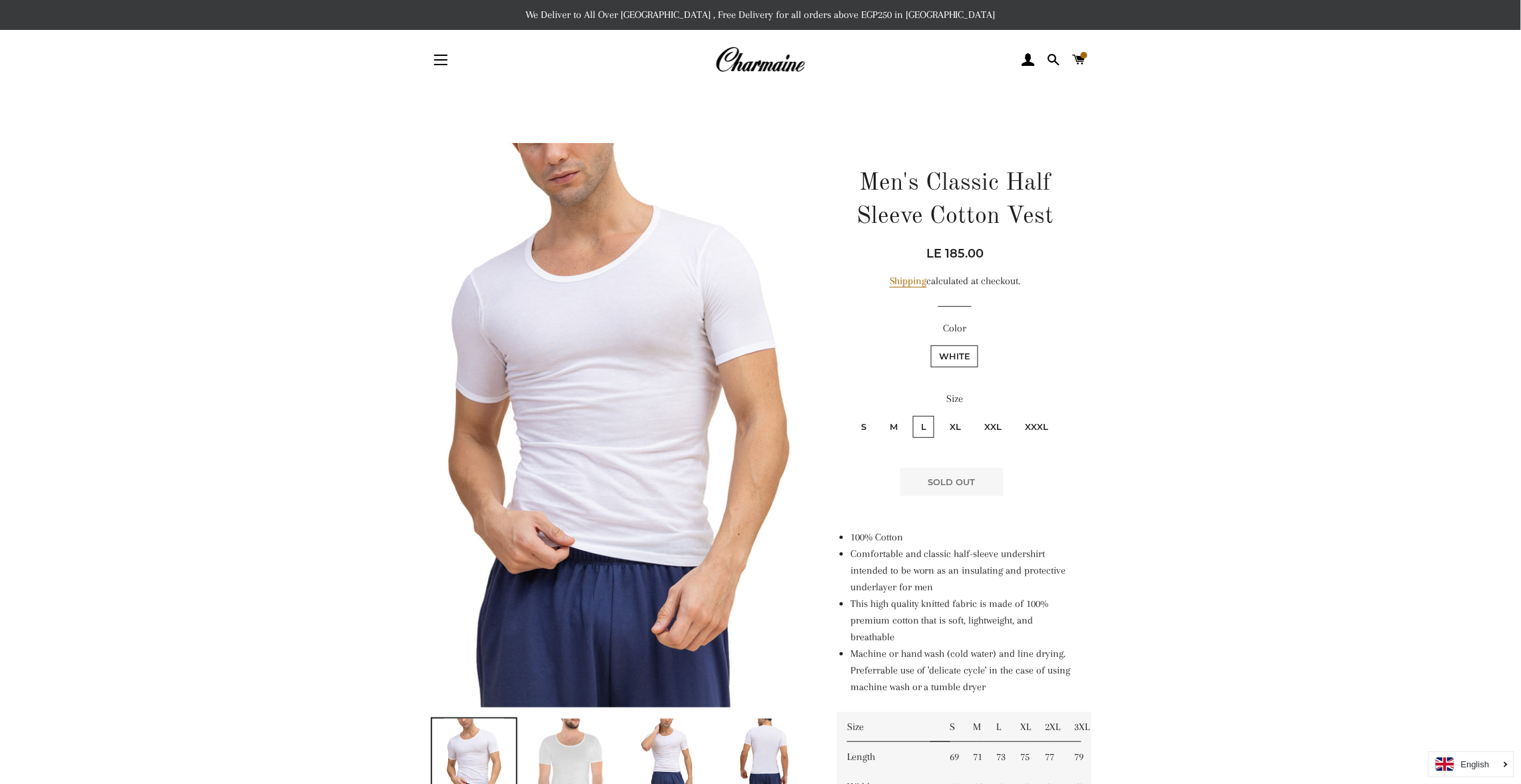
click at [992, 368] on fieldset "White" at bounding box center [955, 363] width 234 height 39
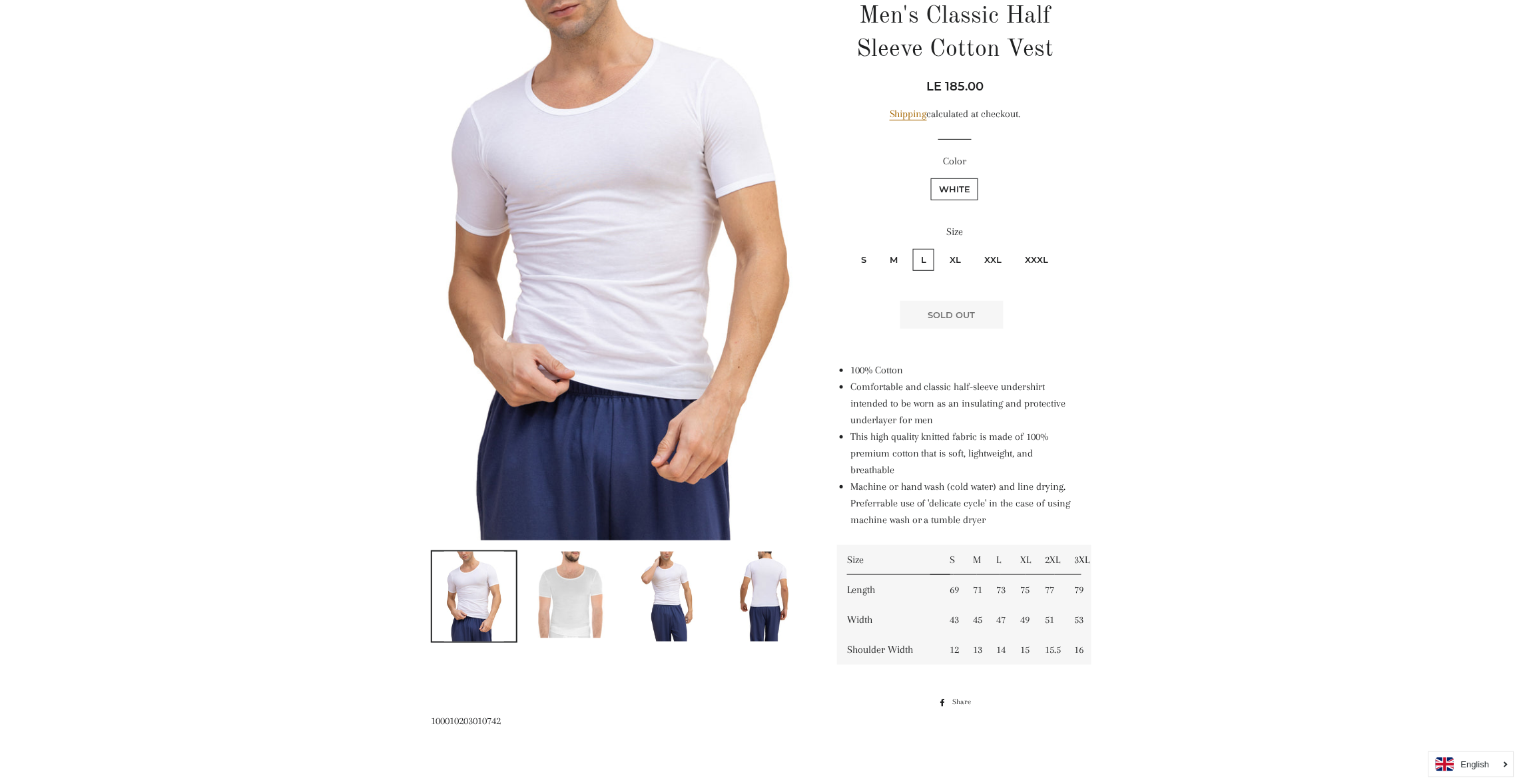
scroll to position [279, 0]
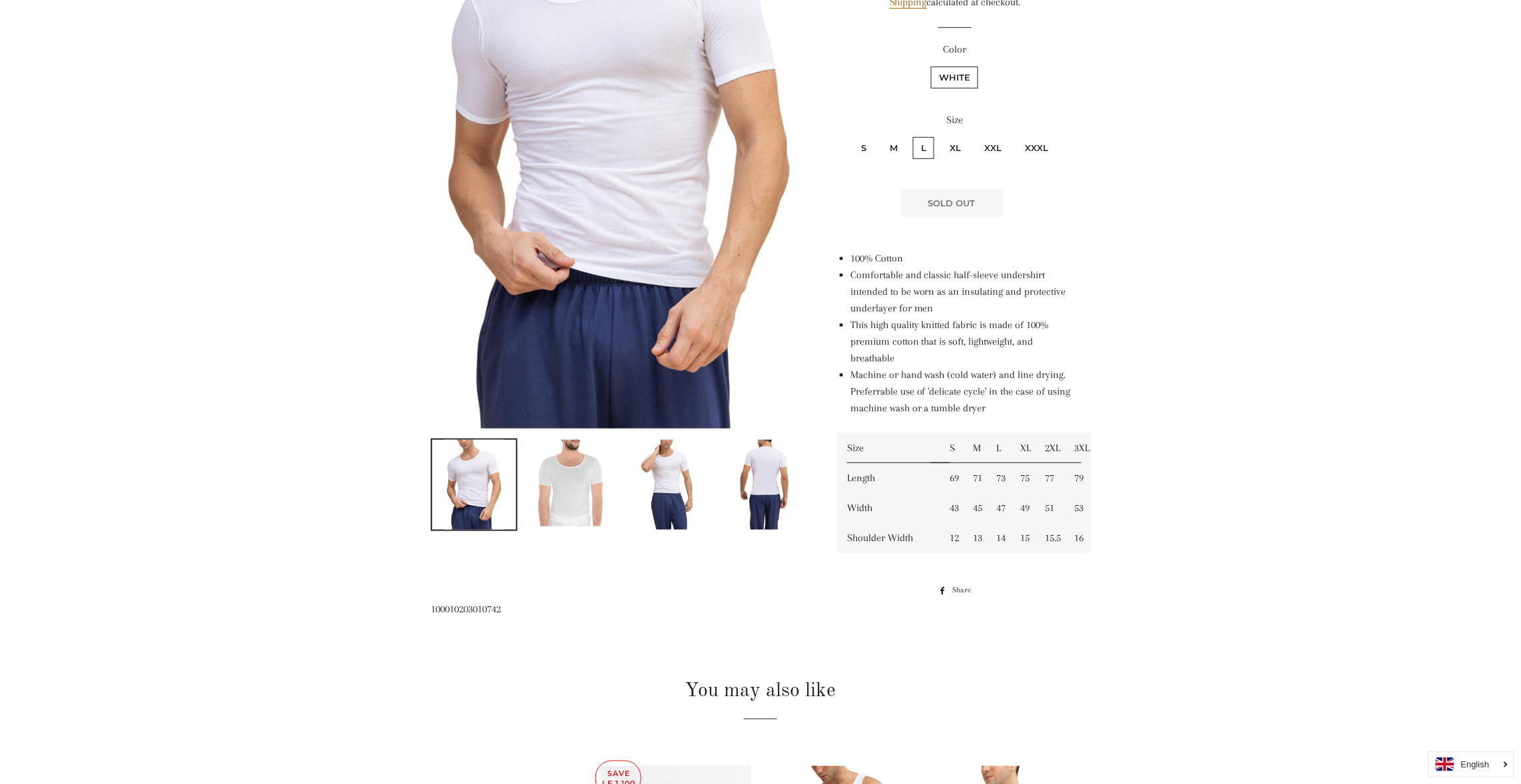
click at [570, 496] on img at bounding box center [570, 483] width 84 height 87
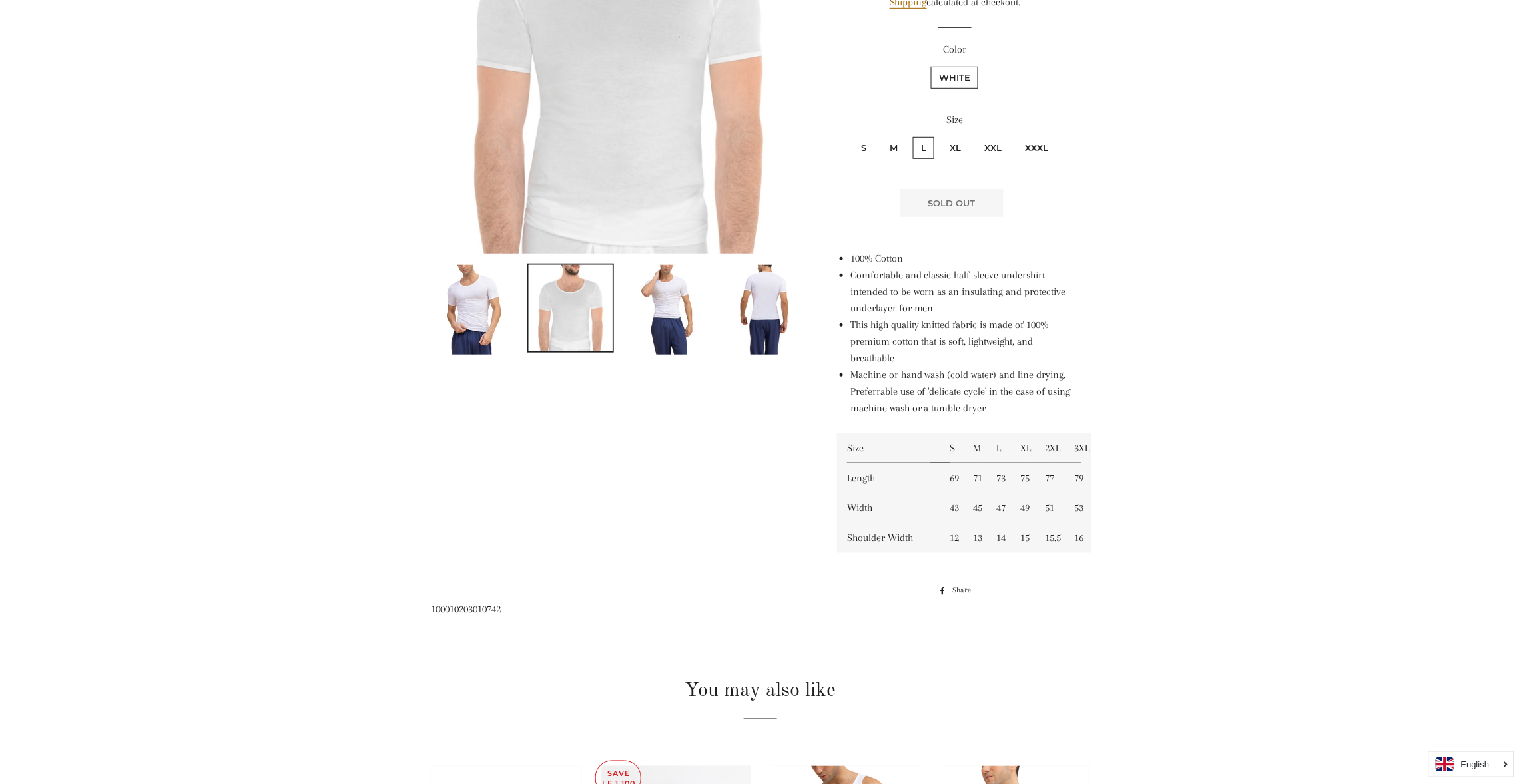
click at [662, 322] on img at bounding box center [667, 310] width 60 height 90
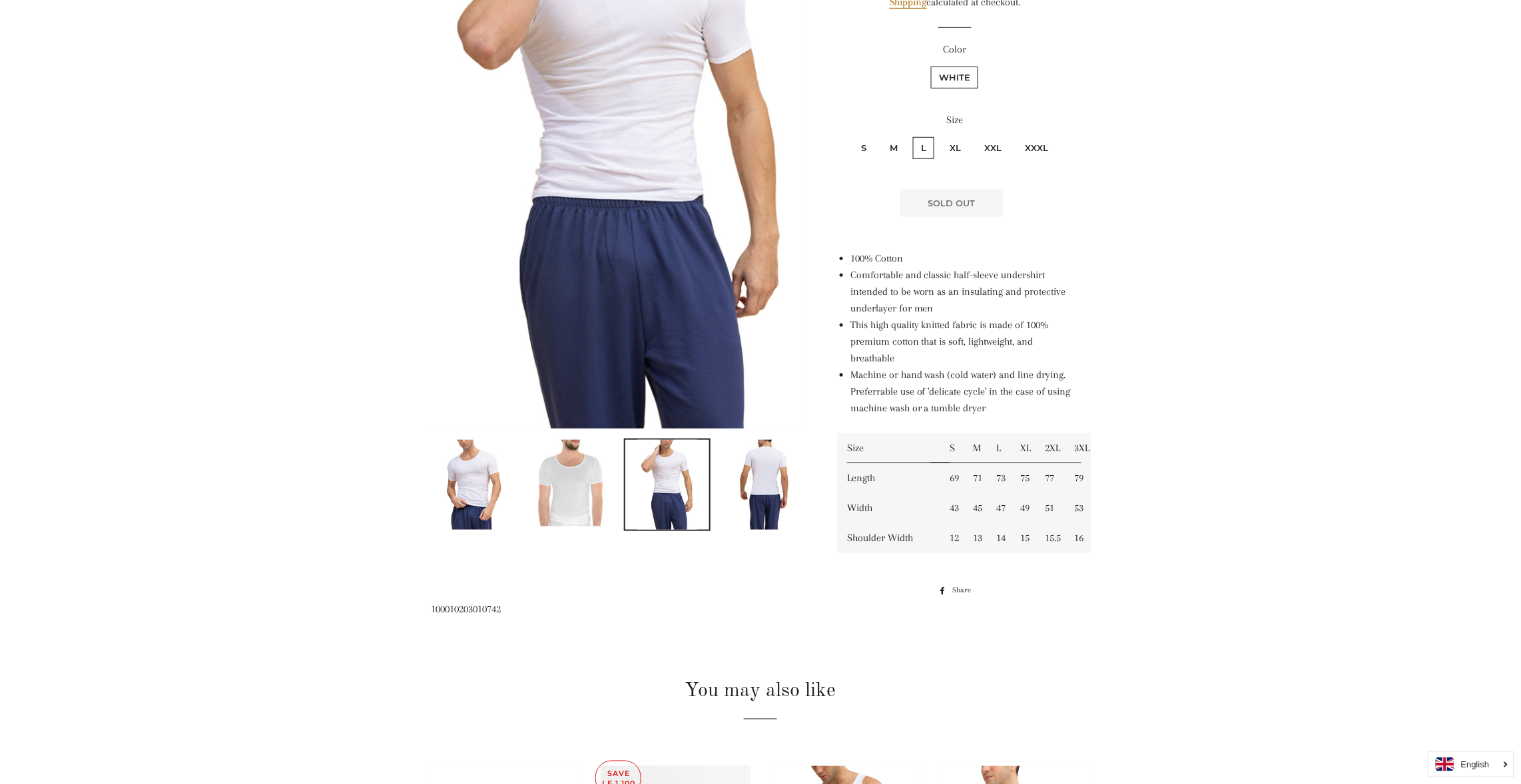
click at [565, 486] on img at bounding box center [570, 483] width 84 height 87
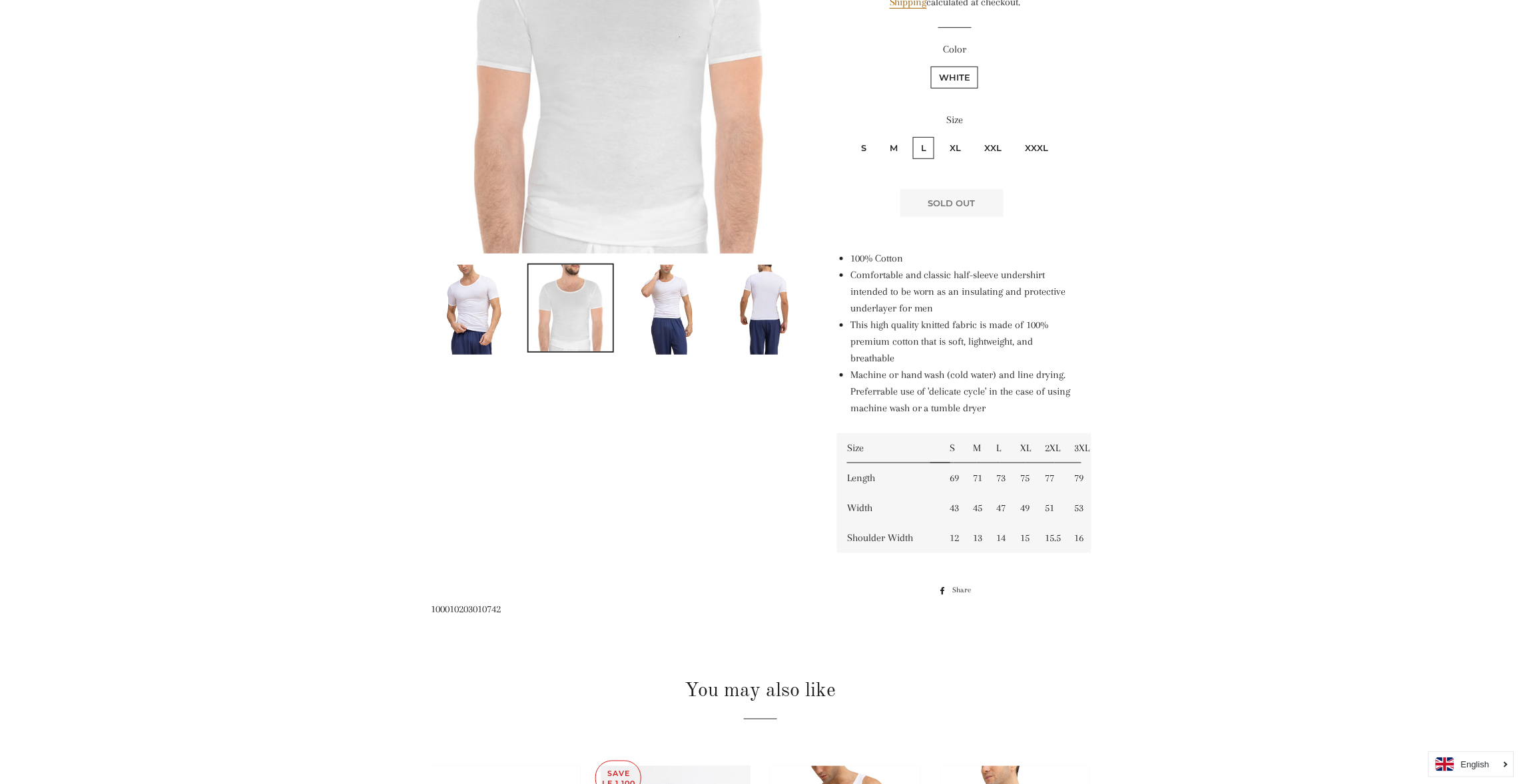
scroll to position [669, 0]
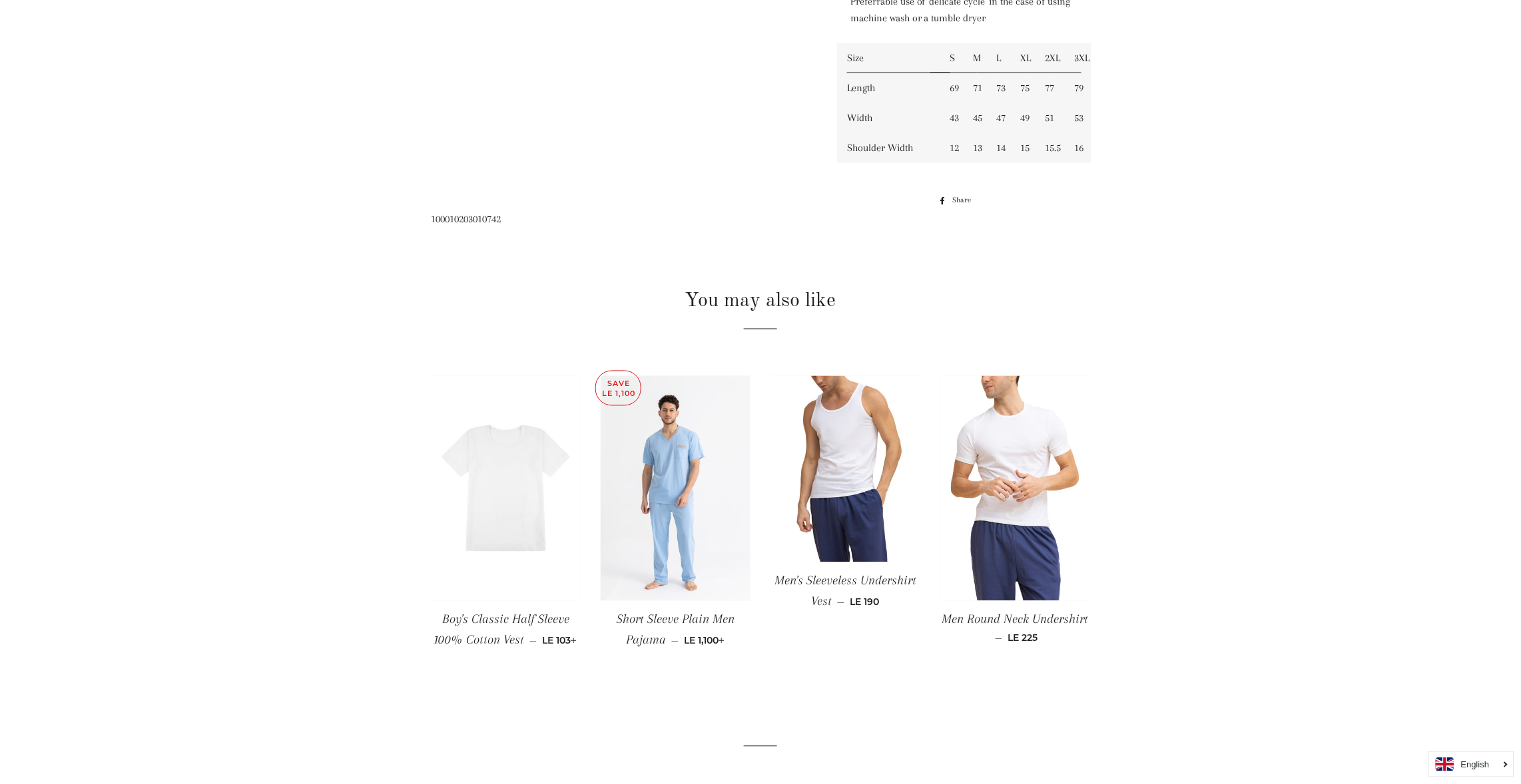
click at [510, 486] on img at bounding box center [506, 489] width 150 height 225
click at [863, 442] on img at bounding box center [846, 469] width 150 height 185
click at [685, 469] on img at bounding box center [676, 489] width 150 height 225
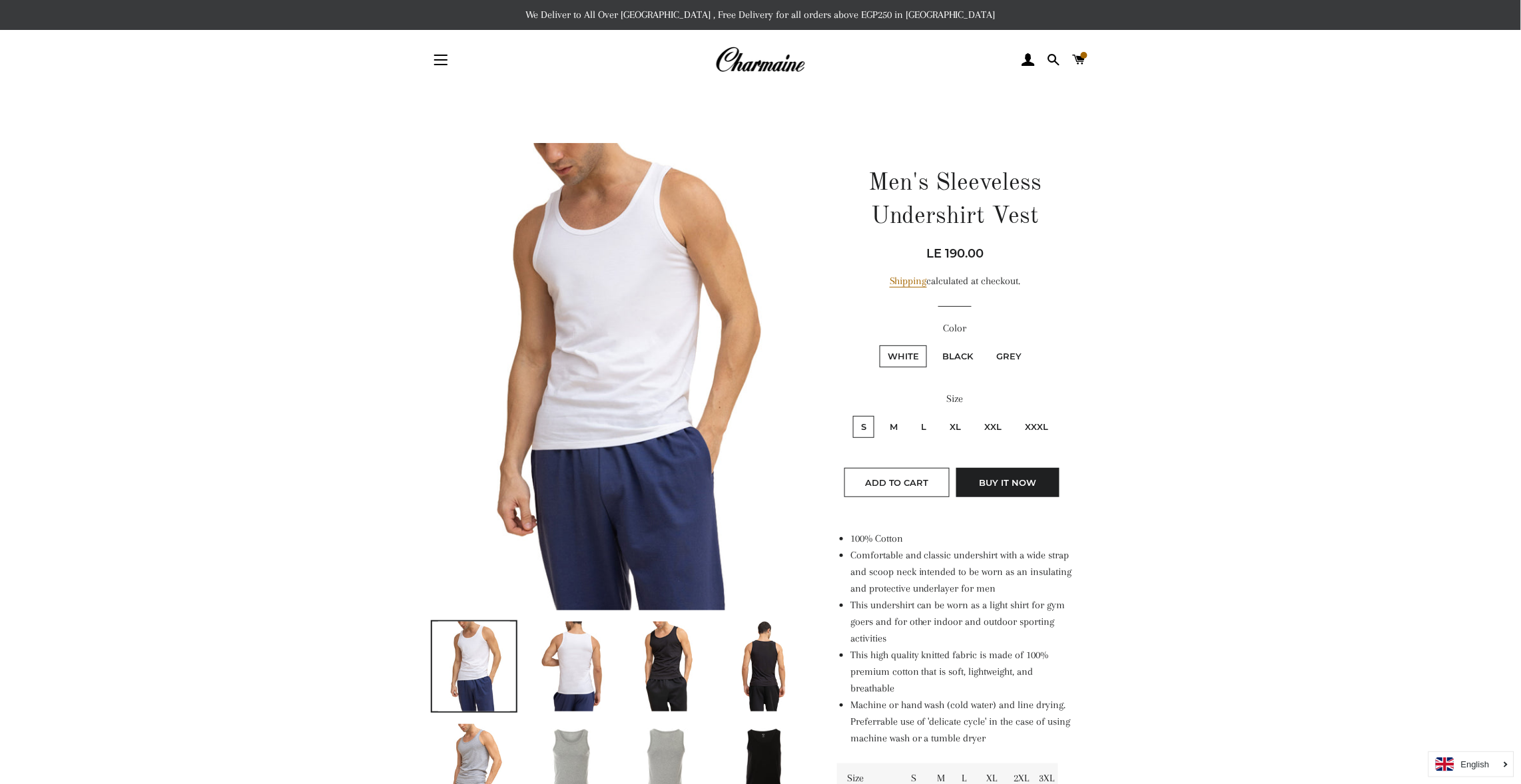
click at [925, 436] on label "L" at bounding box center [924, 427] width 21 height 22
click at [912, 414] on input "L" at bounding box center [911, 414] width 1 height 1
radio input "true"
click at [894, 423] on label "M" at bounding box center [894, 427] width 24 height 22
click at [881, 414] on input "M" at bounding box center [880, 414] width 1 height 1
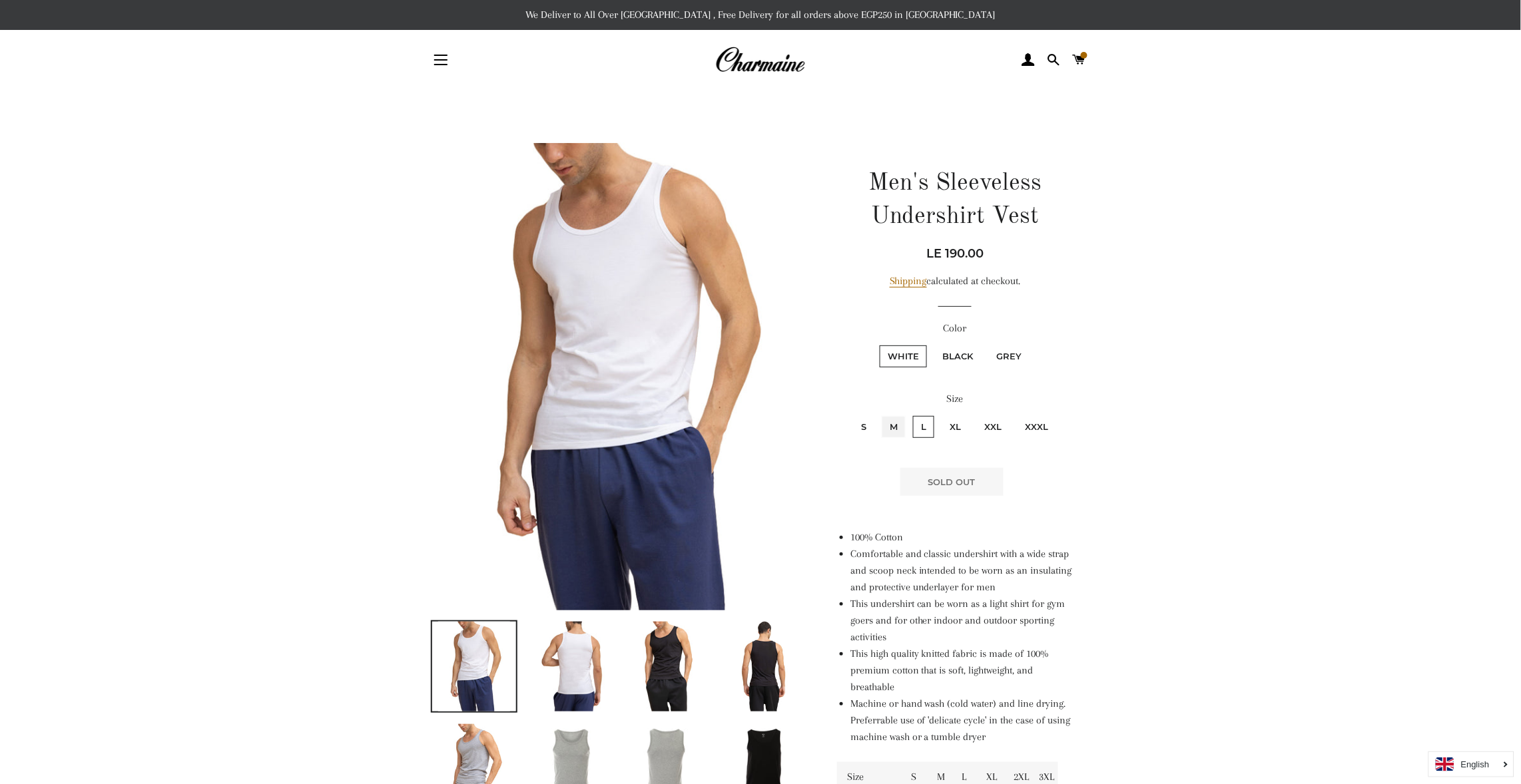
radio input "true"
click at [924, 421] on label "L" at bounding box center [924, 427] width 21 height 22
click at [912, 414] on input "L" at bounding box center [911, 414] width 1 height 1
radio input "true"
click at [892, 425] on label "M" at bounding box center [894, 427] width 24 height 22
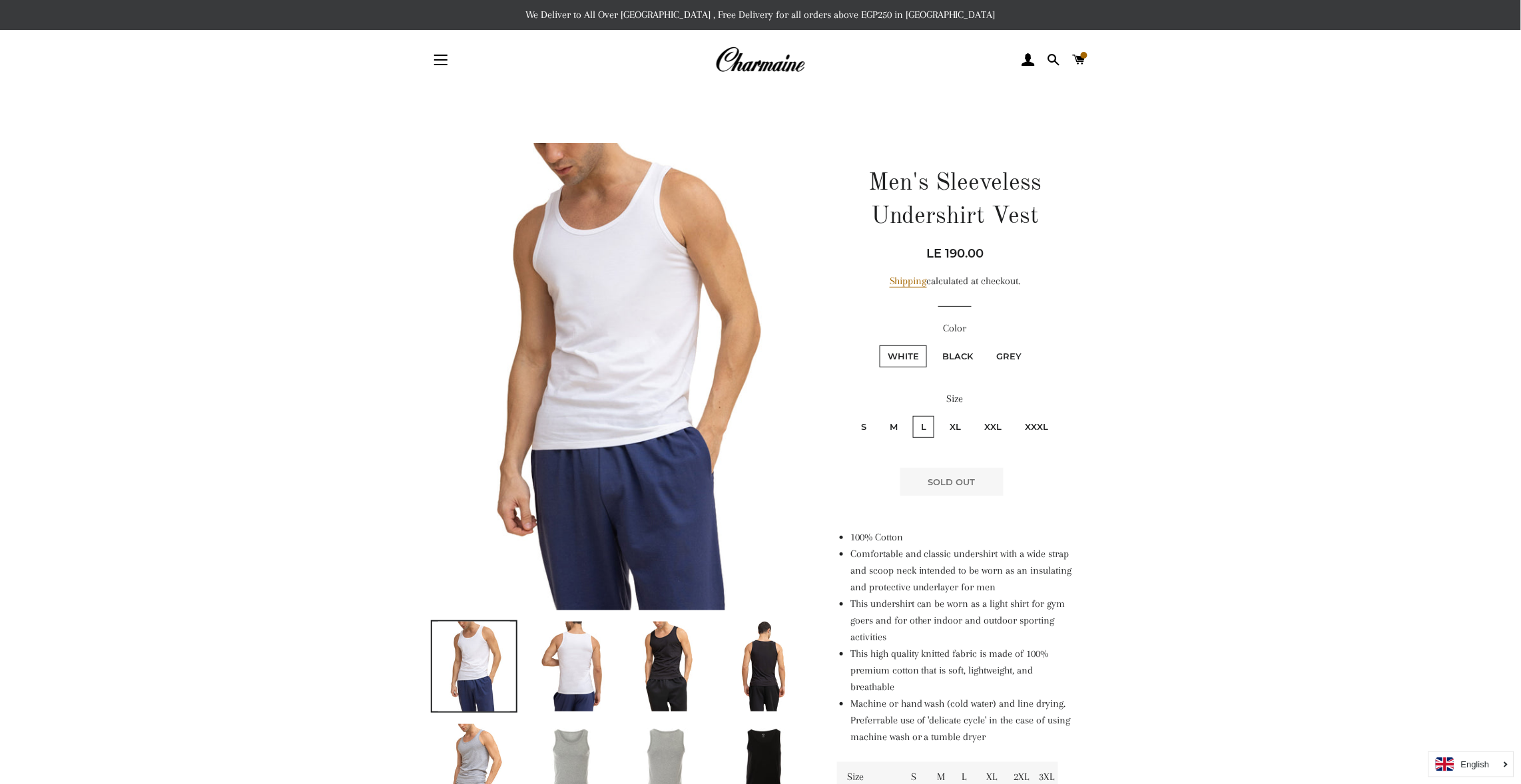
click at [881, 414] on input "M" at bounding box center [880, 414] width 1 height 1
radio input "true"
click at [574, 648] on img at bounding box center [570, 667] width 74 height 90
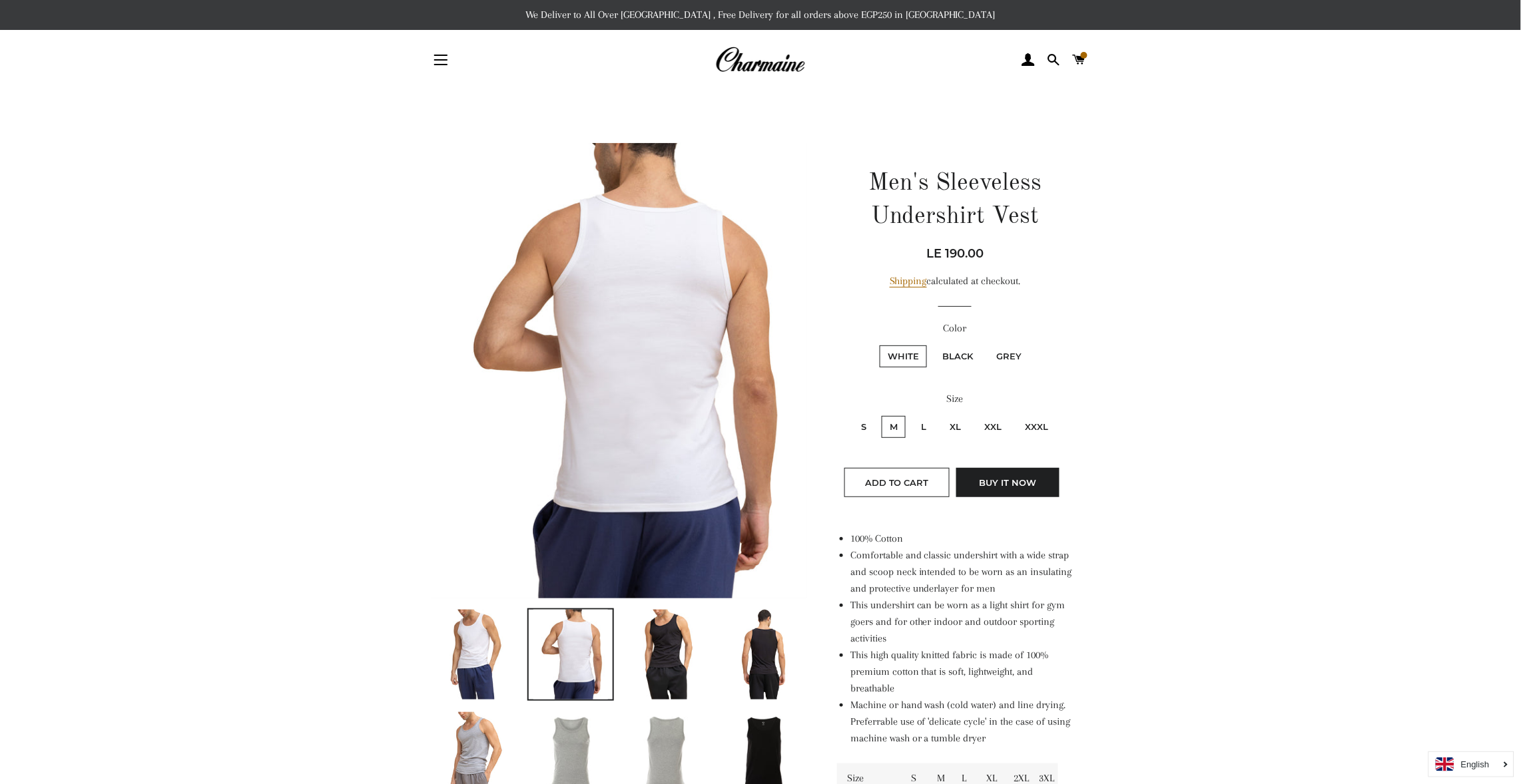
click at [922, 417] on label "L" at bounding box center [924, 427] width 21 height 22
click at [912, 414] on input "L" at bounding box center [911, 414] width 1 height 1
radio input "true"
click at [868, 418] on label "S" at bounding box center [863, 427] width 21 height 22
click at [852, 414] on input "S" at bounding box center [851, 414] width 1 height 1
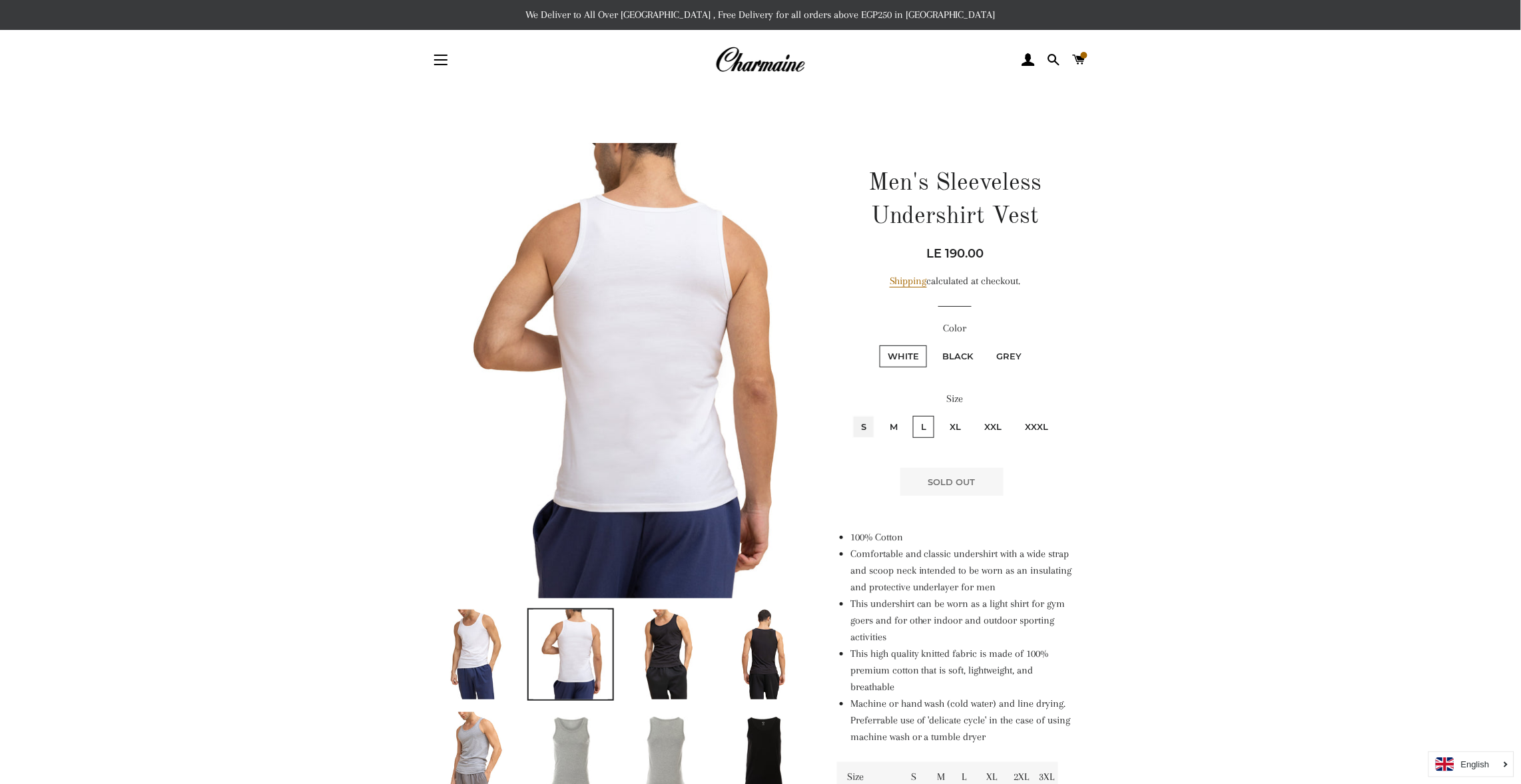
radio input "true"
click at [880, 414] on input "M" at bounding box center [880, 414] width 1 height 1
radio input "true"
click at [911, 414] on input "L" at bounding box center [911, 414] width 1 height 1
radio input "true"
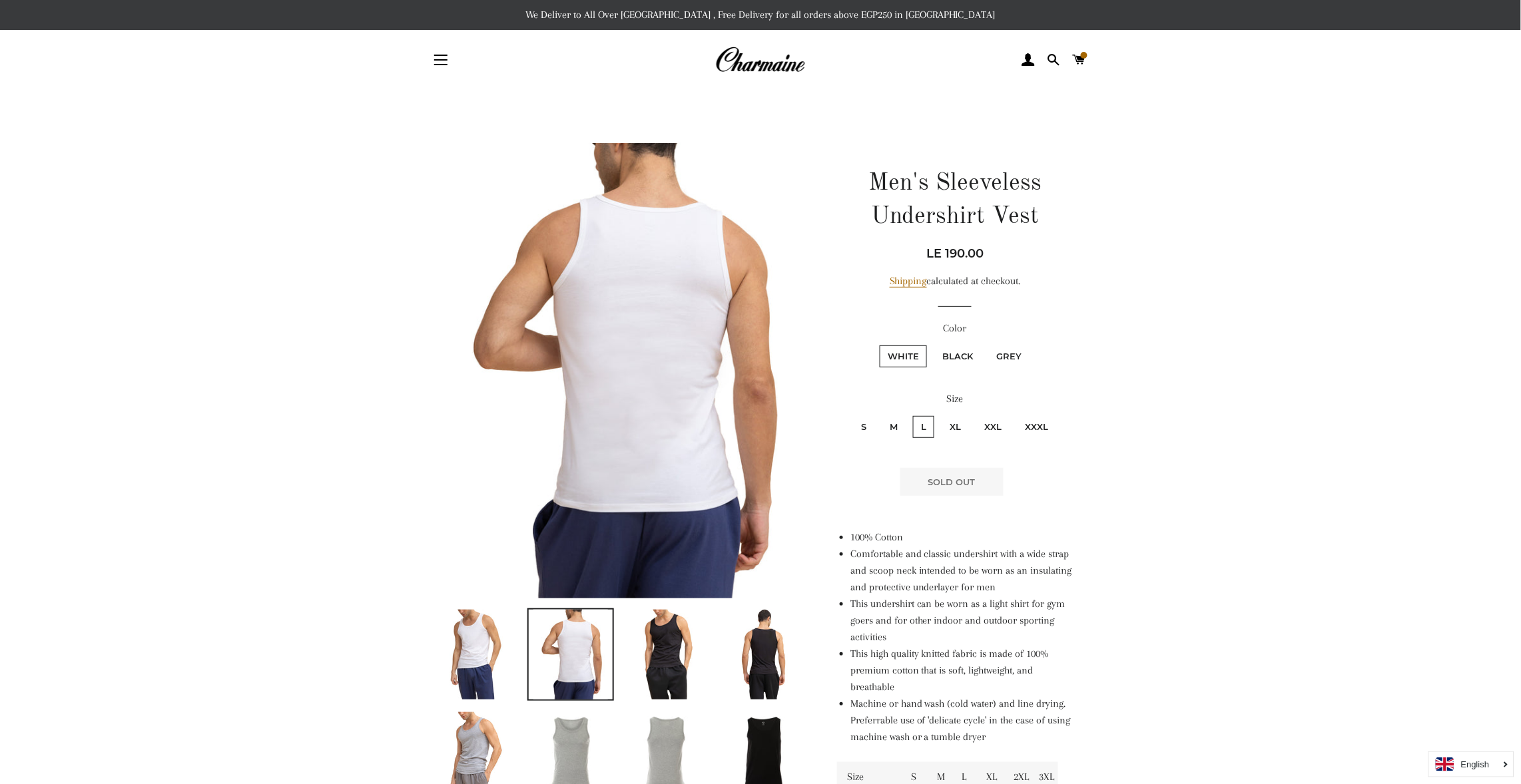
click at [880, 414] on input "M" at bounding box center [880, 414] width 1 height 1
radio input "true"
click at [911, 414] on input "L" at bounding box center [911, 414] width 1 height 1
radio input "true"
click at [940, 414] on input "XL" at bounding box center [940, 414] width 1 height 1
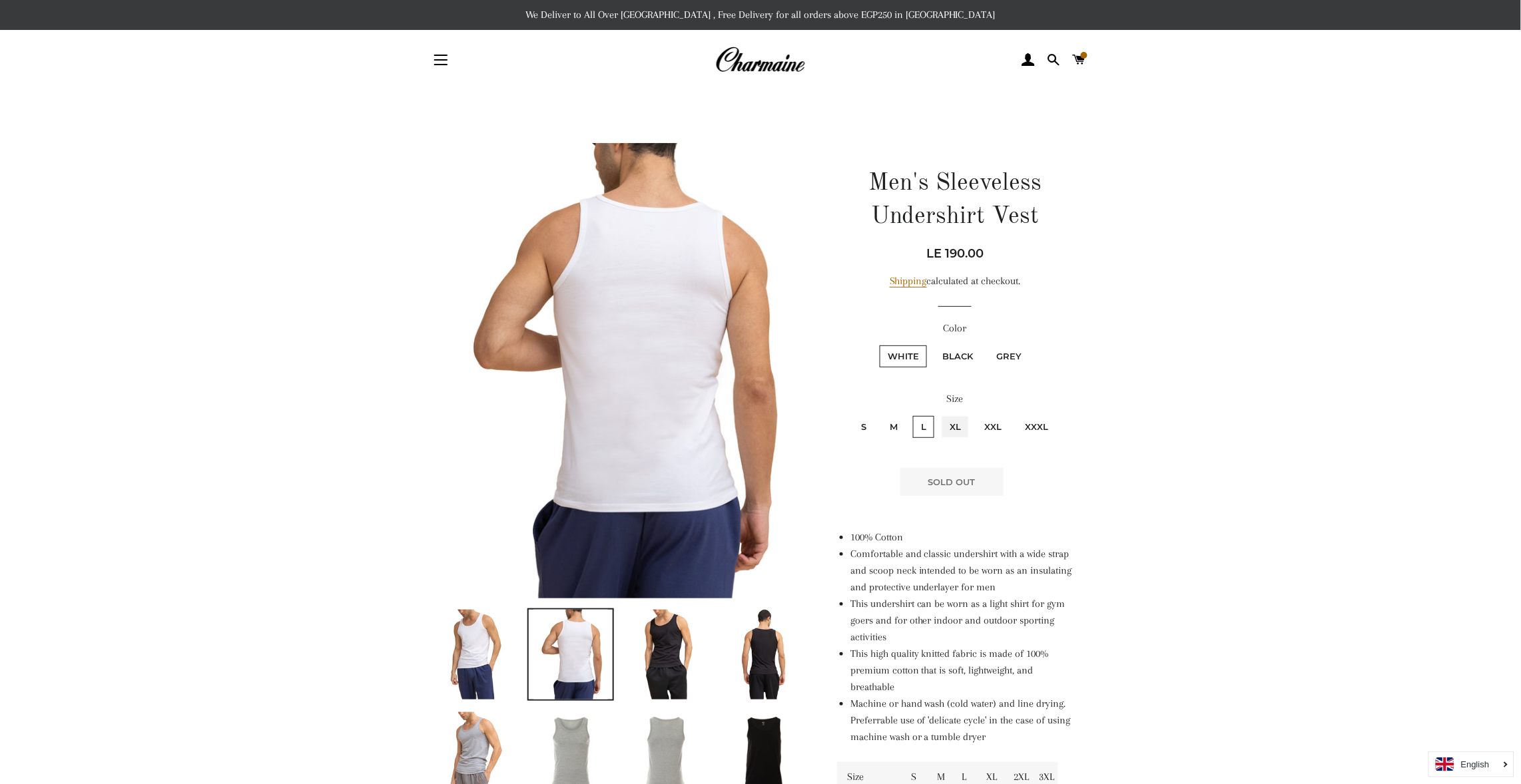
radio input "true"
click at [975, 414] on input "XXL" at bounding box center [975, 414] width 1 height 1
radio input "true"
click at [1015, 414] on input "XXXL" at bounding box center [1015, 414] width 1 height 1
radio input "true"
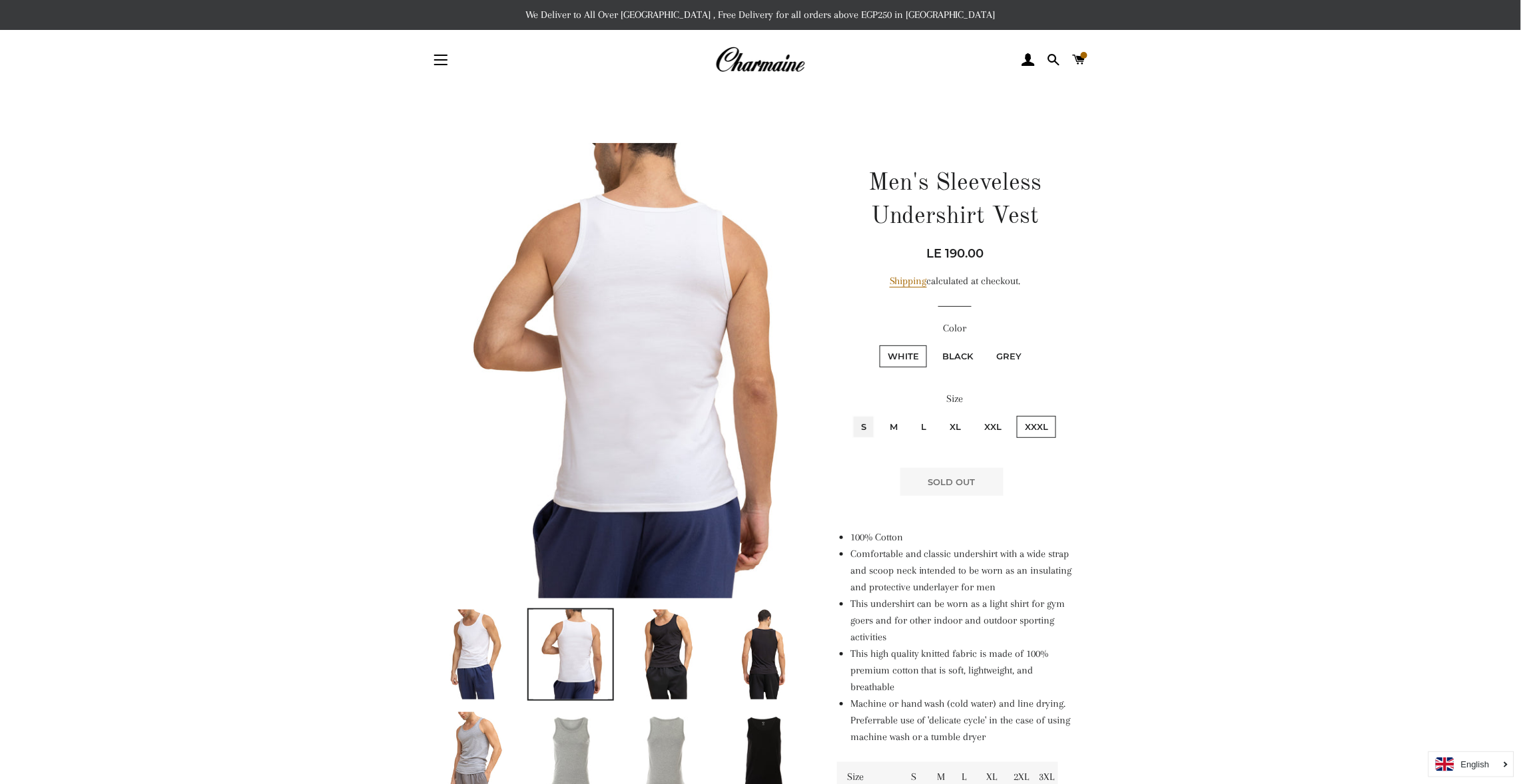
click at [851, 414] on input "S" at bounding box center [851, 414] width 1 height 1
radio input "true"
click at [880, 414] on input "M" at bounding box center [880, 414] width 1 height 1
radio input "true"
click at [911, 414] on input "L" at bounding box center [911, 414] width 1 height 1
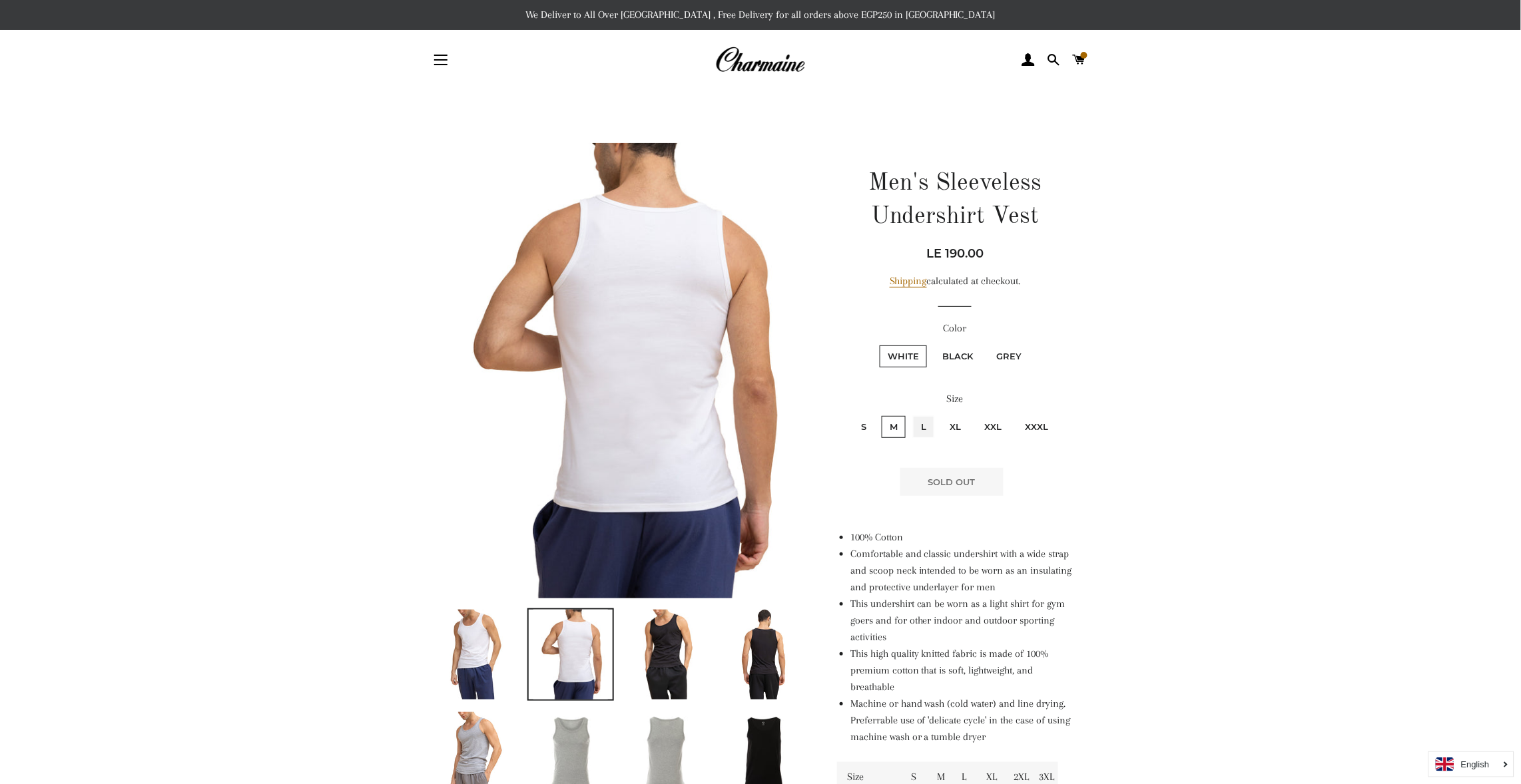
radio input "true"
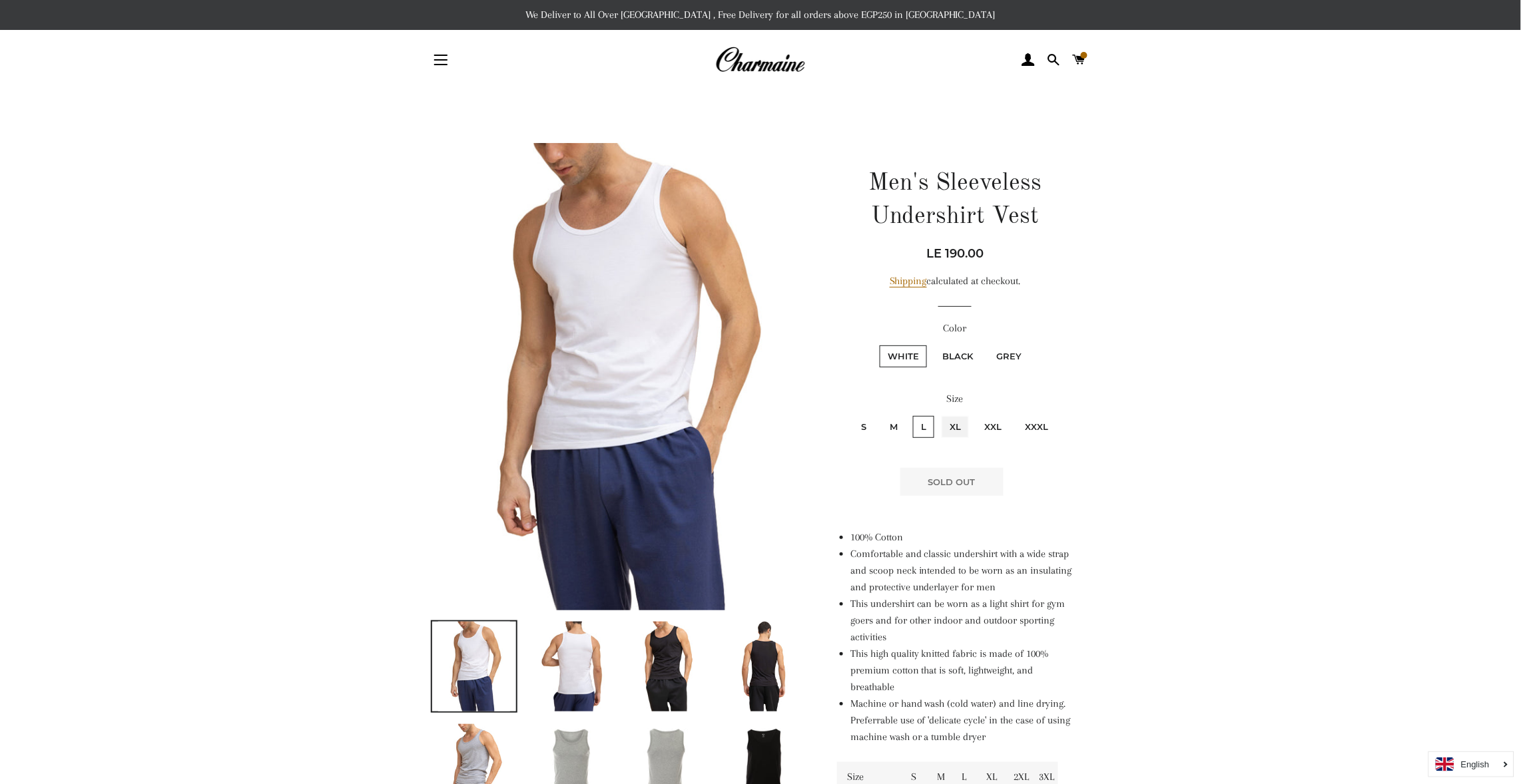
click at [940, 414] on input "XL" at bounding box center [940, 414] width 1 height 1
radio input "true"
click at [975, 414] on input "XXL" at bounding box center [975, 414] width 1 height 1
radio input "true"
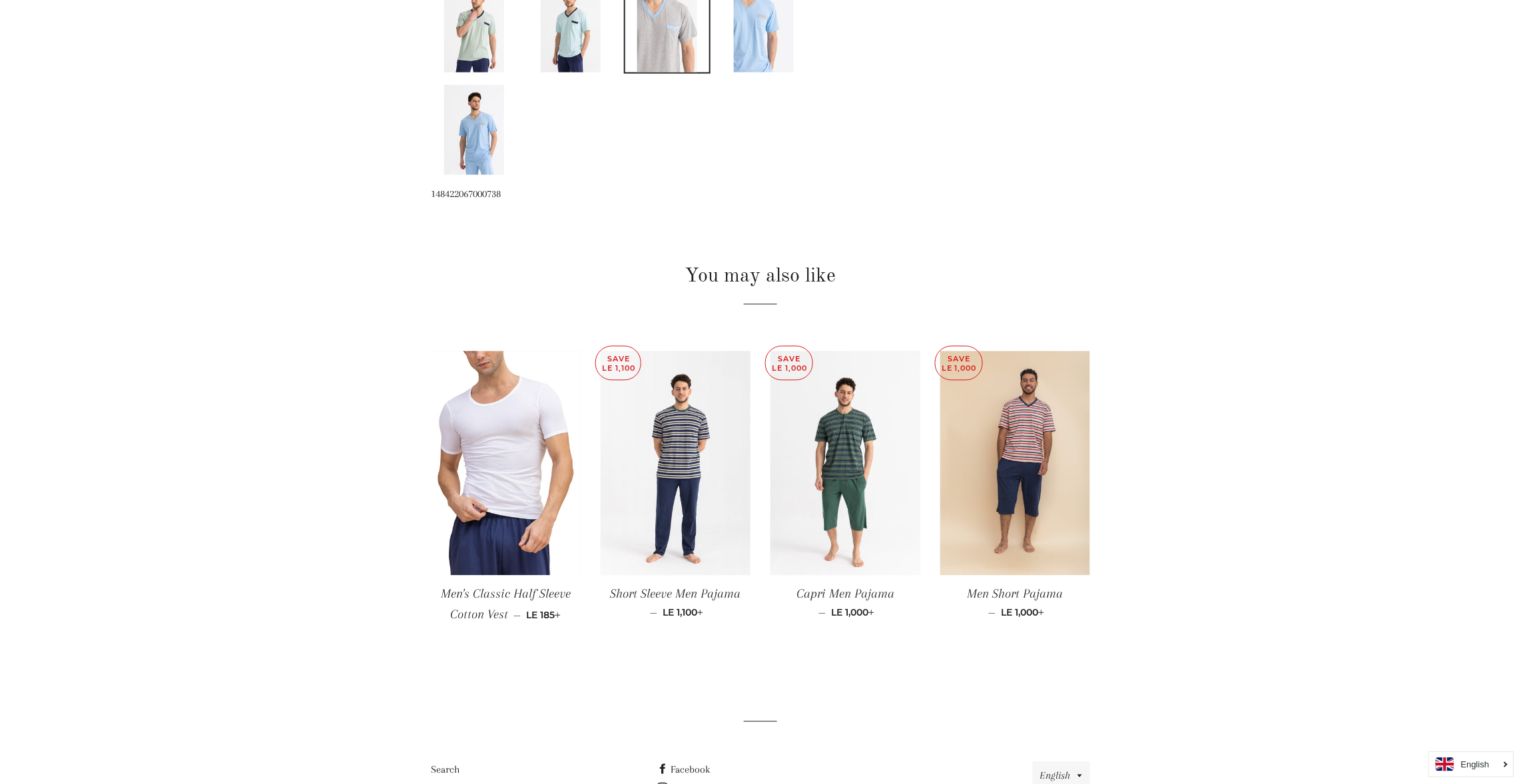
scroll to position [878, 0]
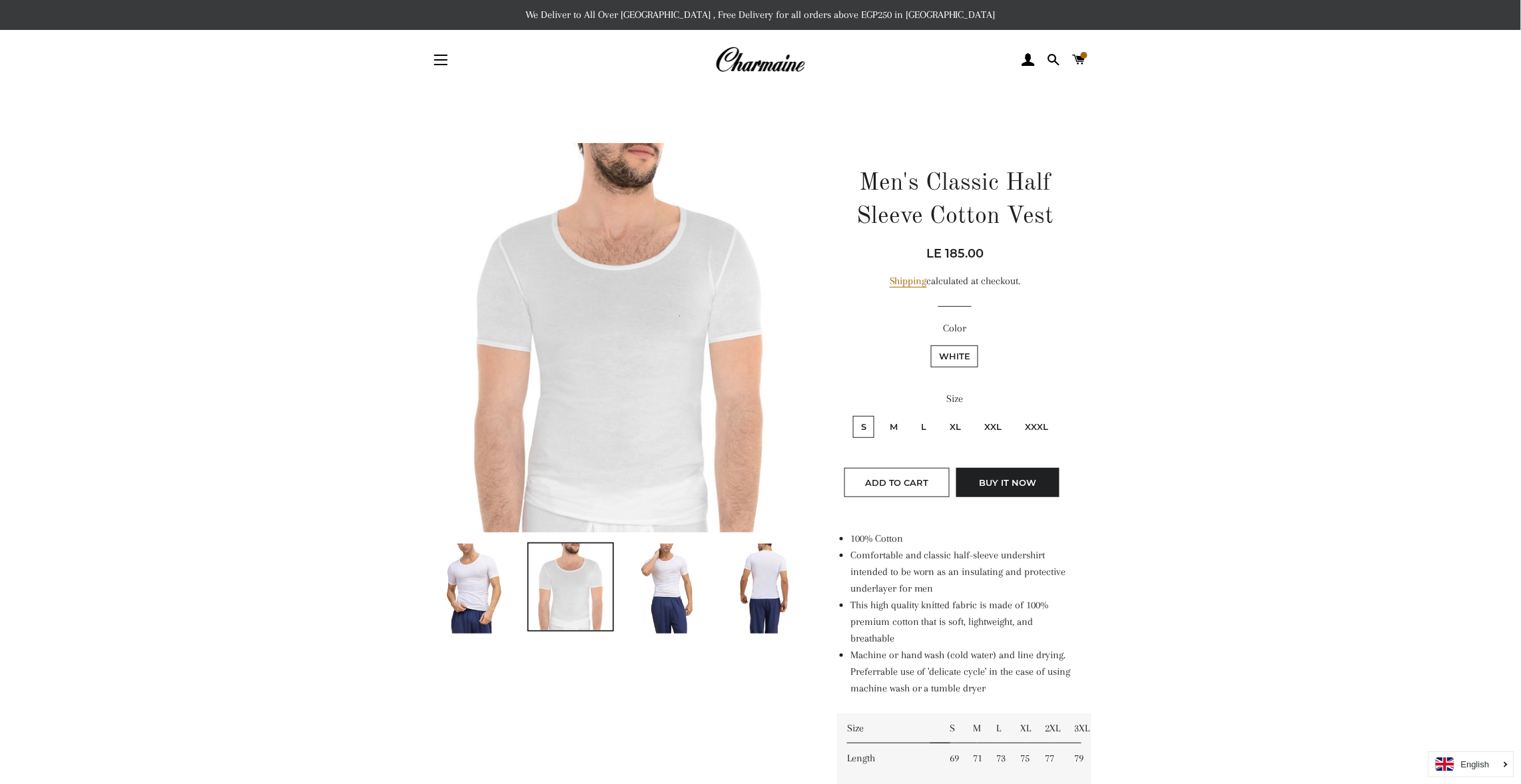
click at [1312, 506] on main at bounding box center [760, 733] width 1521 height 1286
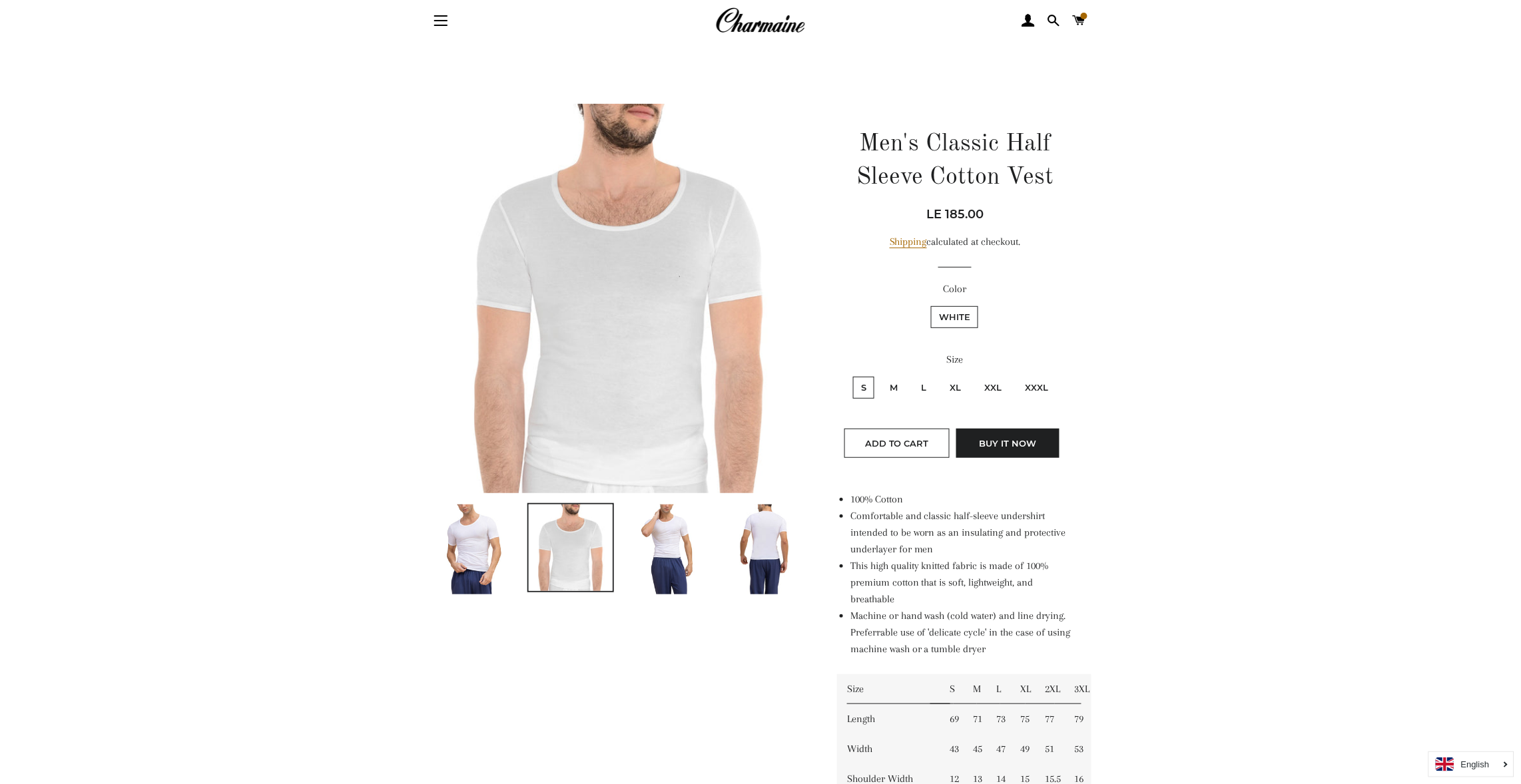
scroll to position [79, 0]
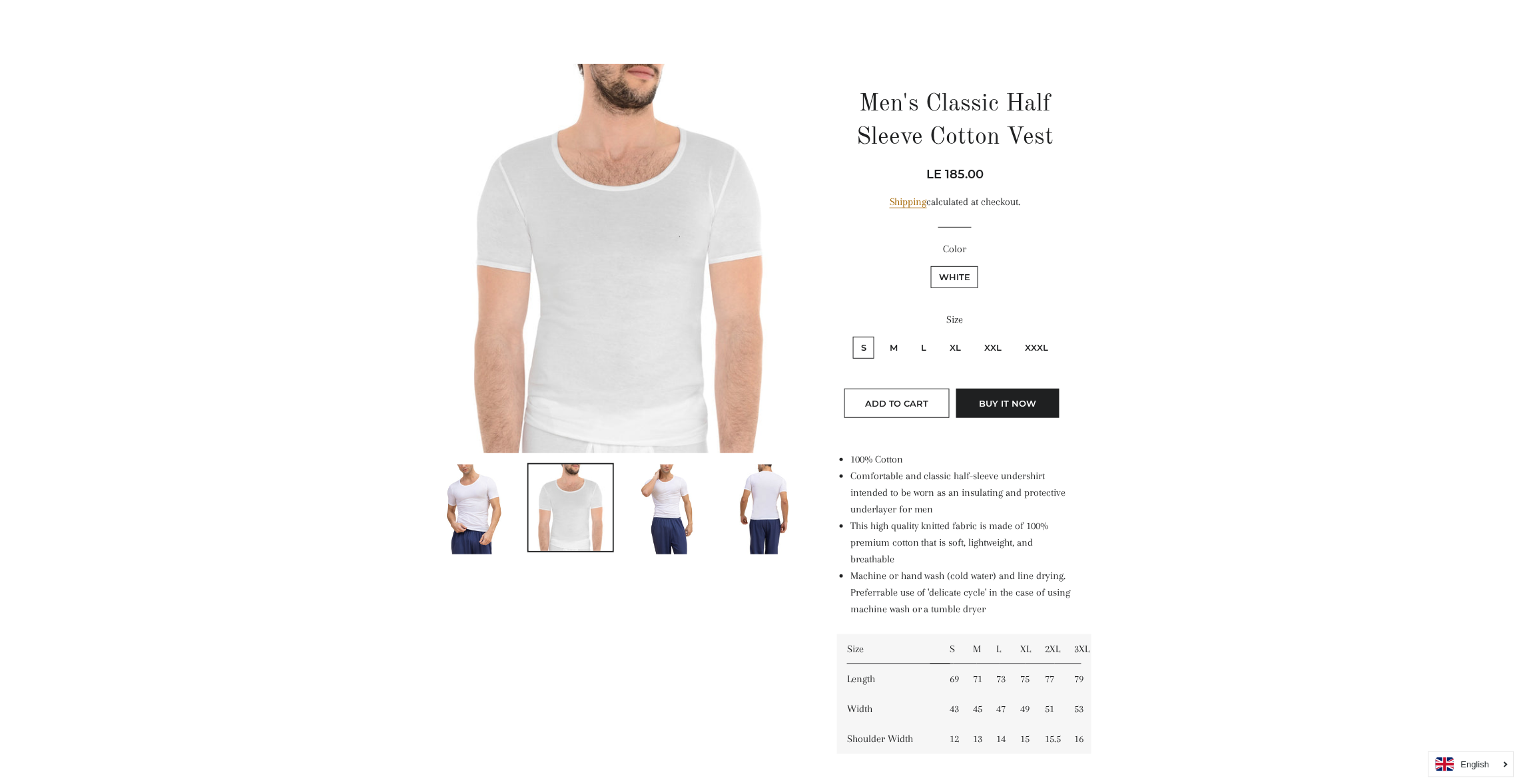
click at [473, 490] on img at bounding box center [474, 510] width 60 height 90
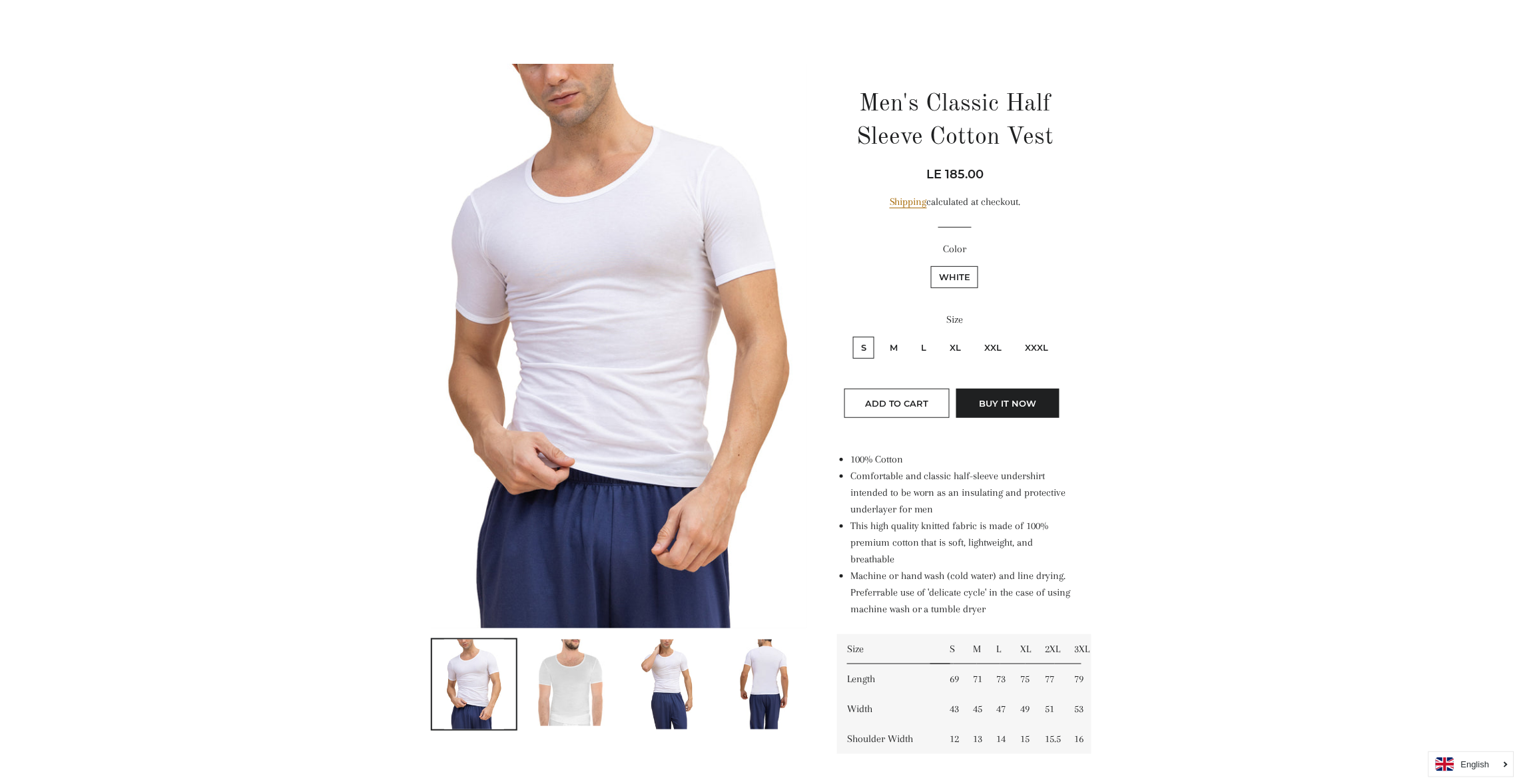
click at [896, 342] on label "M" at bounding box center [894, 348] width 24 height 22
click at [881, 335] on input "M" at bounding box center [880, 335] width 1 height 1
radio input "true"
click at [911, 335] on input "L" at bounding box center [911, 335] width 1 height 1
radio input "true"
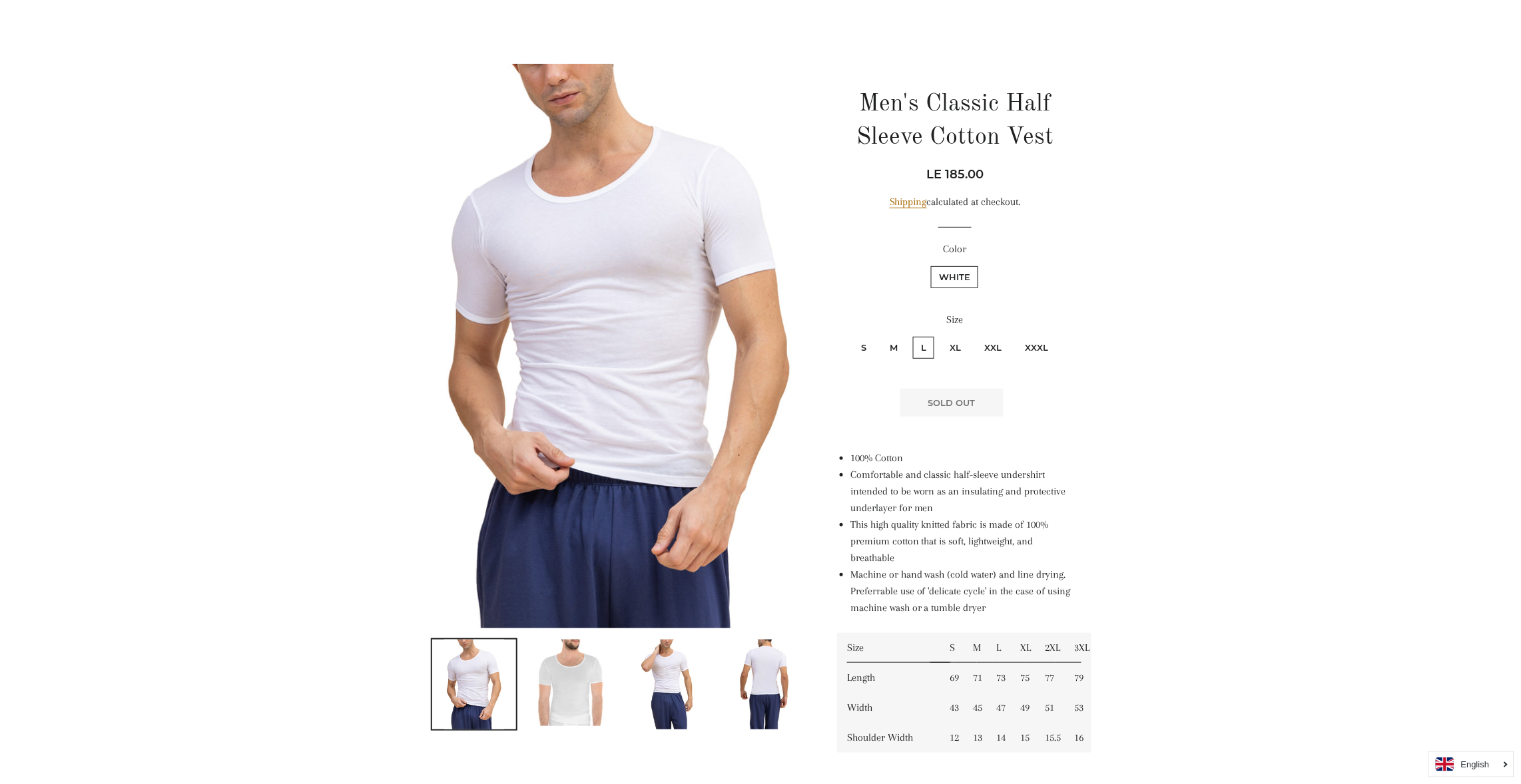
click at [1258, 558] on main at bounding box center [760, 654] width 1521 height 1286
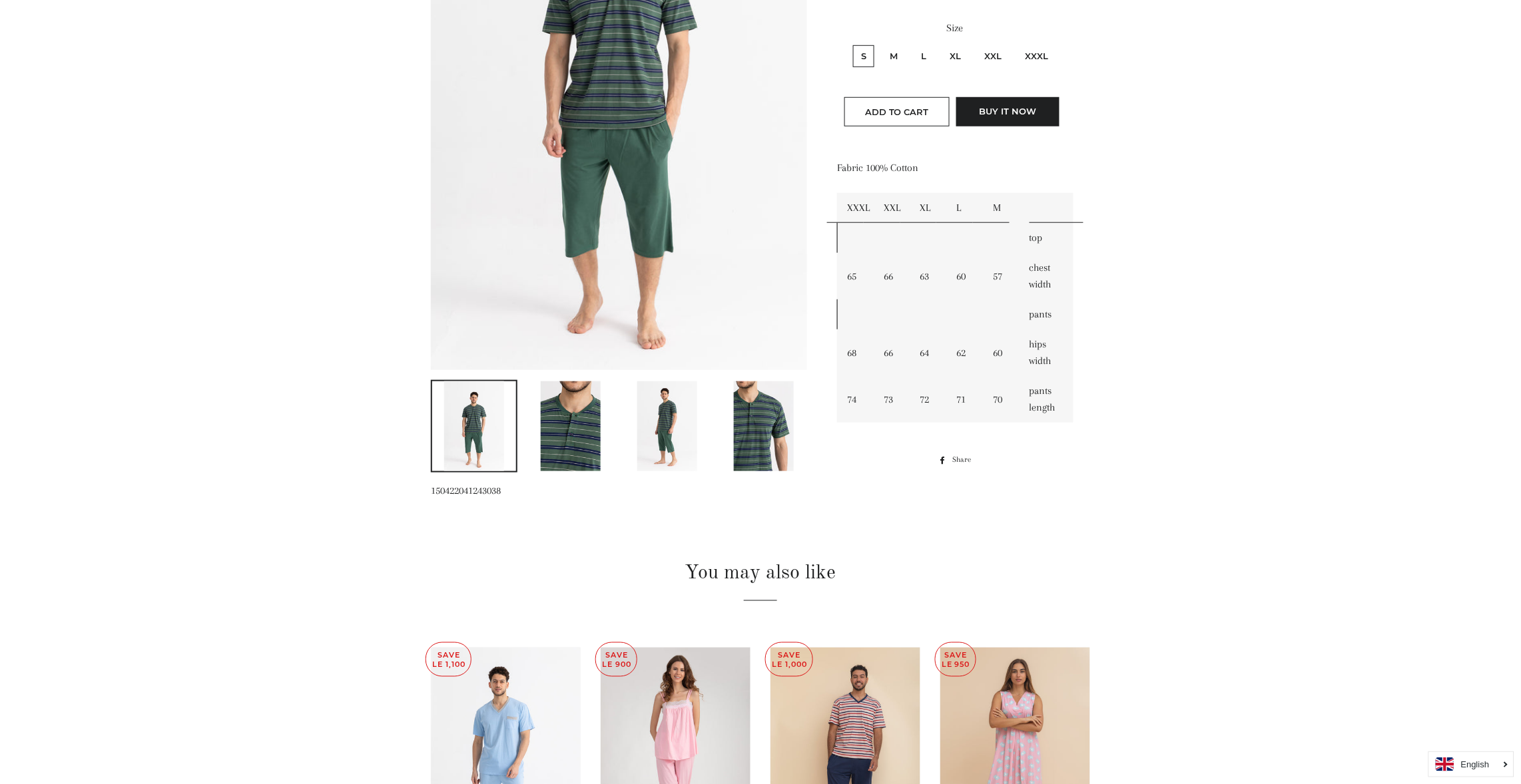
scroll to position [399, 0]
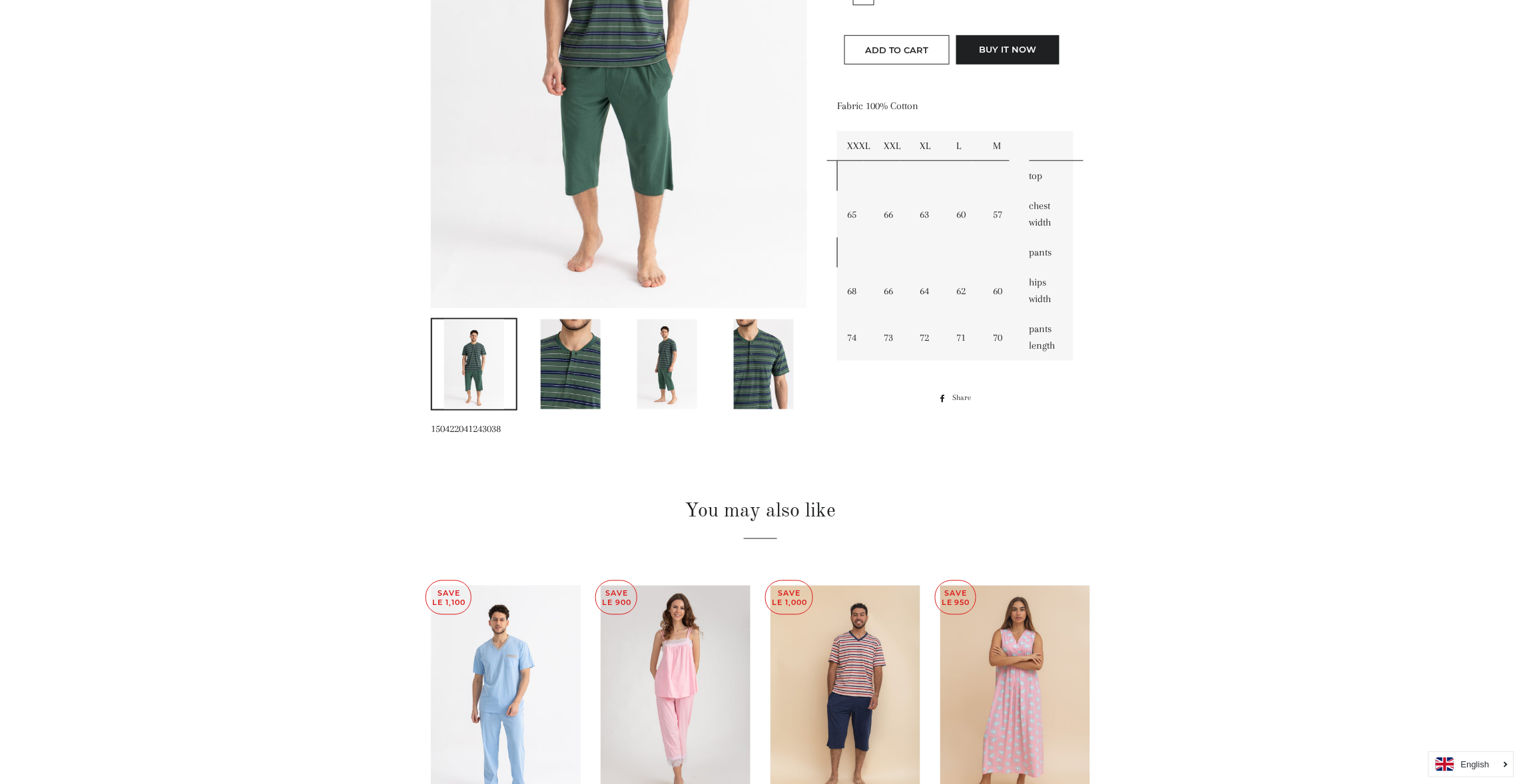
click at [582, 329] on img at bounding box center [571, 365] width 60 height 90
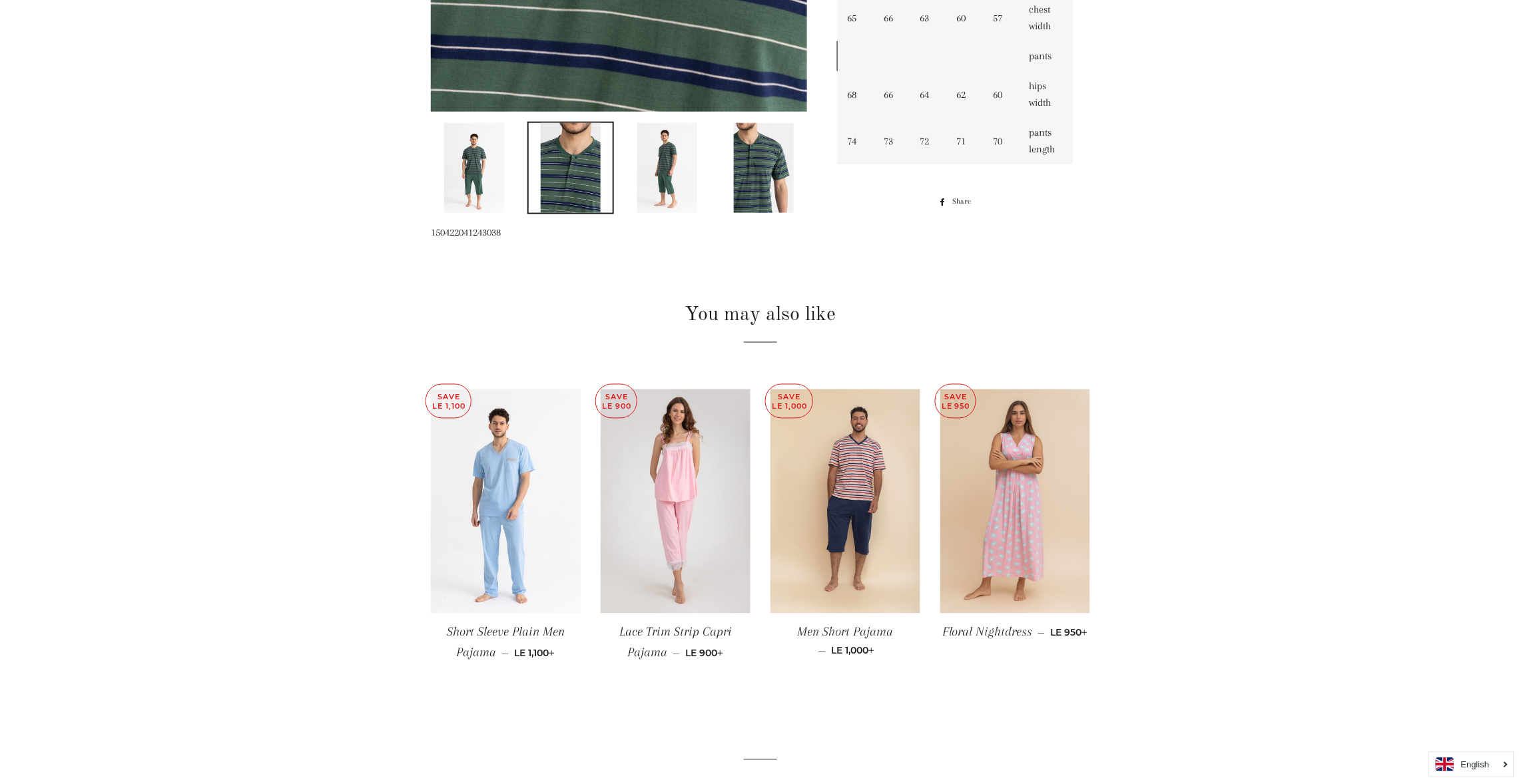
scroll to position [715, 0]
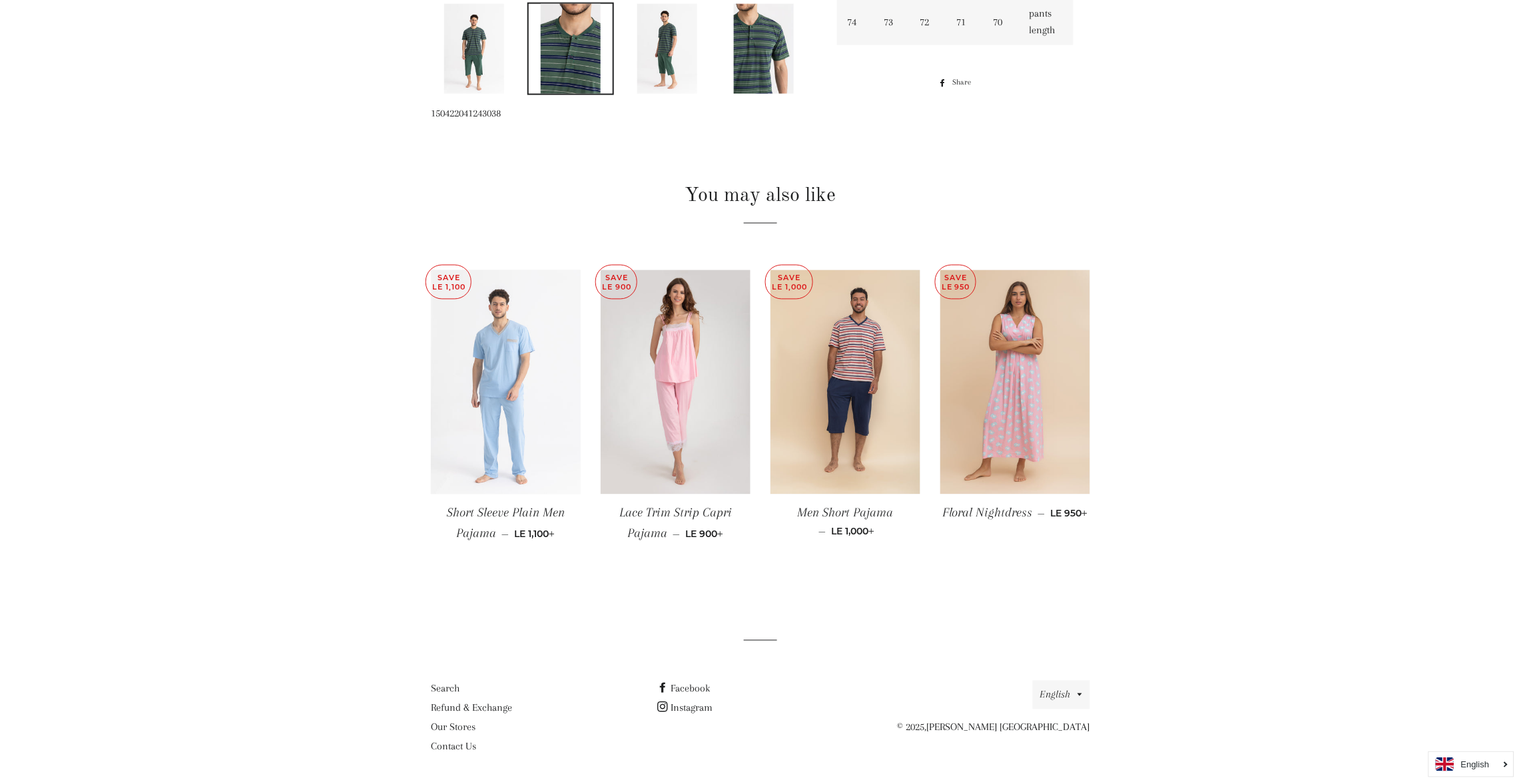
click at [492, 377] on img at bounding box center [506, 382] width 150 height 225
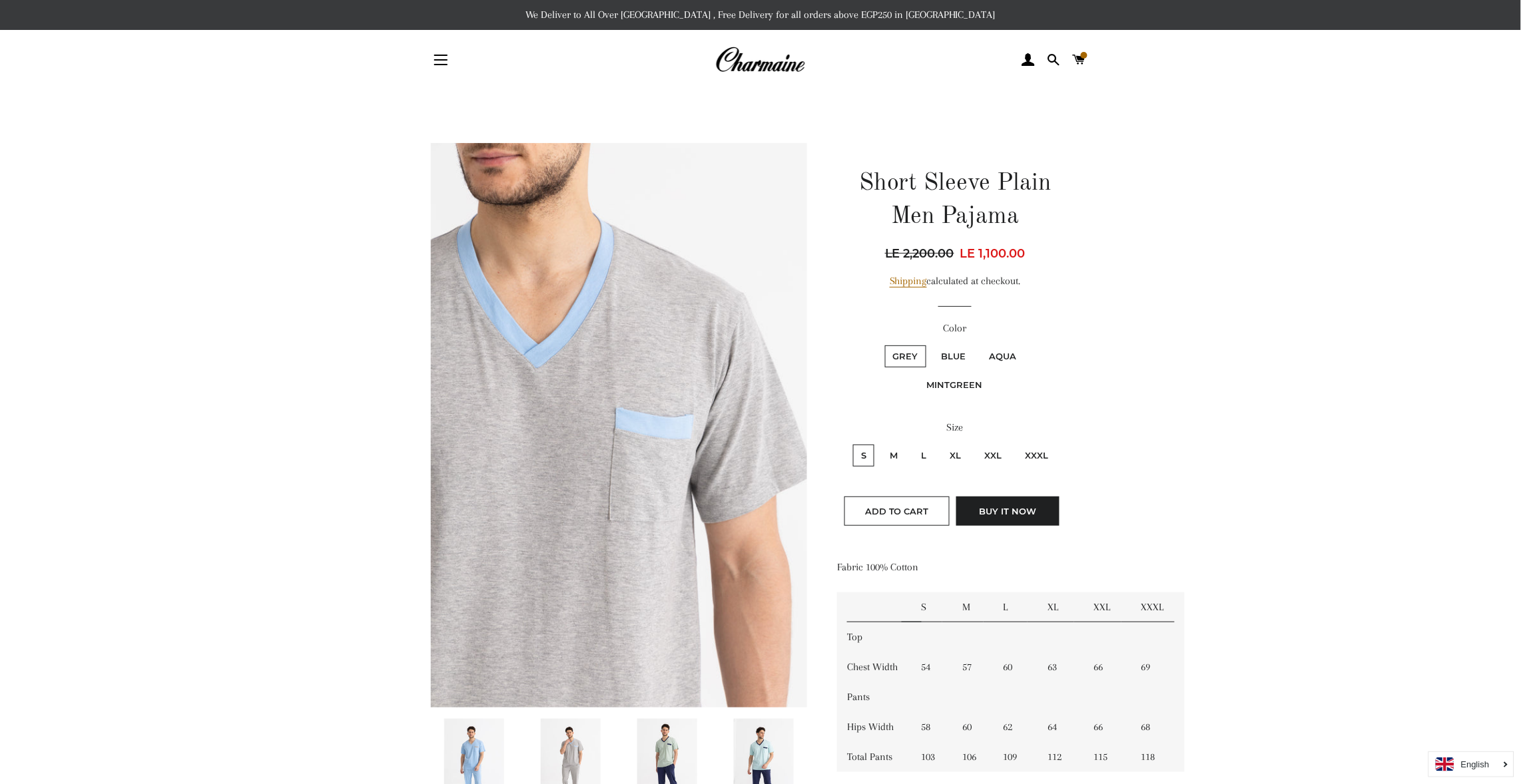
click at [960, 355] on label "Blue" at bounding box center [954, 357] width 41 height 22
click at [932, 344] on input "Blue" at bounding box center [932, 344] width 1 height 1
radio input "true"
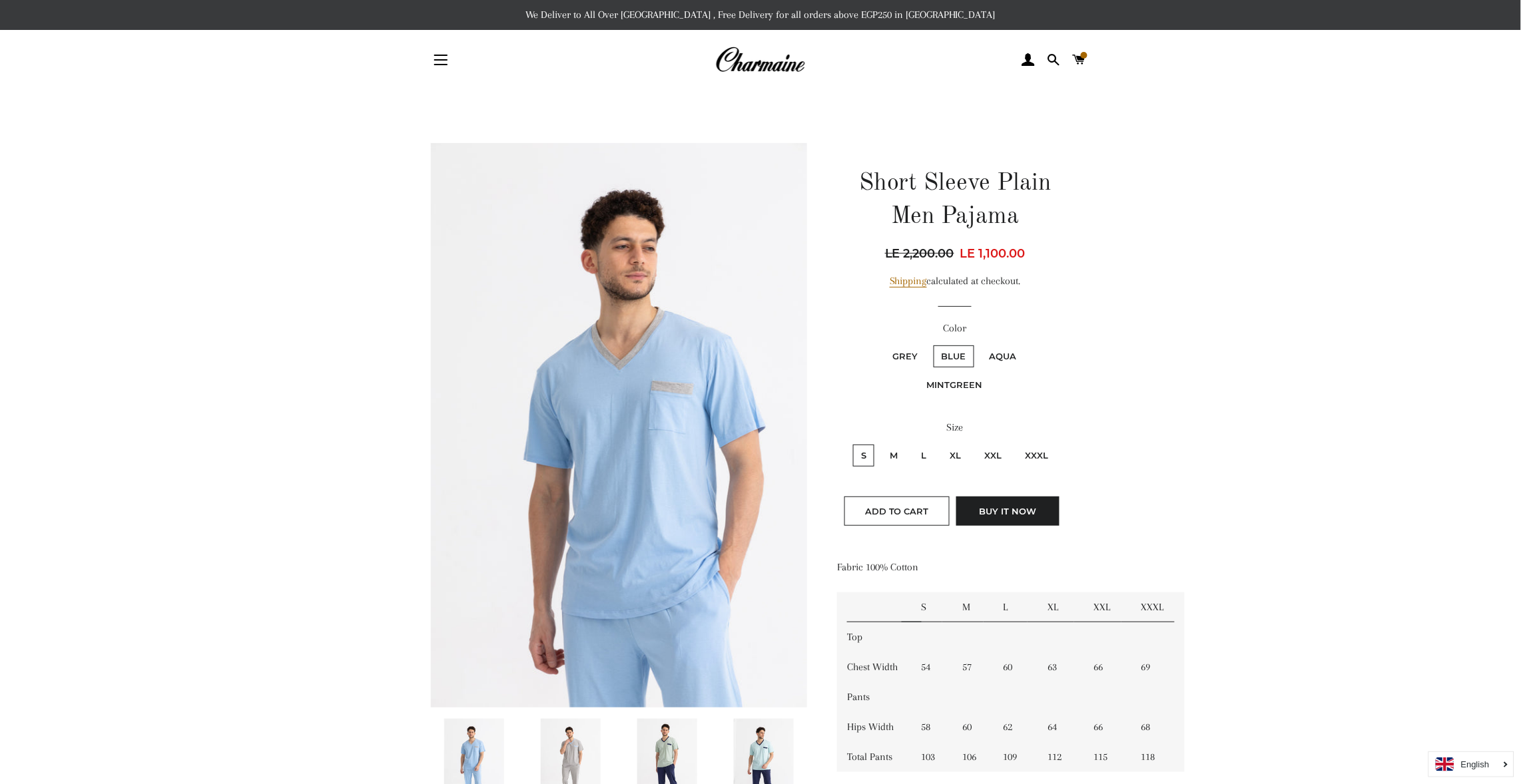
click at [862, 450] on label "S" at bounding box center [863, 455] width 21 height 22
click at [852, 443] on input "S" at bounding box center [851, 442] width 1 height 1
click at [880, 442] on input "M" at bounding box center [880, 442] width 1 height 1
radio input "true"
click at [911, 442] on input "L" at bounding box center [911, 442] width 1 height 1
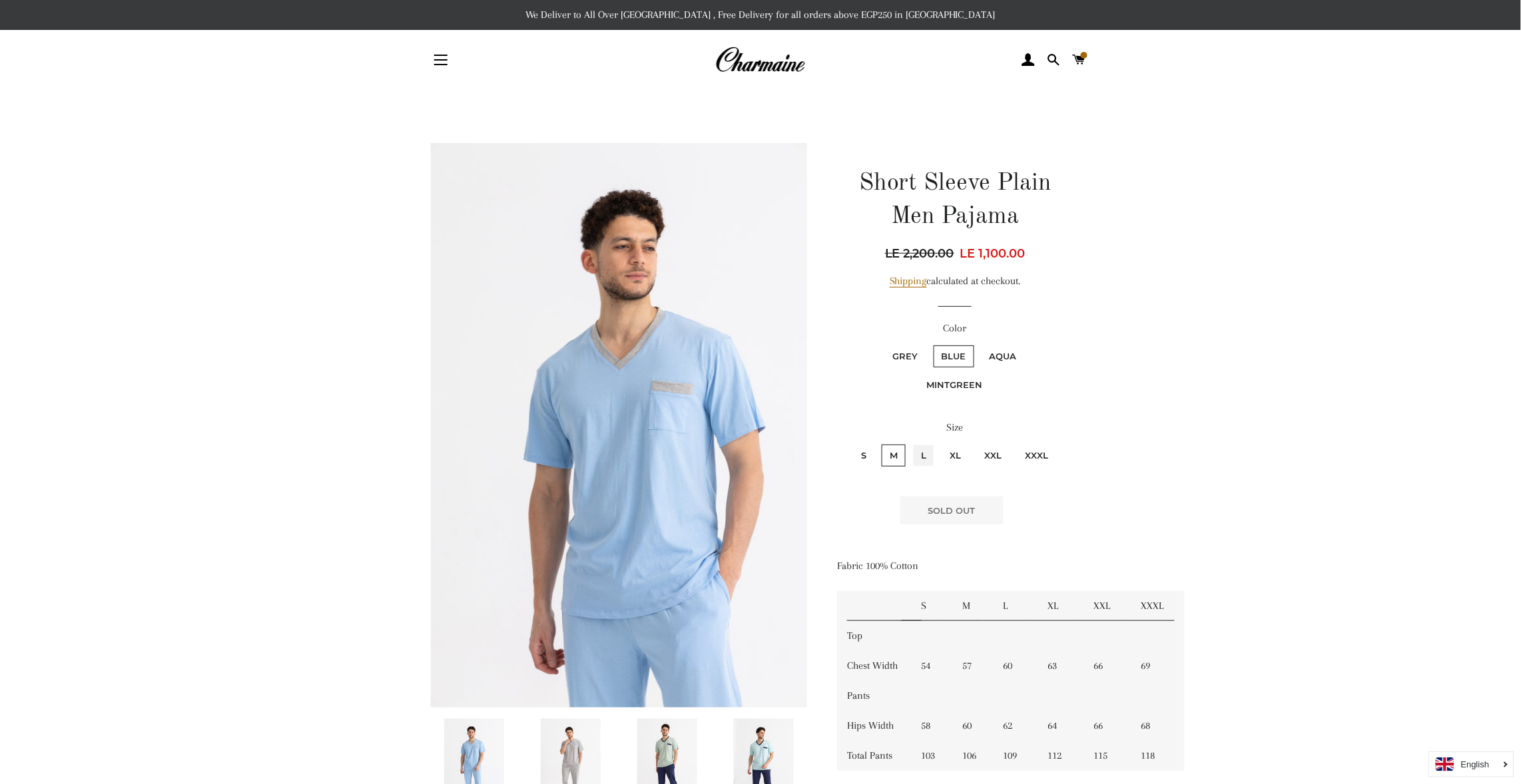
radio input "true"
click at [880, 442] on input "M" at bounding box center [880, 442] width 1 height 1
radio input "true"
click at [851, 442] on input "S" at bounding box center [851, 442] width 1 height 1
radio input "true"
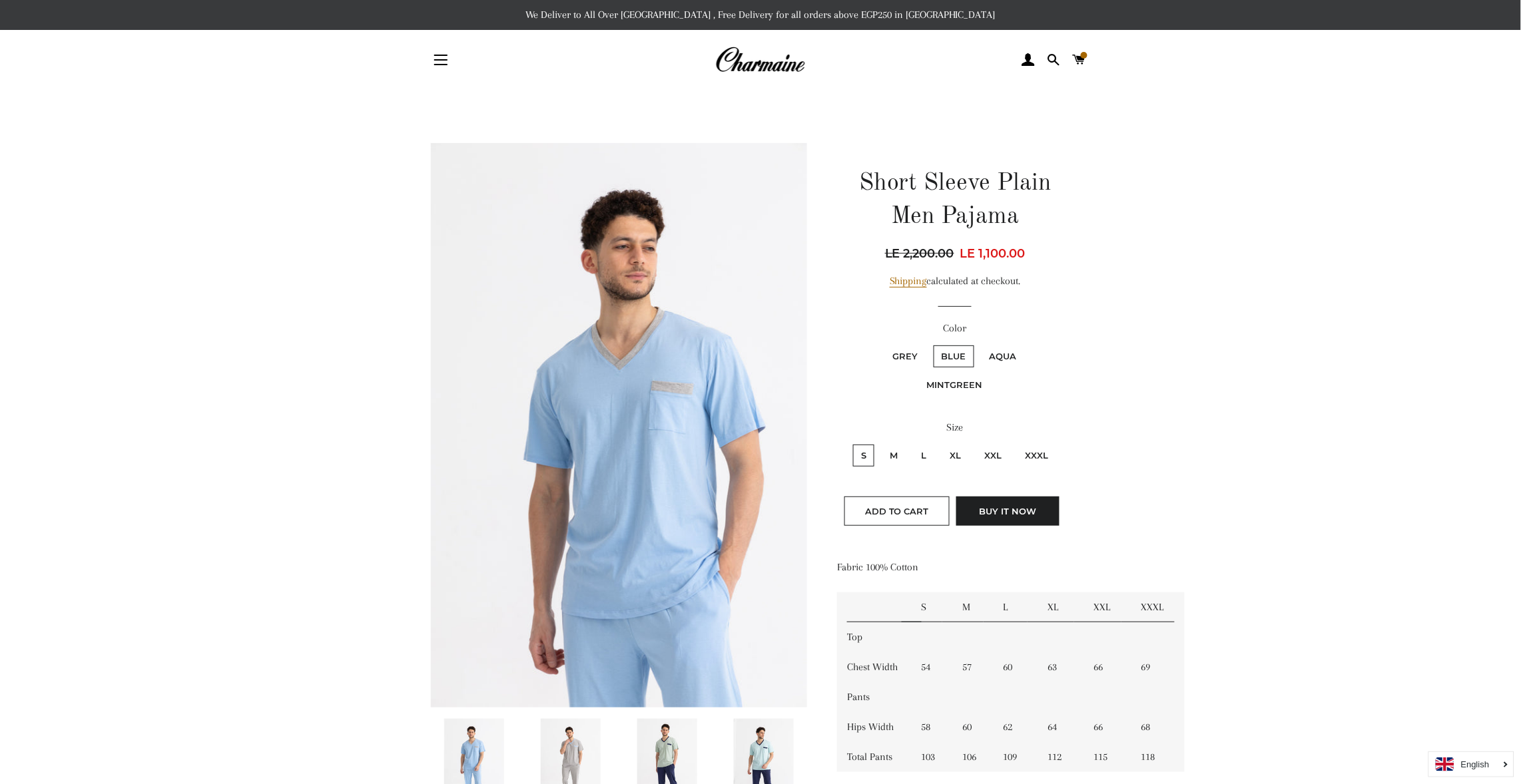
click at [880, 442] on input "M" at bounding box center [880, 442] width 1 height 1
radio input "true"
click at [911, 442] on input "L" at bounding box center [911, 442] width 1 height 1
radio input "true"
click at [940, 442] on input "XL" at bounding box center [940, 442] width 1 height 1
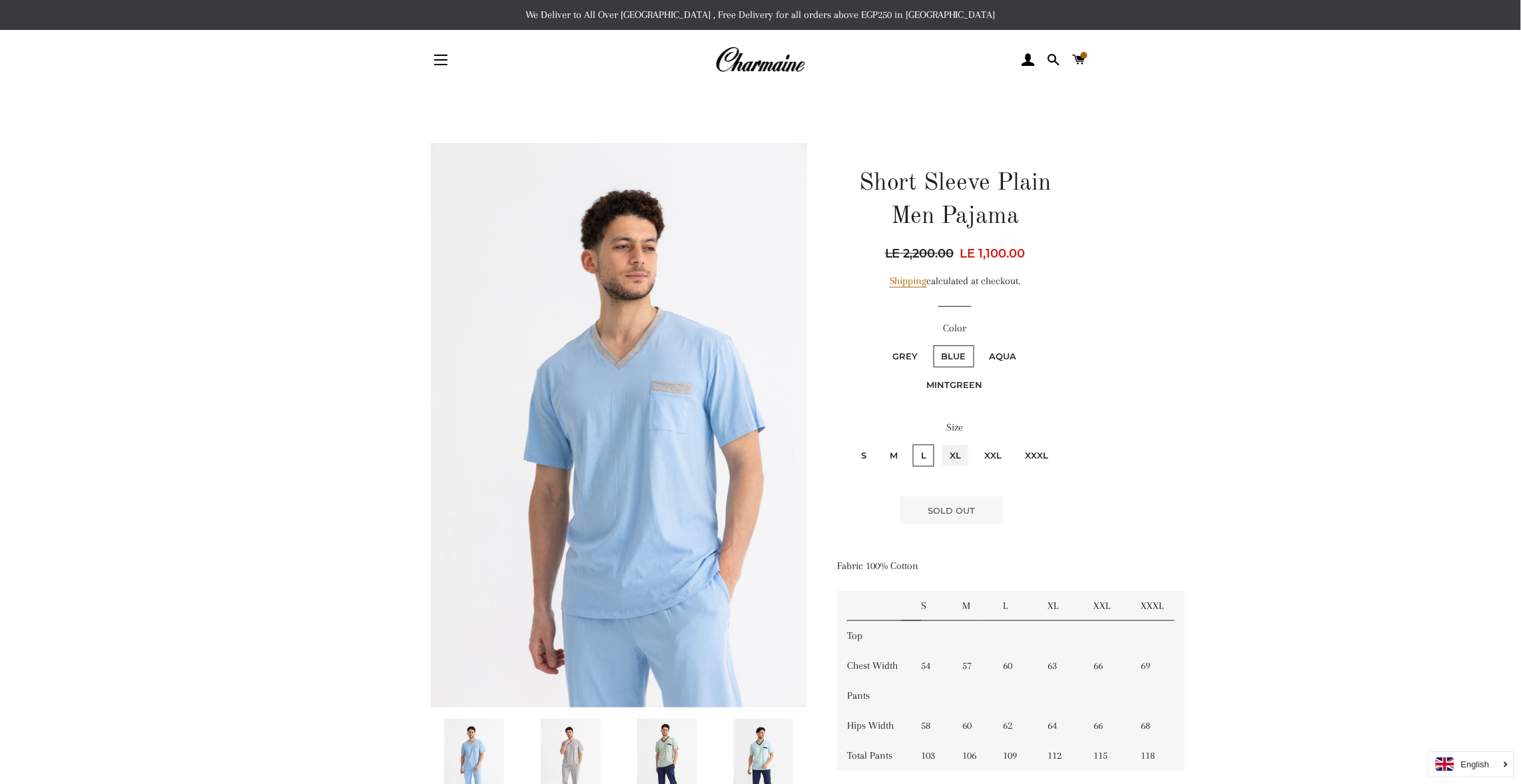
radio input "true"
click at [975, 442] on input "XXL" at bounding box center [975, 442] width 1 height 1
radio input "true"
click at [1015, 442] on input "XXXL" at bounding box center [1015, 442] width 1 height 1
radio input "true"
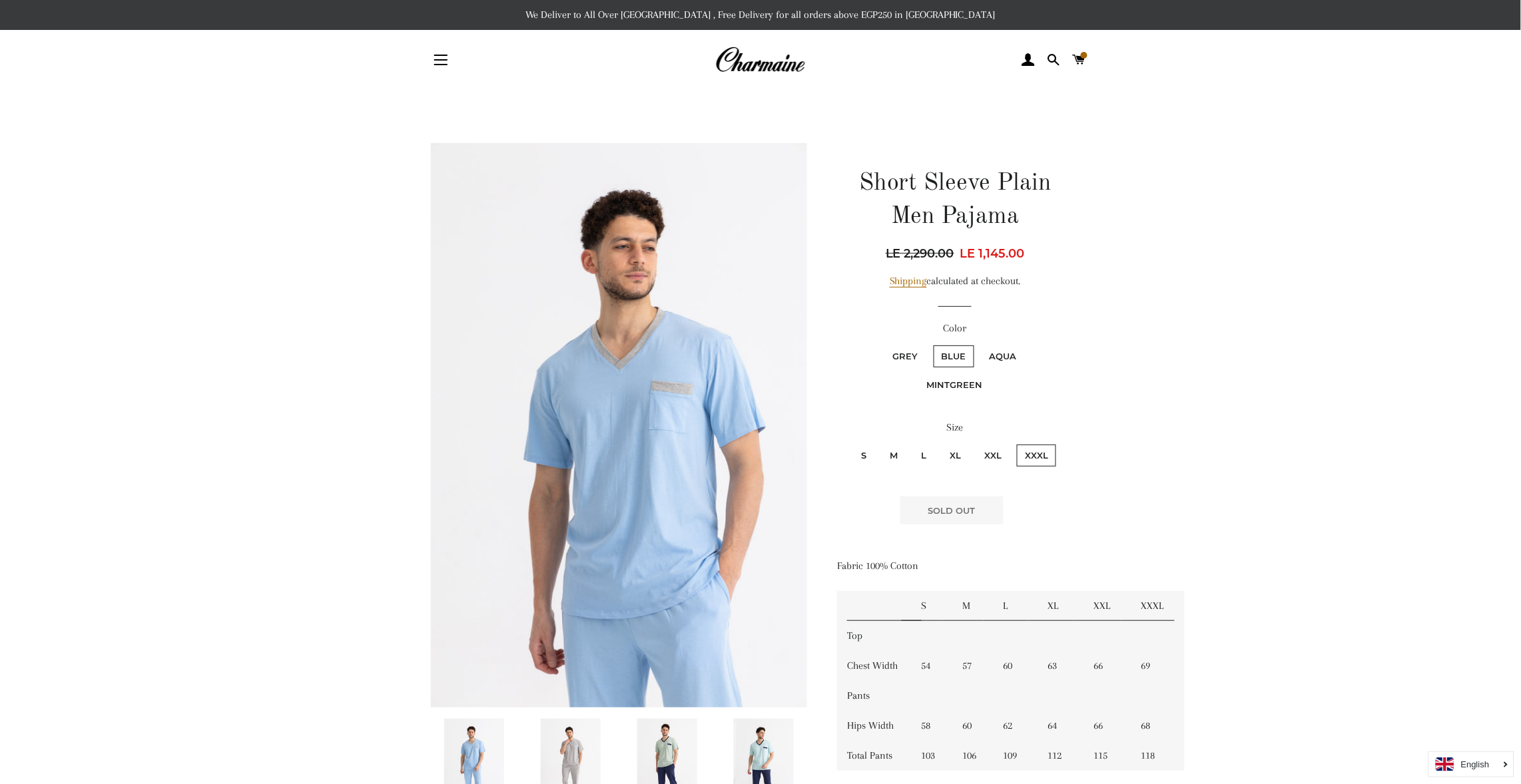
click at [851, 442] on input "S" at bounding box center [851, 442] width 1 height 1
radio input "true"
click at [880, 442] on input "M" at bounding box center [880, 442] width 1 height 1
radio input "true"
click at [911, 442] on input "L" at bounding box center [911, 442] width 1 height 1
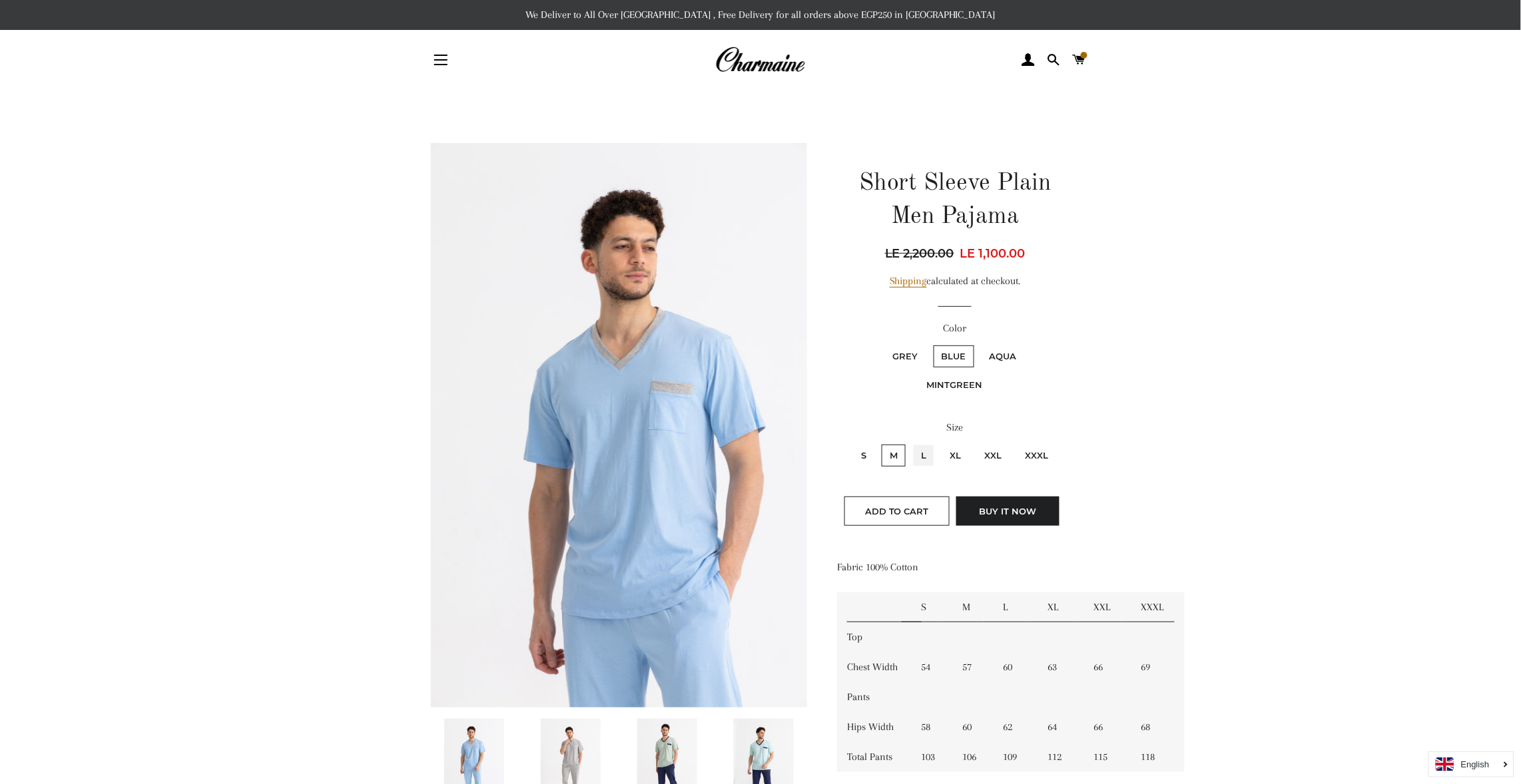
radio input "true"
click at [940, 442] on input "XL" at bounding box center [940, 442] width 1 height 1
radio input "true"
click at [975, 442] on input "XXL" at bounding box center [975, 442] width 1 height 1
radio input "true"
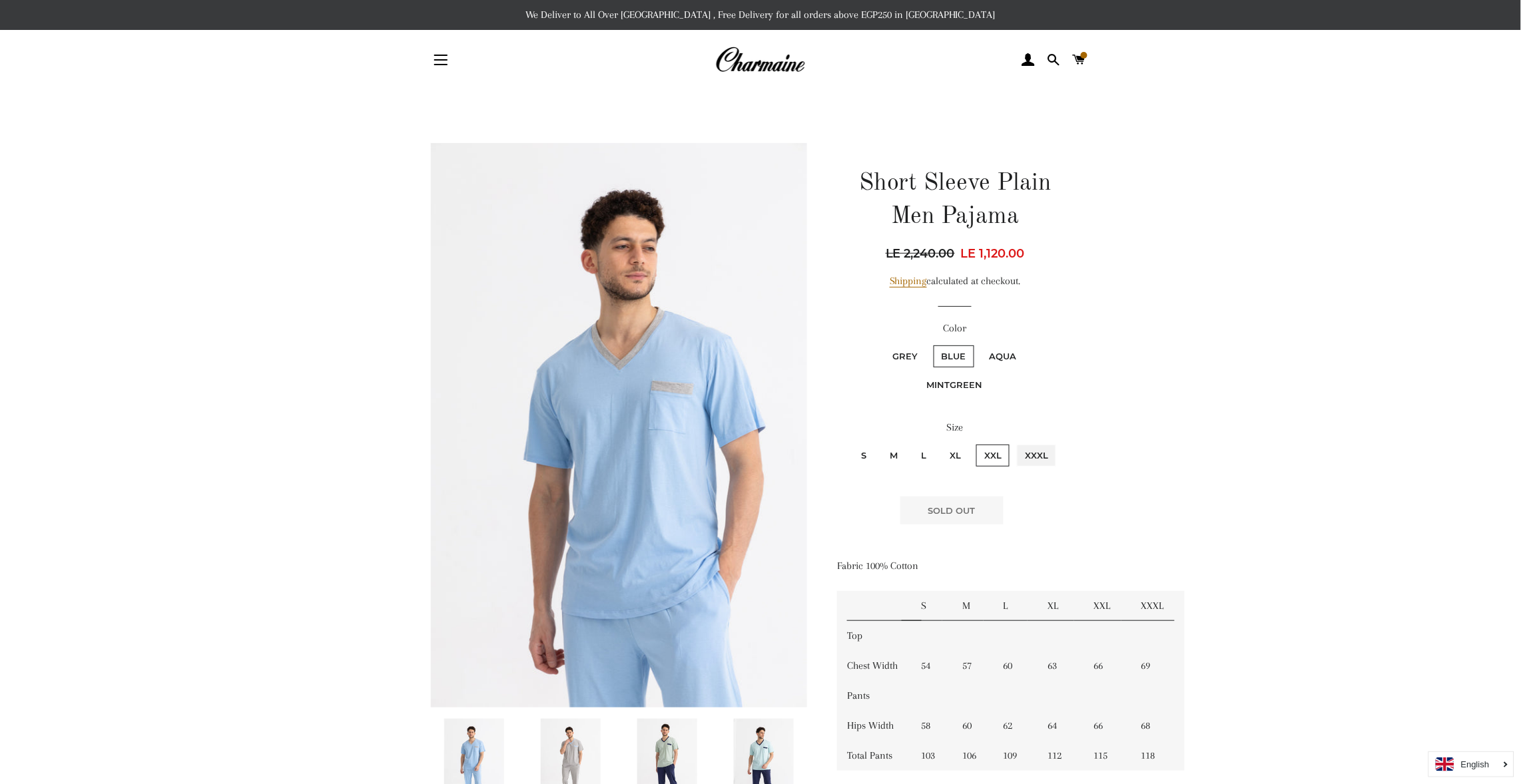
click at [1015, 442] on input "XXXL" at bounding box center [1015, 442] width 1 height 1
radio input "true"
click at [851, 442] on input "S" at bounding box center [851, 442] width 1 height 1
radio input "true"
click at [880, 442] on input "M" at bounding box center [880, 442] width 1 height 1
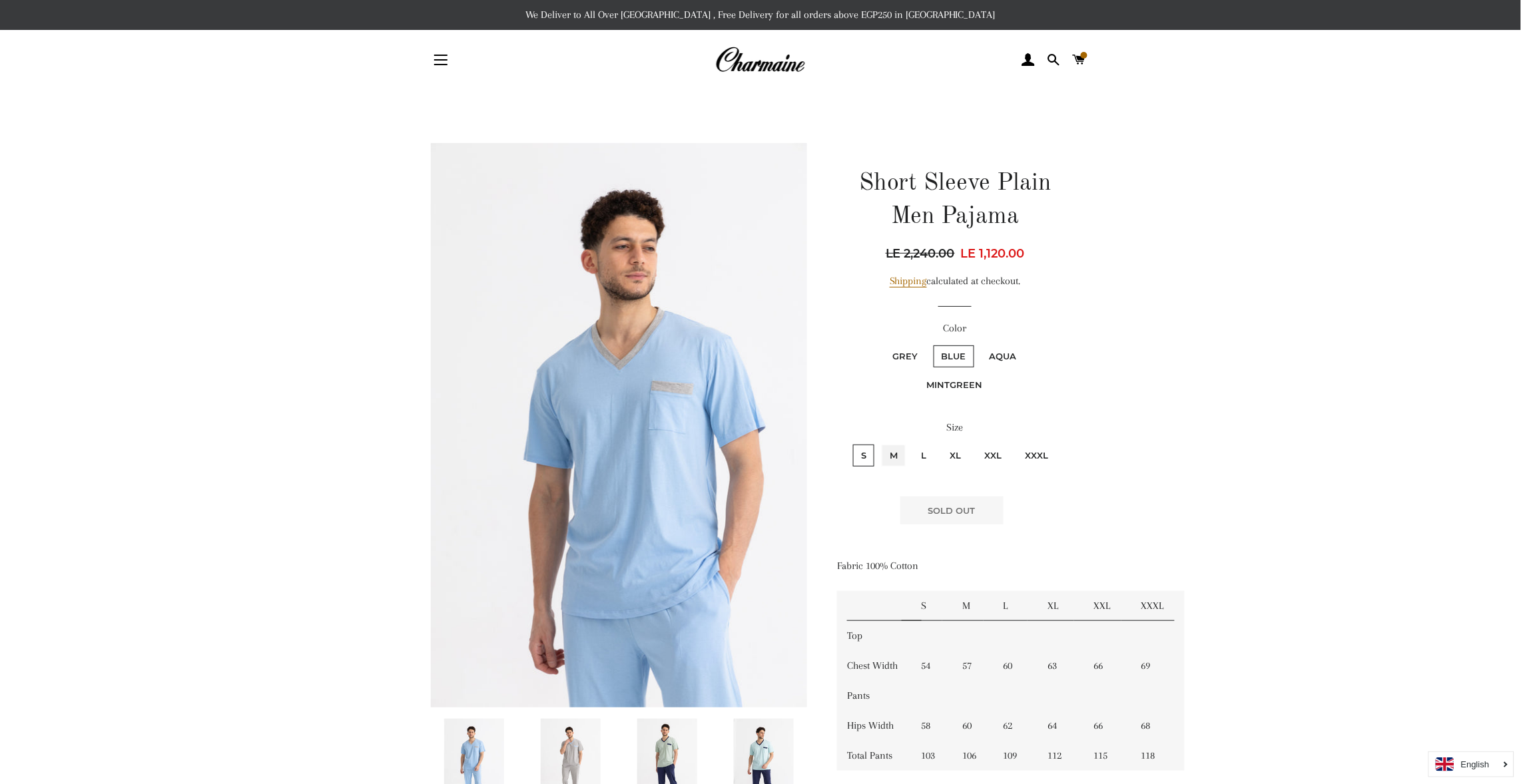
radio input "true"
click at [911, 442] on input "L" at bounding box center [911, 442] width 1 height 1
radio input "true"
click at [940, 442] on input "XL" at bounding box center [940, 442] width 1 height 1
radio input "true"
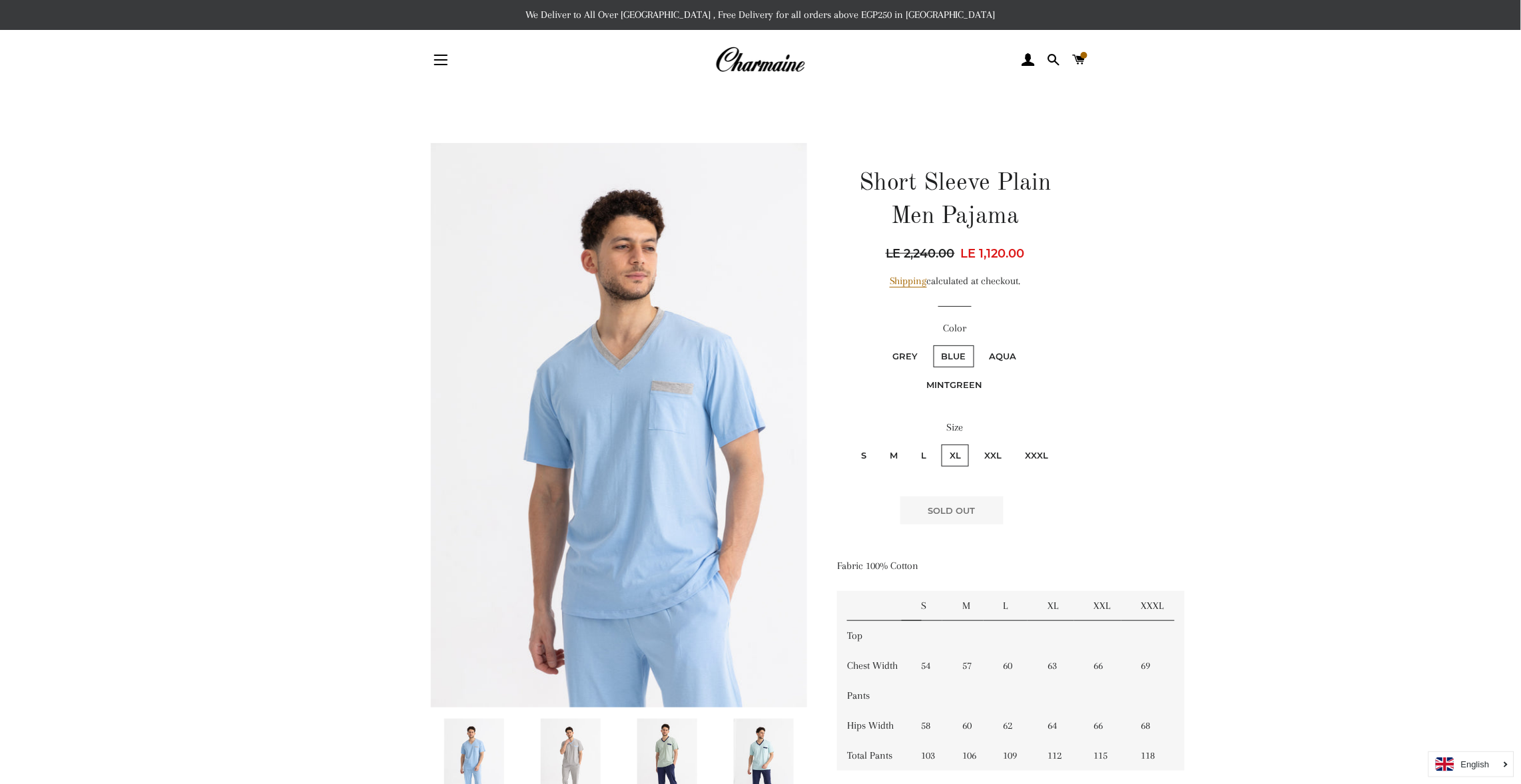
click at [975, 442] on input "XXL" at bounding box center [975, 442] width 1 height 1
radio input "true"
click at [1015, 442] on input "XXXL" at bounding box center [1015, 442] width 1 height 1
radio input "true"
click at [851, 442] on input "S" at bounding box center [851, 442] width 1 height 1
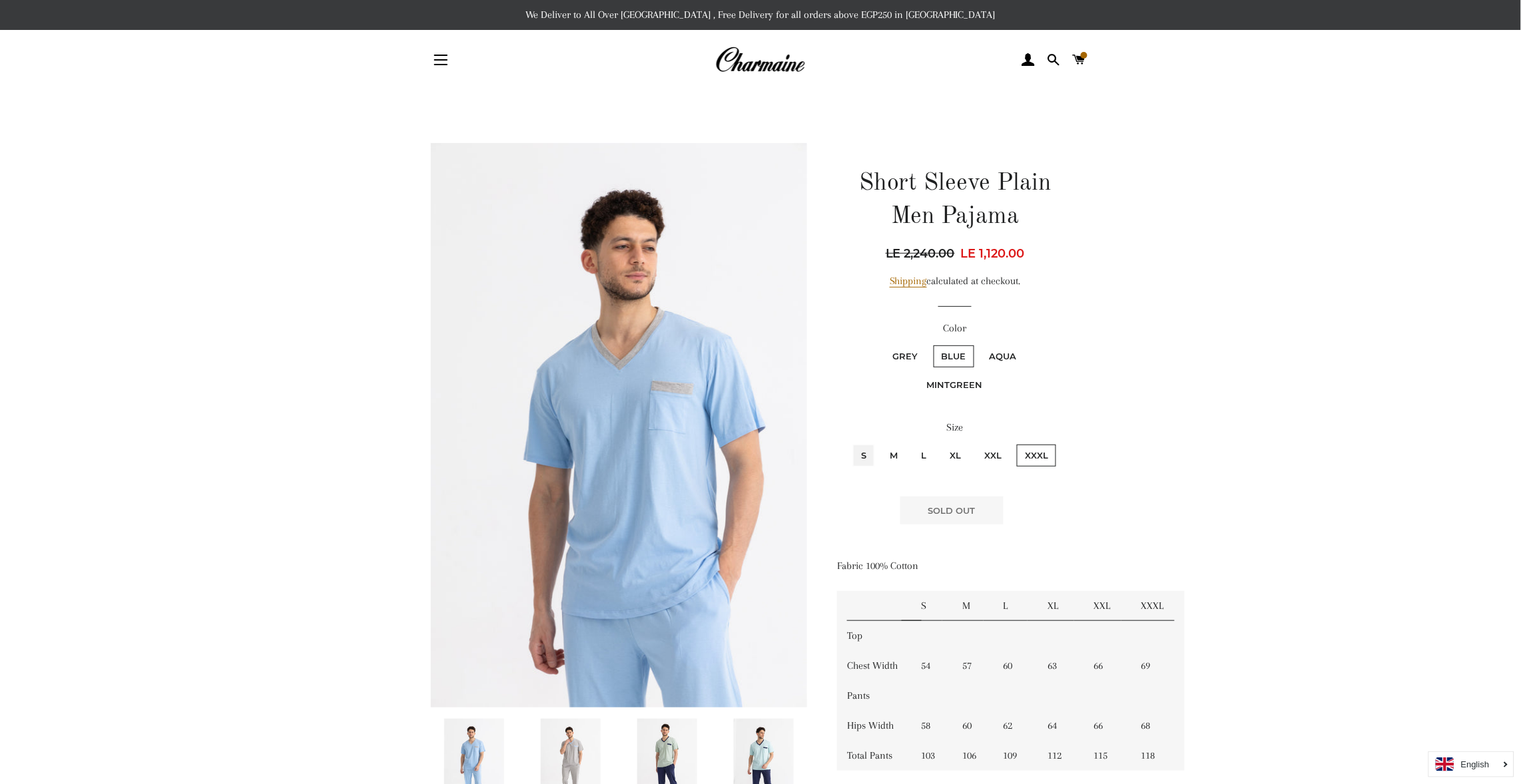
radio input "true"
click at [880, 442] on input "M" at bounding box center [880, 442] width 1 height 1
radio input "true"
click at [911, 442] on input "L" at bounding box center [911, 442] width 1 height 1
radio input "true"
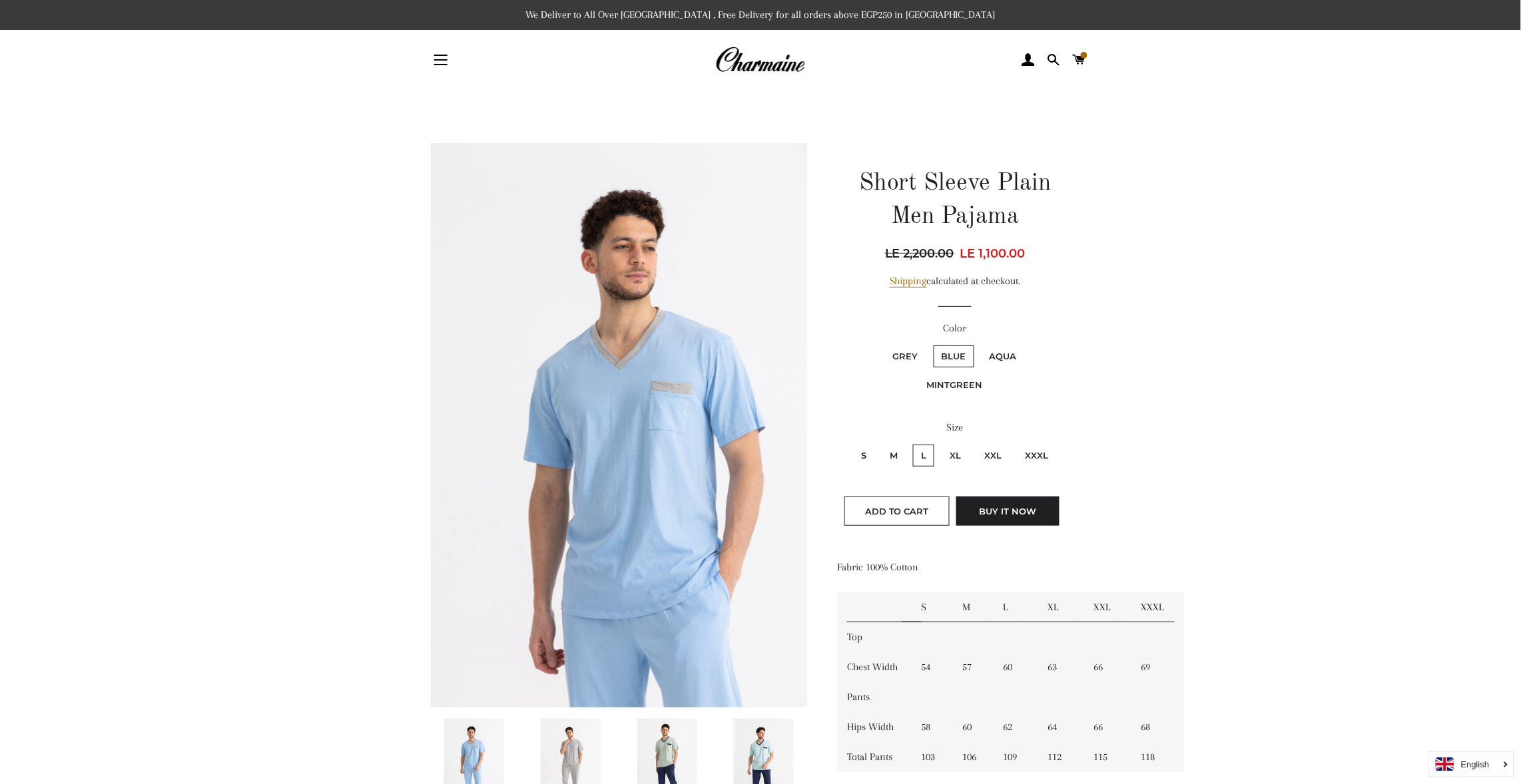
click at [940, 442] on input "XL" at bounding box center [940, 442] width 1 height 1
radio input "true"
radio input "false"
click at [975, 442] on input "XXL" at bounding box center [975, 442] width 1 height 1
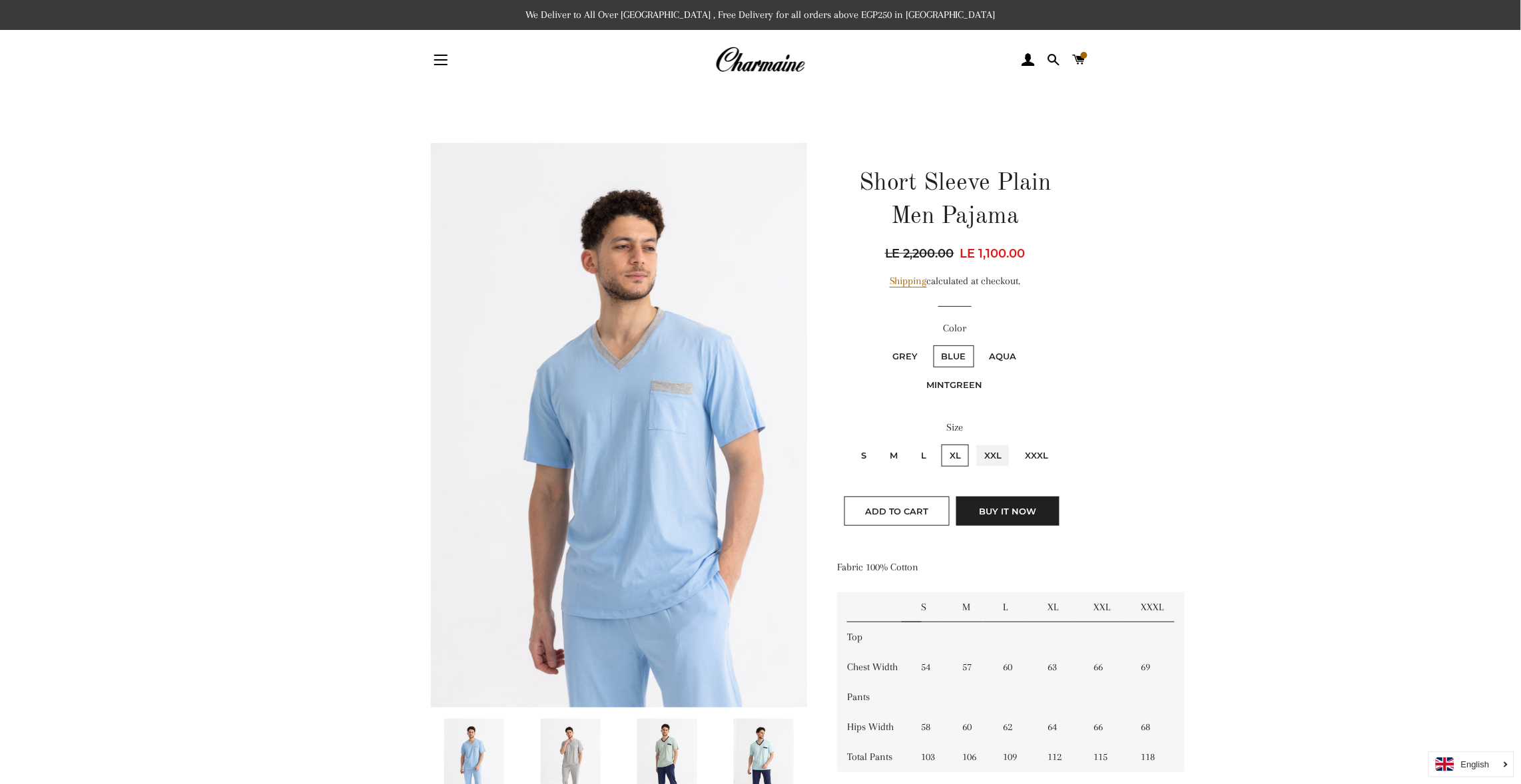
radio input "true"
click at [1015, 442] on input "XXXL" at bounding box center [1015, 442] width 1 height 1
radio input "true"
click at [851, 442] on input "S" at bounding box center [851, 442] width 1 height 1
radio input "true"
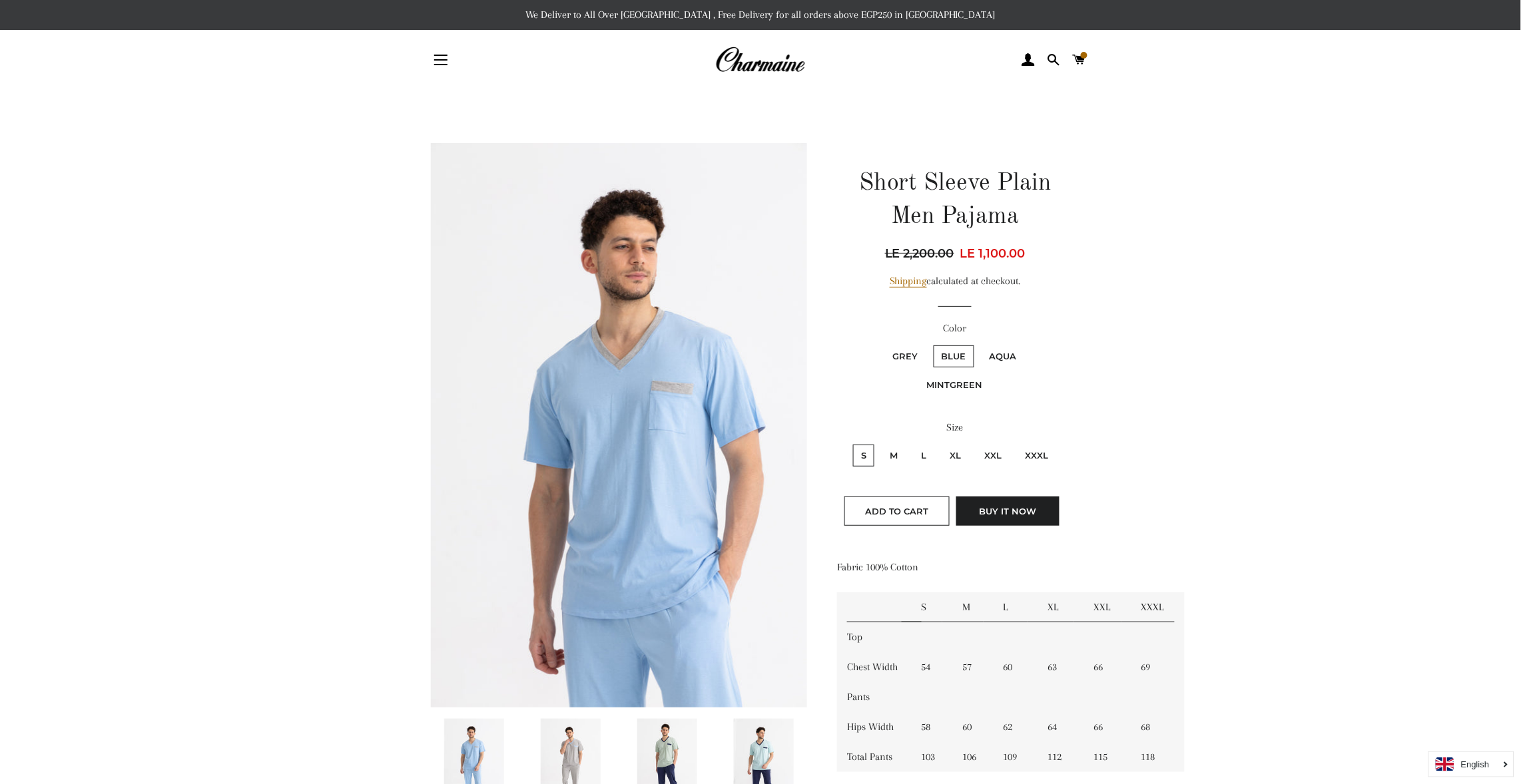
click at [880, 442] on input "M" at bounding box center [880, 442] width 1 height 1
radio input "true"
click at [911, 442] on input "L" at bounding box center [911, 442] width 1 height 1
radio input "true"
click at [940, 442] on input "XL" at bounding box center [940, 442] width 1 height 1
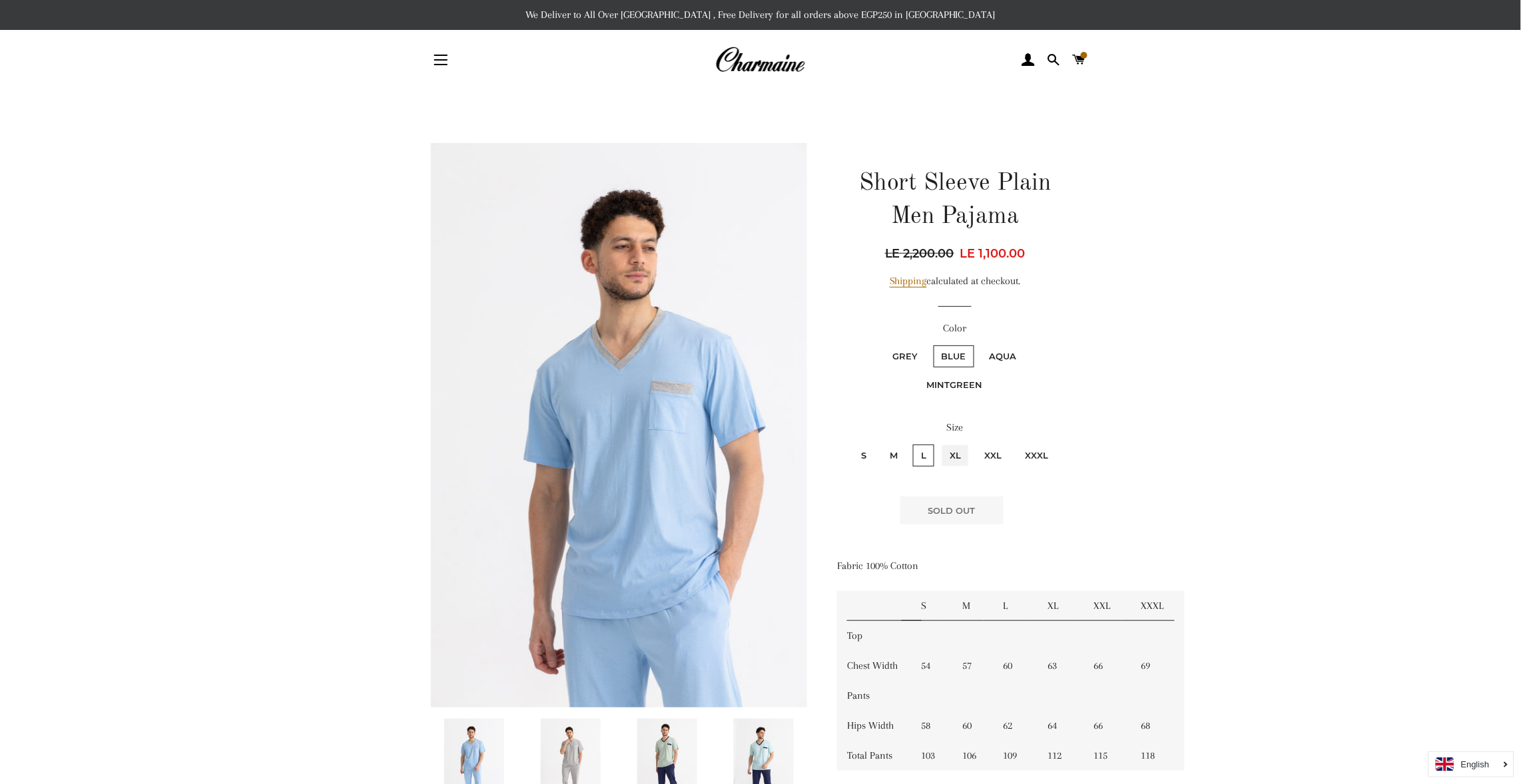
radio input "true"
radio input "false"
click at [975, 442] on input "XXL" at bounding box center [975, 442] width 1 height 1
radio input "true"
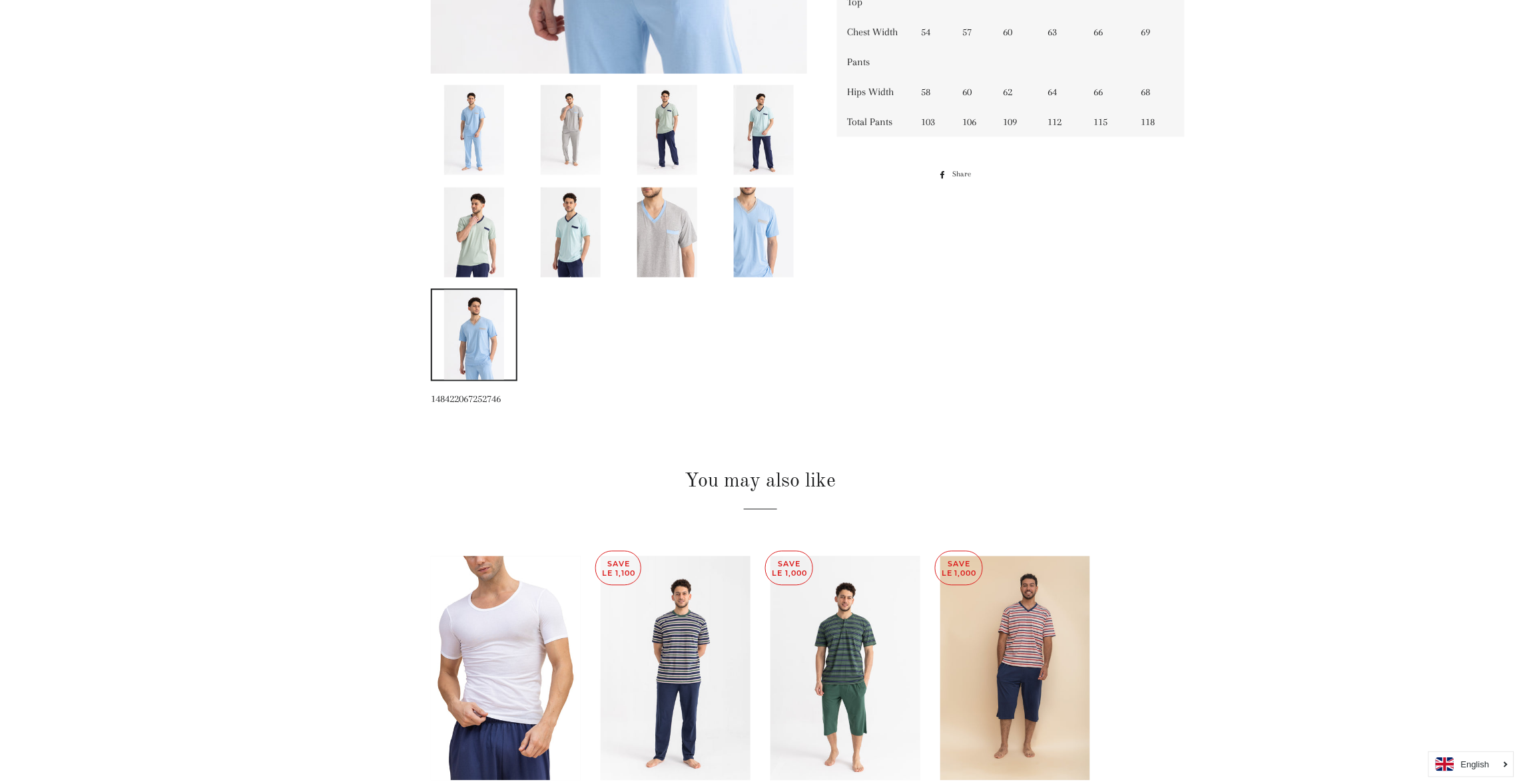
scroll to position [558, 0]
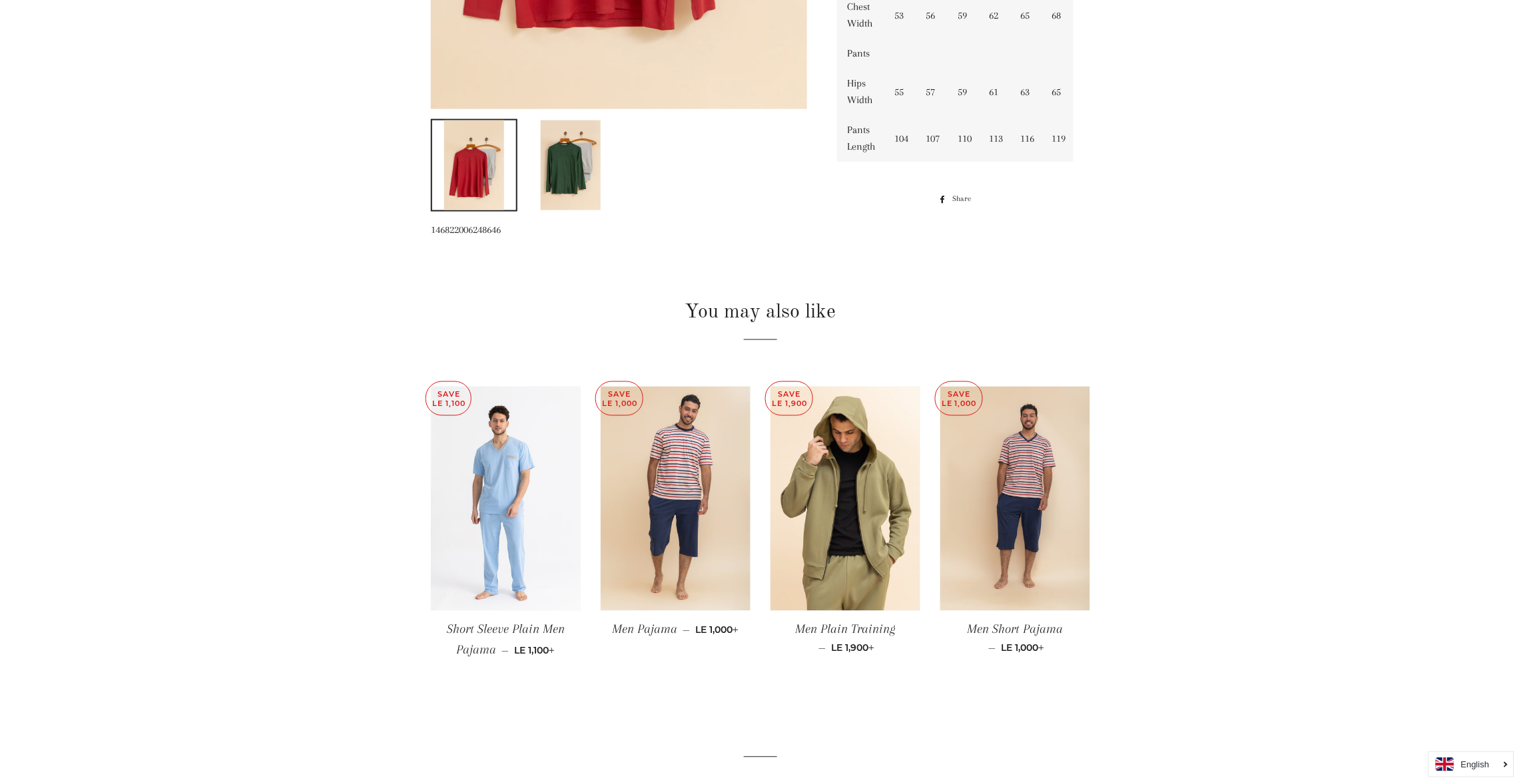
scroll to position [599, 0]
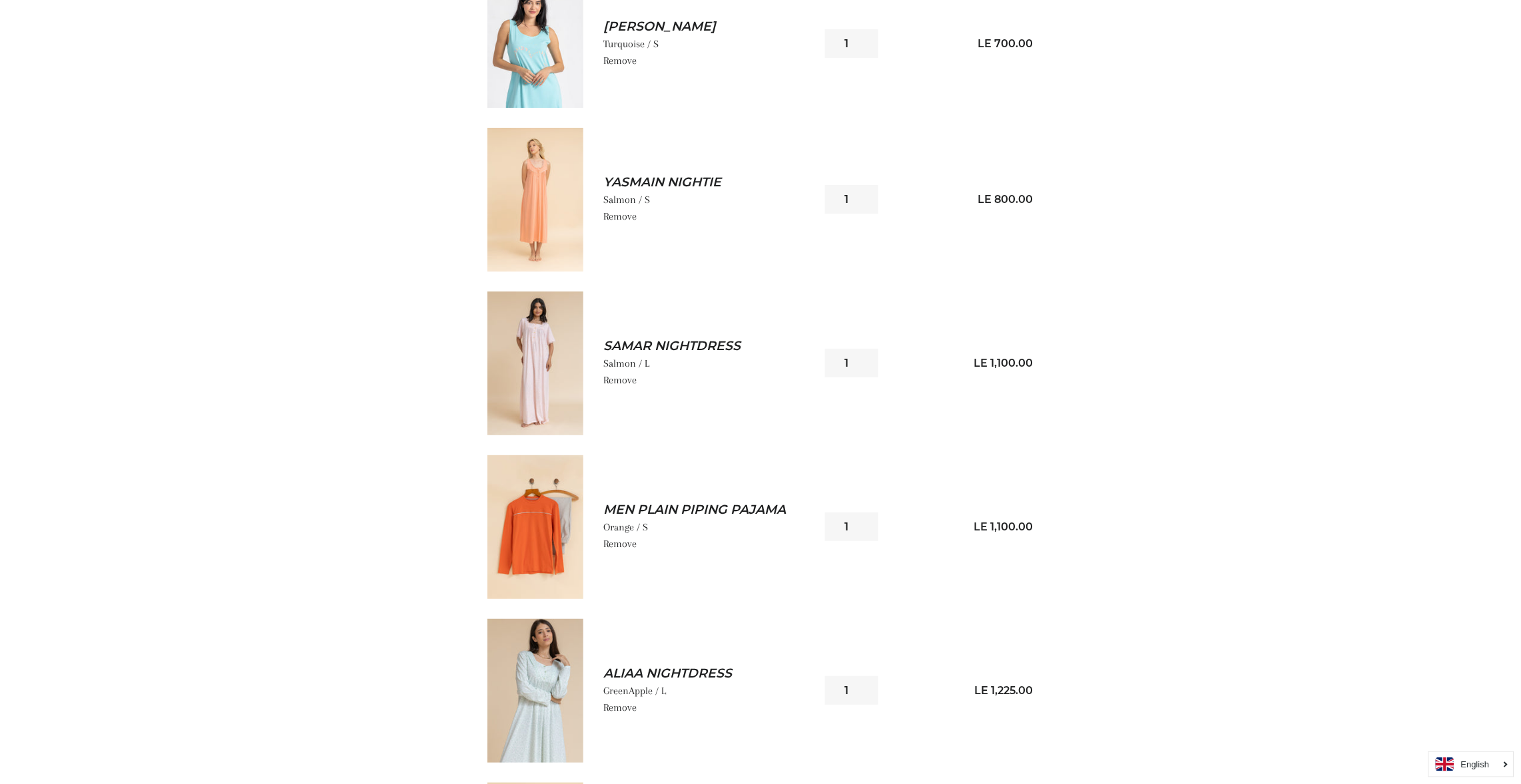
click at [554, 517] on img at bounding box center [535, 527] width 96 height 144
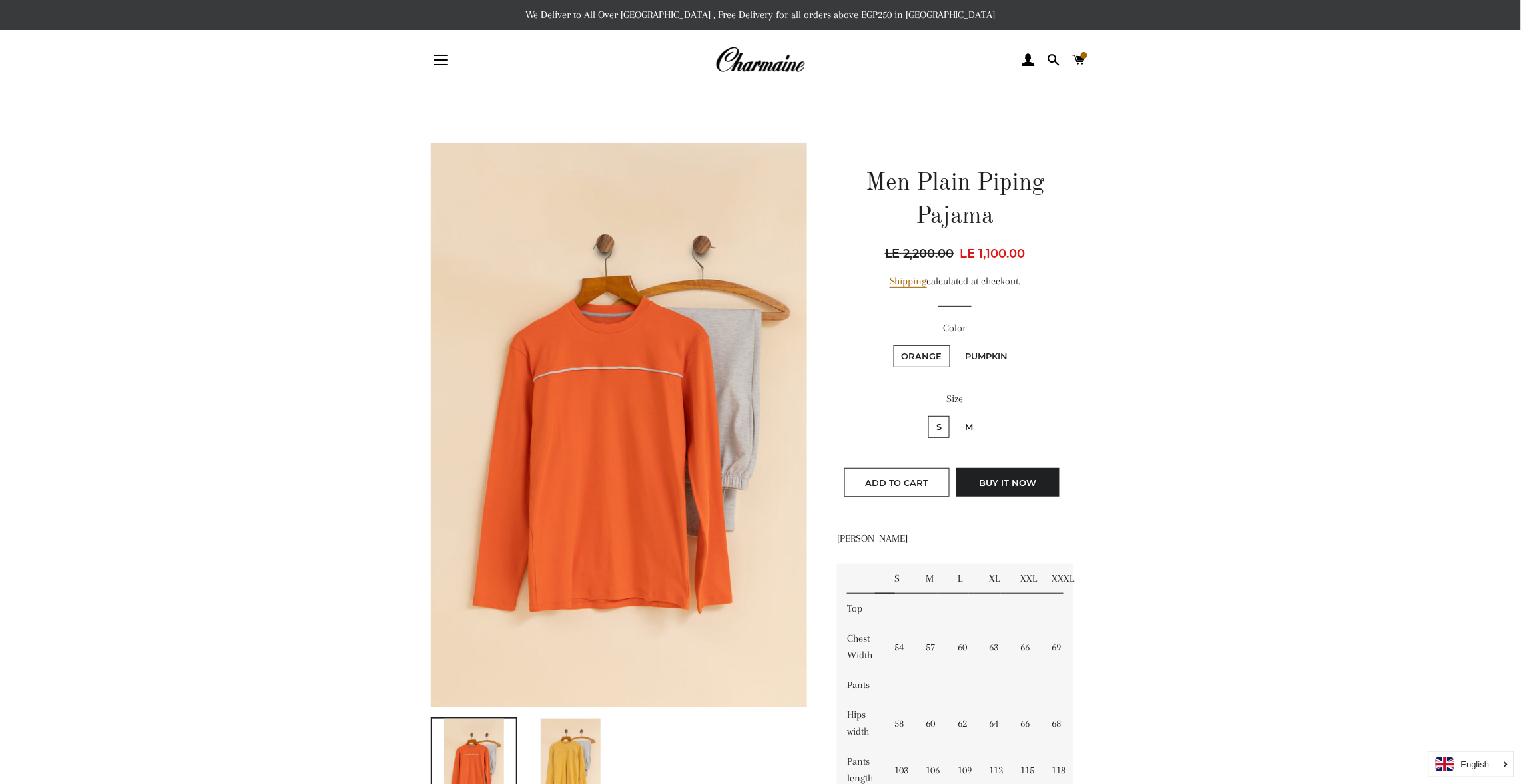
click at [969, 431] on label "M" at bounding box center [969, 427] width 24 height 22
click at [956, 414] on input "M" at bounding box center [955, 414] width 1 height 1
radio input "true"
click at [941, 425] on label "S" at bounding box center [939, 427] width 21 height 22
click at [927, 414] on input "S" at bounding box center [926, 414] width 1 height 1
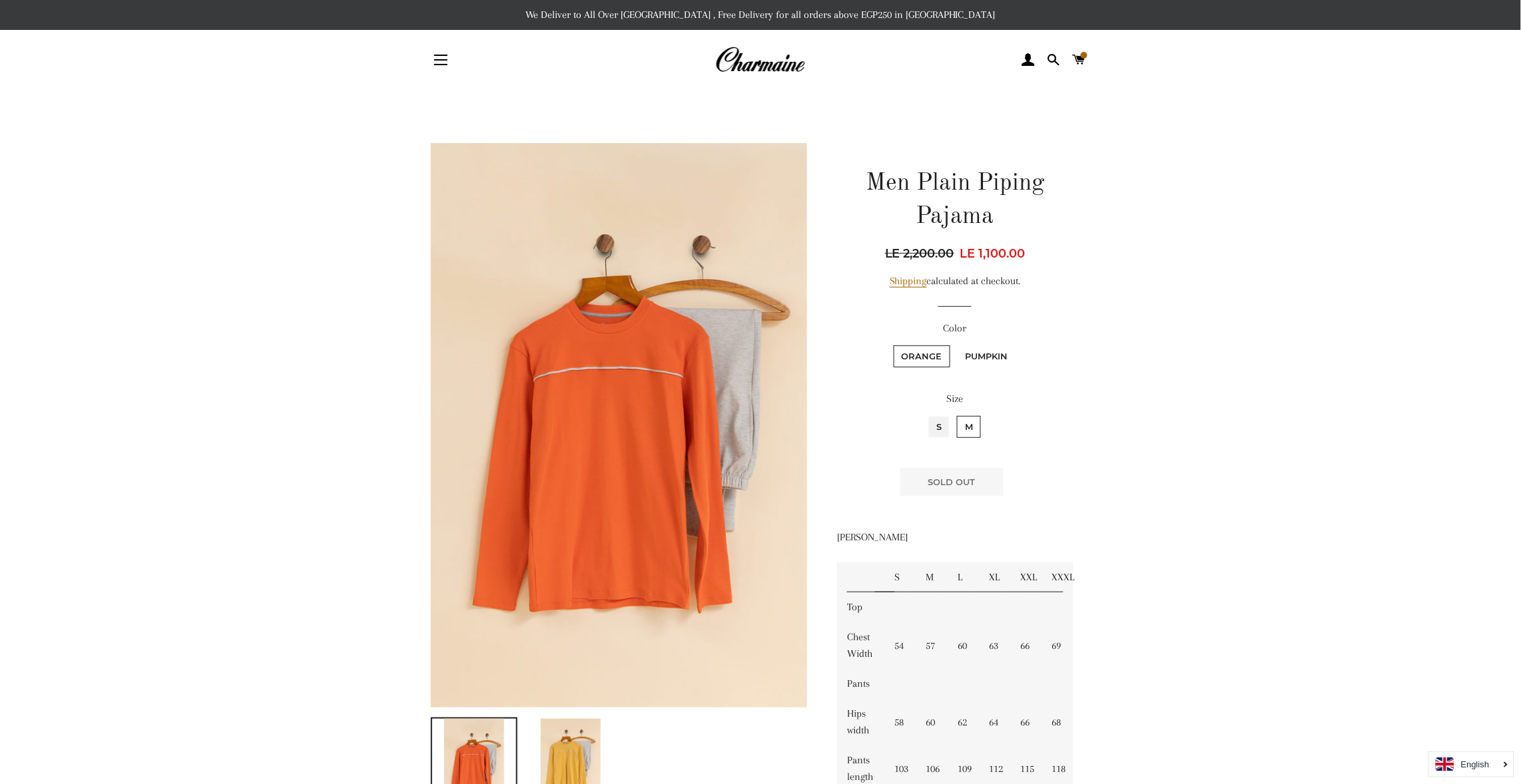
radio input "true"
click at [990, 359] on label "Pumpkin" at bounding box center [987, 357] width 59 height 22
click at [956, 344] on input "Pumpkin" at bounding box center [956, 344] width 1 height 1
radio input "true"
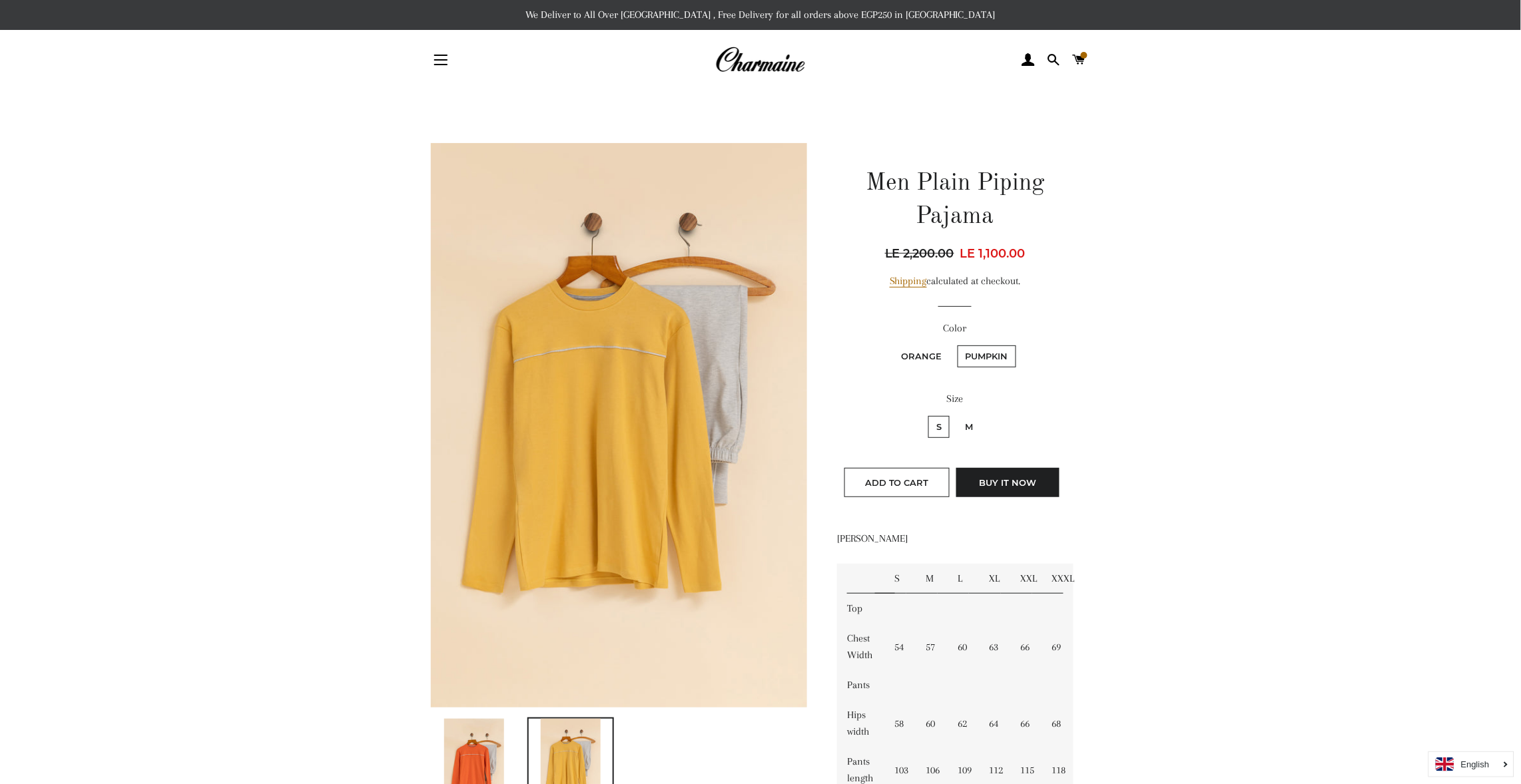
click at [966, 418] on label "M" at bounding box center [969, 427] width 24 height 22
click at [956, 414] on input "M" at bounding box center [955, 414] width 1 height 1
radio input "true"
click at [938, 421] on label "S" at bounding box center [939, 427] width 21 height 22
click at [927, 414] on input "S" at bounding box center [926, 414] width 1 height 1
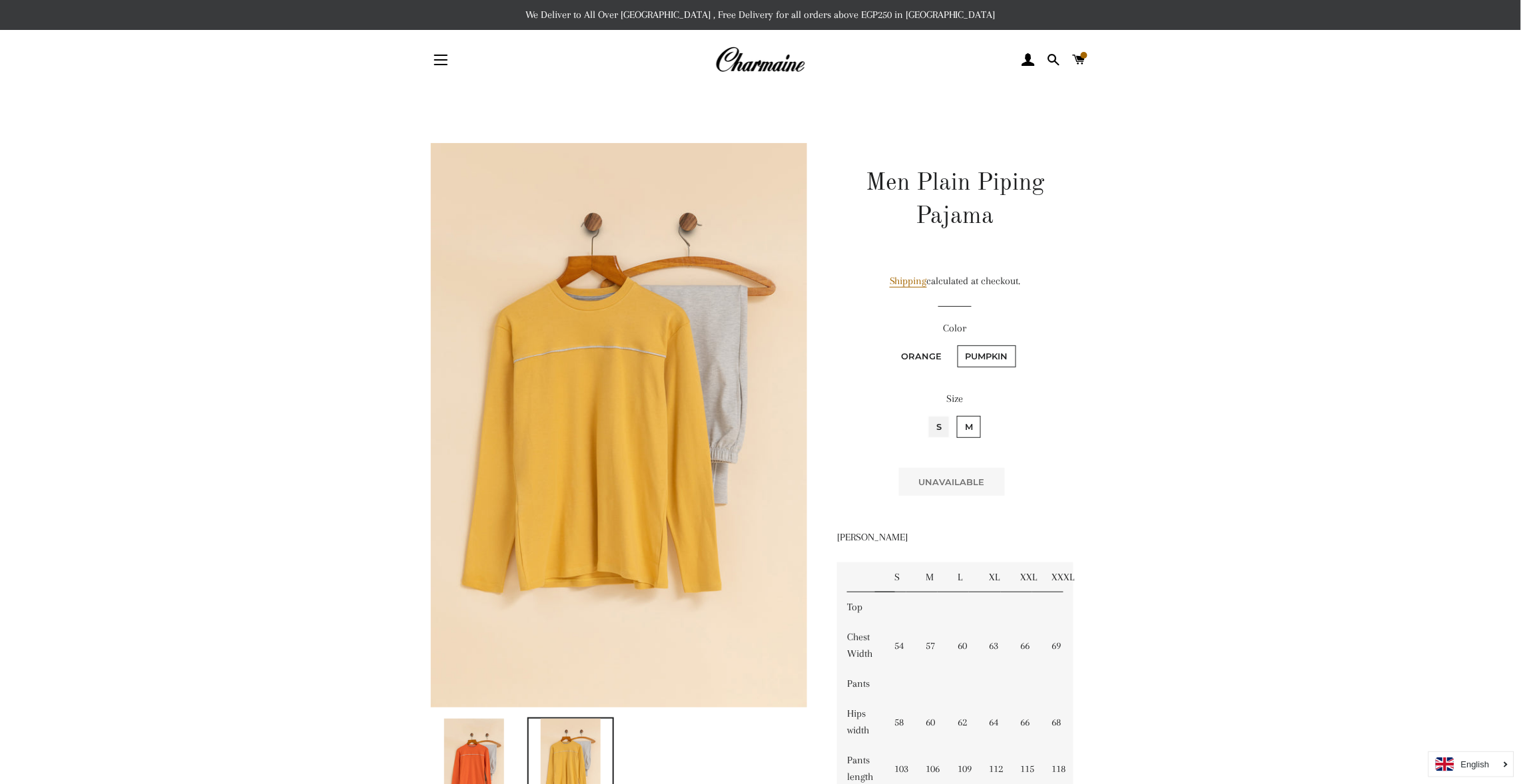
radio input "true"
click at [900, 476] on button "Add to Cart" at bounding box center [897, 482] width 105 height 29
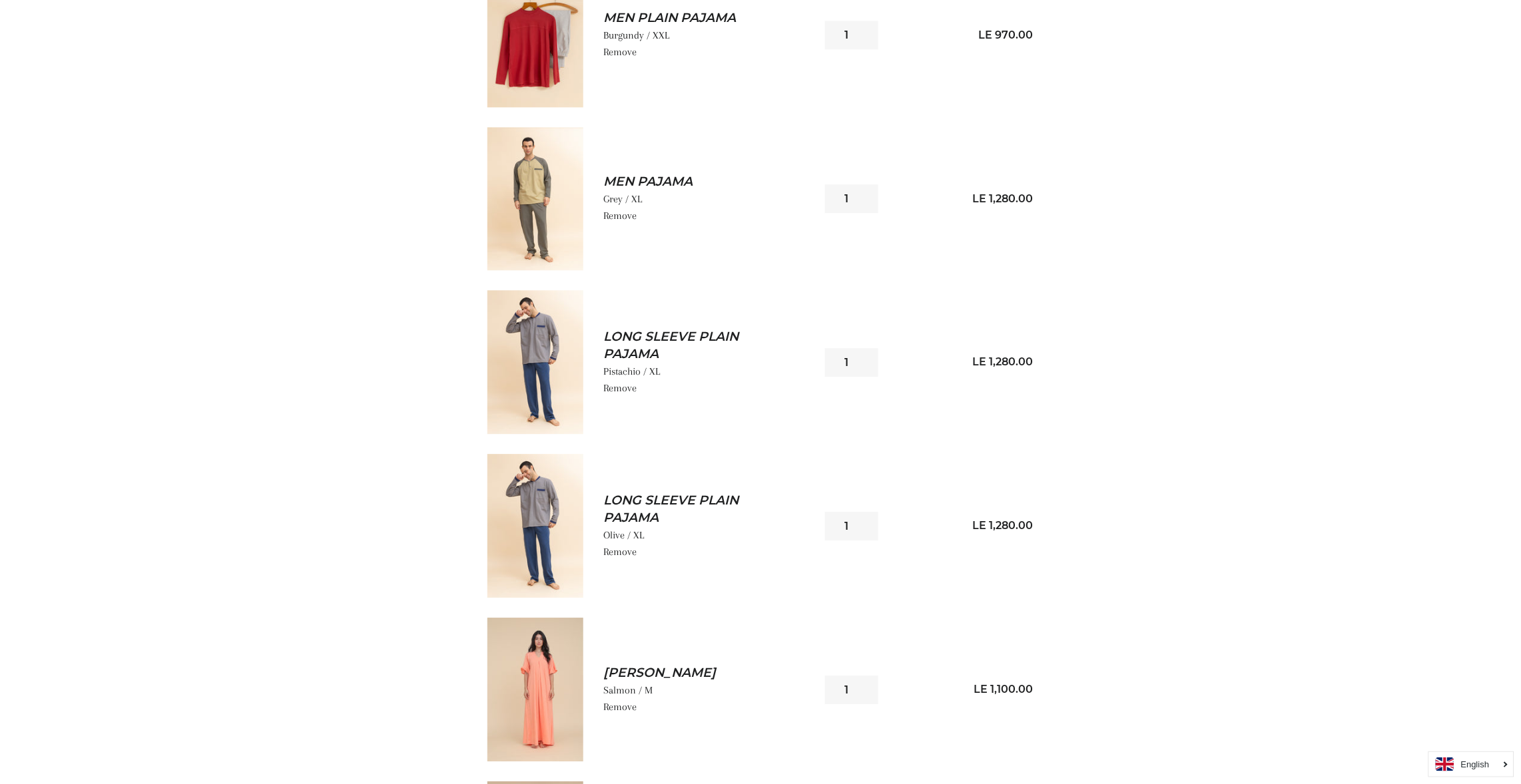
scroll to position [3013, 0]
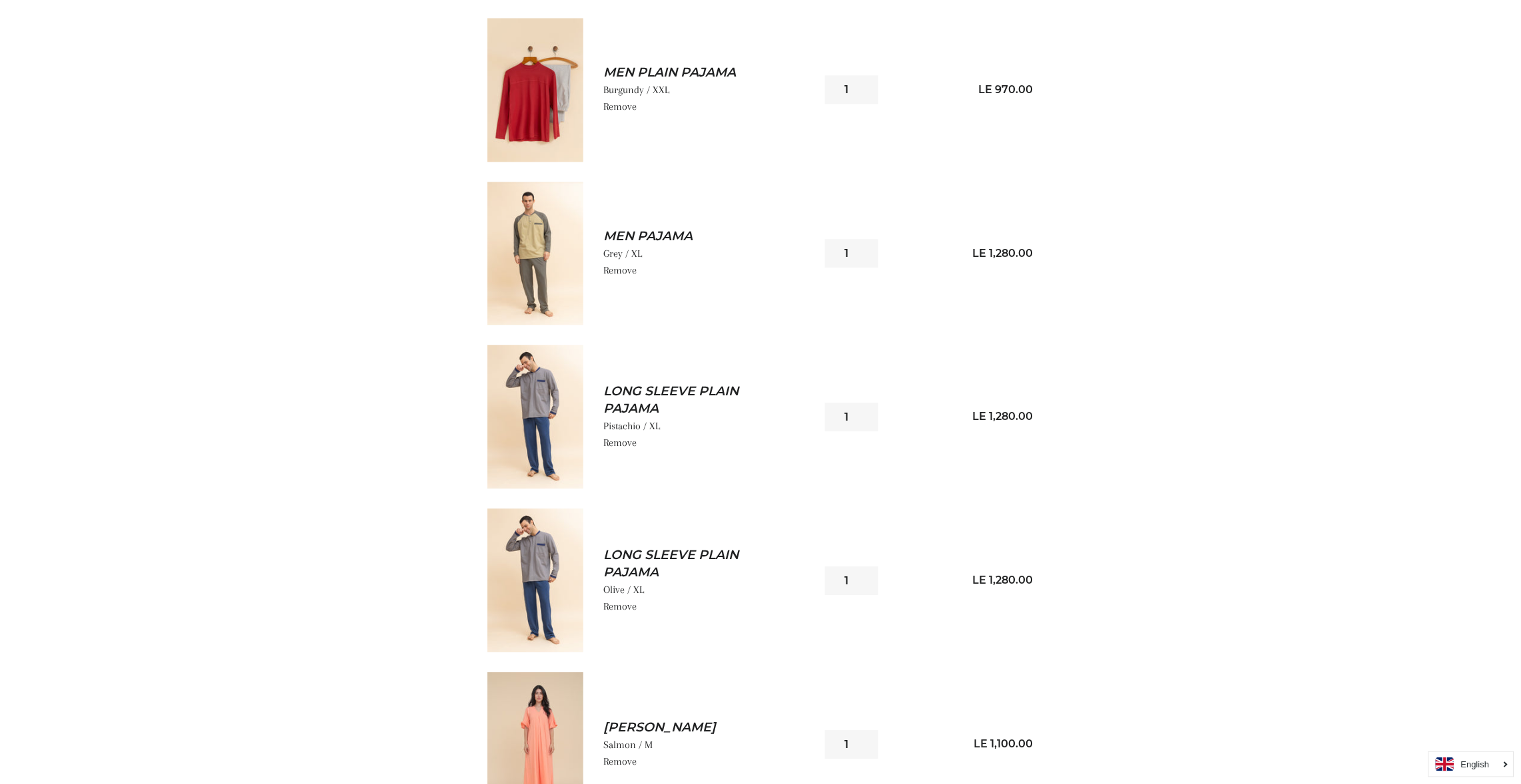
click at [543, 549] on img at bounding box center [535, 580] width 96 height 144
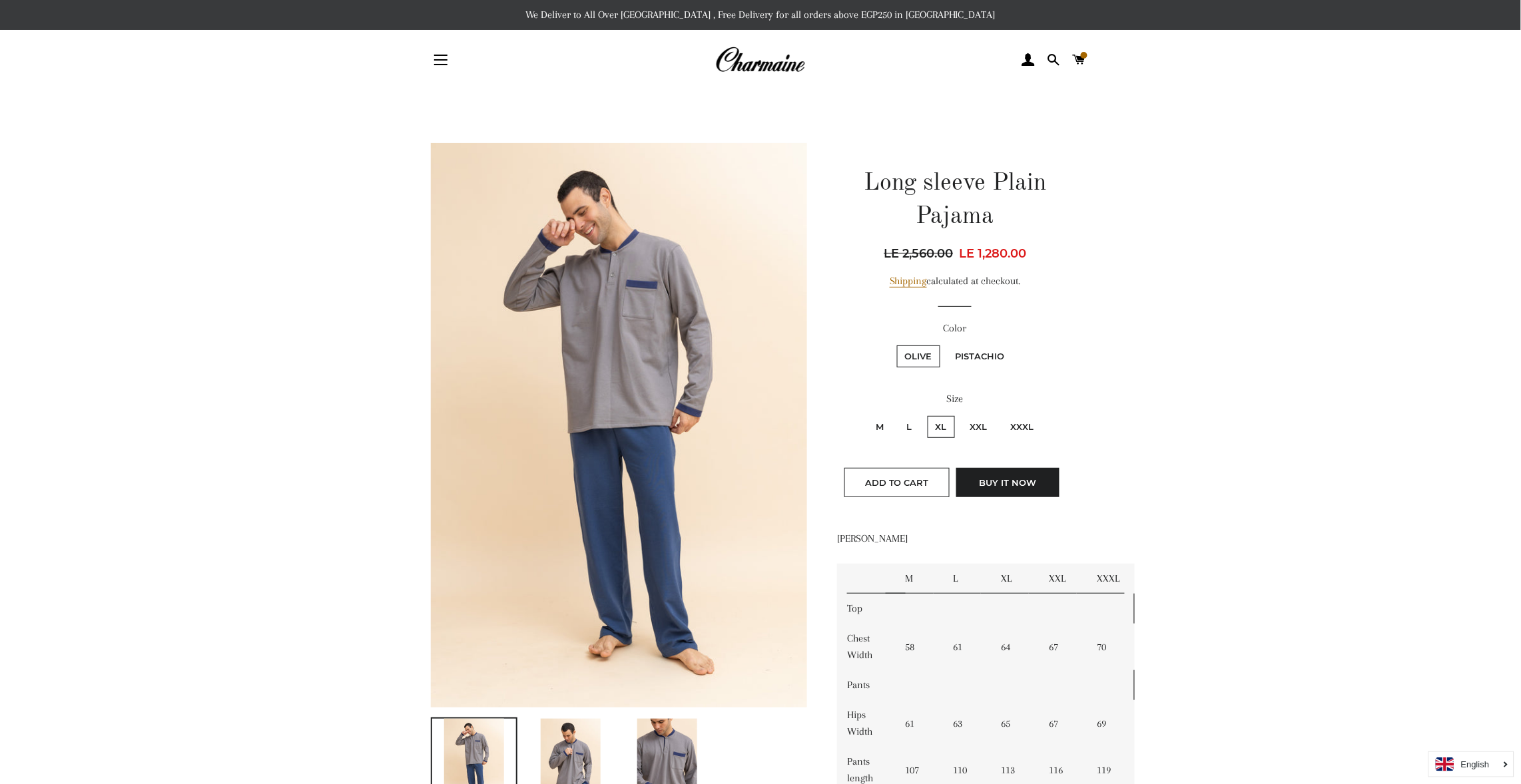
click at [966, 350] on label "Pistachio" at bounding box center [980, 357] width 65 height 22
click at [947, 344] on input "Pistachio" at bounding box center [946, 344] width 1 height 1
radio input "true"
click at [921, 349] on label "Olive" at bounding box center [918, 357] width 43 height 22
click at [896, 344] on input "Olive" at bounding box center [895, 344] width 1 height 1
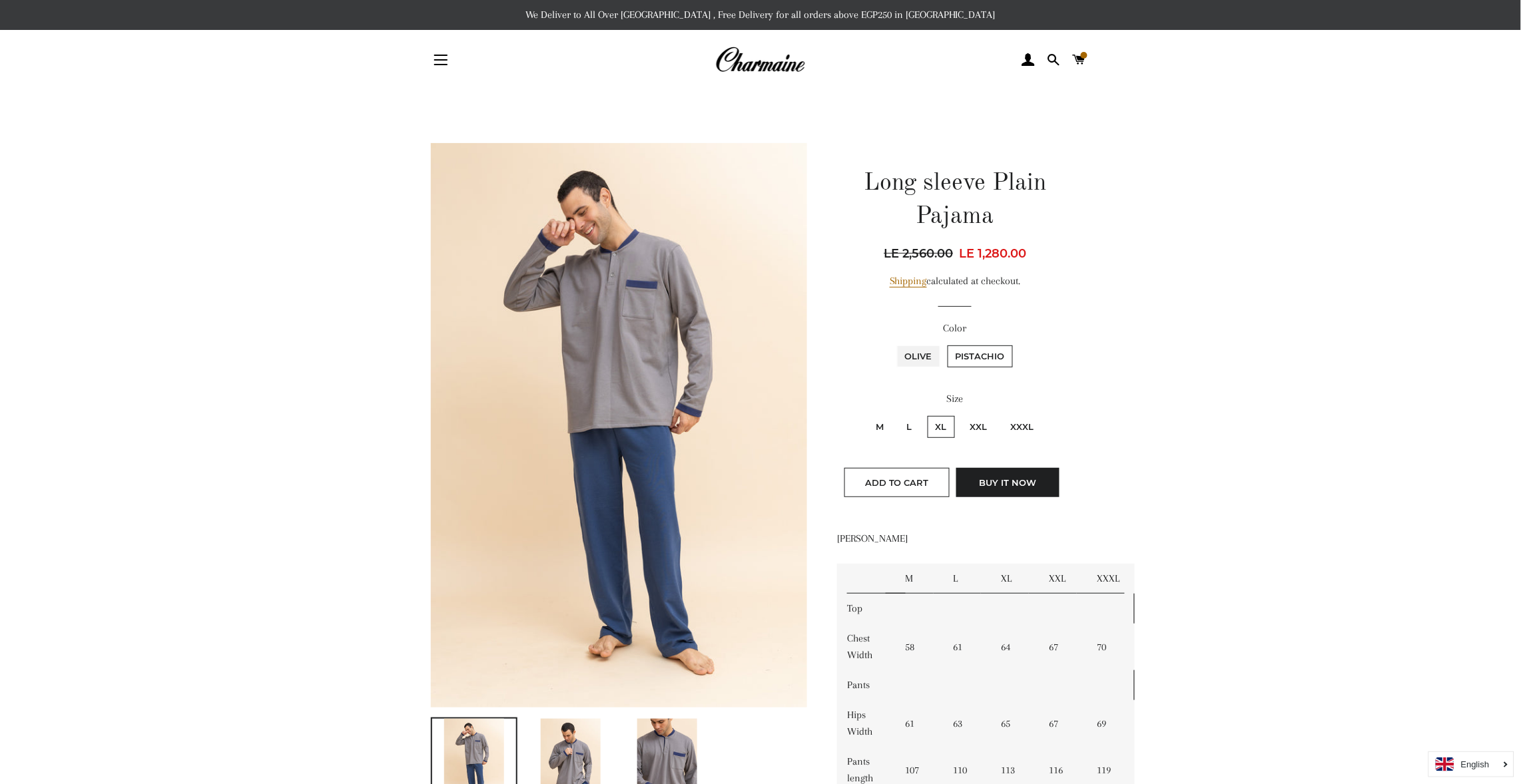
radio input "true"
click at [1503, 656] on main at bounding box center [760, 713] width 1521 height 1247
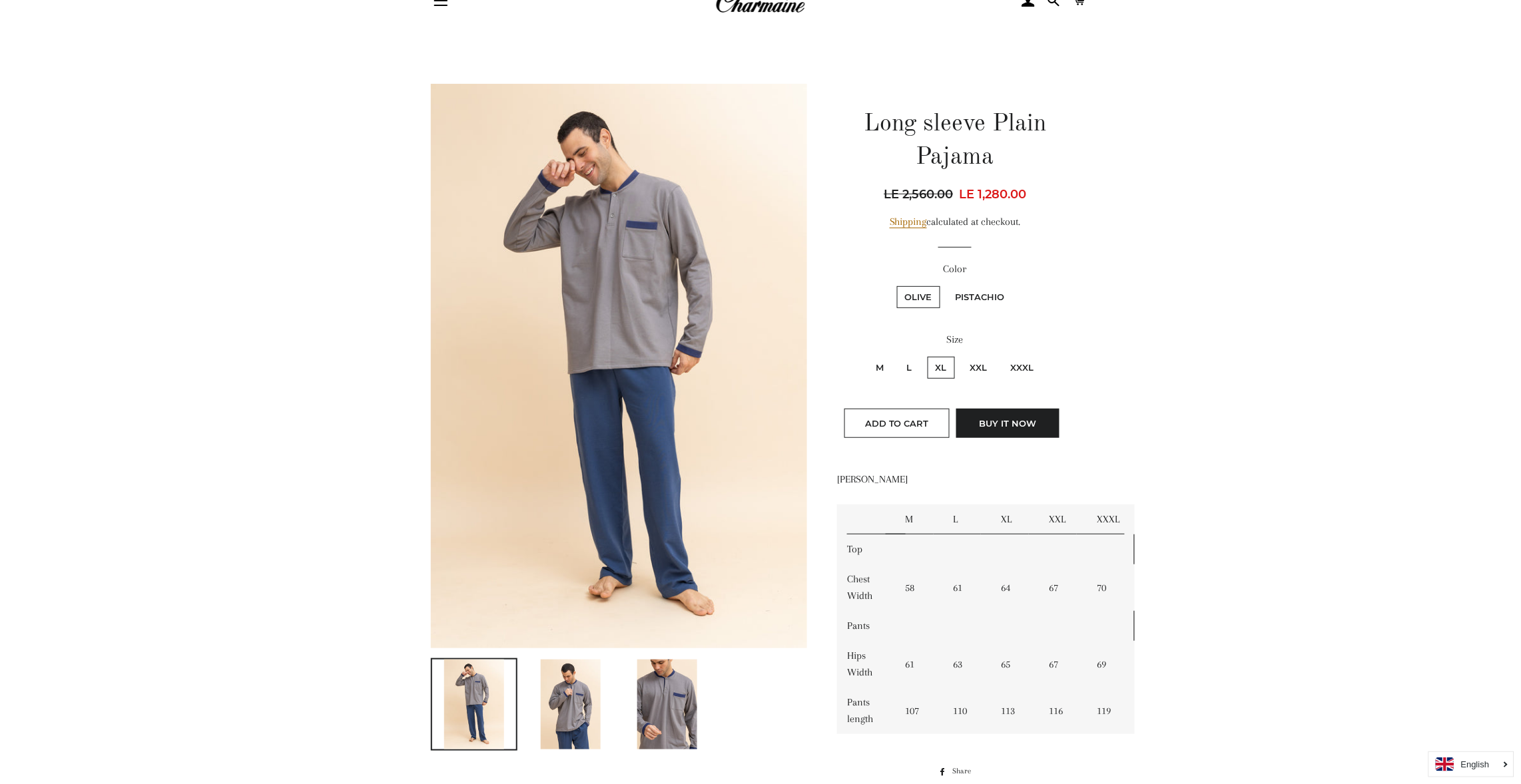
scroll to position [19, 0]
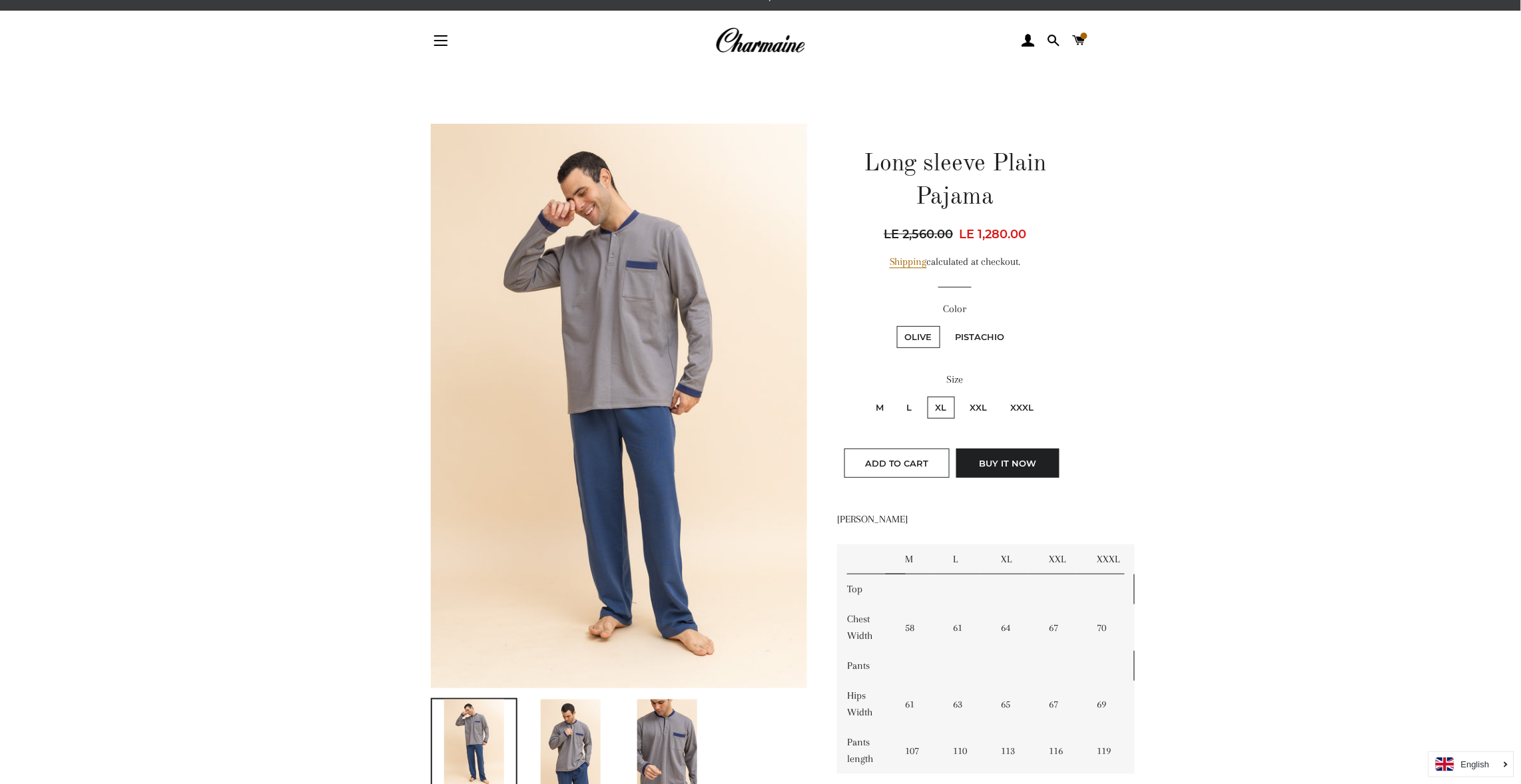
click at [909, 402] on label "L" at bounding box center [909, 408] width 21 height 22
click at [898, 395] on input "L" at bounding box center [897, 395] width 1 height 1
radio input "true"
click at [975, 332] on label "Pistachio" at bounding box center [980, 337] width 65 height 22
click at [947, 325] on input "Pistachio" at bounding box center [946, 325] width 1 height 1
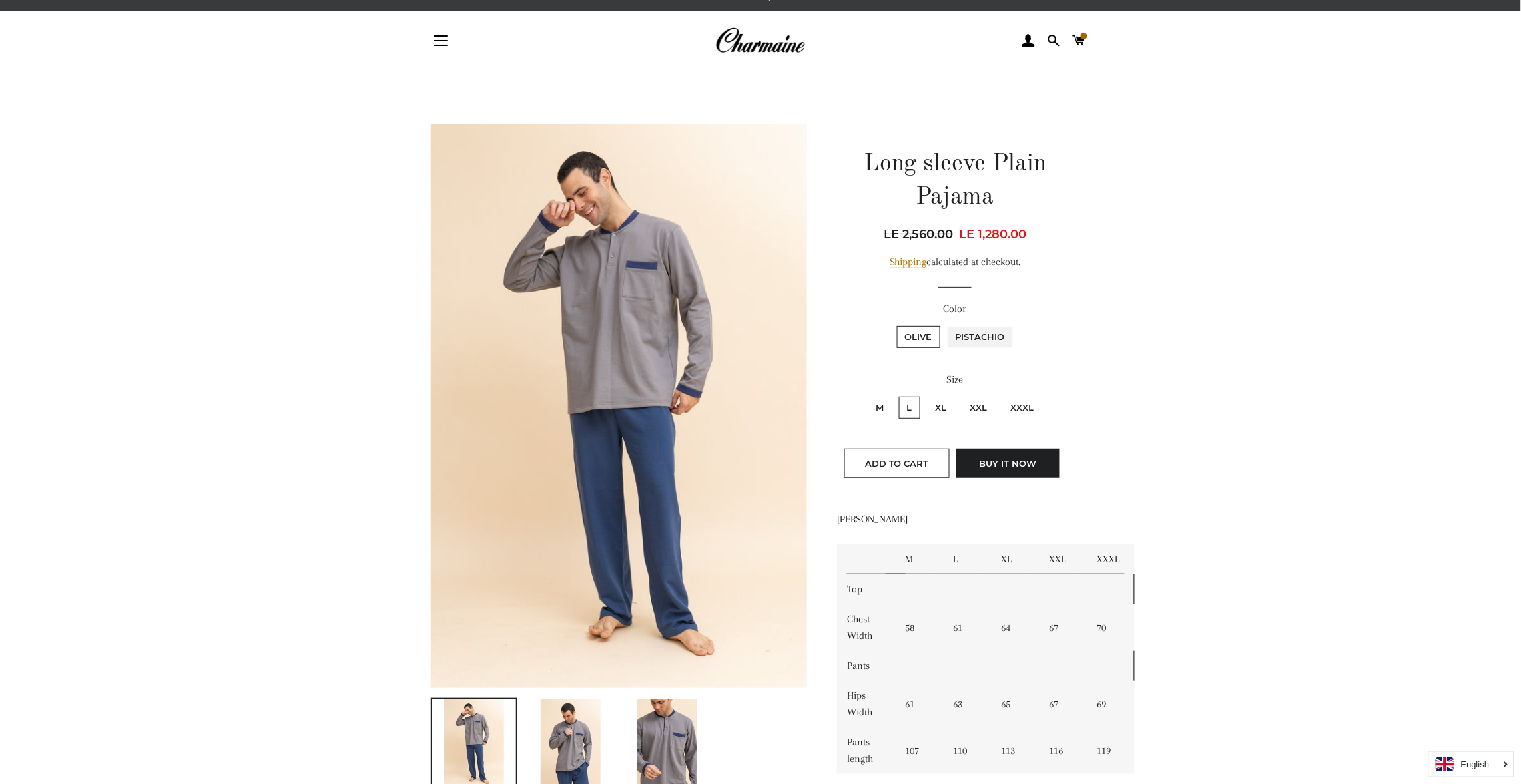
radio input "true"
click at [942, 406] on label "XL" at bounding box center [941, 408] width 27 height 22
click at [926, 395] on input "XL" at bounding box center [926, 395] width 1 height 1
radio input "true"
click at [909, 405] on label "L" at bounding box center [909, 408] width 21 height 22
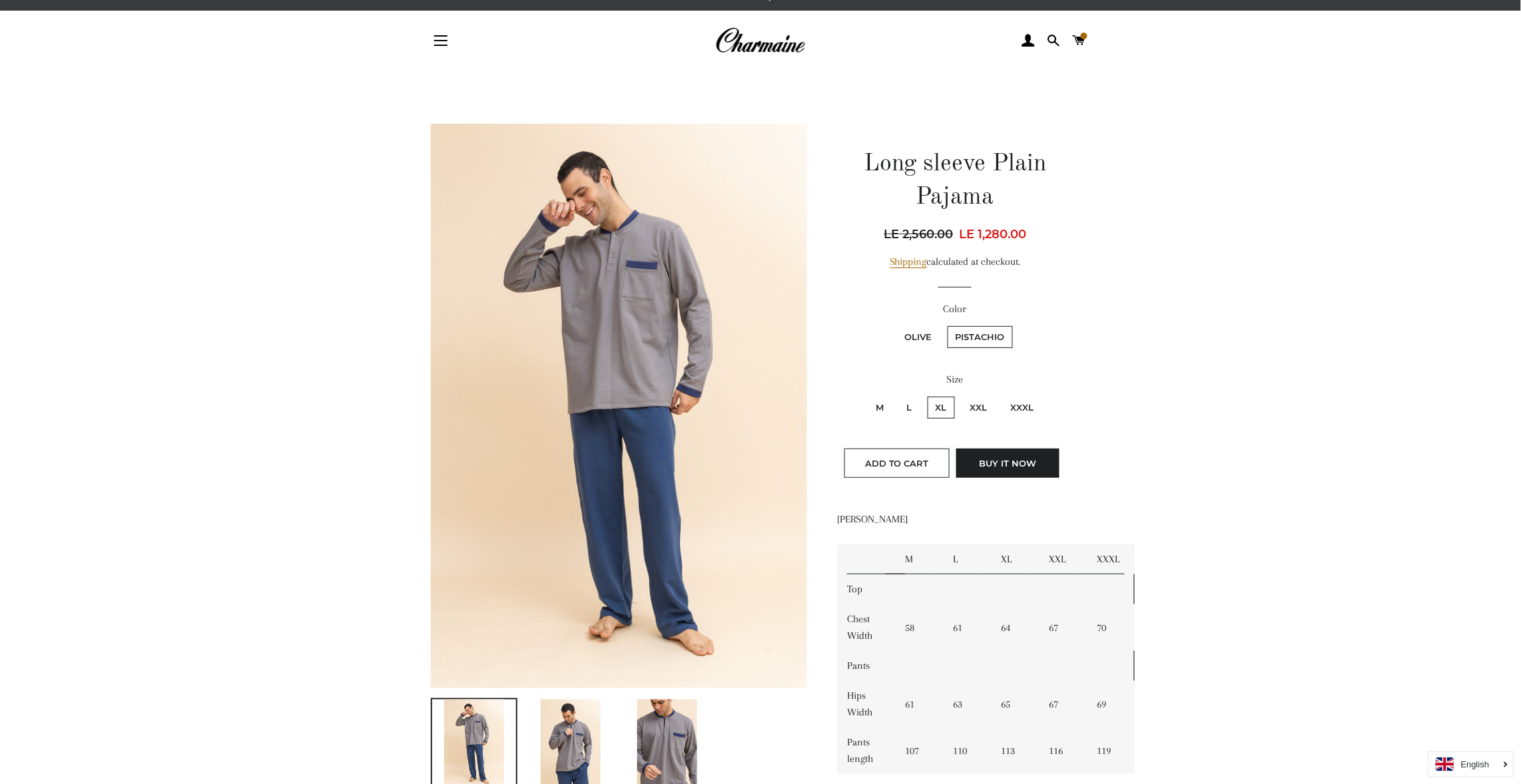
click at [898, 395] on input "L" at bounding box center [897, 395] width 1 height 1
radio input "true"
click at [904, 459] on span "Add to Cart" at bounding box center [897, 464] width 64 height 11
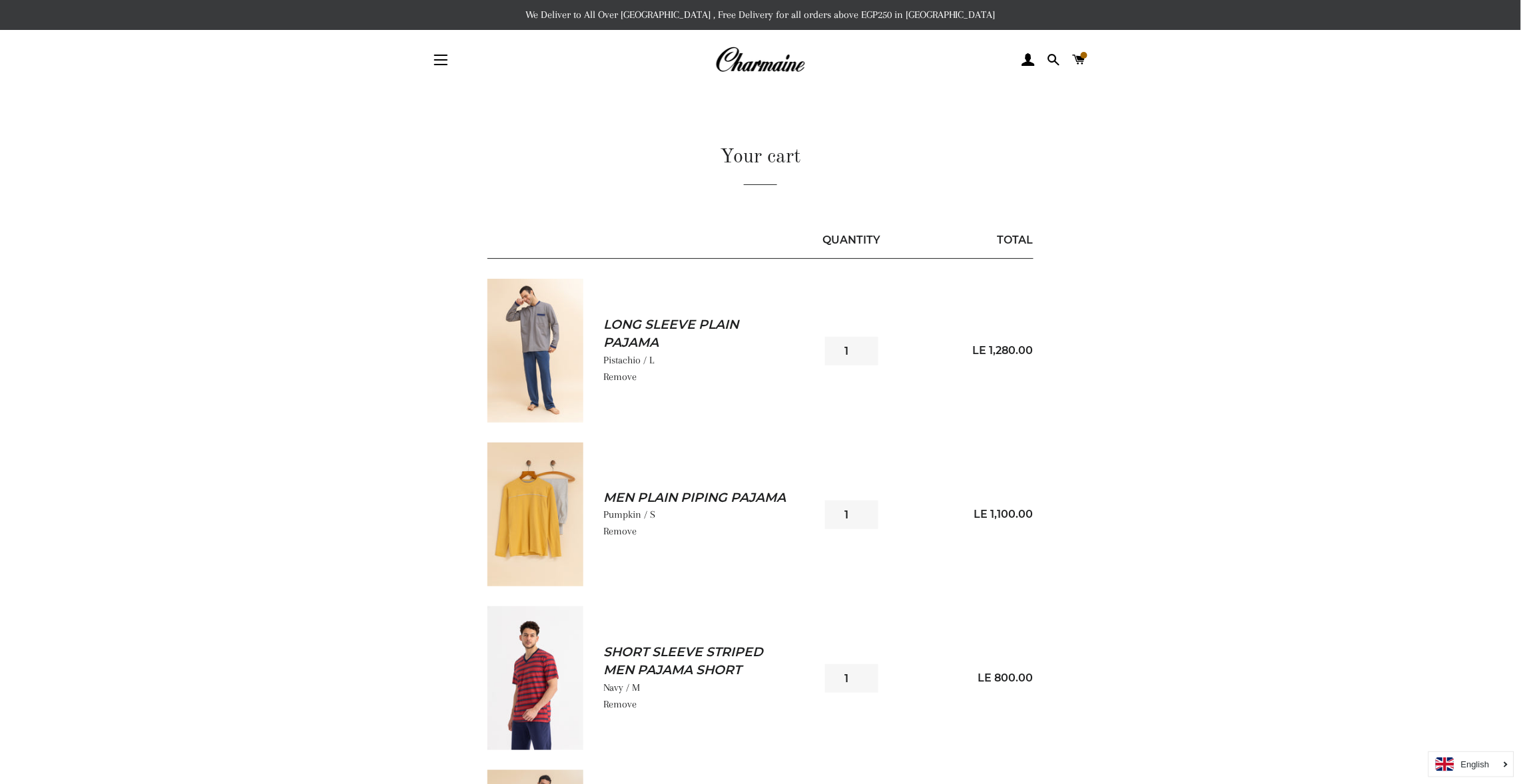
click at [523, 346] on img at bounding box center [535, 350] width 96 height 144
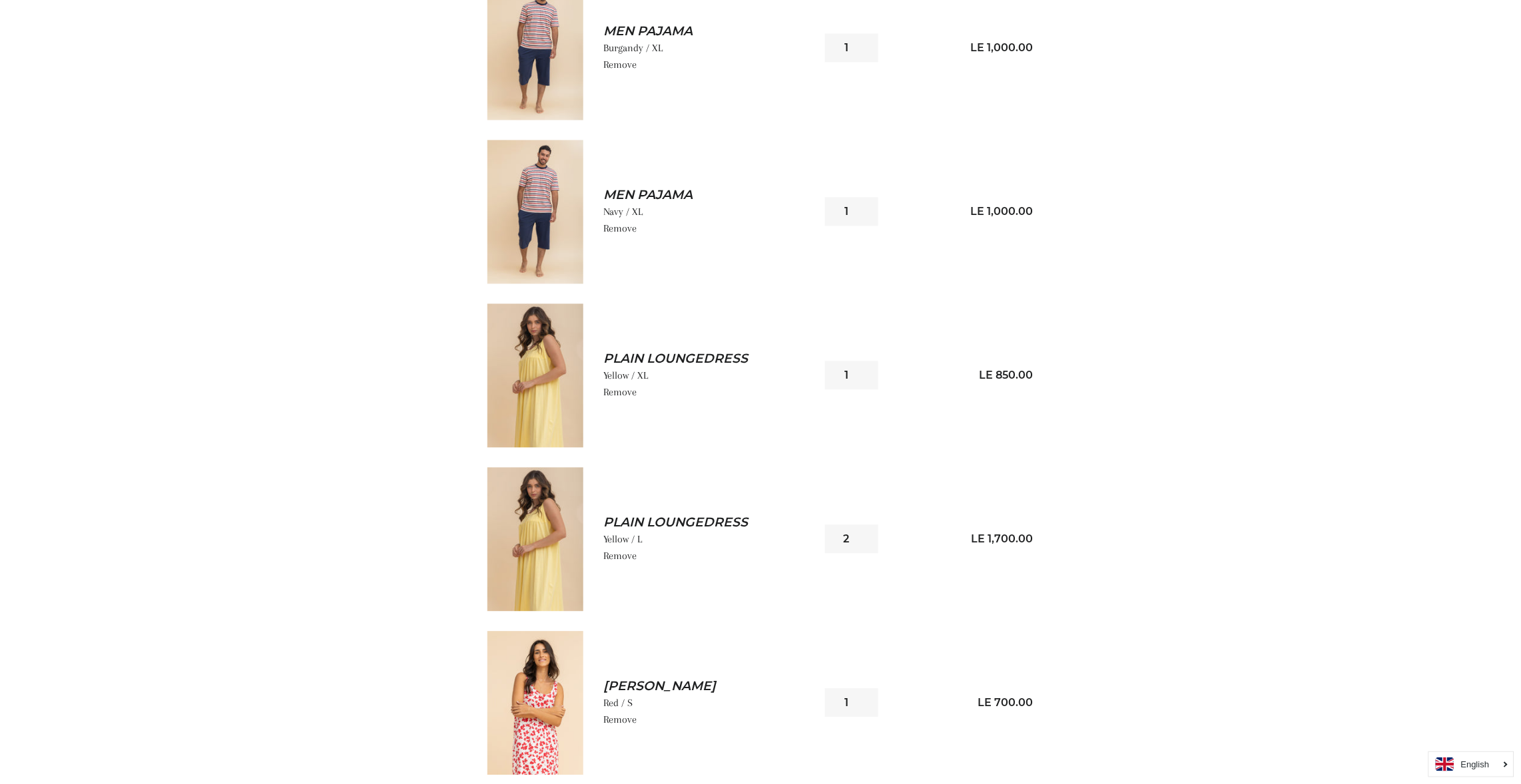
scroll to position [918, 0]
